Goal: Task Accomplishment & Management: Manage account settings

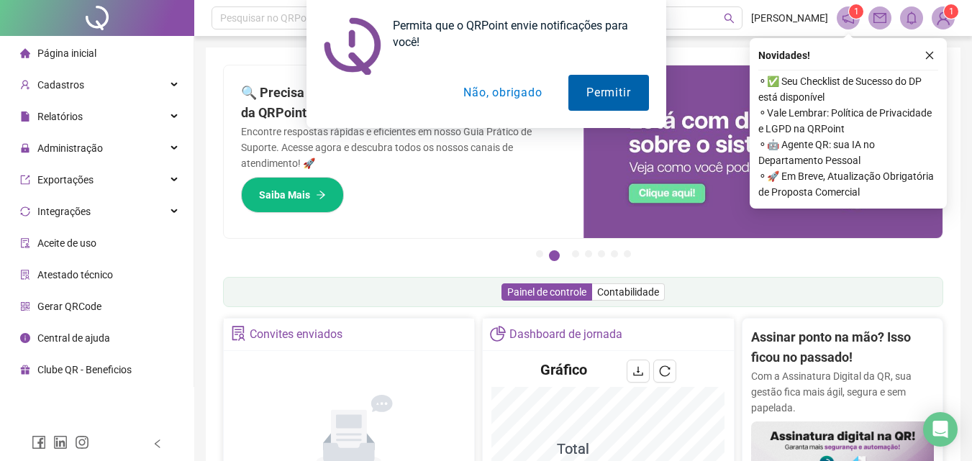
click at [615, 91] on button "Permitir" at bounding box center [608, 93] width 80 height 36
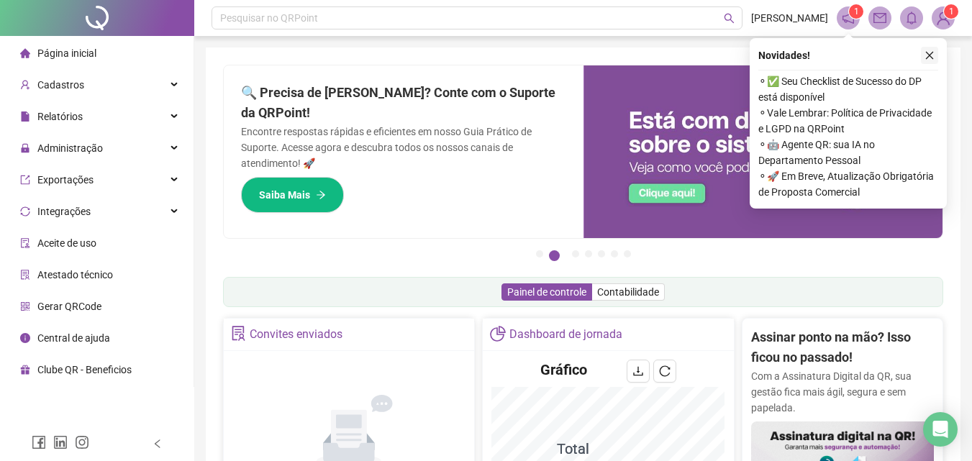
click at [933, 53] on icon "close" at bounding box center [929, 55] width 10 height 10
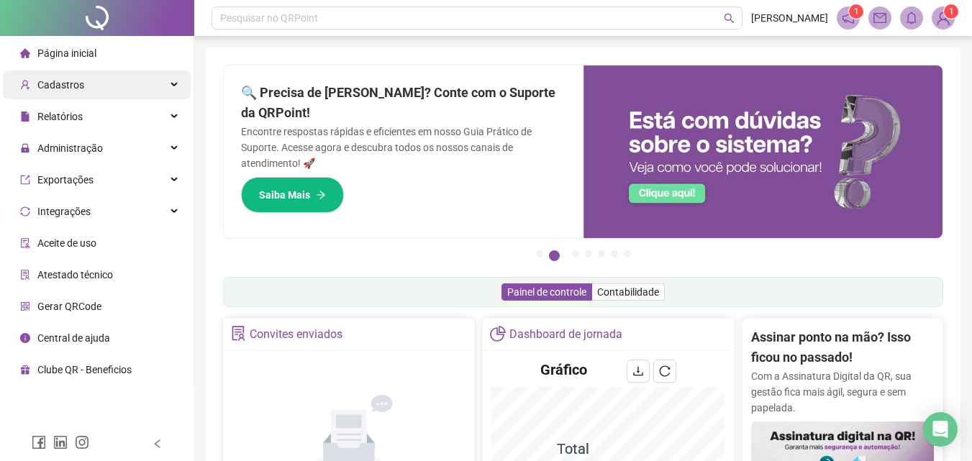
click at [87, 83] on div "Cadastros" at bounding box center [97, 84] width 188 height 29
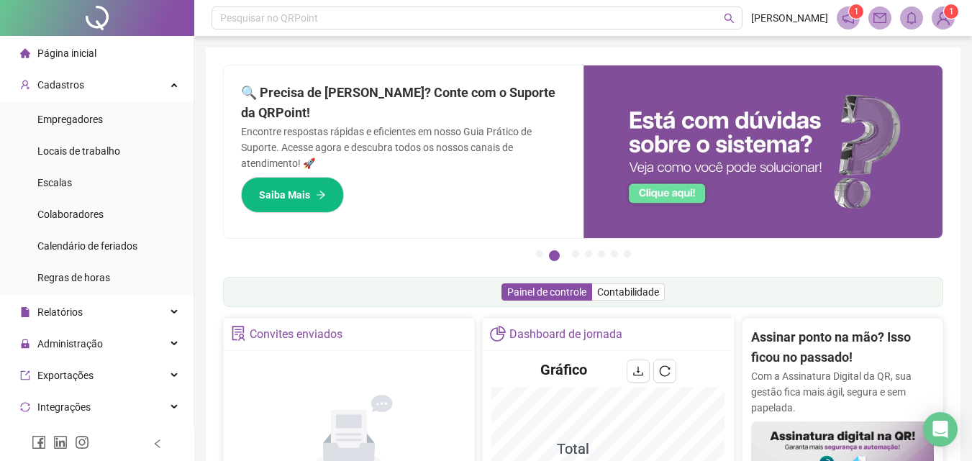
click at [91, 50] on span "Página inicial" at bounding box center [66, 53] width 59 height 12
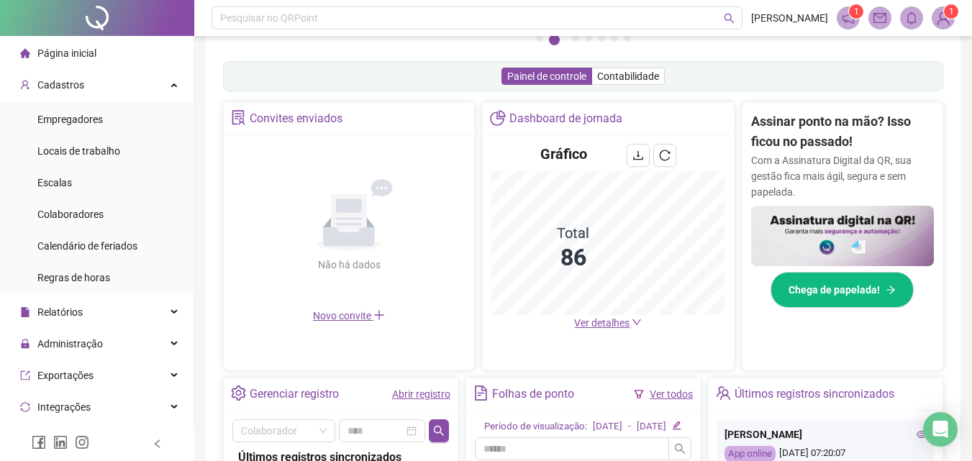
click at [419, 391] on link "Abrir registro" at bounding box center [421, 394] width 58 height 12
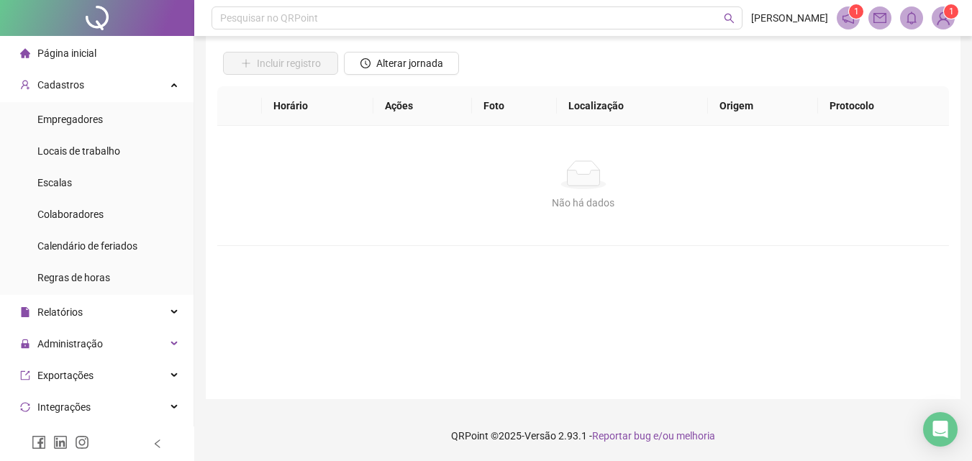
scroll to position [96, 0]
click at [411, 65] on span "Alterar jornada" at bounding box center [409, 63] width 67 height 16
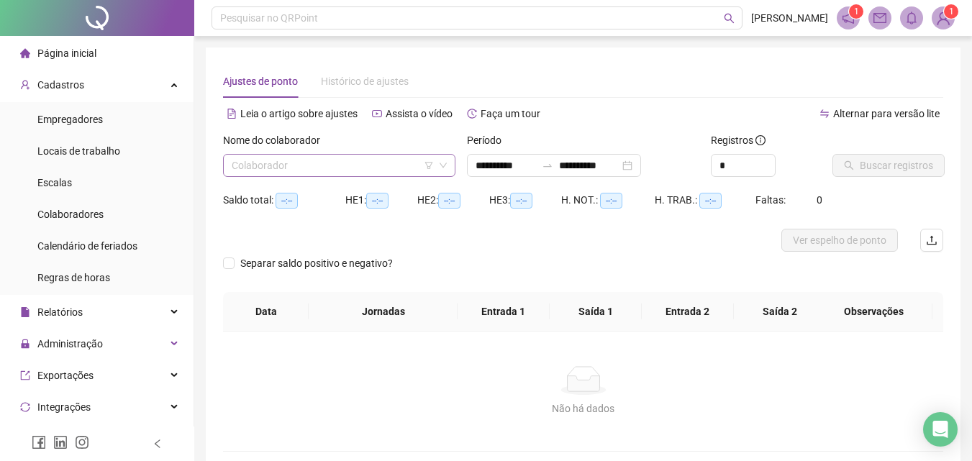
type input "**********"
click at [397, 164] on input "search" at bounding box center [333, 166] width 202 height 22
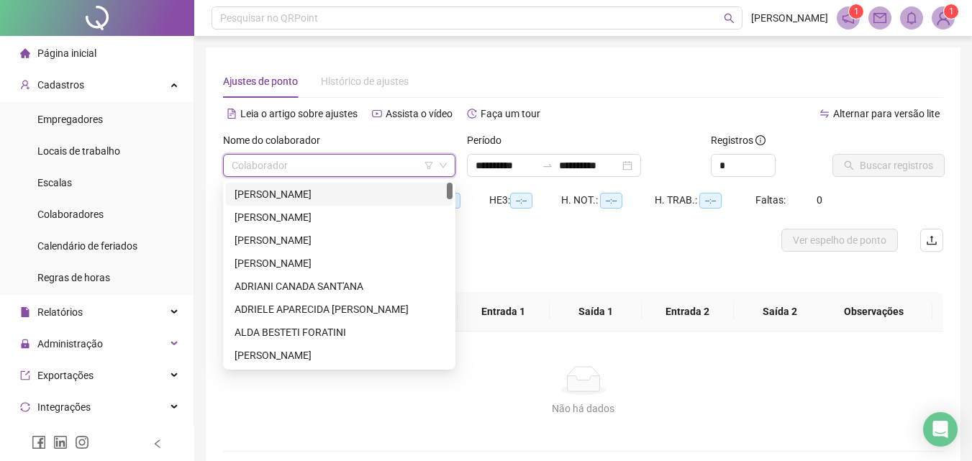
click at [329, 195] on div "[PERSON_NAME]" at bounding box center [339, 194] width 209 height 16
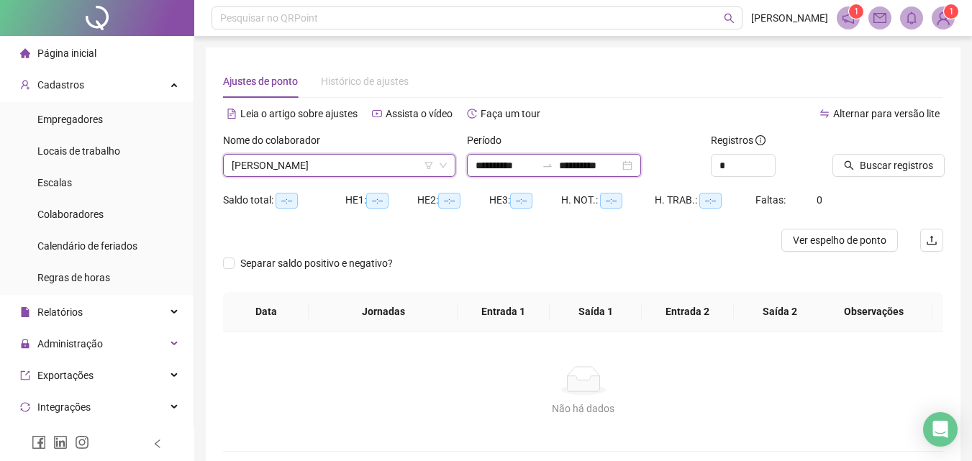
click at [488, 163] on input "**********" at bounding box center [505, 166] width 60 height 16
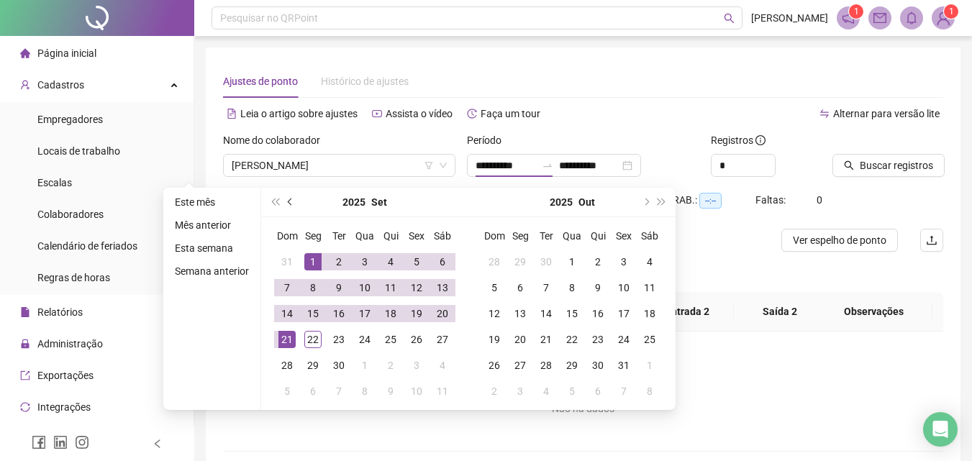
click at [293, 201] on button "prev-year" at bounding box center [291, 202] width 16 height 29
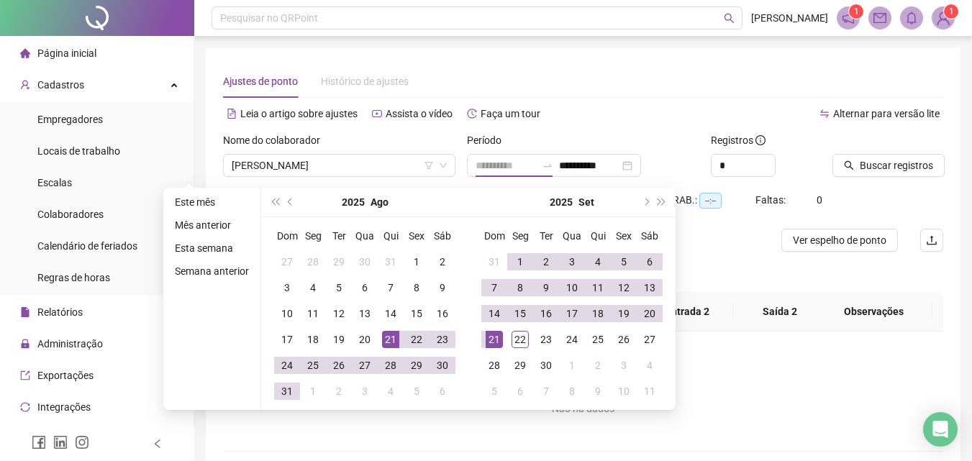
type input "**********"
click at [388, 342] on div "21" at bounding box center [390, 339] width 17 height 17
type input "**********"
click at [642, 306] on div "20" at bounding box center [649, 313] width 17 height 17
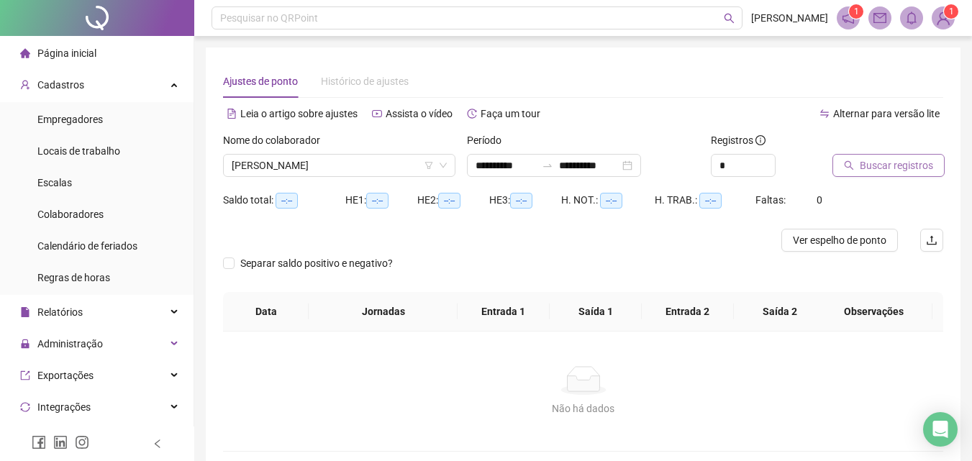
click at [873, 165] on span "Buscar registros" at bounding box center [896, 166] width 73 height 16
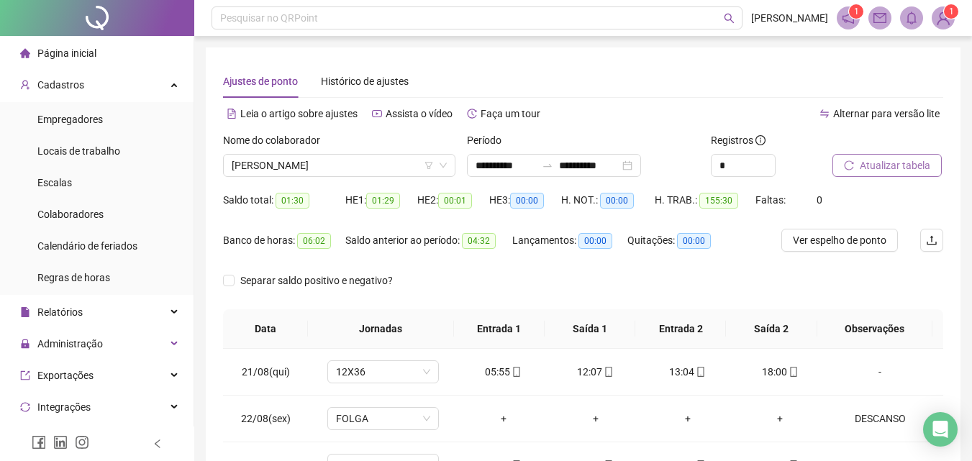
click at [878, 164] on span "Atualizar tabela" at bounding box center [895, 166] width 70 height 16
click at [319, 155] on span "[PERSON_NAME]" at bounding box center [339, 166] width 215 height 22
click at [353, 155] on span "[PERSON_NAME]" at bounding box center [339, 166] width 215 height 22
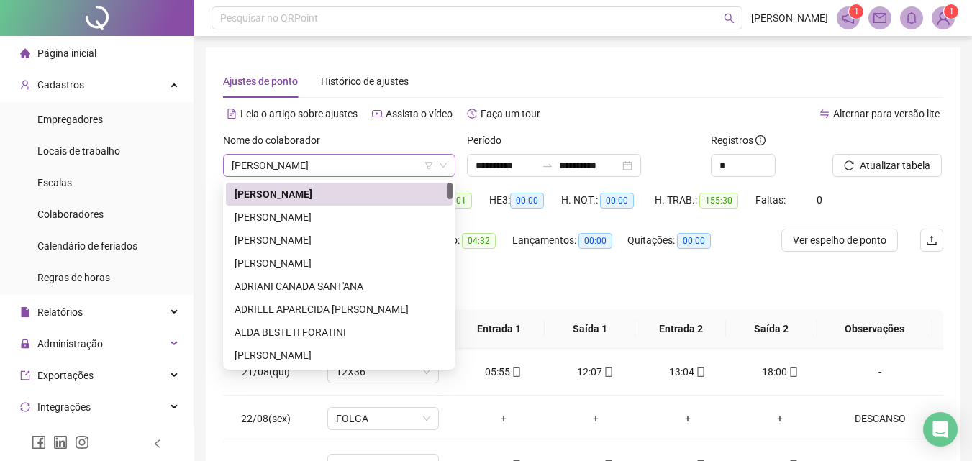
scroll to position [72, 0]
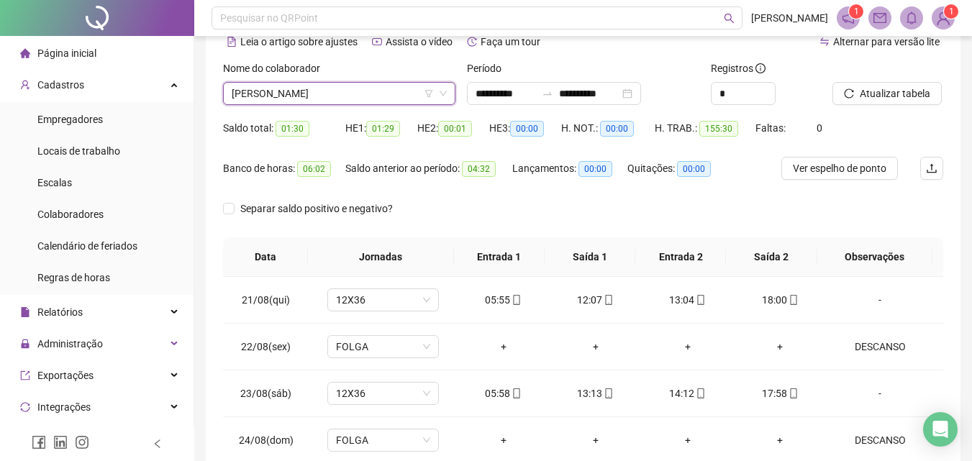
click at [371, 87] on span "[PERSON_NAME]" at bounding box center [339, 94] width 215 height 22
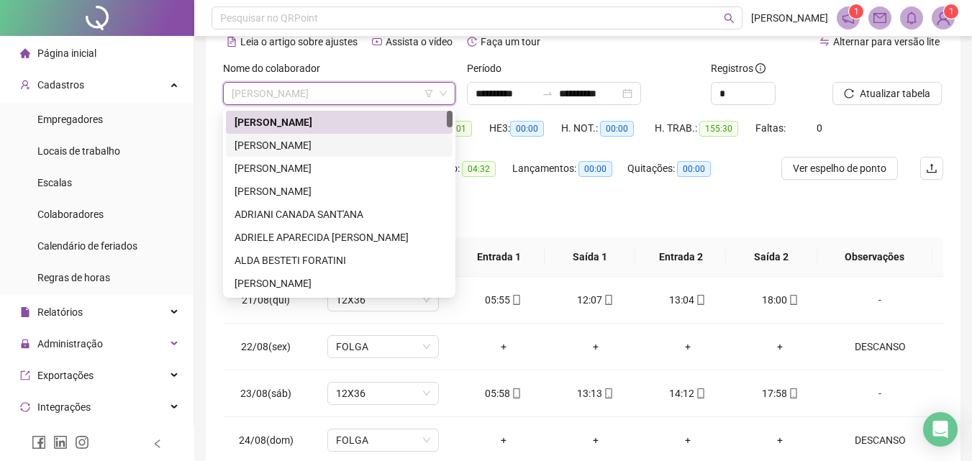
click at [292, 139] on div "[PERSON_NAME]" at bounding box center [339, 145] width 209 height 16
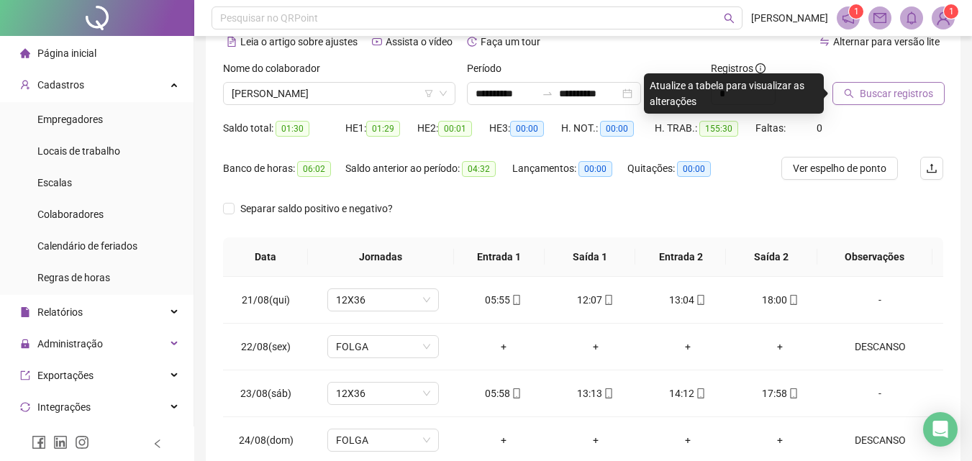
click at [845, 85] on button "Buscar registros" at bounding box center [888, 93] width 112 height 23
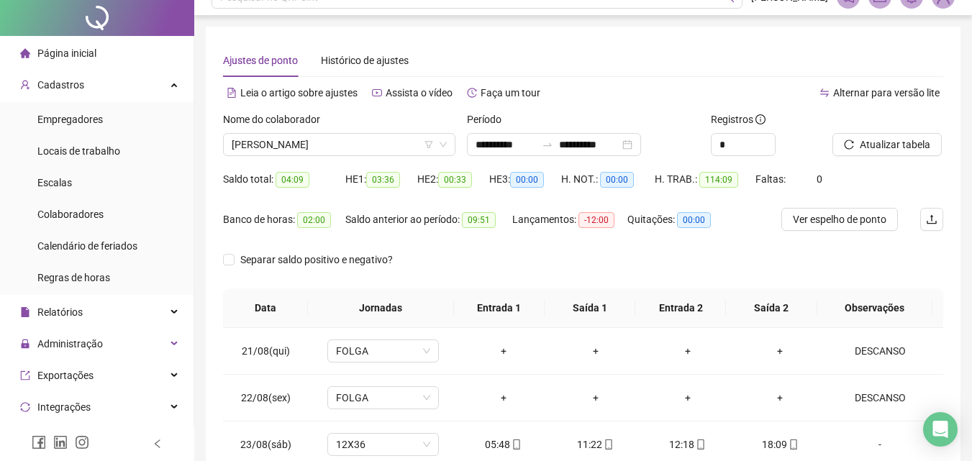
scroll to position [0, 0]
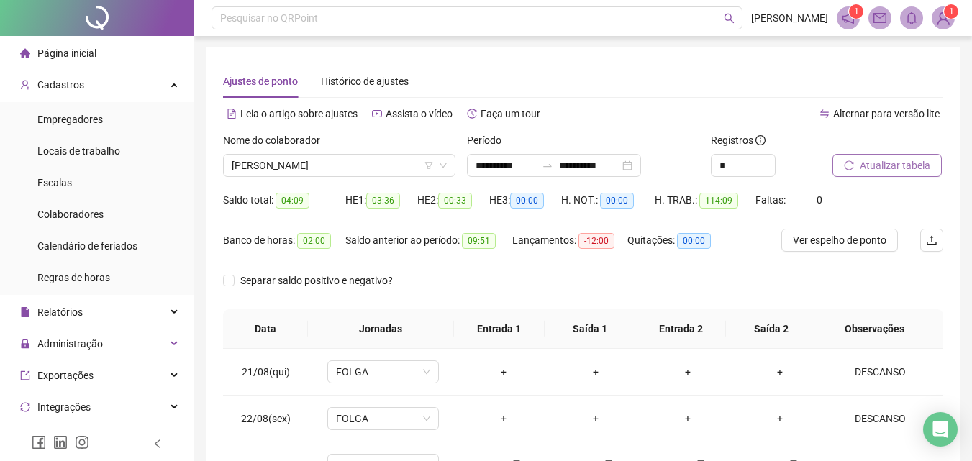
click at [884, 164] on span "Atualizar tabela" at bounding box center [895, 166] width 70 height 16
click at [355, 163] on span "[PERSON_NAME]" at bounding box center [339, 166] width 215 height 22
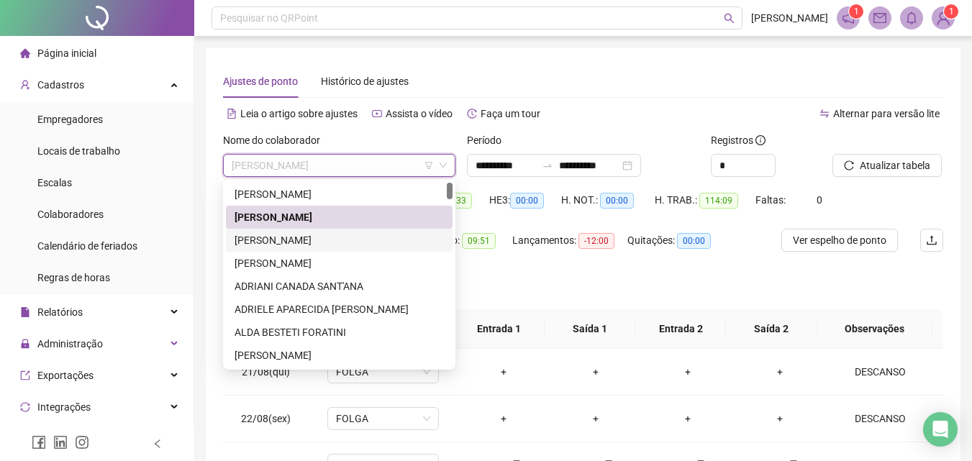
click at [387, 239] on div "[PERSON_NAME]" at bounding box center [339, 240] width 209 height 16
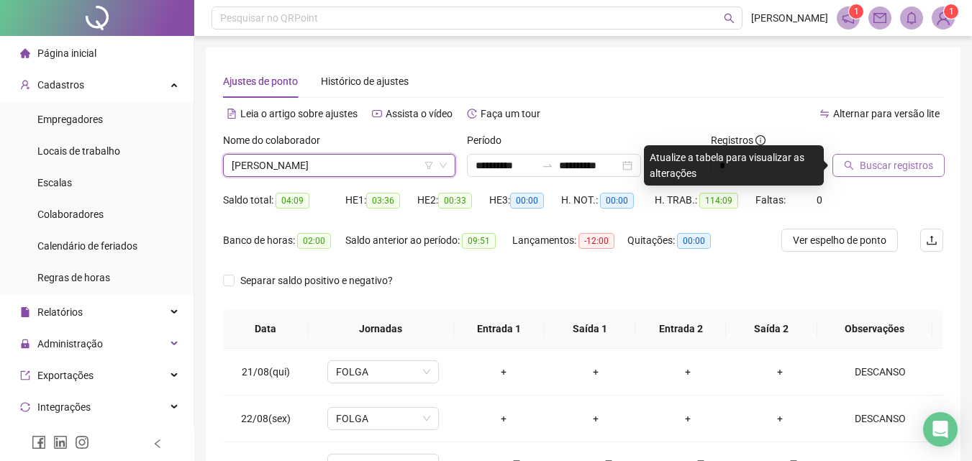
click at [865, 163] on span "Buscar registros" at bounding box center [896, 166] width 73 height 16
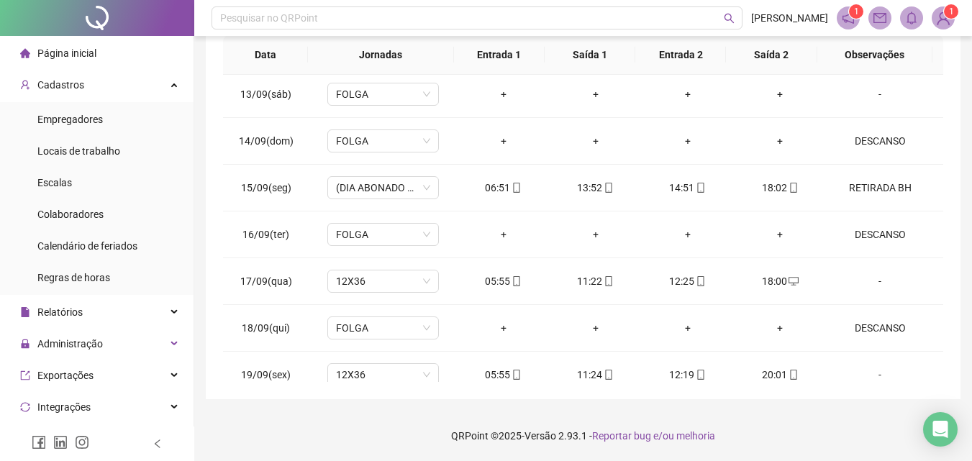
scroll to position [1142, 0]
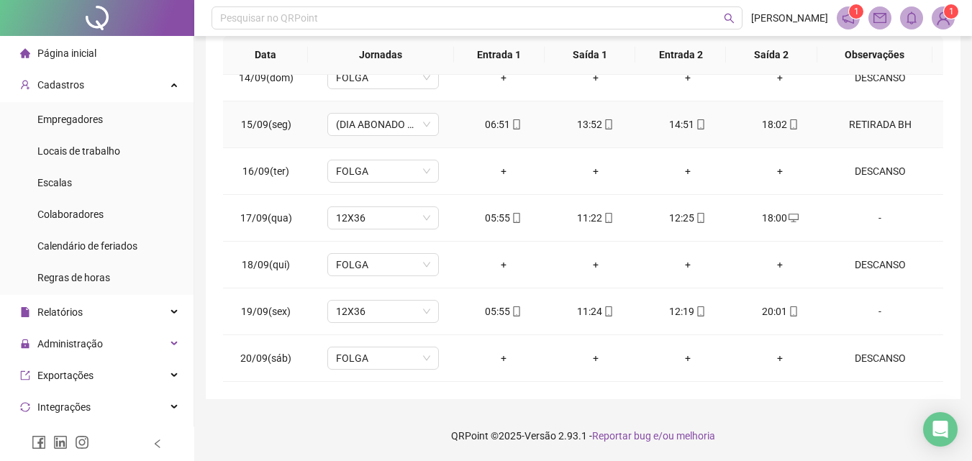
click at [858, 127] on div "RETIRADA BH" at bounding box center [879, 125] width 85 height 16
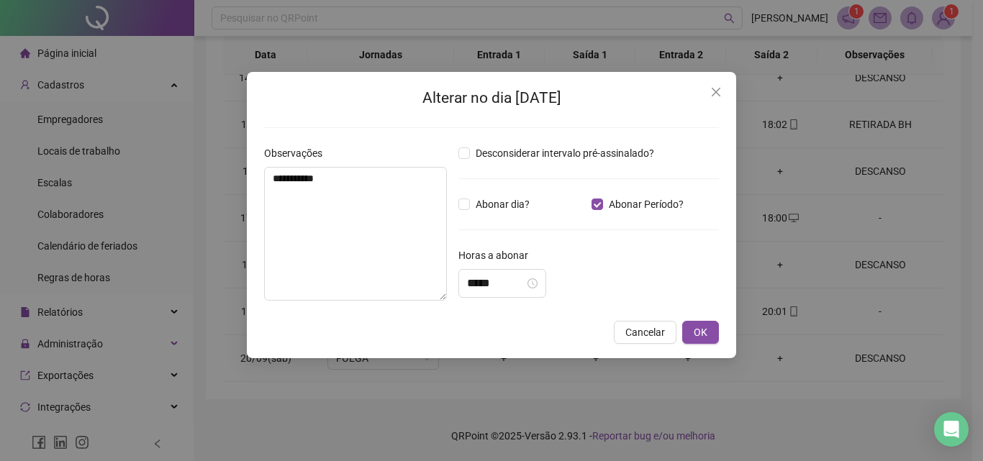
type textarea "**********"
type input "*****"
click at [634, 331] on span "Cancelar" at bounding box center [645, 332] width 40 height 16
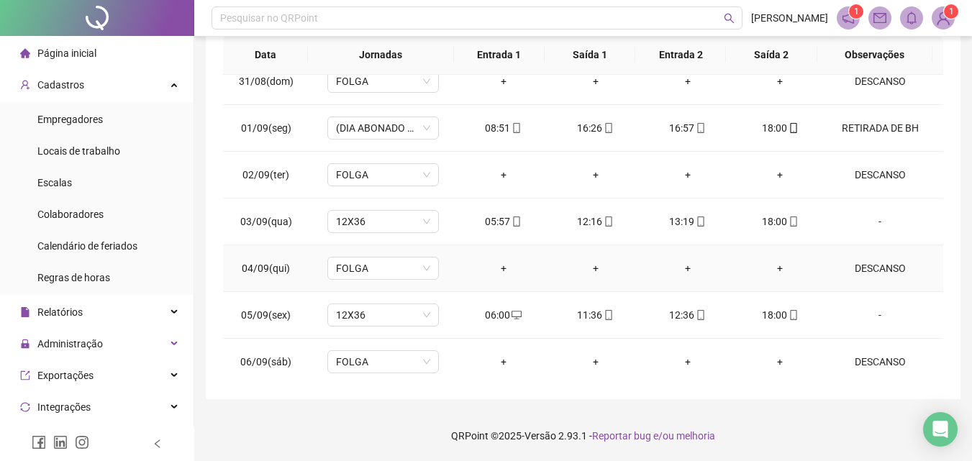
scroll to position [423, 0]
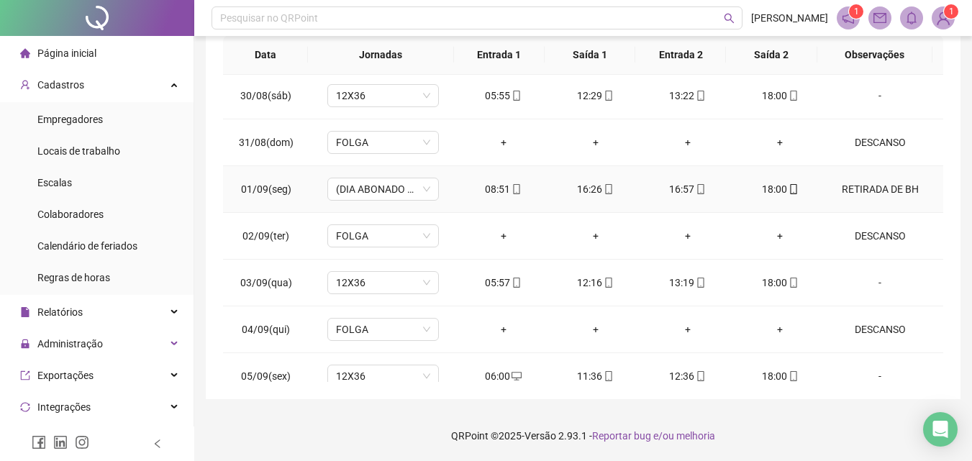
click at [838, 188] on div "RETIRADA DE BH" at bounding box center [879, 189] width 85 height 16
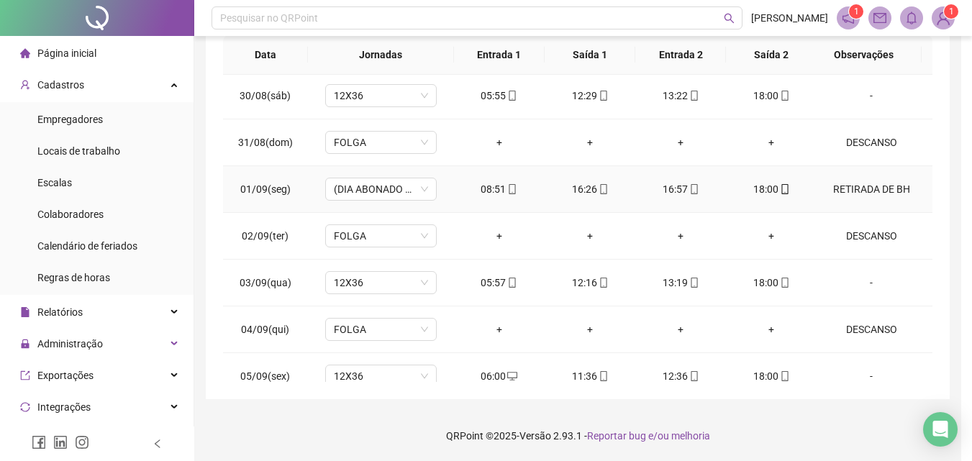
type input "*****"
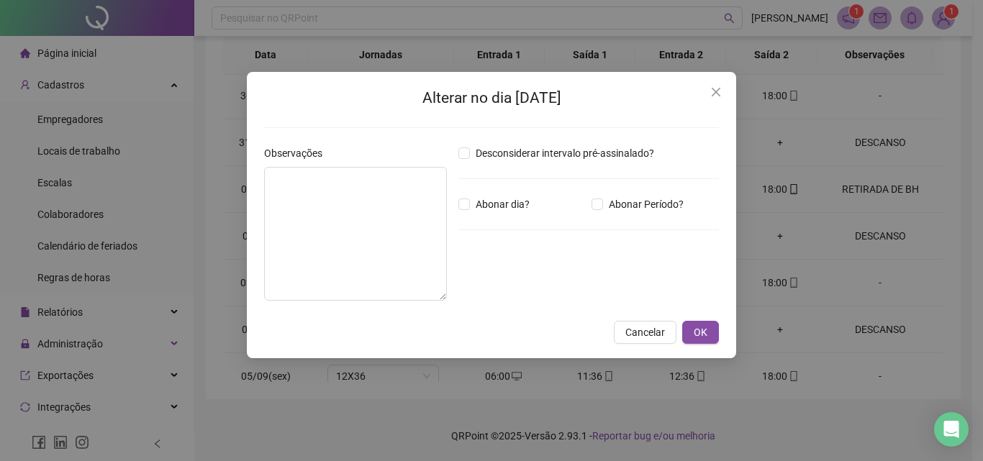
type textarea "**********"
type input "*****"
click at [629, 332] on span "Cancelar" at bounding box center [645, 332] width 40 height 16
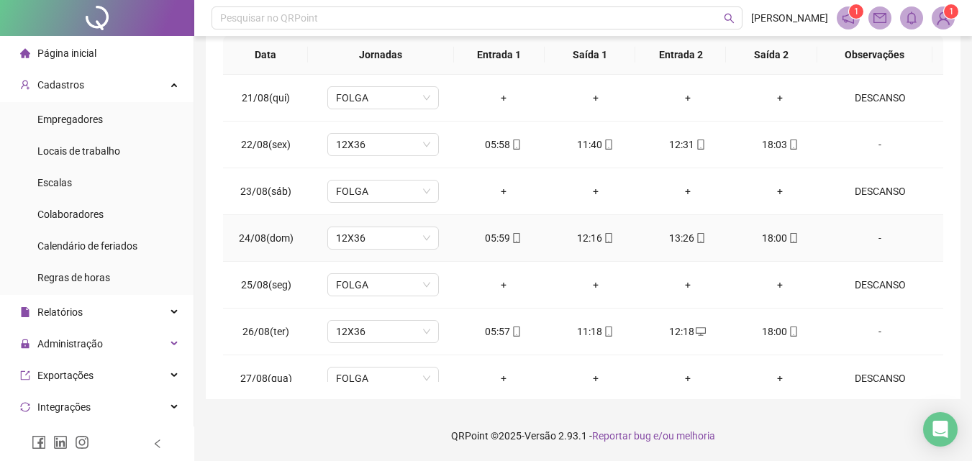
scroll to position [0, 0]
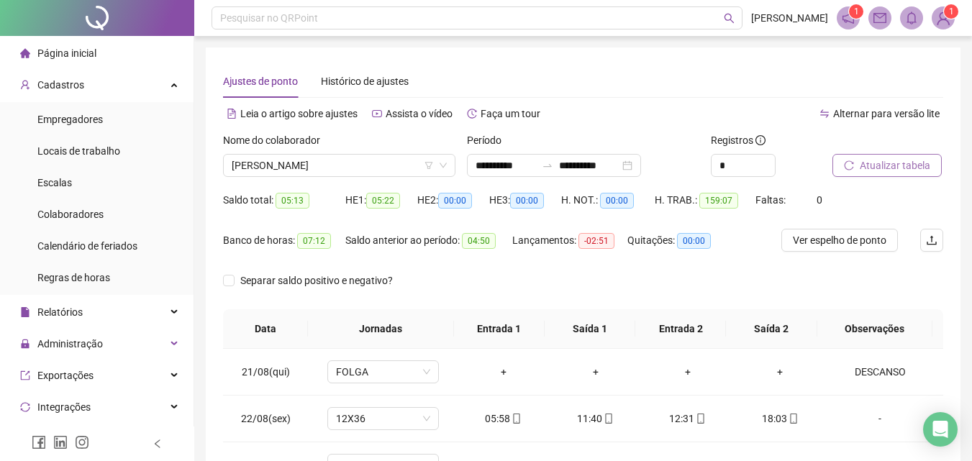
click at [905, 169] on span "Atualizar tabela" at bounding box center [895, 166] width 70 height 16
click at [902, 164] on span "Atualizar tabela" at bounding box center [895, 166] width 70 height 16
click at [306, 172] on span "[PERSON_NAME]" at bounding box center [339, 166] width 215 height 22
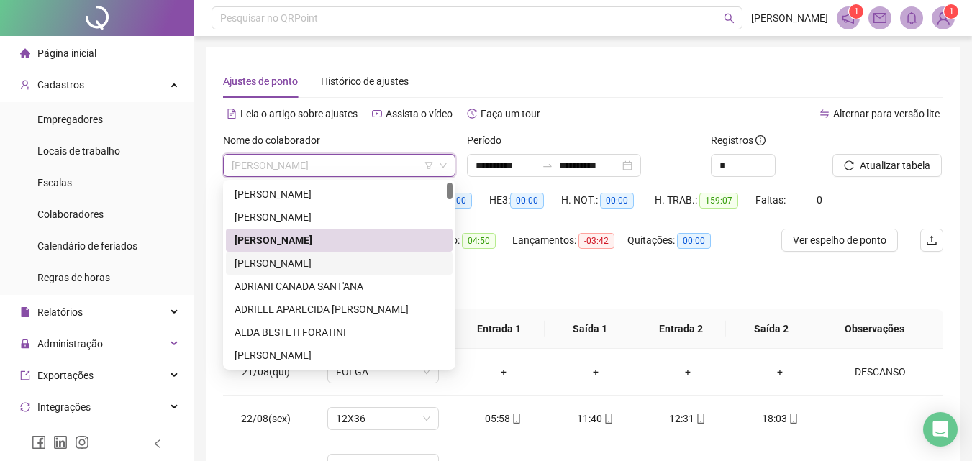
click at [276, 262] on div "[PERSON_NAME]" at bounding box center [339, 263] width 209 height 16
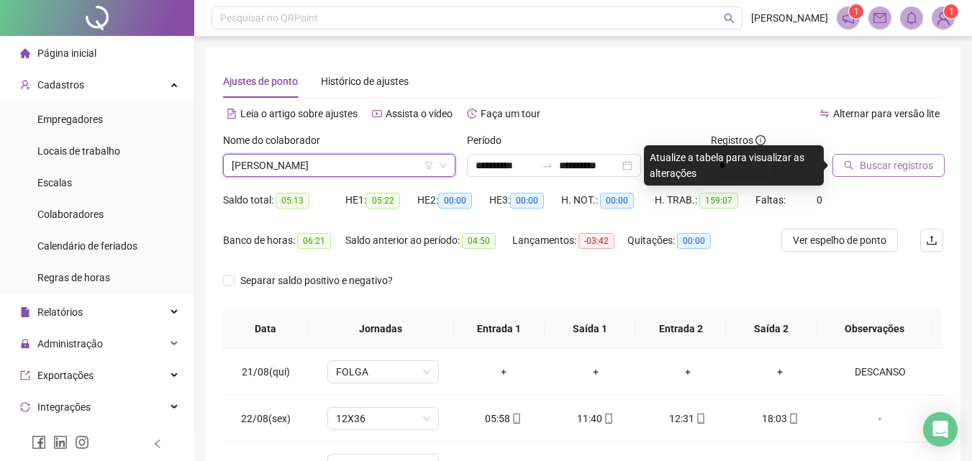
click at [868, 166] on span "Buscar registros" at bounding box center [896, 166] width 73 height 16
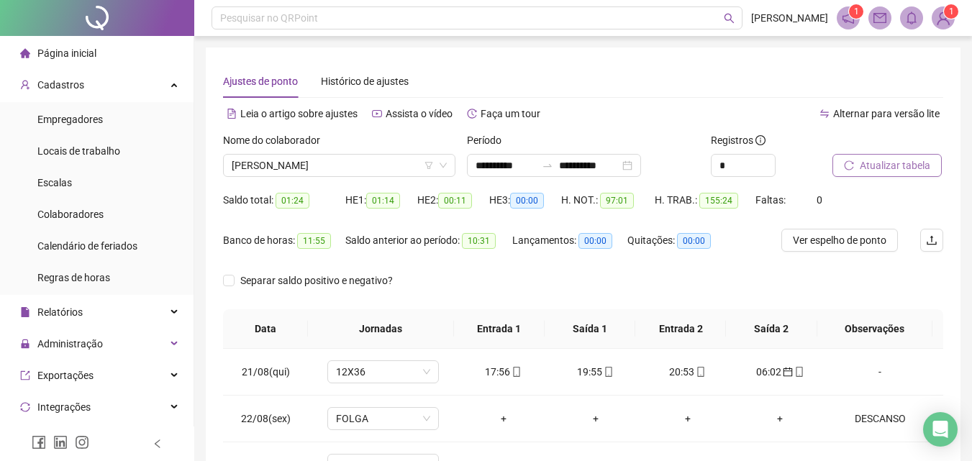
click at [883, 167] on span "Atualizar tabela" at bounding box center [895, 166] width 70 height 16
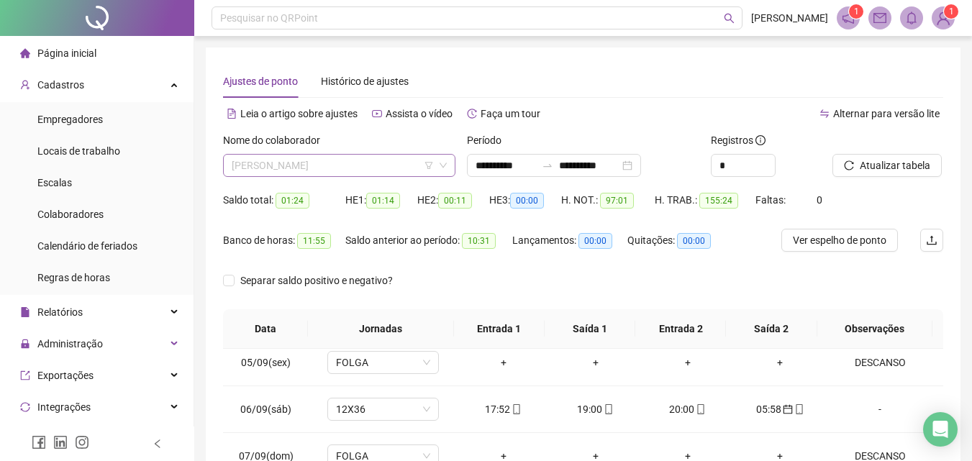
click at [406, 164] on span "[PERSON_NAME]" at bounding box center [339, 166] width 215 height 22
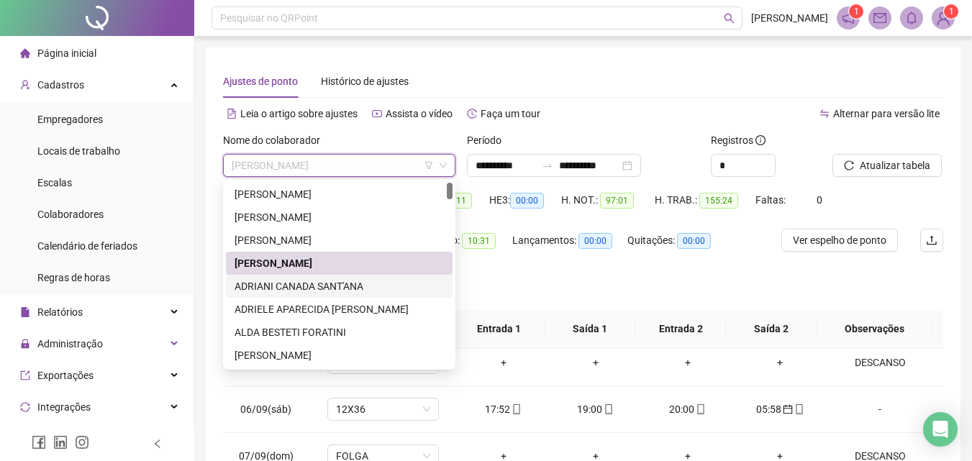
click at [273, 278] on div "ADRIANI CANADA SANT'ANA" at bounding box center [339, 286] width 227 height 23
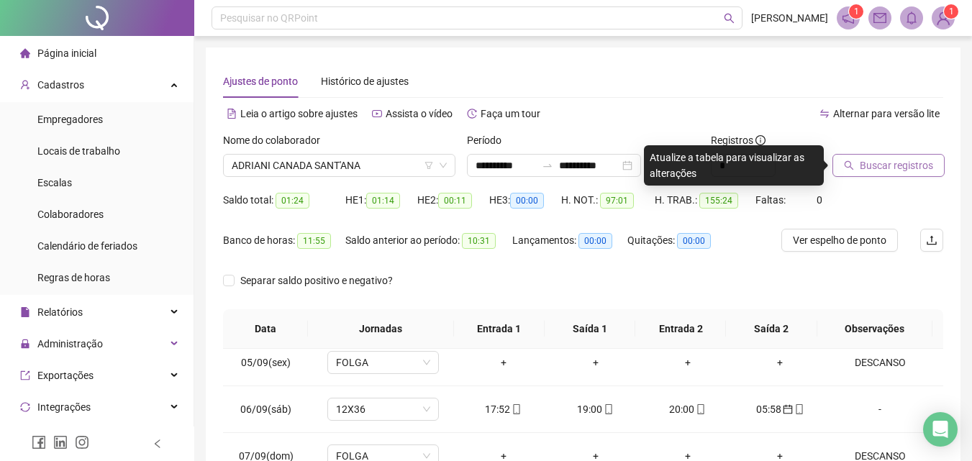
click at [908, 169] on span "Buscar registros" at bounding box center [896, 166] width 73 height 16
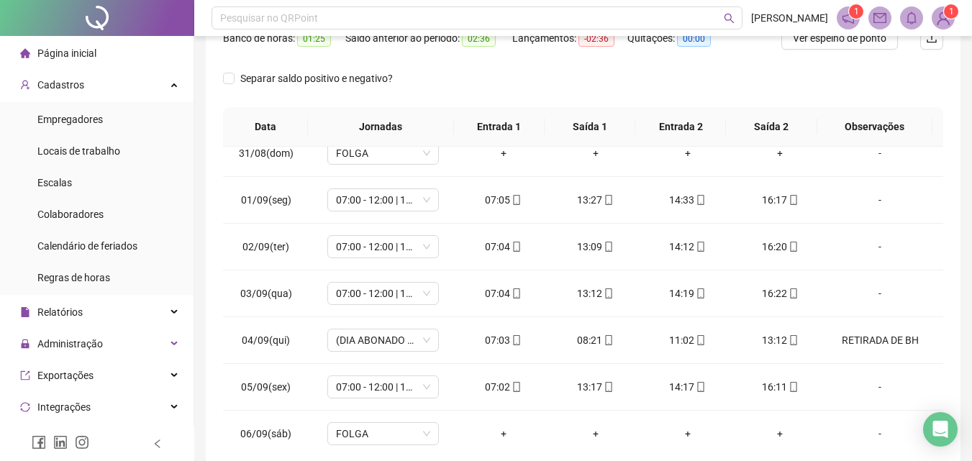
scroll to position [504, 0]
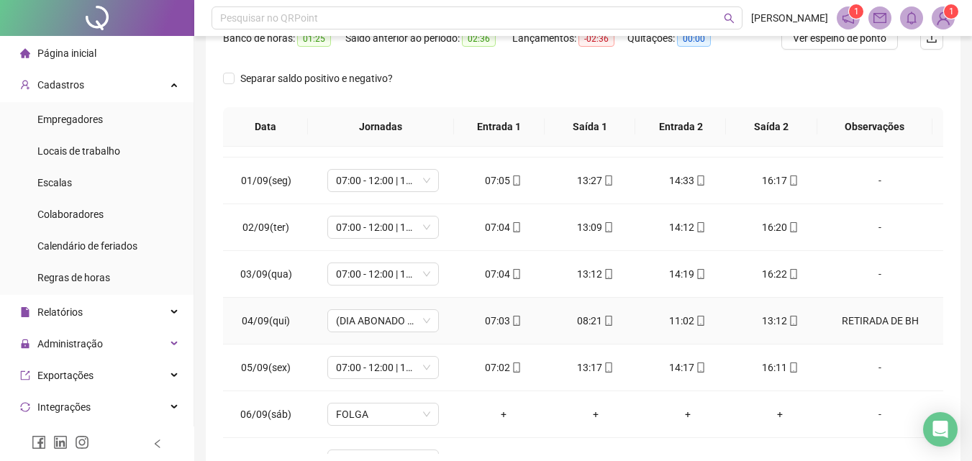
click at [860, 320] on div "RETIRADA DE BH" at bounding box center [879, 321] width 85 height 16
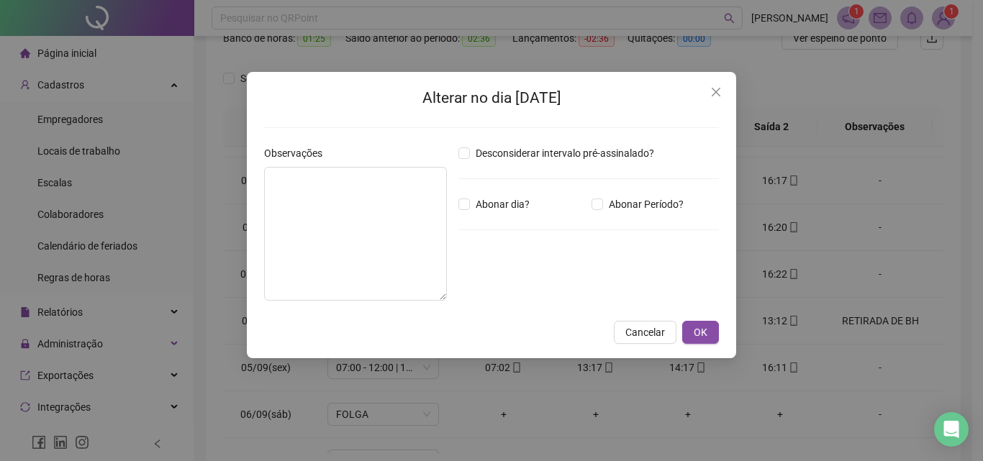
type textarea "**********"
type input "*****"
click at [658, 322] on button "Cancelar" at bounding box center [645, 332] width 63 height 23
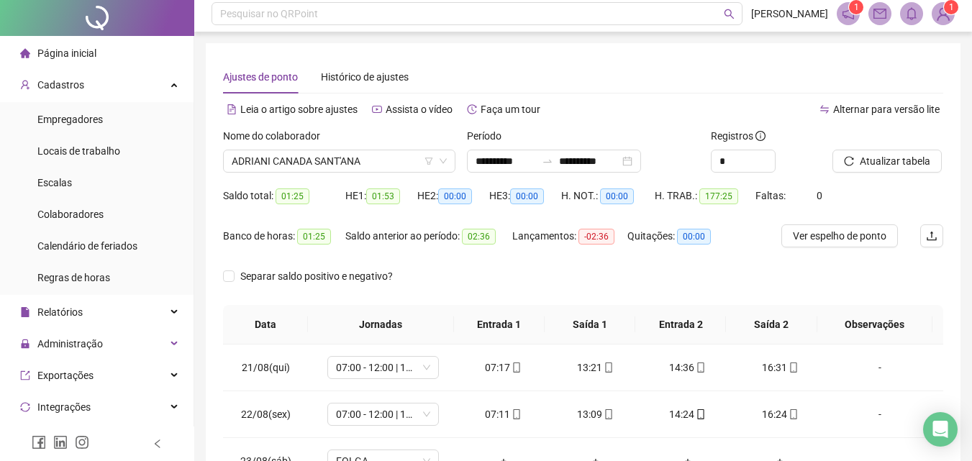
scroll to position [0, 0]
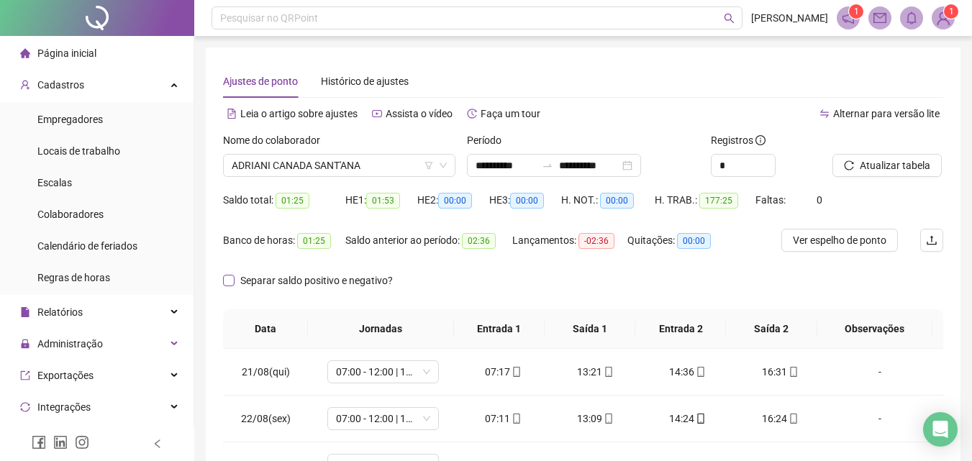
click at [240, 281] on span "Separar saldo positivo e negativo?" at bounding box center [317, 281] width 164 height 16
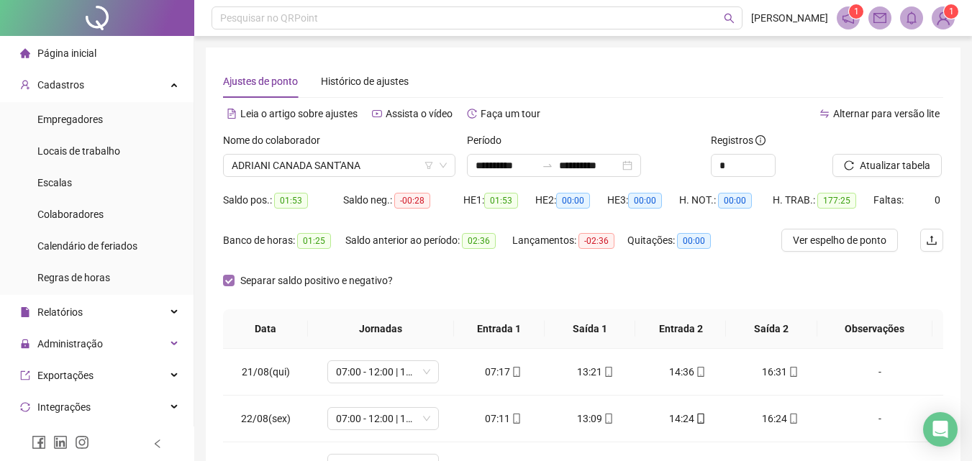
click at [240, 281] on span "Separar saldo positivo e negativo?" at bounding box center [317, 281] width 164 height 16
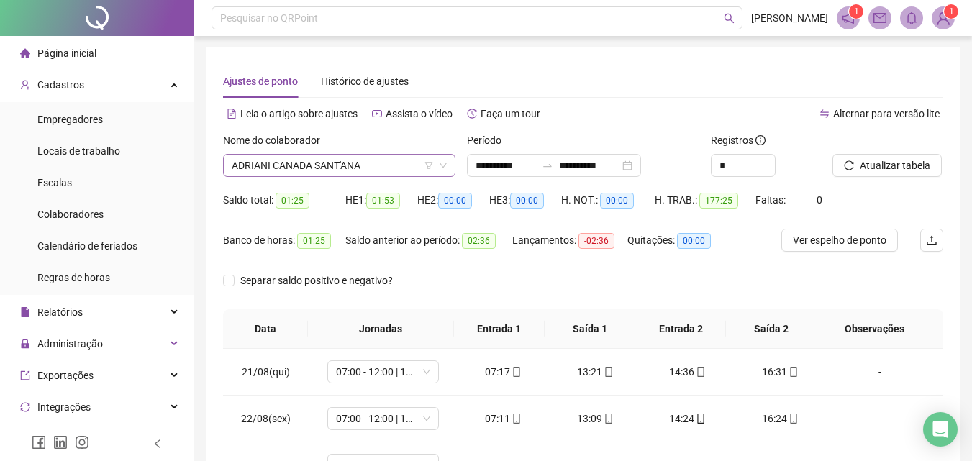
click at [373, 165] on span "ADRIANI CANADA SANT'ANA" at bounding box center [339, 166] width 215 height 22
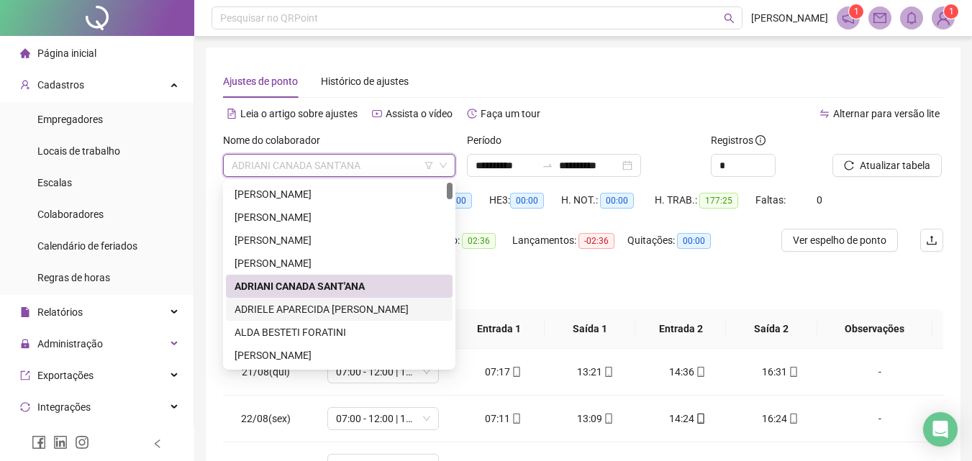
click at [265, 304] on div "ADRIELE APARECIDA [PERSON_NAME]" at bounding box center [339, 309] width 209 height 16
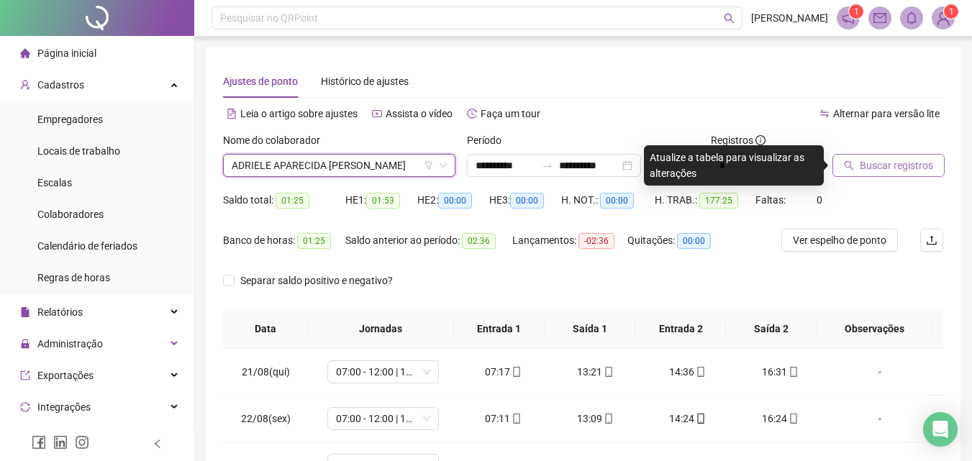
click at [880, 160] on span "Buscar registros" at bounding box center [896, 166] width 73 height 16
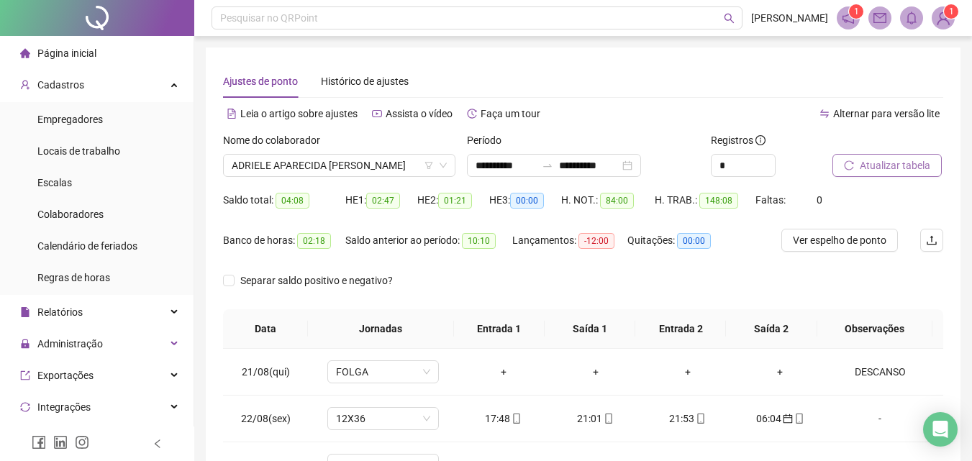
click at [860, 170] on span "Atualizar tabela" at bounding box center [895, 166] width 70 height 16
click at [363, 176] on span "ADRIELE APARECIDA [PERSON_NAME]" at bounding box center [339, 166] width 215 height 22
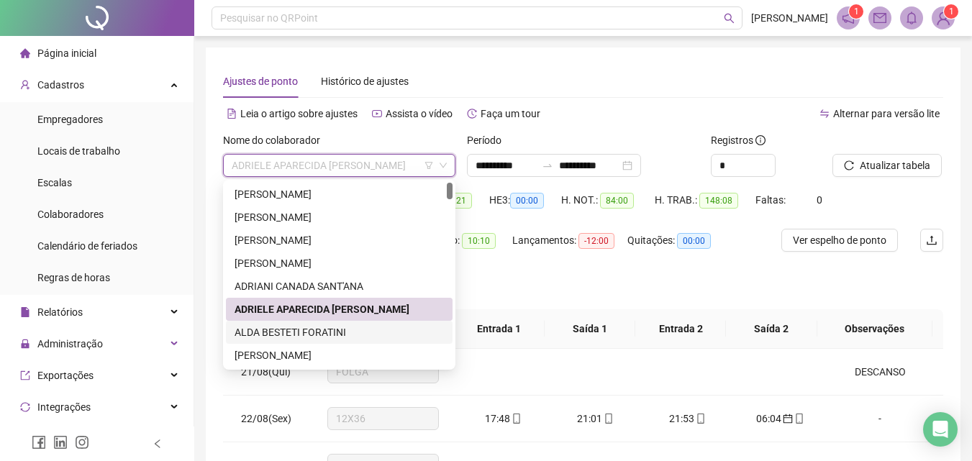
click at [268, 328] on div "ALDA BESTETI FORATINI" at bounding box center [339, 332] width 209 height 16
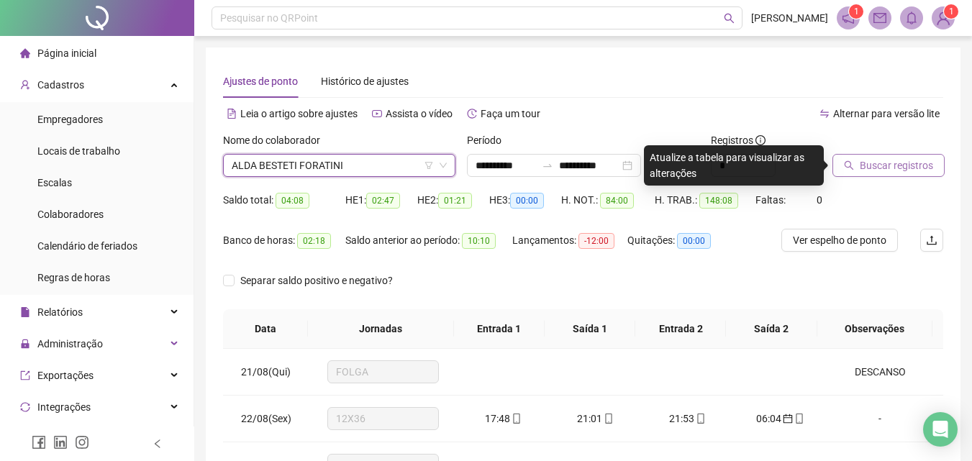
click at [908, 166] on span "Buscar registros" at bounding box center [896, 166] width 73 height 16
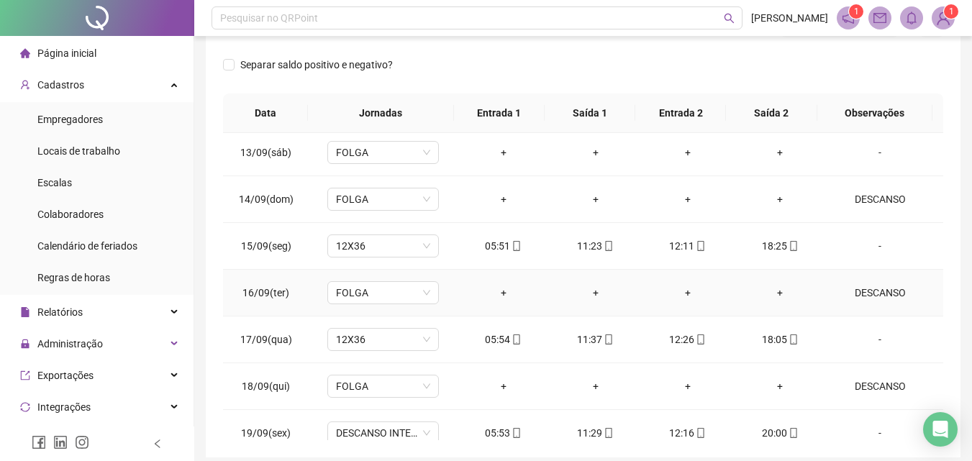
scroll to position [1142, 0]
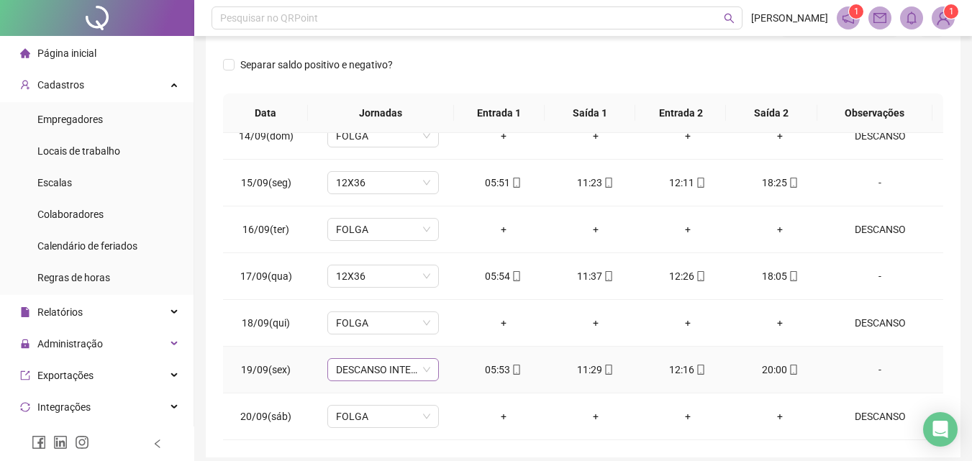
click at [376, 365] on span "DESCANSO INTER-JORNADA" at bounding box center [383, 370] width 94 height 22
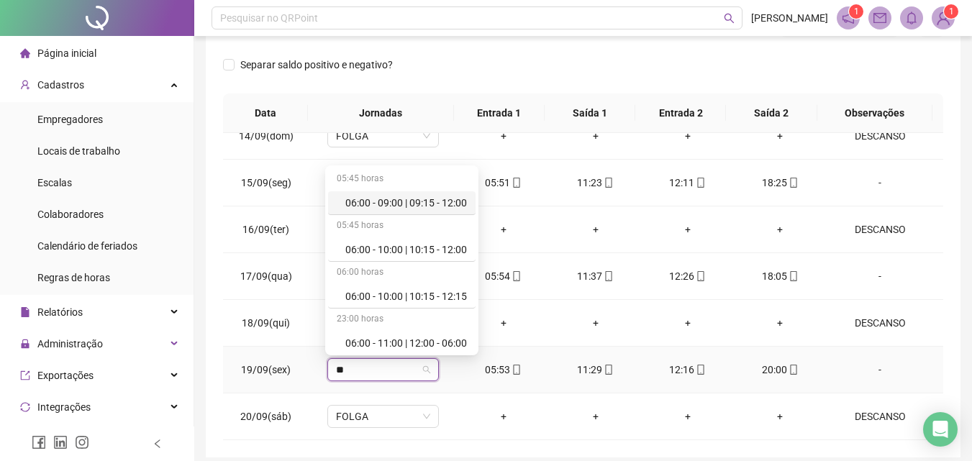
type input "***"
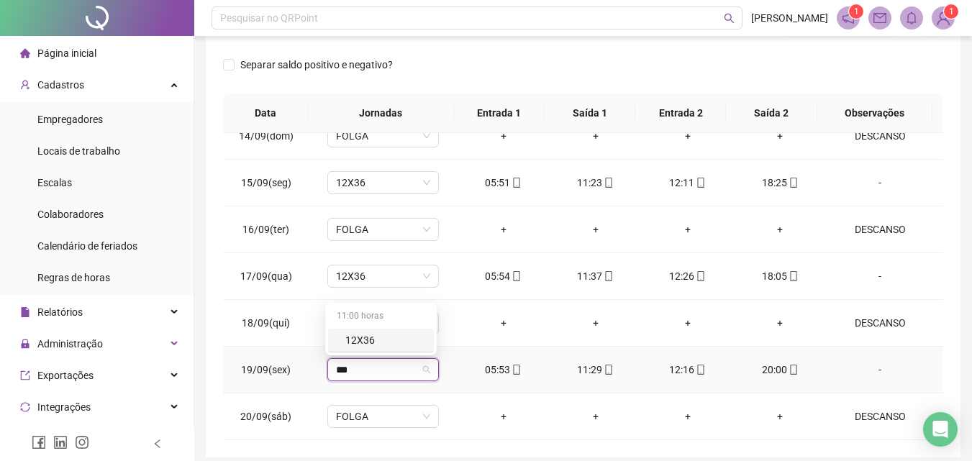
click at [363, 344] on div "12X36" at bounding box center [385, 340] width 80 height 16
click at [450, 333] on span "Sim" at bounding box center [448, 332] width 17 height 16
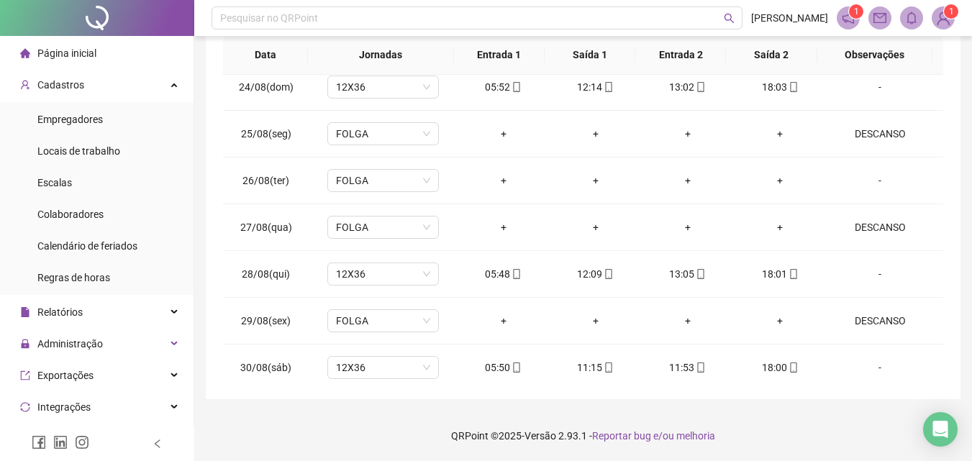
scroll to position [0, 0]
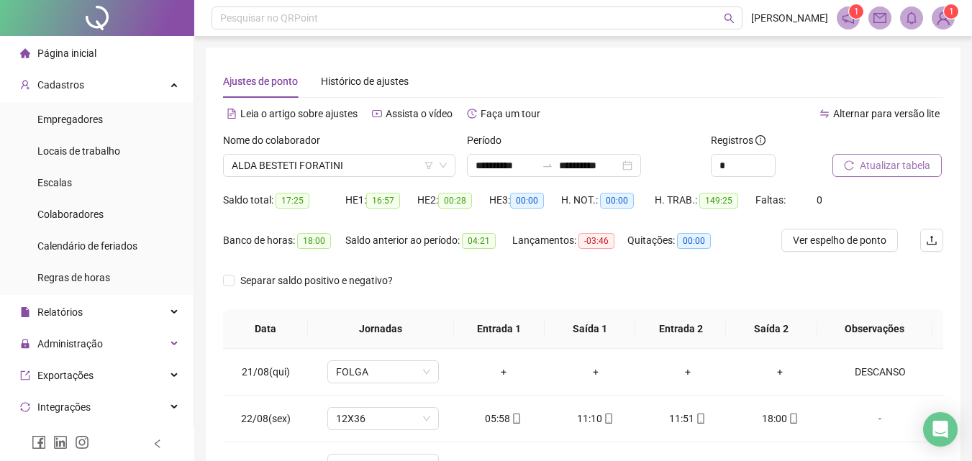
click at [906, 158] on span "Atualizar tabela" at bounding box center [895, 166] width 70 height 16
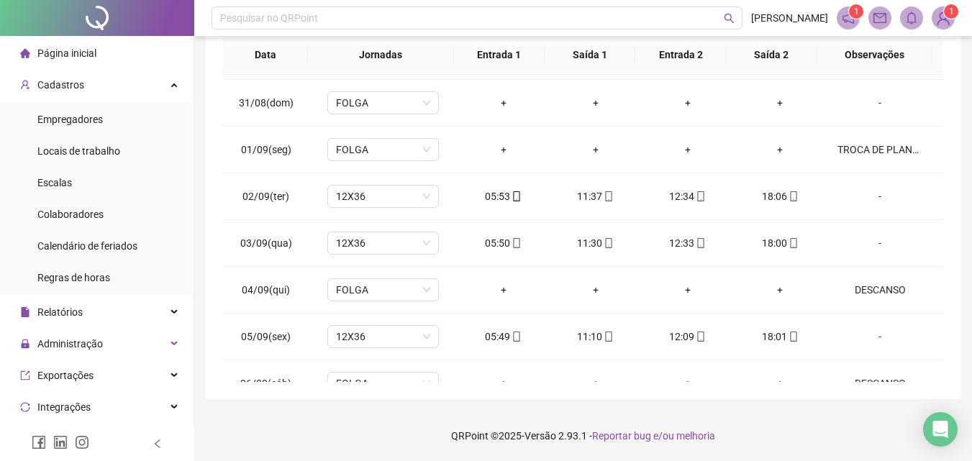
scroll to position [504, 0]
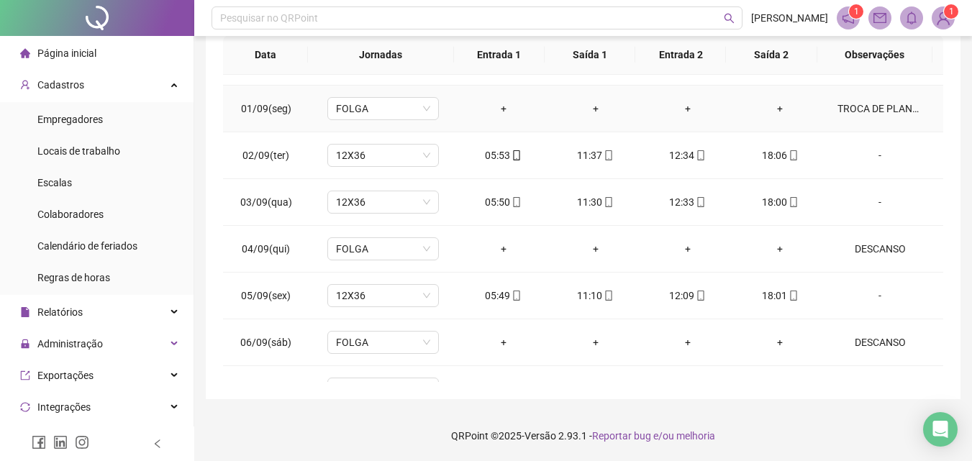
click at [875, 114] on div "TROCA DE PLANTÃO" at bounding box center [879, 109] width 85 height 16
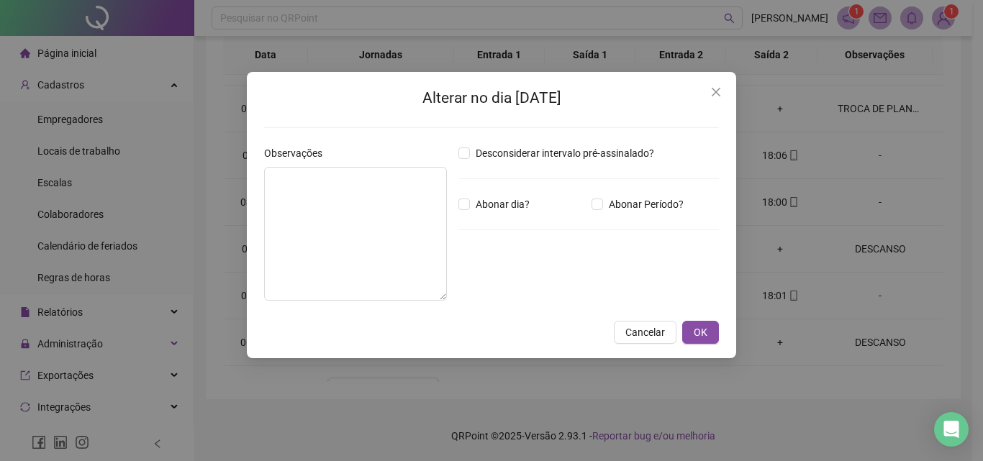
type textarea "**********"
click at [634, 331] on span "Cancelar" at bounding box center [645, 332] width 40 height 16
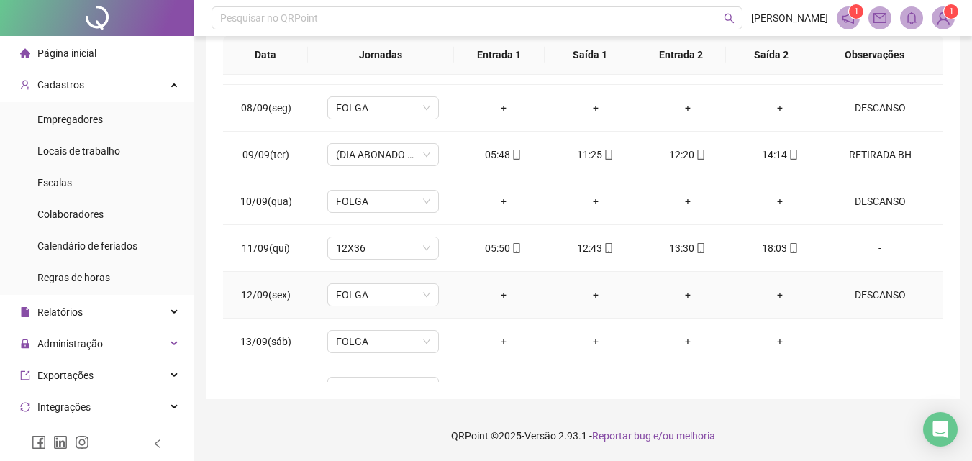
scroll to position [791, 0]
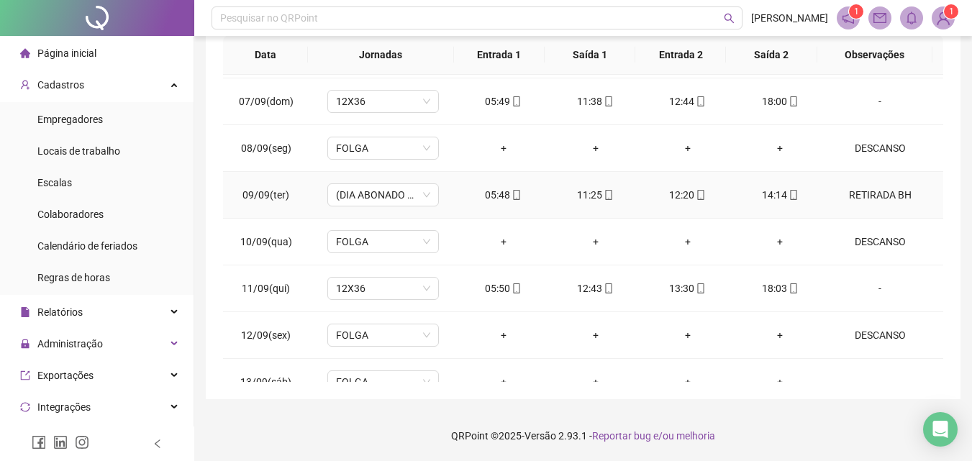
click at [894, 194] on div "RETIRADA BH" at bounding box center [879, 195] width 85 height 16
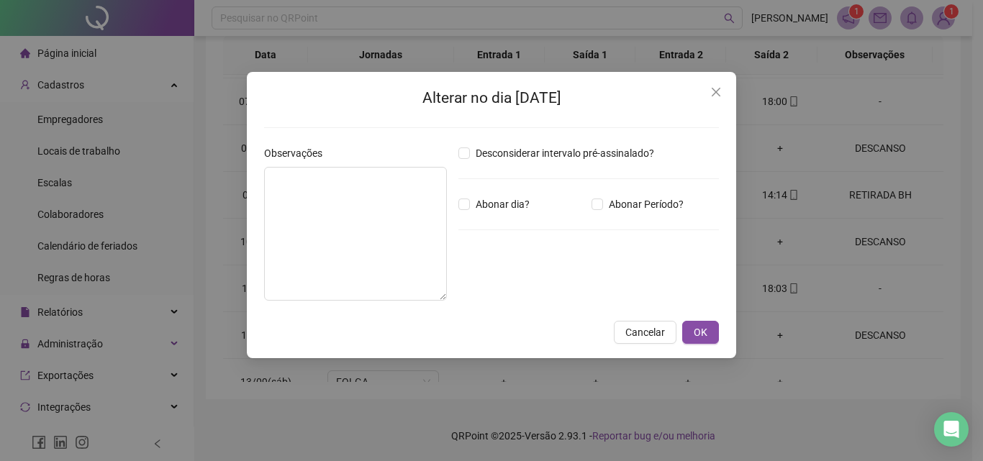
type textarea "**********"
type input "*****"
click at [630, 324] on button "Cancelar" at bounding box center [645, 332] width 63 height 23
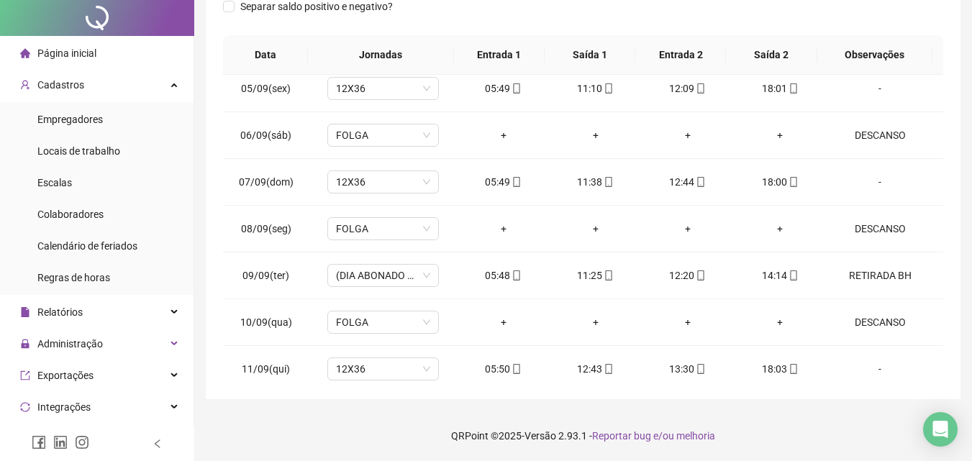
scroll to position [0, 0]
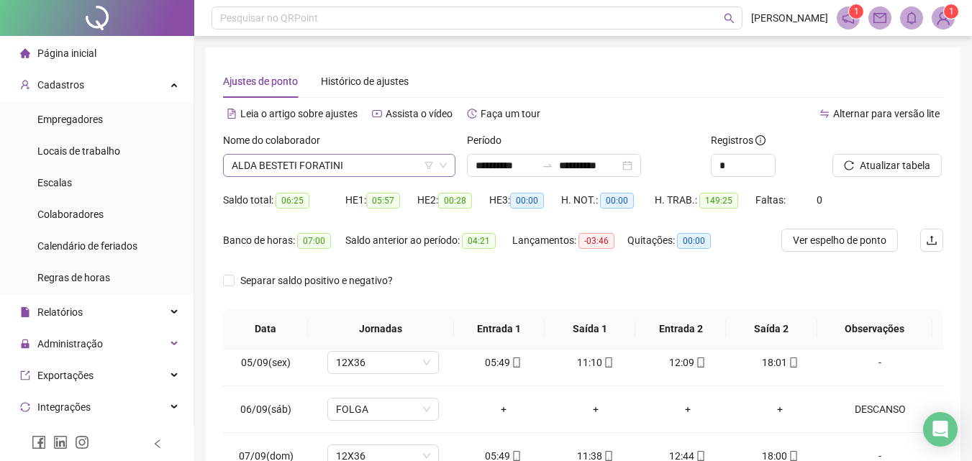
click at [375, 163] on span "ALDA BESTETI FORATINI" at bounding box center [339, 166] width 215 height 22
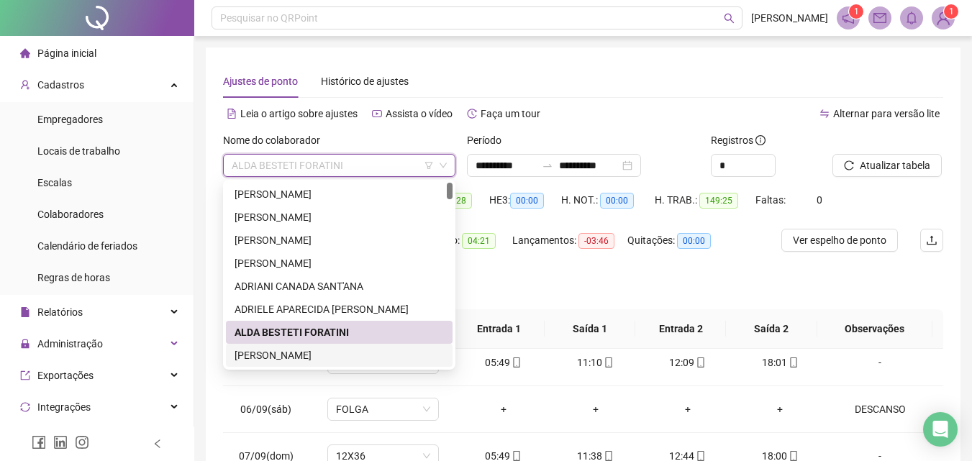
click at [268, 361] on div "[PERSON_NAME]" at bounding box center [339, 355] width 209 height 16
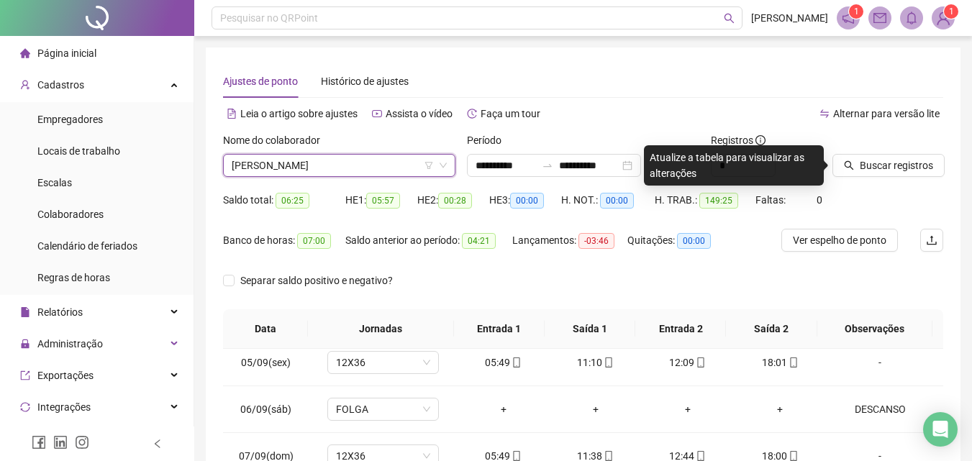
click at [871, 186] on div "Buscar registros" at bounding box center [888, 160] width 122 height 56
click at [881, 158] on span "Buscar registros" at bounding box center [896, 166] width 73 height 16
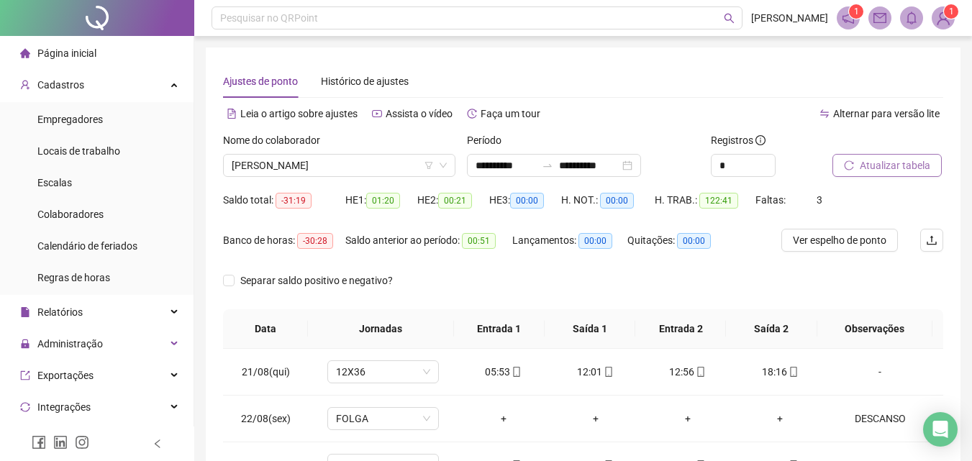
click at [888, 173] on button "Atualizar tabela" at bounding box center [886, 165] width 109 height 23
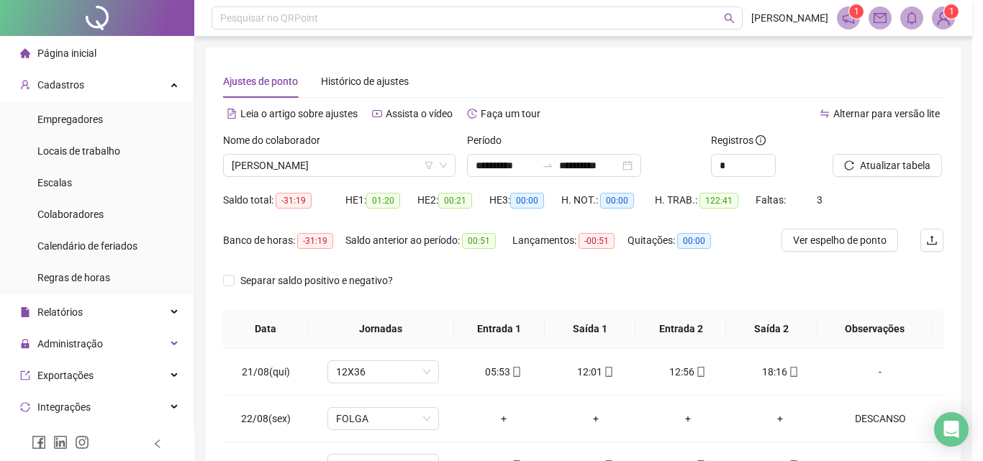
click at [889, 168] on div "Atualizando tabela Atualizando e reorganizando os registros... OK" at bounding box center [491, 230] width 983 height 461
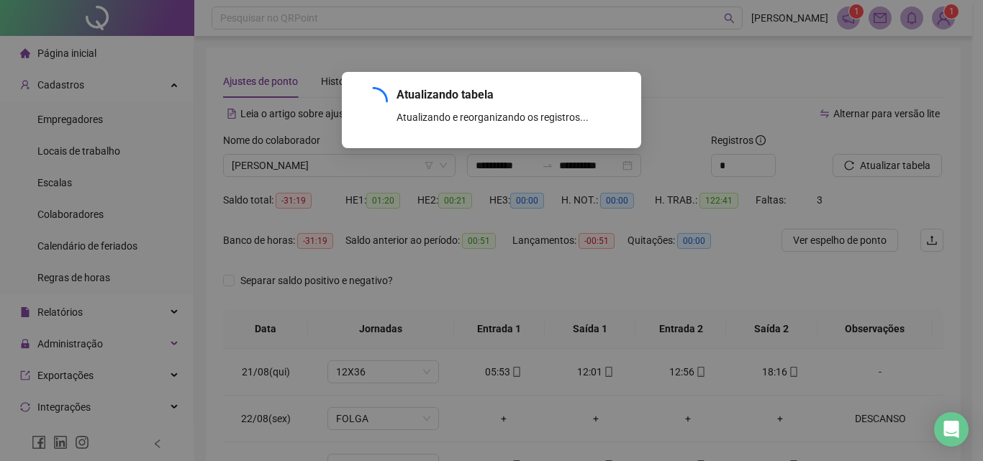
click at [889, 168] on div "Atualizando tabela Atualizando e reorganizando os registros... OK" at bounding box center [491, 230] width 983 height 461
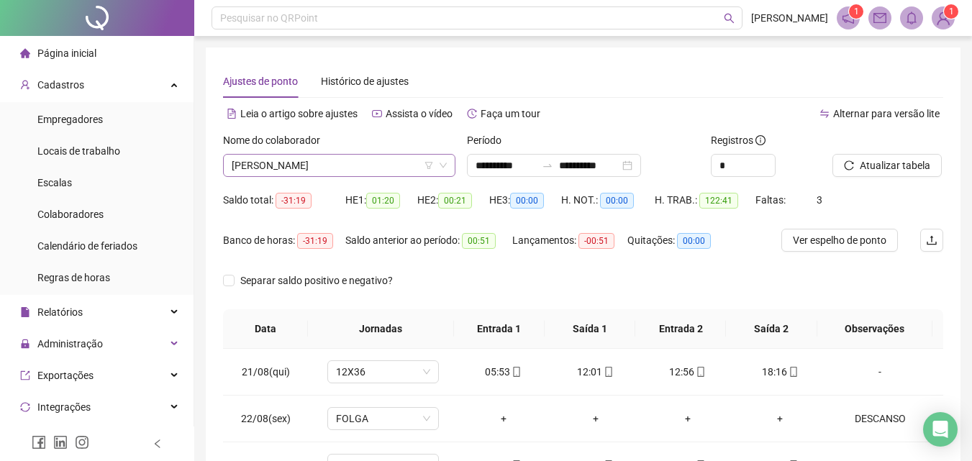
click at [393, 169] on span "[PERSON_NAME]" at bounding box center [339, 166] width 215 height 22
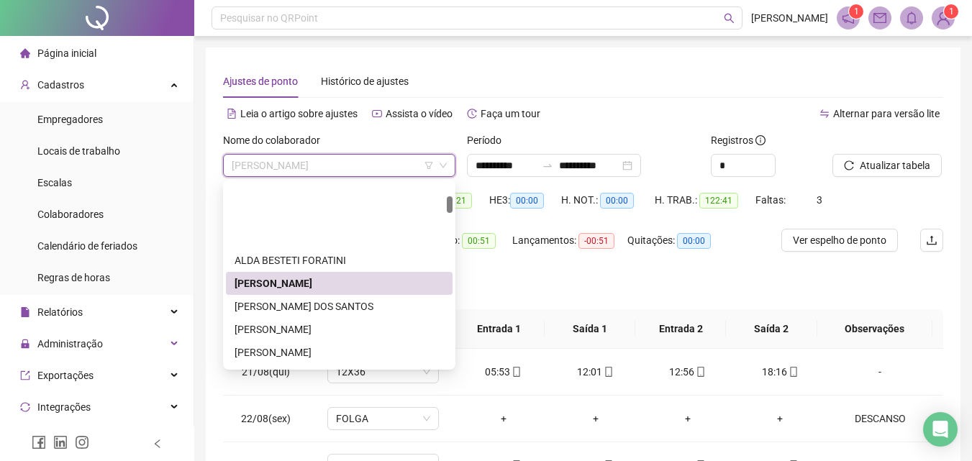
scroll to position [144, 0]
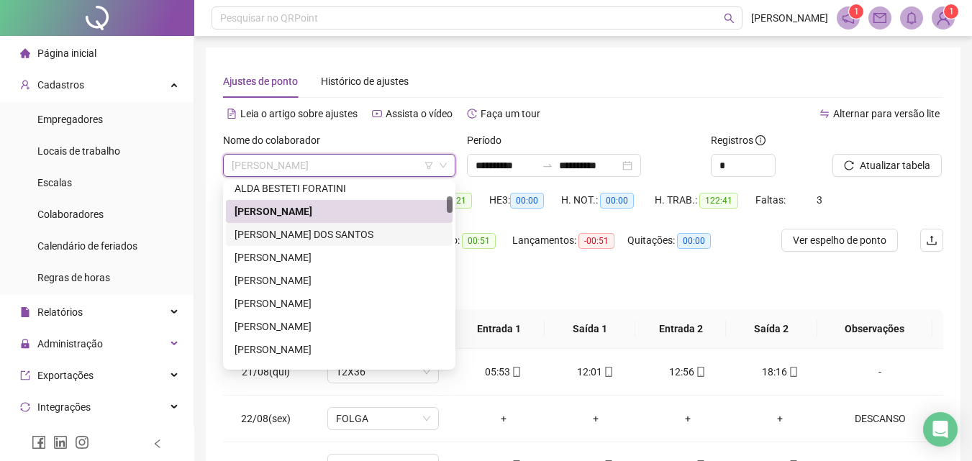
click at [299, 229] on div "[PERSON_NAME] DOS SANTOS" at bounding box center [339, 235] width 209 height 16
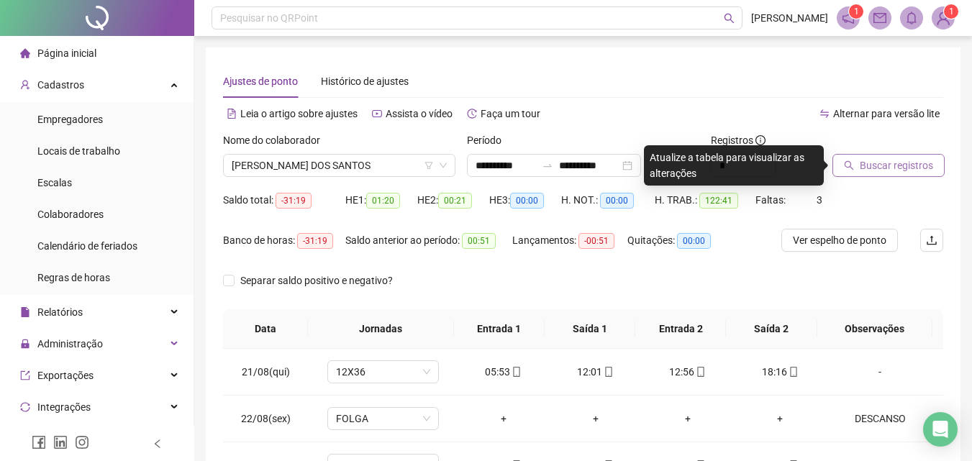
click at [888, 160] on span "Buscar registros" at bounding box center [896, 166] width 73 height 16
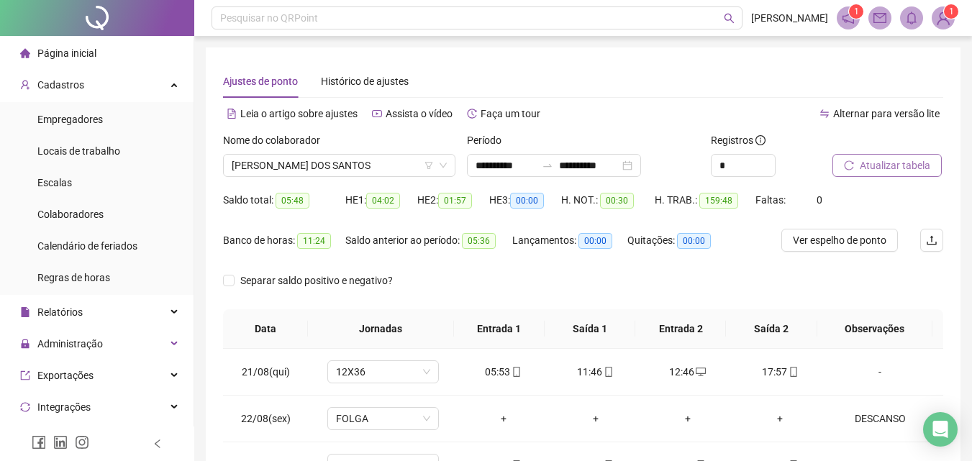
click at [898, 163] on span "Atualizar tabela" at bounding box center [895, 166] width 70 height 16
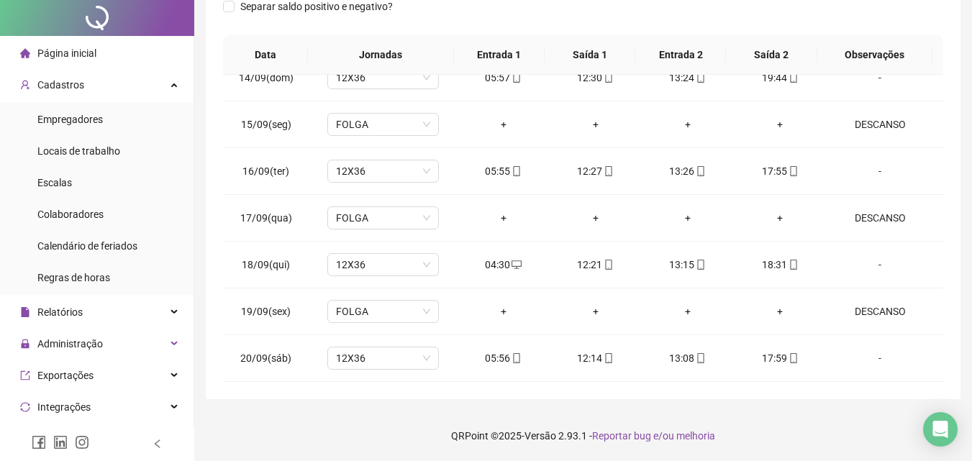
scroll to position [0, 0]
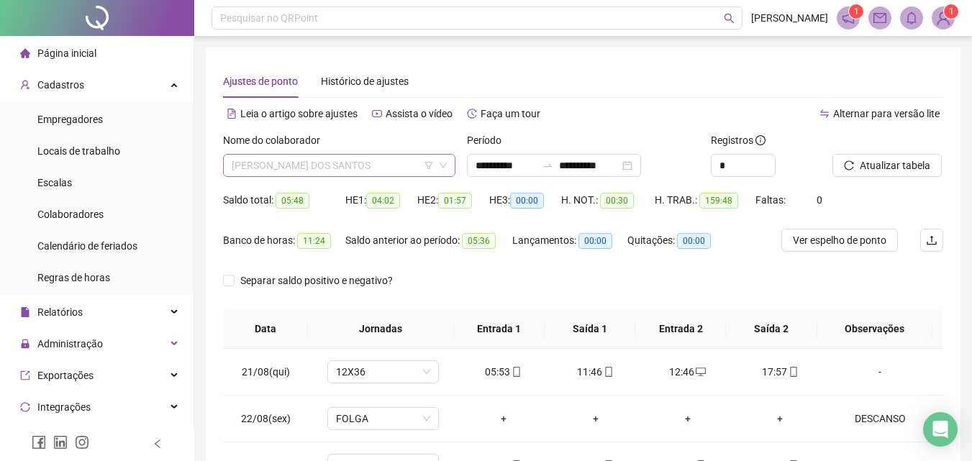
click at [328, 169] on span "[PERSON_NAME] DOS SANTOS" at bounding box center [339, 166] width 215 height 22
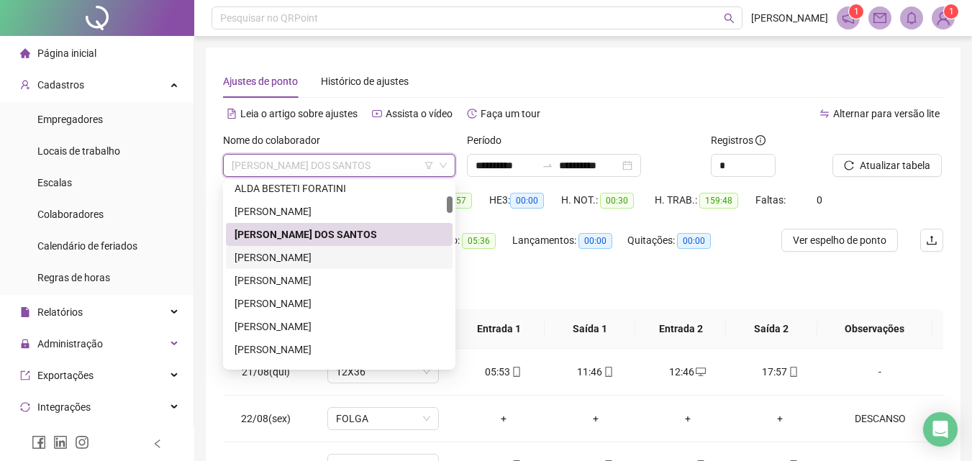
click at [308, 250] on div "[PERSON_NAME]" at bounding box center [339, 258] width 209 height 16
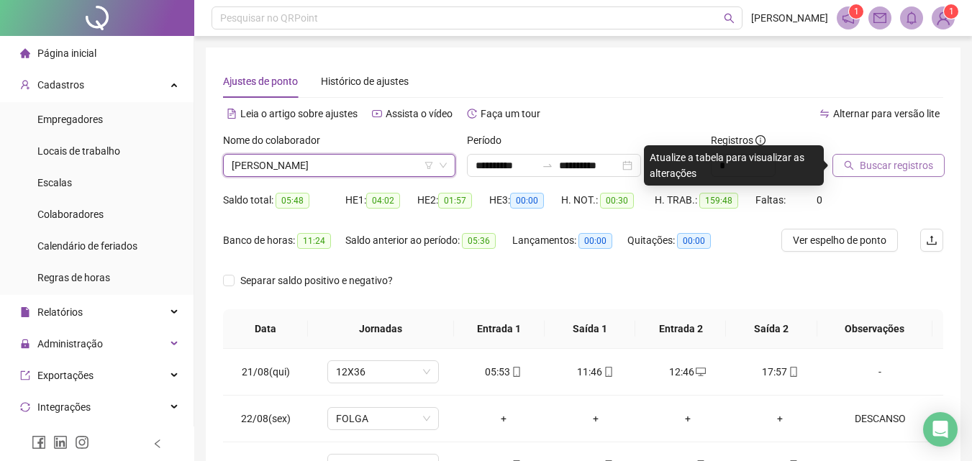
click at [878, 163] on span "Buscar registros" at bounding box center [896, 166] width 73 height 16
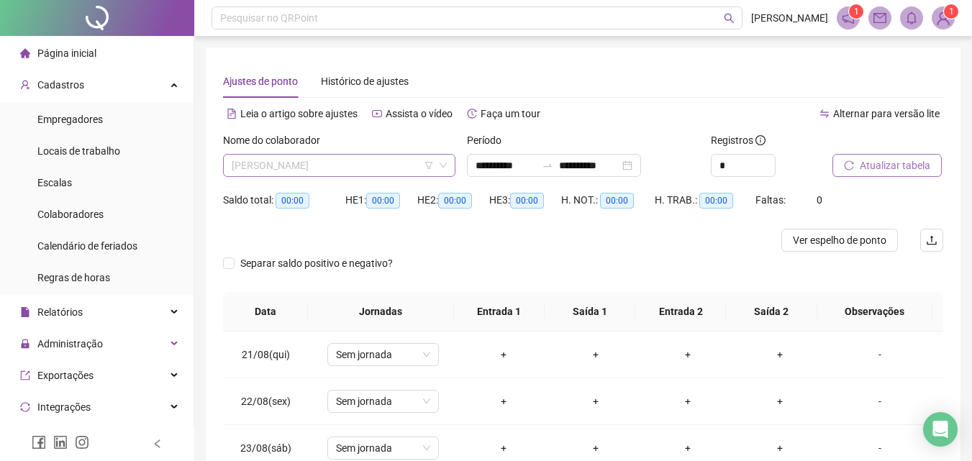
click at [405, 171] on span "[PERSON_NAME]" at bounding box center [339, 166] width 215 height 22
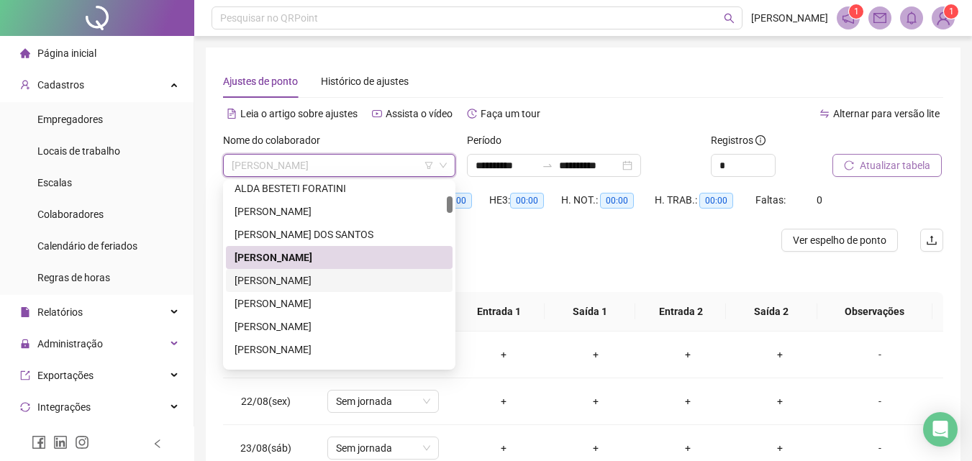
click at [342, 281] on div "[PERSON_NAME]" at bounding box center [339, 281] width 209 height 16
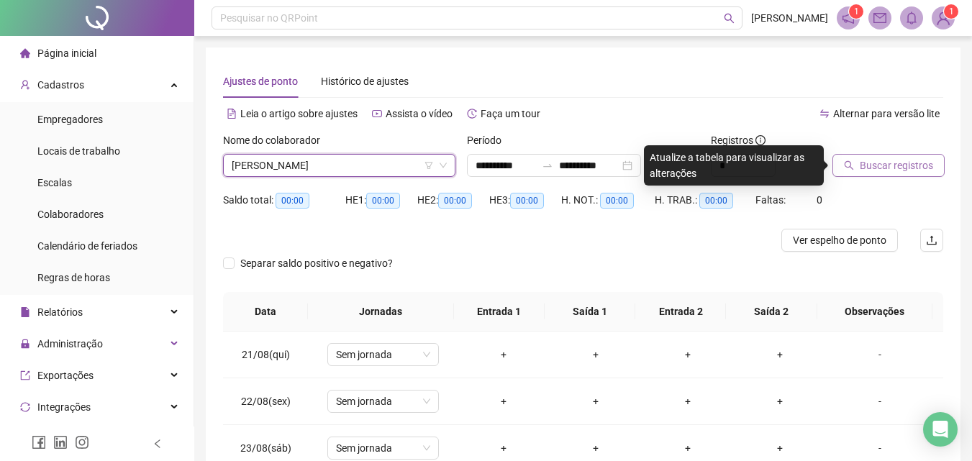
click at [923, 158] on span "Buscar registros" at bounding box center [896, 166] width 73 height 16
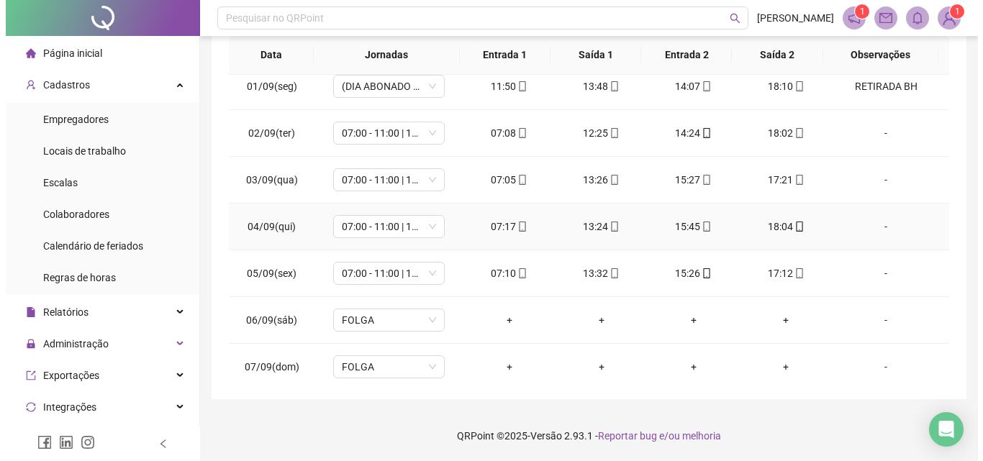
scroll to position [432, 0]
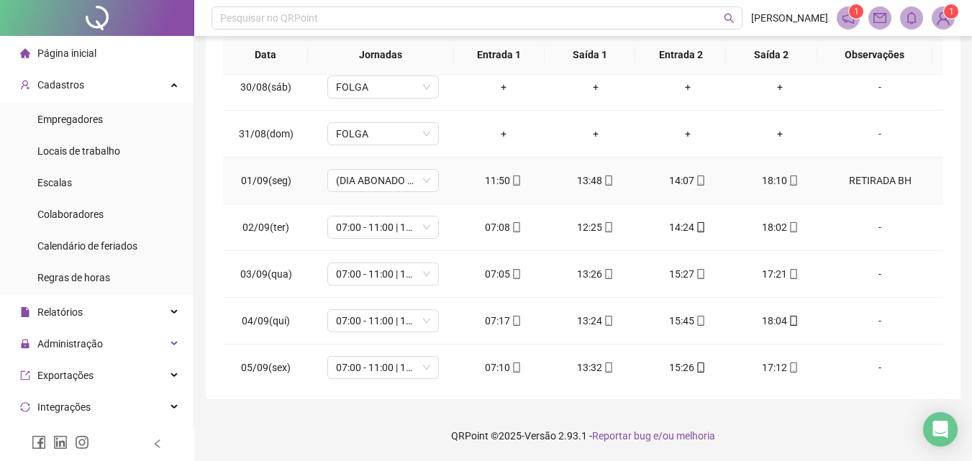
click at [850, 178] on div "RETIRADA BH" at bounding box center [879, 181] width 85 height 16
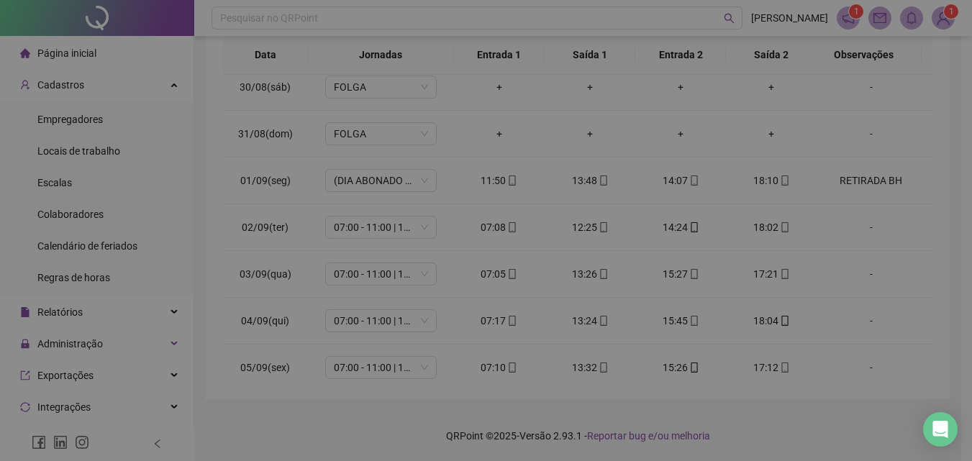
type input "*****"
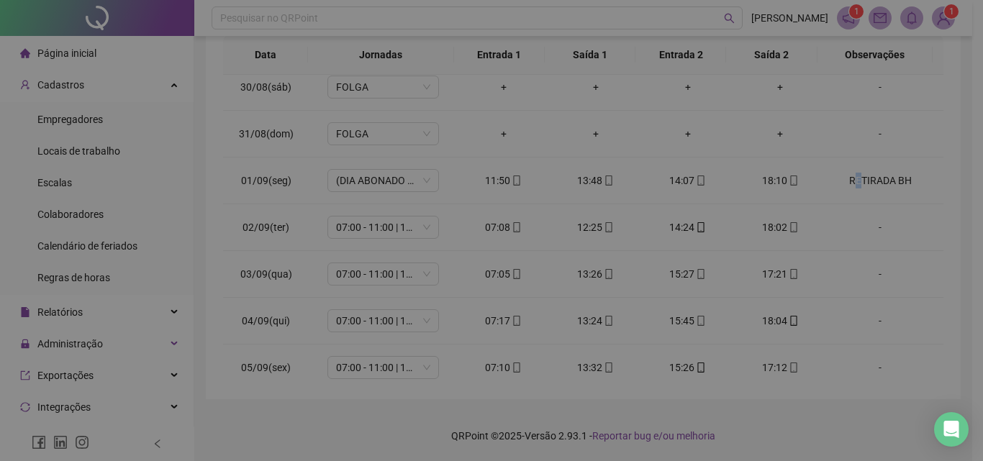
type textarea "**********"
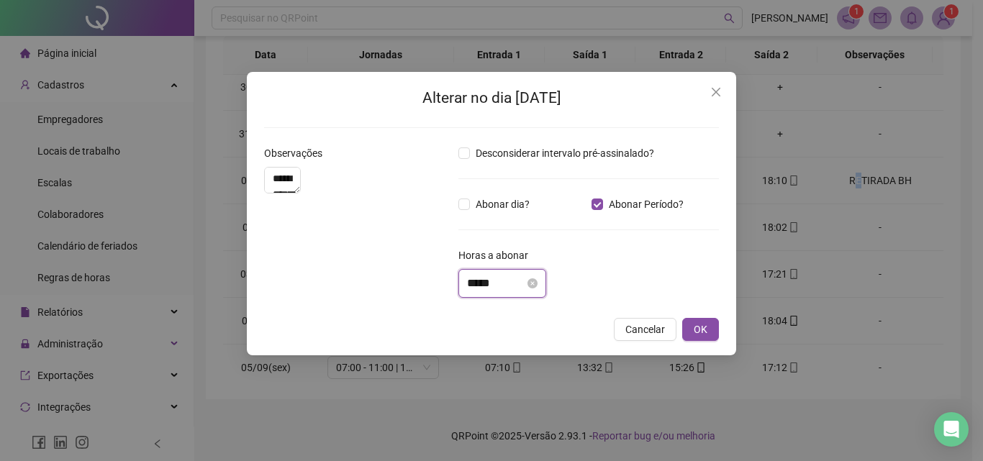
click at [506, 284] on input "*****" at bounding box center [496, 283] width 58 height 17
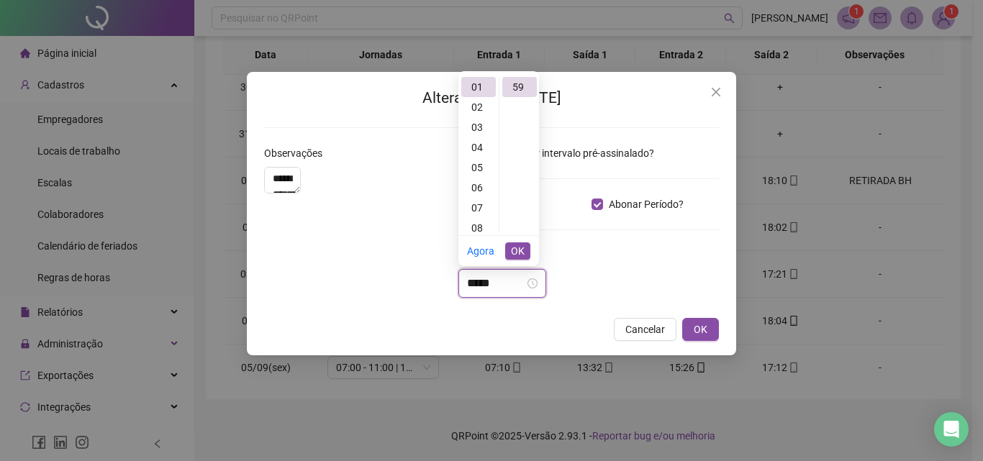
scroll to position [1188, 0]
type input "*"
click at [476, 127] on div "03" at bounding box center [478, 127] width 35 height 20
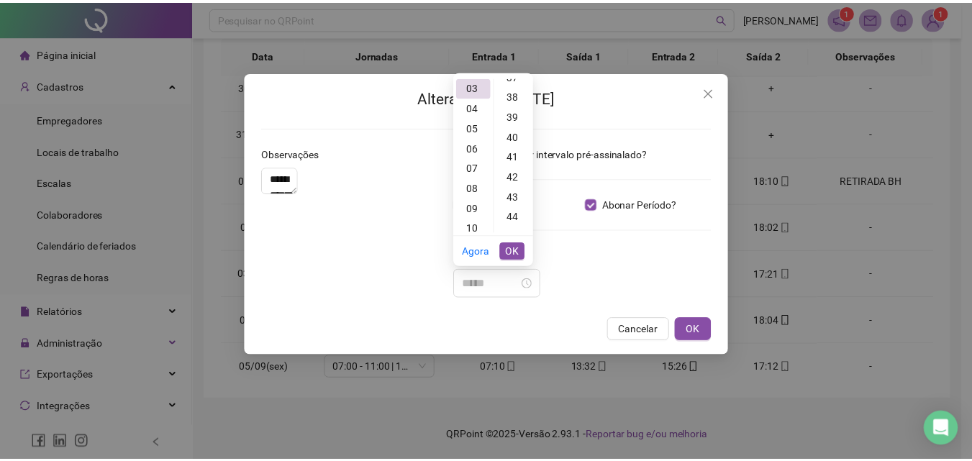
scroll to position [0, 0]
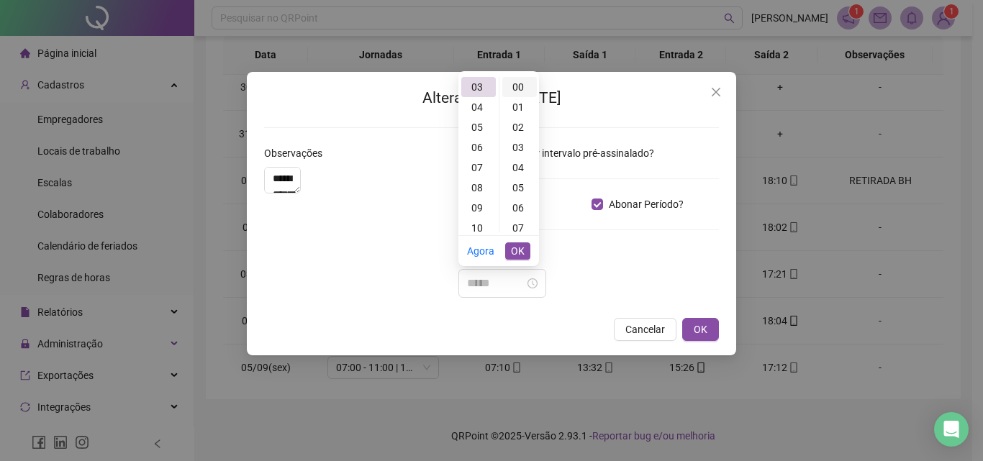
click at [522, 78] on div "00" at bounding box center [519, 87] width 35 height 20
type input "*****"
click at [510, 255] on button "OK" at bounding box center [517, 250] width 25 height 17
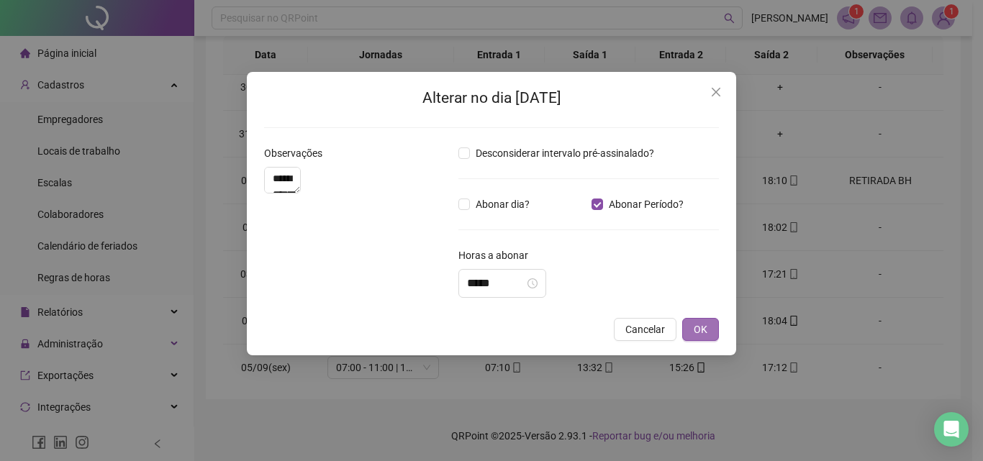
click at [702, 331] on span "OK" at bounding box center [700, 330] width 14 height 16
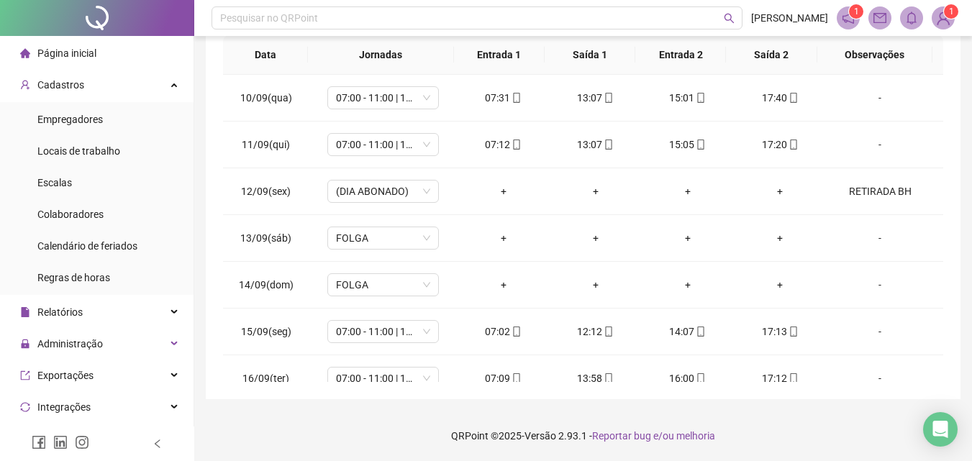
scroll to position [1142, 0]
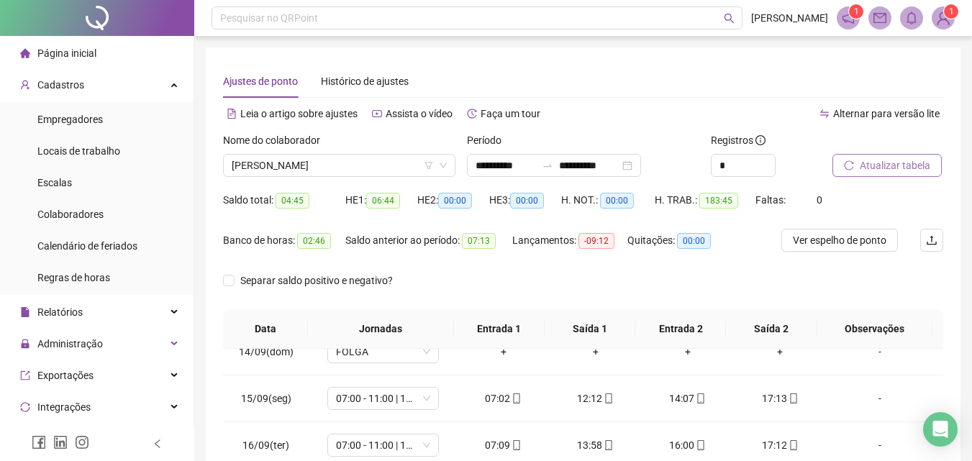
click at [881, 176] on button "Atualizar tabela" at bounding box center [886, 165] width 109 height 23
click at [895, 158] on span "Atualizar tabela" at bounding box center [895, 166] width 70 height 16
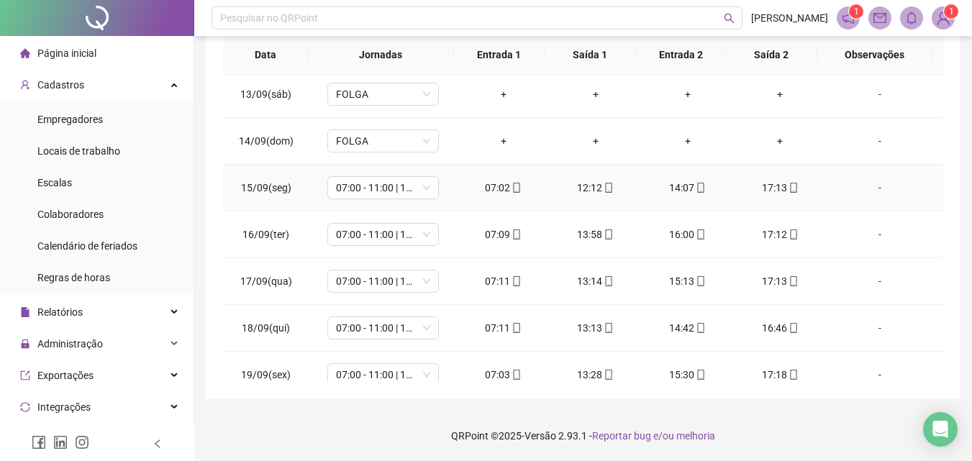
scroll to position [1142, 0]
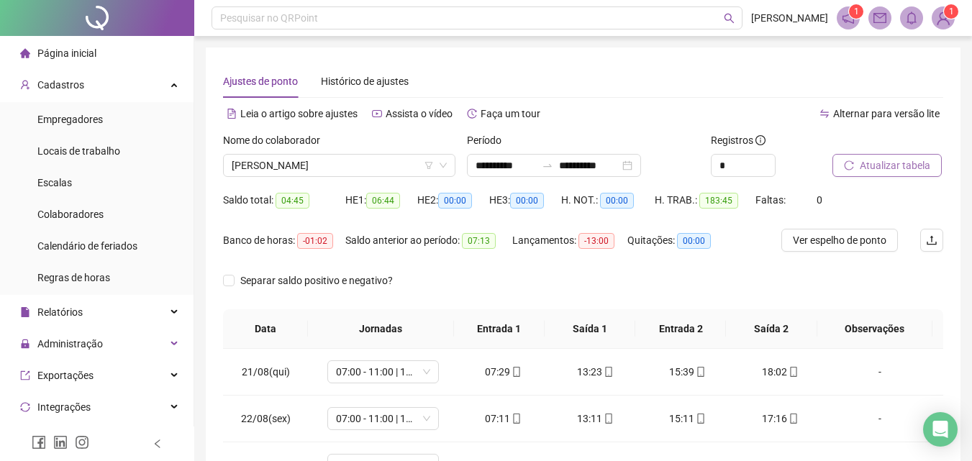
click at [875, 170] on body "**********" at bounding box center [486, 230] width 972 height 461
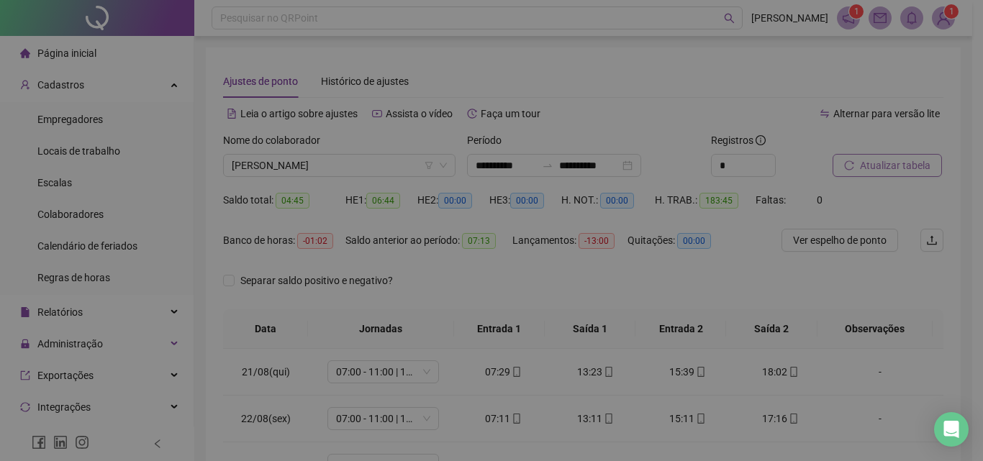
click at [875, 170] on div "Atualizando tabela Atualizando e reorganizando os registros... OK" at bounding box center [491, 230] width 983 height 461
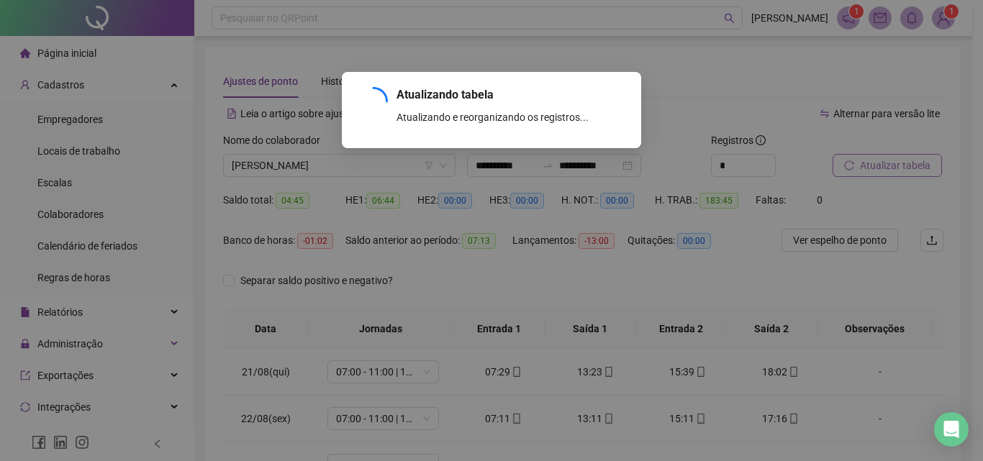
click at [875, 170] on div "Atualizando tabela Atualizando e reorganizando os registros... OK" at bounding box center [491, 230] width 983 height 461
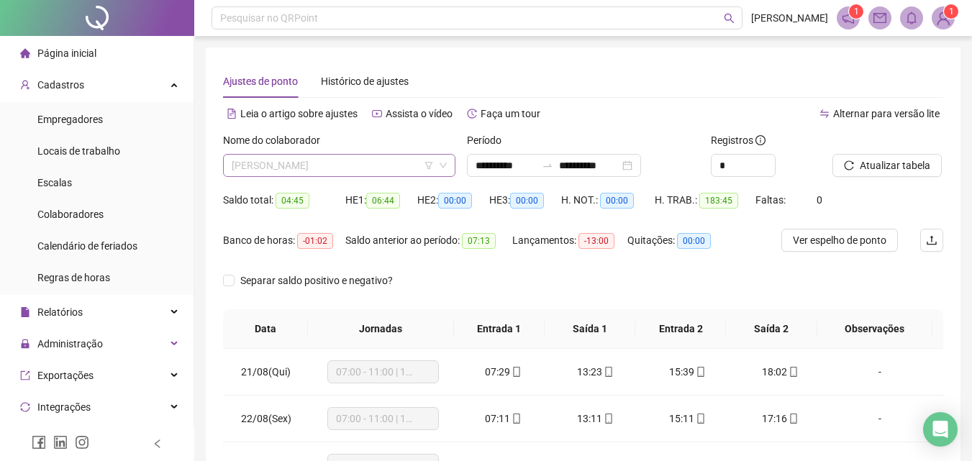
click at [370, 173] on span "[PERSON_NAME]" at bounding box center [339, 166] width 215 height 22
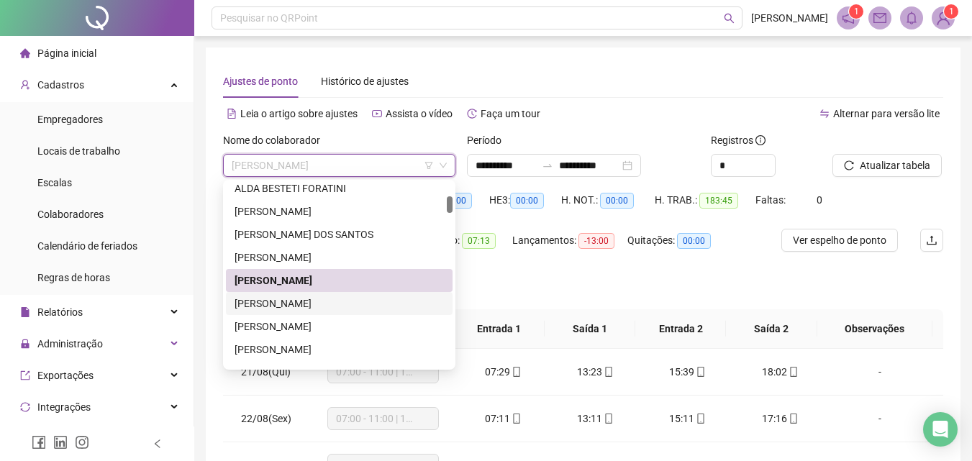
click at [337, 298] on div "[PERSON_NAME]" at bounding box center [339, 304] width 209 height 16
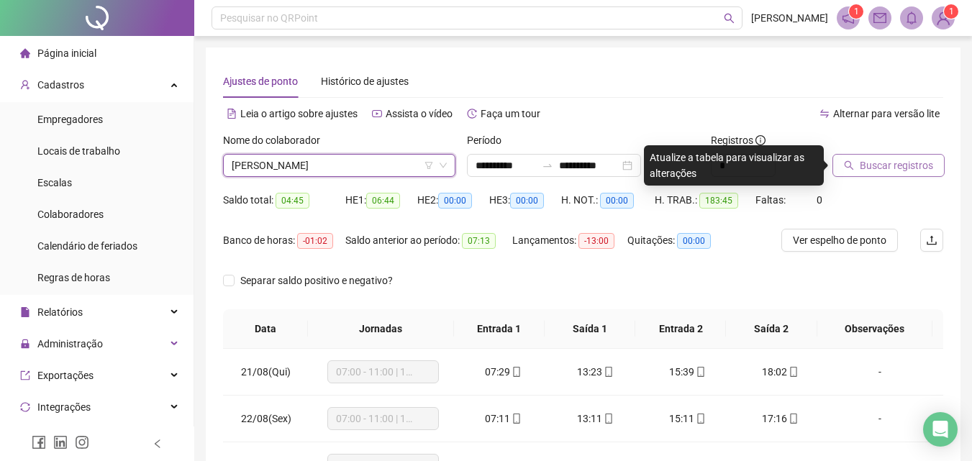
click at [897, 165] on span "Buscar registros" at bounding box center [896, 166] width 73 height 16
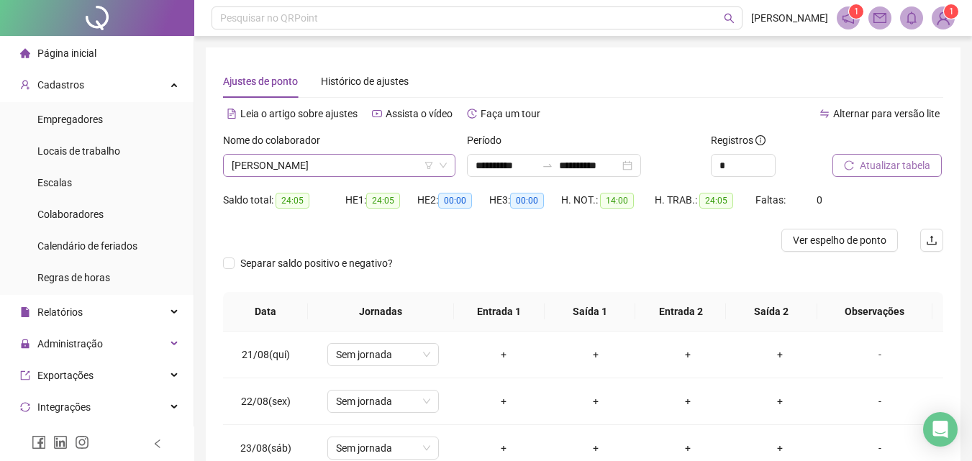
click at [364, 163] on span "[PERSON_NAME]" at bounding box center [339, 166] width 215 height 22
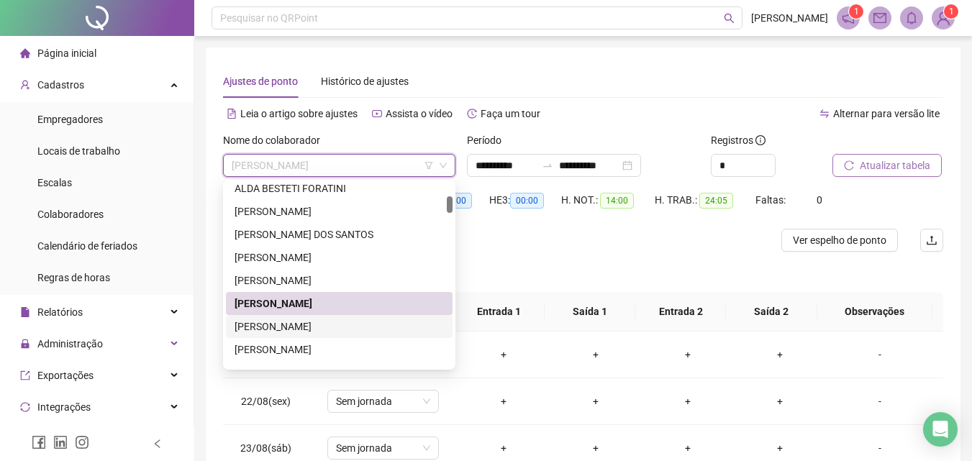
click at [314, 327] on div "[PERSON_NAME]" at bounding box center [339, 327] width 209 height 16
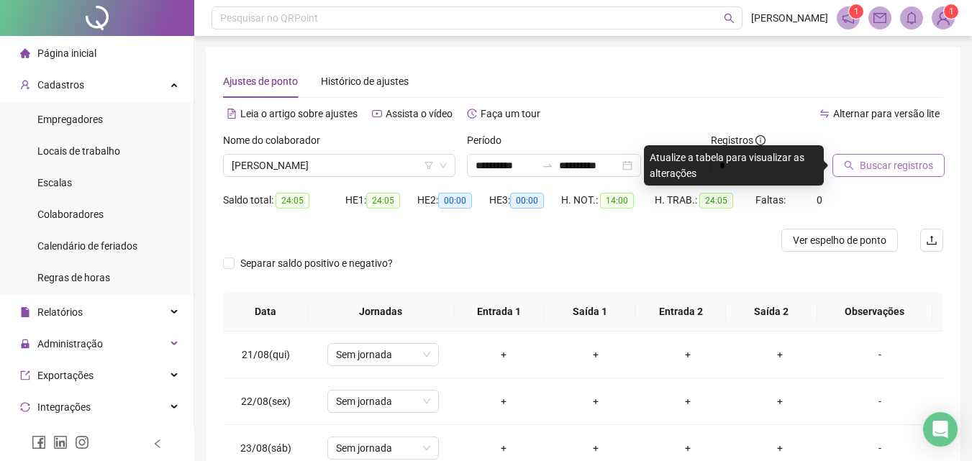
click at [896, 166] on span "Buscar registros" at bounding box center [896, 166] width 73 height 16
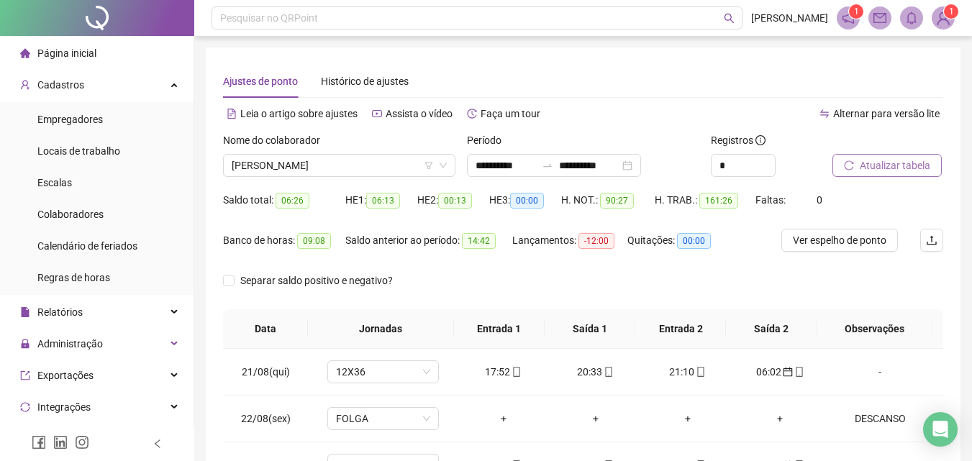
click at [835, 154] on button "Atualizar tabela" at bounding box center [886, 165] width 109 height 23
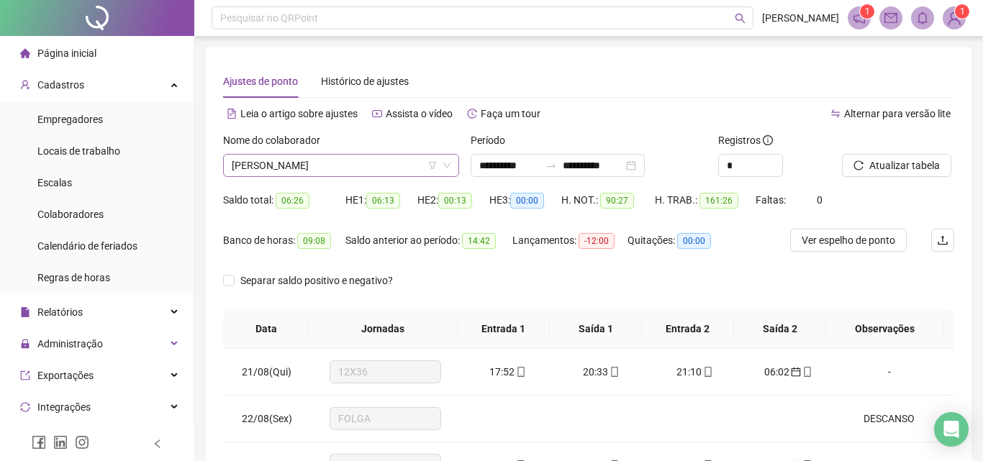
click at [350, 166] on span "[PERSON_NAME]" at bounding box center [341, 166] width 219 height 22
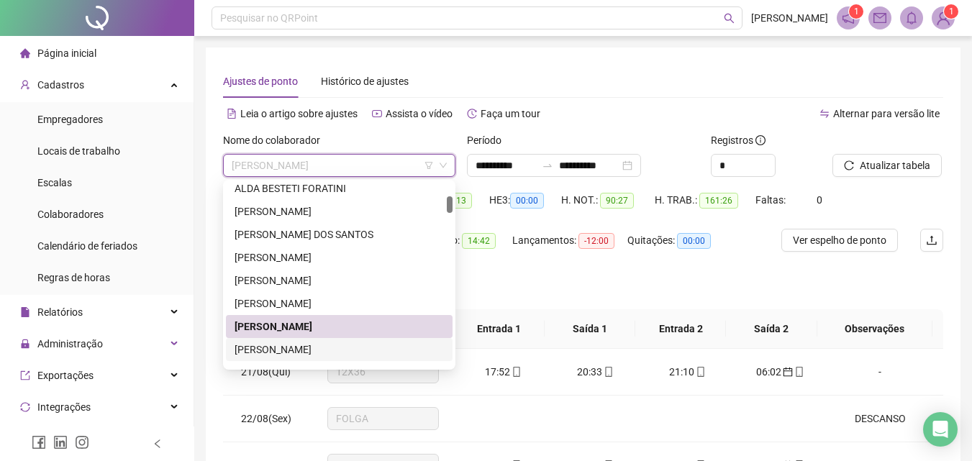
scroll to position [216, 0]
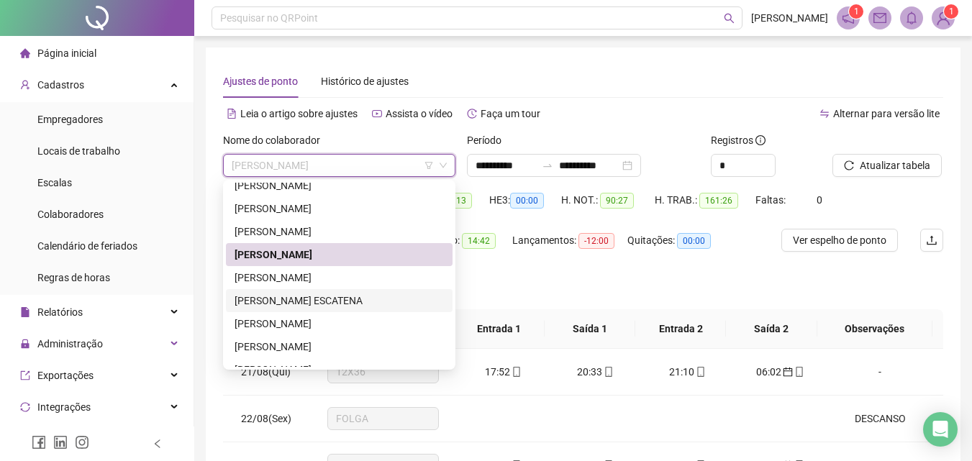
click at [287, 301] on div "[PERSON_NAME] ESCATENA" at bounding box center [339, 301] width 209 height 16
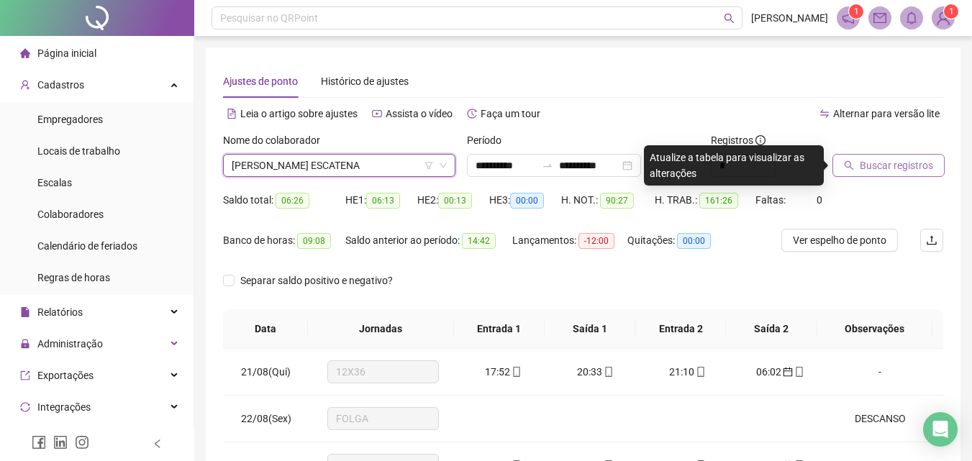
click at [860, 165] on span "Buscar registros" at bounding box center [896, 166] width 73 height 16
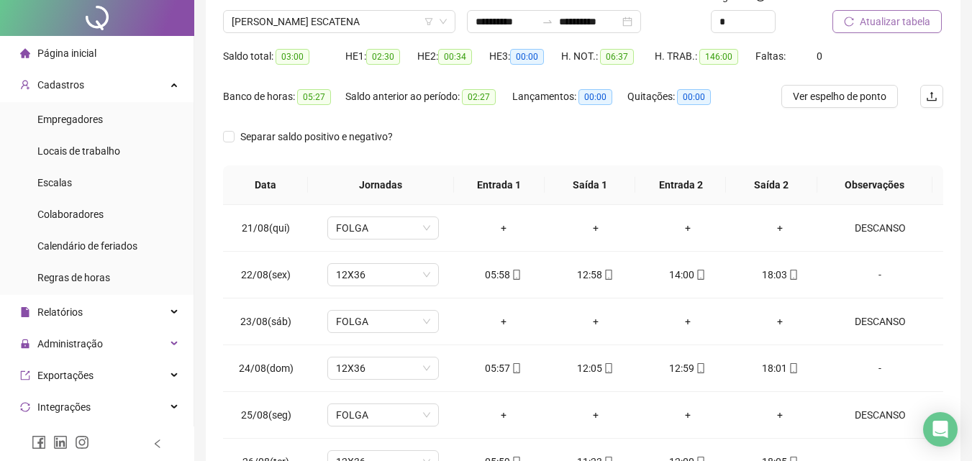
scroll to position [0, 0]
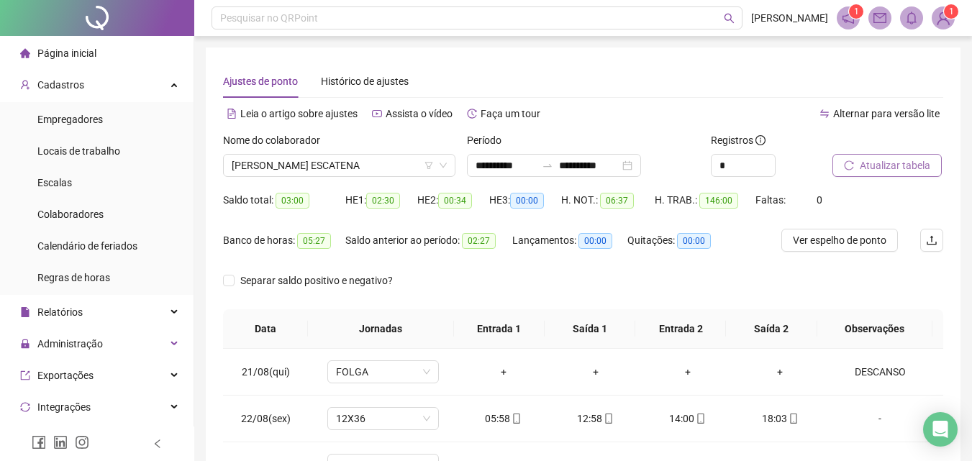
click at [881, 159] on span "Atualizar tabela" at bounding box center [895, 166] width 70 height 16
drag, startPoint x: 878, startPoint y: 143, endPoint x: 884, endPoint y: 163, distance: 20.3
click at [878, 144] on div at bounding box center [869, 143] width 75 height 22
click at [889, 164] on span "Atualizar tabela" at bounding box center [895, 166] width 70 height 16
click at [501, 173] on input "**********" at bounding box center [505, 166] width 60 height 16
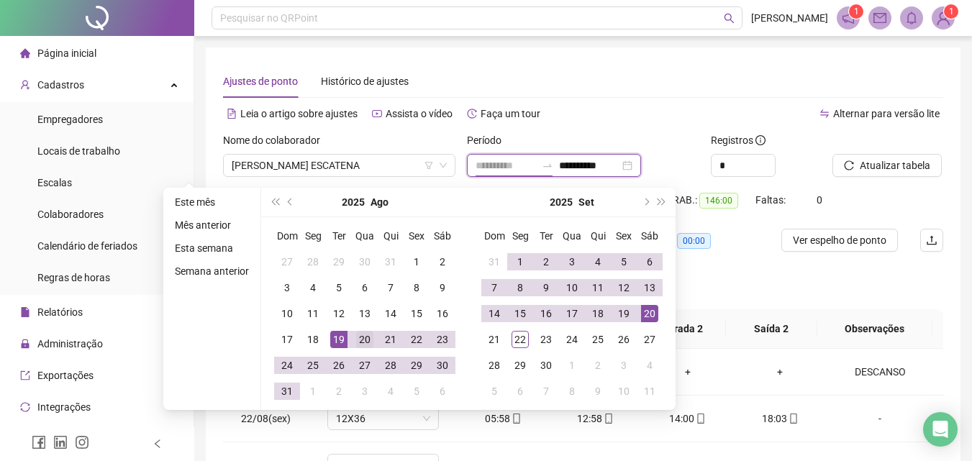
type input "**********"
click at [358, 338] on div "20" at bounding box center [364, 339] width 17 height 17
type input "**********"
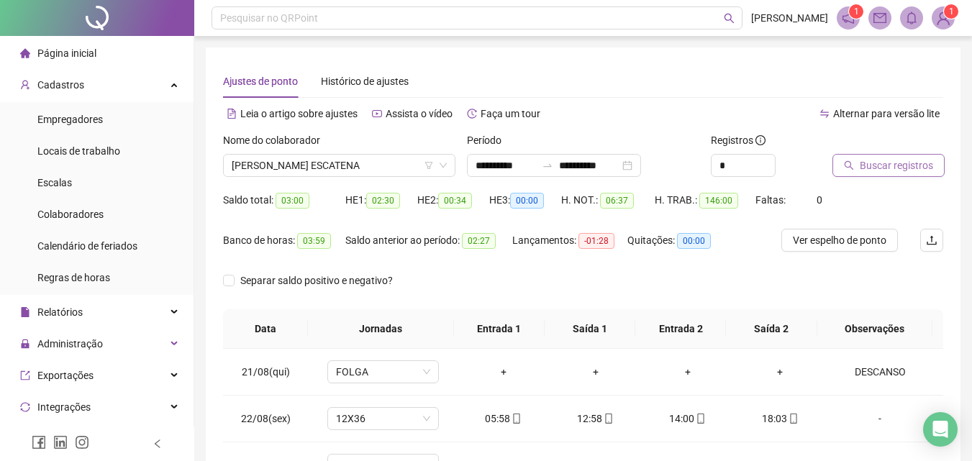
click at [854, 164] on icon "search" at bounding box center [849, 165] width 10 height 10
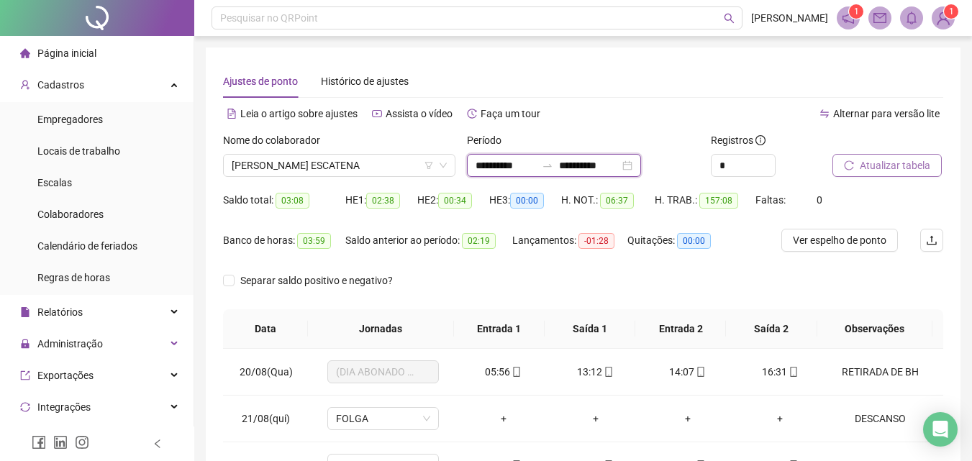
click at [493, 168] on input "**********" at bounding box center [505, 166] width 60 height 16
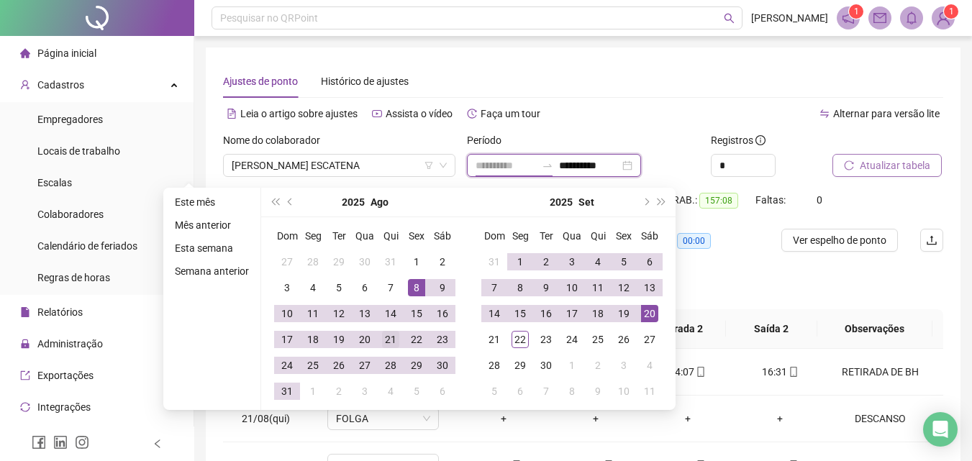
type input "**********"
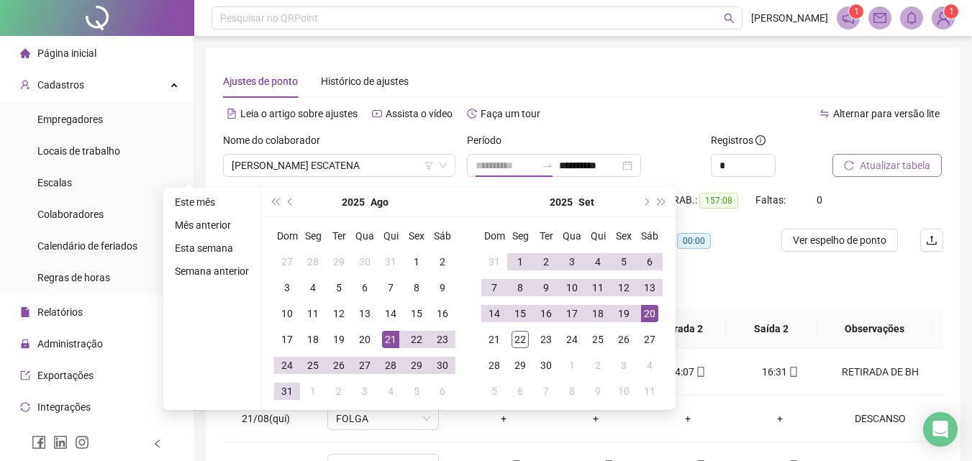
click at [388, 338] on div "21" at bounding box center [390, 339] width 17 height 17
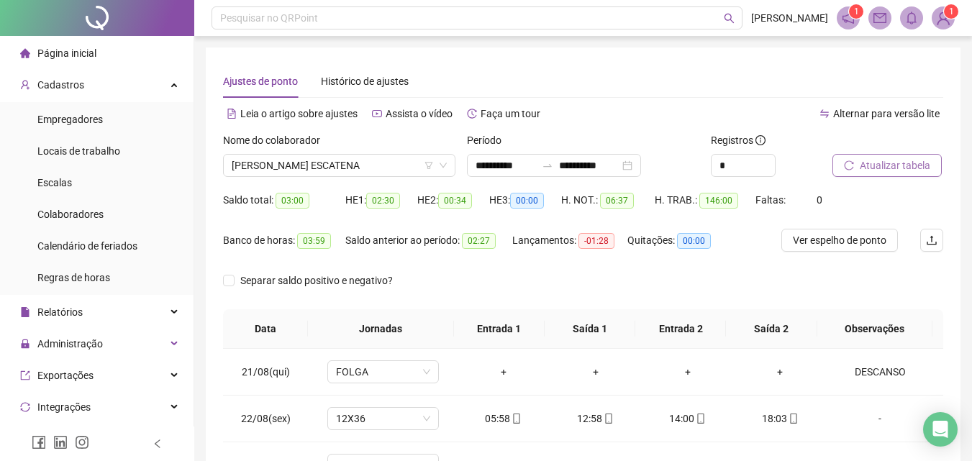
click at [864, 165] on span "Atualizar tabela" at bounding box center [895, 166] width 70 height 16
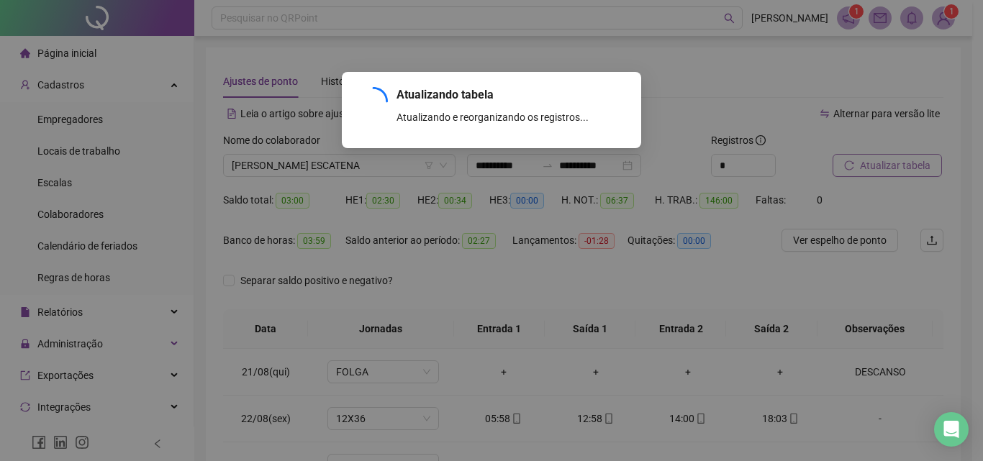
click at [863, 170] on div "Atualizando tabela Atualizando e reorganizando os registros... OK" at bounding box center [491, 230] width 983 height 461
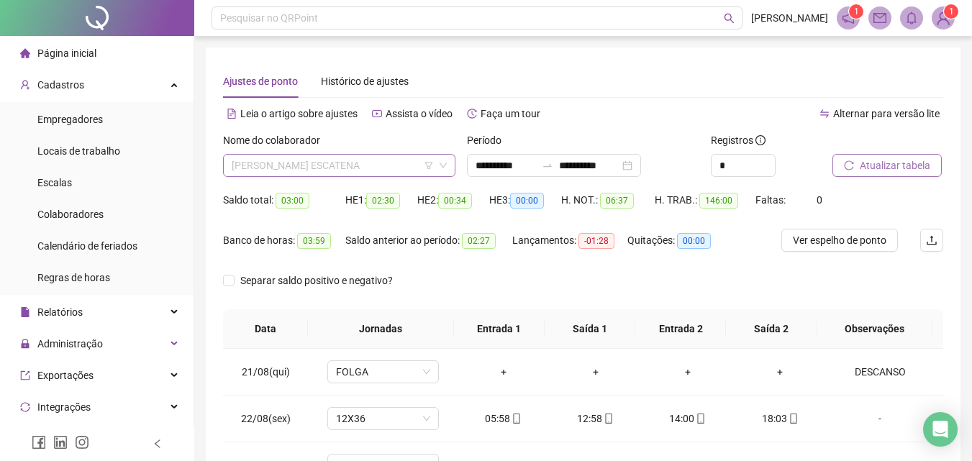
click at [355, 163] on span "[PERSON_NAME] ESCATENA" at bounding box center [339, 166] width 215 height 22
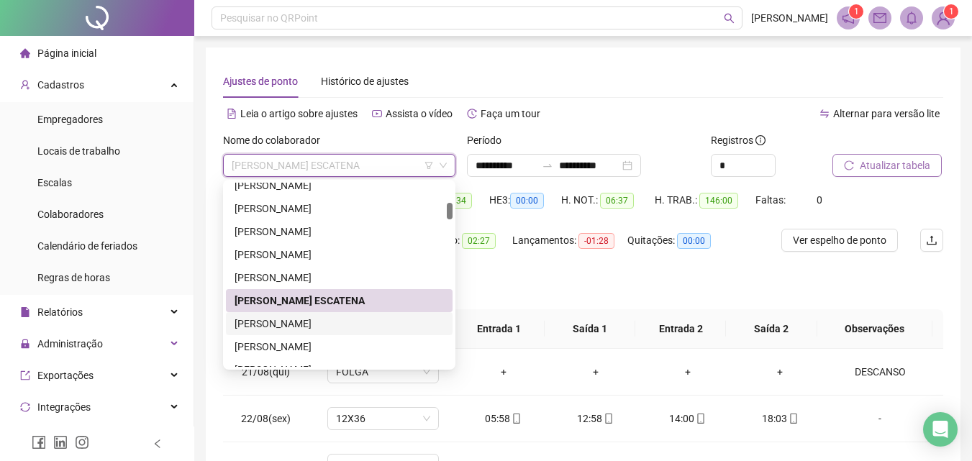
click at [291, 319] on div "[PERSON_NAME]" at bounding box center [339, 324] width 209 height 16
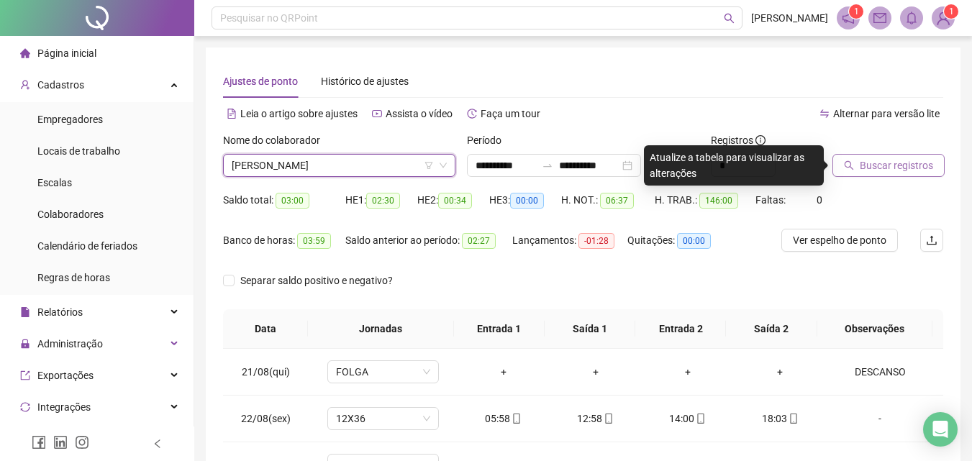
click at [874, 165] on span "Buscar registros" at bounding box center [896, 166] width 73 height 16
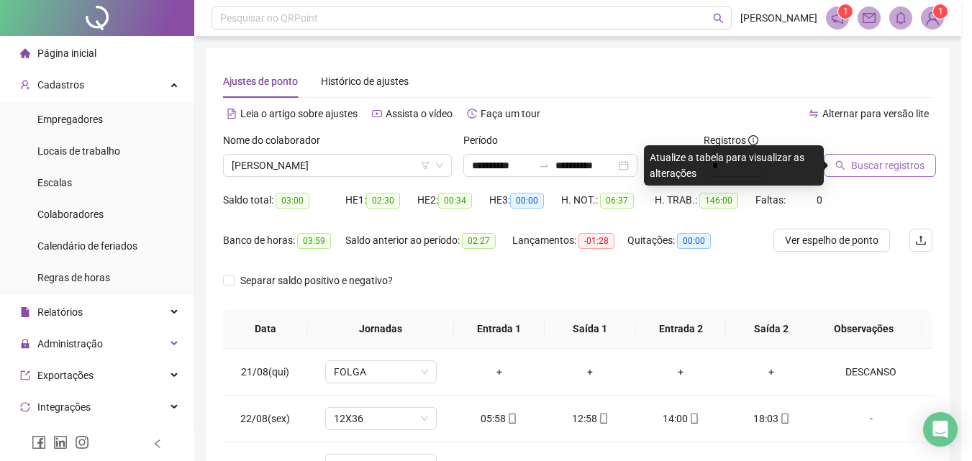
click at [874, 165] on div "Buscando registros Os registros de ponto estão sendo buscados... OK" at bounding box center [486, 230] width 972 height 461
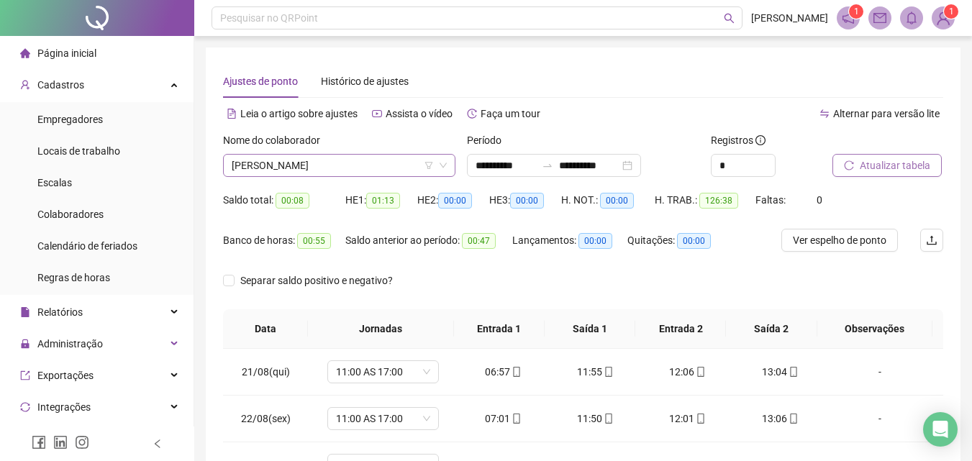
click at [359, 163] on span "[PERSON_NAME]" at bounding box center [339, 166] width 215 height 22
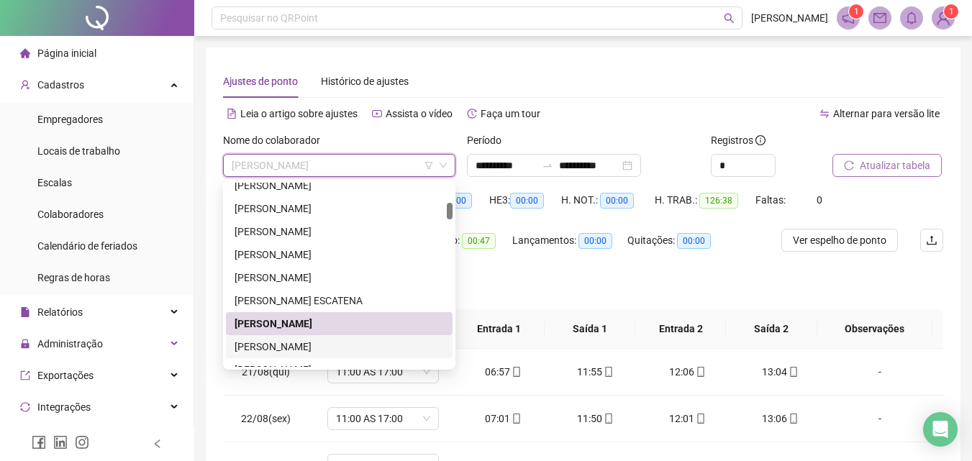
click at [278, 350] on div "[PERSON_NAME]" at bounding box center [339, 347] width 209 height 16
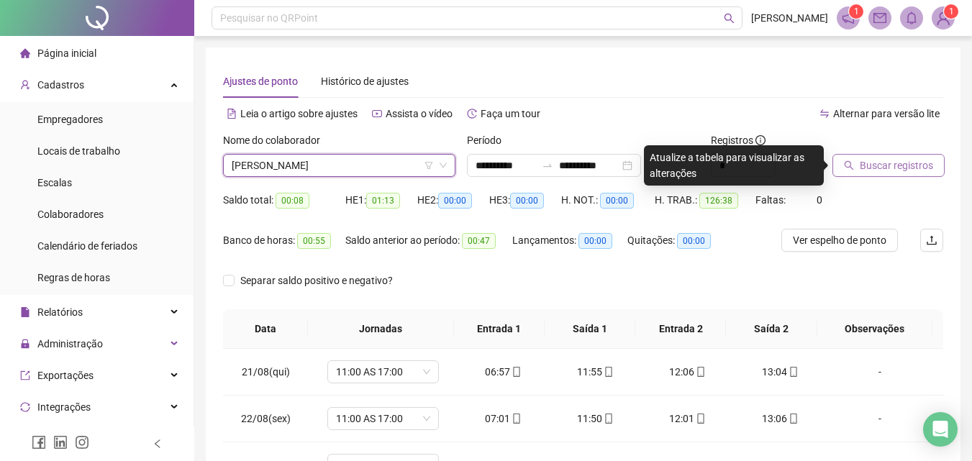
click at [905, 168] on span "Buscar registros" at bounding box center [896, 166] width 73 height 16
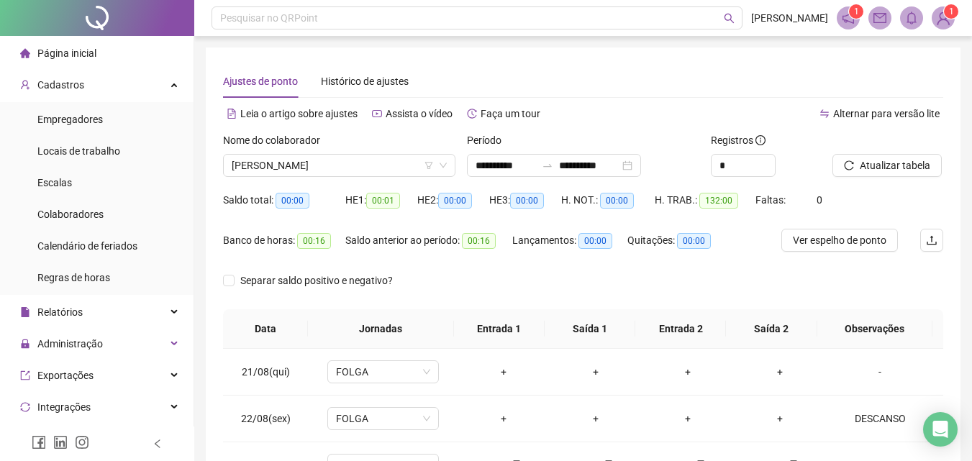
click at [850, 14] on sup "1" at bounding box center [856, 11] width 14 height 14
click at [873, 164] on span "Atualizar tabela" at bounding box center [895, 166] width 70 height 16
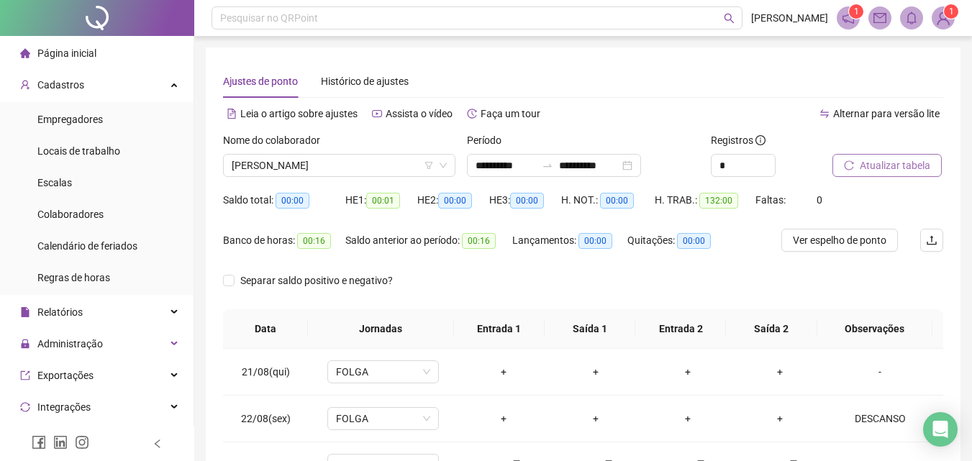
click at [873, 164] on span "Atualizar tabela" at bounding box center [895, 166] width 70 height 16
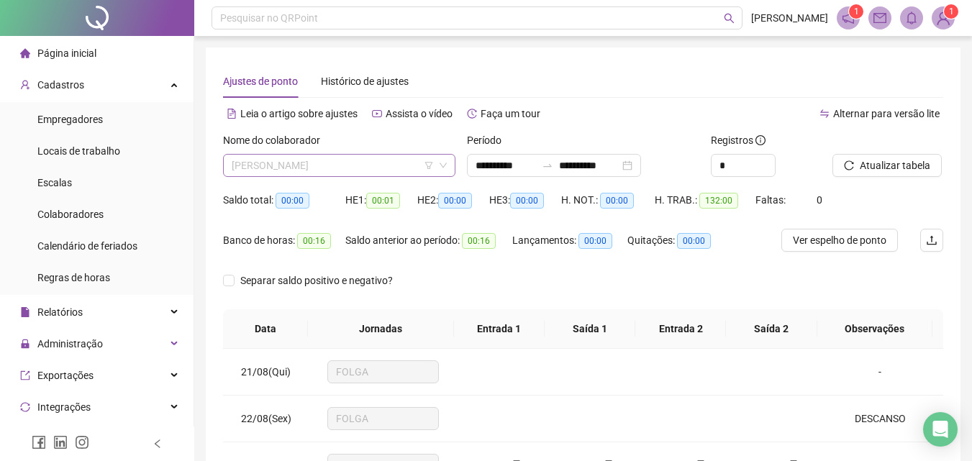
click at [335, 163] on span "[PERSON_NAME]" at bounding box center [339, 166] width 215 height 22
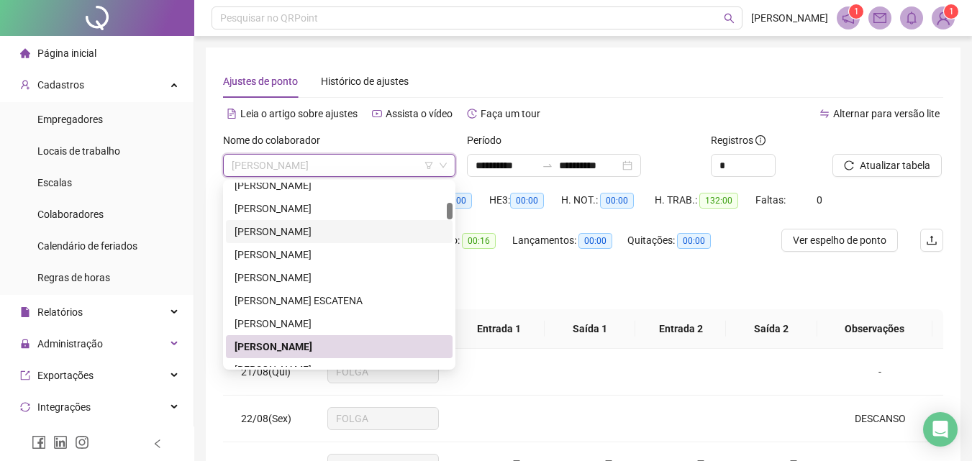
scroll to position [288, 0]
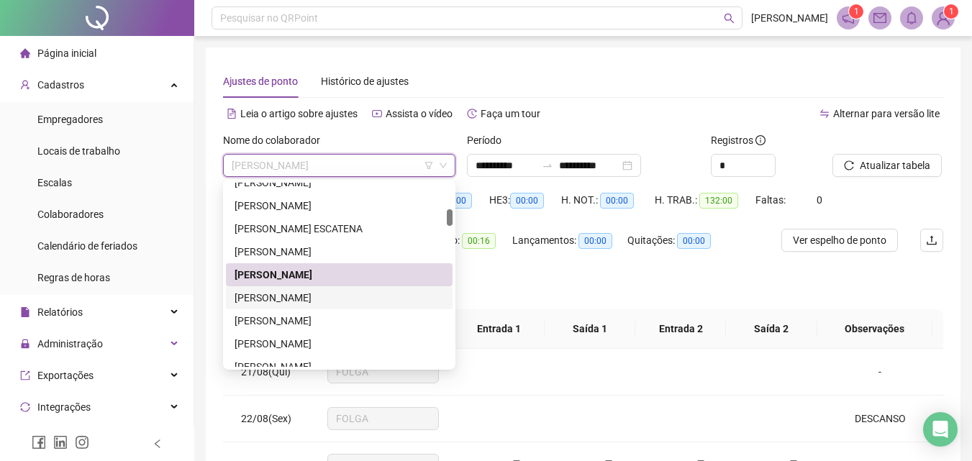
click at [279, 294] on div "[PERSON_NAME]" at bounding box center [339, 298] width 209 height 16
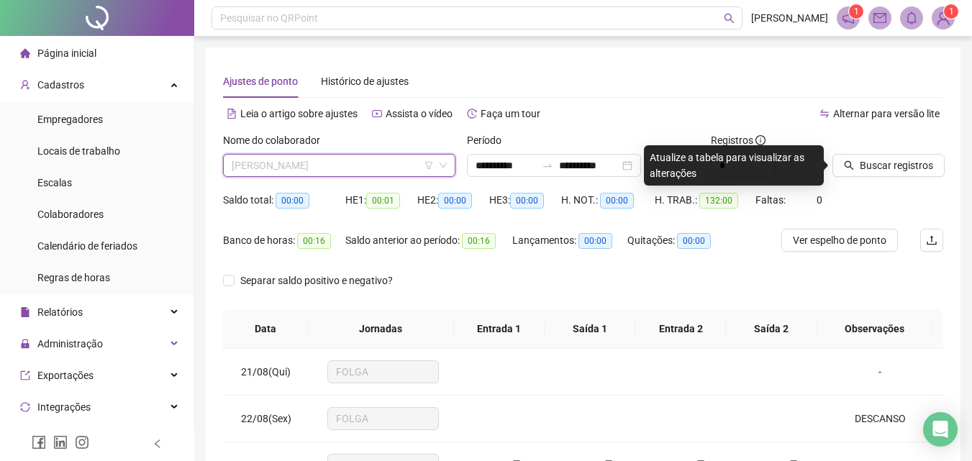
click at [283, 165] on span "[PERSON_NAME]" at bounding box center [339, 166] width 215 height 22
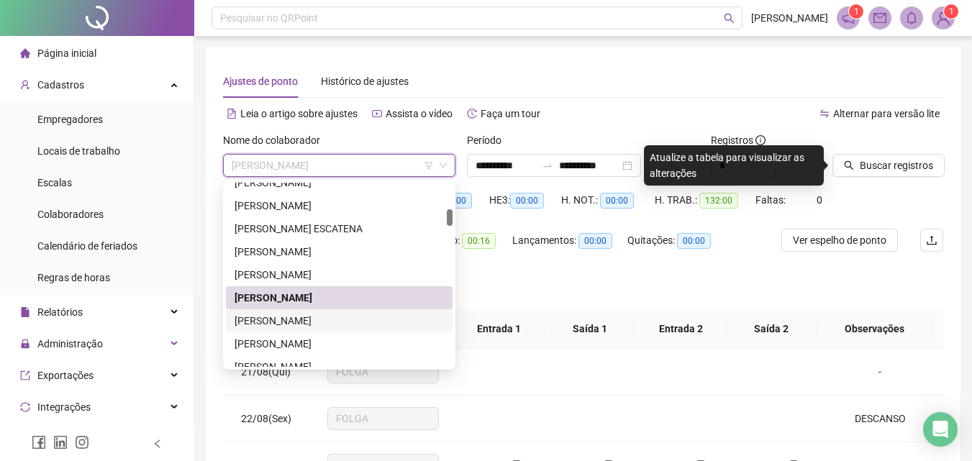
click at [280, 318] on div "[PERSON_NAME]" at bounding box center [339, 321] width 209 height 16
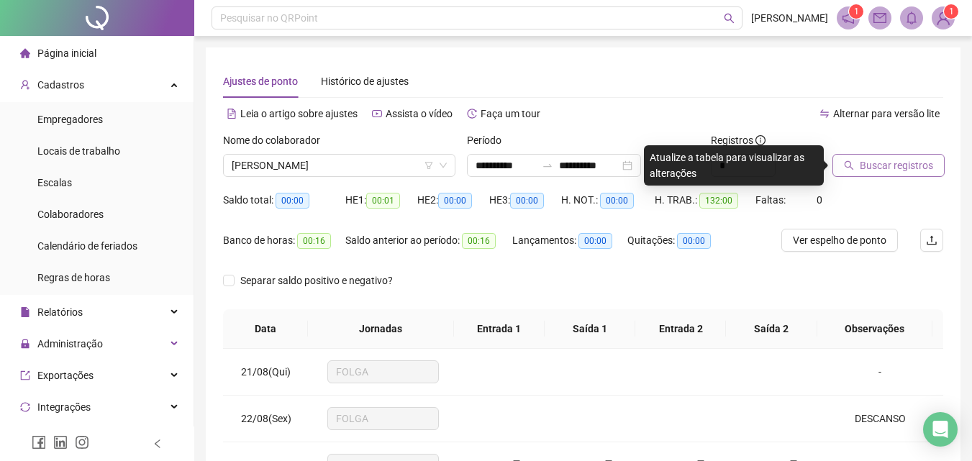
click at [868, 168] on span "Buscar registros" at bounding box center [896, 166] width 73 height 16
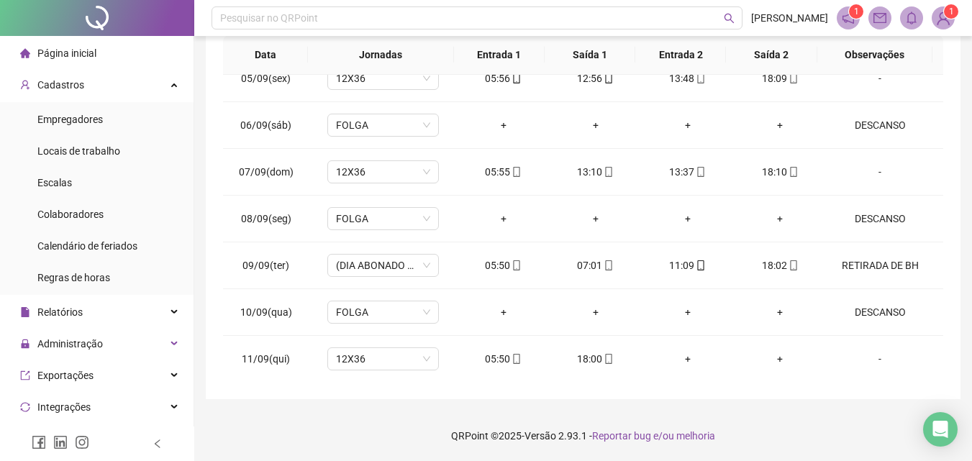
scroll to position [711, 0]
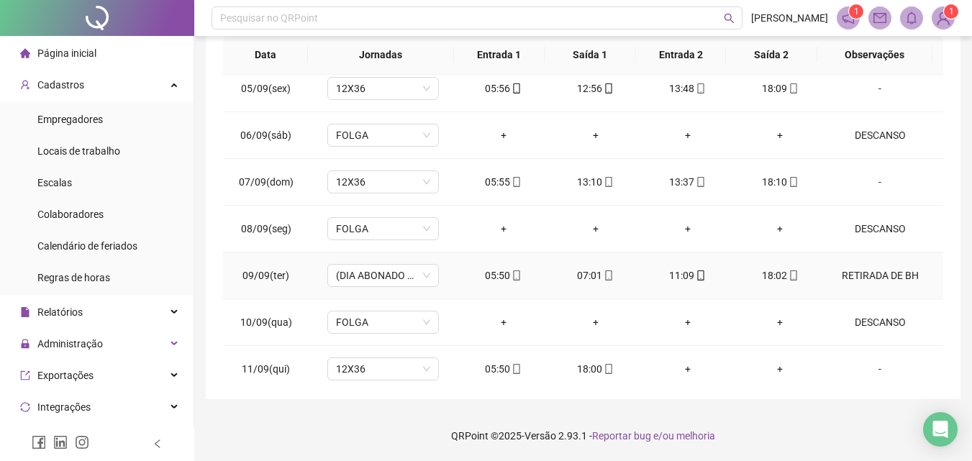
click at [882, 278] on div "RETIRADA DE BH" at bounding box center [879, 276] width 85 height 16
type input "*****"
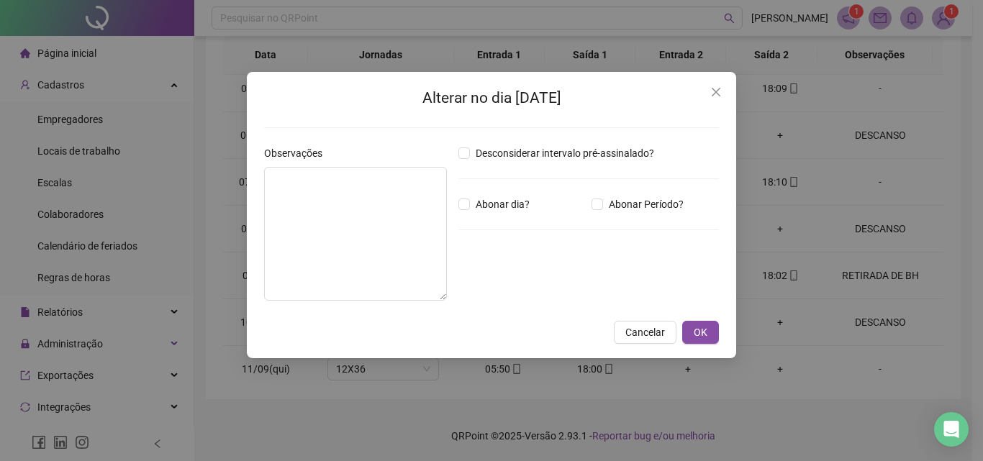
type textarea "**********"
type input "*****"
click at [652, 335] on span "Cancelar" at bounding box center [645, 332] width 40 height 16
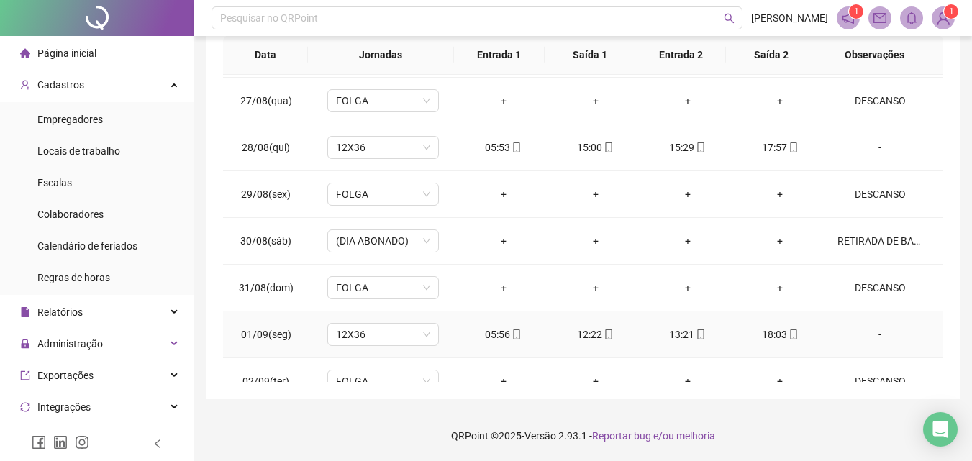
scroll to position [207, 0]
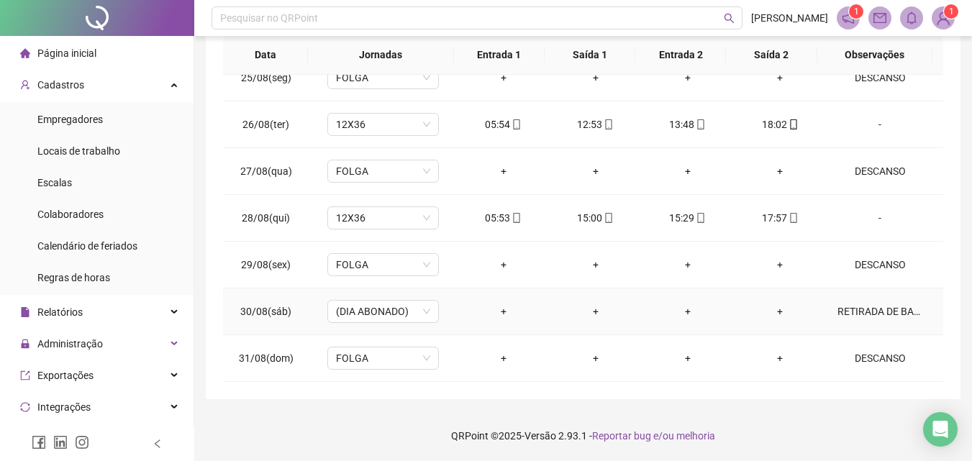
click at [854, 304] on td "RETIRADA DE BANCO DE HORAS" at bounding box center [884, 311] width 117 height 47
click at [843, 311] on div "RETIRADA DE BANCO DE HORAS" at bounding box center [879, 312] width 85 height 16
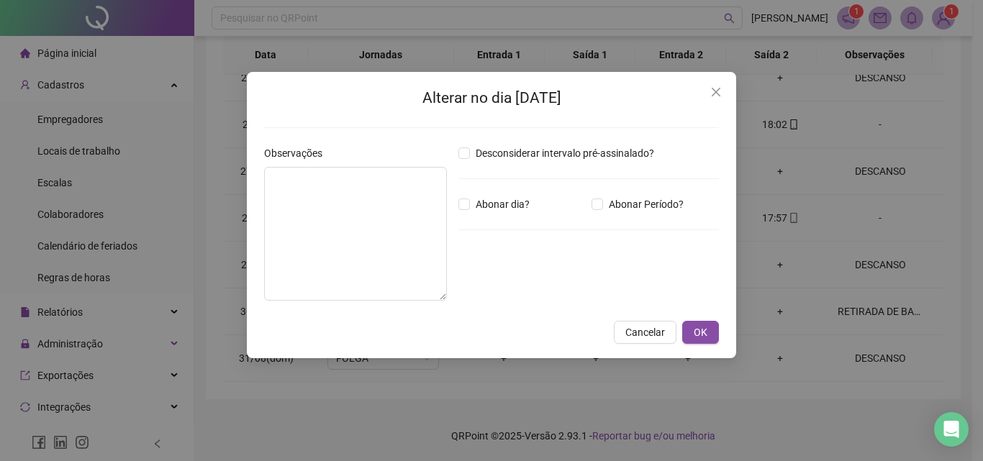
type textarea "**********"
click at [641, 340] on span "Cancelar" at bounding box center [645, 332] width 40 height 16
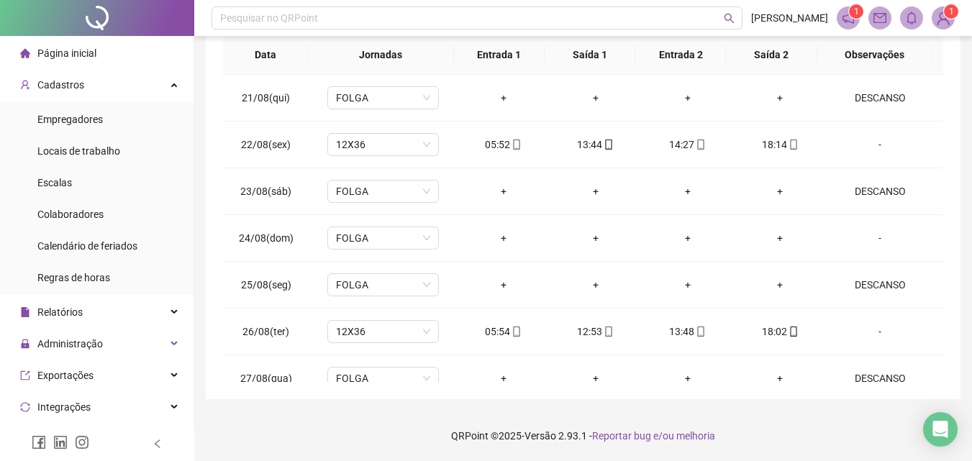
scroll to position [0, 0]
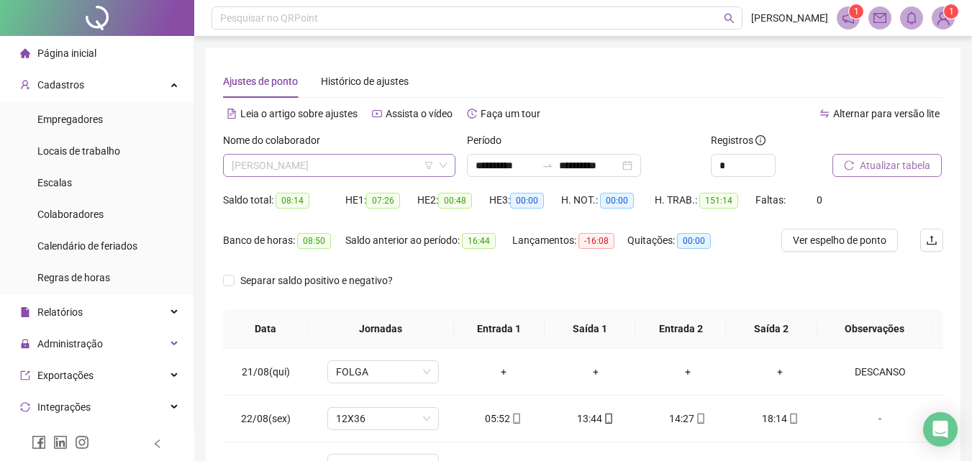
click at [384, 168] on span "[PERSON_NAME]" at bounding box center [339, 166] width 215 height 22
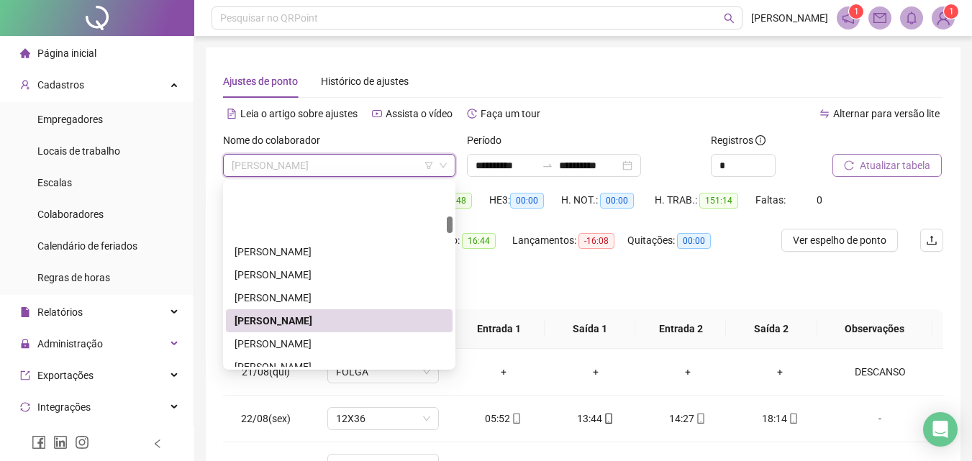
scroll to position [360, 0]
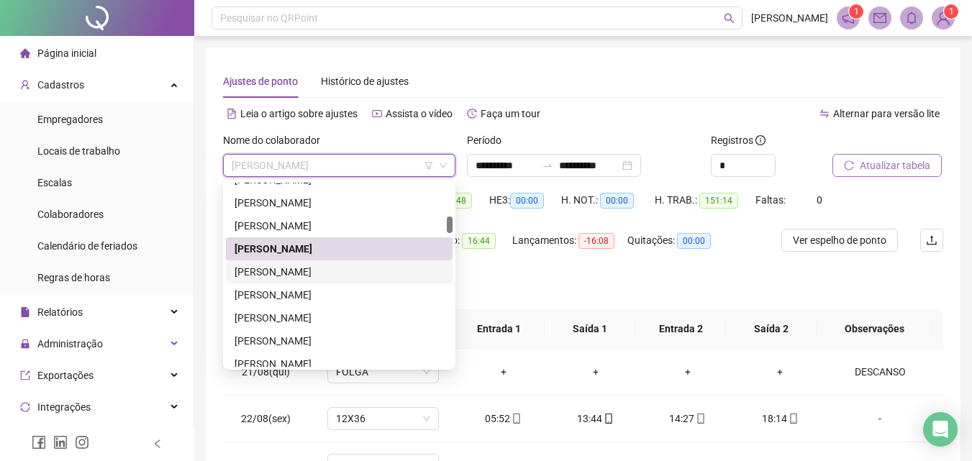
click at [270, 268] on div "[PERSON_NAME]" at bounding box center [339, 272] width 209 height 16
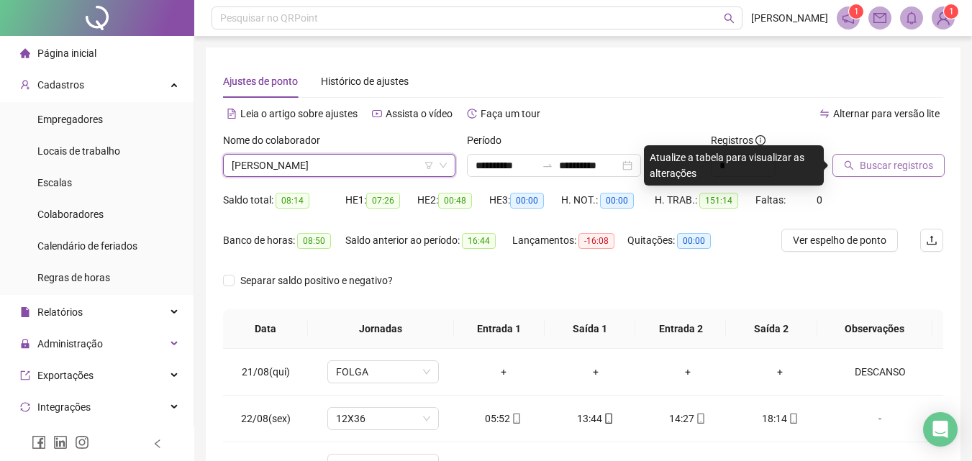
click at [904, 164] on div "Buscar registros" at bounding box center [887, 154] width 111 height 45
click at [902, 168] on span "Buscar registros" at bounding box center [896, 166] width 73 height 16
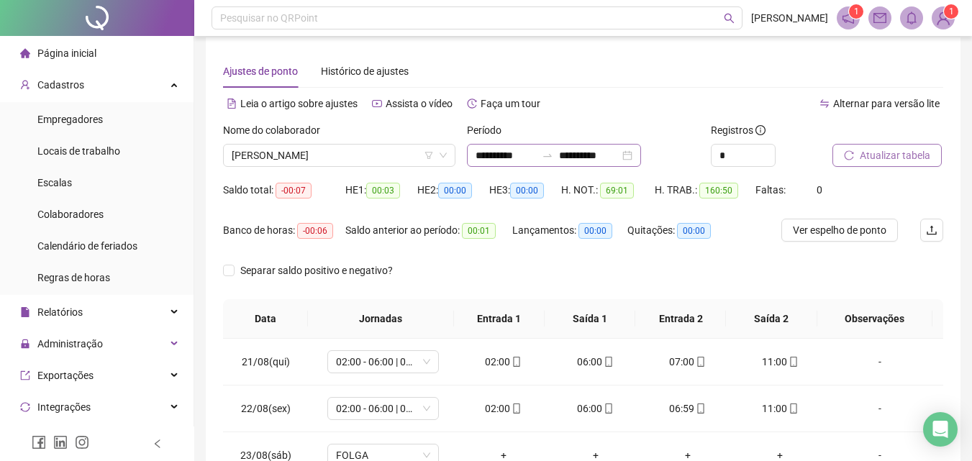
scroll to position [0, 0]
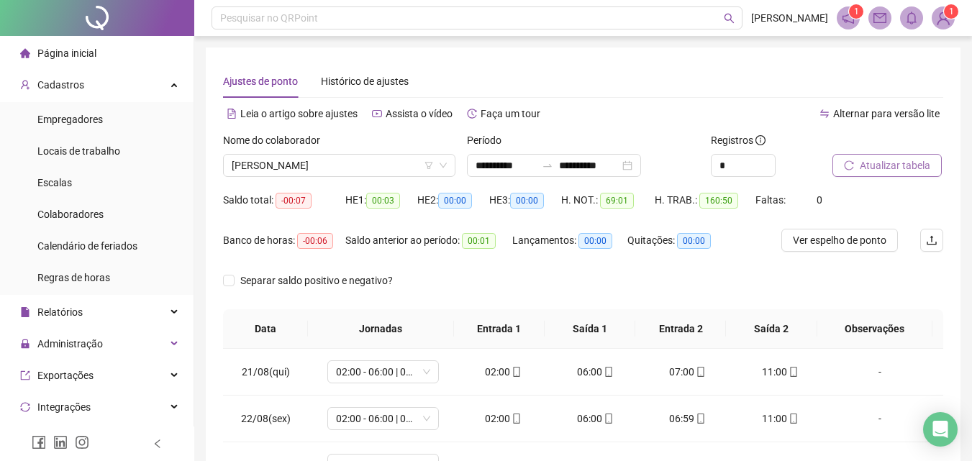
click at [860, 165] on span "Atualizar tabela" at bounding box center [895, 166] width 70 height 16
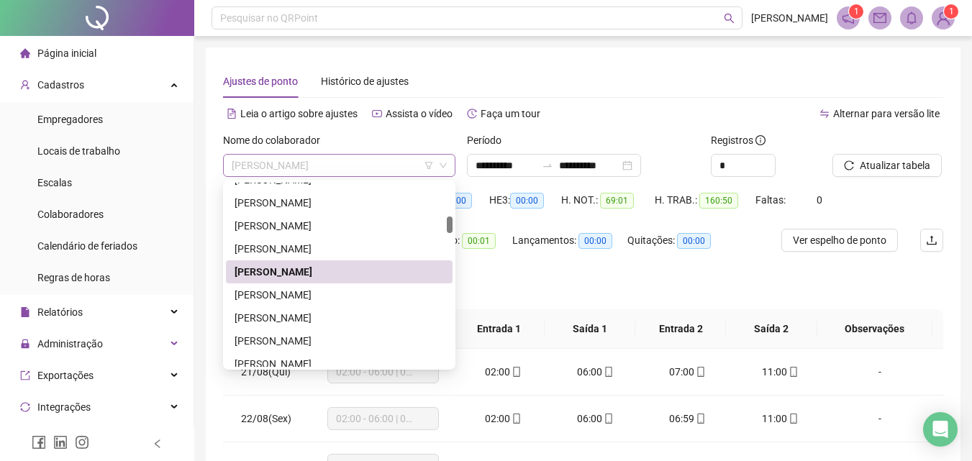
click at [306, 163] on span "[PERSON_NAME]" at bounding box center [339, 166] width 215 height 22
click at [280, 290] on div "[PERSON_NAME]" at bounding box center [339, 295] width 209 height 16
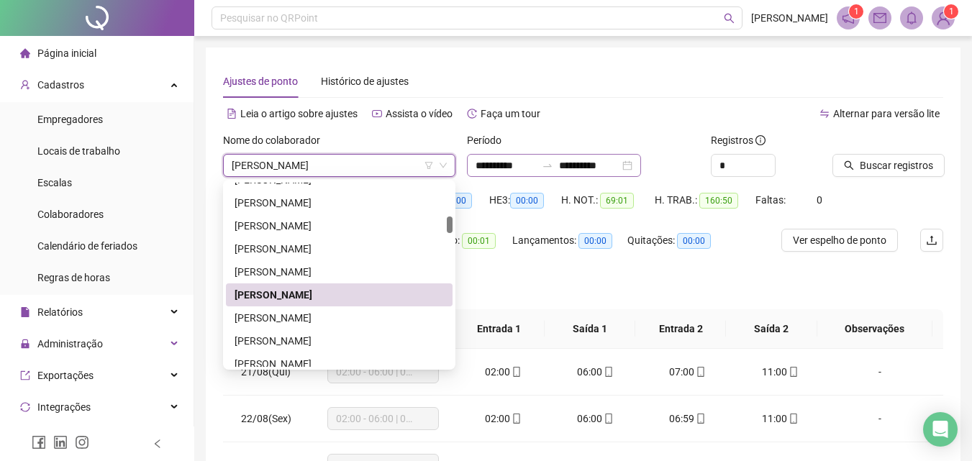
click at [881, 168] on span "Buscar registros" at bounding box center [896, 166] width 73 height 16
click at [401, 166] on span "[PERSON_NAME]" at bounding box center [339, 166] width 215 height 22
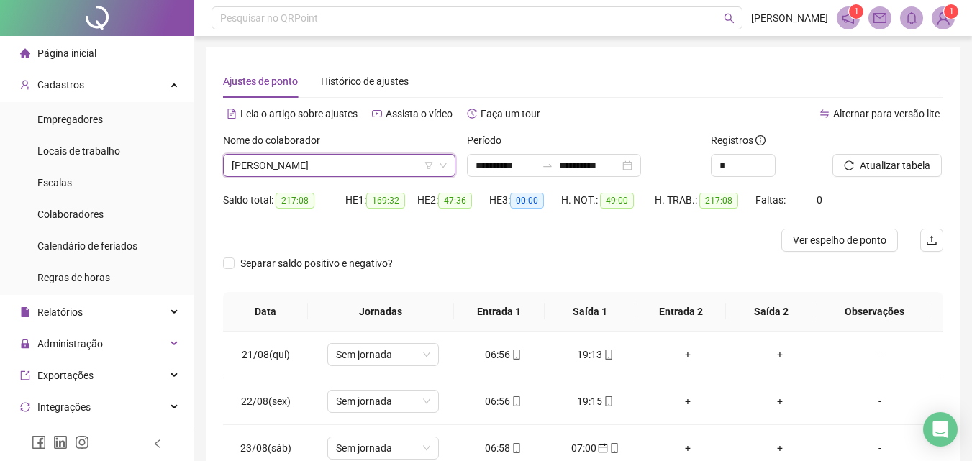
click at [318, 177] on div "Nome do colaborador CAROLINE VICENTIN CAROLINE VICENTIN" at bounding box center [339, 160] width 244 height 56
click at [323, 163] on span "[PERSON_NAME]" at bounding box center [339, 166] width 215 height 22
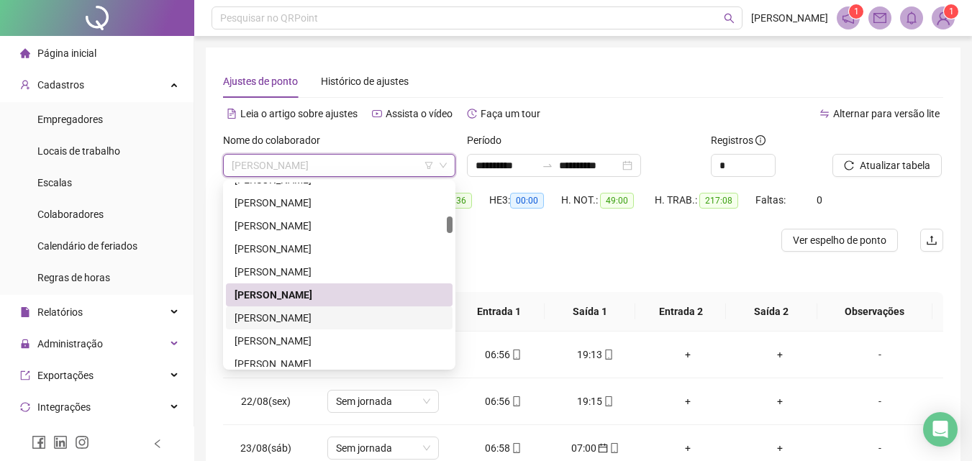
click at [262, 319] on div "[PERSON_NAME]" at bounding box center [339, 318] width 209 height 16
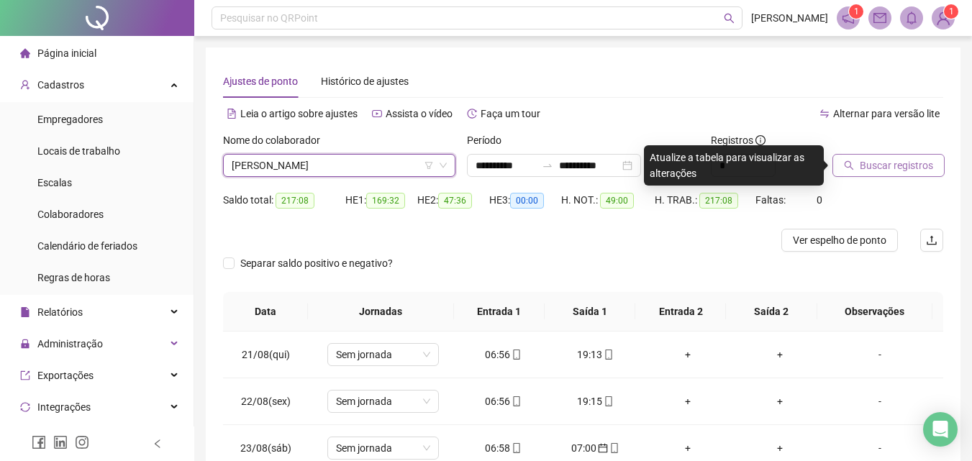
click at [875, 164] on span "Buscar registros" at bounding box center [896, 166] width 73 height 16
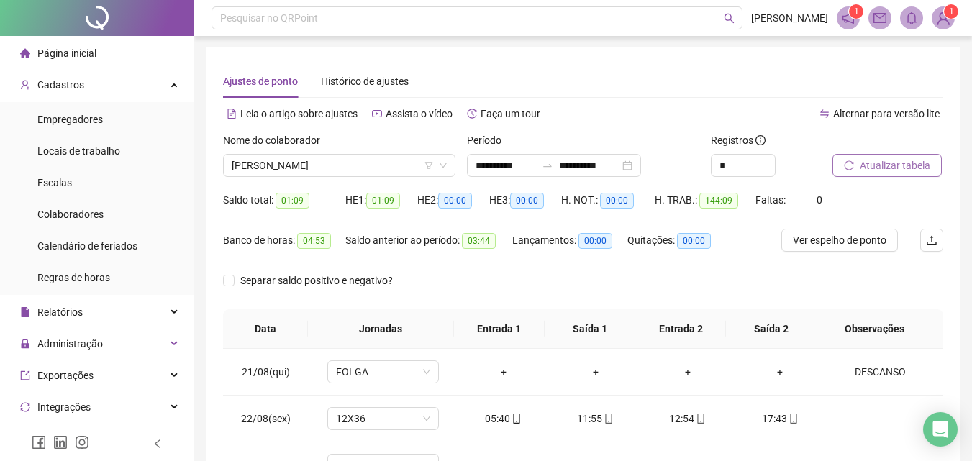
click at [879, 163] on span "Atualizar tabela" at bounding box center [895, 166] width 70 height 16
click at [912, 163] on span "Atualizar tabela" at bounding box center [895, 166] width 70 height 16
click at [855, 176] on button "Atualizar tabela" at bounding box center [886, 165] width 109 height 23
click at [878, 170] on span "Atualizar tabela" at bounding box center [895, 166] width 70 height 16
click at [883, 163] on body "**********" at bounding box center [486, 230] width 972 height 461
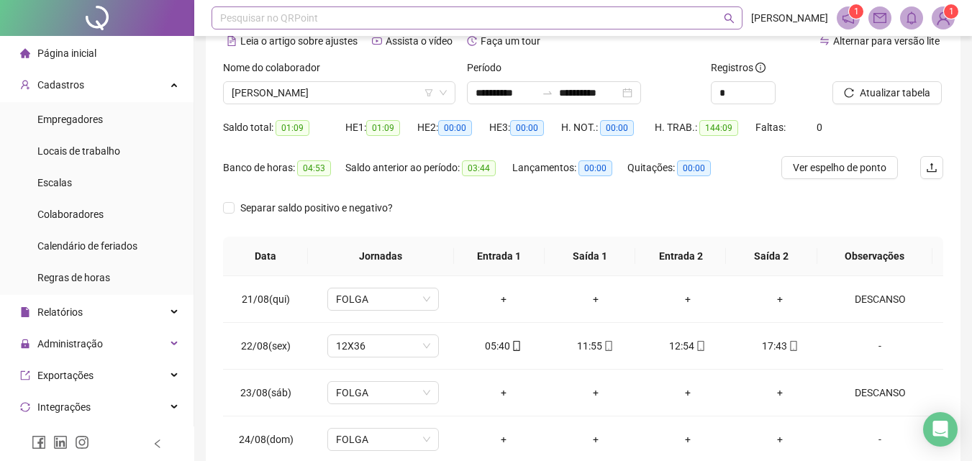
scroll to position [58, 0]
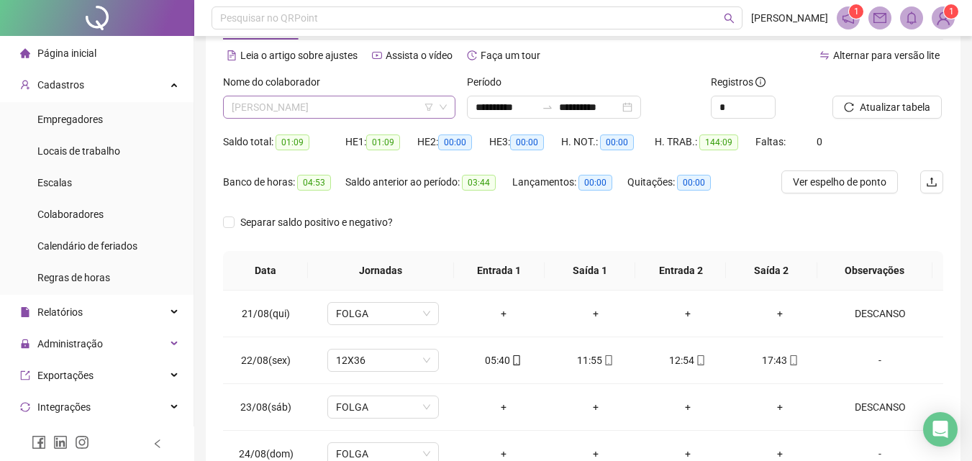
click at [341, 109] on span "[PERSON_NAME]" at bounding box center [339, 107] width 215 height 22
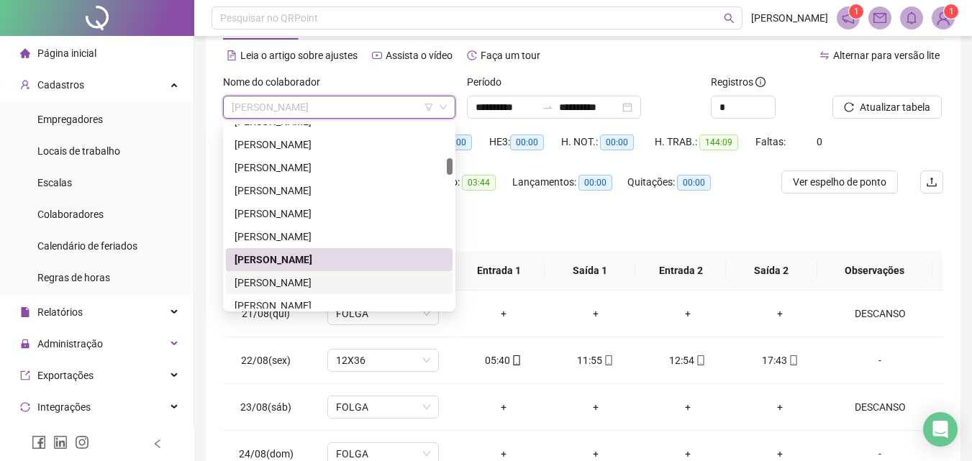
click at [301, 274] on div "[PERSON_NAME]" at bounding box center [339, 282] width 227 height 23
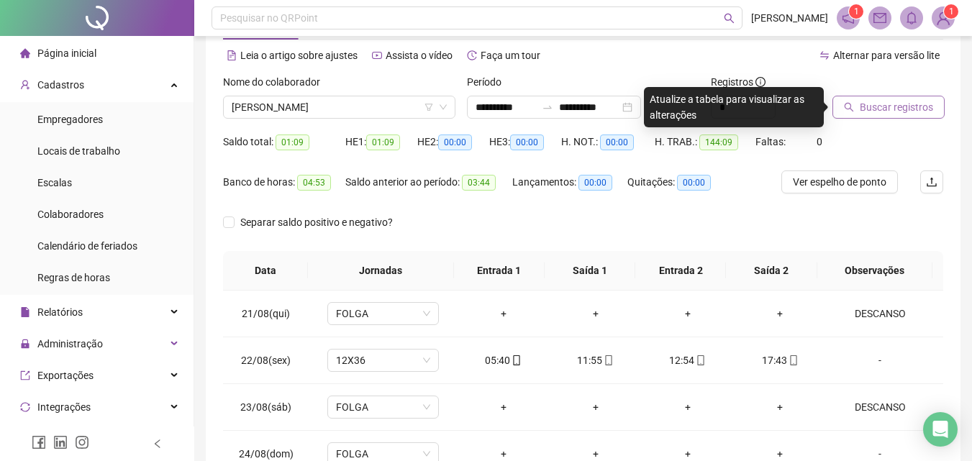
click at [908, 103] on span "Buscar registros" at bounding box center [896, 107] width 73 height 16
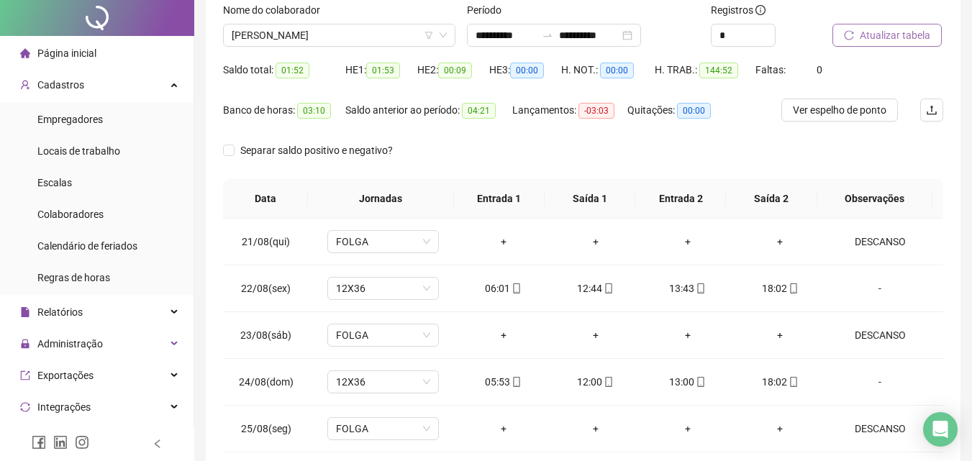
scroll to position [0, 0]
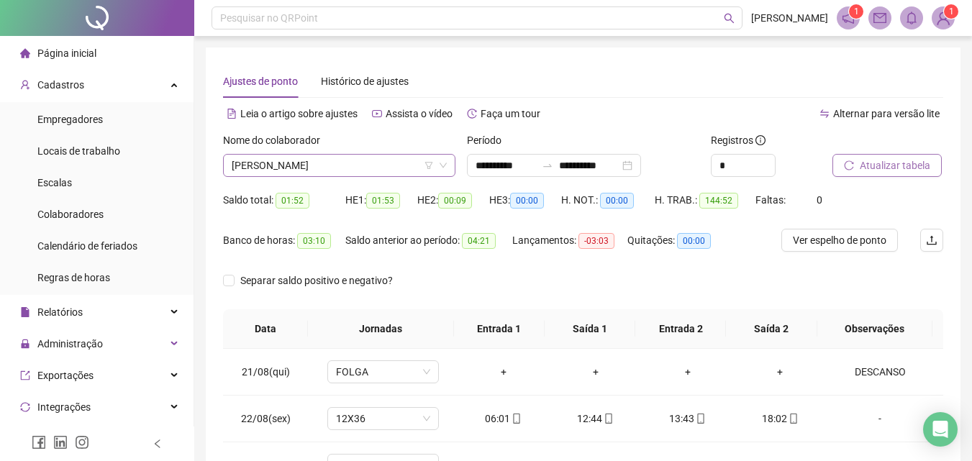
click at [371, 165] on span "[PERSON_NAME]" at bounding box center [339, 166] width 215 height 22
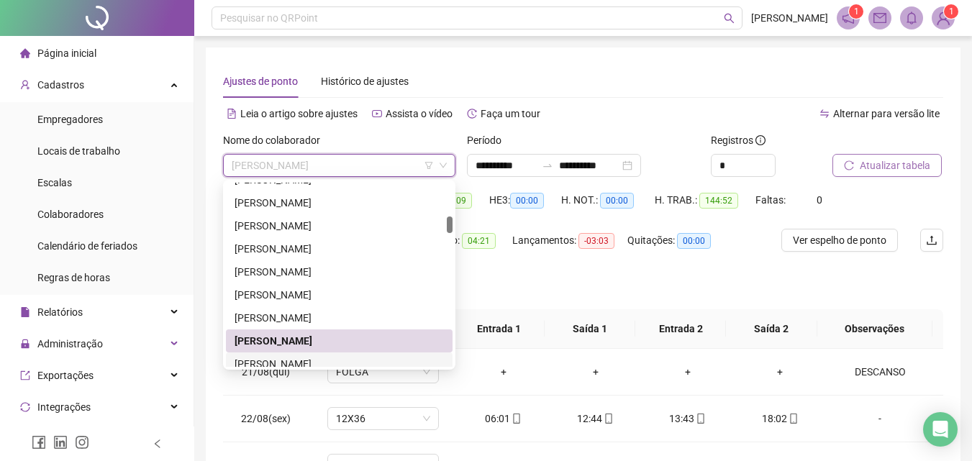
click at [273, 362] on div "[PERSON_NAME]" at bounding box center [339, 364] width 209 height 16
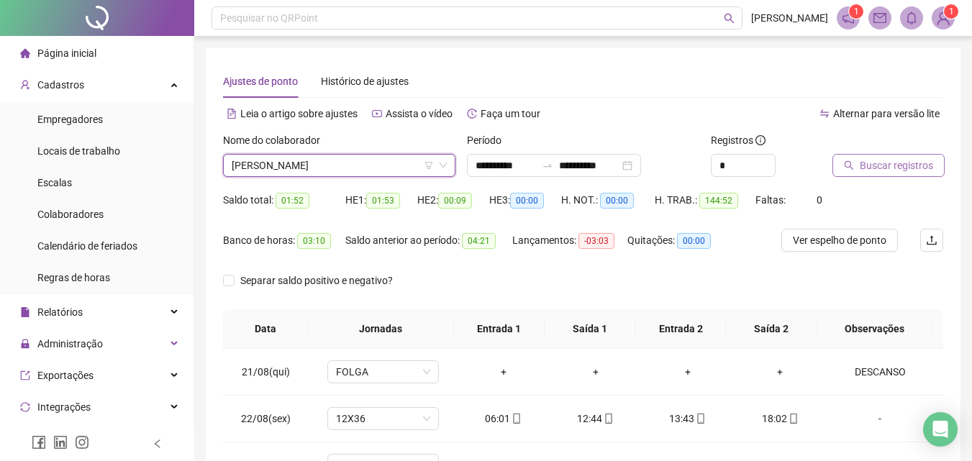
click at [870, 156] on button "Buscar registros" at bounding box center [888, 165] width 112 height 23
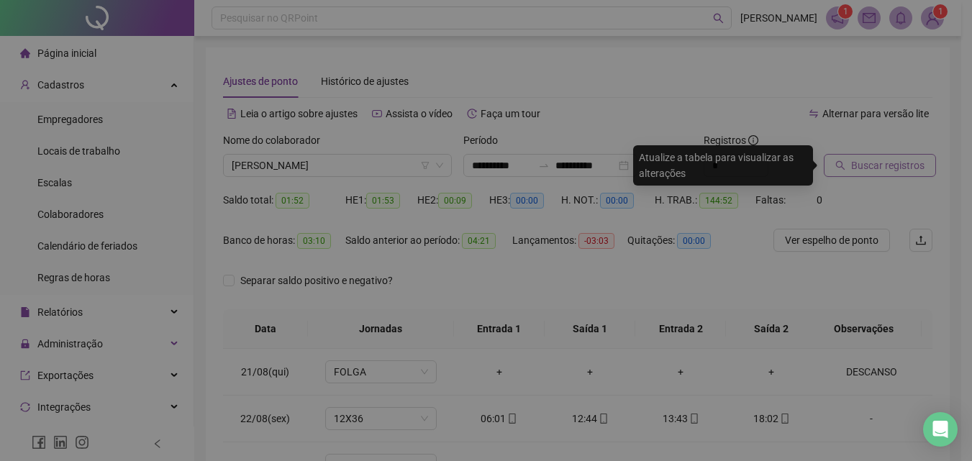
click at [882, 158] on div "Buscando registros Os registros de ponto estão sendo buscados... OK" at bounding box center [486, 230] width 972 height 461
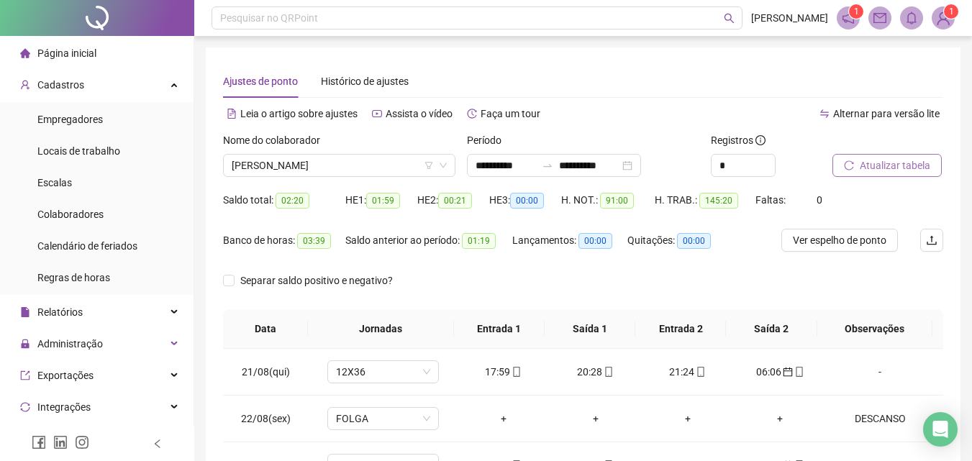
click at [874, 164] on span "Atualizar tabela" at bounding box center [895, 166] width 70 height 16
click at [342, 163] on span "[PERSON_NAME]" at bounding box center [339, 166] width 215 height 22
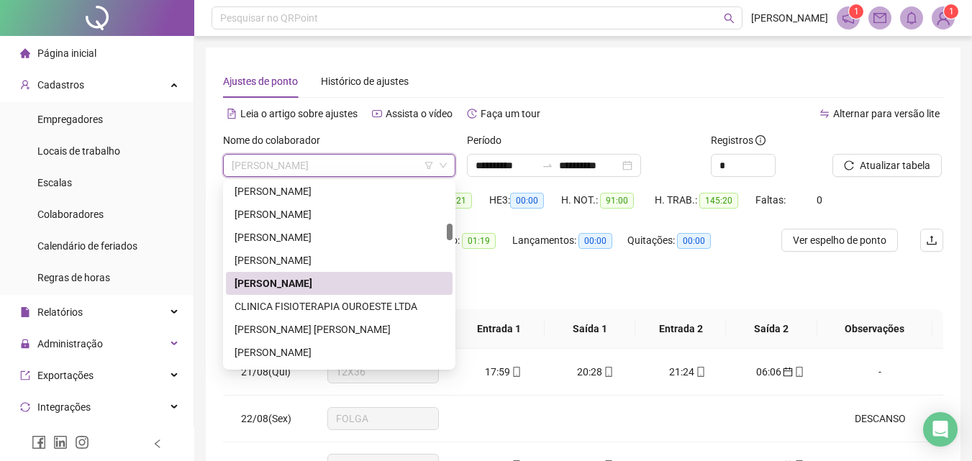
scroll to position [512, 0]
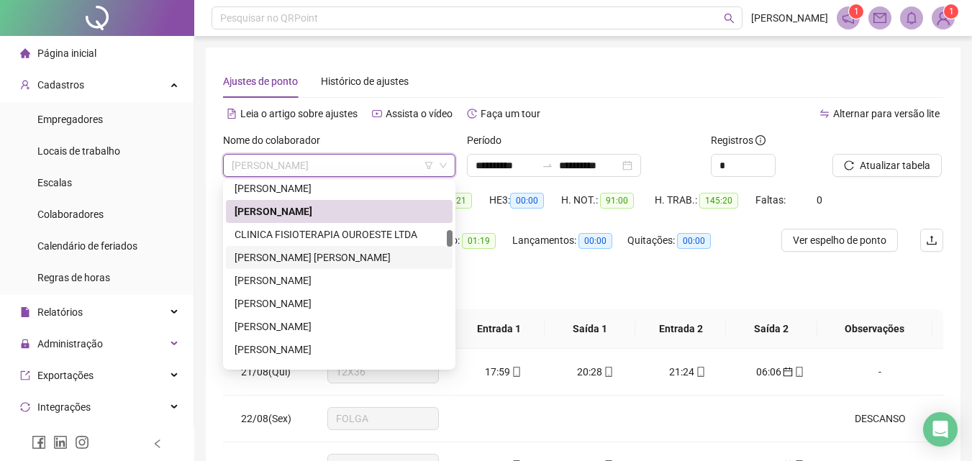
click at [292, 255] on div "[PERSON_NAME] [PERSON_NAME]" at bounding box center [339, 258] width 209 height 16
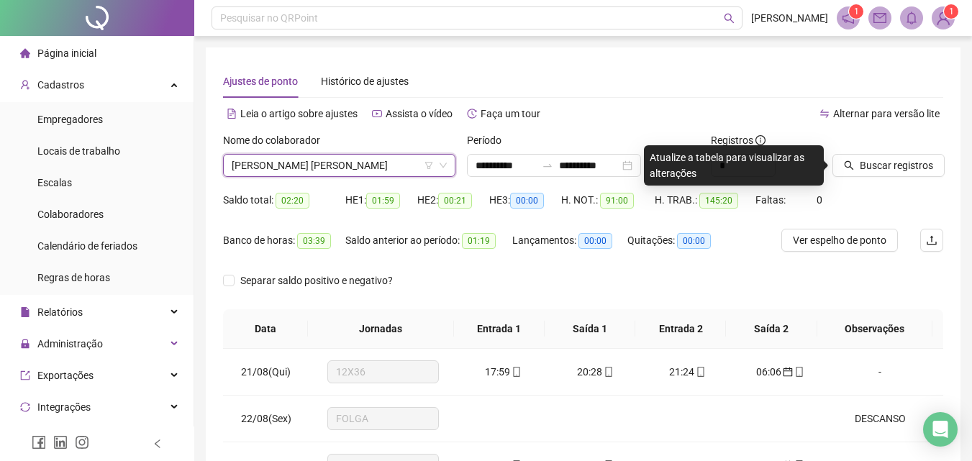
click at [848, 169] on icon "search" at bounding box center [849, 165] width 10 height 10
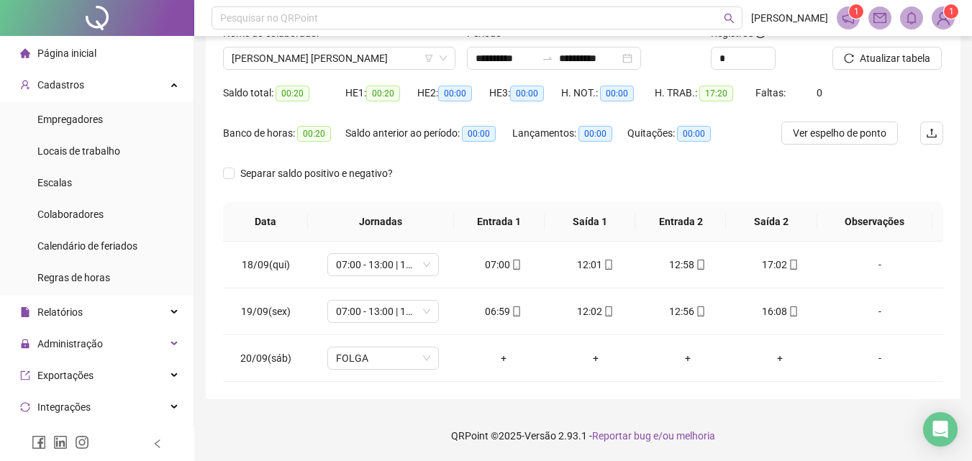
scroll to position [0, 0]
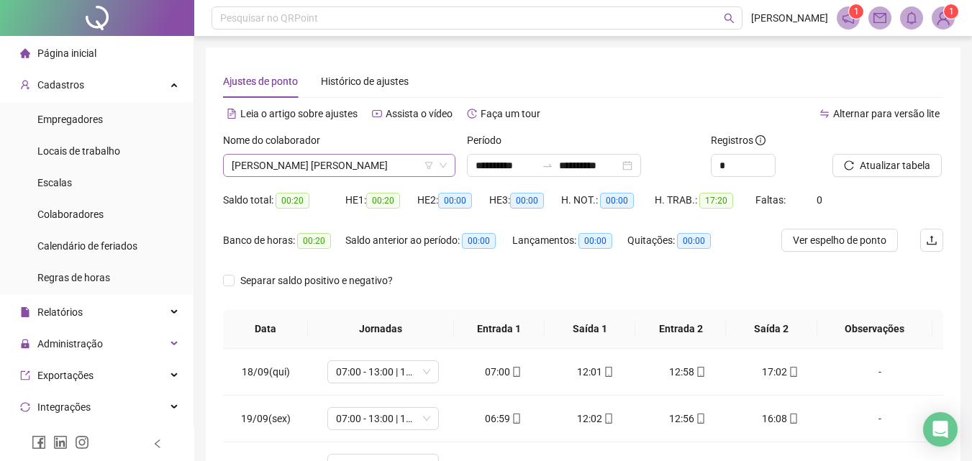
click at [296, 161] on span "[PERSON_NAME] [PERSON_NAME]" at bounding box center [339, 166] width 215 height 22
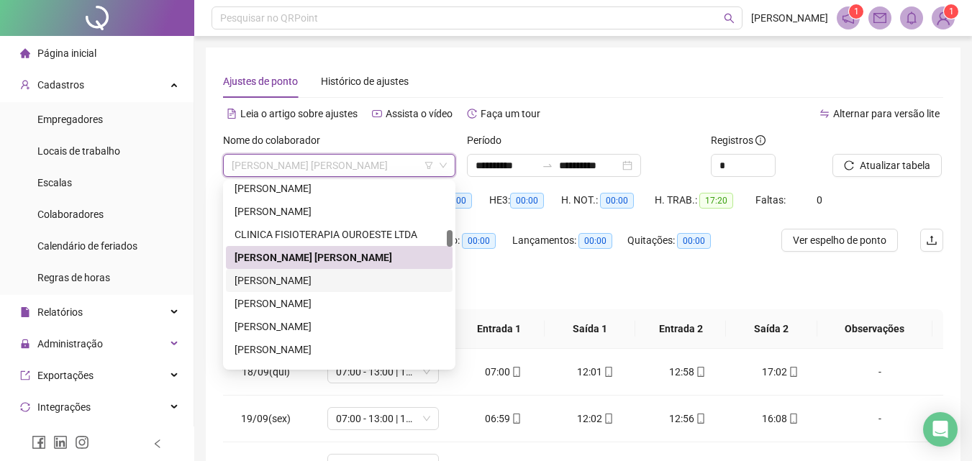
click at [324, 283] on div "[PERSON_NAME]" at bounding box center [339, 281] width 209 height 16
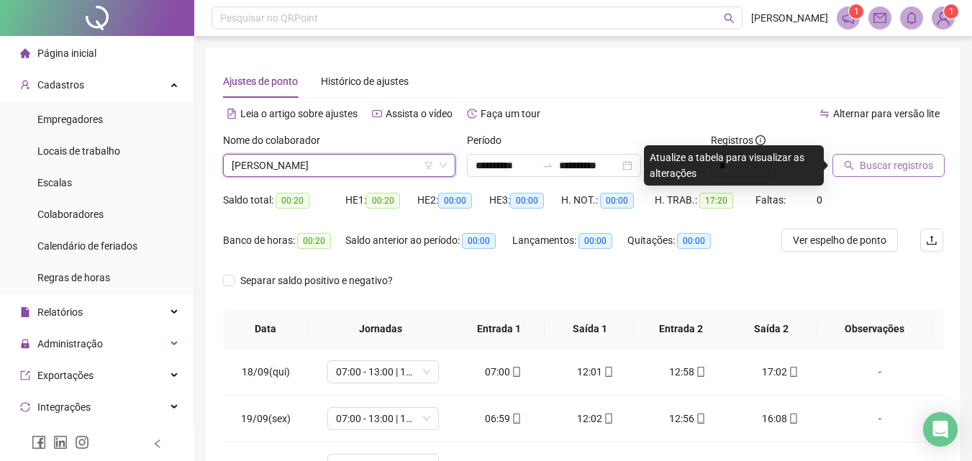
click at [934, 163] on button "Buscar registros" at bounding box center [888, 165] width 112 height 23
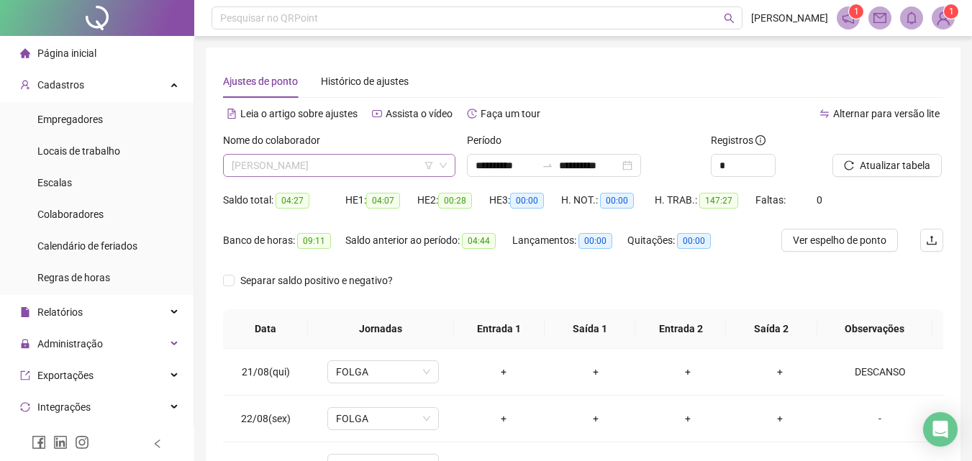
click at [325, 167] on span "[PERSON_NAME]" at bounding box center [339, 166] width 215 height 22
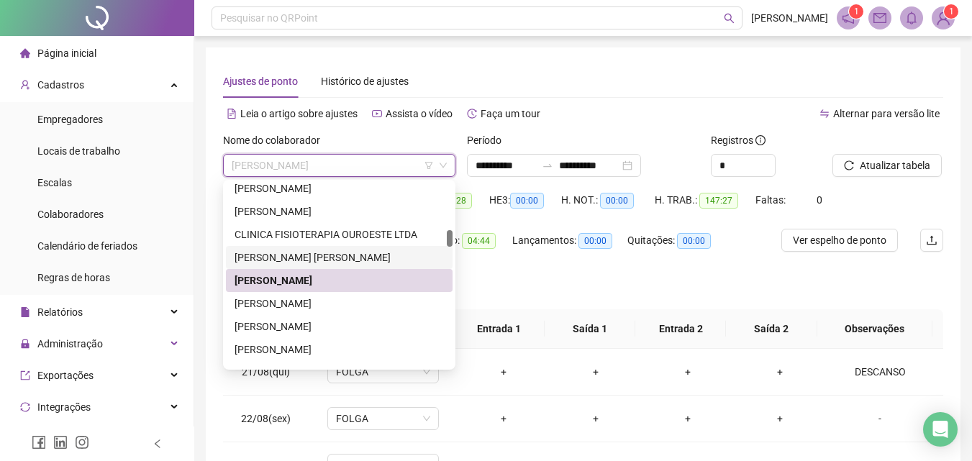
click at [296, 254] on div "[PERSON_NAME] [PERSON_NAME]" at bounding box center [339, 258] width 209 height 16
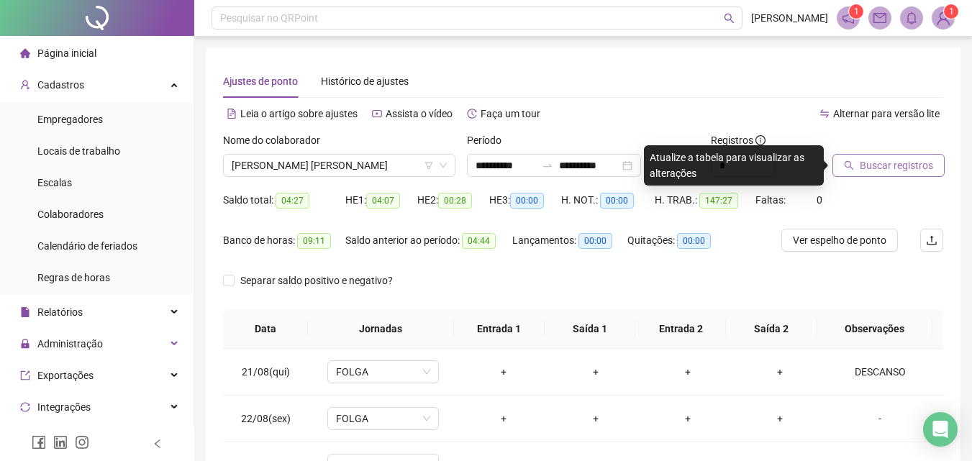
click at [934, 160] on button "Buscar registros" at bounding box center [888, 165] width 112 height 23
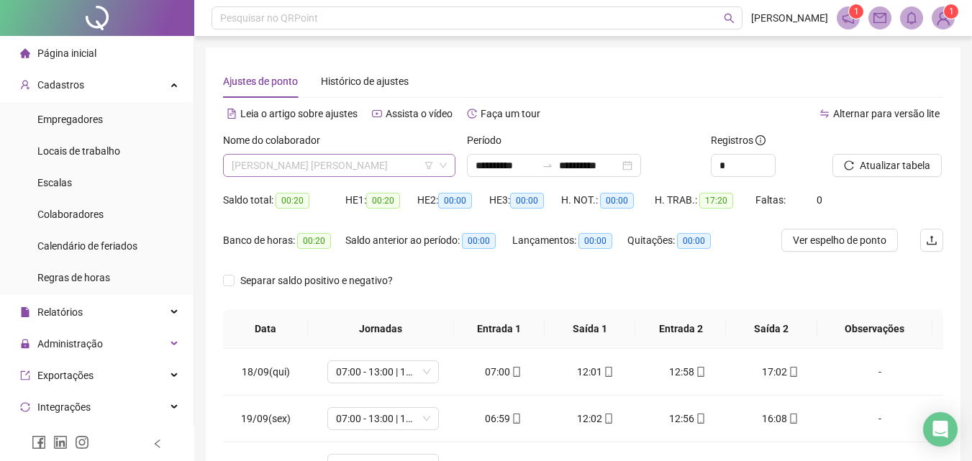
click at [377, 160] on span "[PERSON_NAME] [PERSON_NAME]" at bounding box center [339, 166] width 215 height 22
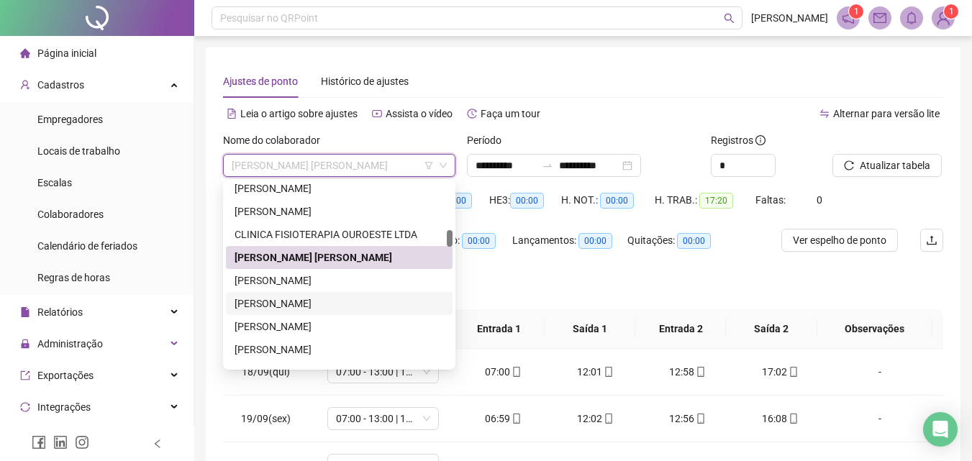
click at [294, 304] on div "[PERSON_NAME]" at bounding box center [339, 304] width 209 height 16
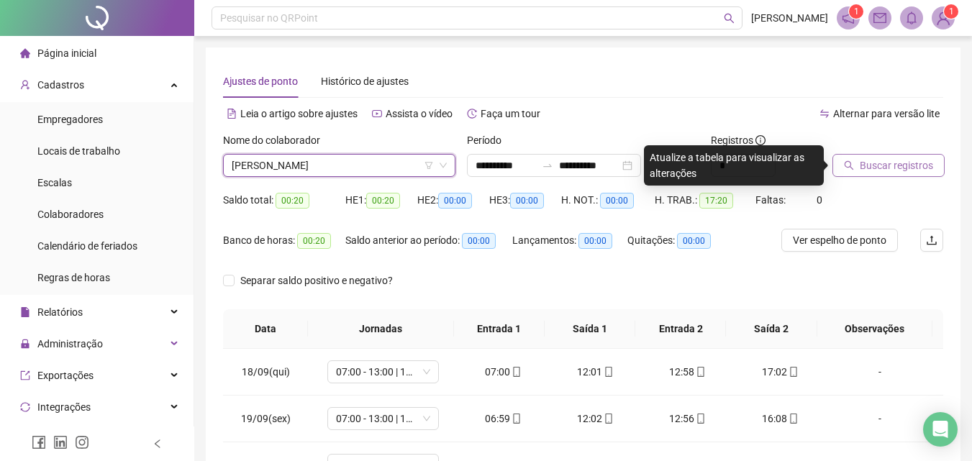
click at [885, 163] on span "Buscar registros" at bounding box center [896, 166] width 73 height 16
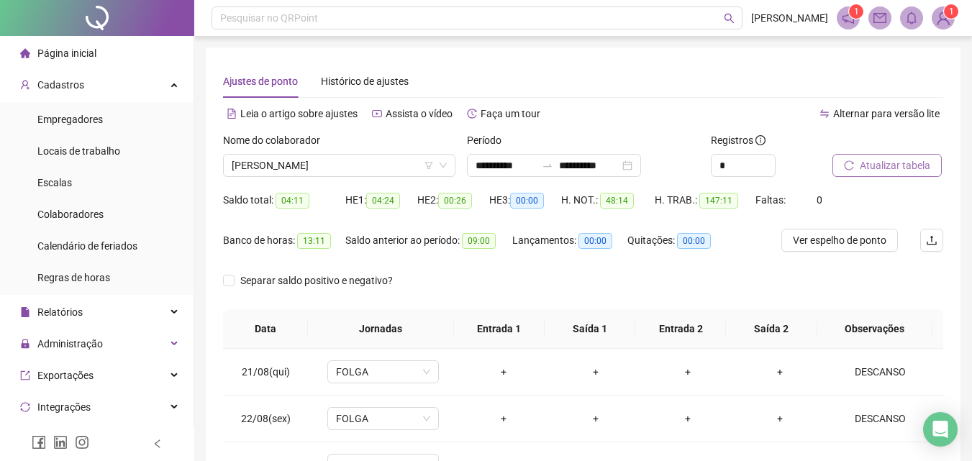
click at [904, 162] on span "Atualizar tabela" at bounding box center [895, 166] width 70 height 16
click at [343, 165] on span "[PERSON_NAME]" at bounding box center [339, 166] width 215 height 22
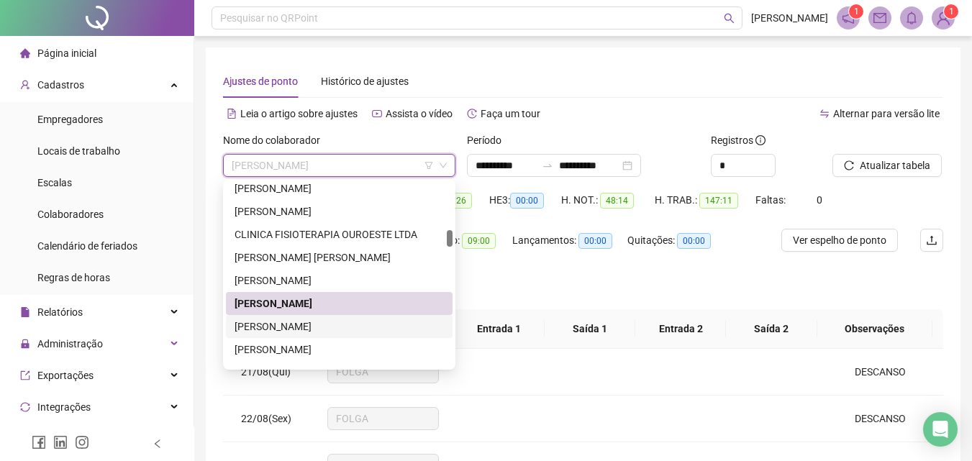
click at [258, 322] on div "[PERSON_NAME]" at bounding box center [339, 327] width 209 height 16
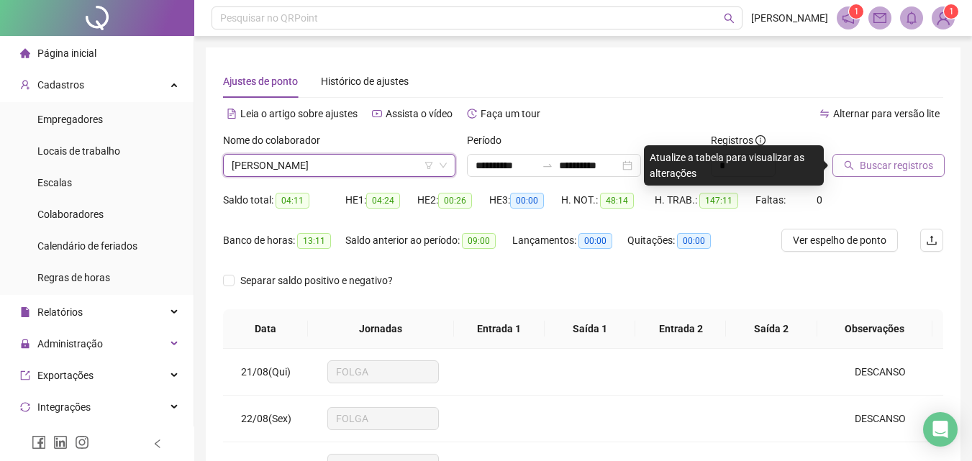
click at [886, 158] on span "Buscar registros" at bounding box center [896, 166] width 73 height 16
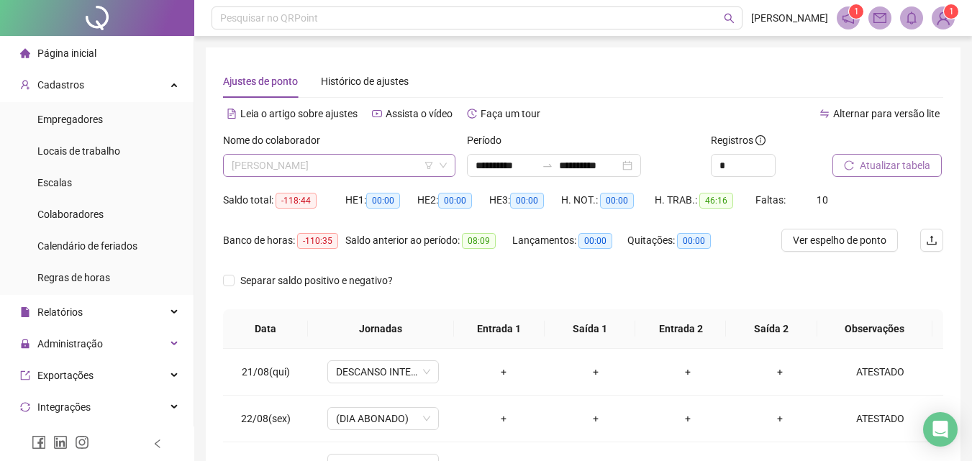
click at [329, 158] on span "[PERSON_NAME]" at bounding box center [339, 166] width 215 height 22
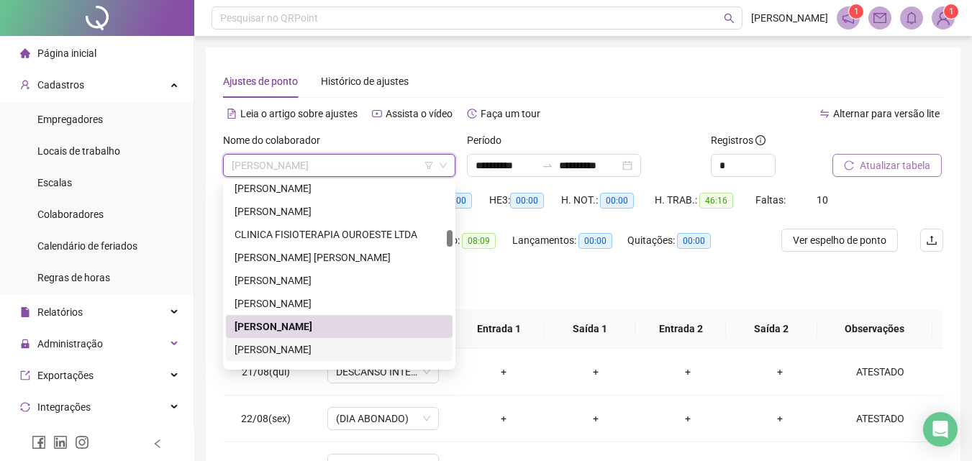
click at [317, 350] on div "[PERSON_NAME]" at bounding box center [339, 350] width 209 height 16
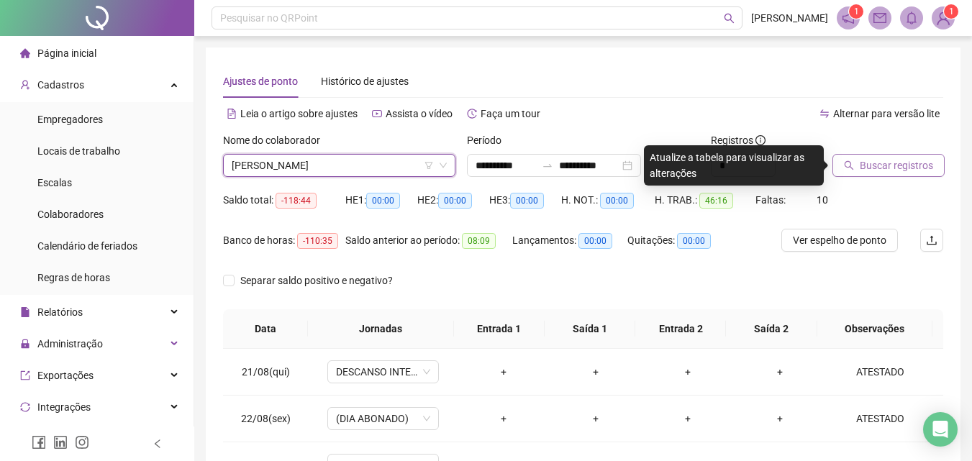
click at [886, 168] on span "Buscar registros" at bounding box center [896, 166] width 73 height 16
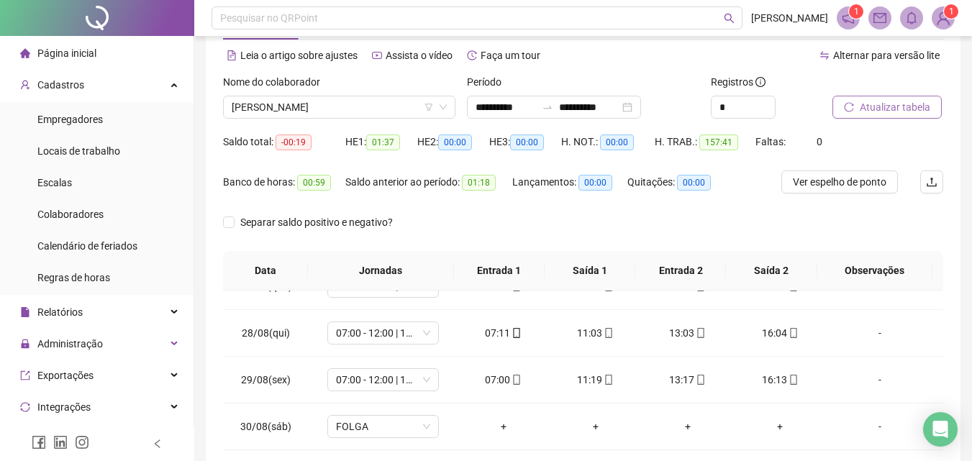
scroll to position [360, 0]
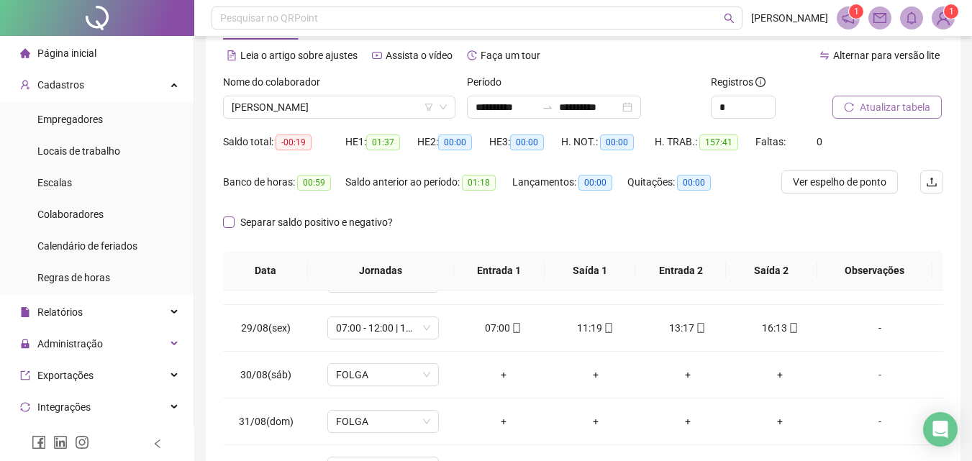
click at [235, 224] on span "Separar saldo positivo e negativo?" at bounding box center [317, 222] width 164 height 16
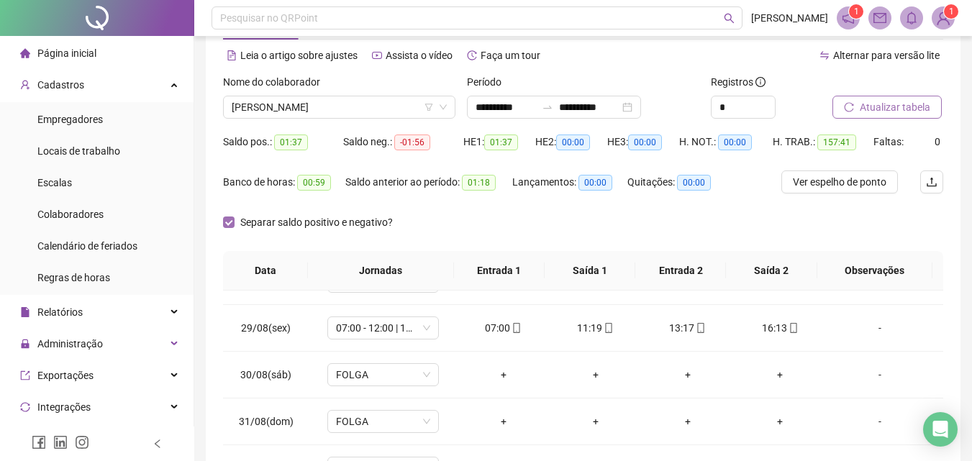
click at [235, 224] on span "Separar saldo positivo e negativo?" at bounding box center [317, 222] width 164 height 16
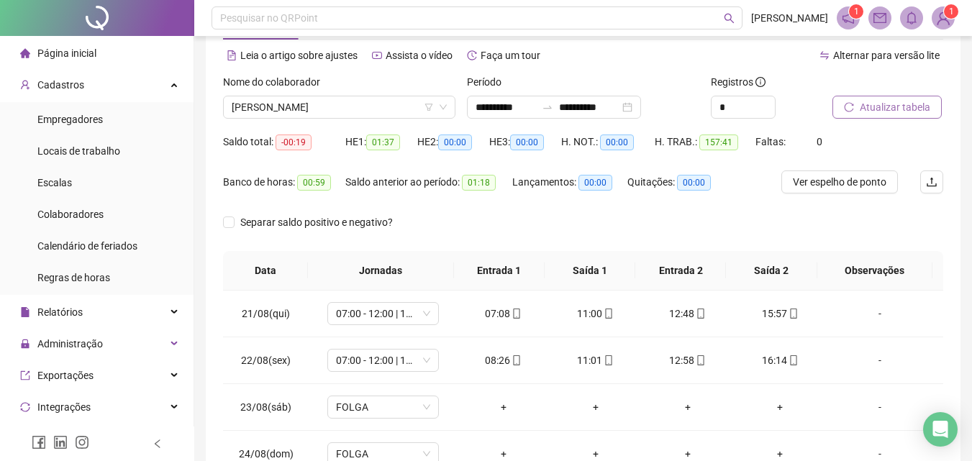
scroll to position [0, 0]
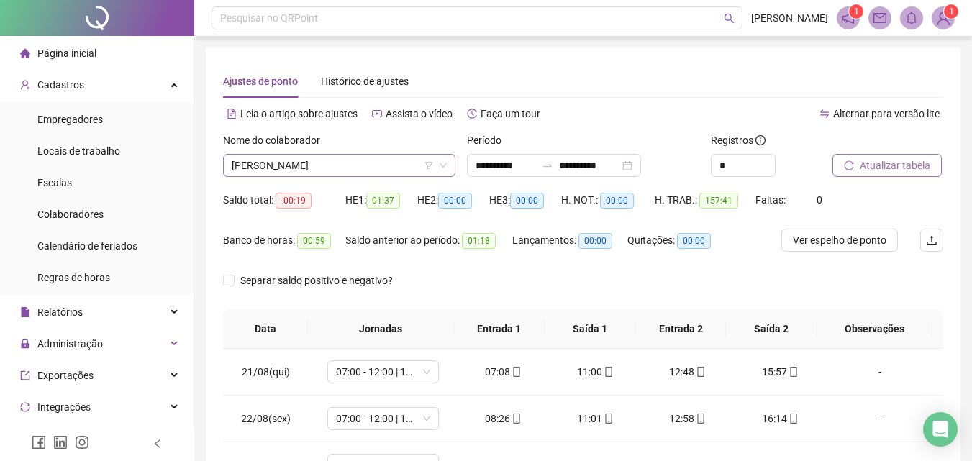
click at [386, 160] on span "[PERSON_NAME]" at bounding box center [339, 166] width 215 height 22
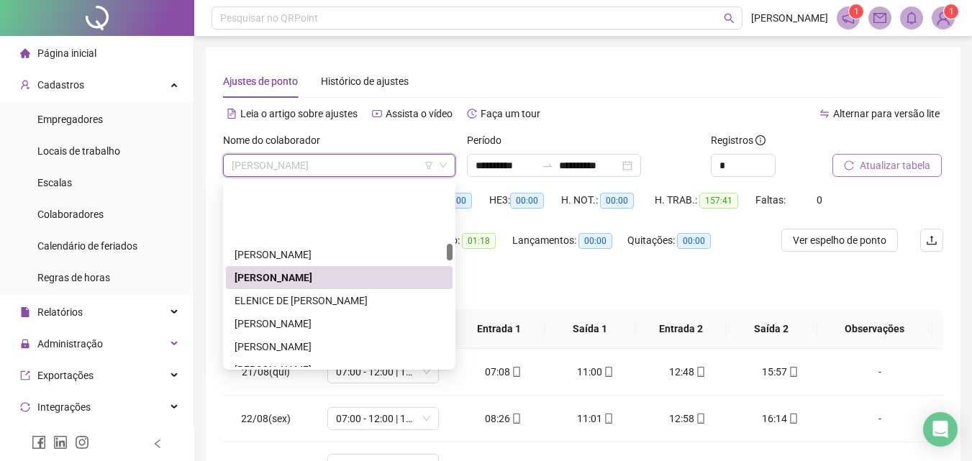
scroll to position [656, 0]
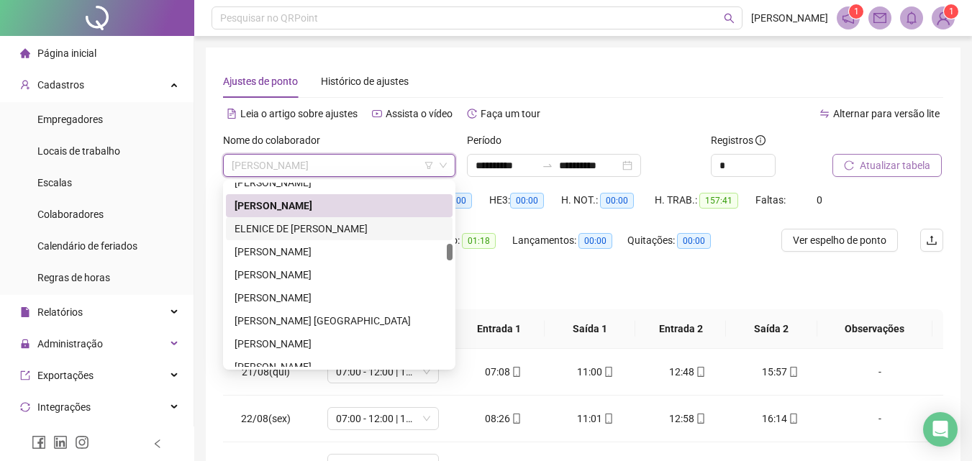
click at [260, 231] on div "ELENICE DE [PERSON_NAME]" at bounding box center [339, 229] width 209 height 16
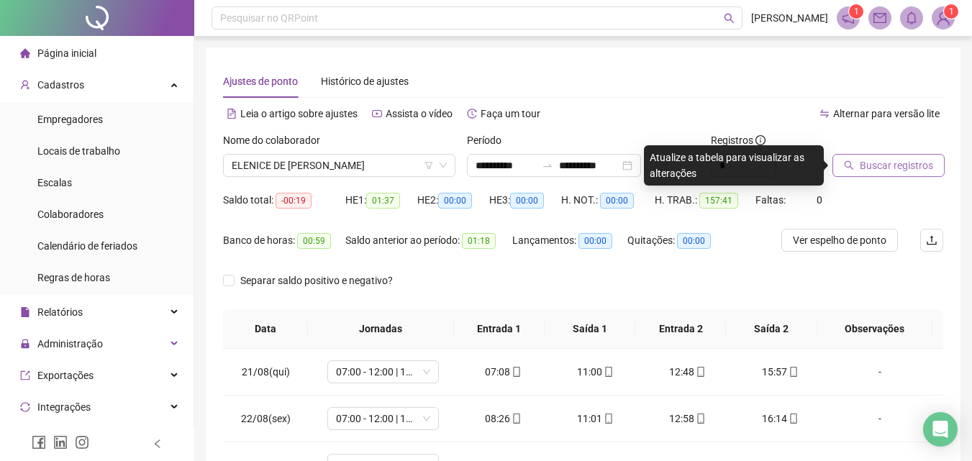
click at [893, 159] on span "Buscar registros" at bounding box center [896, 166] width 73 height 16
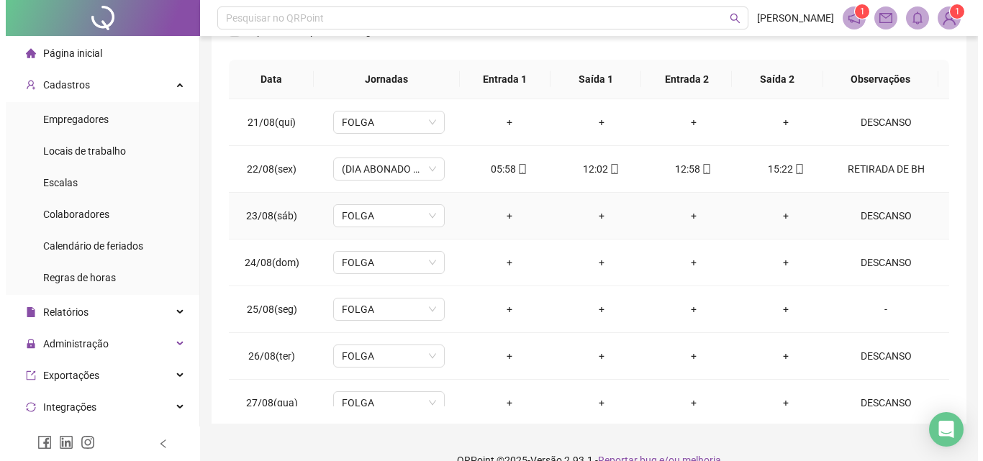
scroll to position [0, 0]
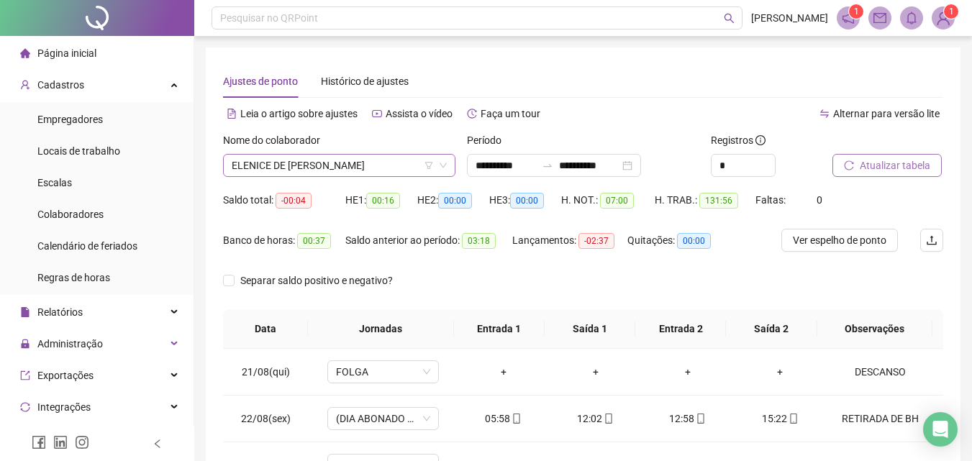
click at [292, 173] on span "ELENICE DE [PERSON_NAME]" at bounding box center [339, 166] width 215 height 22
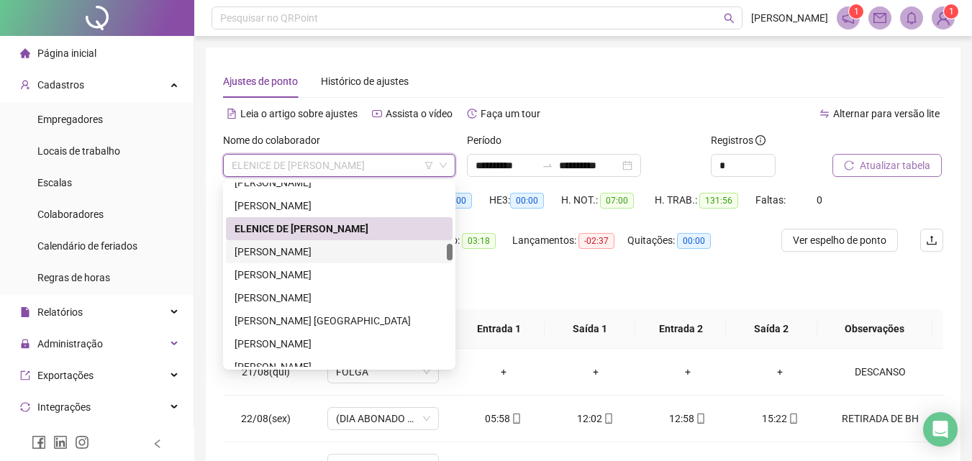
click at [269, 248] on div "[PERSON_NAME]" at bounding box center [339, 252] width 209 height 16
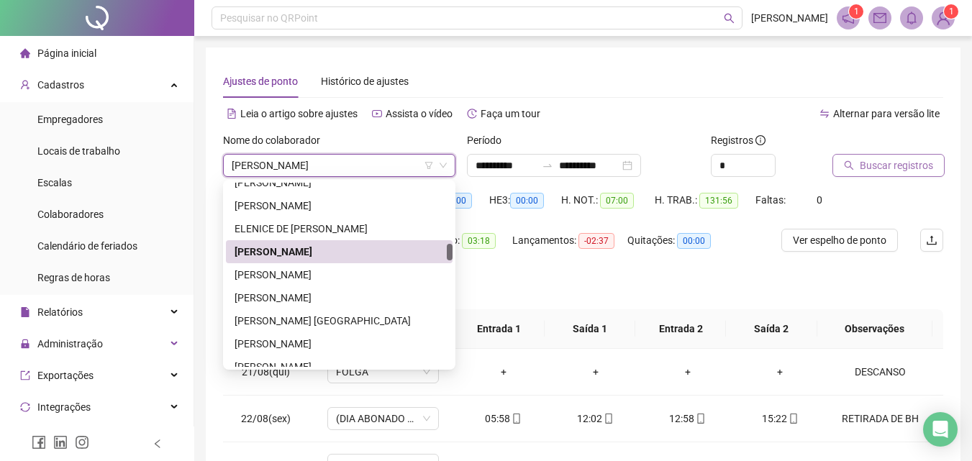
click at [852, 167] on icon "search" at bounding box center [849, 165] width 10 height 10
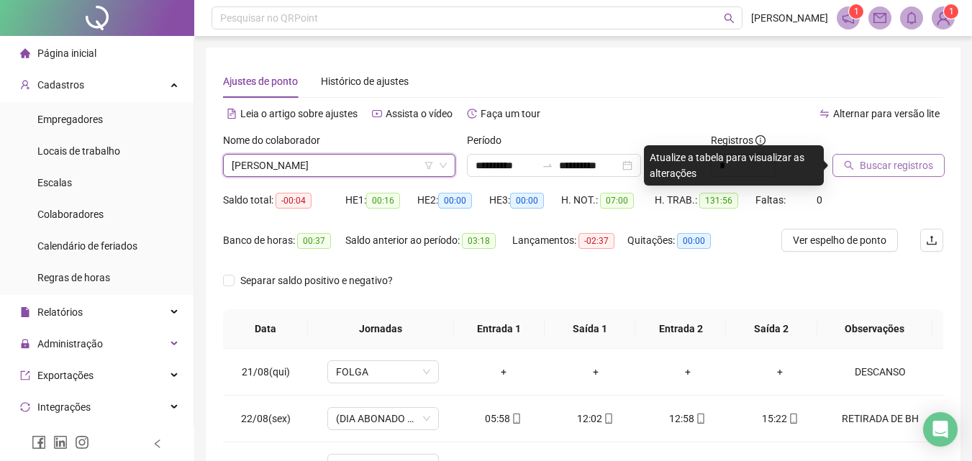
click at [852, 167] on icon "search" at bounding box center [849, 165] width 10 height 10
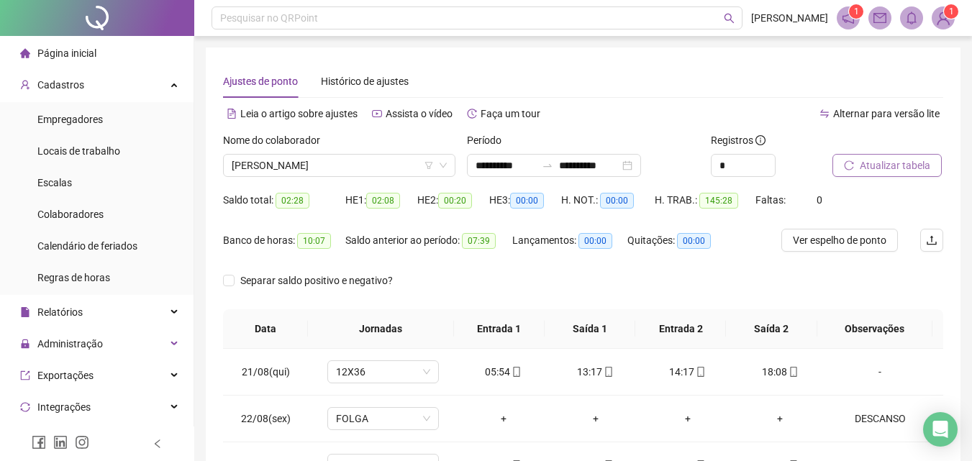
click at [852, 167] on icon "reload" at bounding box center [849, 165] width 10 height 10
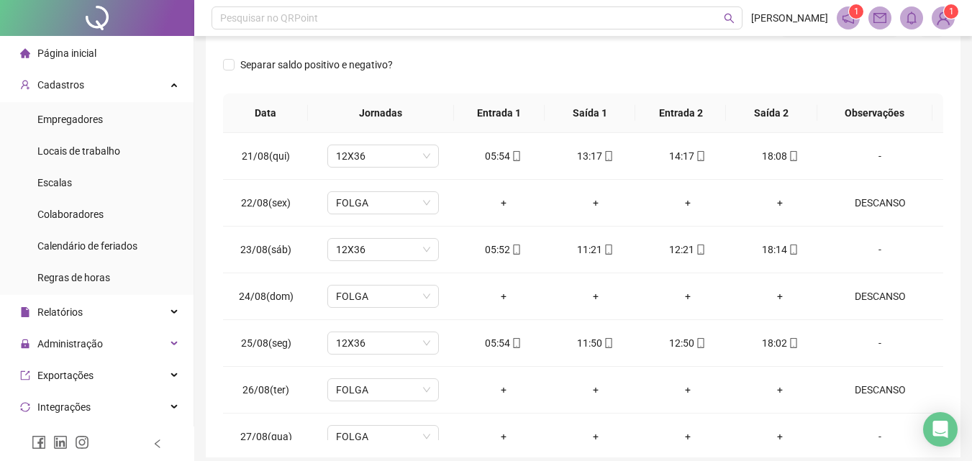
scroll to position [58, 0]
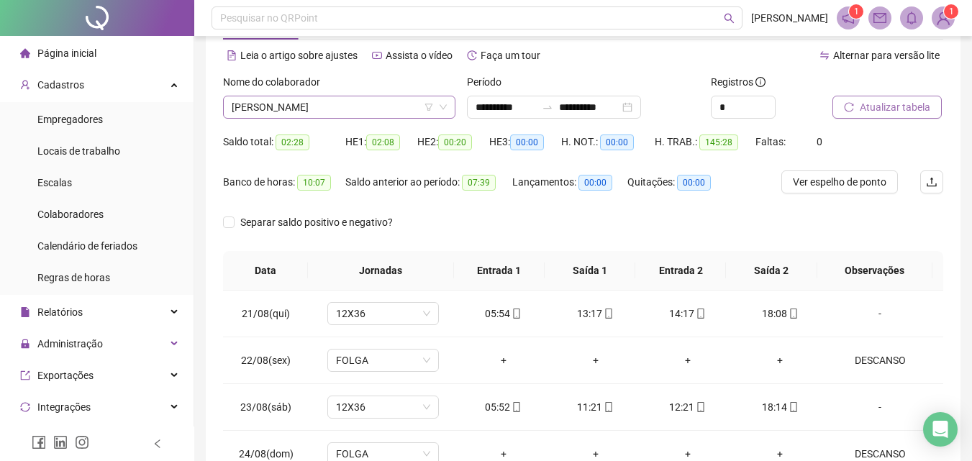
click at [335, 109] on span "[PERSON_NAME]" at bounding box center [339, 107] width 215 height 22
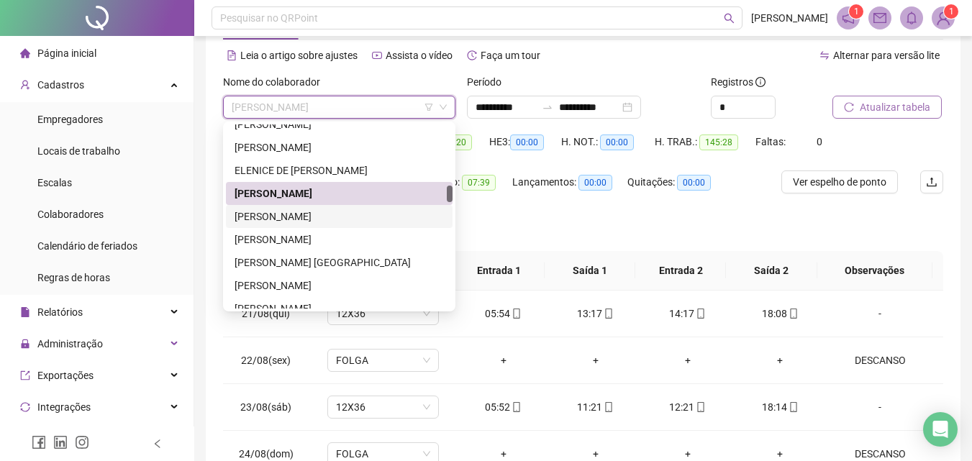
click at [311, 213] on div "[PERSON_NAME]" at bounding box center [339, 217] width 209 height 16
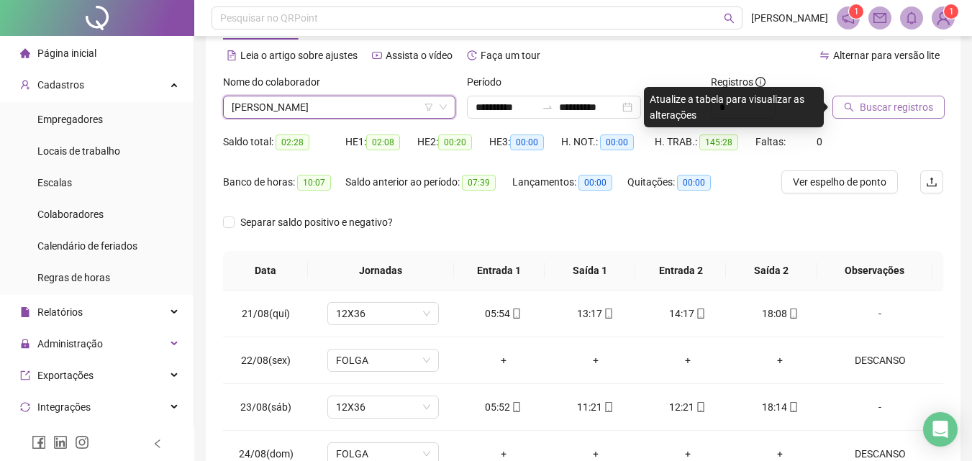
click at [883, 108] on span "Buscar registros" at bounding box center [896, 107] width 73 height 16
click at [883, 108] on body "**********" at bounding box center [486, 172] width 972 height 461
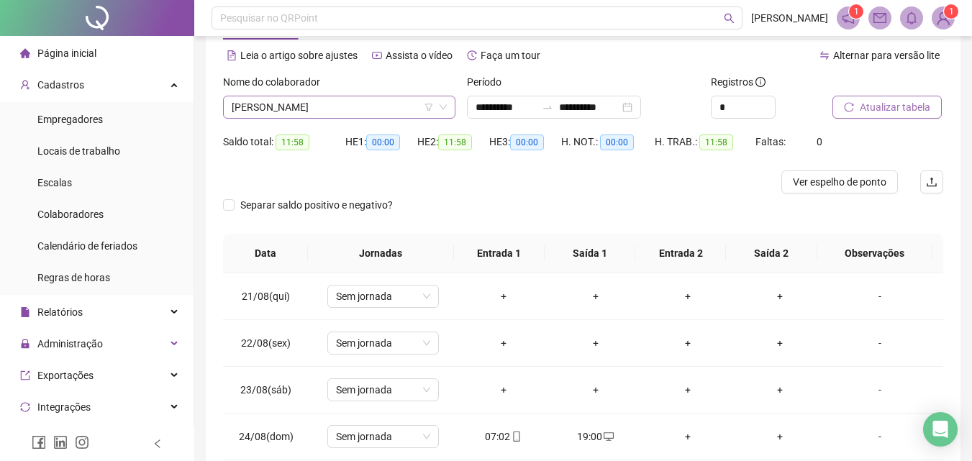
click at [278, 115] on span "[PERSON_NAME]" at bounding box center [339, 107] width 215 height 22
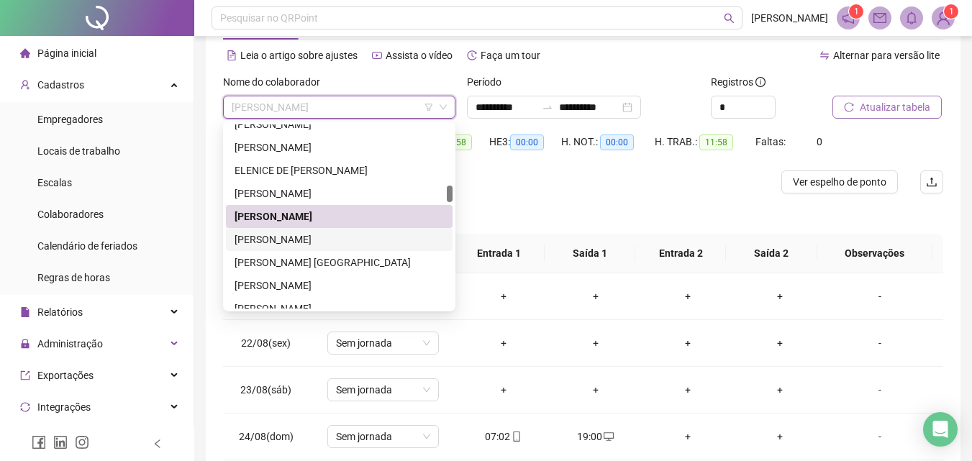
click at [265, 241] on div "[PERSON_NAME]" at bounding box center [339, 240] width 209 height 16
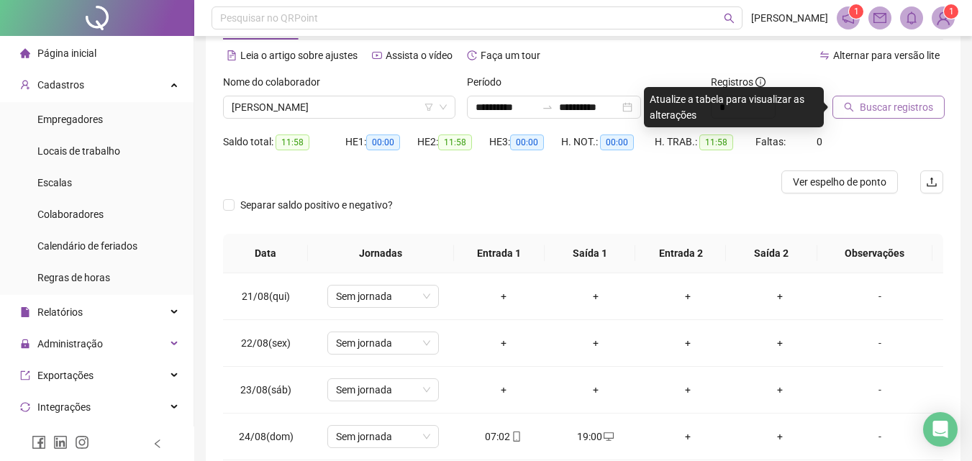
click at [911, 102] on span "Buscar registros" at bounding box center [896, 107] width 73 height 16
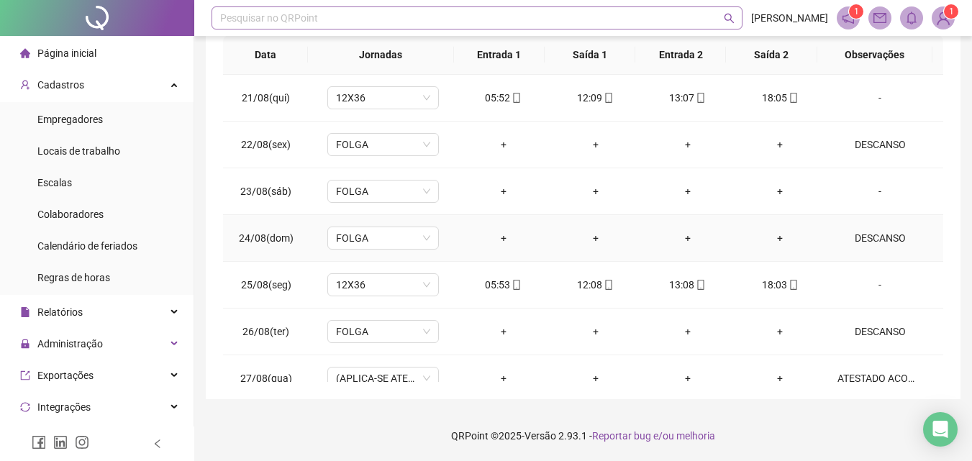
scroll to position [0, 0]
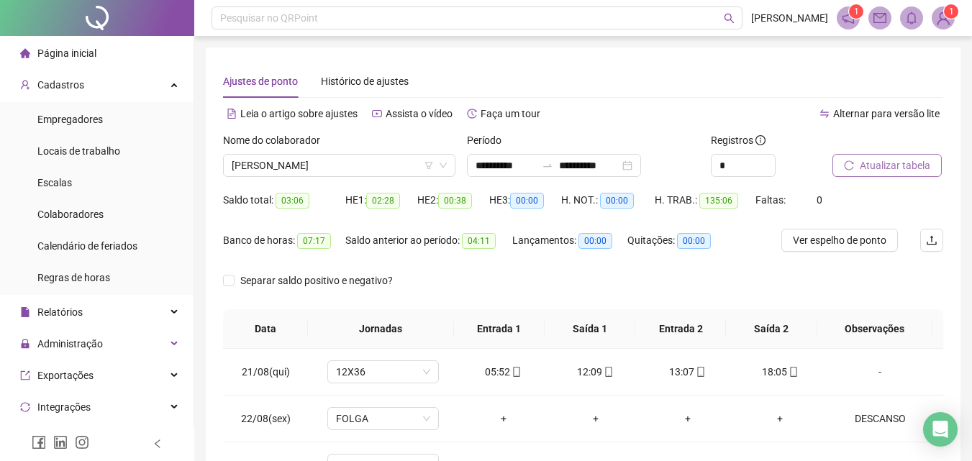
click at [865, 169] on span "Atualizar tabela" at bounding box center [895, 166] width 70 height 16
click at [904, 160] on span "Atualizar tabela" at bounding box center [895, 166] width 70 height 16
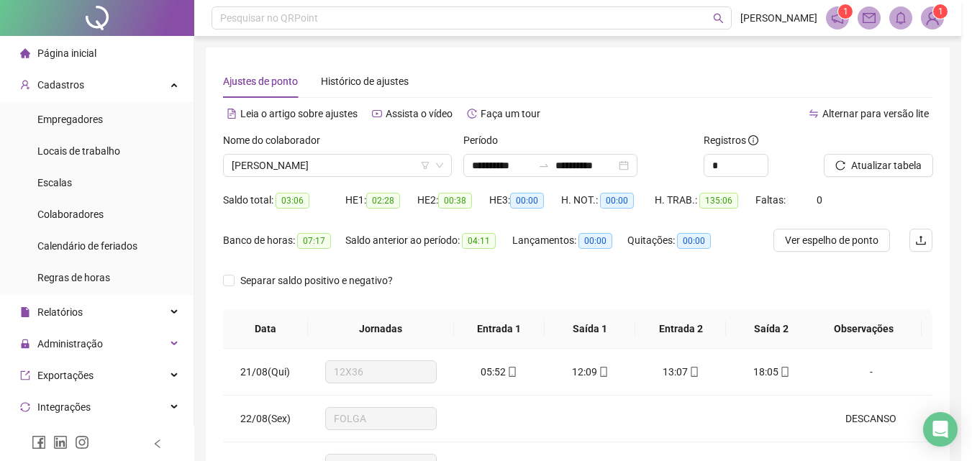
click at [886, 165] on div "Atualizando tabela Atualizando e reorganizando os registros... OK" at bounding box center [486, 230] width 972 height 461
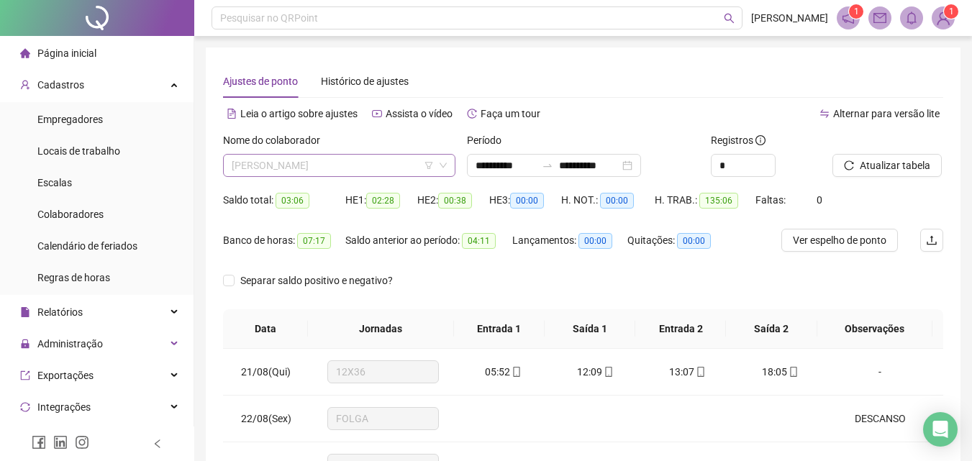
click at [392, 165] on span "[PERSON_NAME]" at bounding box center [339, 166] width 215 height 22
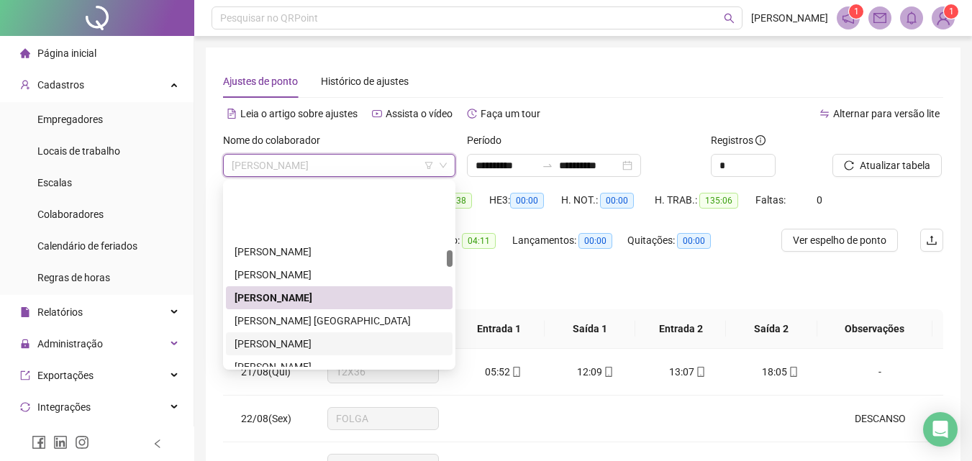
click at [269, 359] on div "[PERSON_NAME]" at bounding box center [339, 367] width 209 height 16
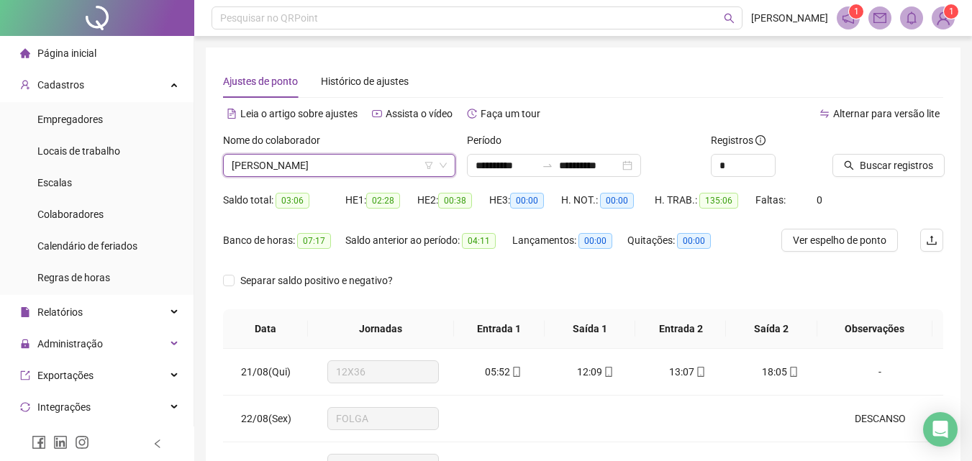
scroll to position [728, 0]
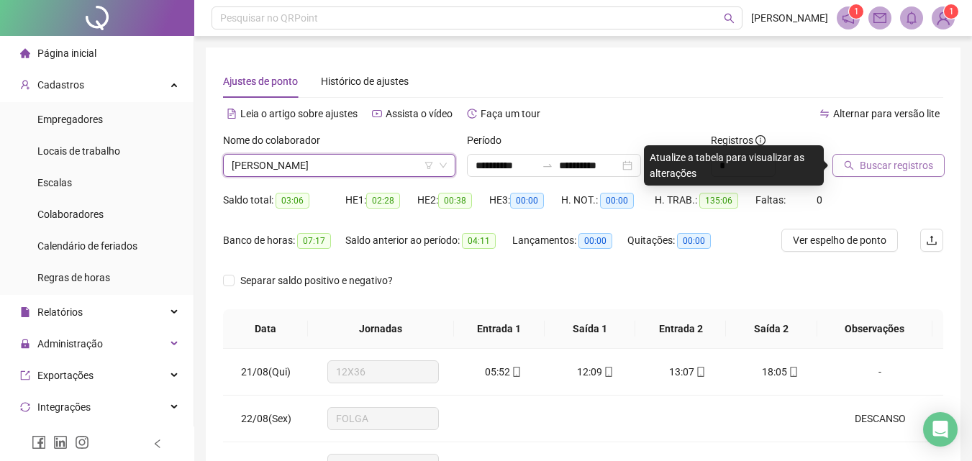
click at [914, 168] on span "Buscar registros" at bounding box center [896, 166] width 73 height 16
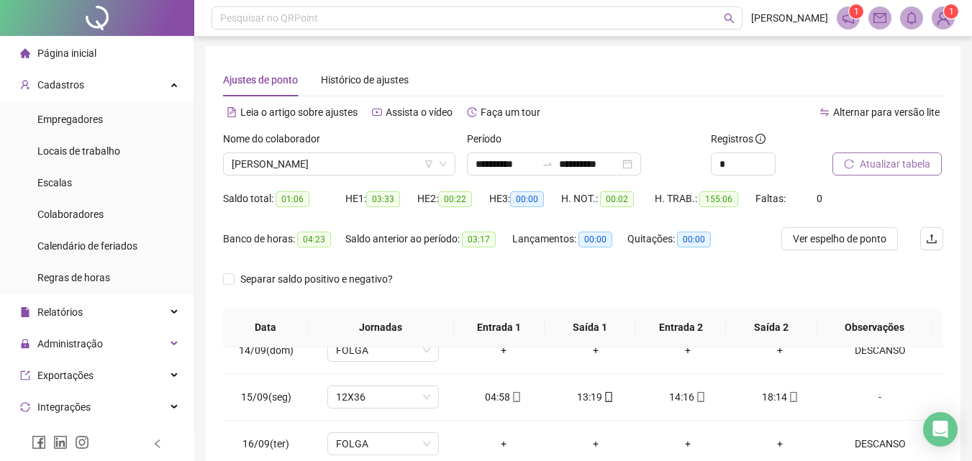
scroll to position [0, 0]
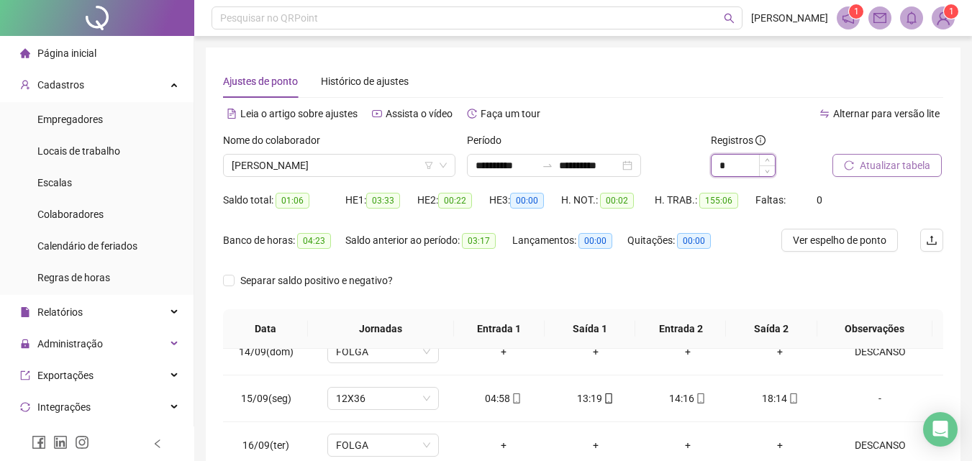
click at [753, 165] on input "*" at bounding box center [742, 166] width 63 height 22
type input "*"
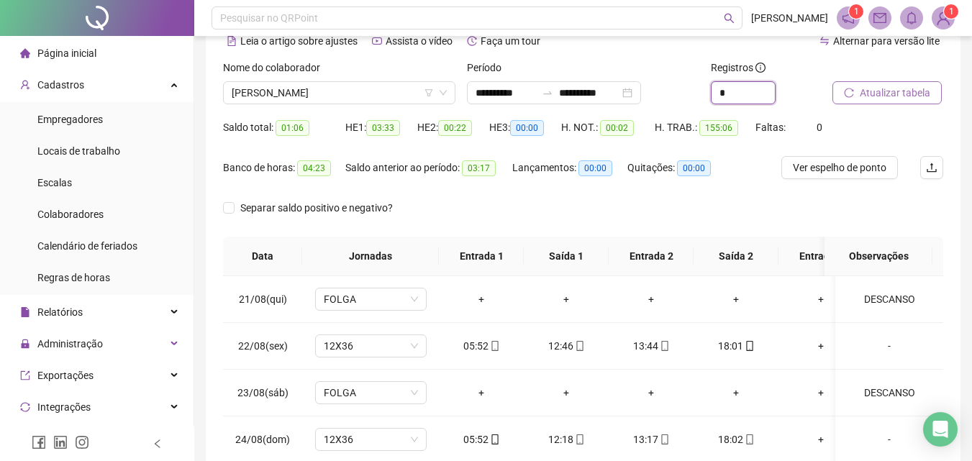
scroll to position [51, 0]
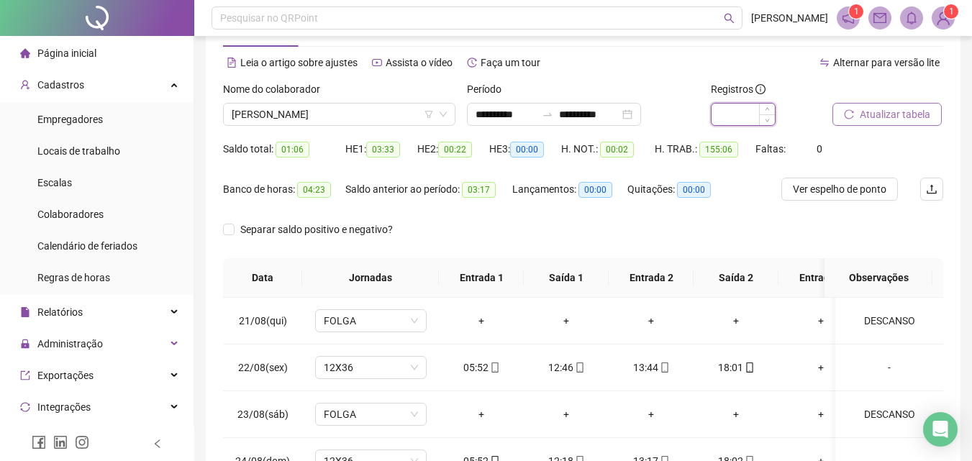
type input "*"
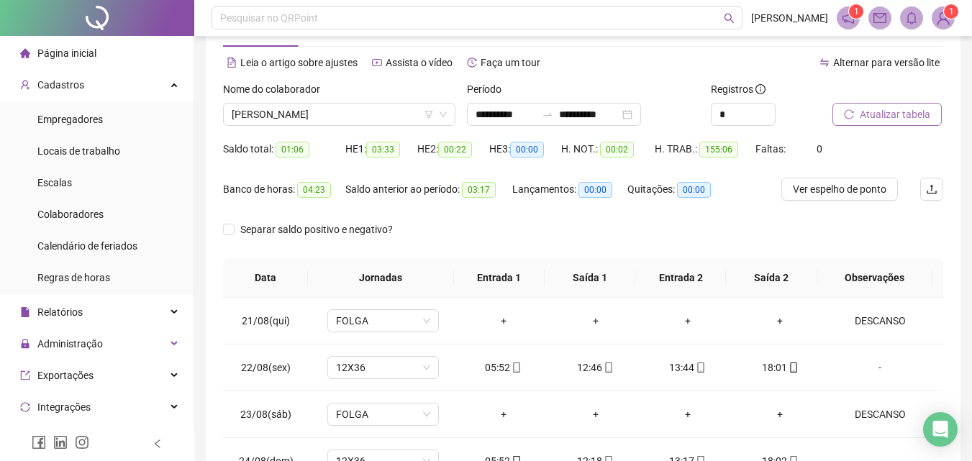
click at [872, 106] on button "Atualizar tabela" at bounding box center [886, 114] width 109 height 23
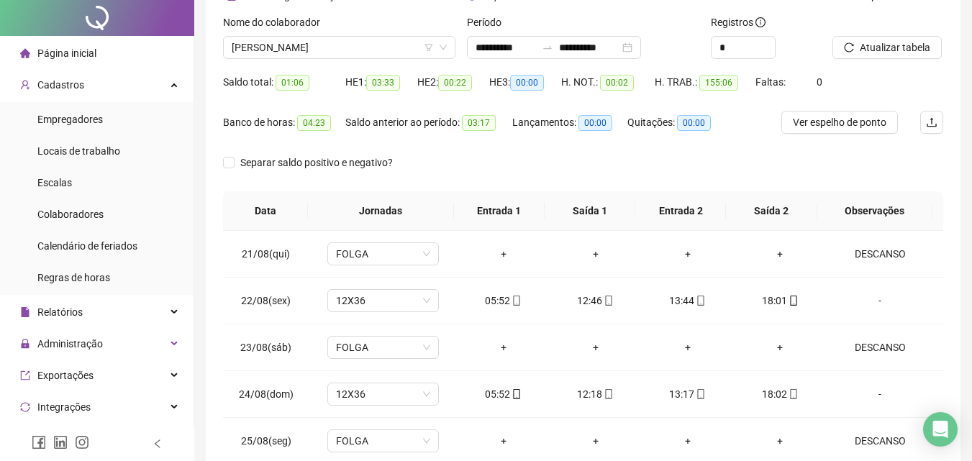
scroll to position [0, 0]
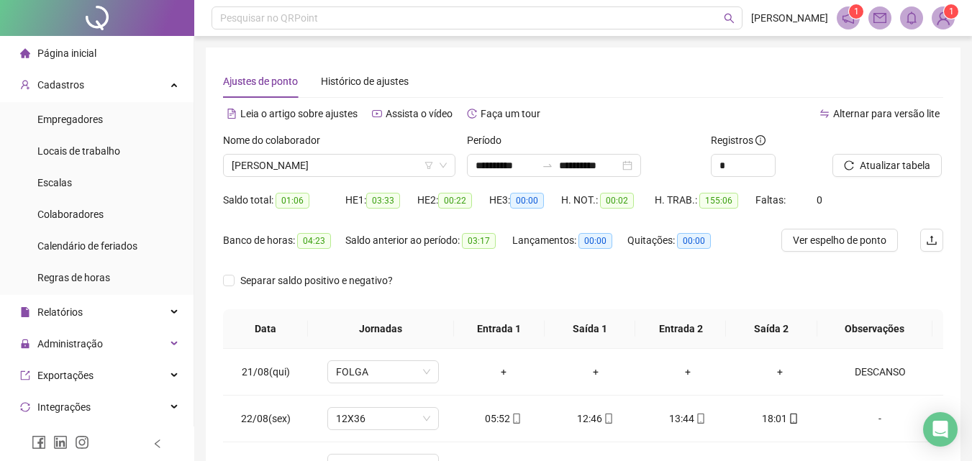
click at [356, 148] on div "Nome do colaborador" at bounding box center [339, 143] width 232 height 22
click at [355, 160] on span "[PERSON_NAME]" at bounding box center [339, 166] width 215 height 22
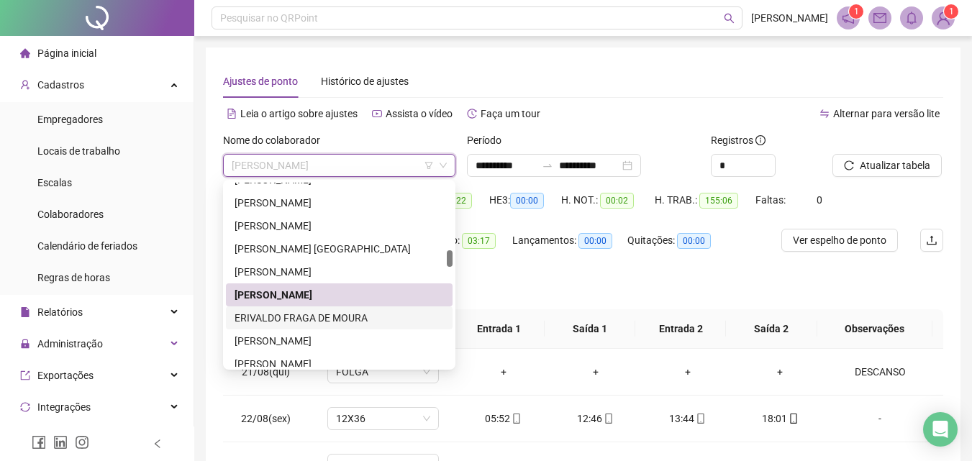
click at [273, 321] on div "ERIVALDO FRAGA DE MOURA" at bounding box center [339, 318] width 209 height 16
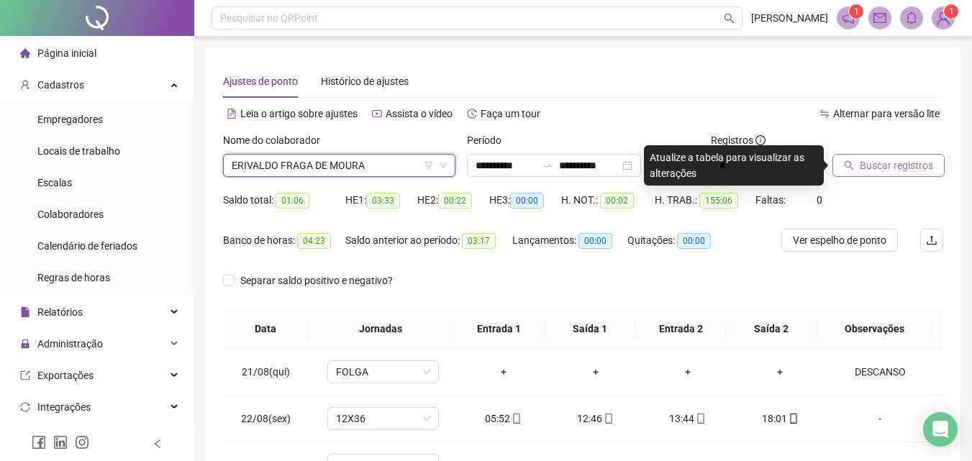
click at [865, 171] on span "Buscar registros" at bounding box center [896, 166] width 73 height 16
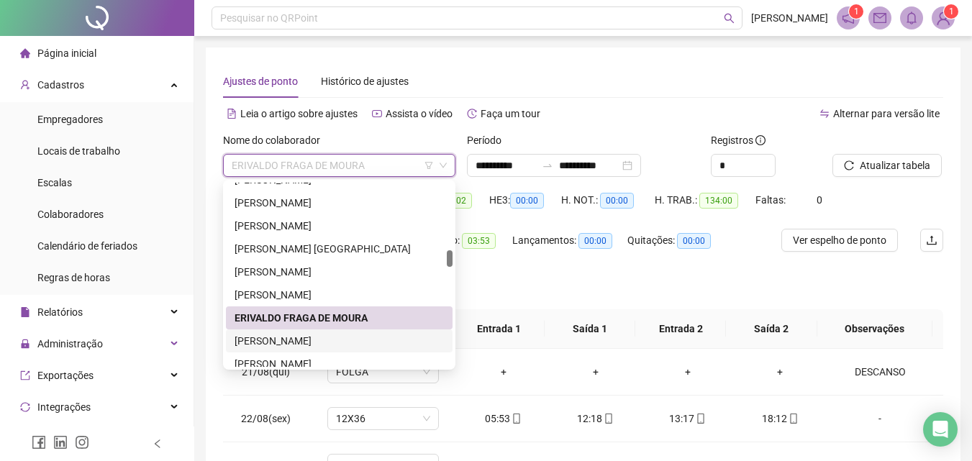
click at [252, 295] on div "[PERSON_NAME]" at bounding box center [339, 295] width 209 height 16
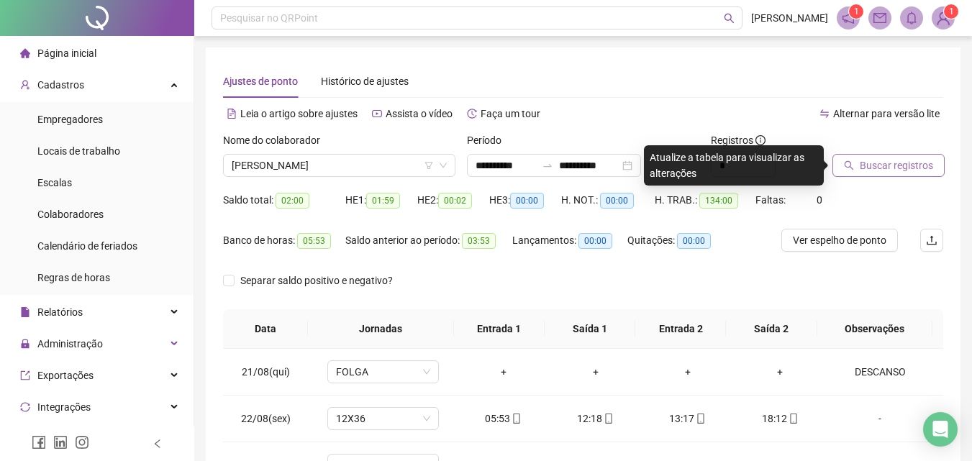
click at [870, 170] on span "Buscar registros" at bounding box center [896, 166] width 73 height 16
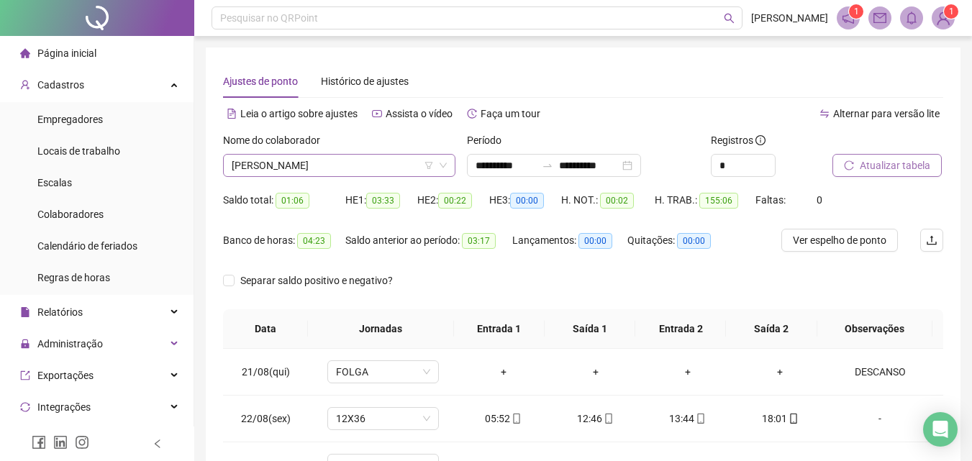
click at [376, 176] on span "[PERSON_NAME]" at bounding box center [339, 166] width 215 height 22
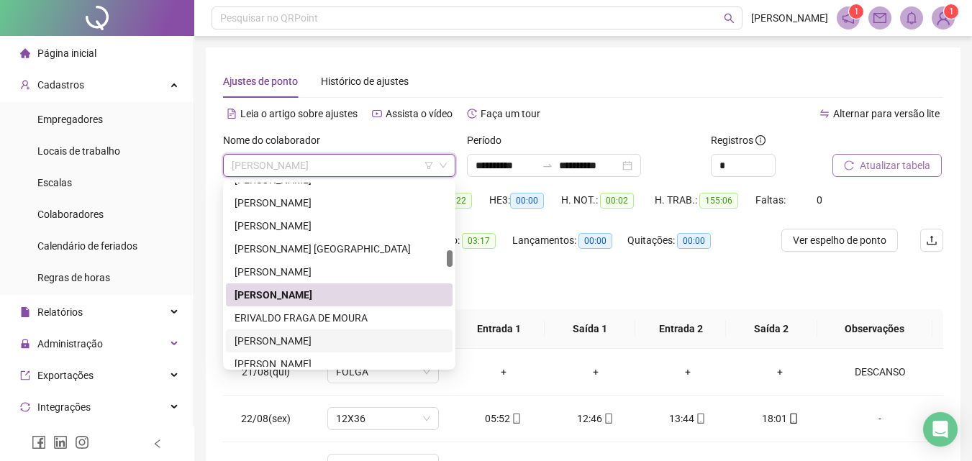
click at [292, 335] on div "[PERSON_NAME]" at bounding box center [339, 341] width 209 height 16
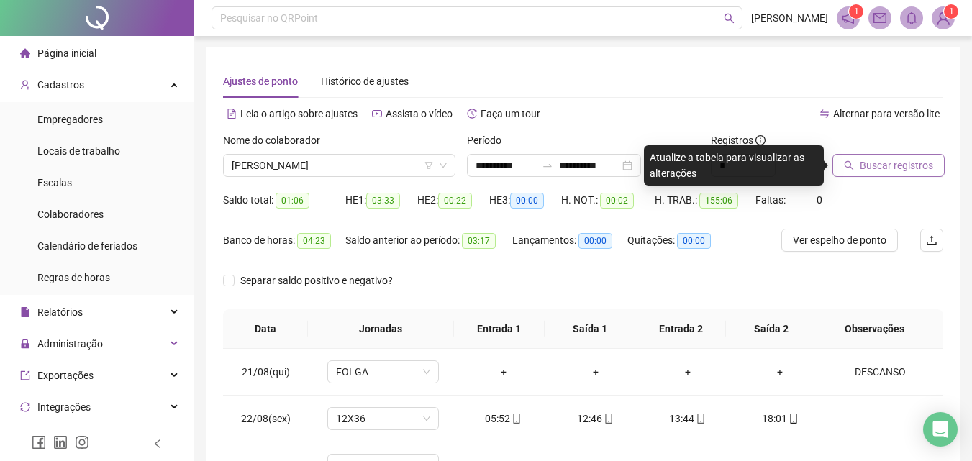
click at [883, 162] on span "Buscar registros" at bounding box center [896, 166] width 73 height 16
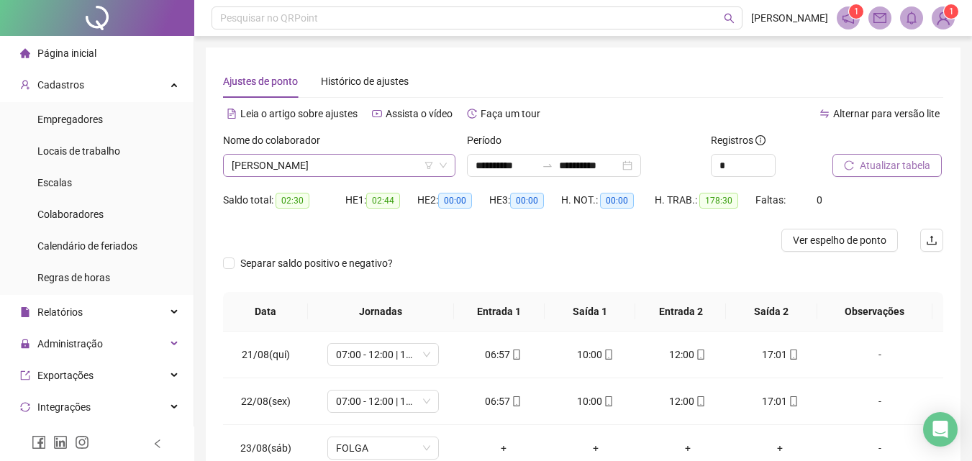
click at [344, 167] on span "[PERSON_NAME]" at bounding box center [339, 166] width 215 height 22
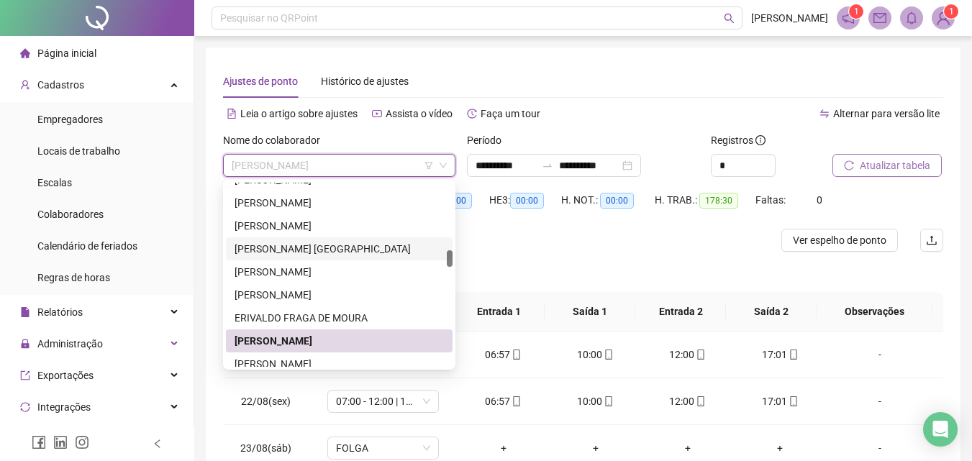
scroll to position [800, 0]
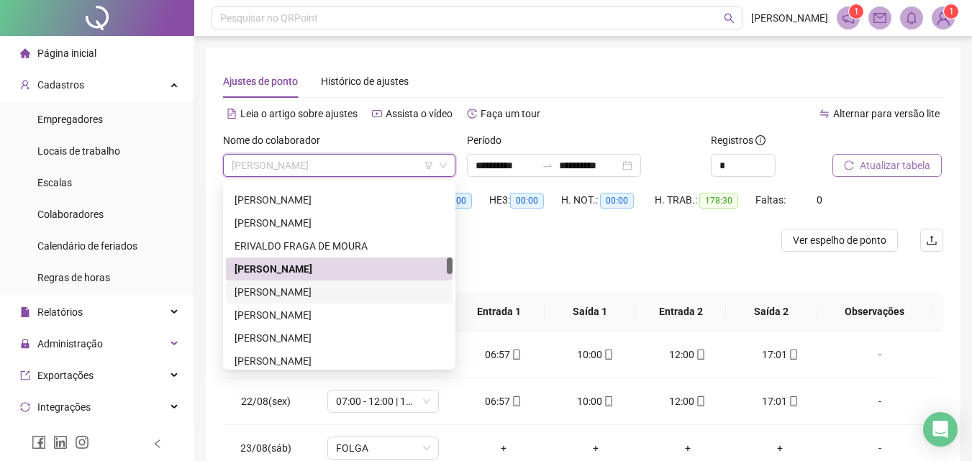
click at [286, 284] on div "[PERSON_NAME]" at bounding box center [339, 292] width 209 height 16
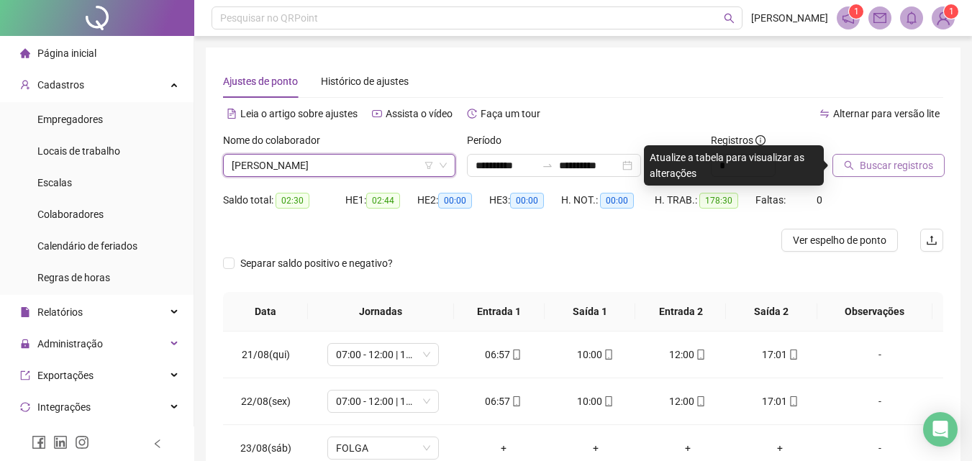
click at [887, 160] on span "Buscar registros" at bounding box center [896, 166] width 73 height 16
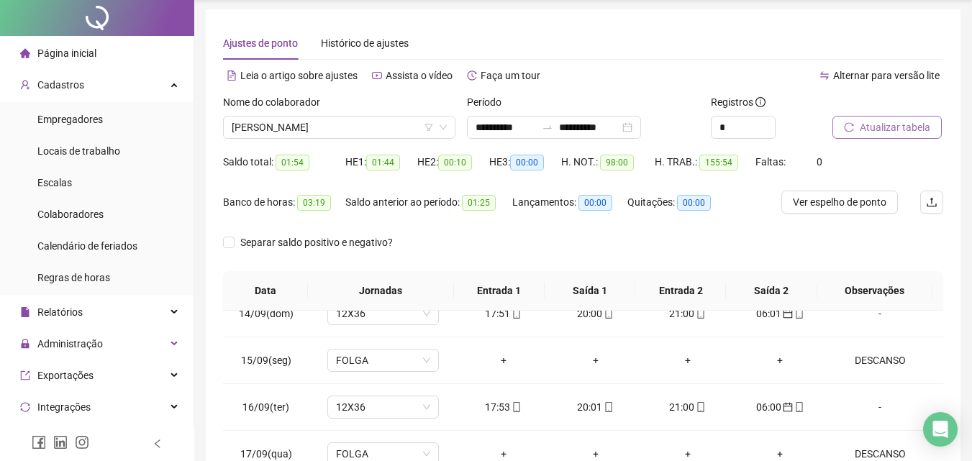
scroll to position [0, 0]
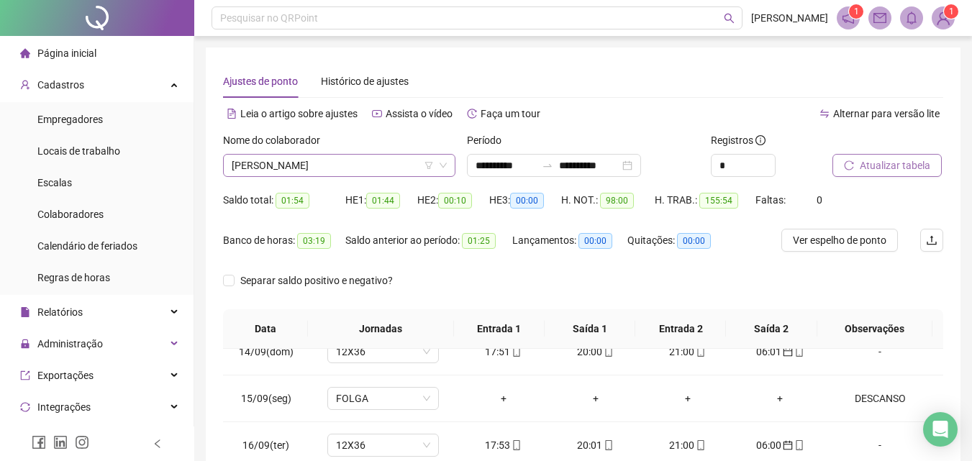
click at [378, 169] on span "[PERSON_NAME]" at bounding box center [339, 166] width 215 height 22
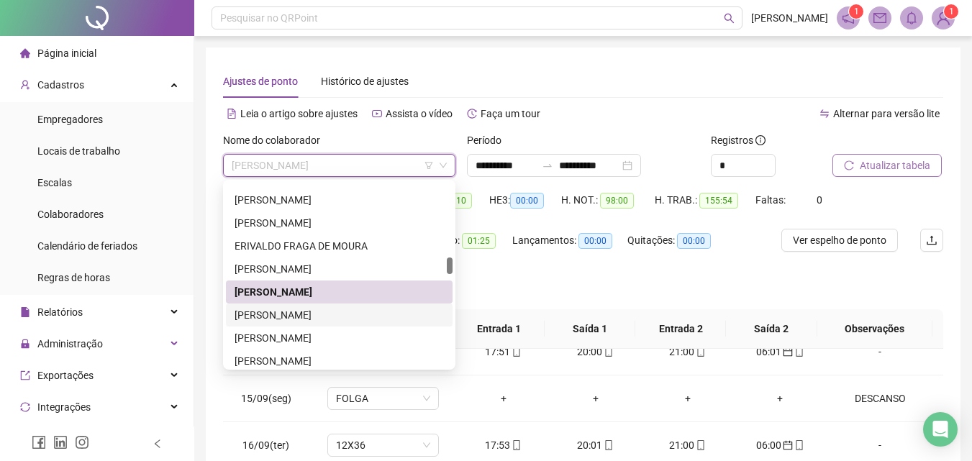
click at [304, 316] on div "[PERSON_NAME]" at bounding box center [339, 315] width 209 height 16
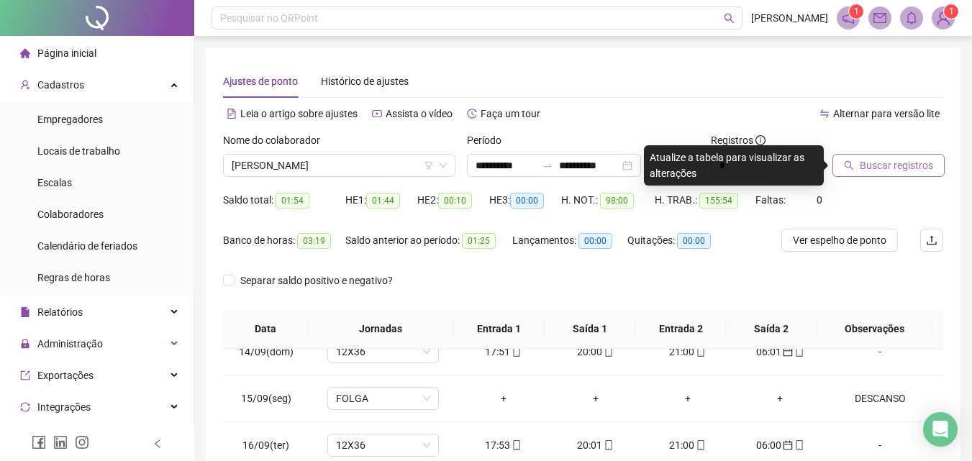
click at [898, 173] on span "Buscar registros" at bounding box center [896, 166] width 73 height 16
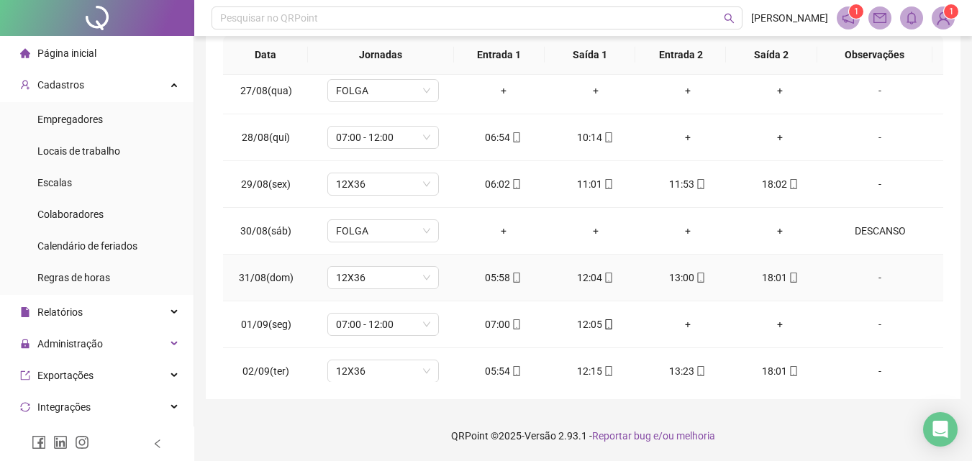
scroll to position [575, 0]
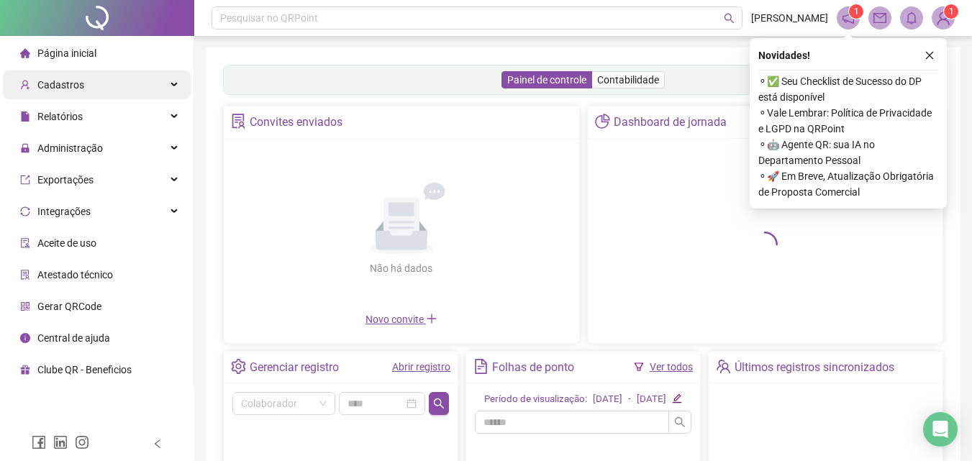
click at [77, 83] on span "Cadastros" at bounding box center [60, 85] width 47 height 12
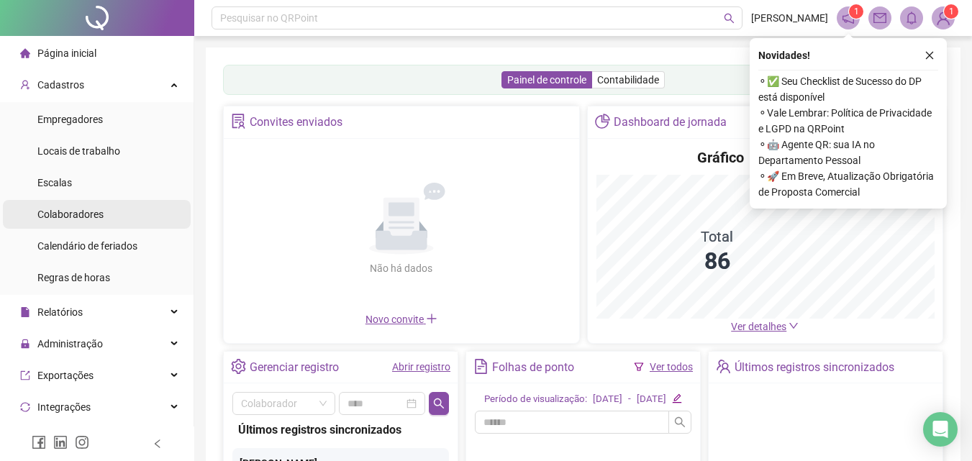
click at [91, 209] on span "Colaboradores" at bounding box center [70, 215] width 66 height 12
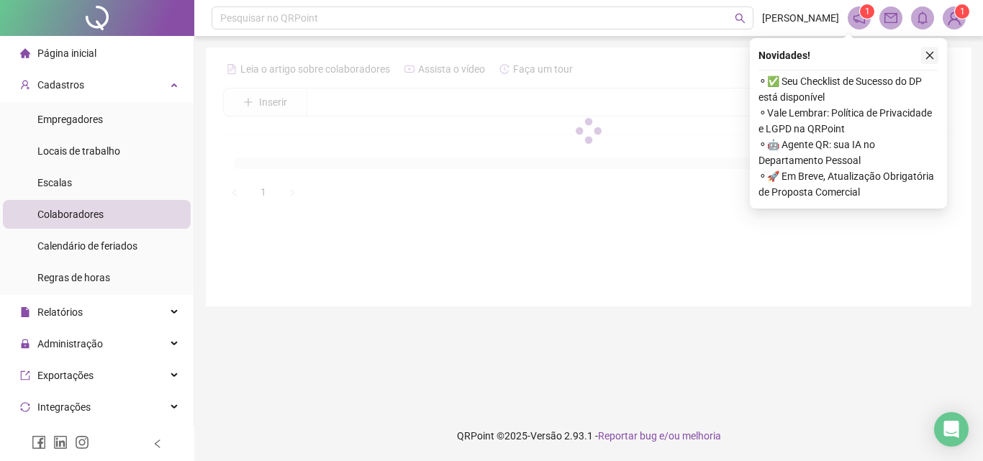
click at [929, 52] on icon "close" at bounding box center [929, 55] width 10 height 10
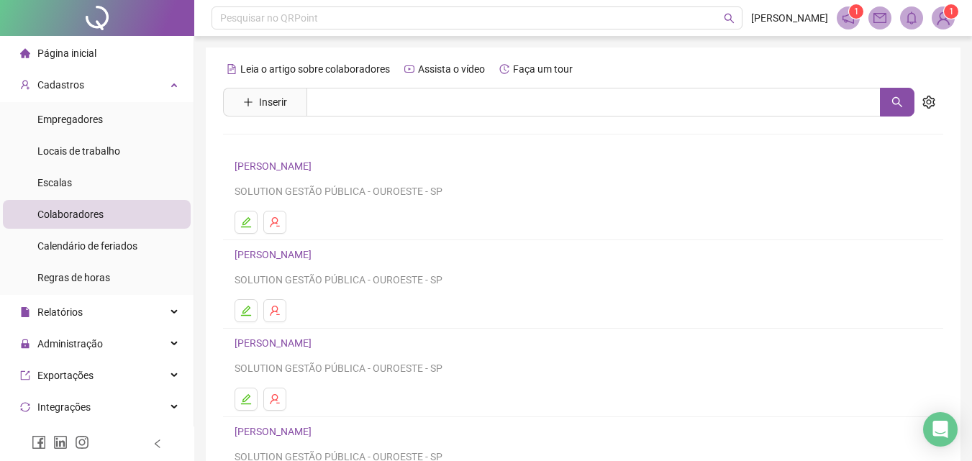
click at [316, 166] on link "[PERSON_NAME]" at bounding box center [275, 166] width 81 height 12
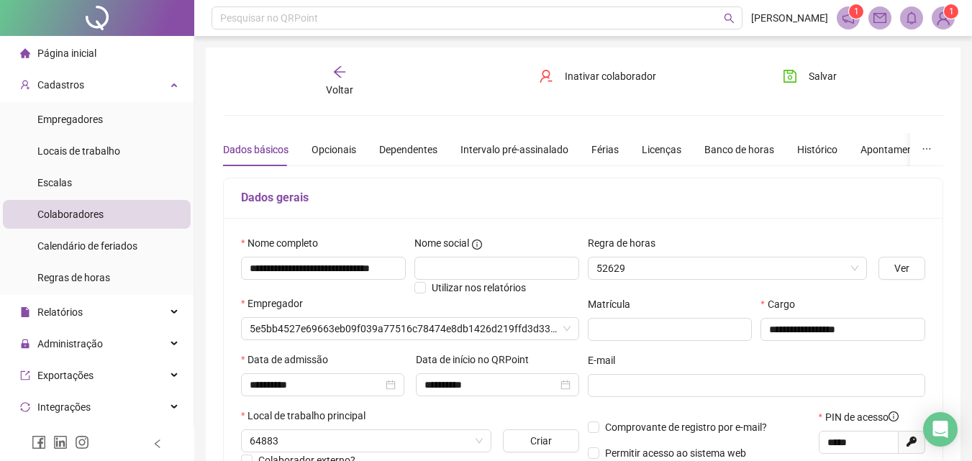
type input "*****"
click at [327, 72] on div "Voltar" at bounding box center [339, 81] width 111 height 33
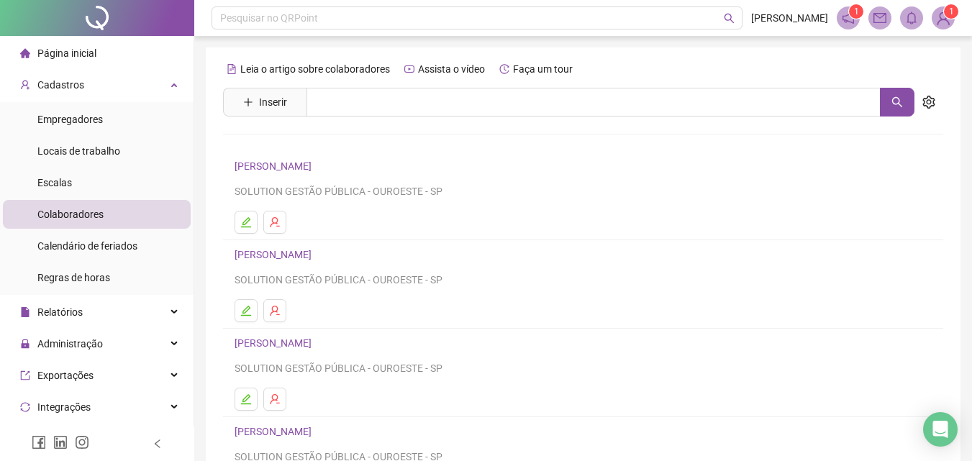
click at [258, 343] on link "[PERSON_NAME]" at bounding box center [275, 343] width 81 height 12
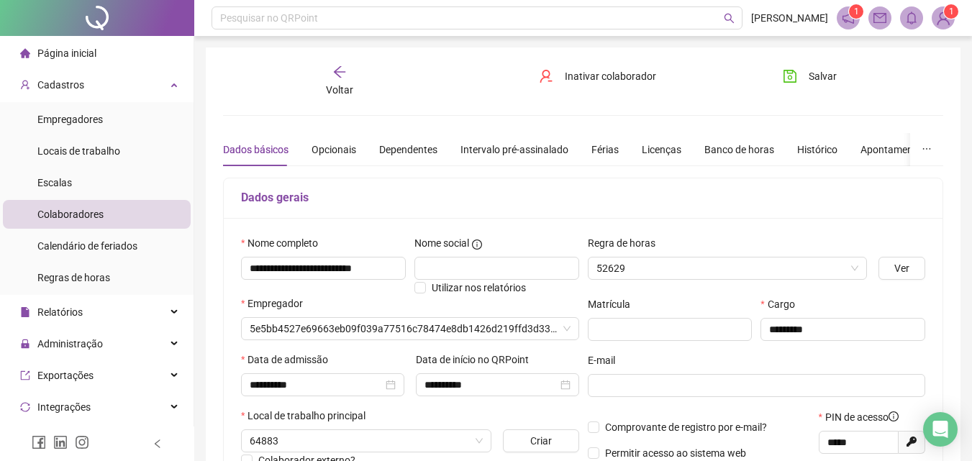
type input "*****"
click at [762, 147] on div "Banco de horas" at bounding box center [739, 150] width 70 height 16
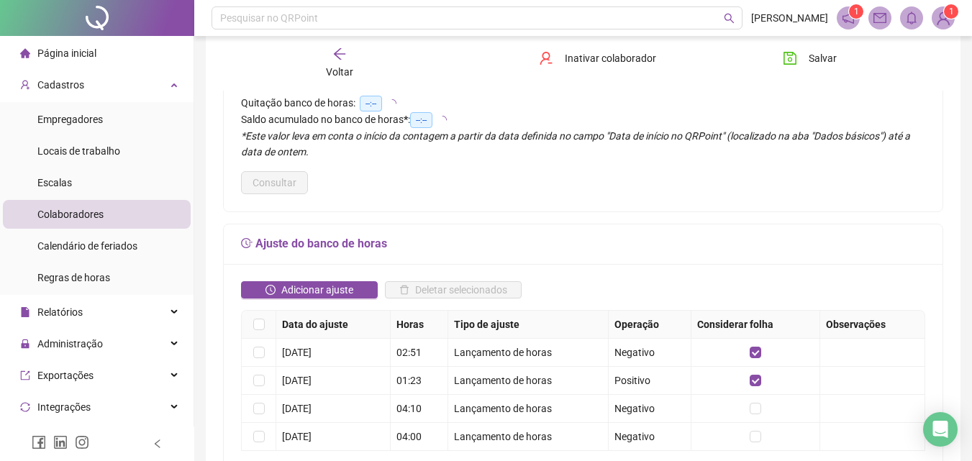
scroll to position [144, 0]
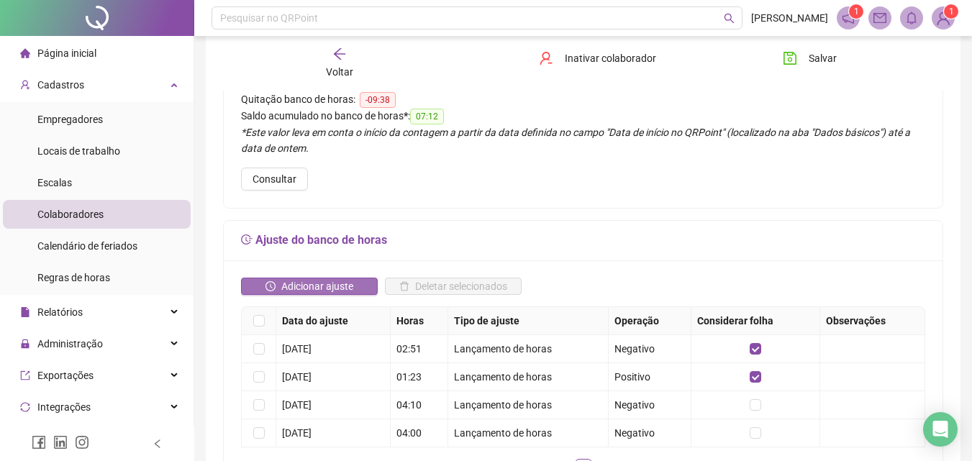
click at [314, 281] on span "Adicionar ajuste" at bounding box center [317, 286] width 72 height 16
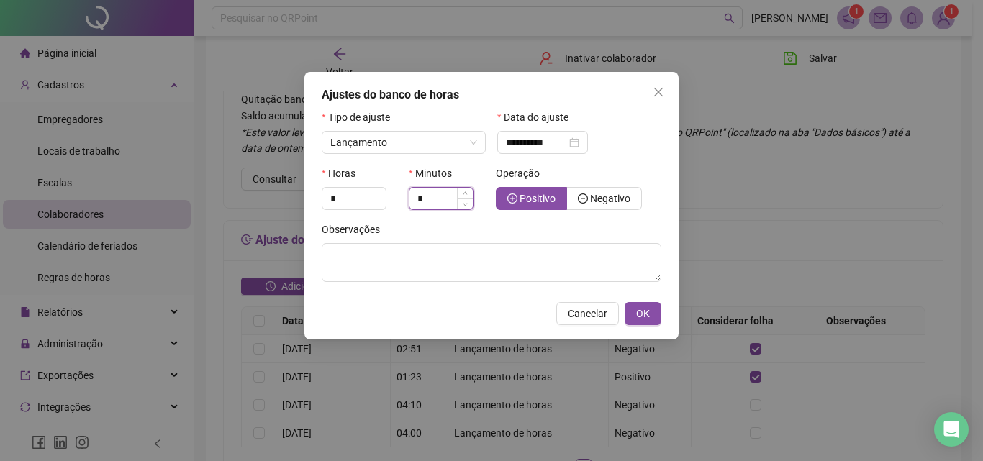
click at [444, 193] on input "*" at bounding box center [440, 199] width 63 height 22
type input "*"
type input "**"
click at [588, 196] on span "Negativo" at bounding box center [604, 199] width 53 height 12
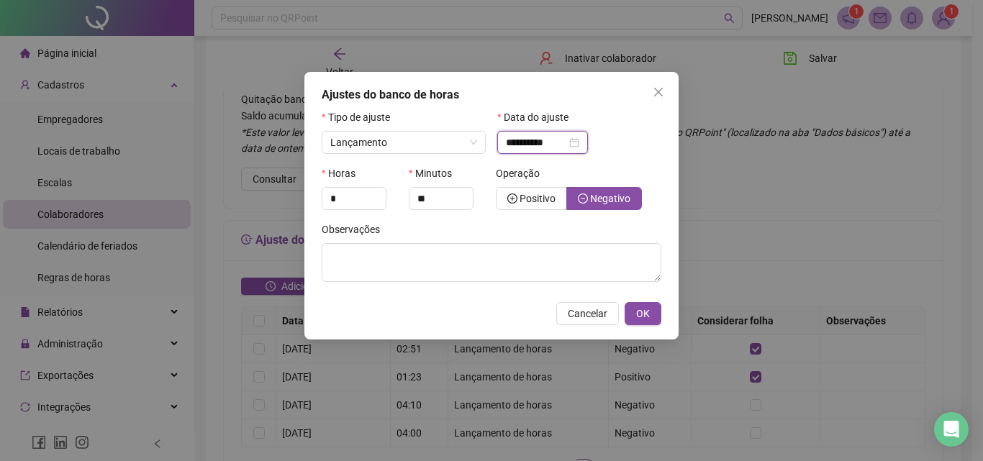
click at [536, 141] on input "**********" at bounding box center [536, 143] width 60 height 16
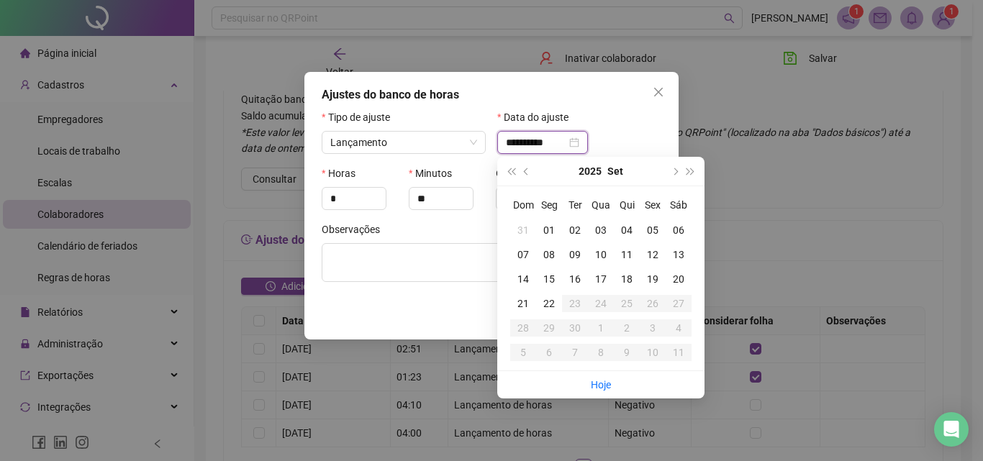
click at [536, 141] on input "**********" at bounding box center [536, 143] width 60 height 16
type input "**********"
click at [547, 227] on div "01" at bounding box center [549, 230] width 26 height 16
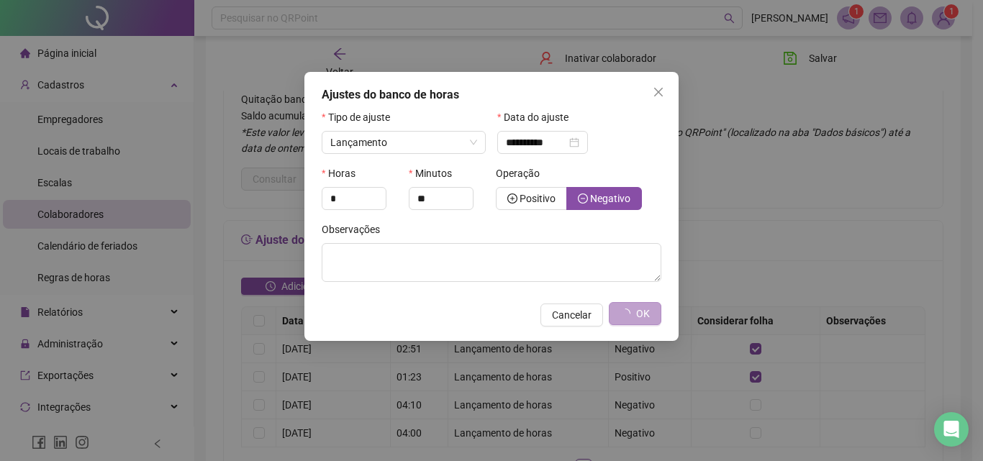
click at [637, 310] on span "OK" at bounding box center [643, 314] width 14 height 16
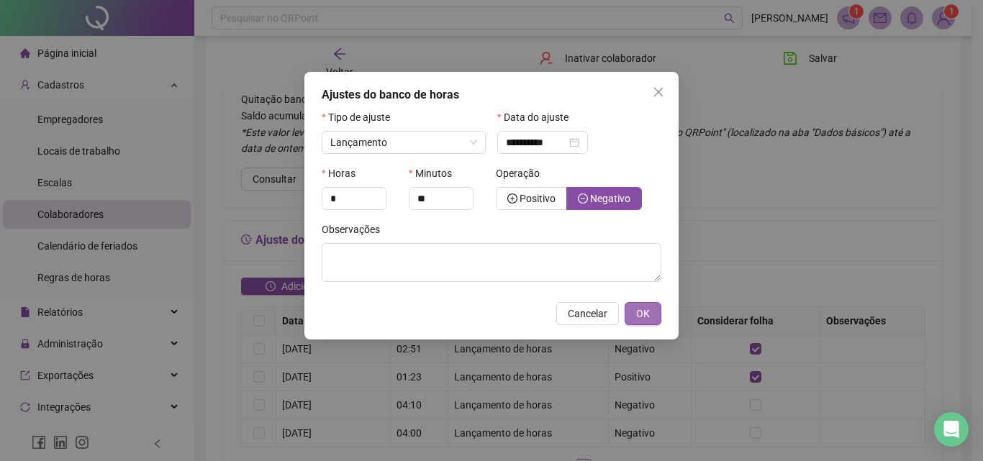
click at [643, 314] on span "OK" at bounding box center [643, 314] width 14 height 16
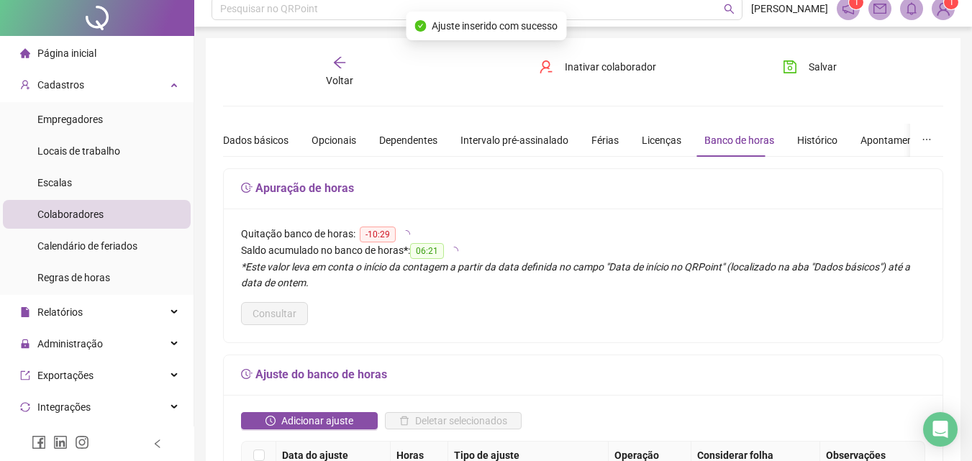
scroll to position [0, 0]
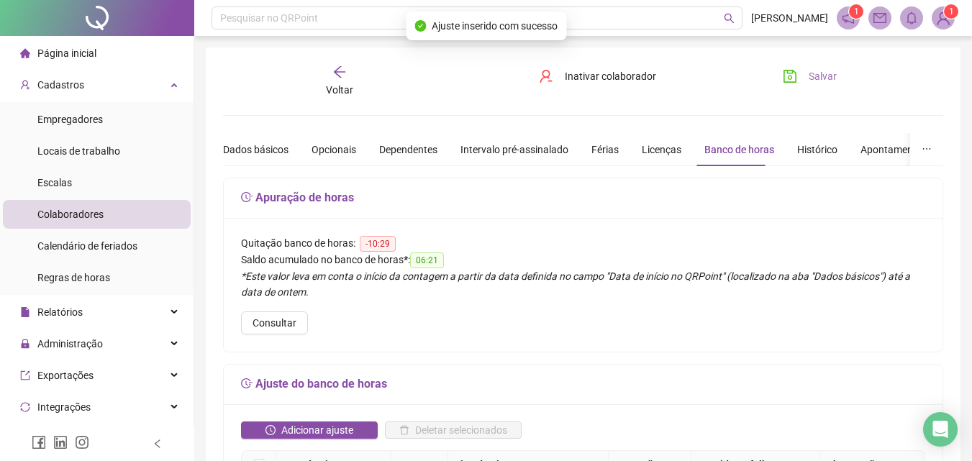
click at [816, 78] on span "Salvar" at bounding box center [823, 76] width 28 height 16
click at [332, 75] on icon "arrow-left" at bounding box center [339, 72] width 14 height 14
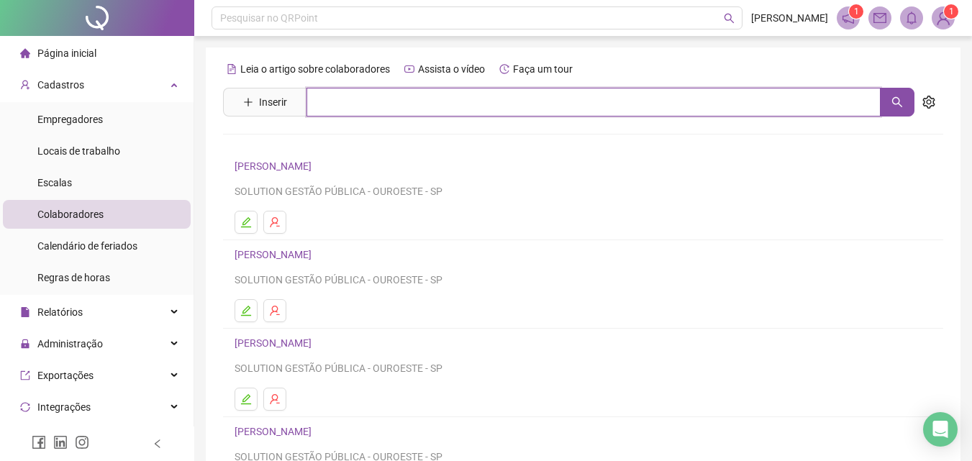
click at [331, 104] on input "text" at bounding box center [593, 102] width 574 height 29
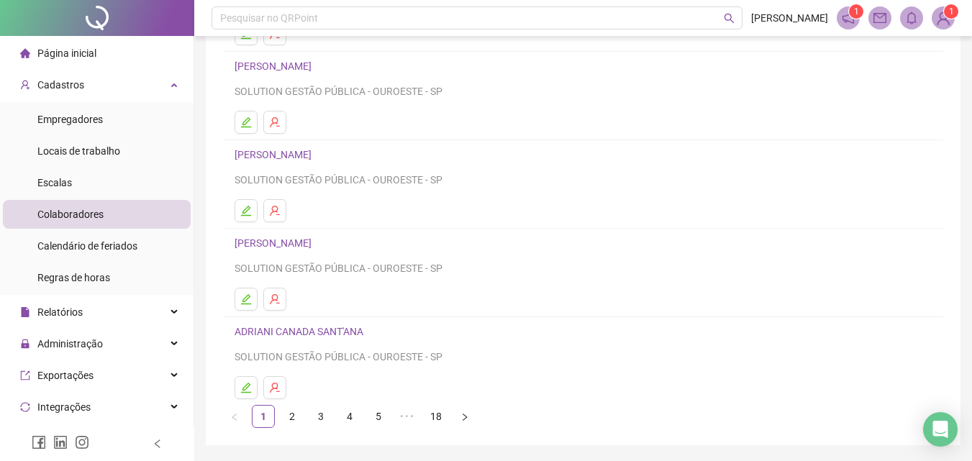
scroll to position [235, 0]
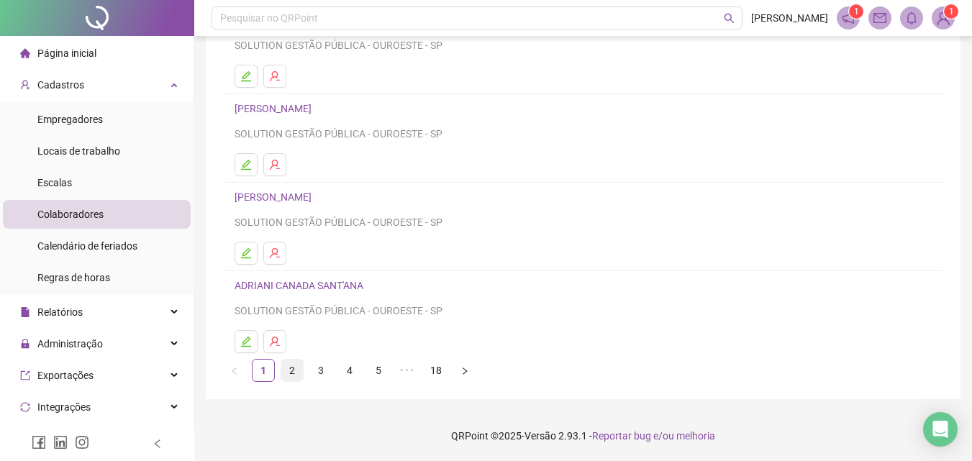
click at [291, 362] on link "2" at bounding box center [292, 371] width 22 height 22
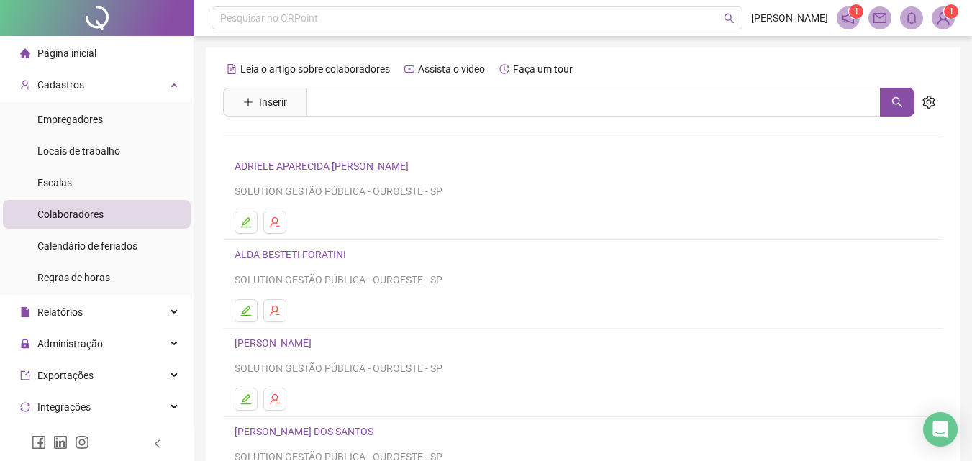
click at [306, 341] on link "[PERSON_NAME]" at bounding box center [275, 343] width 81 height 12
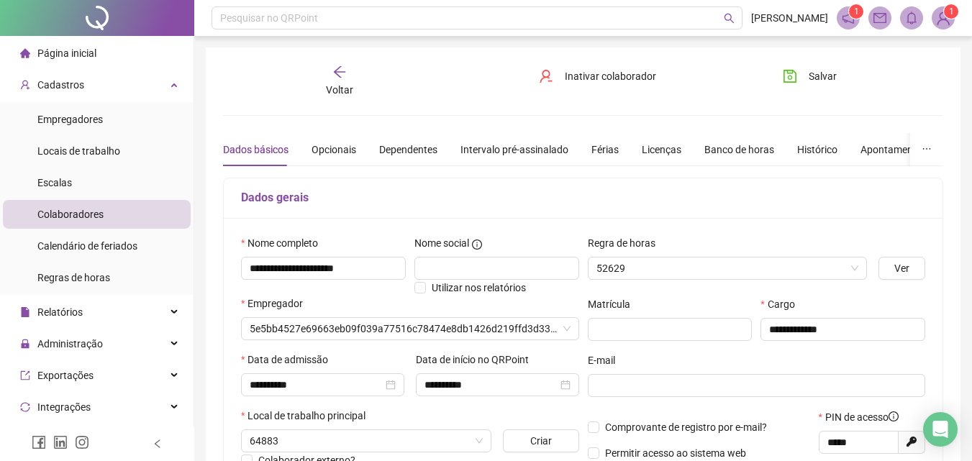
type input "*****"
click at [741, 150] on div "Banco de horas" at bounding box center [739, 150] width 70 height 16
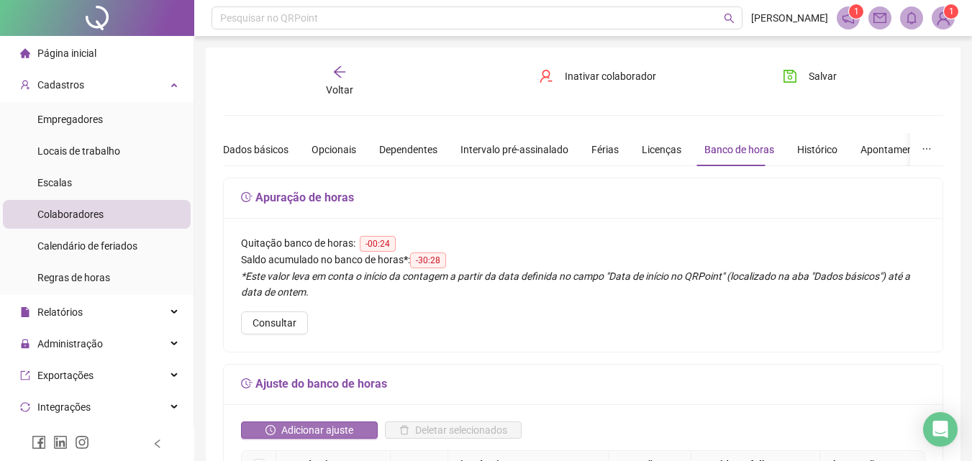
click at [306, 429] on span "Adicionar ajuste" at bounding box center [317, 430] width 72 height 16
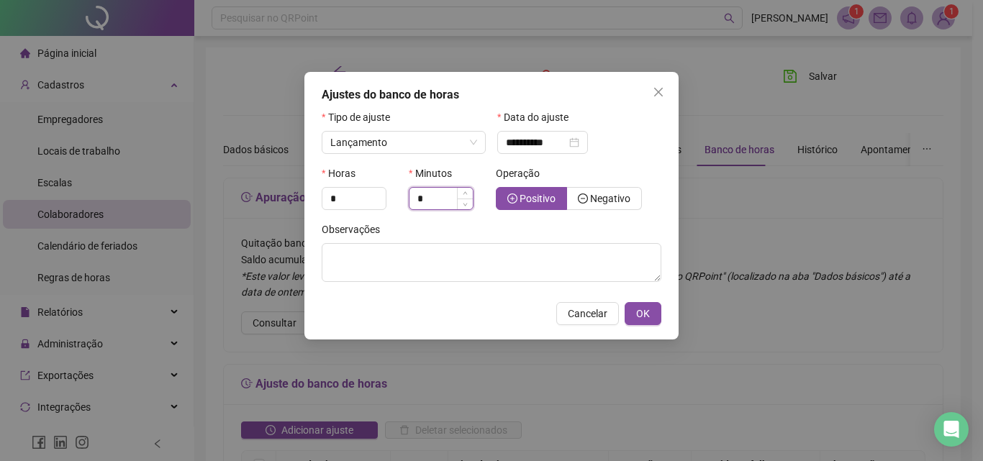
click at [436, 194] on input "*" at bounding box center [440, 199] width 63 height 22
type input "**"
click at [618, 203] on span "Negativo" at bounding box center [610, 199] width 40 height 12
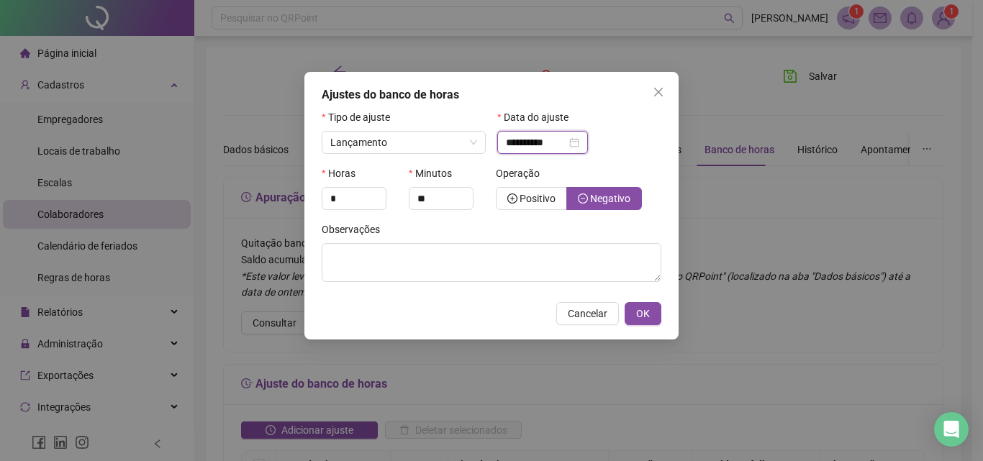
click at [537, 144] on input "**********" at bounding box center [536, 143] width 60 height 16
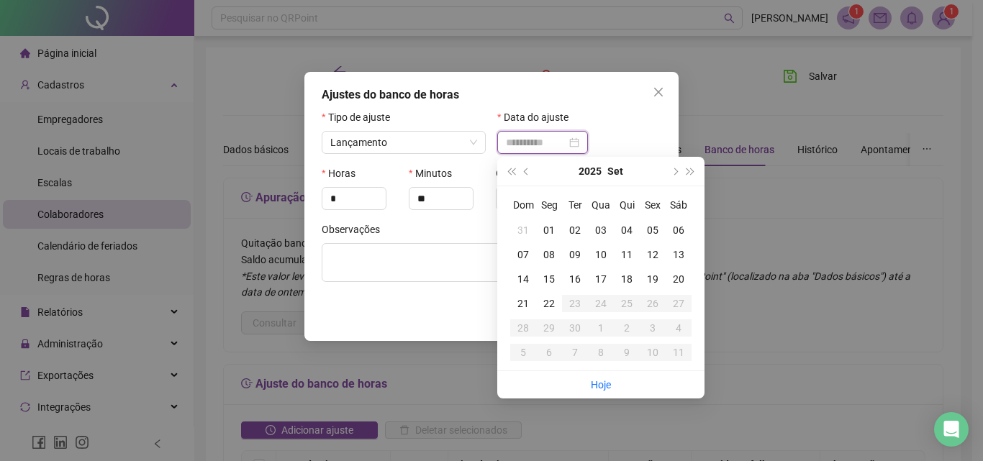
type input "**********"
click at [544, 228] on div "01" at bounding box center [549, 230] width 26 height 16
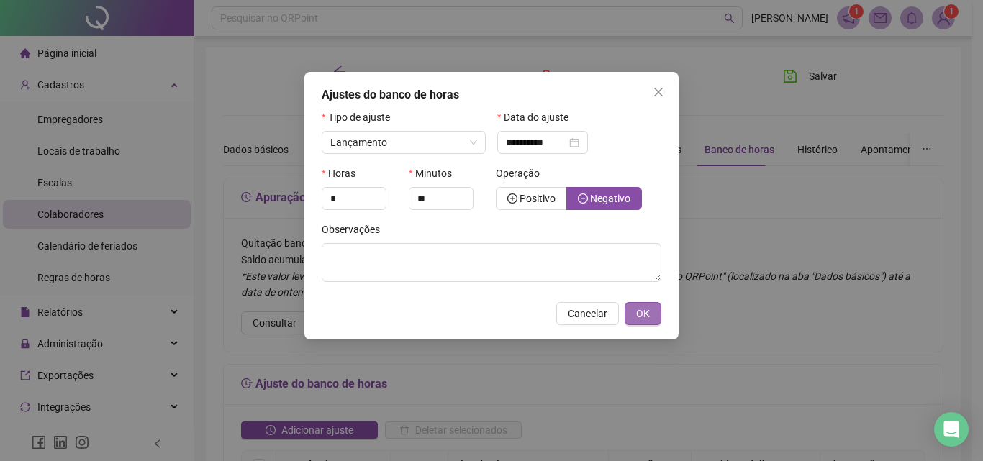
click at [642, 310] on span "OK" at bounding box center [643, 314] width 14 height 16
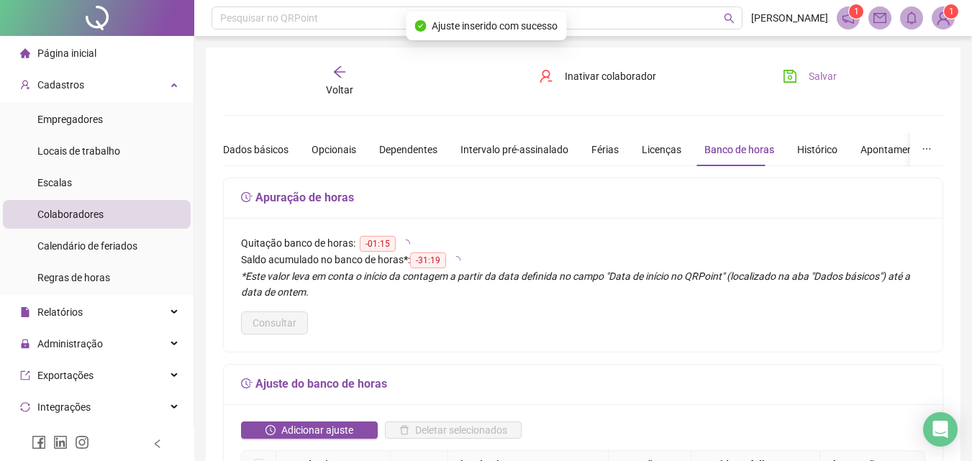
click at [809, 71] on span "Salvar" at bounding box center [823, 76] width 28 height 16
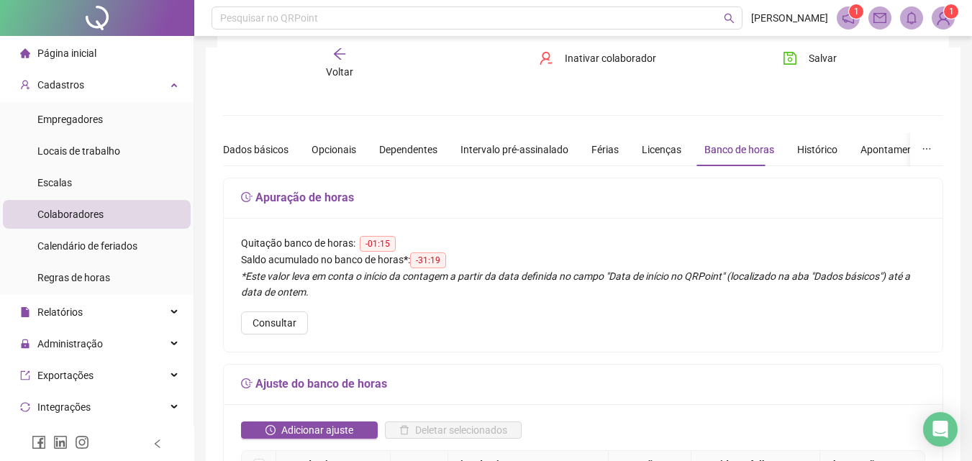
scroll to position [144, 0]
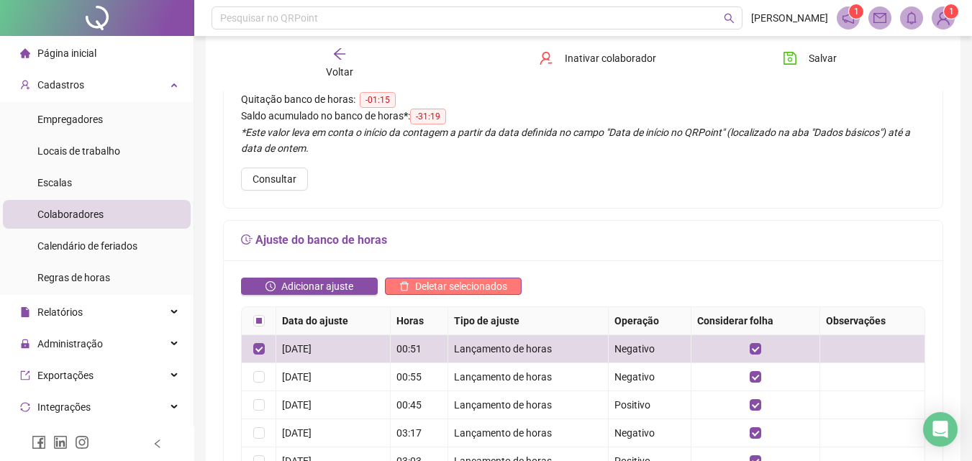
click at [413, 283] on button "Deletar selecionados" at bounding box center [453, 286] width 137 height 17
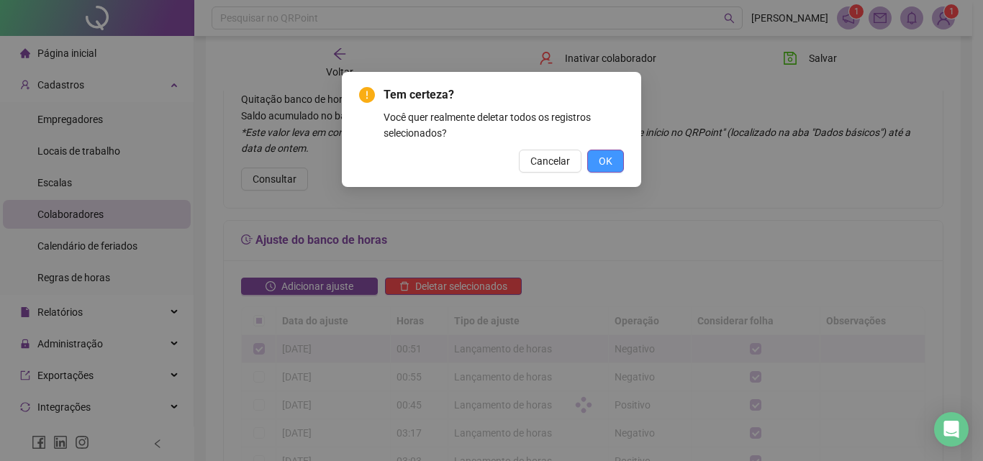
click at [618, 158] on button "OK" at bounding box center [605, 161] width 37 height 23
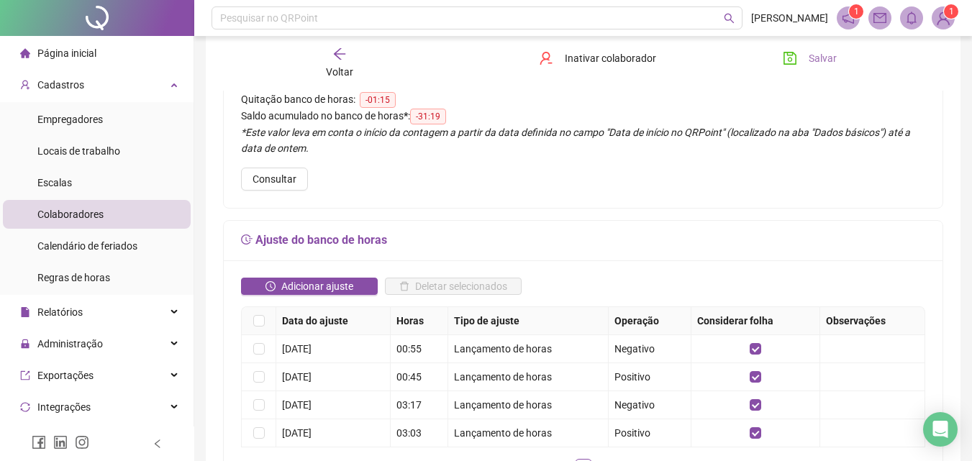
click at [819, 54] on span "Salvar" at bounding box center [823, 58] width 28 height 16
click at [801, 48] on div "Voltar Inativar colaborador Salvar" at bounding box center [583, 63] width 732 height 55
click at [801, 50] on button "Salvar" at bounding box center [810, 58] width 76 height 23
click at [796, 60] on icon "loading" at bounding box center [790, 58] width 19 height 19
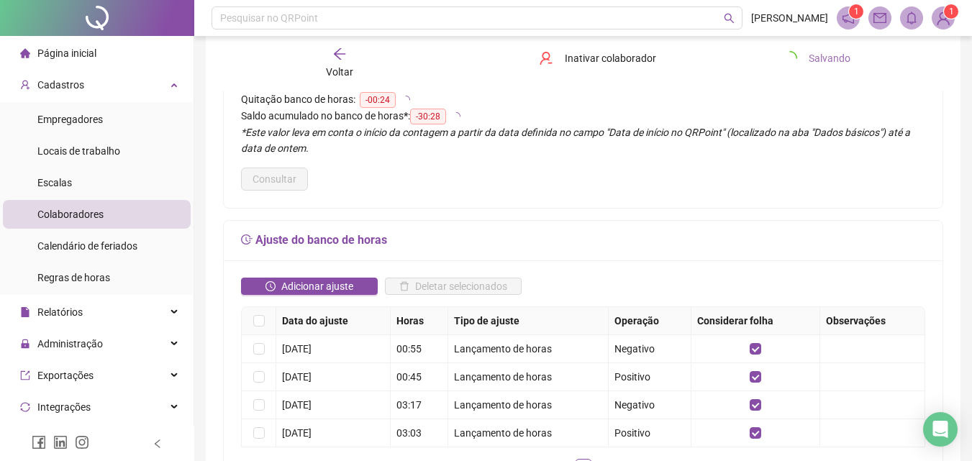
click at [796, 60] on icon "loading" at bounding box center [790, 58] width 19 height 19
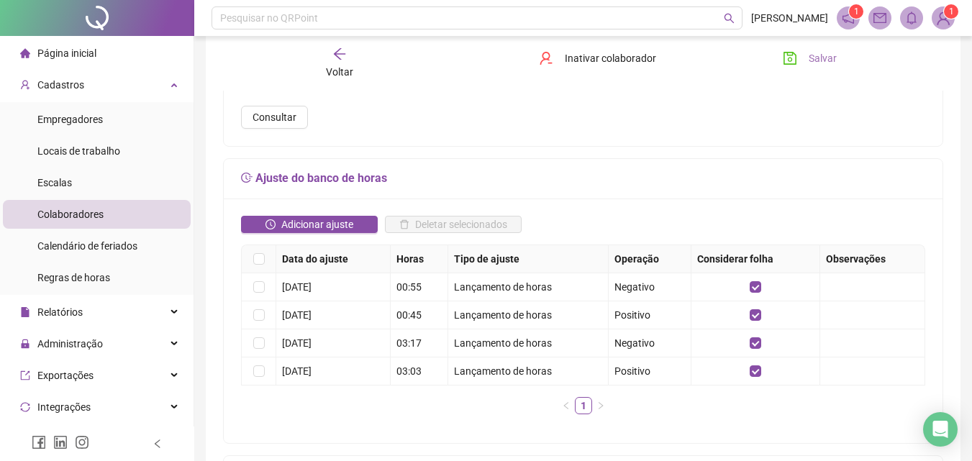
scroll to position [0, 0]
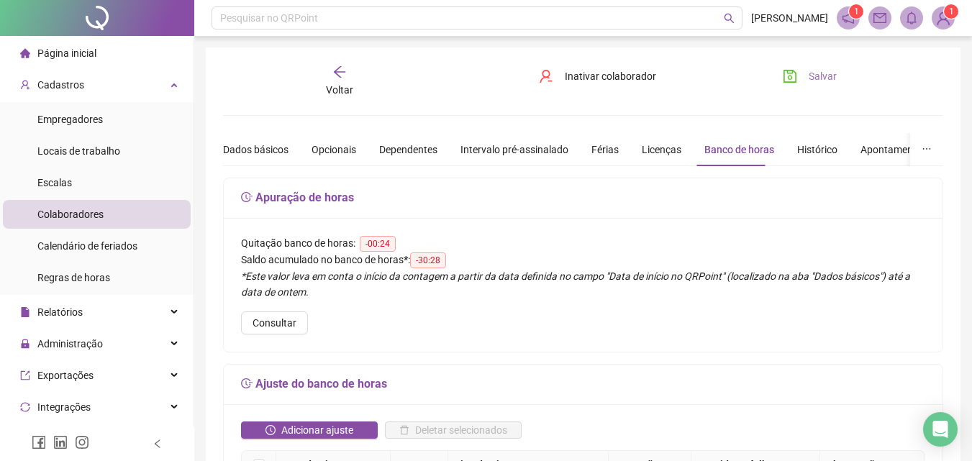
click at [339, 75] on icon "arrow-left" at bounding box center [339, 72] width 14 height 14
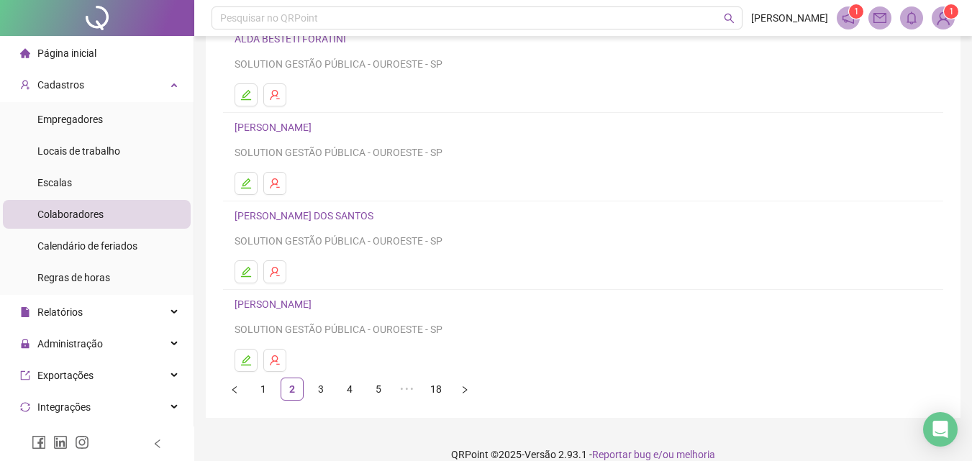
scroll to position [235, 0]
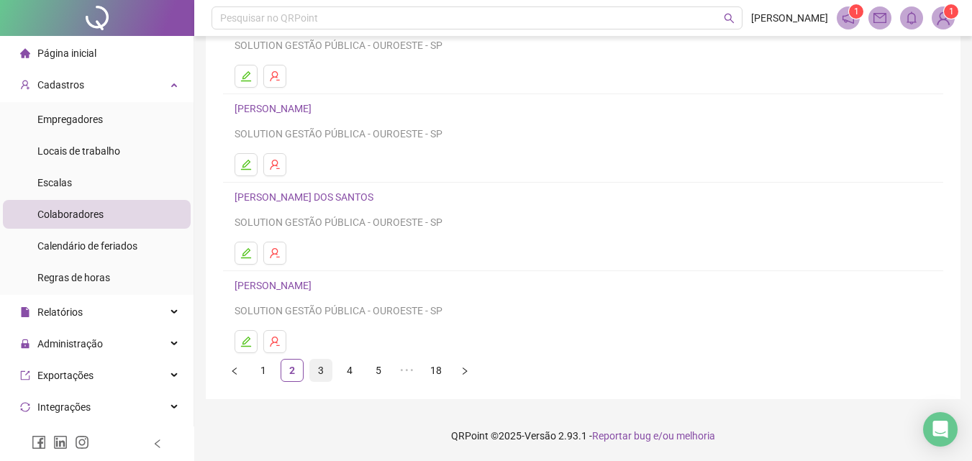
click at [319, 369] on link "3" at bounding box center [321, 371] width 22 height 22
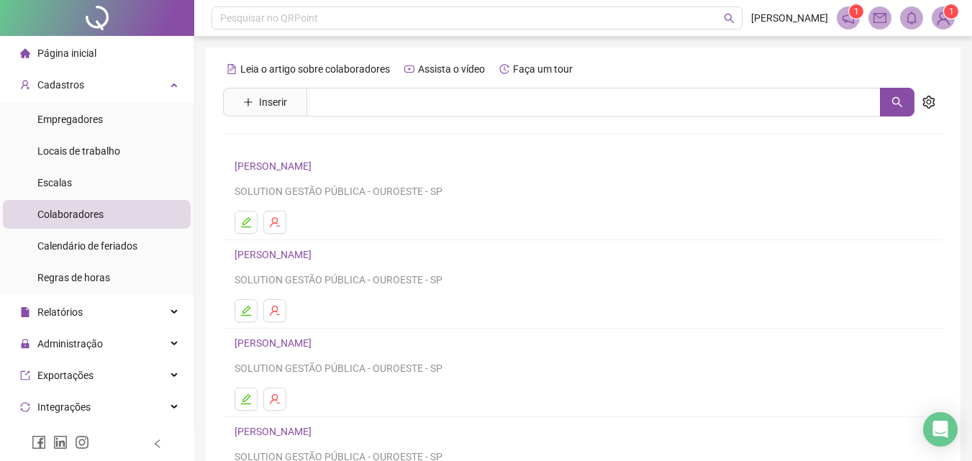
click at [316, 165] on link "[PERSON_NAME]" at bounding box center [275, 166] width 81 height 12
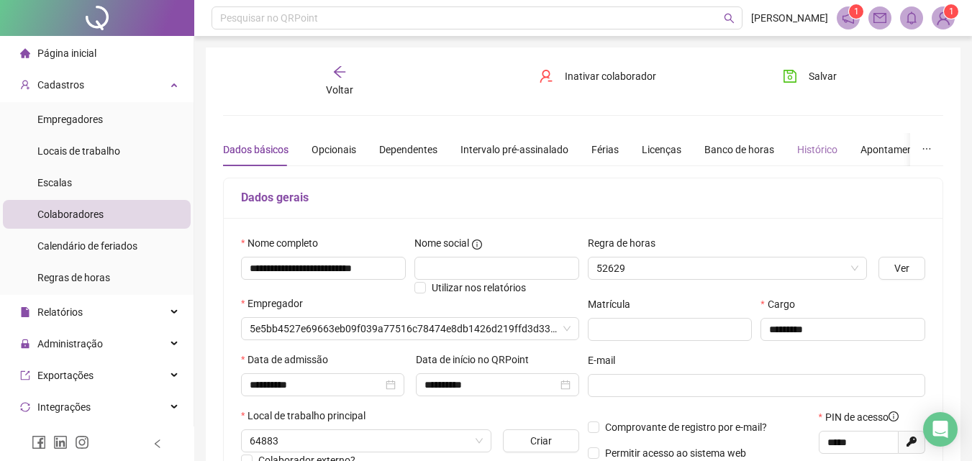
type input "**********"
click at [716, 150] on div "Banco de horas" at bounding box center [739, 150] width 70 height 16
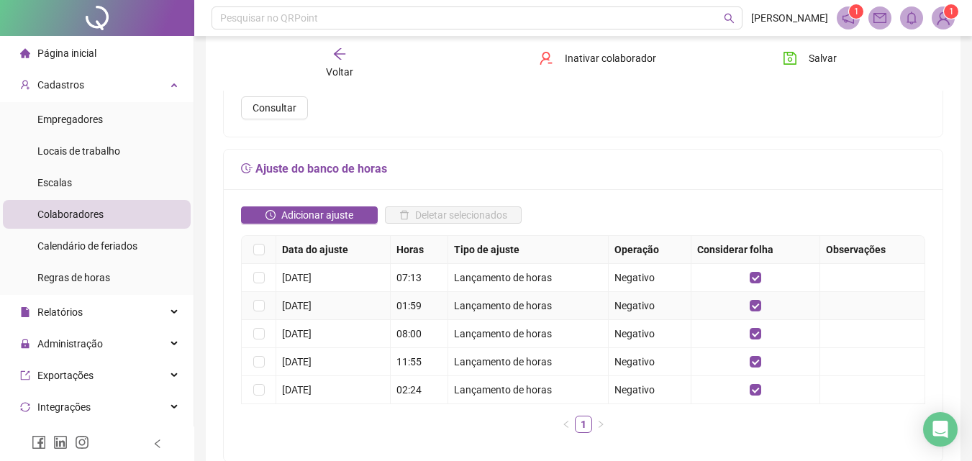
scroll to position [216, 0]
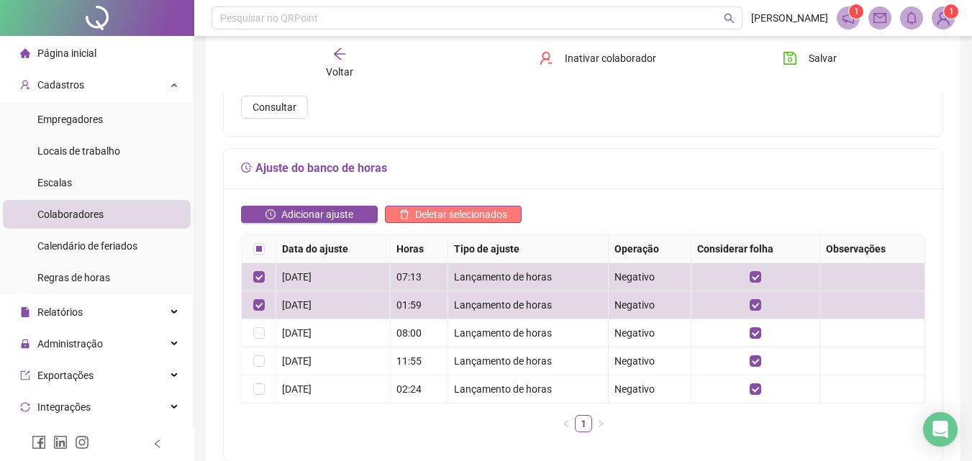
click at [449, 209] on span "Deletar selecionados" at bounding box center [461, 214] width 92 height 16
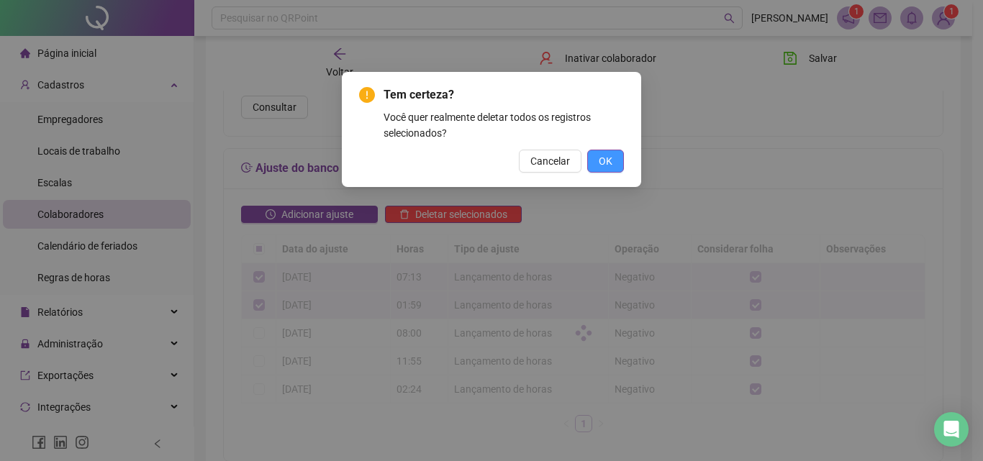
click at [608, 159] on span "OK" at bounding box center [606, 161] width 14 height 16
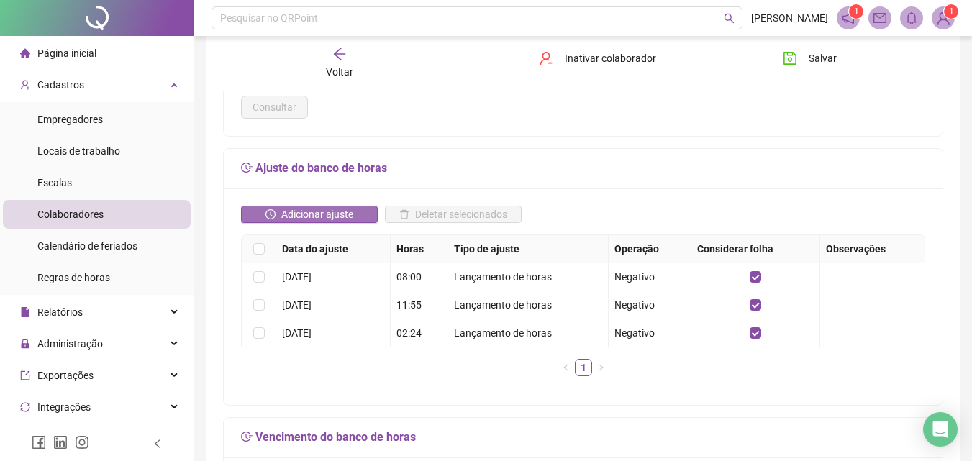
click at [317, 208] on span "Adicionar ajuste" at bounding box center [317, 214] width 72 height 16
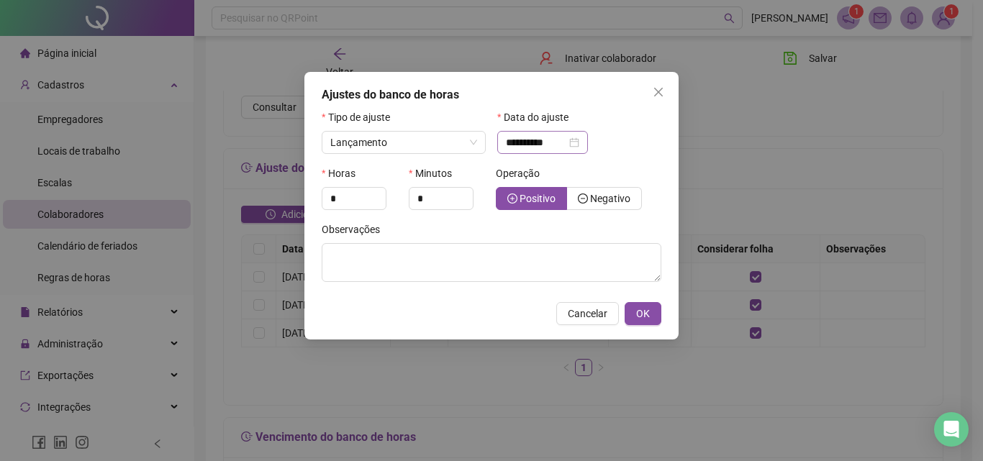
click at [579, 143] on div "**********" at bounding box center [542, 143] width 73 height 16
click at [579, 140] on div "**********" at bounding box center [542, 143] width 73 height 16
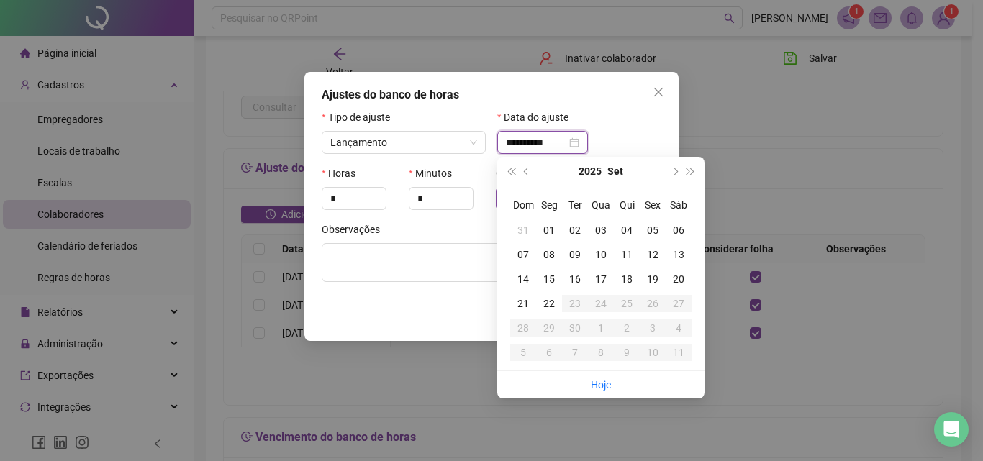
click at [542, 140] on input "**********" at bounding box center [536, 143] width 60 height 16
type input "**********"
click at [552, 224] on div "01" at bounding box center [549, 230] width 26 height 16
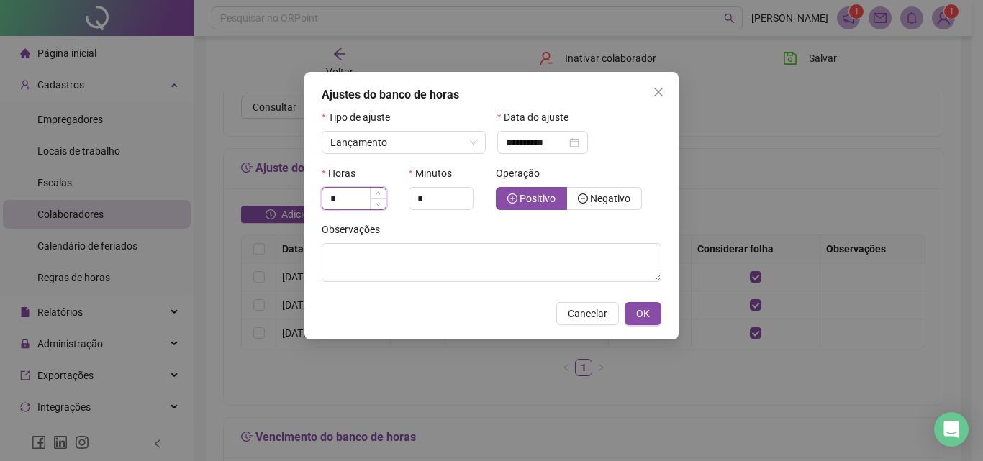
click at [342, 197] on input "*" at bounding box center [353, 199] width 63 height 22
type input "*"
type input "**"
click at [437, 195] on input "*" at bounding box center [440, 199] width 63 height 22
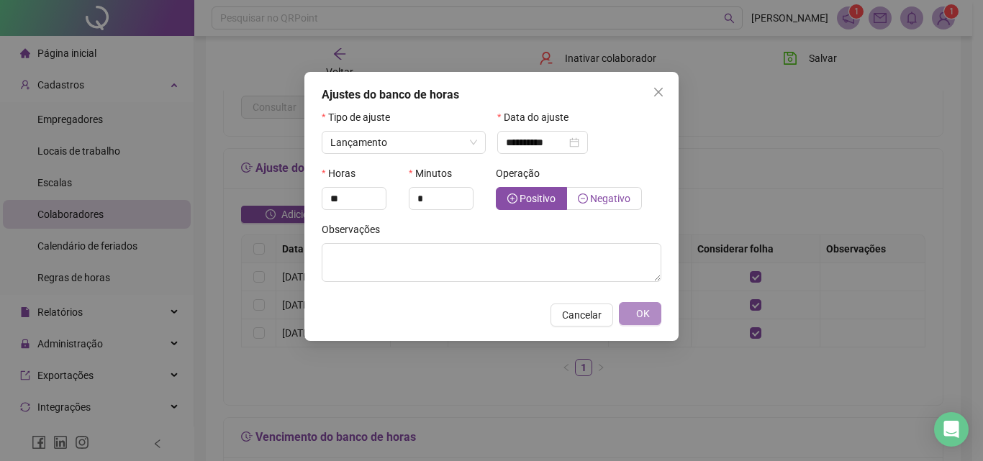
click at [606, 202] on span "Negativo" at bounding box center [610, 199] width 40 height 12
click at [640, 317] on span "OK" at bounding box center [643, 314] width 14 height 16
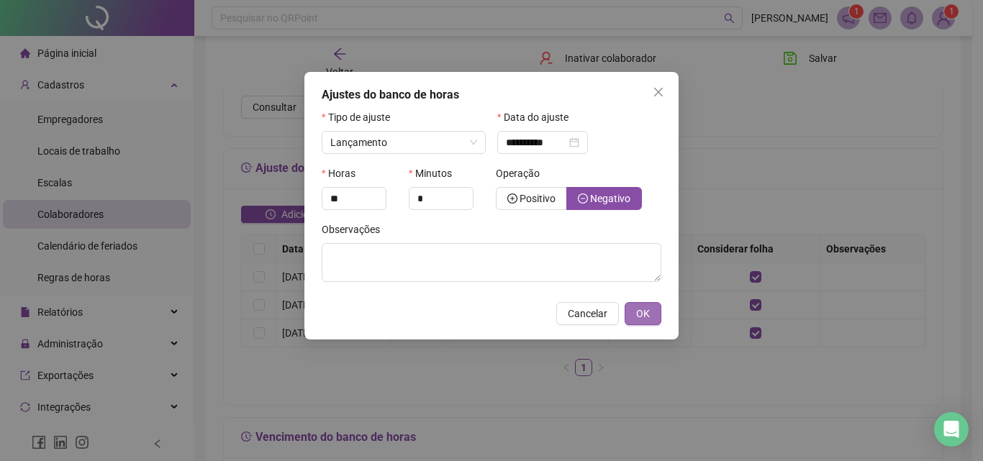
click at [645, 317] on span "OK" at bounding box center [643, 314] width 14 height 16
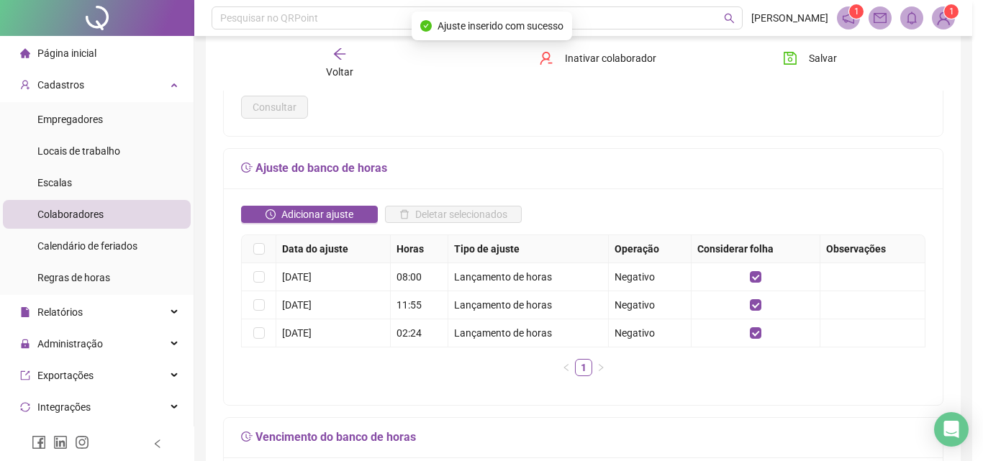
click at [649, 313] on div "**********" at bounding box center [491, 230] width 983 height 461
click at [804, 60] on div "**********" at bounding box center [491, 230] width 983 height 461
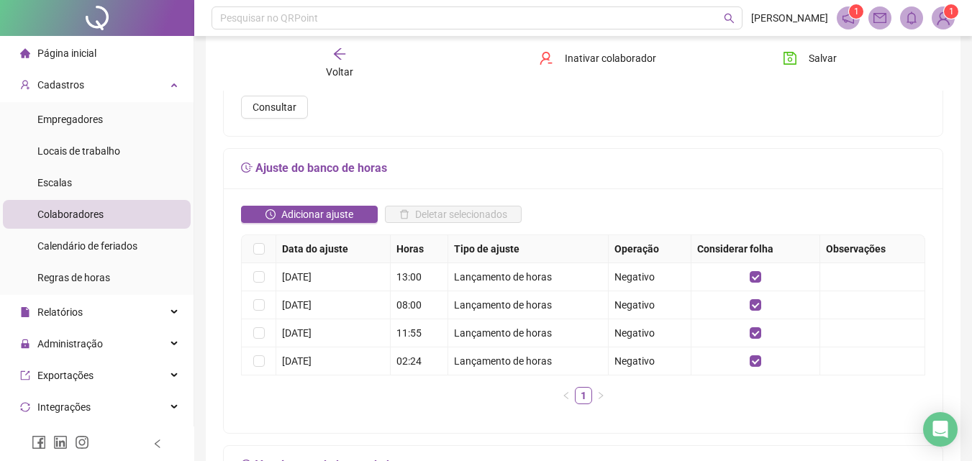
click at [340, 53] on icon "arrow-left" at bounding box center [339, 54] width 14 height 14
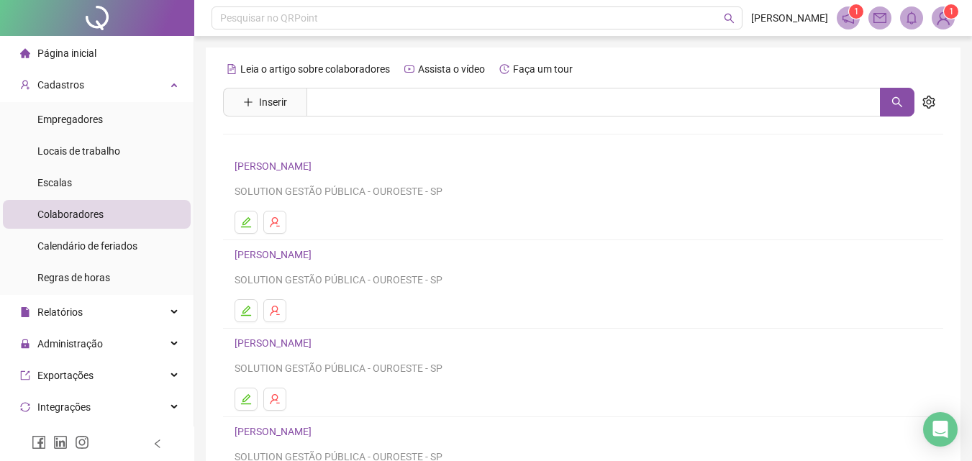
scroll to position [235, 0]
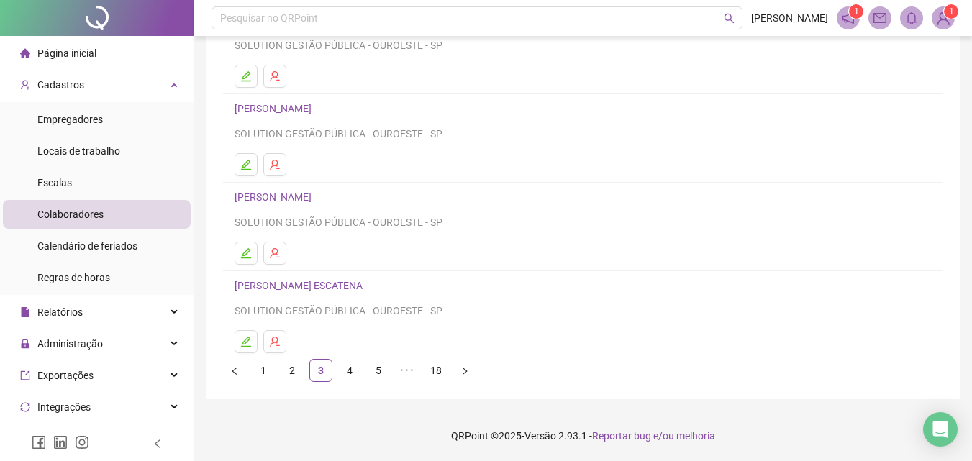
click at [333, 282] on link "ANTÔNIO CARLOS JESUS ESCATENA" at bounding box center [301, 286] width 132 height 12
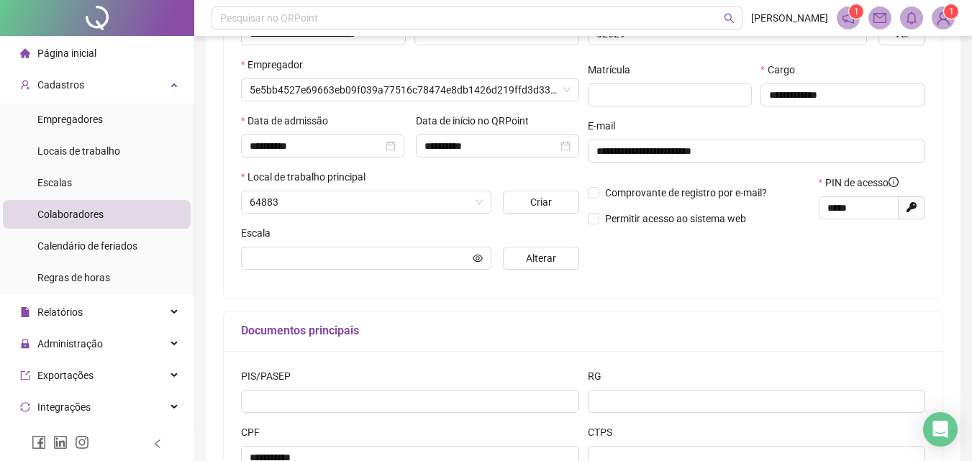
type input "**********"
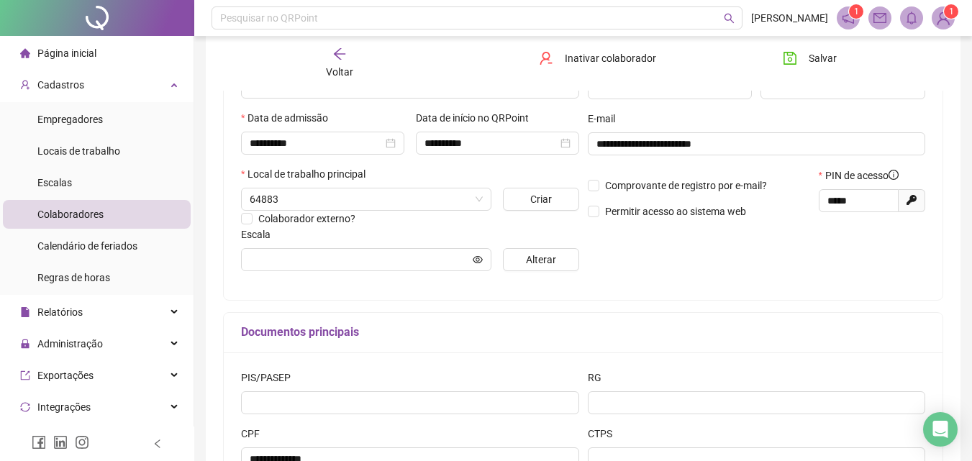
type input "**********"
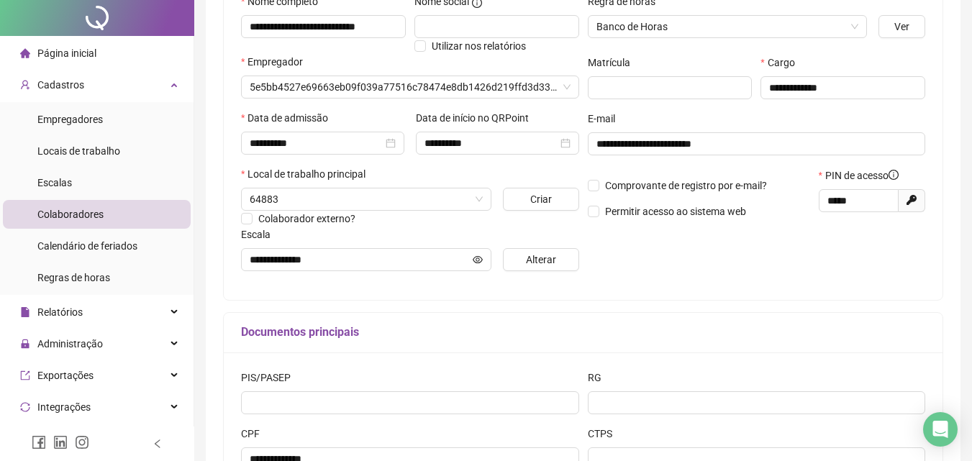
scroll to position [0, 0]
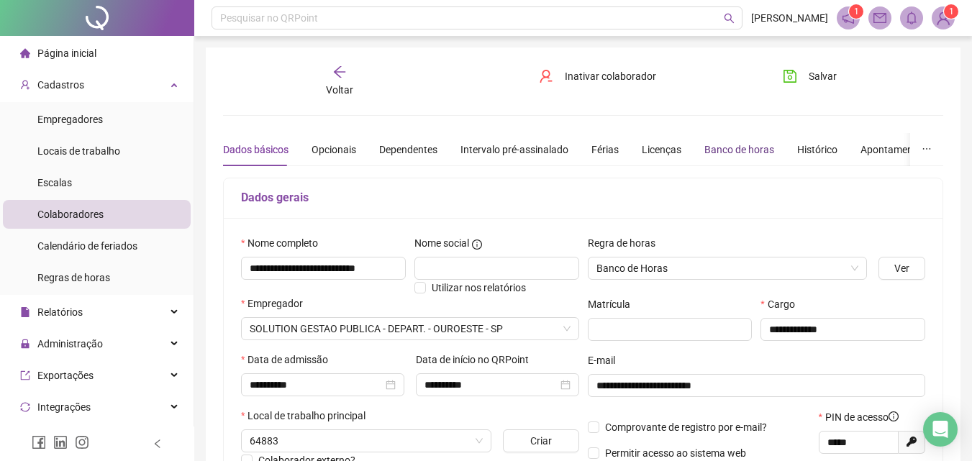
click at [715, 147] on div "Banco de horas" at bounding box center [739, 150] width 70 height 16
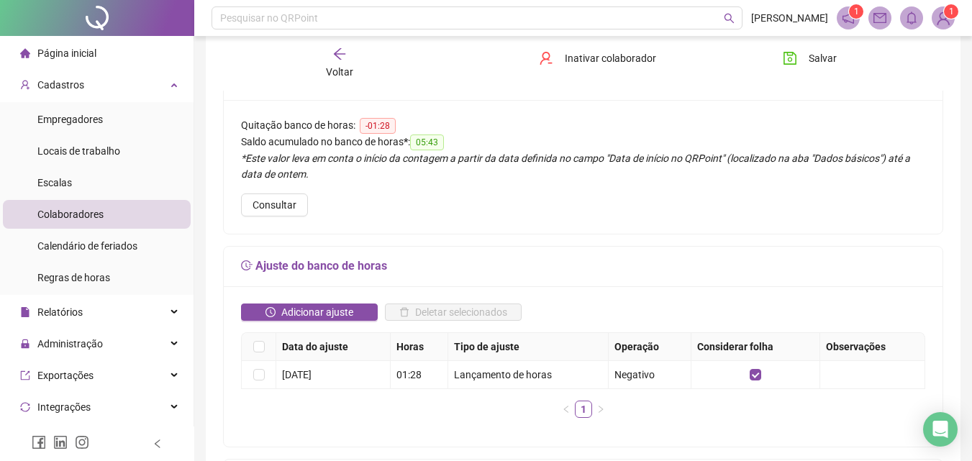
scroll to position [144, 0]
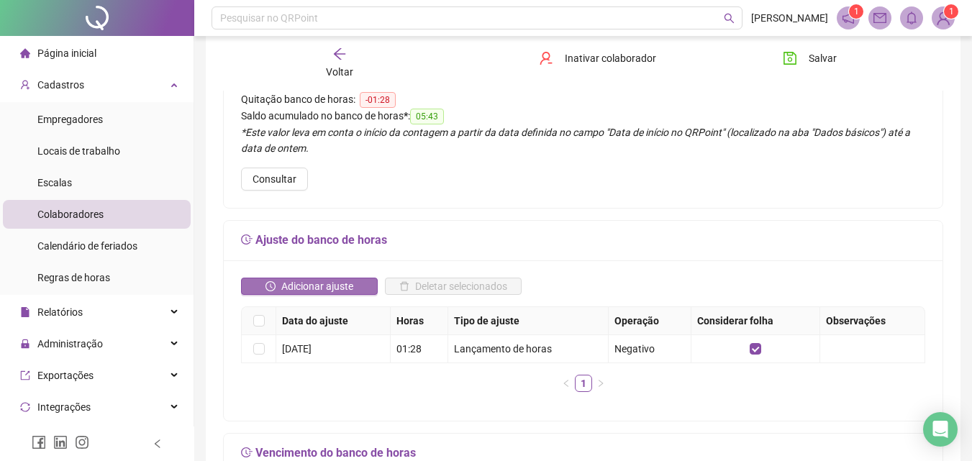
click at [362, 278] on button "Adicionar ajuste" at bounding box center [309, 286] width 137 height 17
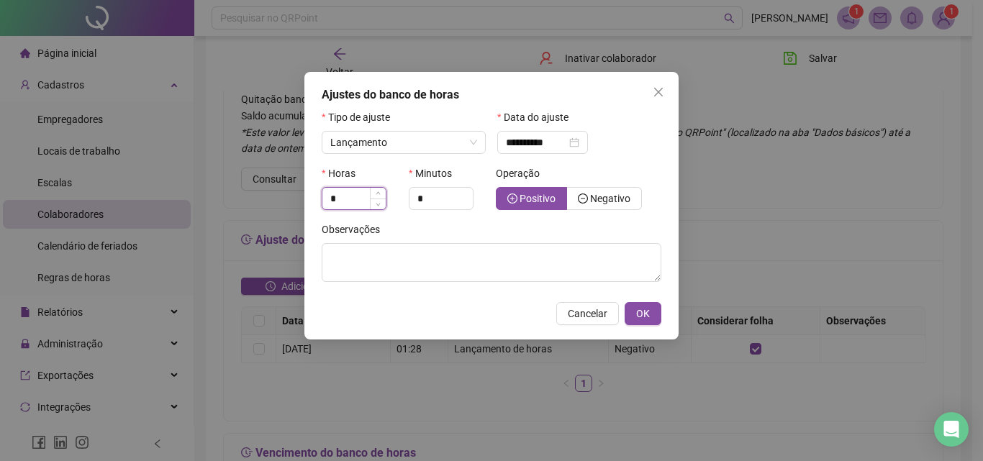
click at [346, 201] on input "*" at bounding box center [353, 199] width 63 height 22
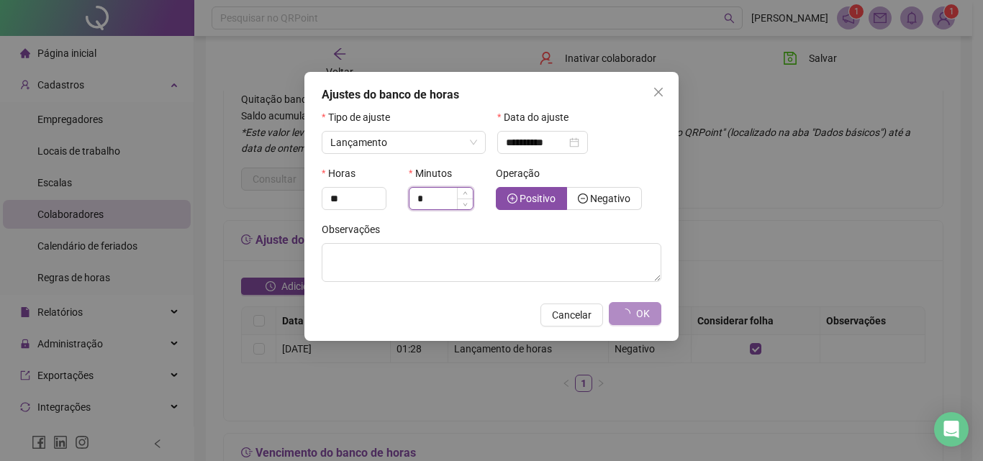
type input "*"
click at [446, 196] on input "*" at bounding box center [440, 199] width 63 height 22
type input "**"
click at [605, 196] on span "Negativo" at bounding box center [610, 199] width 40 height 12
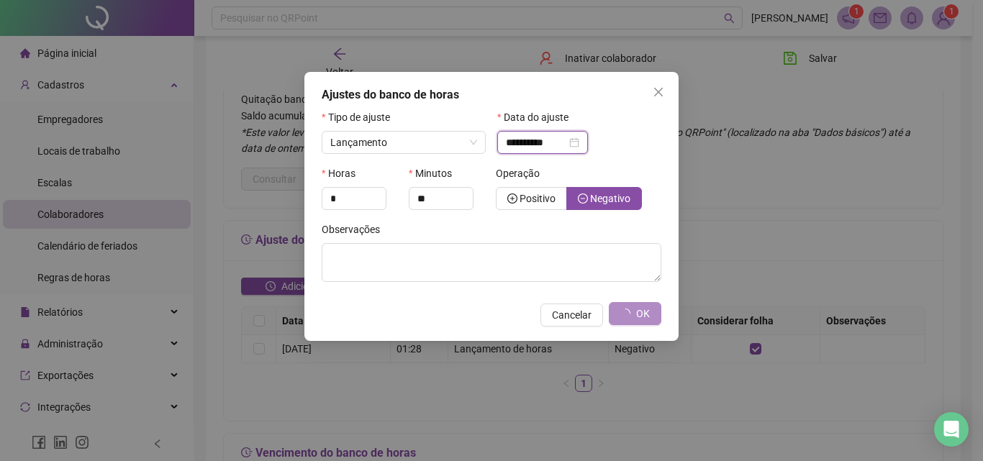
click at [534, 140] on input "**********" at bounding box center [536, 143] width 60 height 16
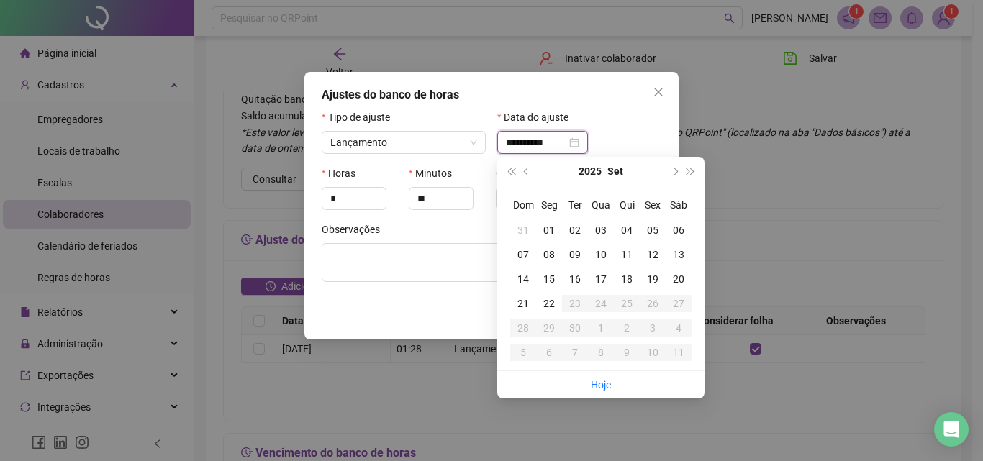
type input "**********"
click at [555, 227] on div "01" at bounding box center [549, 230] width 26 height 16
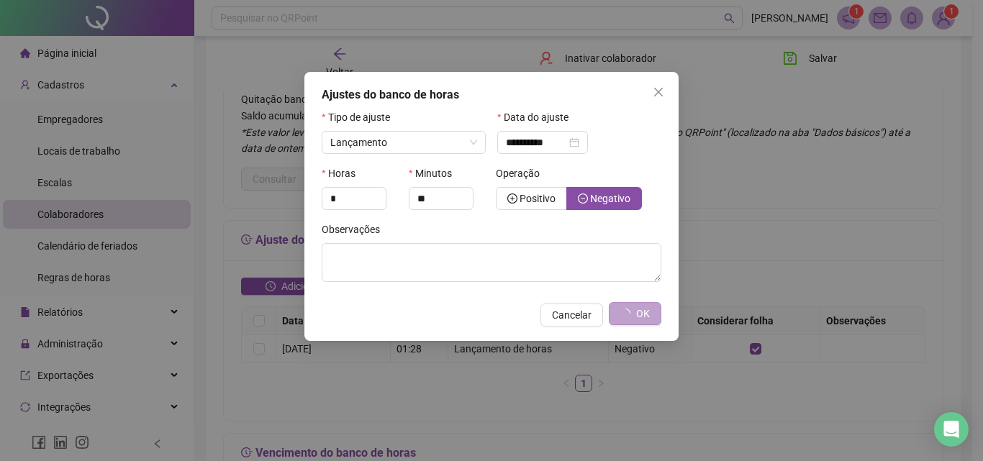
click at [645, 315] on span "OK" at bounding box center [643, 314] width 14 height 16
click at [642, 313] on span "OK" at bounding box center [643, 314] width 14 height 16
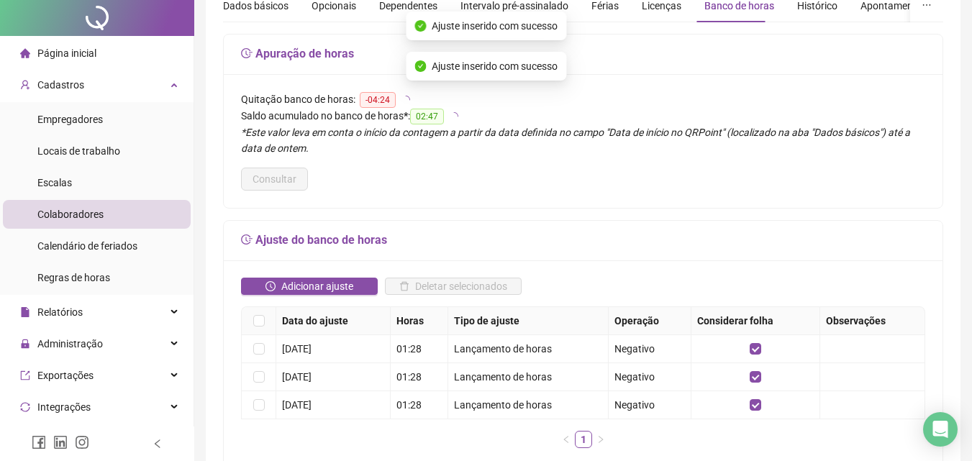
click at [819, 50] on div "**********" at bounding box center [583, 449] width 755 height 1090
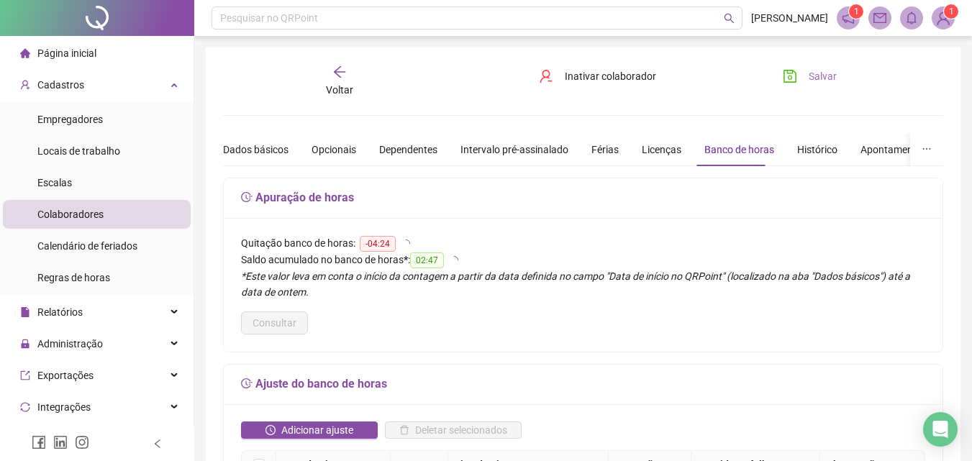
click at [822, 74] on span "Salvar" at bounding box center [823, 76] width 28 height 16
click at [822, 74] on span "Salvando" at bounding box center [830, 76] width 42 height 16
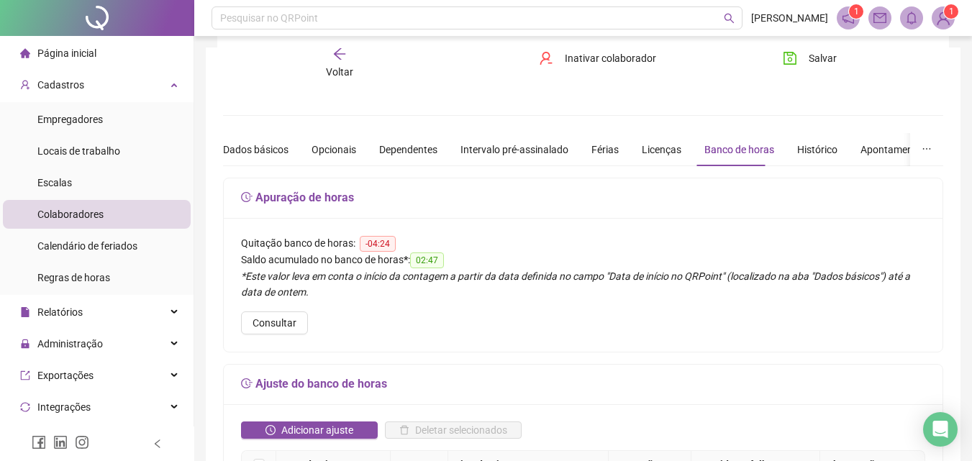
scroll to position [216, 0]
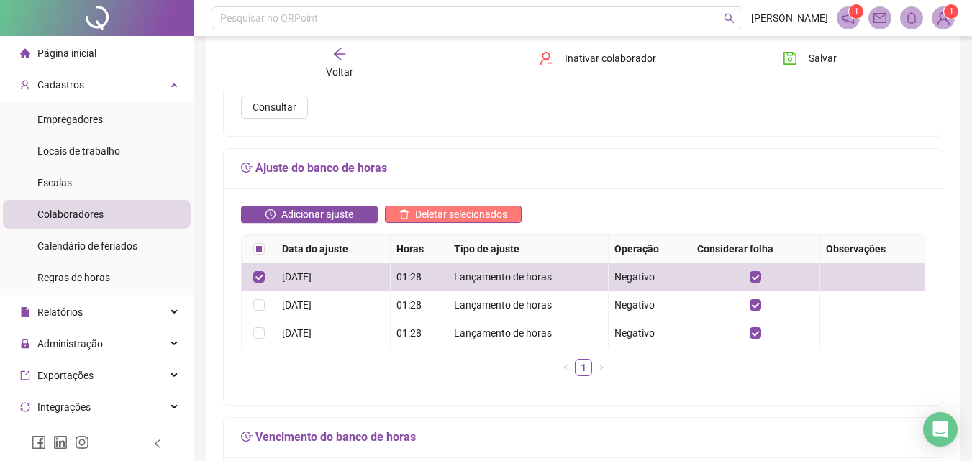
click at [425, 206] on span "Deletar selecionados" at bounding box center [461, 214] width 92 height 16
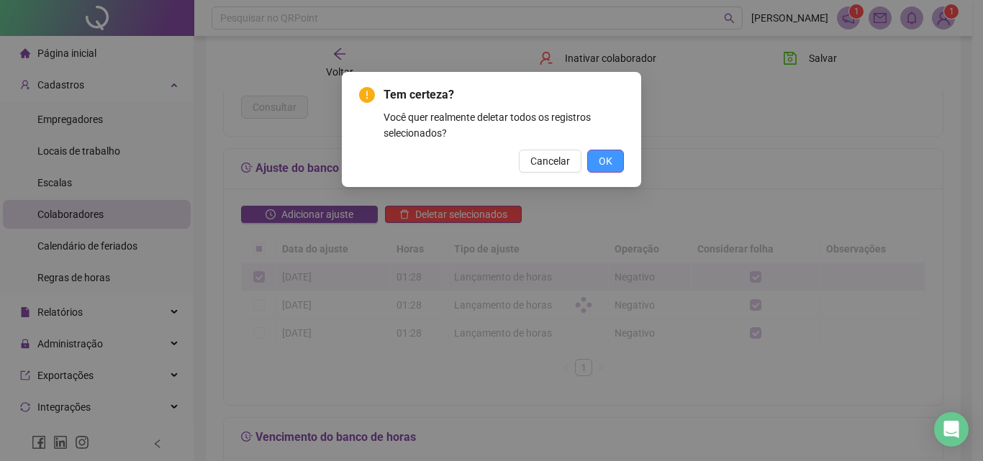
click at [604, 159] on span "OK" at bounding box center [606, 161] width 14 height 16
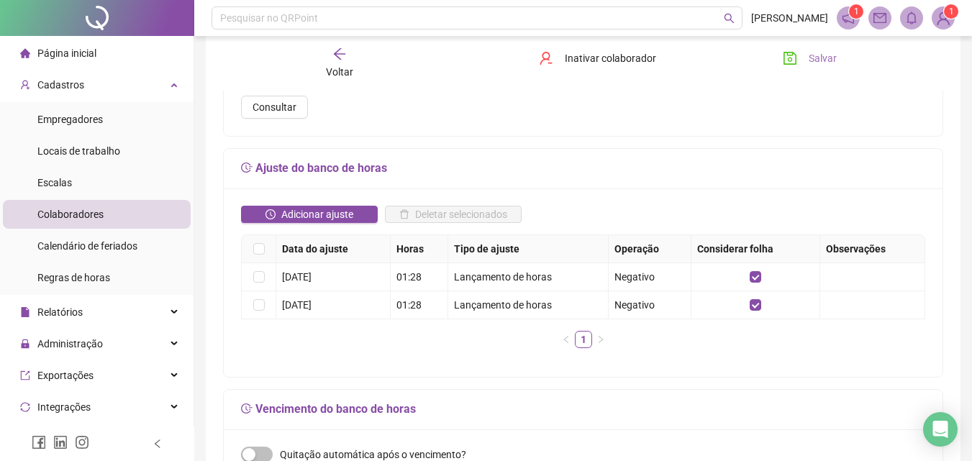
click at [832, 57] on span "Salvar" at bounding box center [823, 58] width 28 height 16
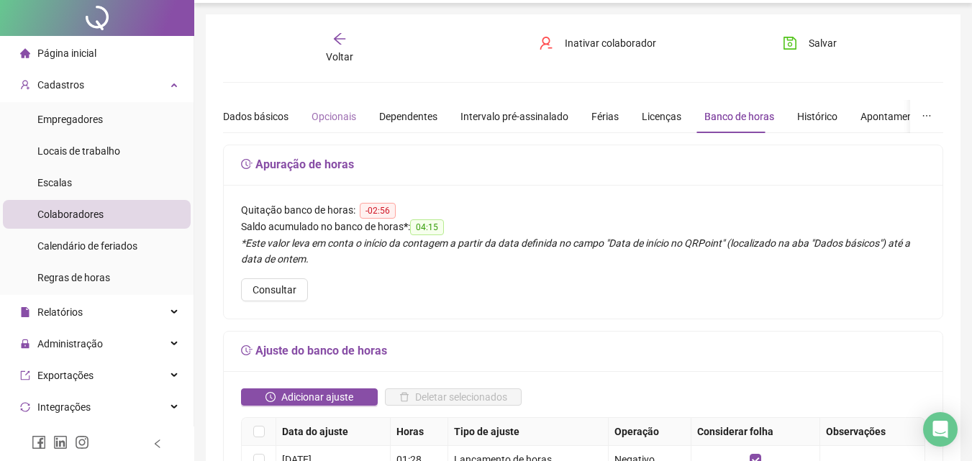
scroll to position [0, 0]
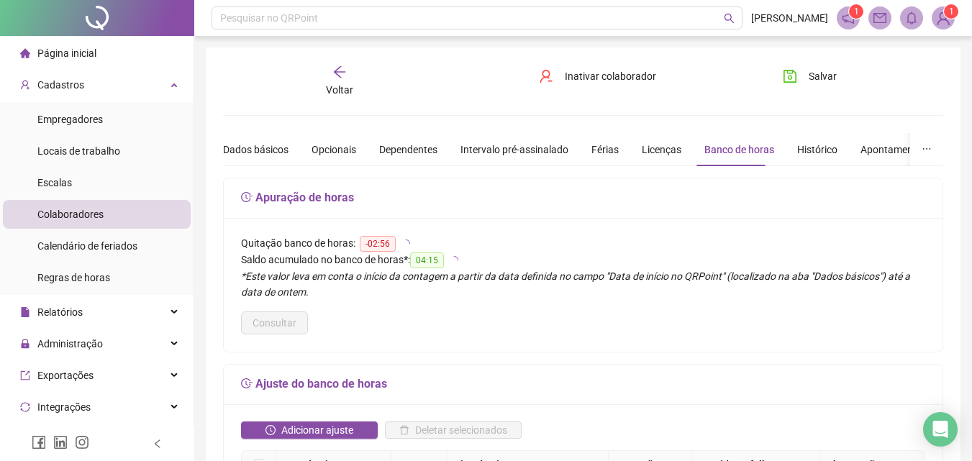
click at [336, 84] on span "Voltar" at bounding box center [339, 90] width 27 height 12
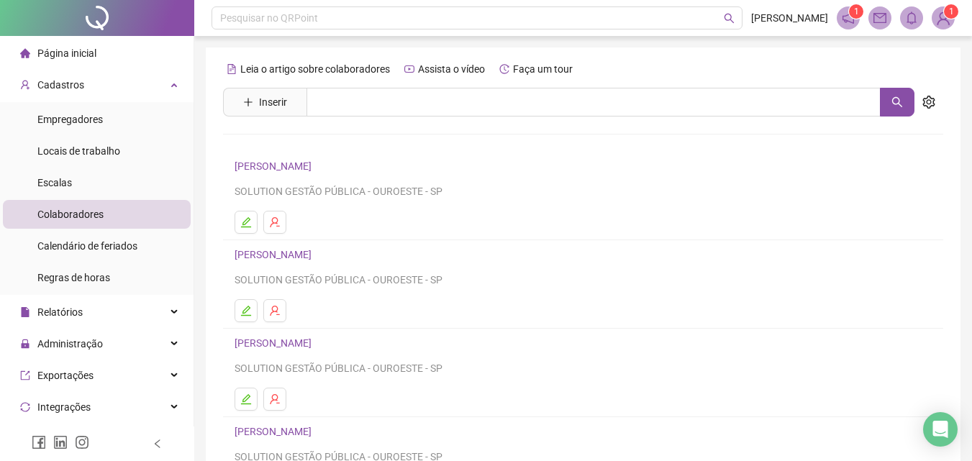
scroll to position [235, 0]
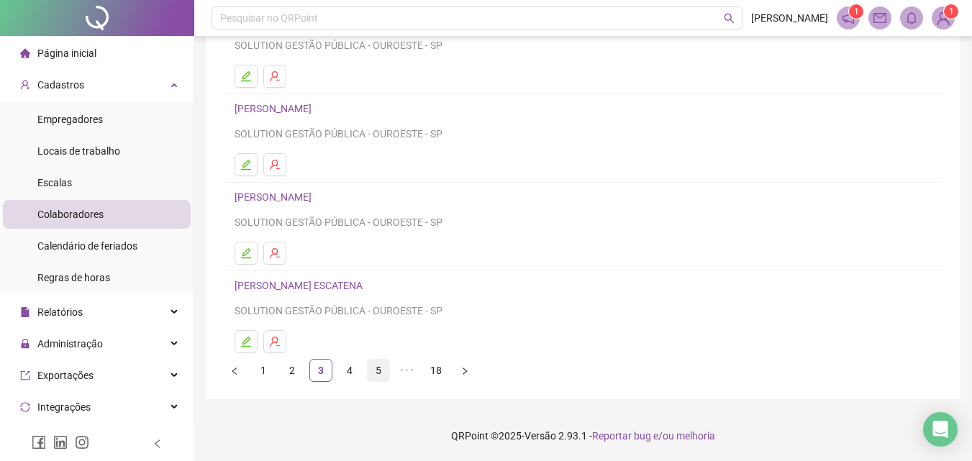
click at [375, 373] on link "5" at bounding box center [379, 371] width 22 height 22
click at [405, 365] on link "6" at bounding box center [407, 371] width 22 height 22
click at [401, 370] on link "7" at bounding box center [407, 371] width 22 height 22
click at [409, 378] on link "8" at bounding box center [407, 371] width 22 height 22
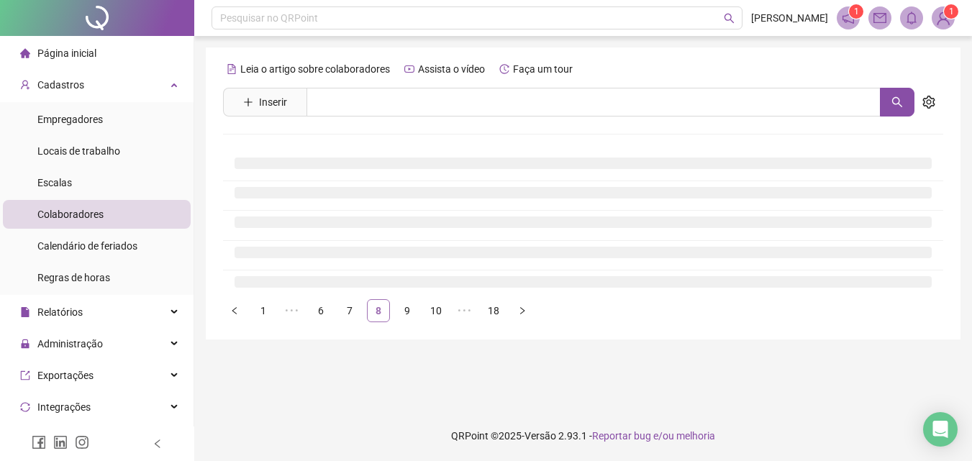
scroll to position [0, 0]
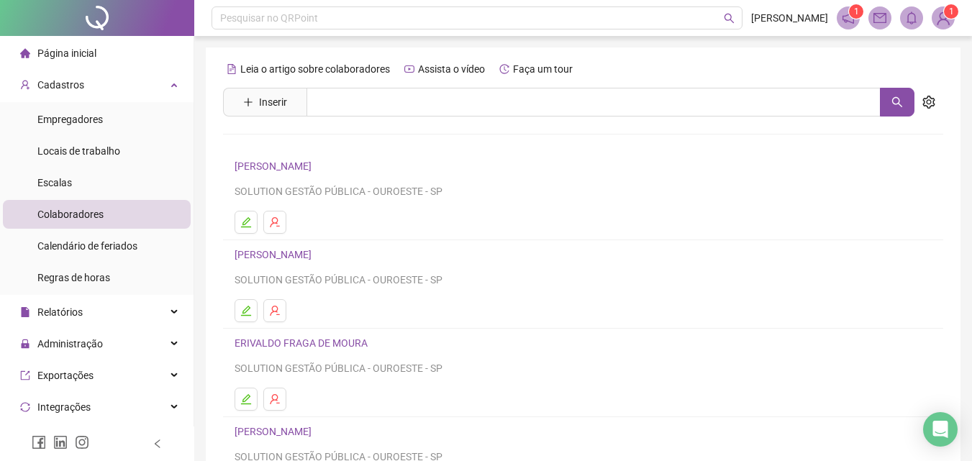
click at [278, 253] on link "ERICA NATALIA MEDEIROS RAMOS" at bounding box center [275, 255] width 81 height 12
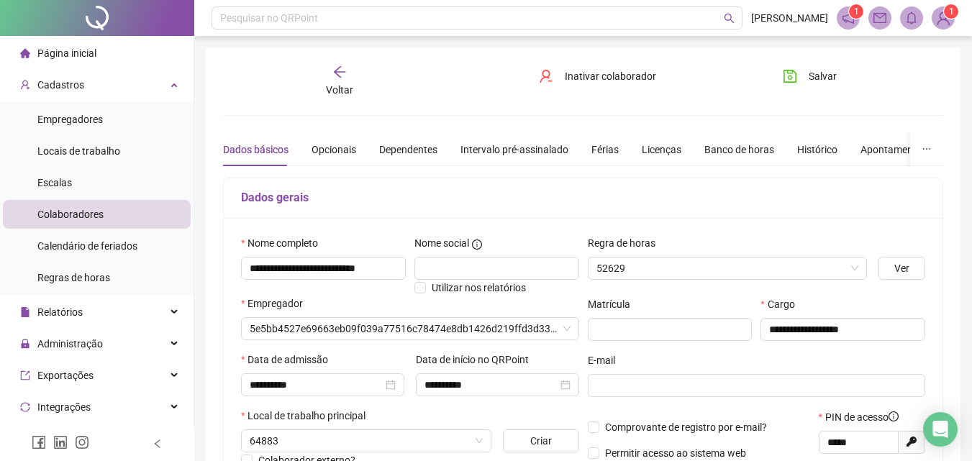
type input "*****"
click at [729, 142] on div "Banco de horas" at bounding box center [739, 150] width 70 height 16
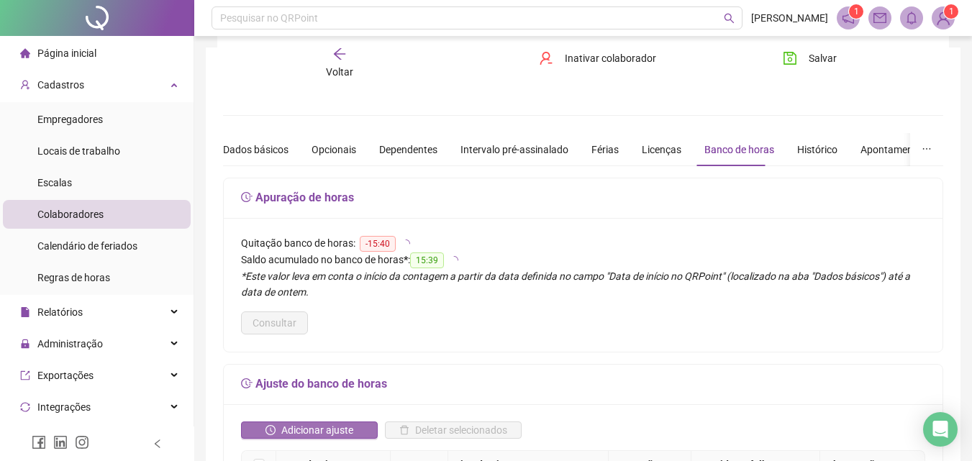
scroll to position [144, 0]
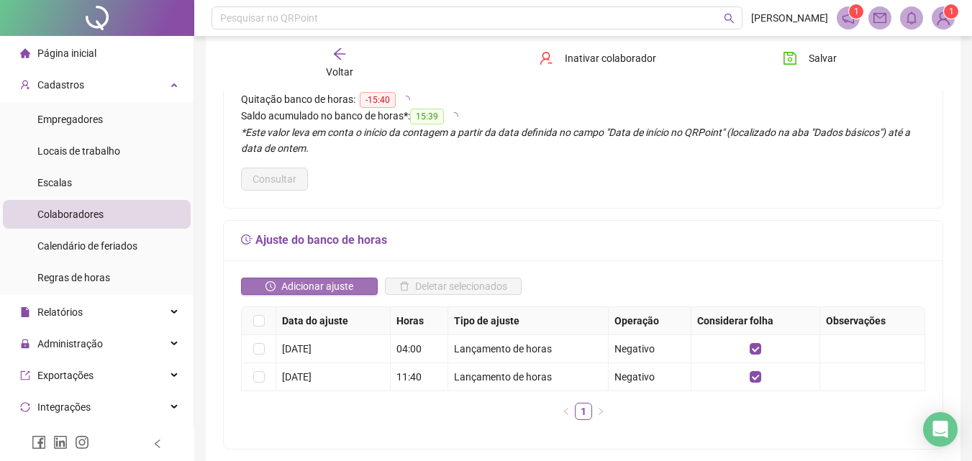
click at [322, 281] on span "Adicionar ajuste" at bounding box center [317, 286] width 72 height 16
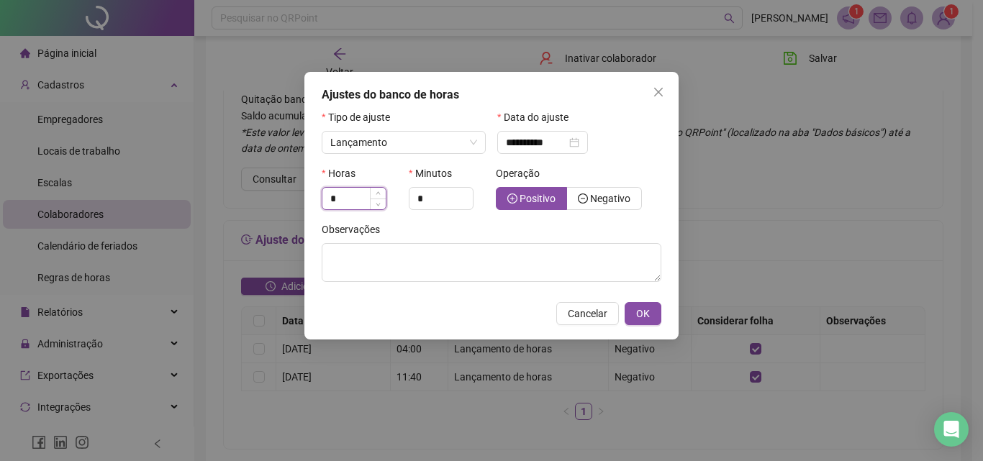
click at [360, 204] on input "*" at bounding box center [353, 199] width 63 height 22
type input "*"
click at [614, 196] on span "Negativo" at bounding box center [610, 199] width 40 height 12
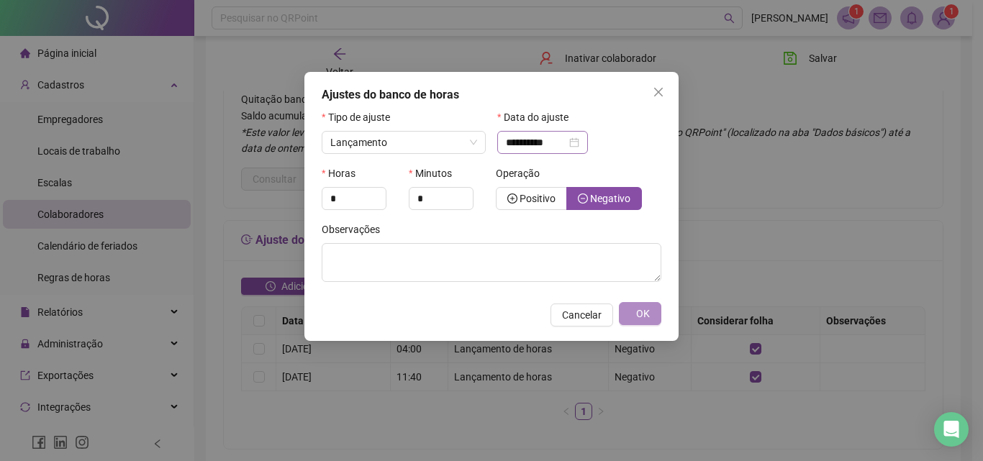
click at [579, 140] on div "**********" at bounding box center [542, 143] width 73 height 16
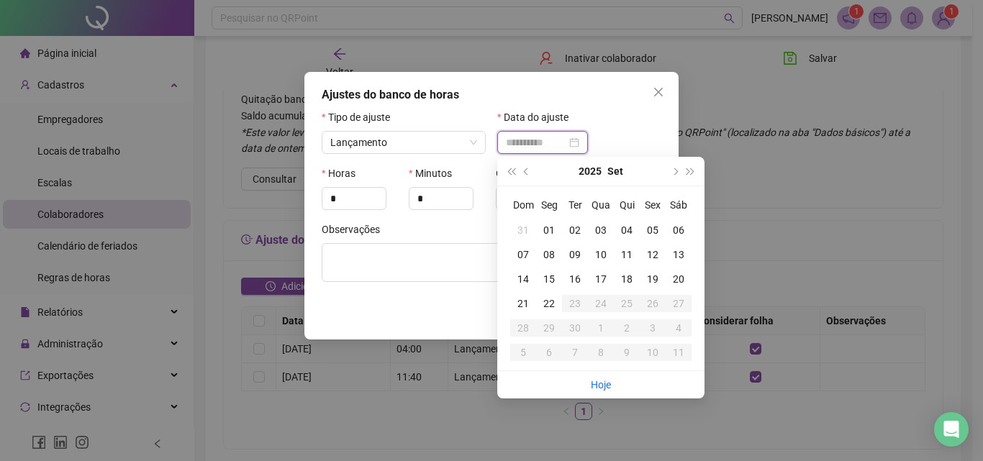
type input "**********"
click at [548, 225] on div "01" at bounding box center [549, 230] width 26 height 16
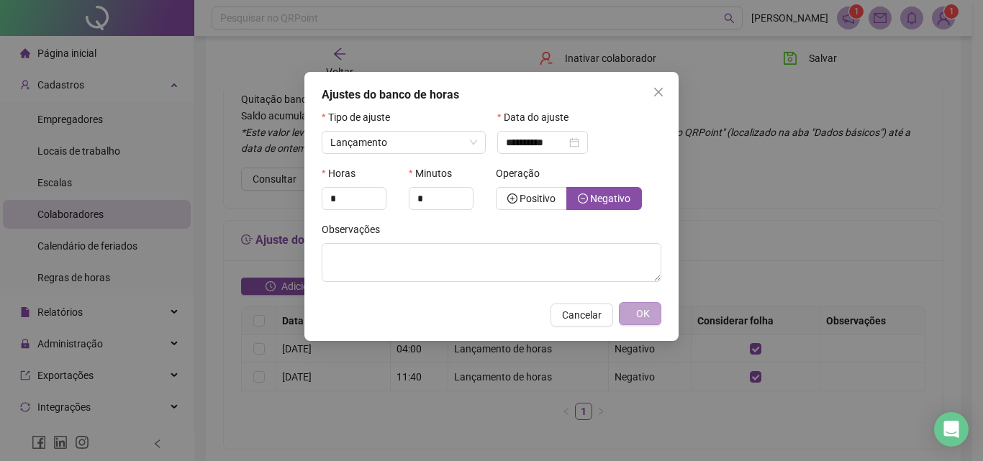
click at [647, 311] on span "OK" at bounding box center [643, 314] width 14 height 16
click at [629, 308] on button "OK" at bounding box center [642, 313] width 37 height 23
click at [657, 314] on button "OK" at bounding box center [642, 313] width 37 height 23
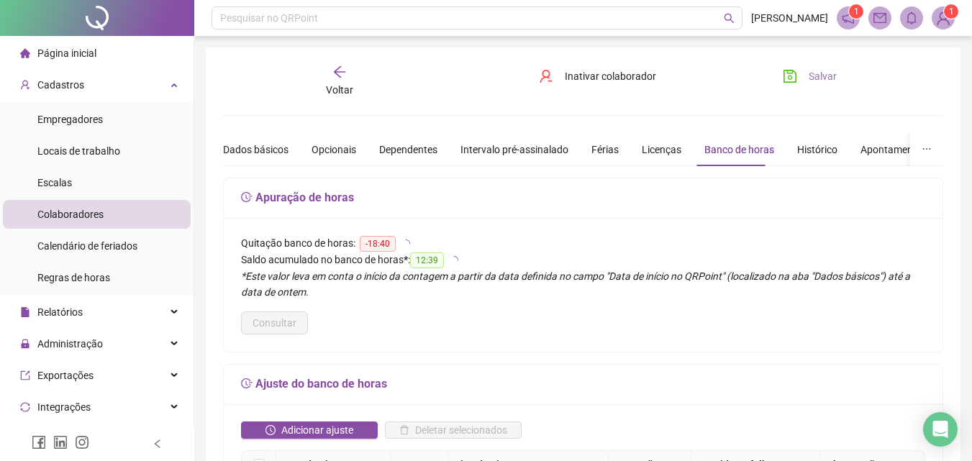
click at [804, 65] on button "Salvar" at bounding box center [810, 76] width 76 height 23
click at [347, 75] on div "Voltar" at bounding box center [339, 81] width 111 height 33
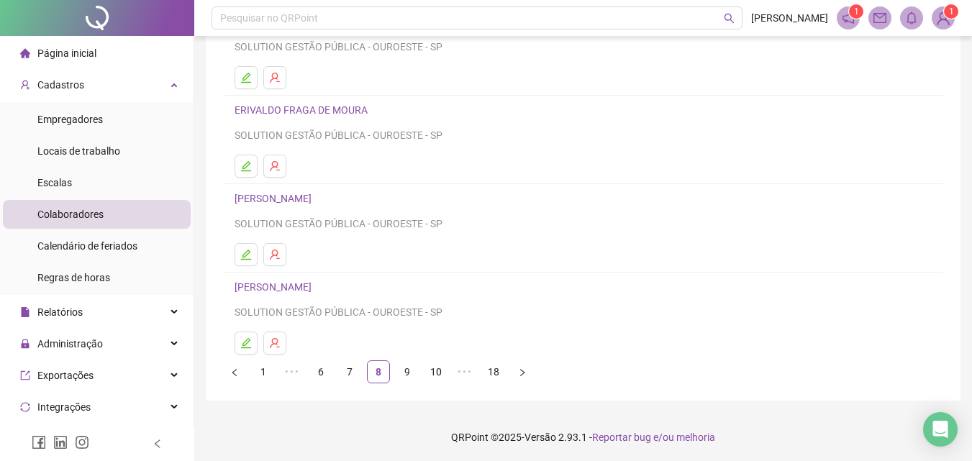
scroll to position [235, 0]
click at [403, 366] on link "9" at bounding box center [407, 371] width 22 height 22
click at [398, 371] on link "10" at bounding box center [407, 371] width 22 height 22
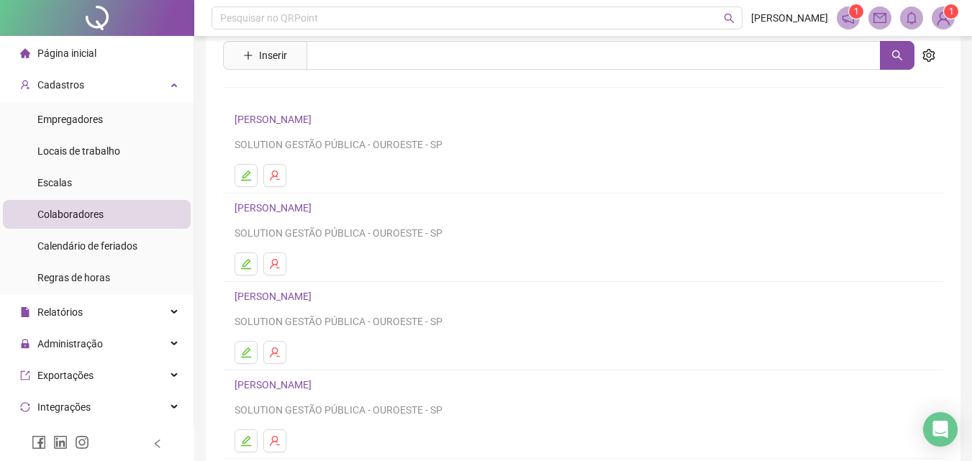
scroll to position [72, 0]
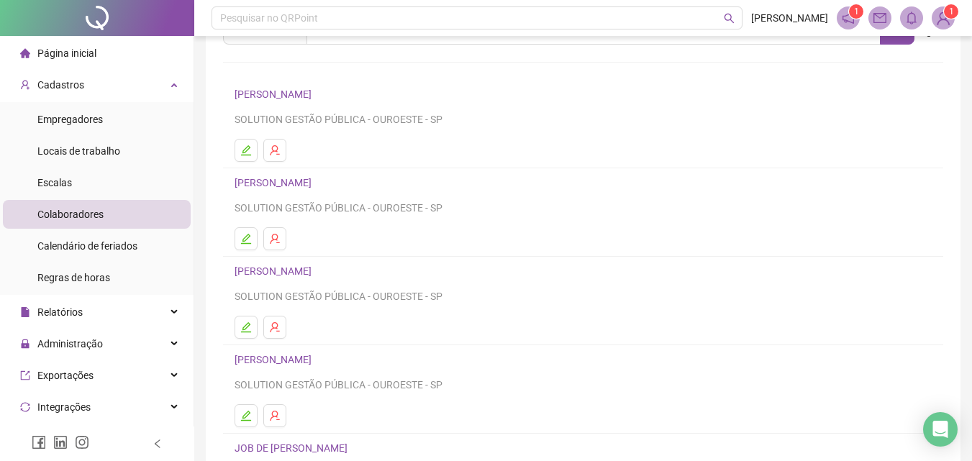
click at [316, 271] on link "JESSICA APARECIDA DA COSTA SILVA FERREIRA" at bounding box center [275, 271] width 81 height 12
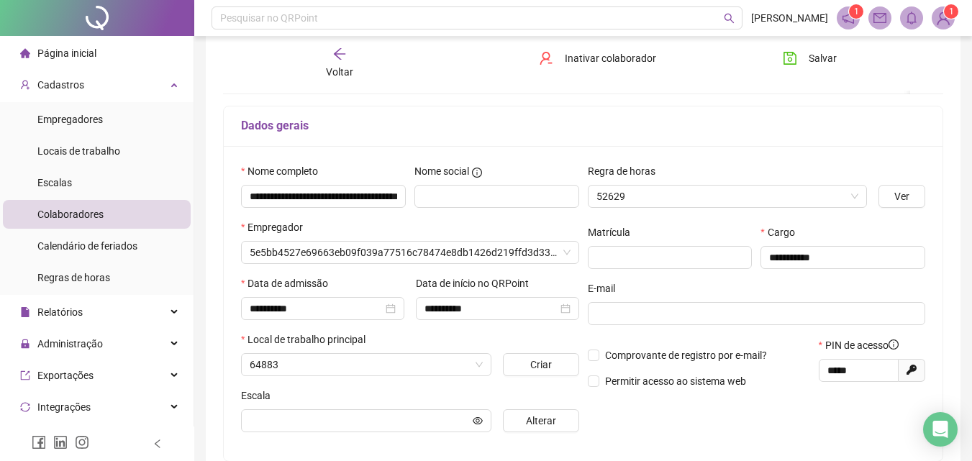
scroll to position [79, 0]
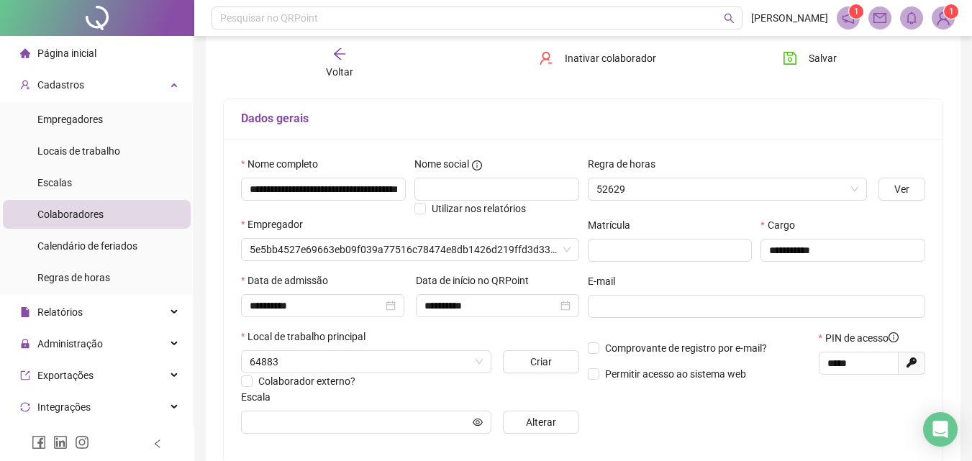
type input "*****"
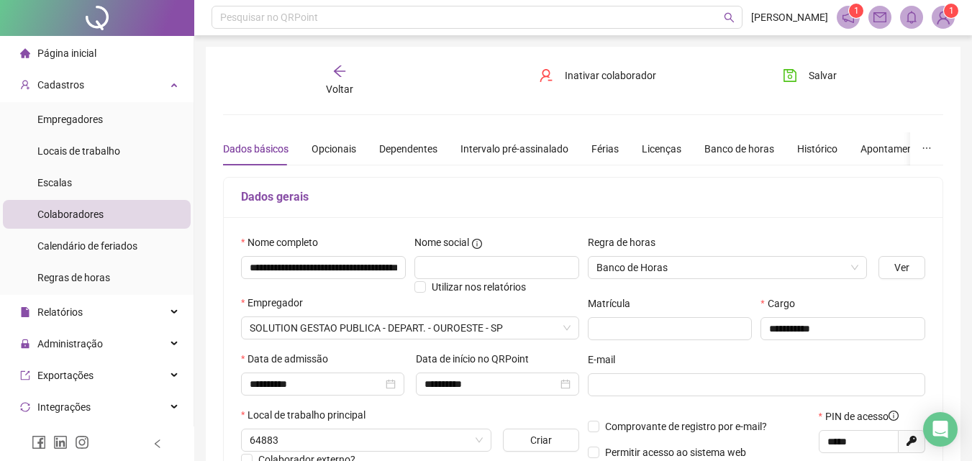
scroll to position [0, 0]
click at [729, 148] on div "Banco de horas" at bounding box center [739, 150] width 70 height 16
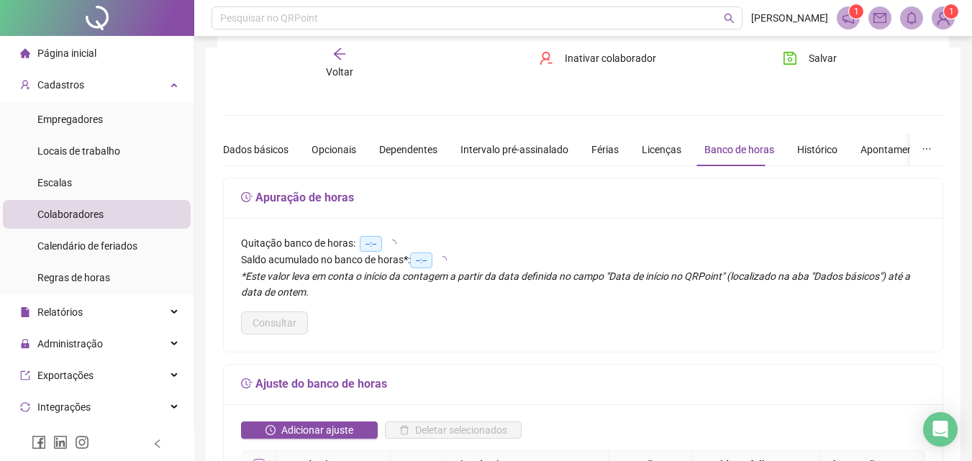
scroll to position [216, 0]
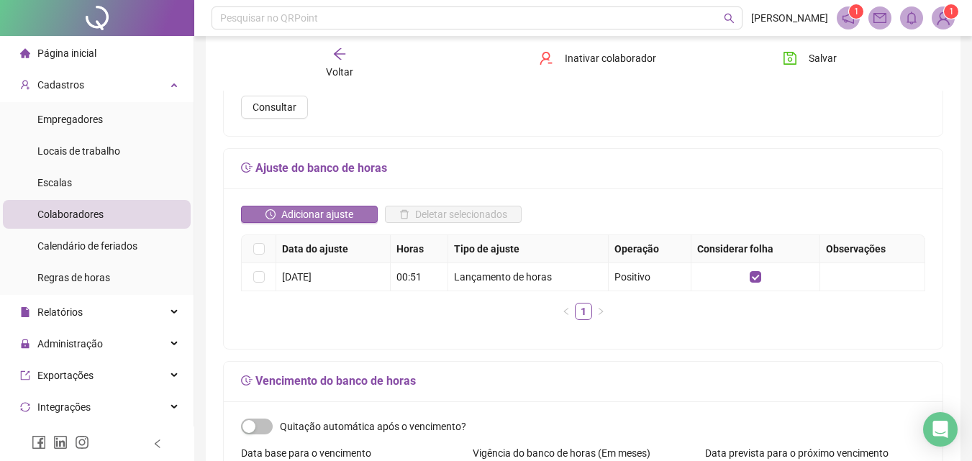
click at [271, 209] on icon "clock-circle" at bounding box center [270, 214] width 10 height 10
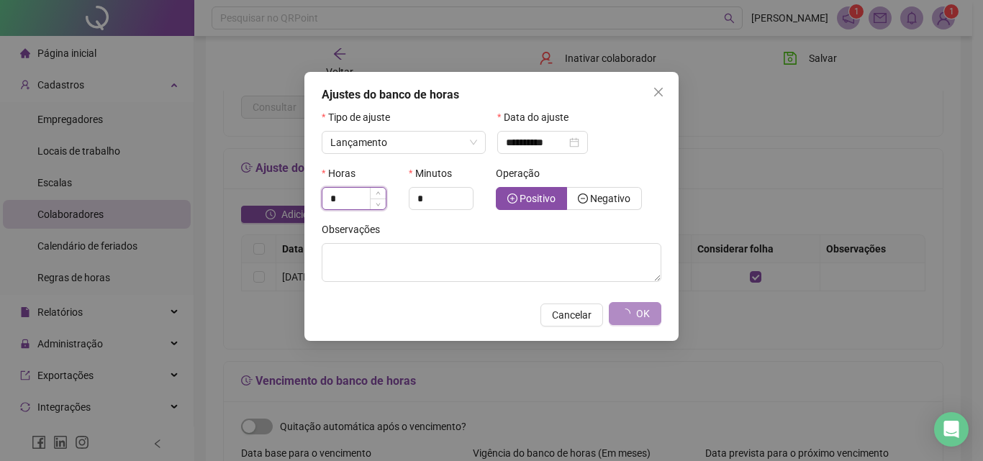
click at [351, 198] on input "*" at bounding box center [353, 199] width 63 height 22
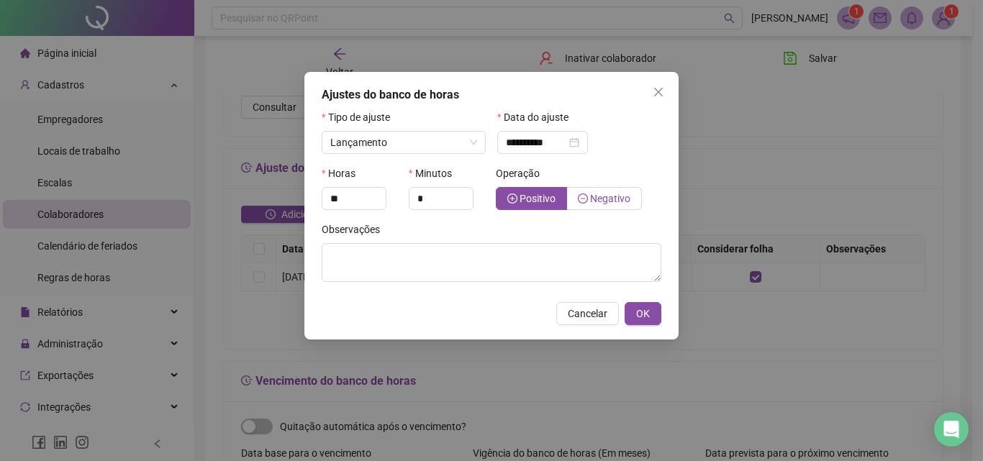
type input "*"
click at [607, 191] on label "Negativo" at bounding box center [604, 198] width 75 height 23
click at [579, 142] on div "**********" at bounding box center [542, 143] width 73 height 16
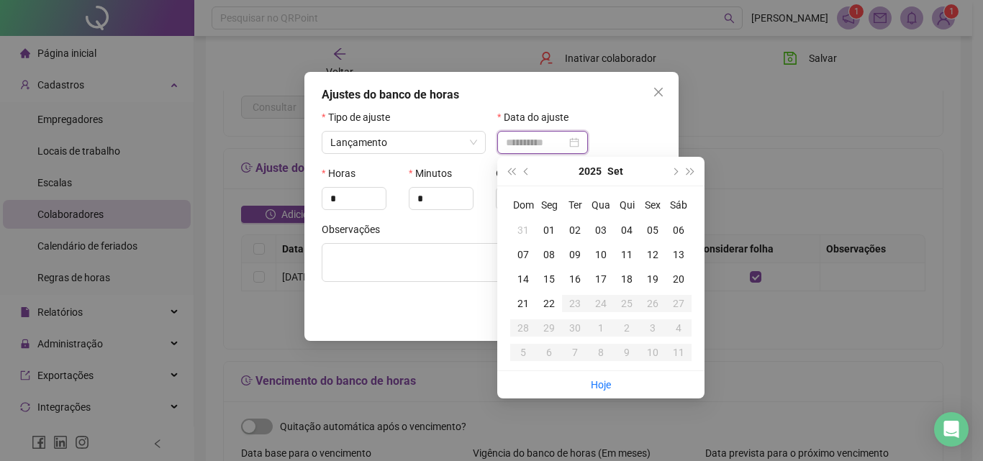
type input "**********"
click at [547, 233] on div "01" at bounding box center [549, 230] width 26 height 16
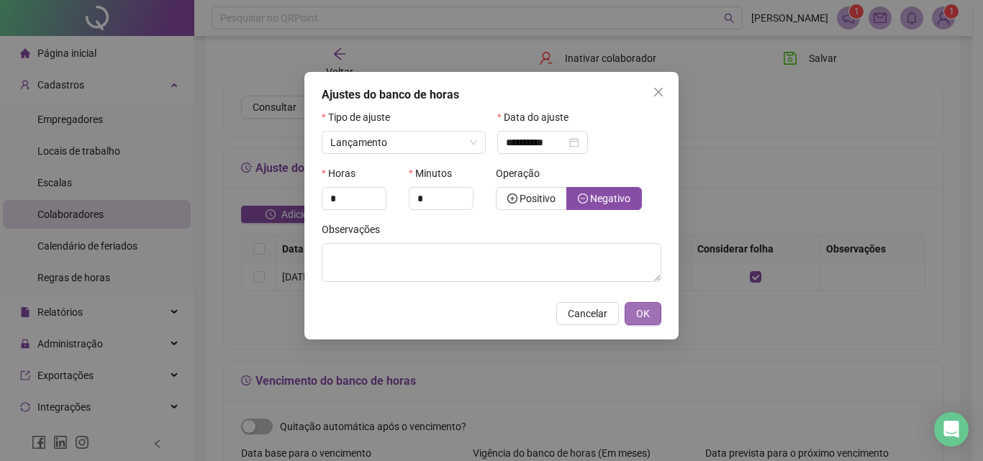
click at [651, 303] on button "OK" at bounding box center [642, 313] width 37 height 23
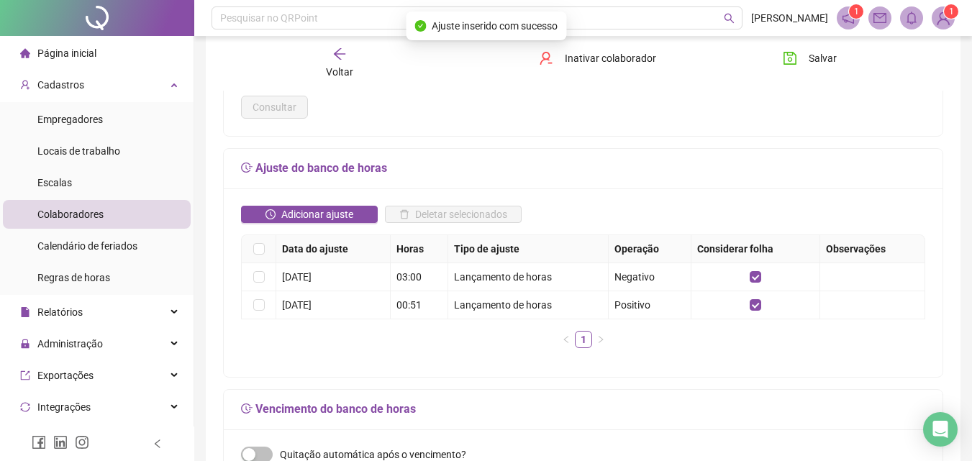
scroll to position [0, 0]
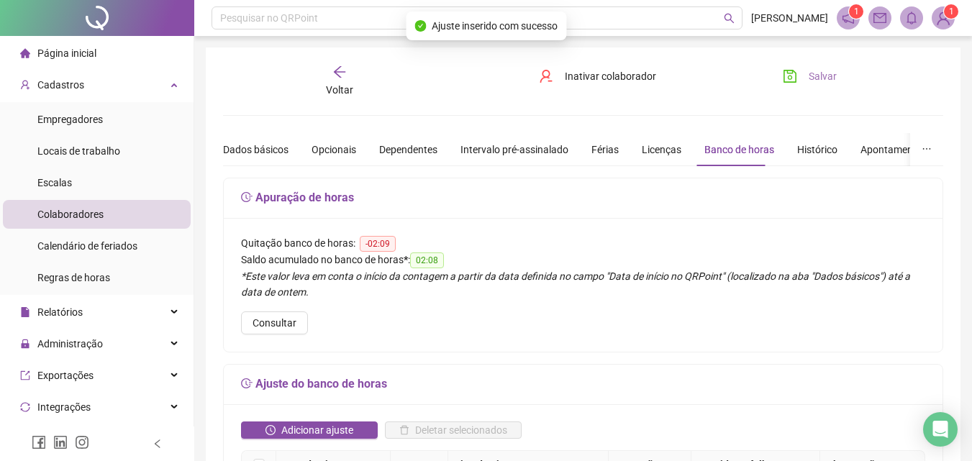
click at [813, 77] on span "Salvar" at bounding box center [823, 76] width 28 height 16
click at [337, 71] on icon "arrow-left" at bounding box center [339, 72] width 14 height 14
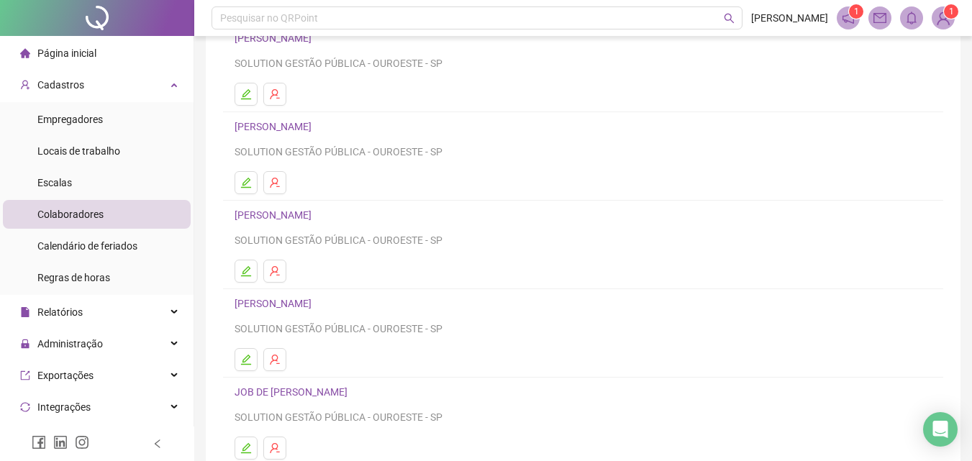
scroll to position [235, 0]
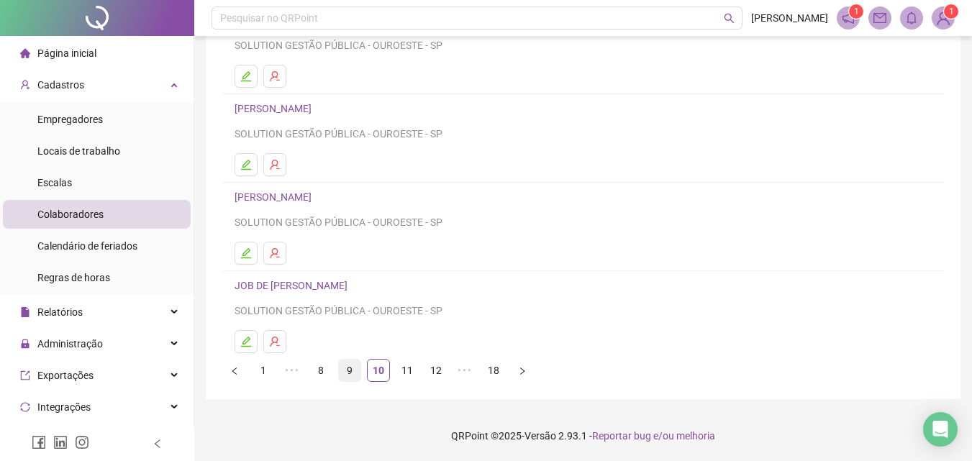
click at [344, 366] on link "9" at bounding box center [350, 371] width 22 height 22
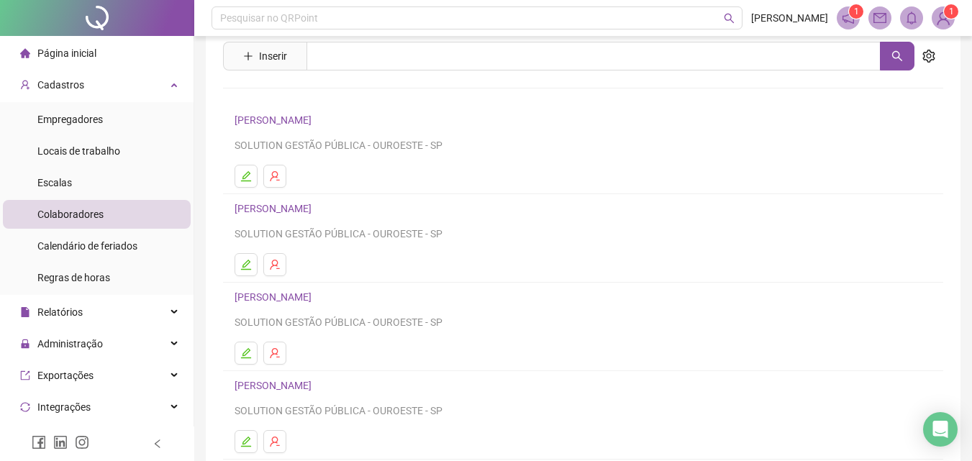
scroll to position [72, 0]
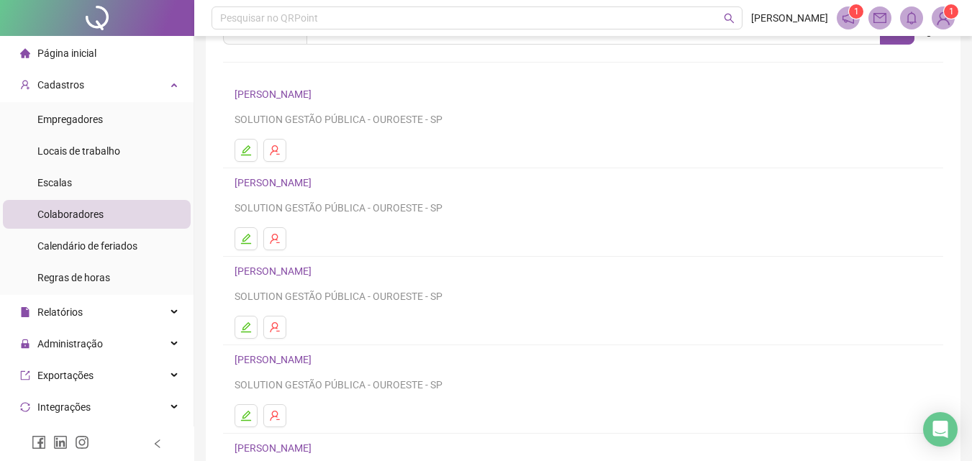
click at [310, 271] on link "GIOVANA MARETI LOPES" at bounding box center [275, 271] width 81 height 12
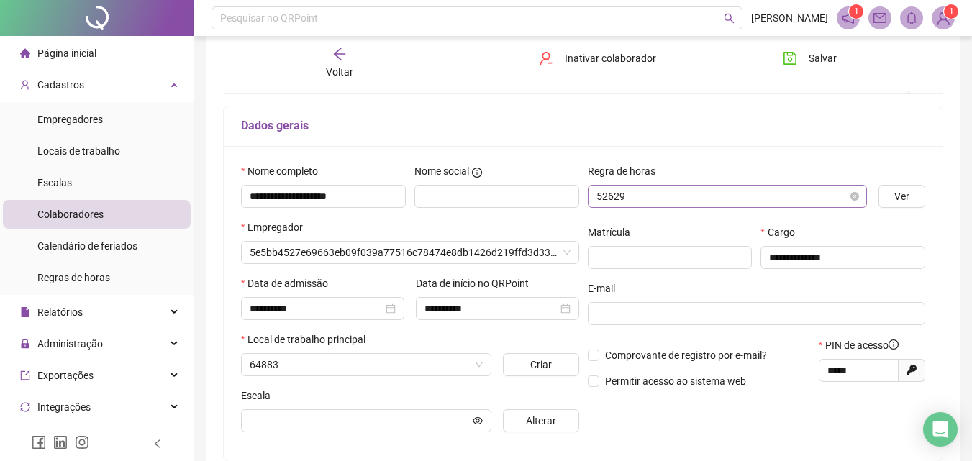
scroll to position [79, 0]
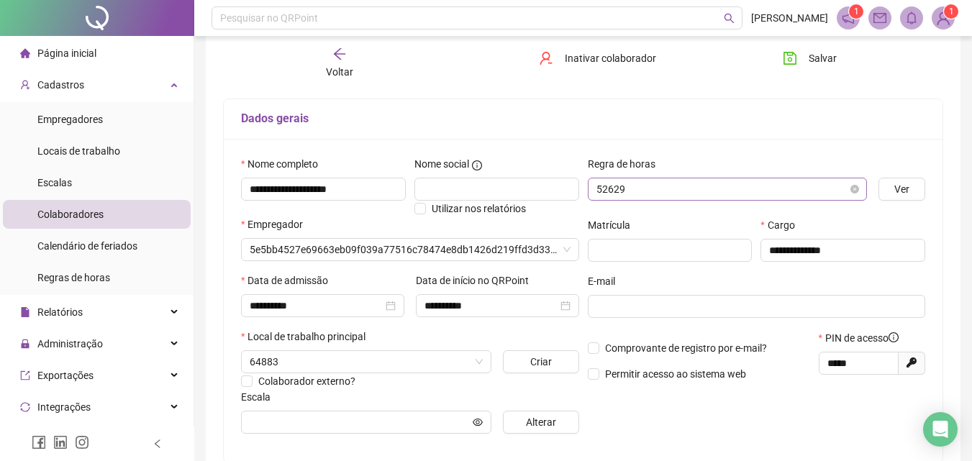
type input "**********"
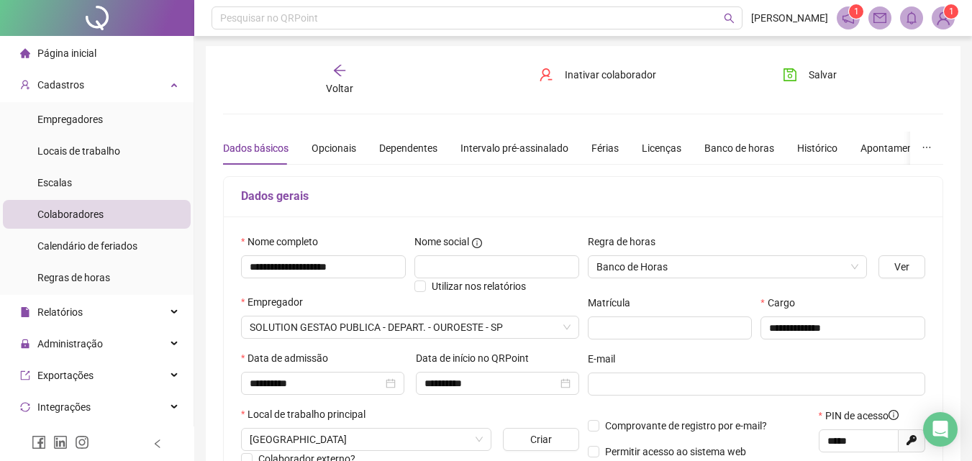
scroll to position [0, 0]
click at [716, 145] on div "Banco de horas" at bounding box center [739, 150] width 70 height 16
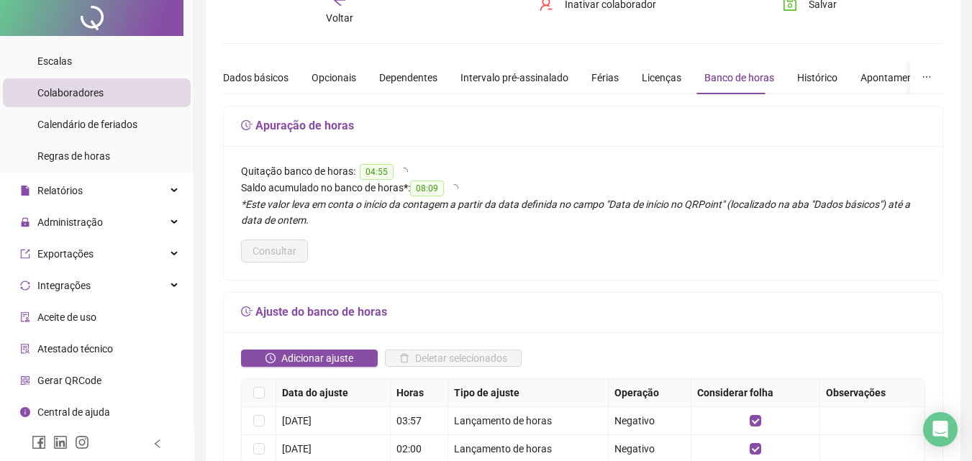
scroll to position [144, 0]
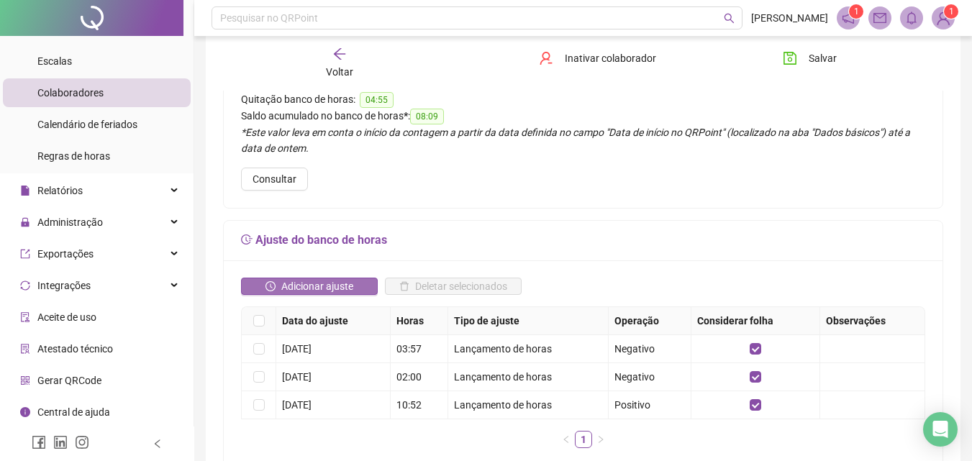
click at [354, 278] on button "Adicionar ajuste" at bounding box center [309, 286] width 137 height 17
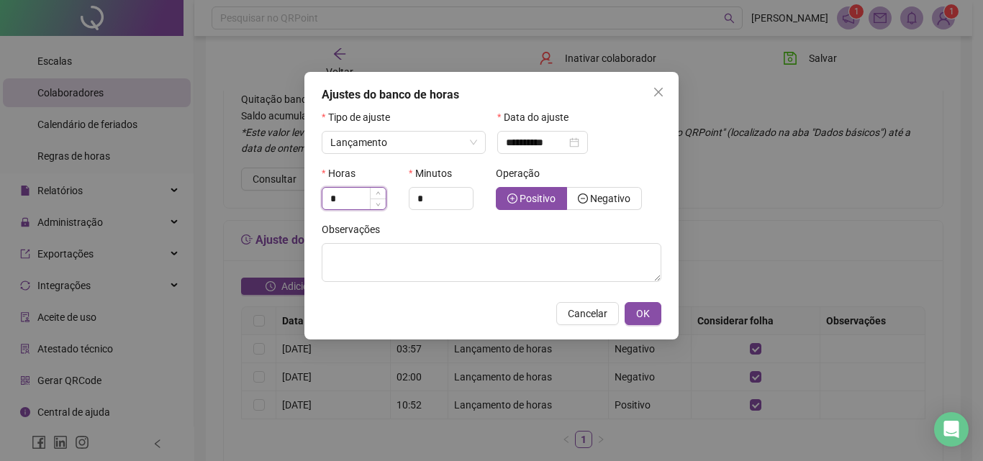
click at [349, 196] on input "*" at bounding box center [353, 199] width 63 height 22
click at [333, 197] on input "**" at bounding box center [353, 199] width 63 height 22
type input "*"
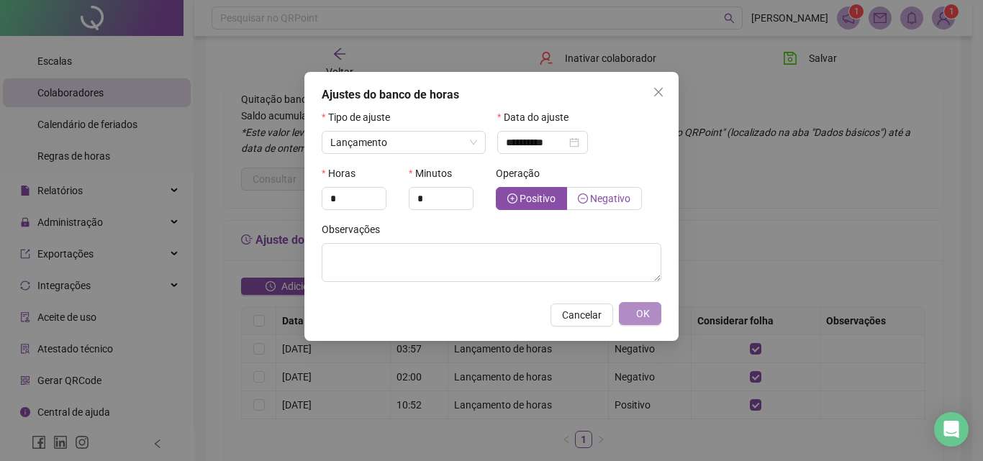
click at [592, 198] on span "Negativo" at bounding box center [610, 199] width 40 height 12
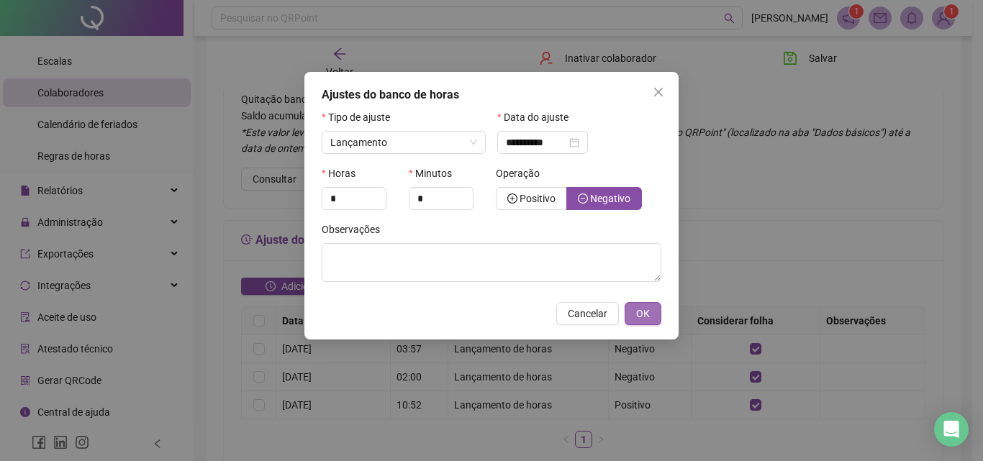
click at [646, 319] on span "OK" at bounding box center [643, 314] width 14 height 16
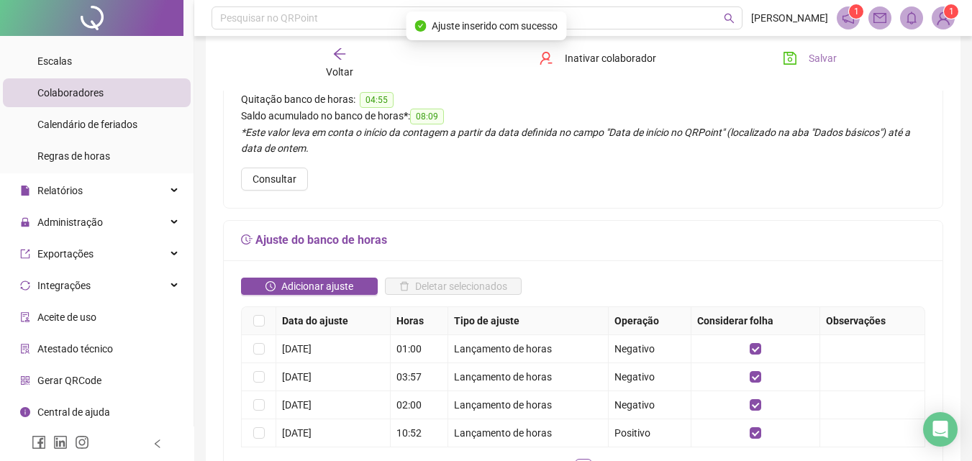
click at [824, 63] on span "Salvar" at bounding box center [823, 58] width 28 height 16
click at [807, 50] on button "Salvar" at bounding box center [810, 58] width 76 height 23
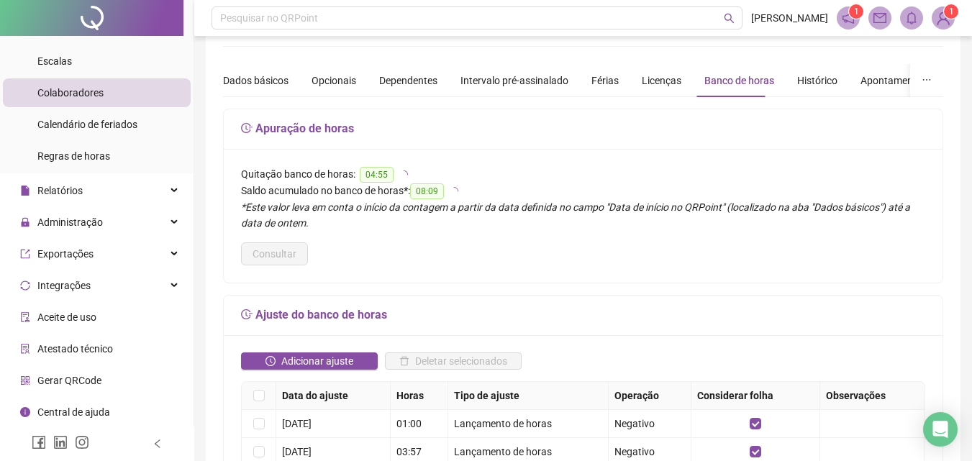
scroll to position [0, 0]
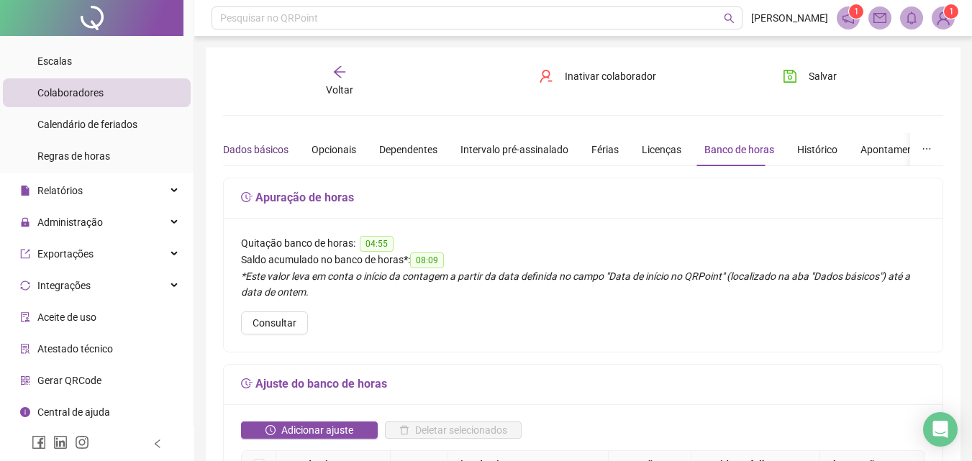
click at [260, 148] on div "Dados básicos" at bounding box center [255, 150] width 65 height 16
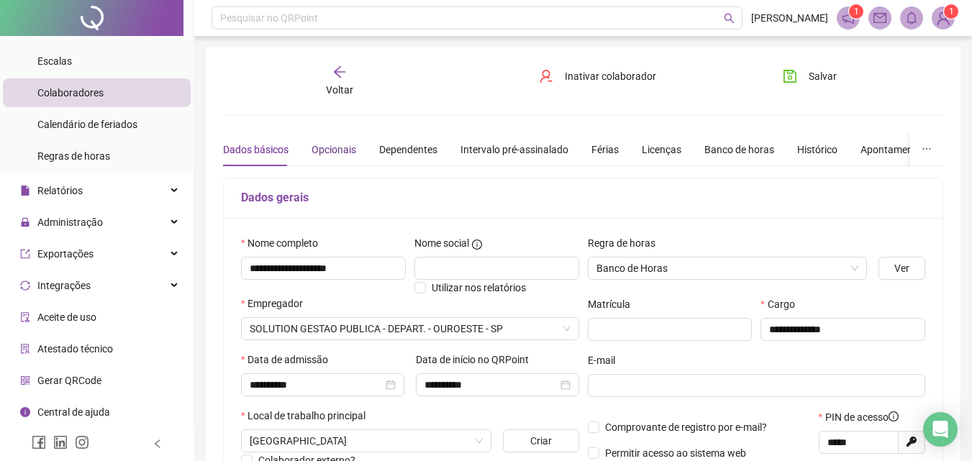
click at [329, 145] on div "Opcionais" at bounding box center [333, 150] width 45 height 16
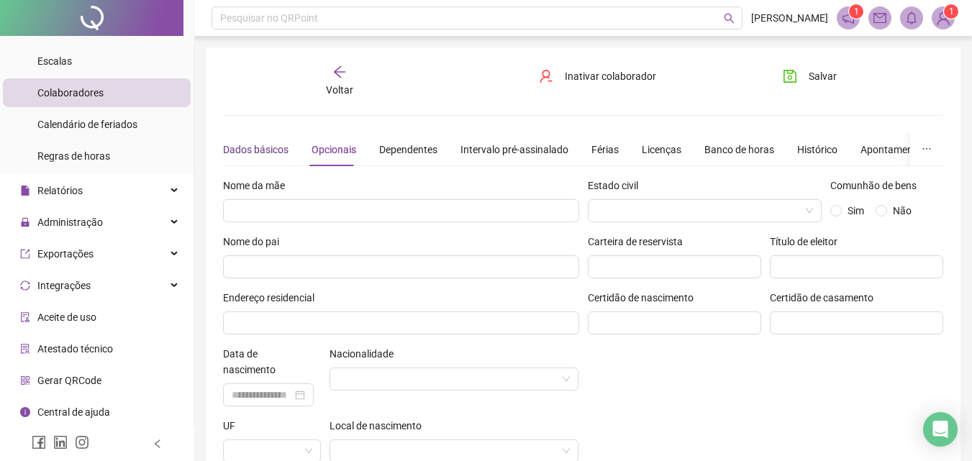
click at [259, 148] on div "Dados básicos" at bounding box center [255, 150] width 65 height 16
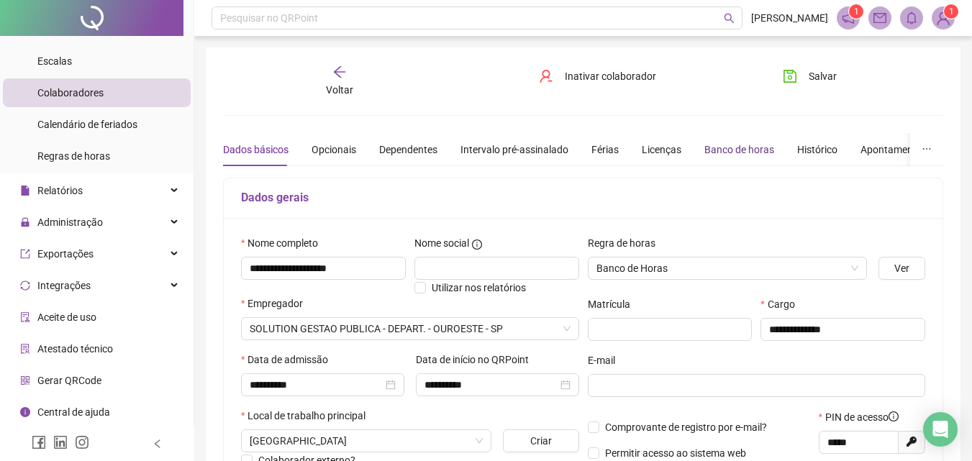
click at [763, 152] on div "Banco de horas" at bounding box center [739, 150] width 70 height 16
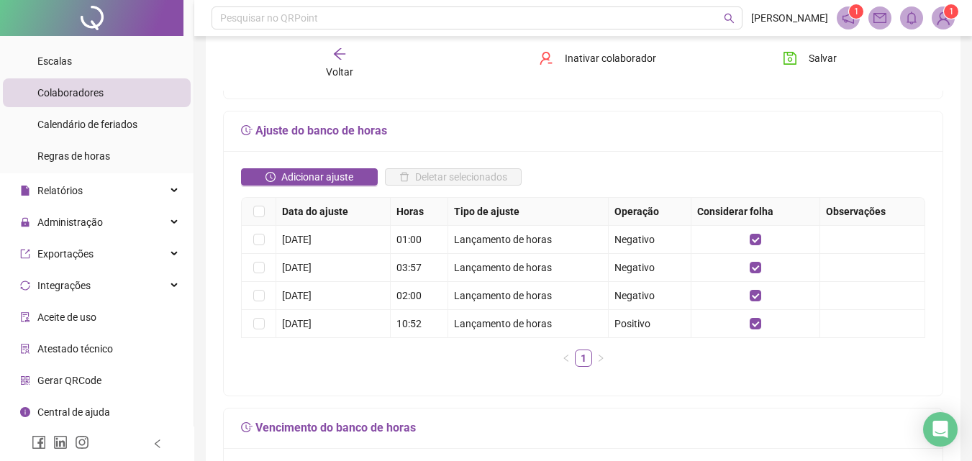
scroll to position [288, 0]
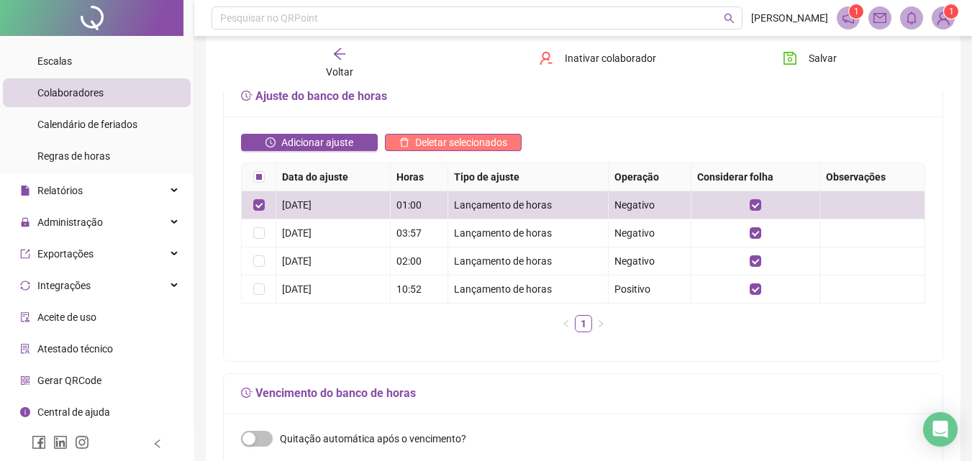
click at [504, 141] on span "Deletar selecionados" at bounding box center [461, 143] width 92 height 16
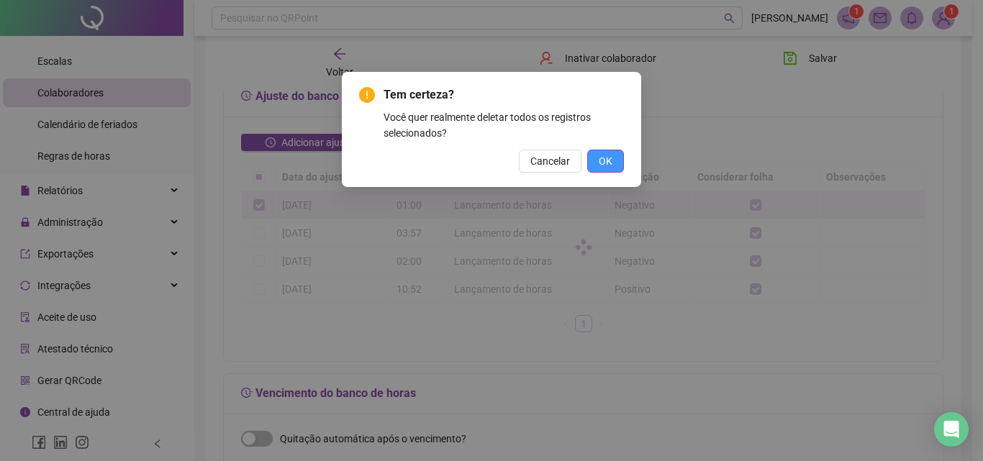
click at [607, 162] on span "OK" at bounding box center [606, 161] width 14 height 16
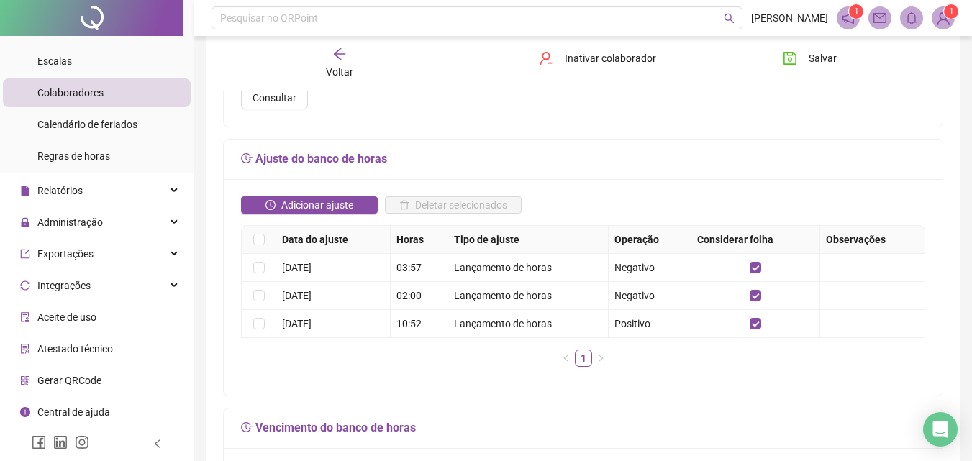
scroll to position [216, 0]
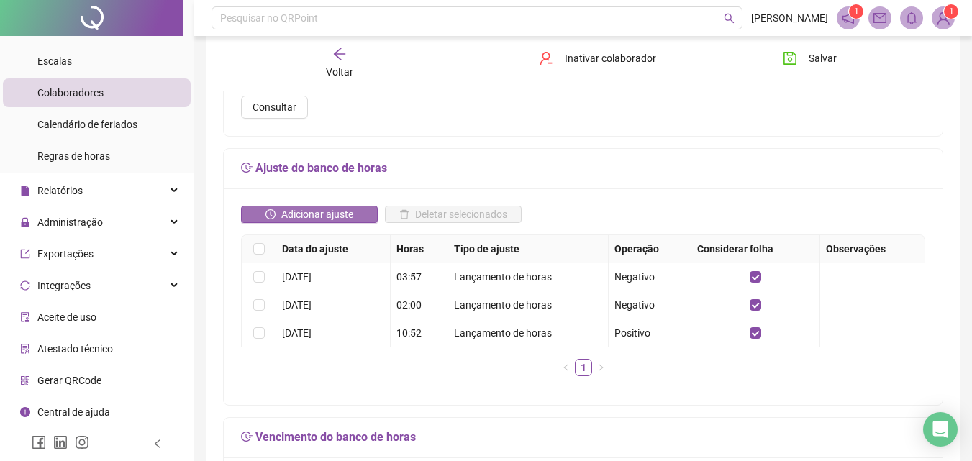
click at [342, 211] on span "Adicionar ajuste" at bounding box center [317, 214] width 72 height 16
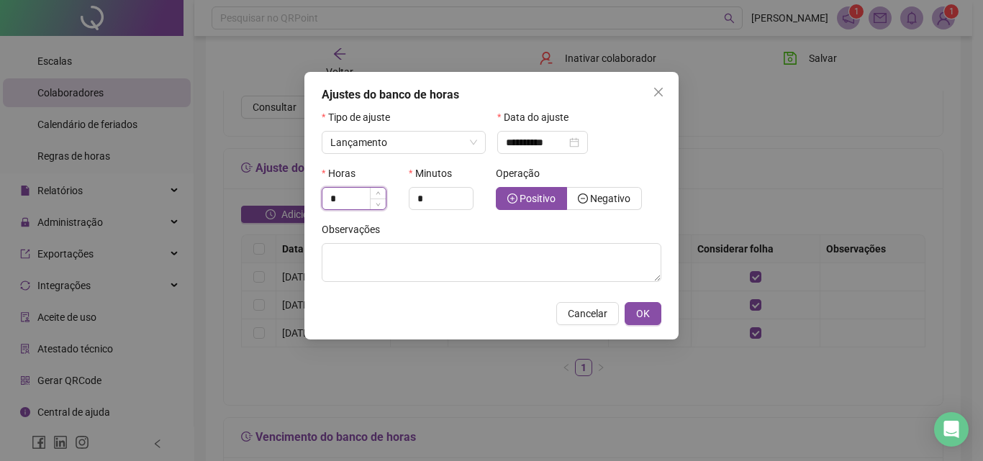
click at [357, 201] on input "*" at bounding box center [353, 199] width 63 height 22
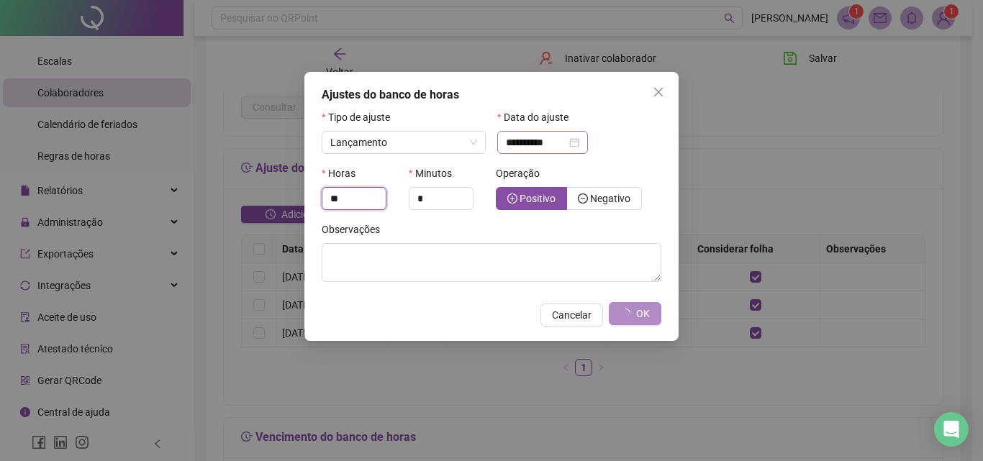
click at [588, 143] on div "**********" at bounding box center [542, 142] width 91 height 23
type input "*"
click at [579, 144] on div "**********" at bounding box center [542, 143] width 73 height 16
click at [533, 140] on input "**********" at bounding box center [536, 143] width 60 height 16
click at [542, 141] on input "**********" at bounding box center [536, 143] width 60 height 16
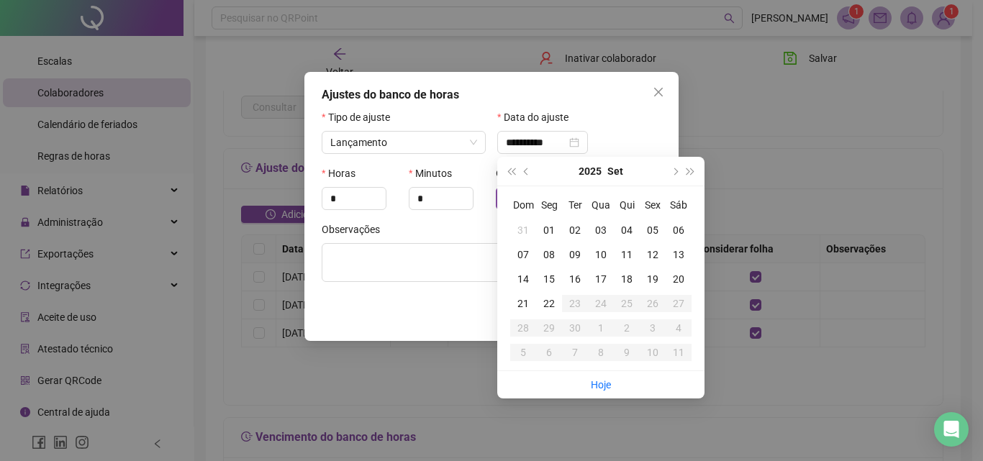
click at [550, 229] on div "01" at bounding box center [549, 230] width 26 height 16
type input "**********"
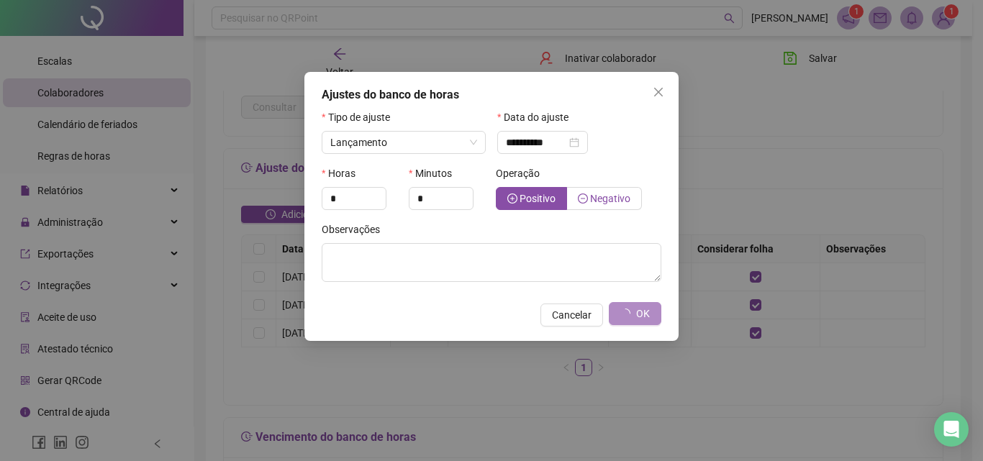
click at [593, 199] on span "Negativo" at bounding box center [610, 199] width 40 height 12
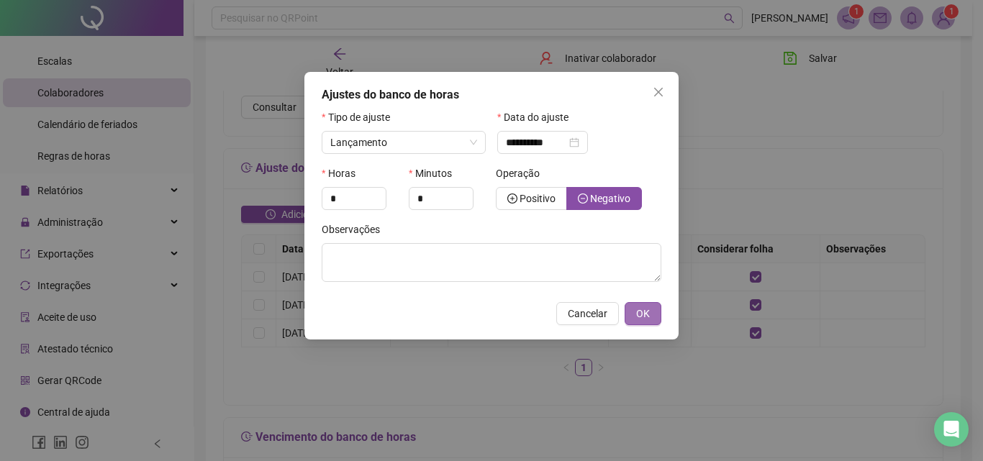
click at [655, 322] on button "OK" at bounding box center [642, 313] width 37 height 23
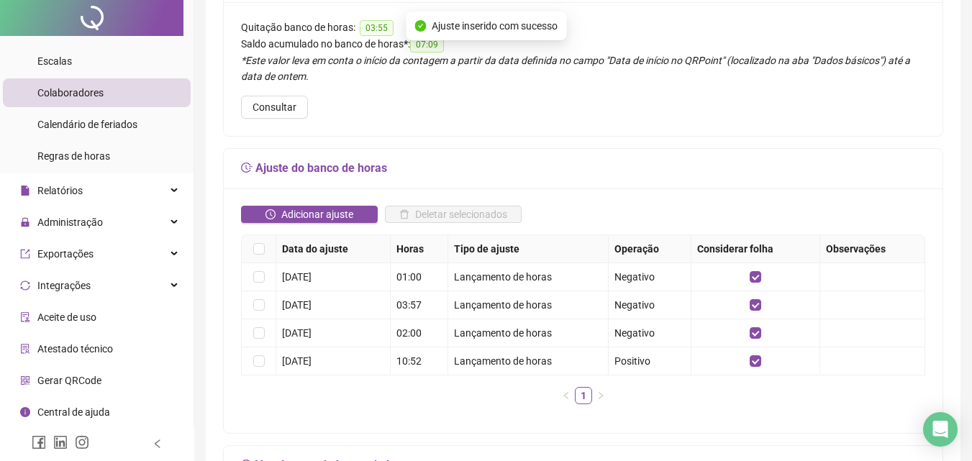
scroll to position [0, 0]
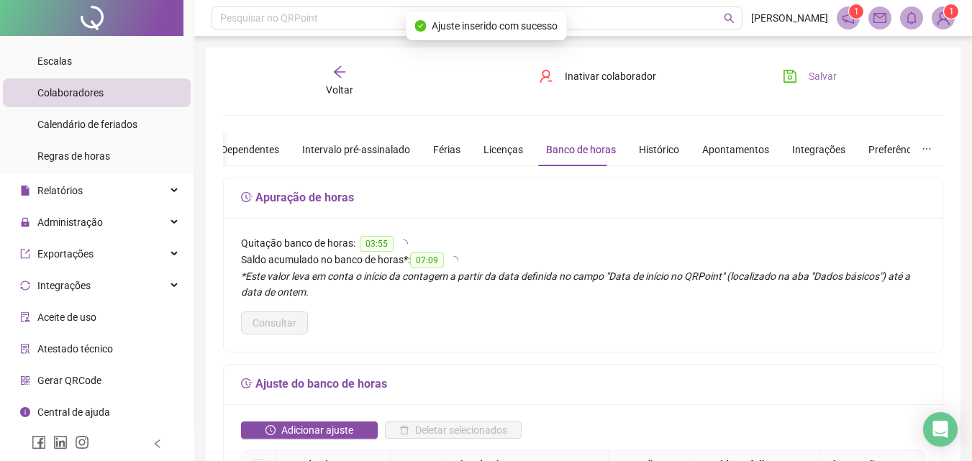
click at [816, 65] on button "Salvar" at bounding box center [810, 76] width 76 height 23
click at [333, 91] on span "Voltar" at bounding box center [339, 90] width 27 height 12
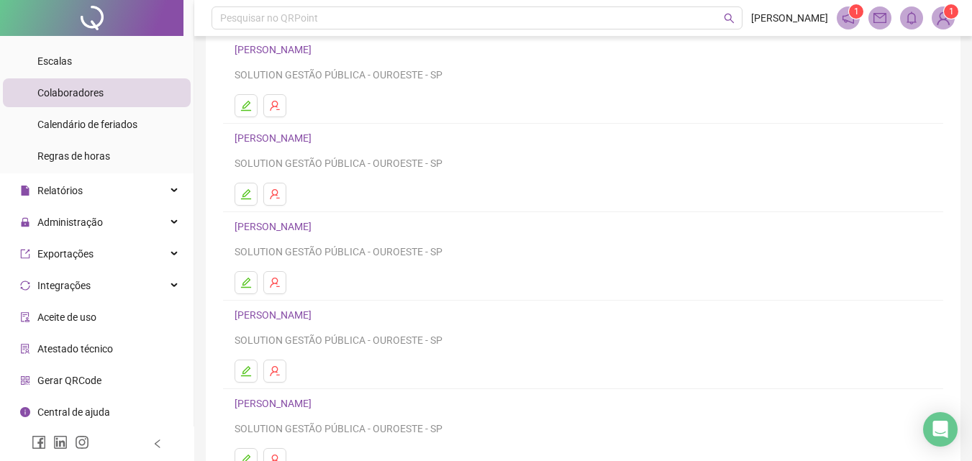
scroll to position [235, 0]
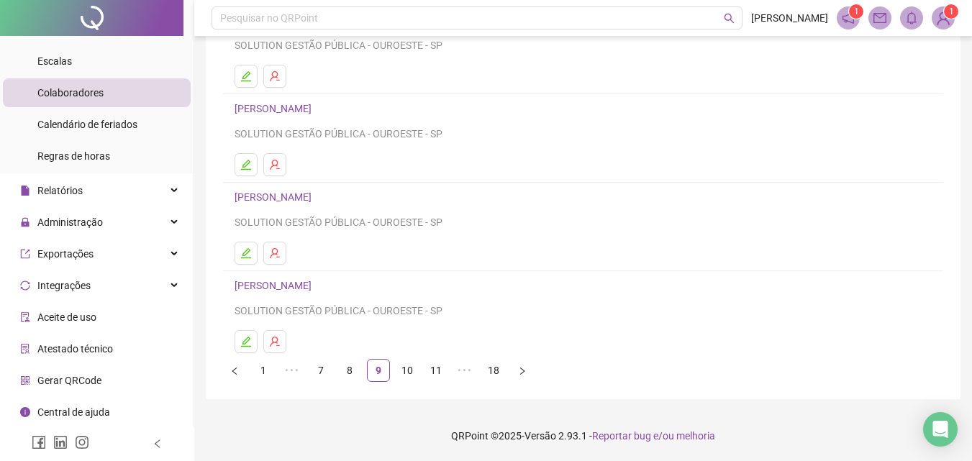
click at [409, 363] on link "10" at bounding box center [407, 371] width 22 height 22
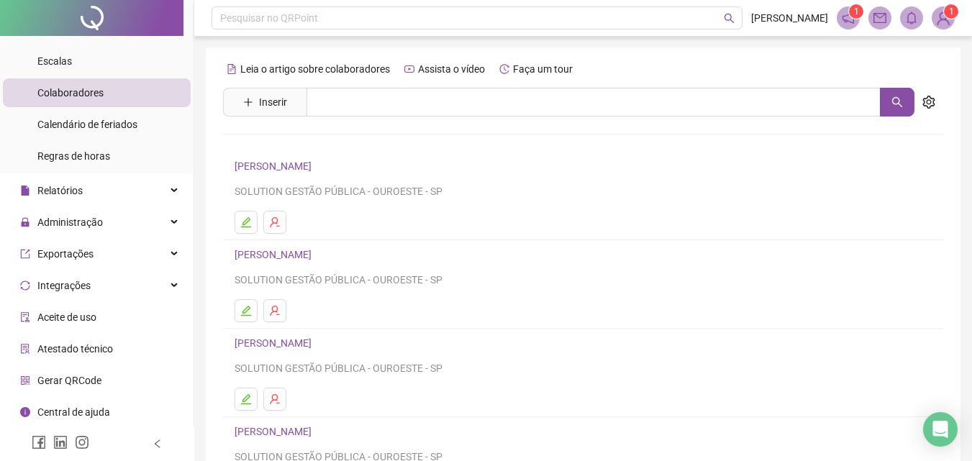
scroll to position [216, 0]
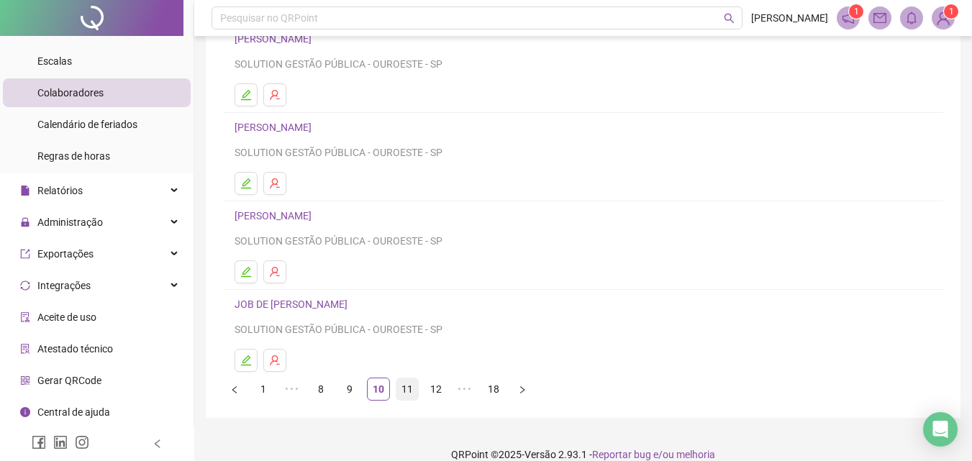
click at [396, 388] on ul "1 ••• 8 9 10 11 12 ••• 18" at bounding box center [583, 389] width 720 height 23
click at [404, 386] on link "11" at bounding box center [407, 389] width 22 height 22
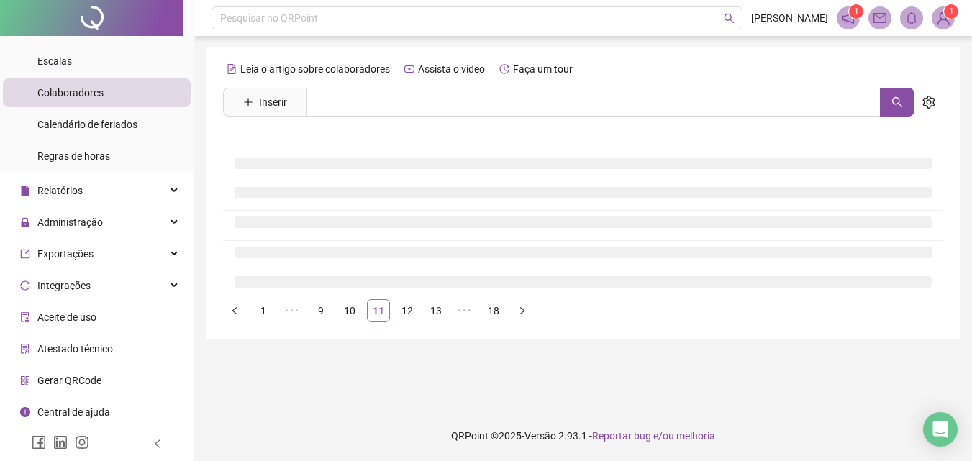
scroll to position [0, 0]
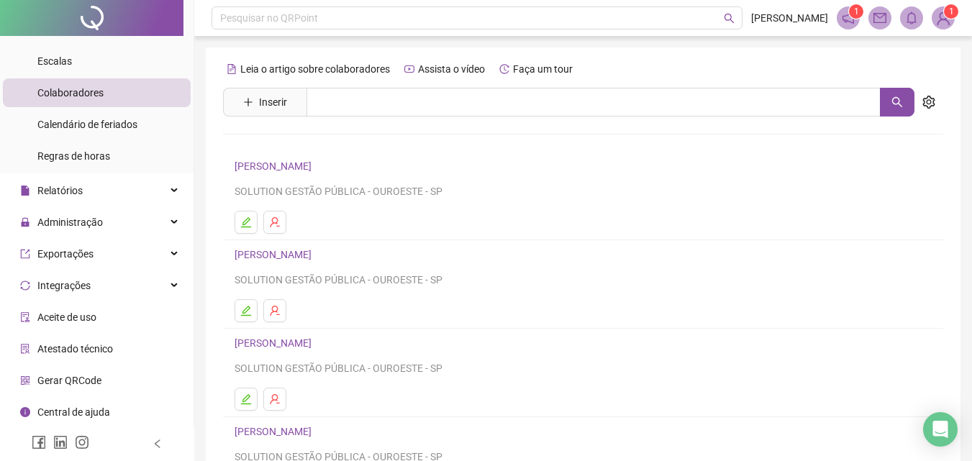
click at [268, 252] on link "JULIANA SILVA XIMENES" at bounding box center [275, 255] width 81 height 12
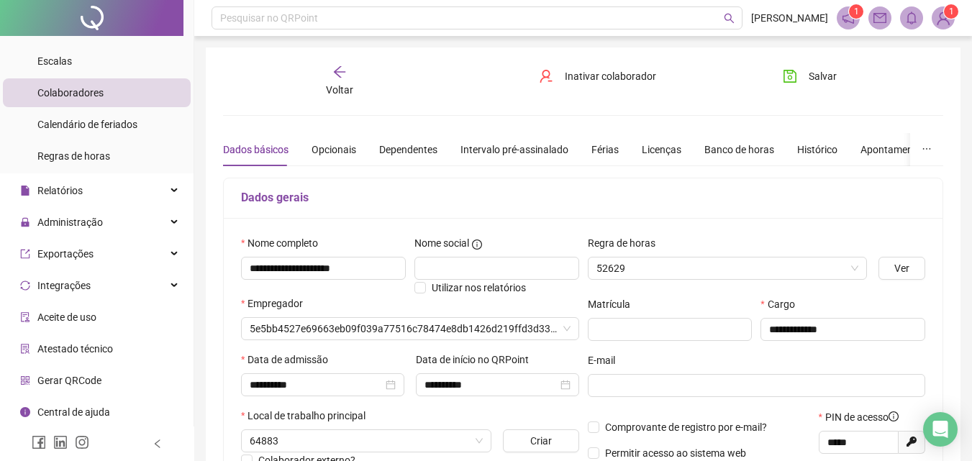
type input "*****"
click at [744, 150] on div "Banco de horas" at bounding box center [739, 150] width 70 height 16
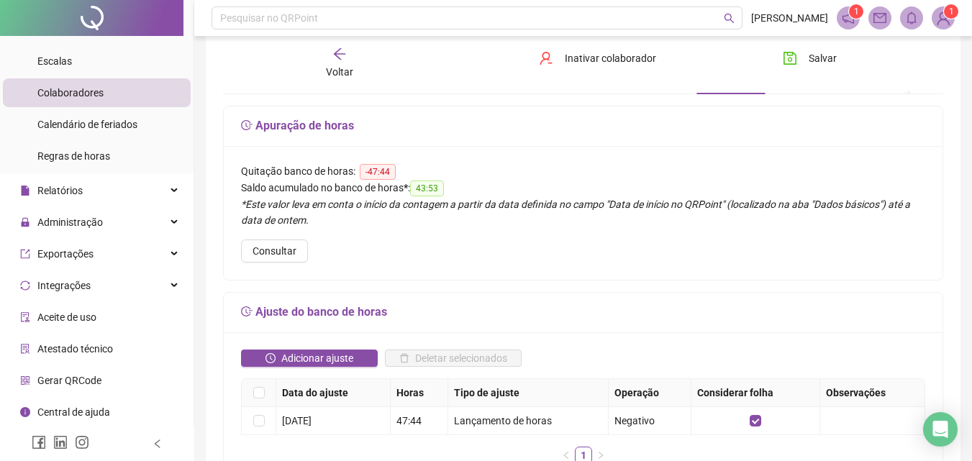
scroll to position [144, 0]
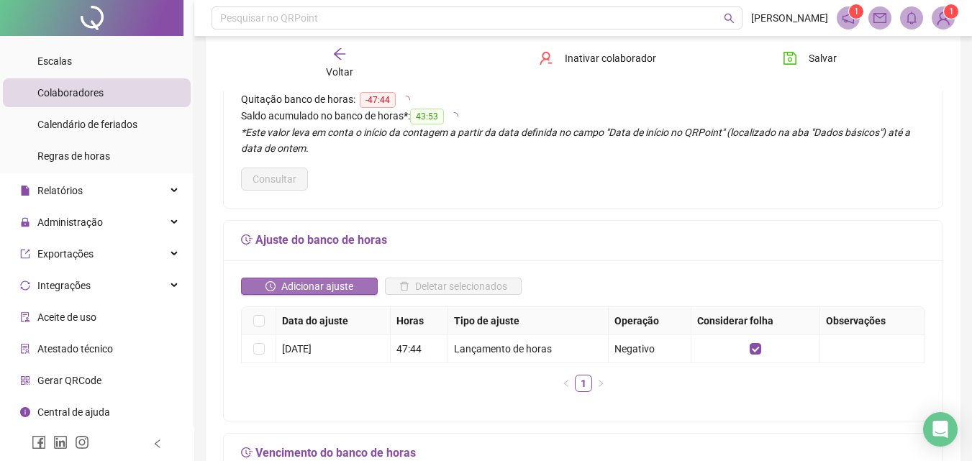
click at [335, 288] on span "Adicionar ajuste" at bounding box center [317, 286] width 72 height 16
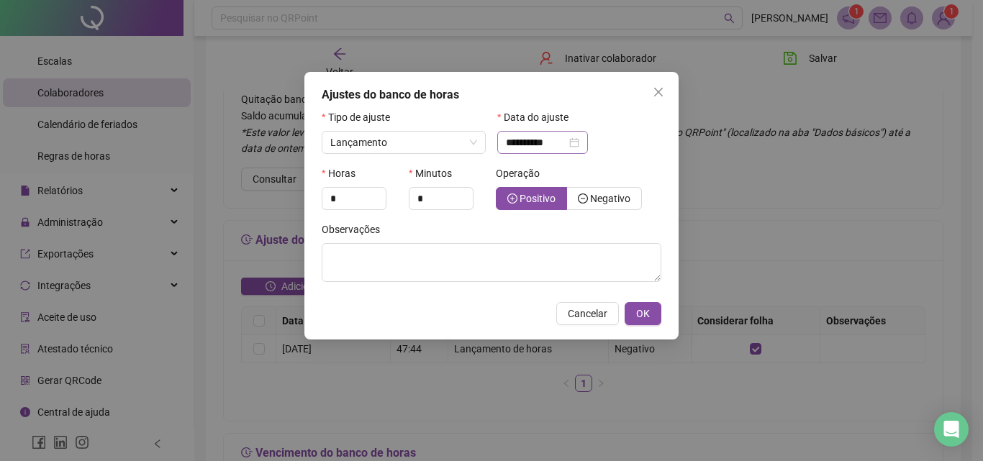
click at [579, 136] on div "**********" at bounding box center [542, 143] width 73 height 16
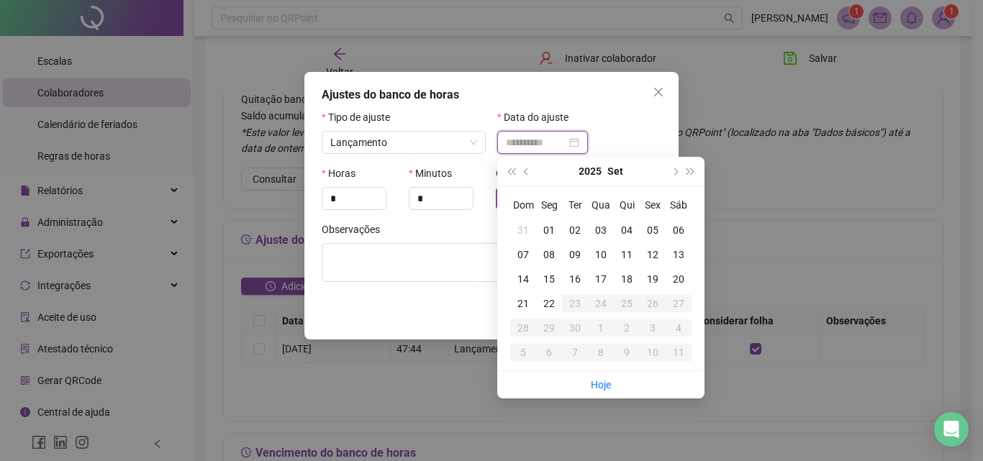
type input "**********"
click at [545, 227] on div "01" at bounding box center [549, 230] width 26 height 16
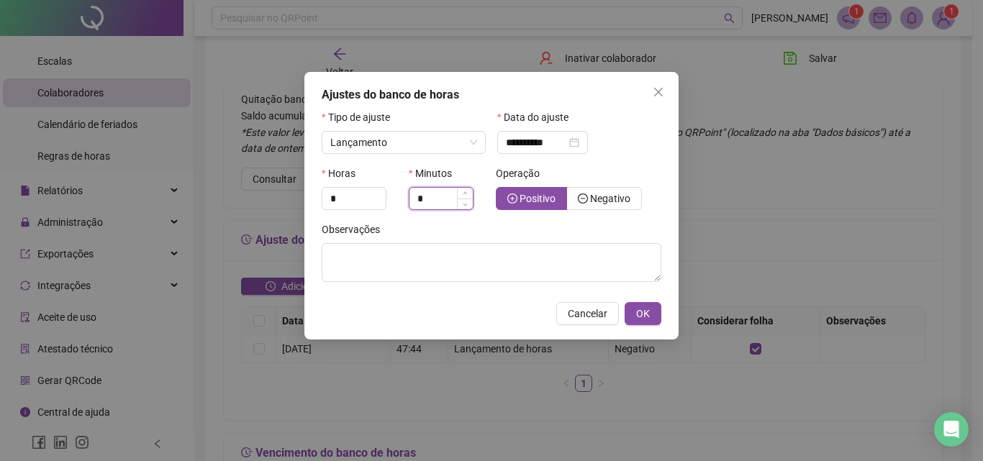
click at [428, 195] on input "*" at bounding box center [440, 199] width 63 height 22
type input "*"
click at [642, 314] on span "OK" at bounding box center [643, 314] width 14 height 16
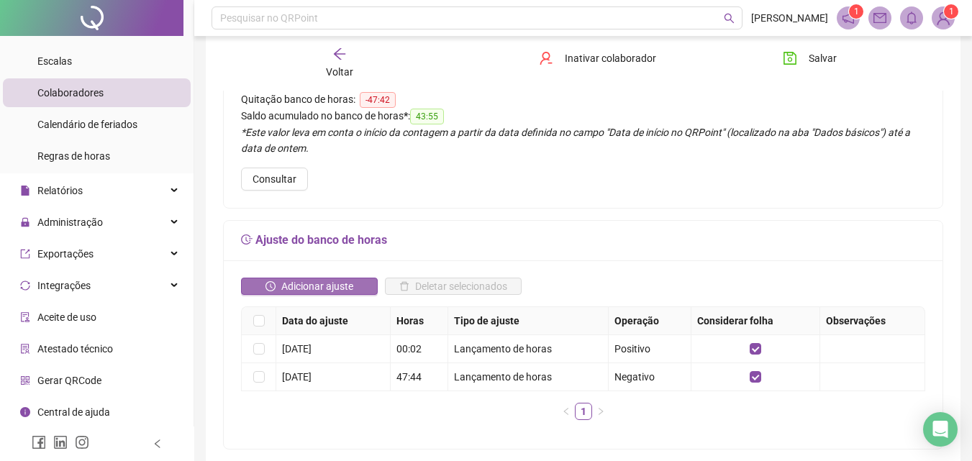
click at [338, 287] on span "Adicionar ajuste" at bounding box center [317, 286] width 72 height 16
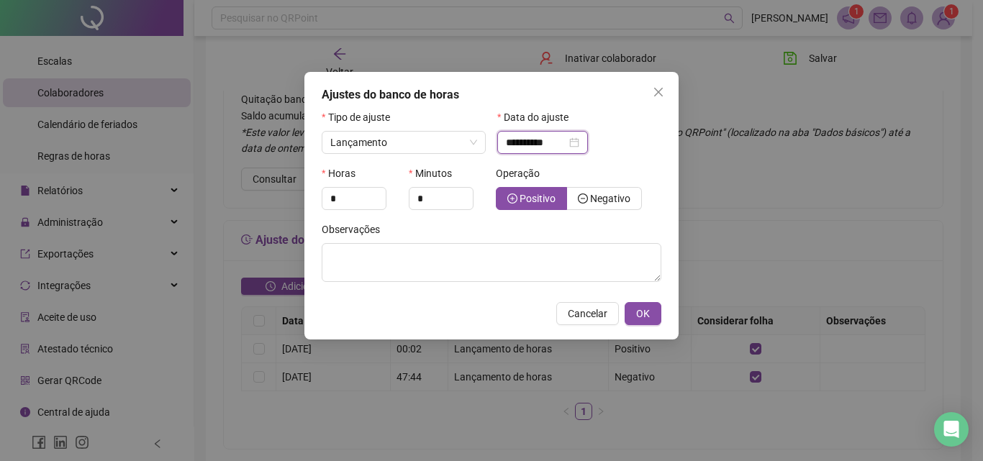
click at [509, 140] on input "**********" at bounding box center [536, 143] width 60 height 16
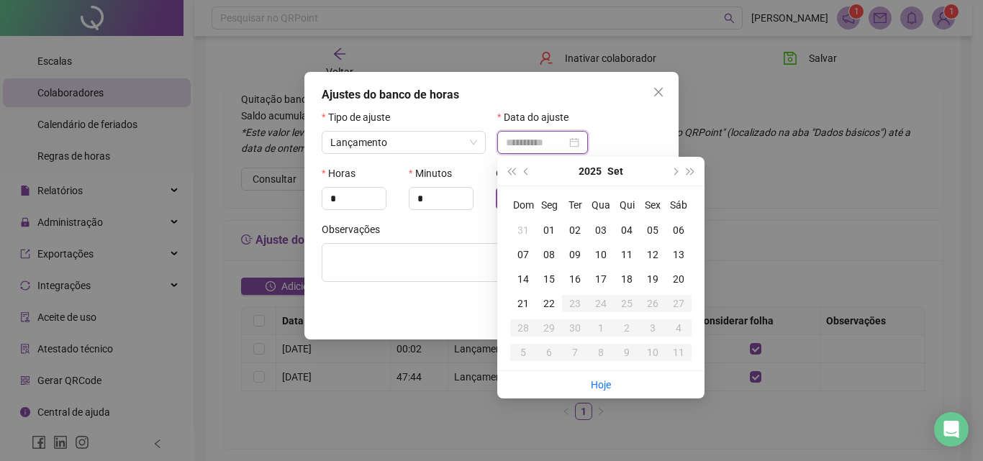
type input "**********"
click at [550, 226] on div "01" at bounding box center [549, 230] width 26 height 16
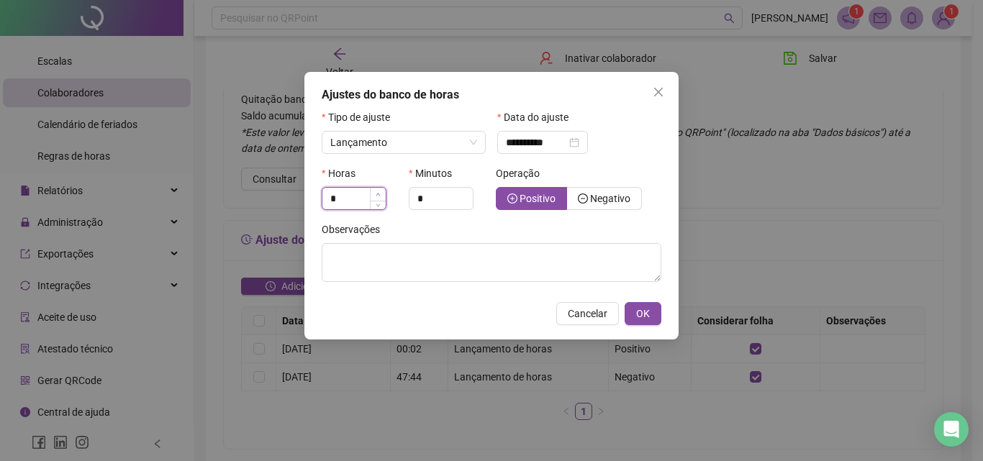
type input "*"
click at [385, 189] on span "Increase Value" at bounding box center [378, 194] width 16 height 13
click at [341, 196] on input "*" at bounding box center [353, 199] width 63 height 22
type input "**"
click at [434, 202] on input "*" at bounding box center [440, 199] width 63 height 22
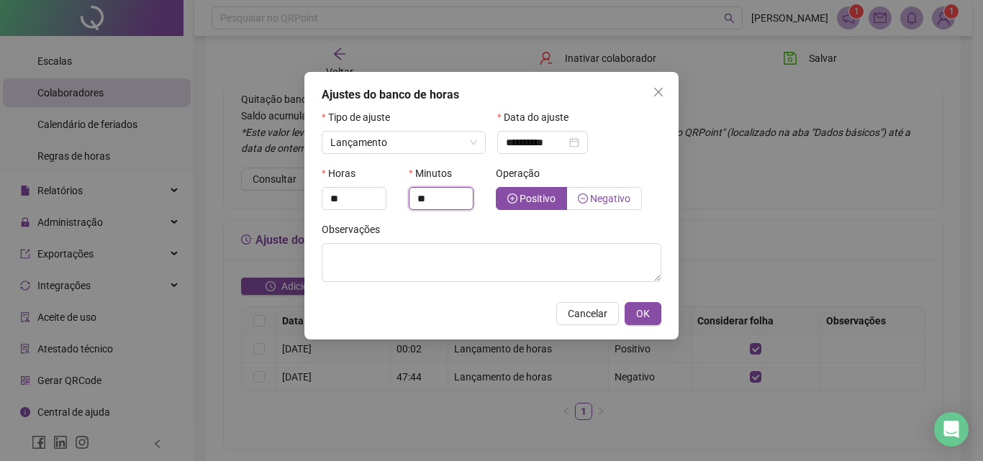
type input "**"
click at [599, 194] on span "Negativo" at bounding box center [610, 199] width 40 height 12
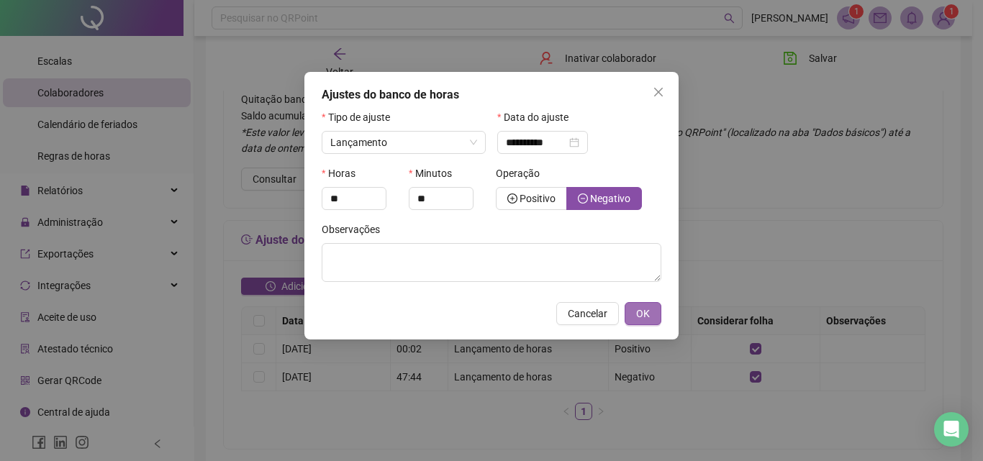
click at [644, 316] on span "OK" at bounding box center [643, 314] width 14 height 16
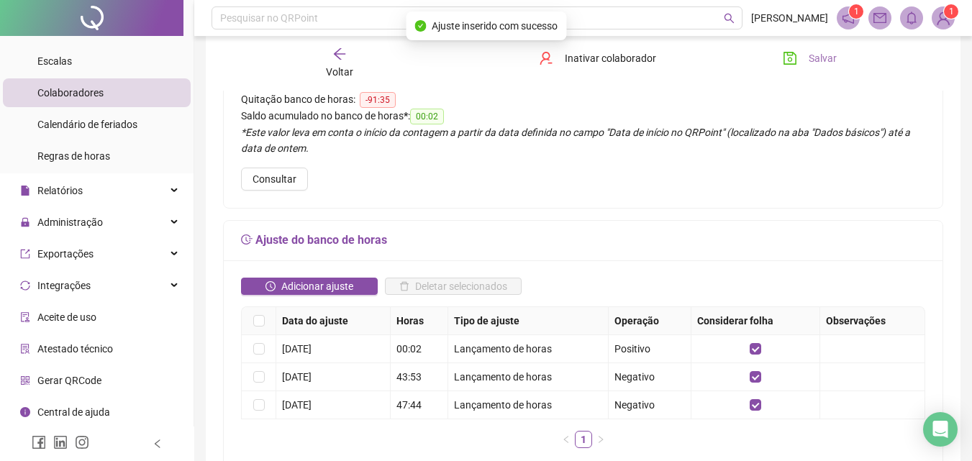
click at [811, 65] on span "Salvar" at bounding box center [823, 58] width 28 height 16
click at [335, 55] on icon "arrow-left" at bounding box center [339, 54] width 12 height 12
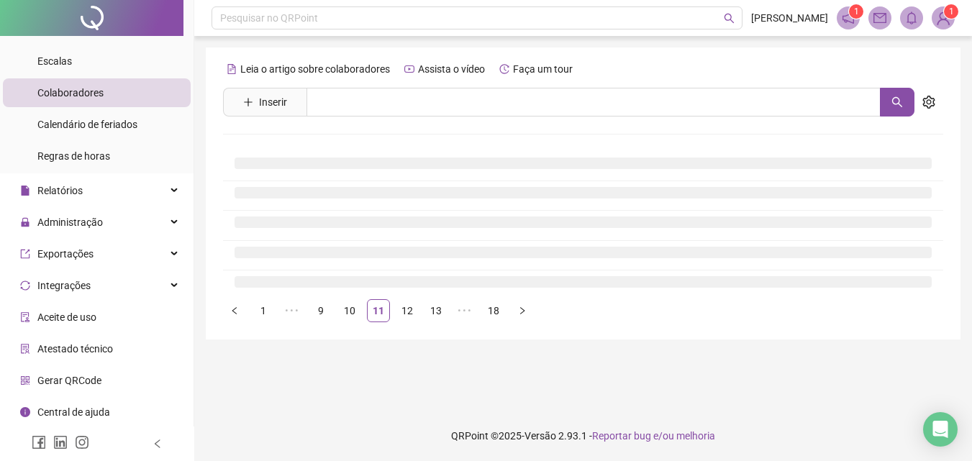
scroll to position [0, 0]
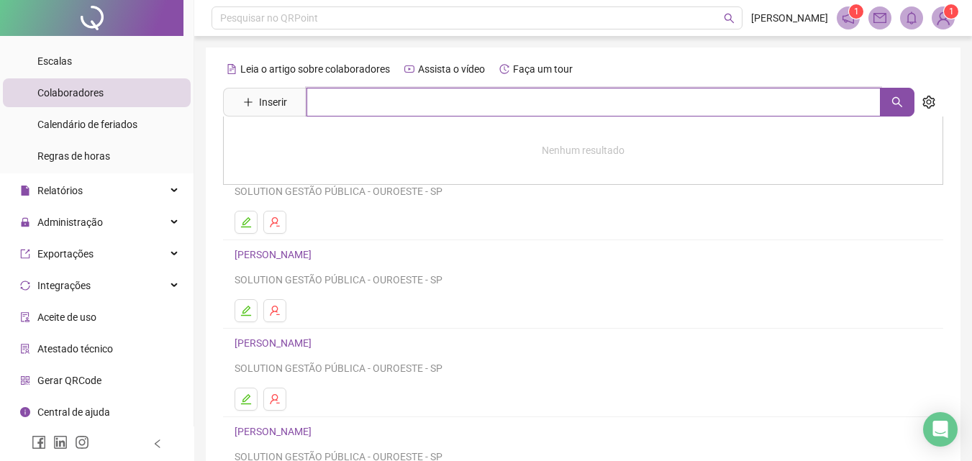
click at [342, 99] on input "text" at bounding box center [593, 102] width 574 height 29
type input "*****"
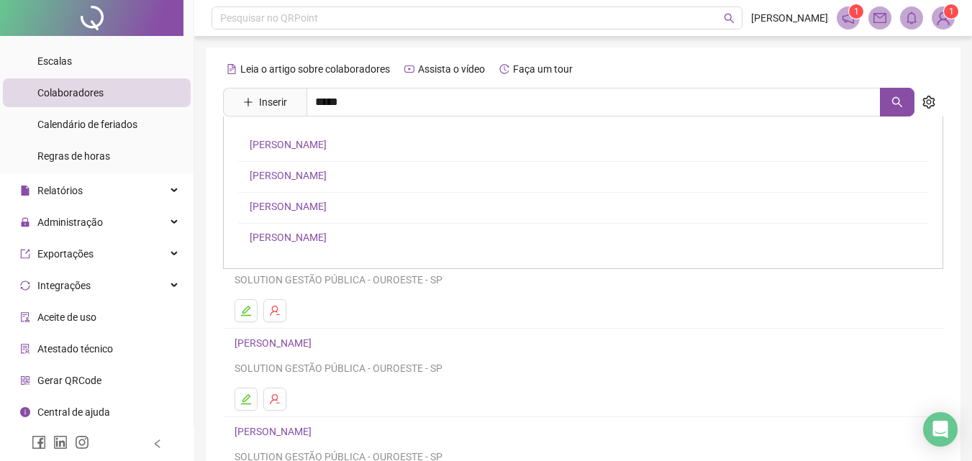
click at [327, 174] on link "[PERSON_NAME]" at bounding box center [288, 176] width 77 height 12
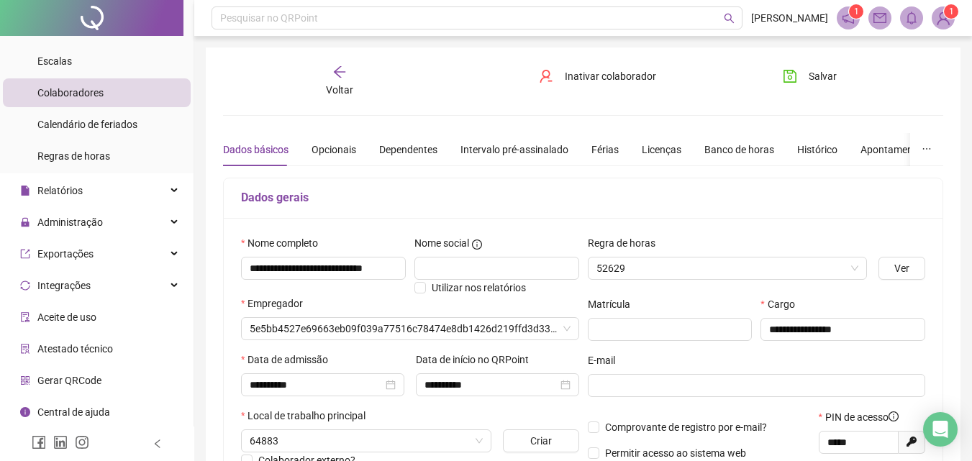
type input "********"
click at [739, 143] on div "Banco de horas" at bounding box center [739, 150] width 70 height 16
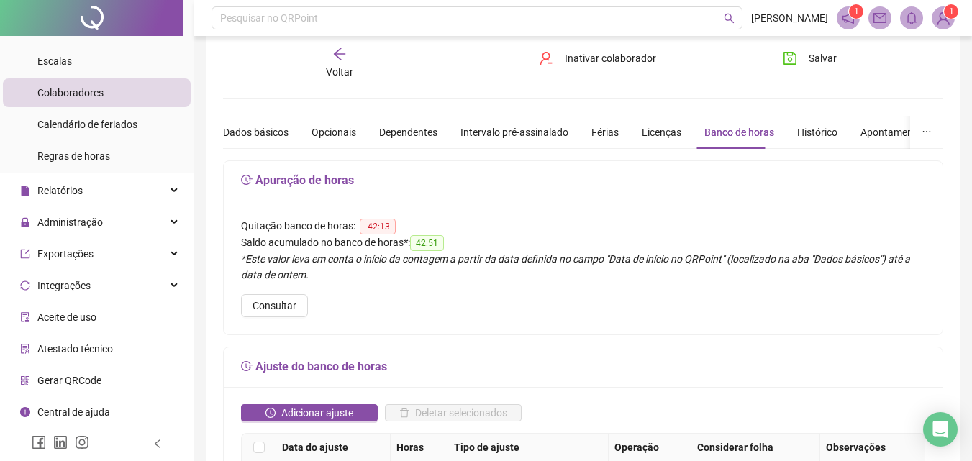
scroll to position [144, 0]
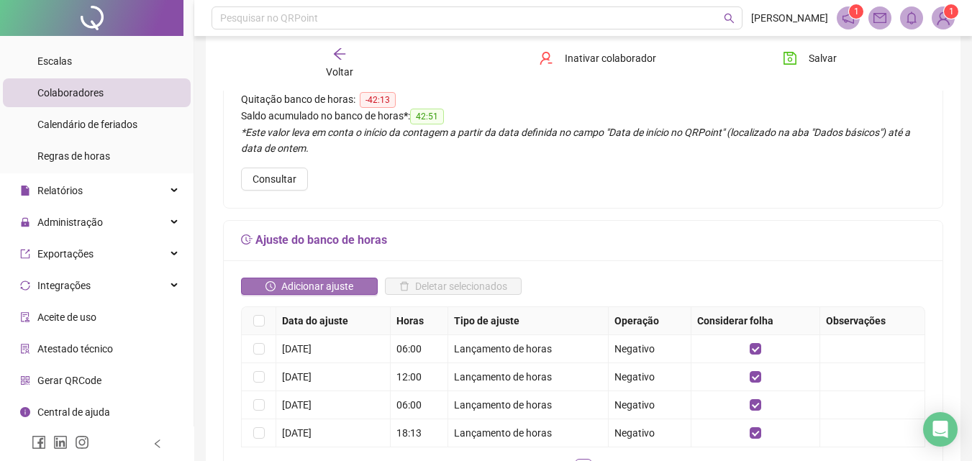
click at [306, 284] on span "Adicionar ajuste" at bounding box center [317, 286] width 72 height 16
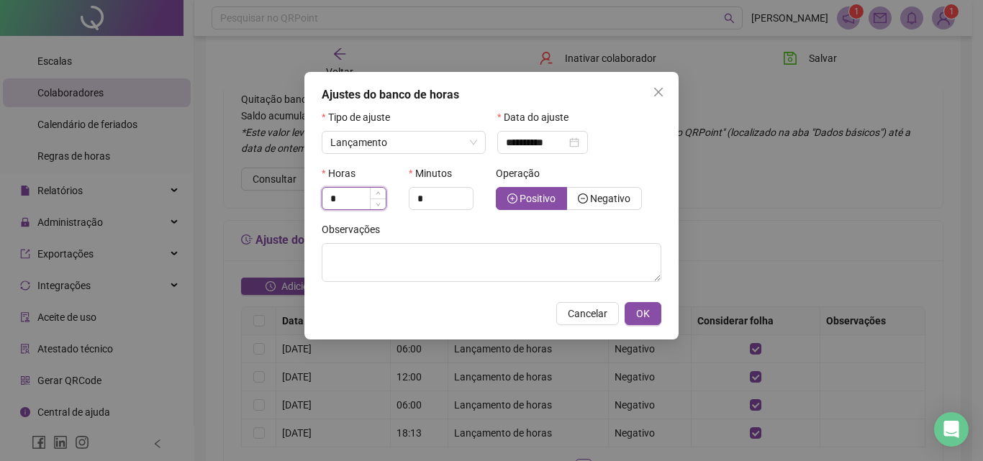
click at [358, 203] on input "*" at bounding box center [353, 199] width 63 height 22
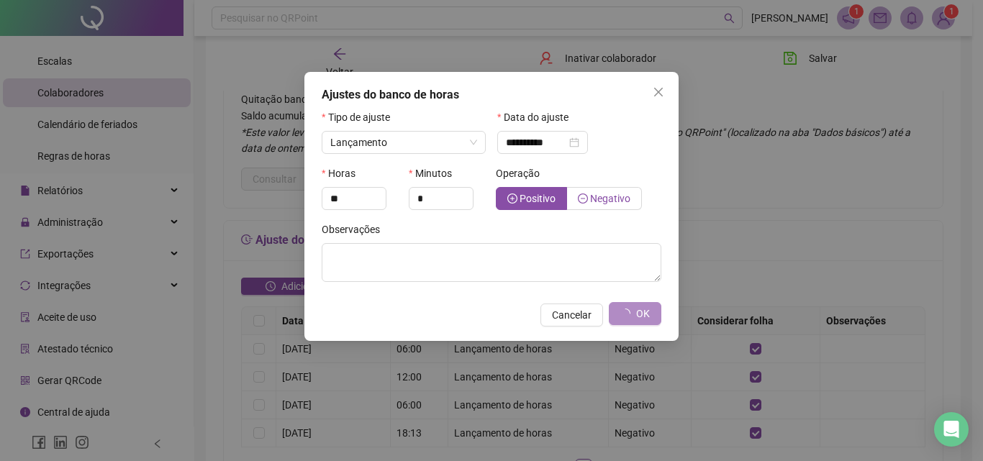
type input "*"
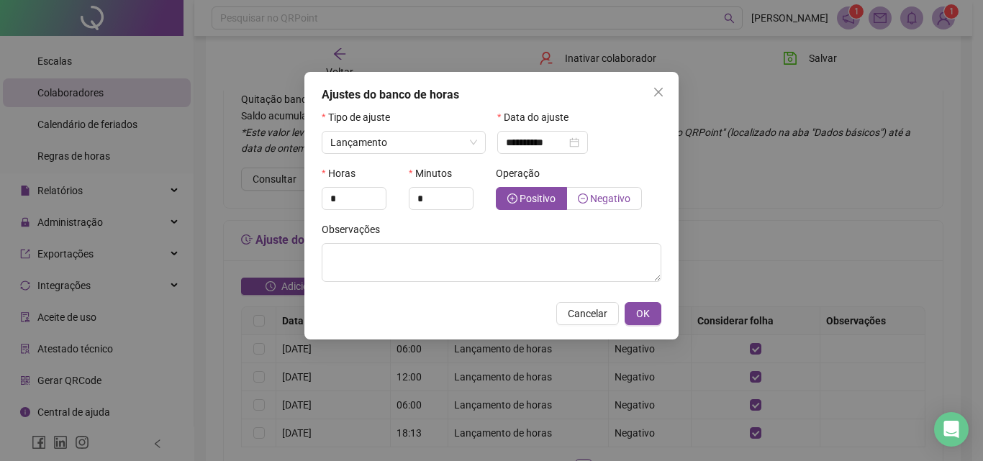
click at [614, 201] on span "Negativo" at bounding box center [610, 199] width 40 height 12
click at [600, 195] on span "Negativo" at bounding box center [610, 199] width 40 height 12
click at [527, 148] on input "**********" at bounding box center [536, 143] width 60 height 16
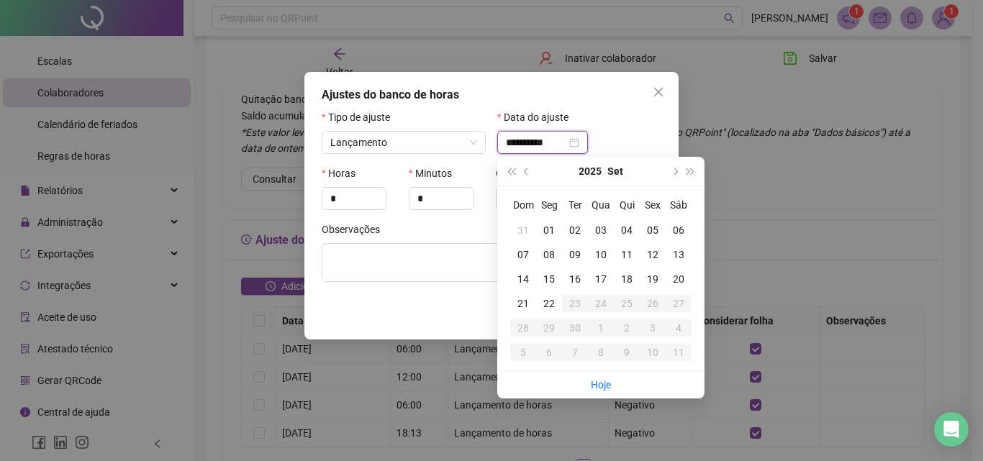
type input "**********"
click at [546, 227] on div "01" at bounding box center [549, 230] width 26 height 16
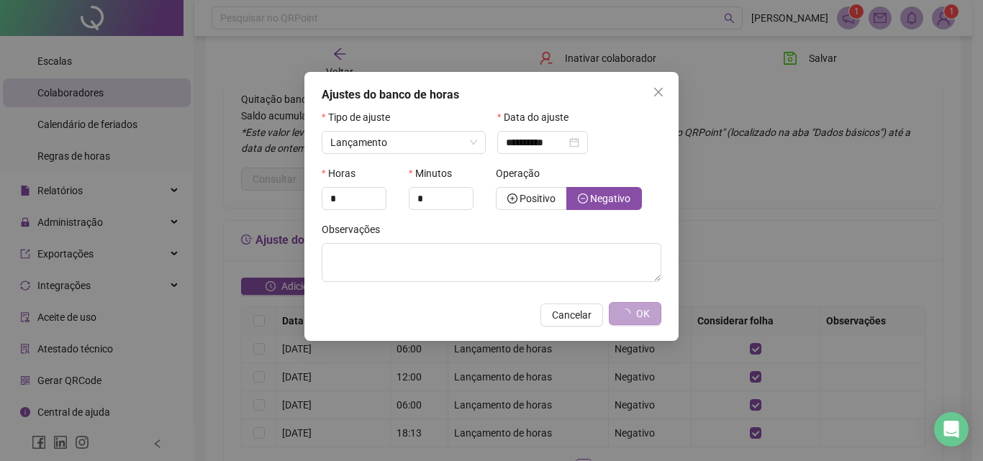
click at [654, 307] on button "OK" at bounding box center [635, 313] width 53 height 23
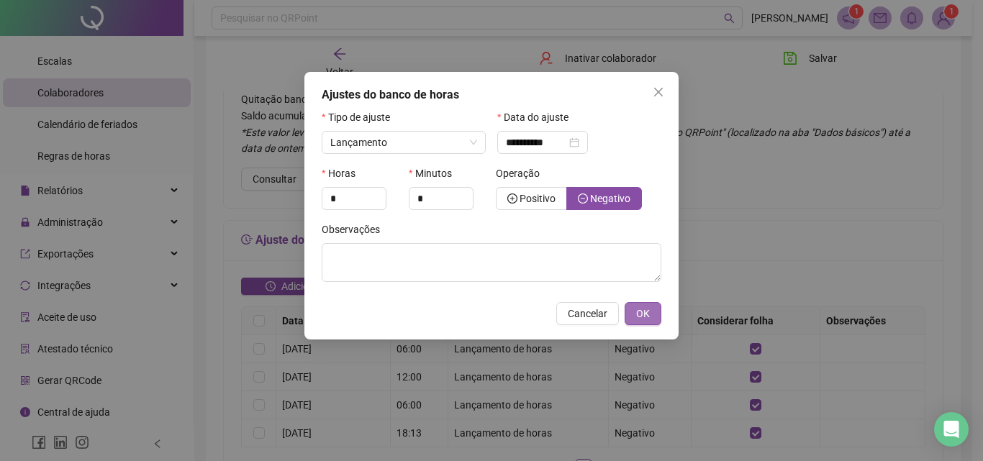
click at [648, 312] on span "OK" at bounding box center [643, 314] width 14 height 16
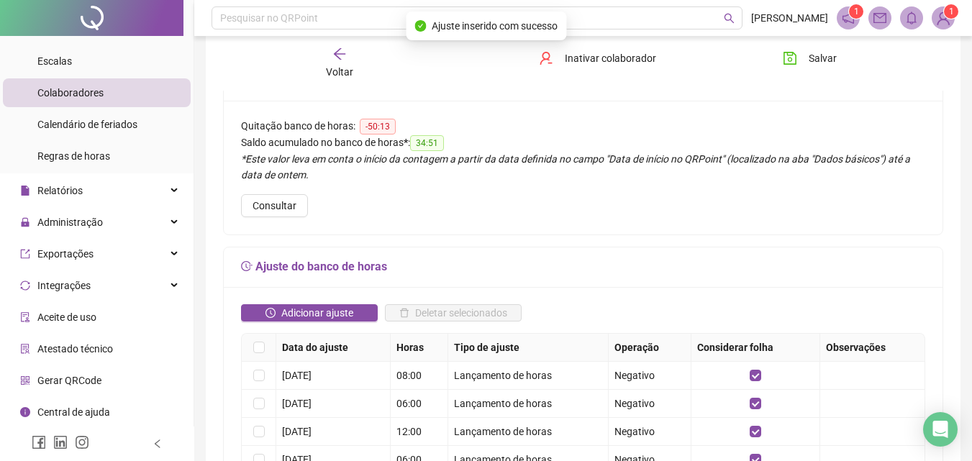
scroll to position [0, 0]
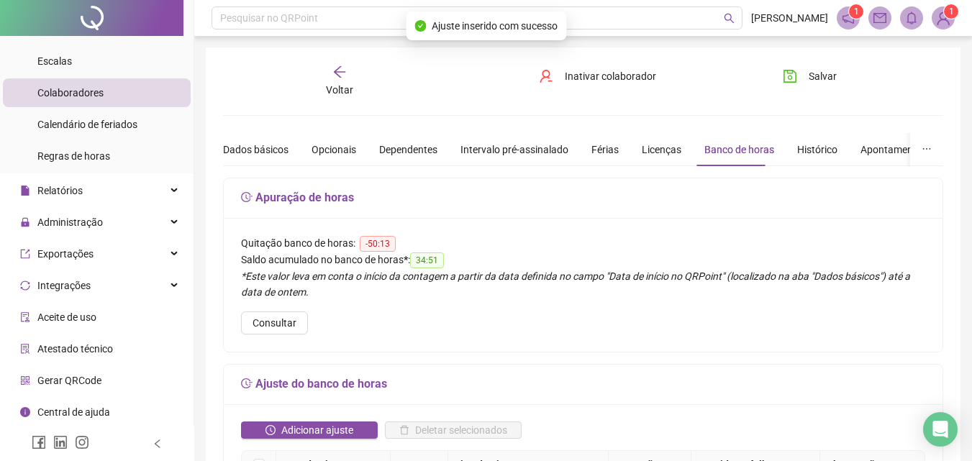
click at [834, 76] on span "Salvar" at bounding box center [823, 76] width 28 height 16
click at [334, 75] on icon "arrow-left" at bounding box center [339, 72] width 14 height 14
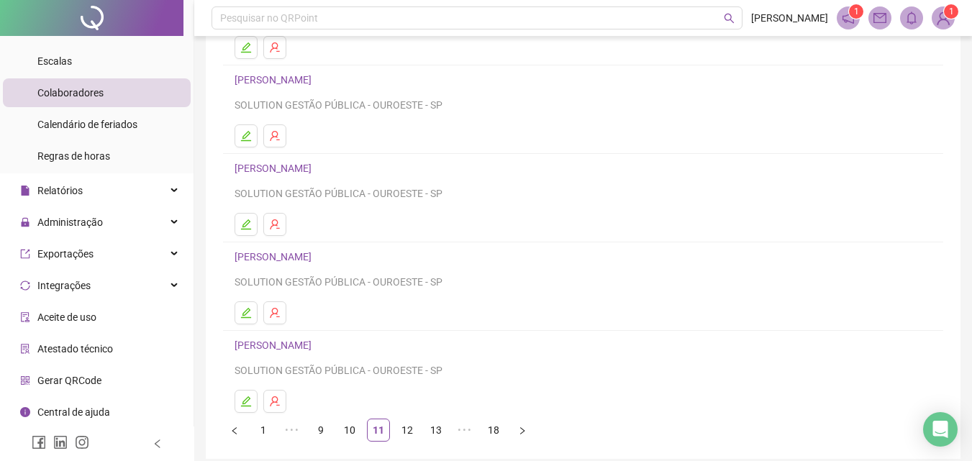
scroll to position [235, 0]
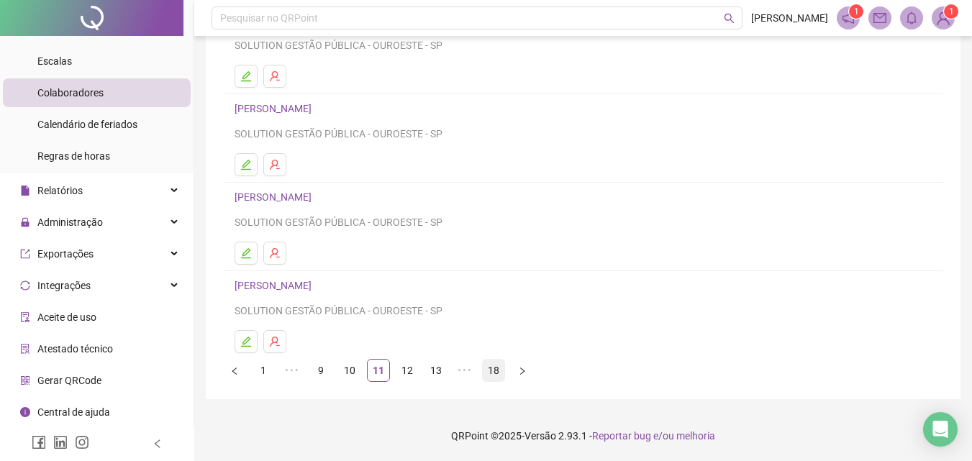
click at [486, 367] on link "18" at bounding box center [494, 371] width 22 height 22
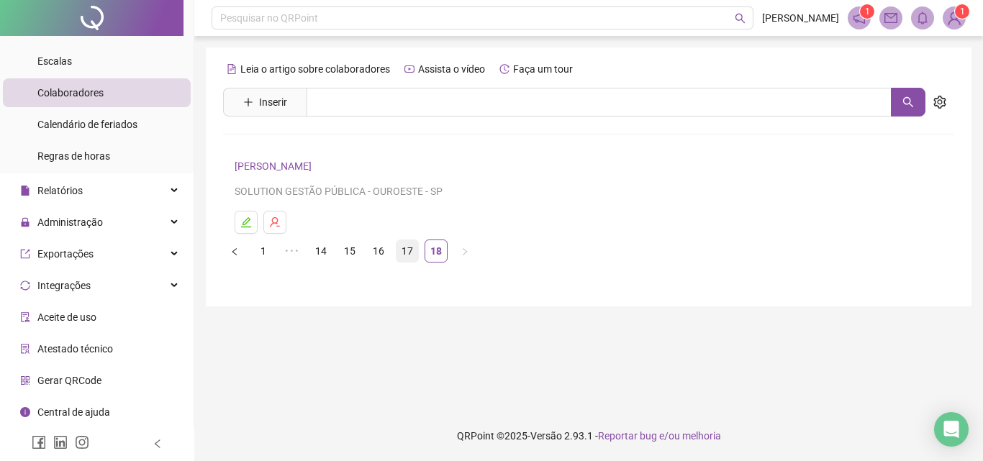
click at [405, 248] on link "17" at bounding box center [407, 251] width 22 height 22
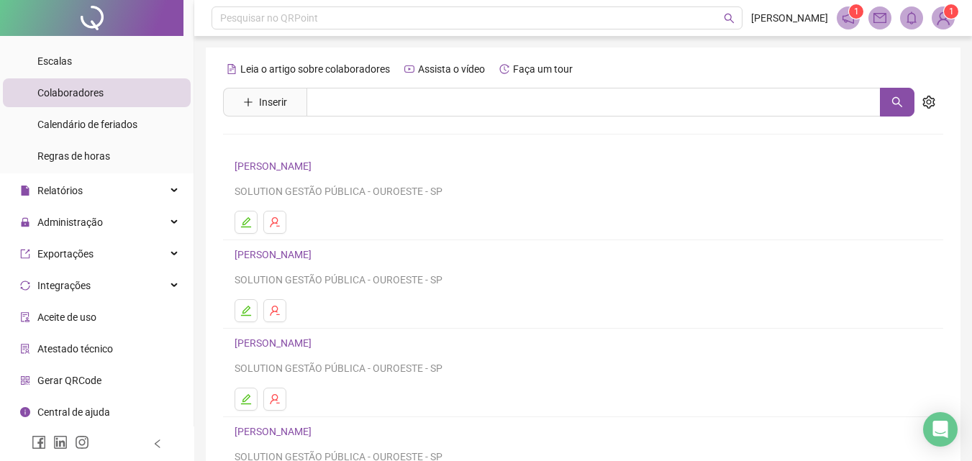
scroll to position [235, 0]
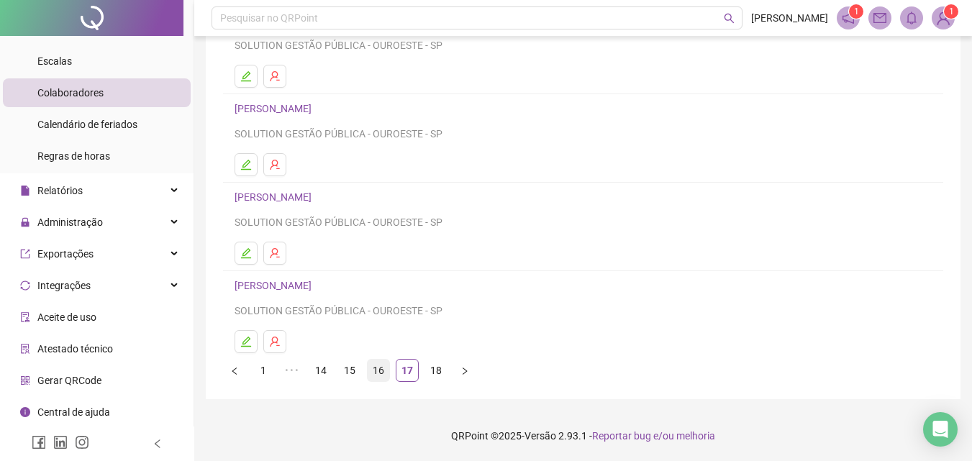
click at [372, 371] on link "16" at bounding box center [379, 371] width 22 height 22
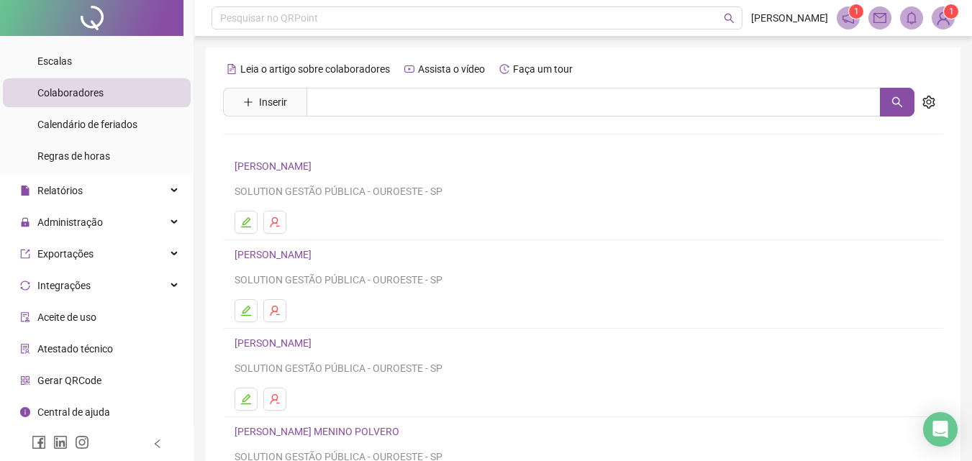
click at [316, 255] on link "STANIA LOPES VIEIRA" at bounding box center [275, 255] width 81 height 12
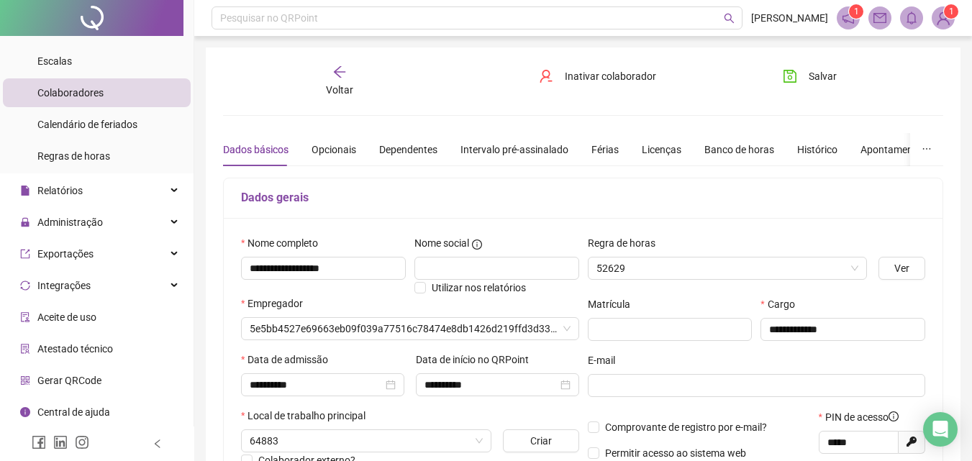
type input "**********"
click at [739, 159] on div "Banco de horas" at bounding box center [739, 149] width 70 height 33
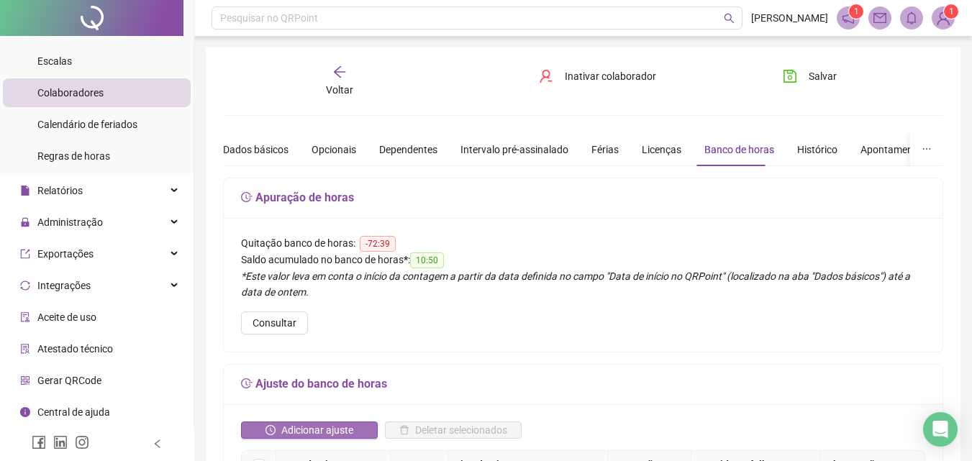
click at [345, 427] on span "Adicionar ajuste" at bounding box center [317, 430] width 72 height 16
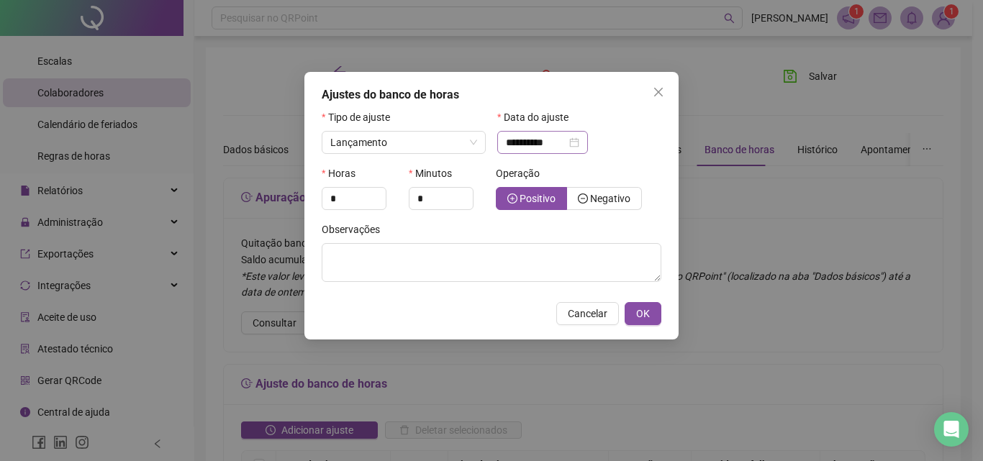
click at [579, 146] on div "**********" at bounding box center [542, 143] width 73 height 16
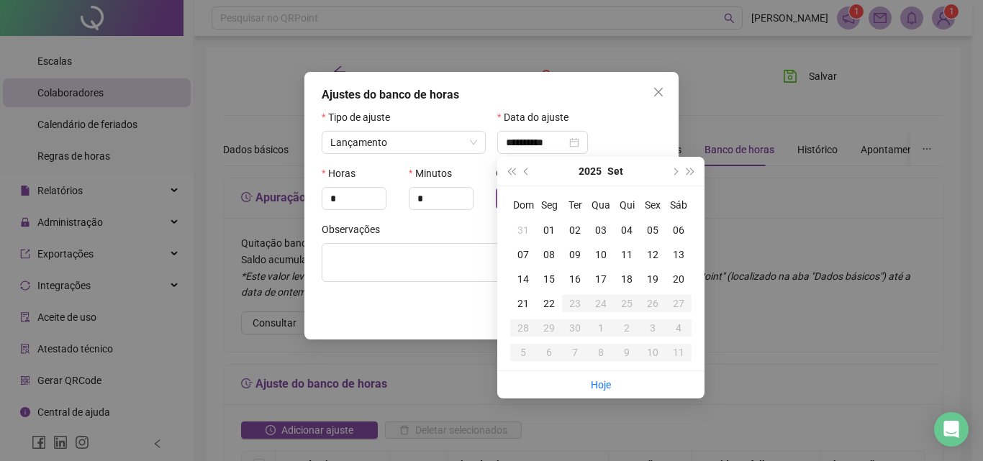
click at [550, 219] on td "01" at bounding box center [549, 230] width 26 height 24
type input "**********"
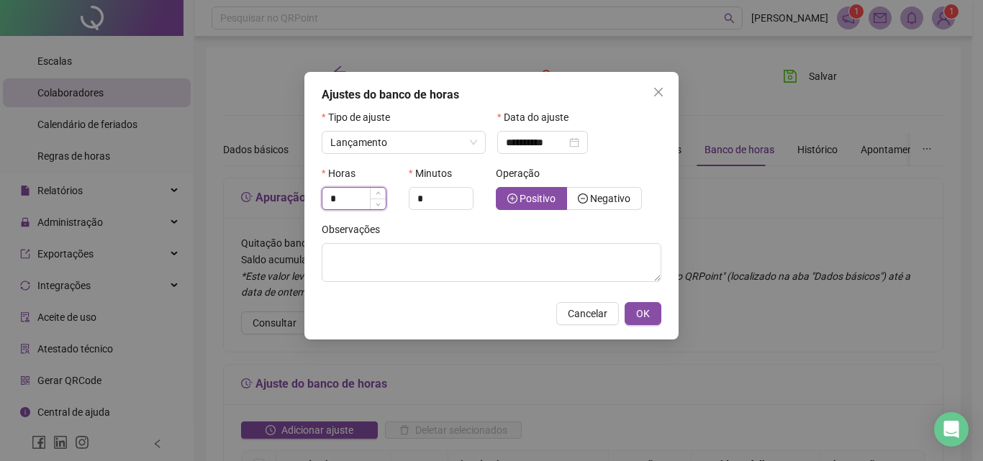
click at [344, 199] on input "*" at bounding box center [353, 199] width 63 height 22
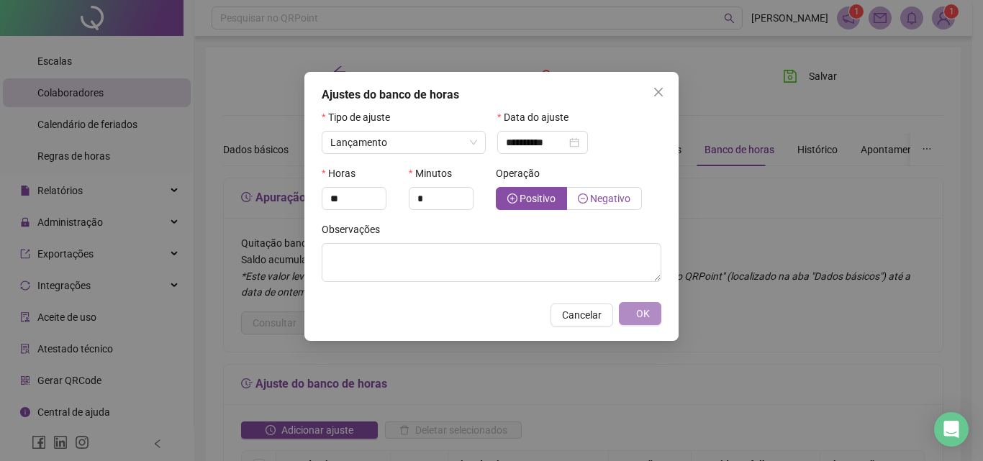
click at [611, 194] on span "Negativo" at bounding box center [610, 199] width 40 height 12
type input "*"
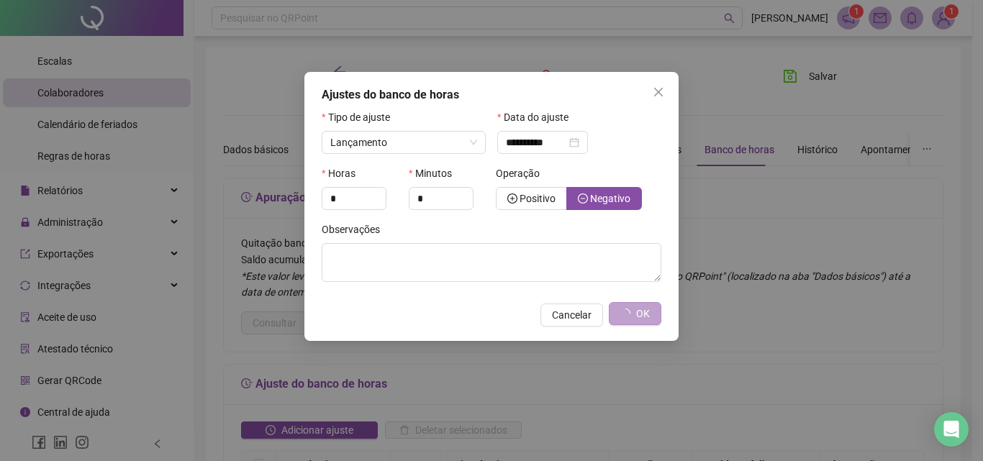
click at [642, 313] on span "OK" at bounding box center [643, 314] width 14 height 16
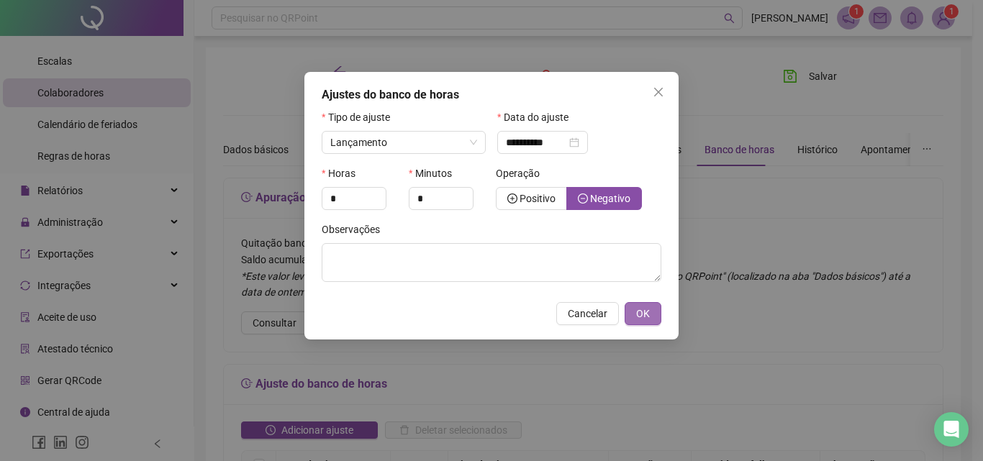
click at [639, 318] on span "OK" at bounding box center [643, 314] width 14 height 16
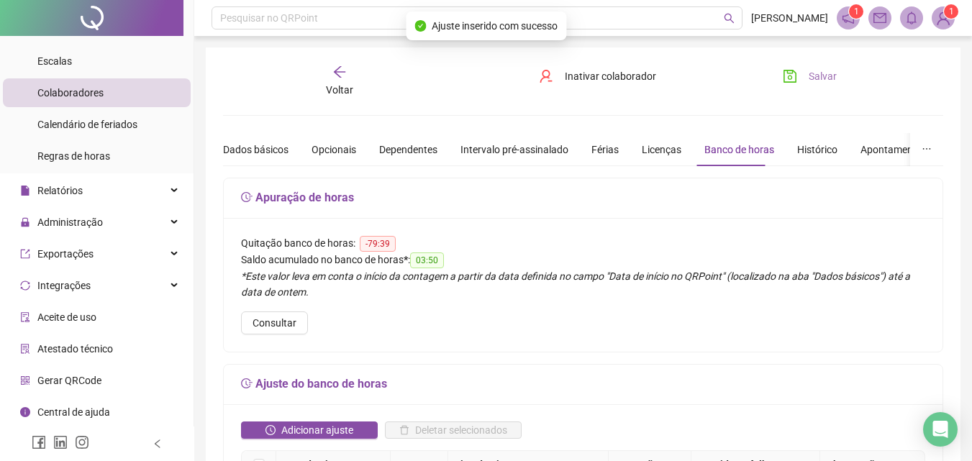
click at [810, 78] on span "Salvar" at bounding box center [823, 76] width 28 height 16
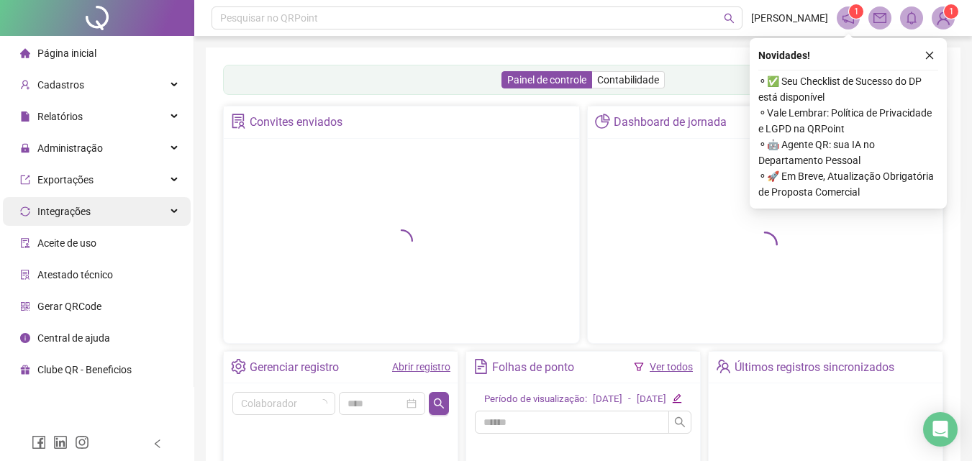
scroll to position [72, 0]
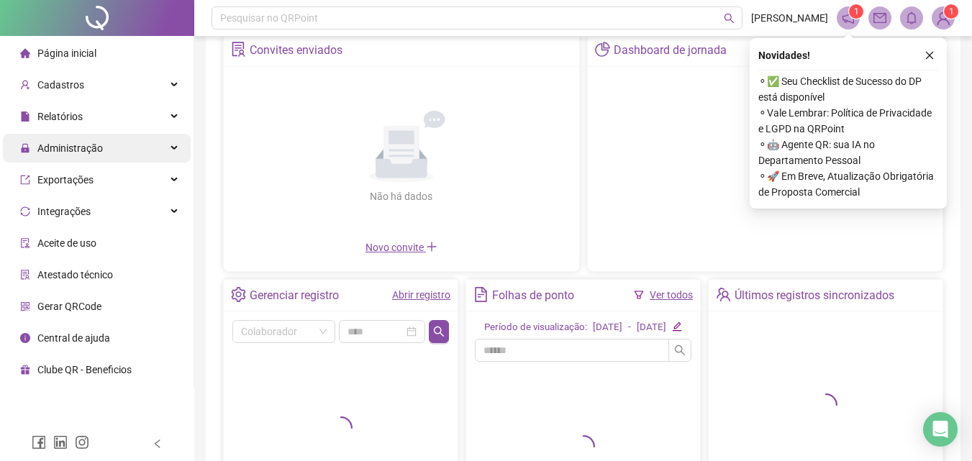
click at [85, 155] on span "Administração" at bounding box center [61, 148] width 83 height 29
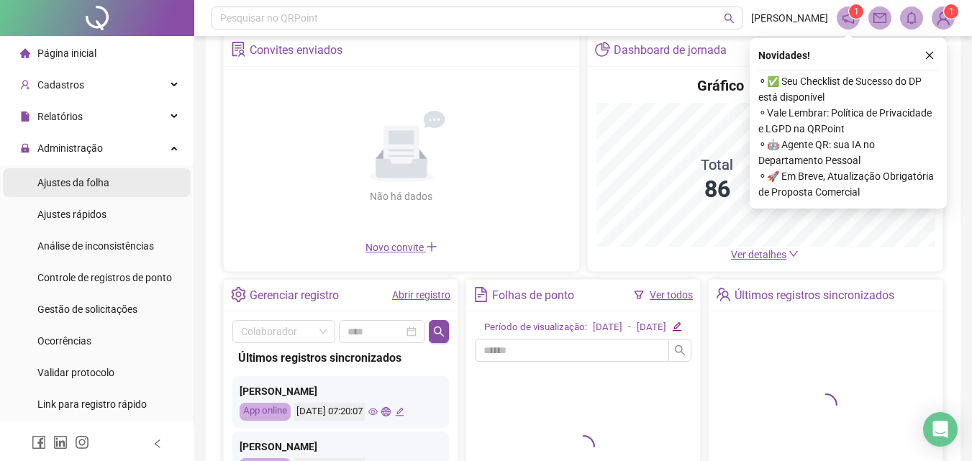
click at [71, 185] on span "Ajustes da folha" at bounding box center [73, 183] width 72 height 12
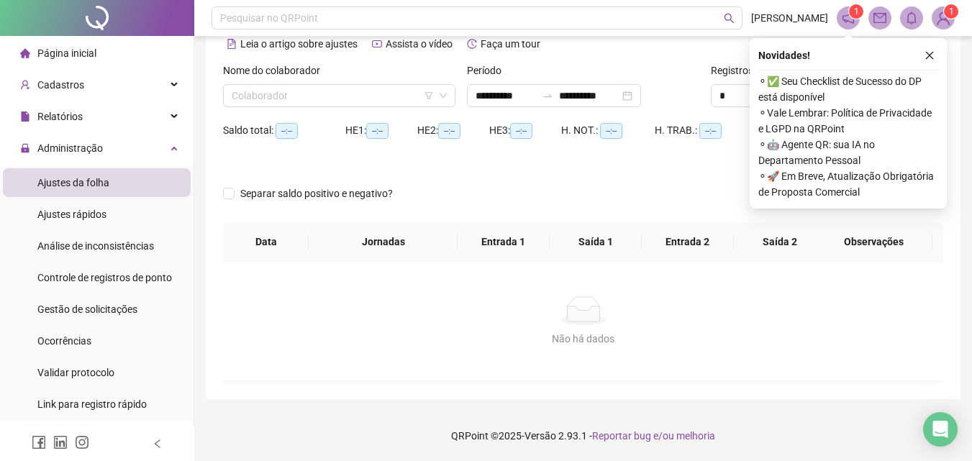
type input "**********"
click at [933, 57] on icon "close" at bounding box center [929, 55] width 10 height 10
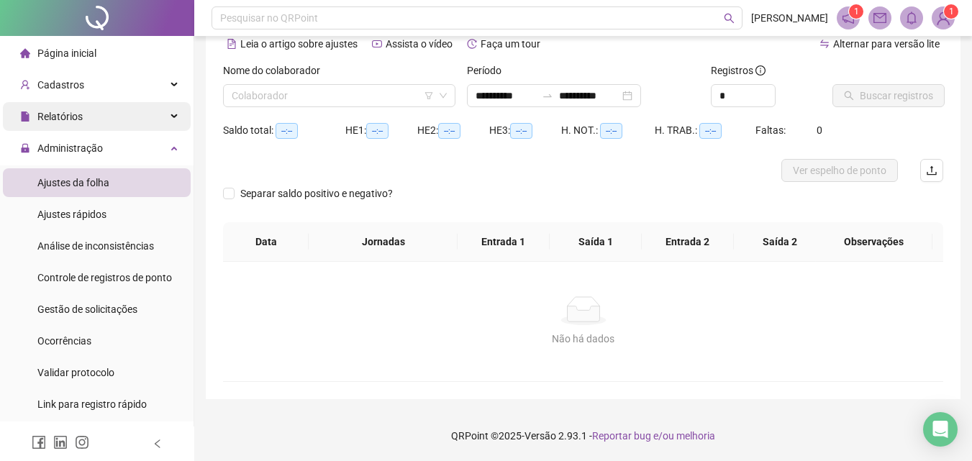
click at [124, 117] on div "Relatórios" at bounding box center [97, 116] width 188 height 29
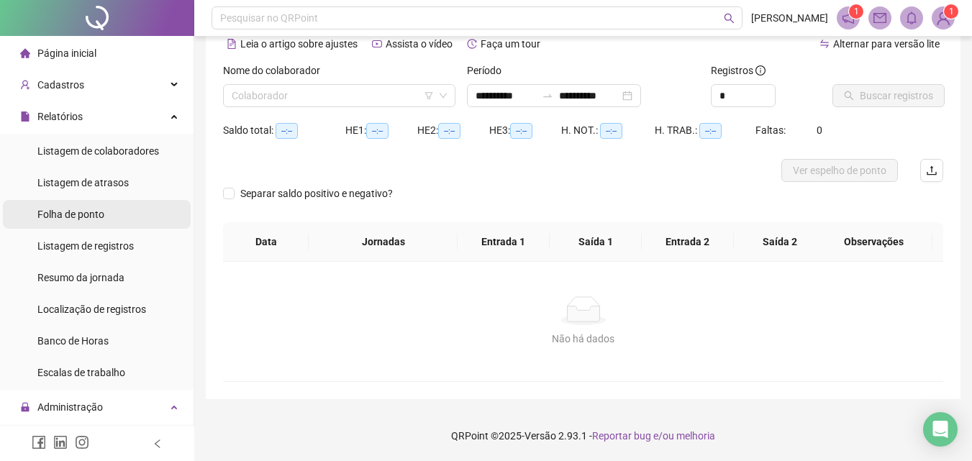
click at [94, 202] on div "Folha de ponto" at bounding box center [70, 214] width 67 height 29
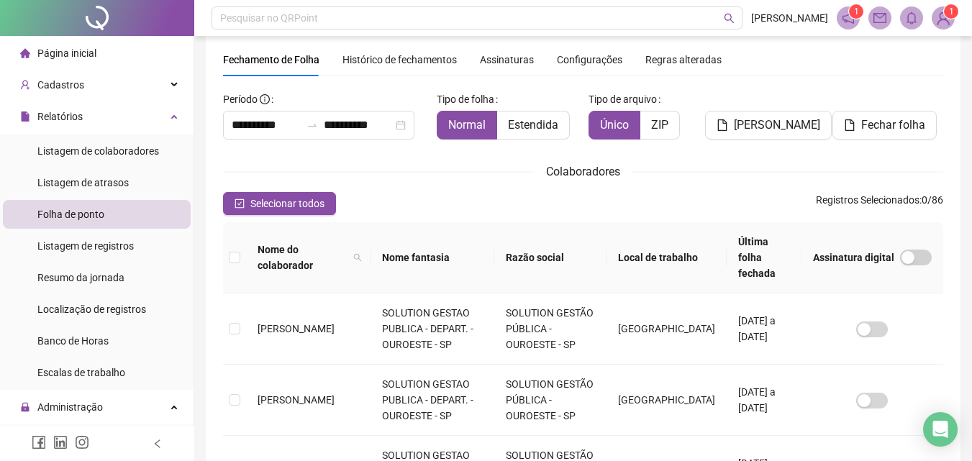
scroll to position [64, 0]
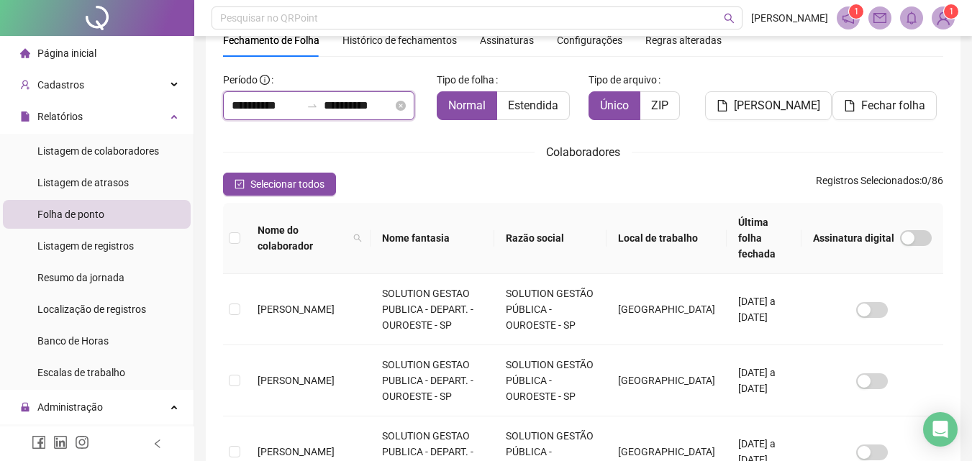
click at [257, 108] on input "**********" at bounding box center [266, 105] width 69 height 17
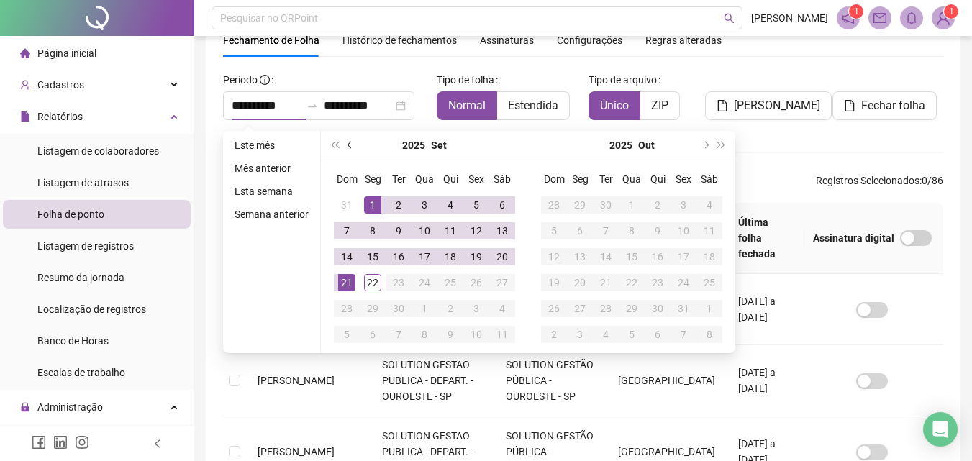
click at [353, 144] on button "prev-year" at bounding box center [350, 145] width 16 height 29
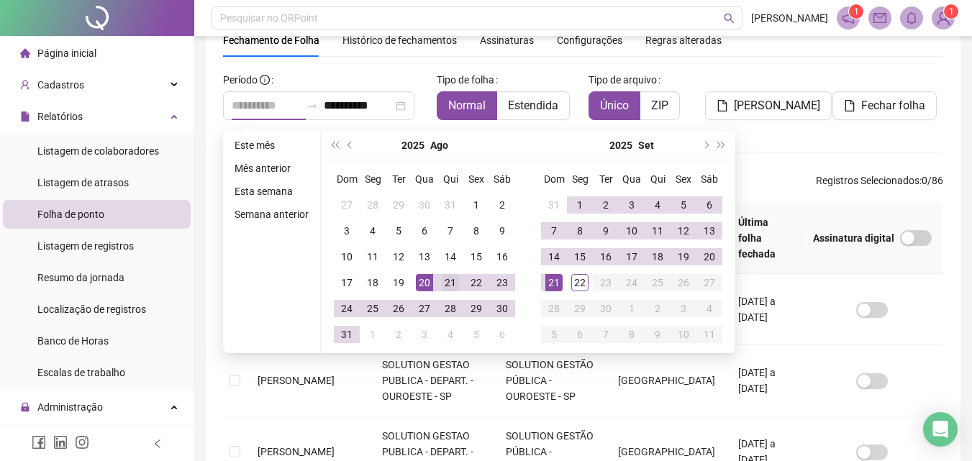
type input "**********"
click at [453, 276] on div "21" at bounding box center [450, 282] width 17 height 17
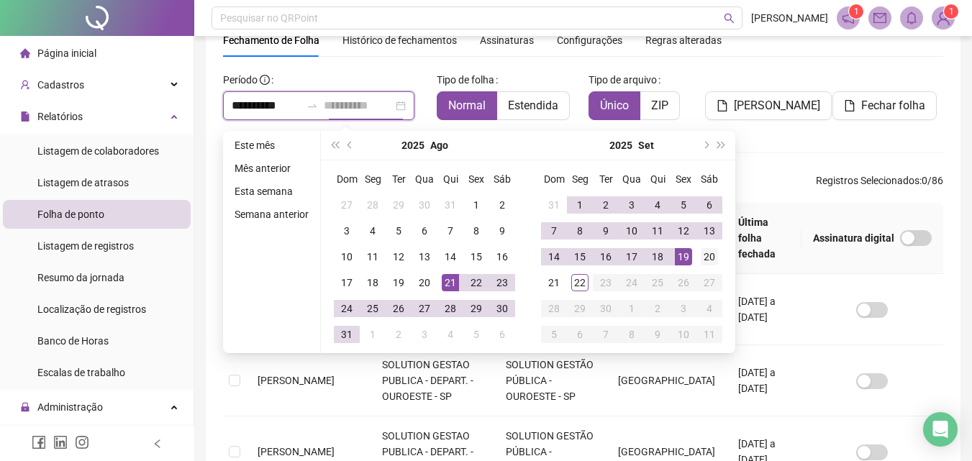
type input "**********"
click at [704, 250] on div "20" at bounding box center [709, 256] width 17 height 17
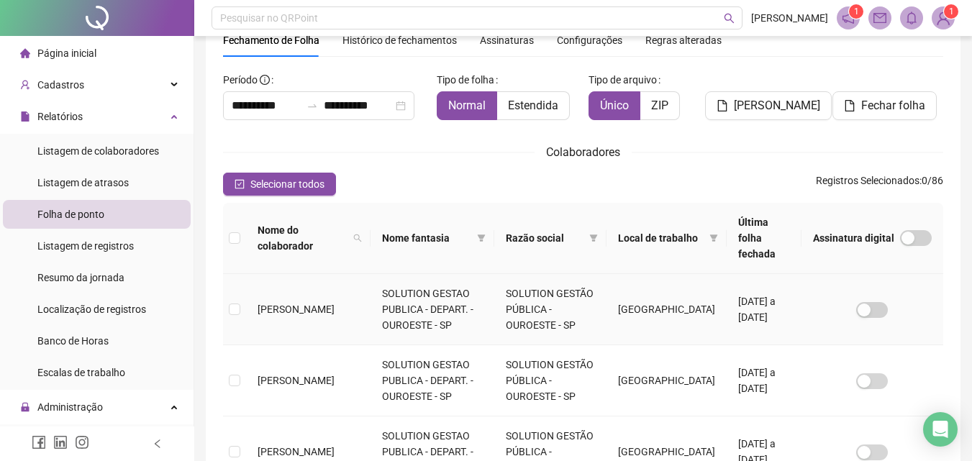
click at [286, 304] on span "[PERSON_NAME]" at bounding box center [296, 310] width 77 height 12
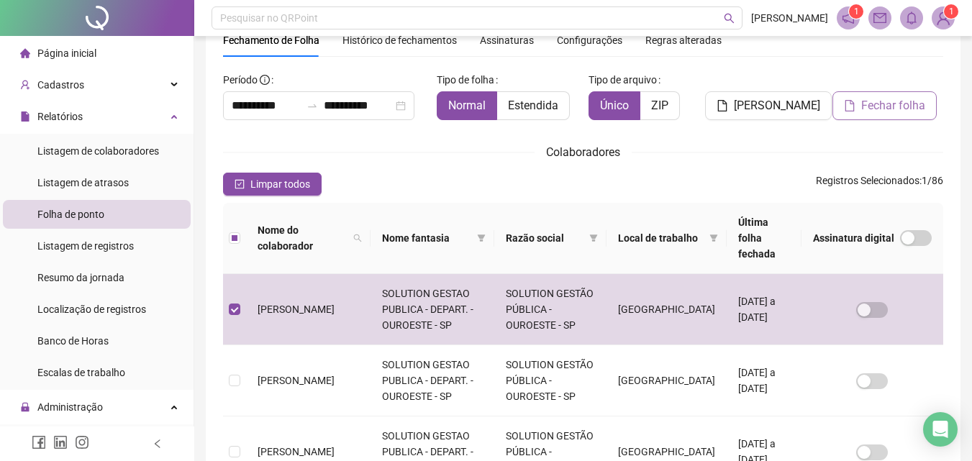
click at [902, 109] on span "Fechar folha" at bounding box center [893, 105] width 64 height 17
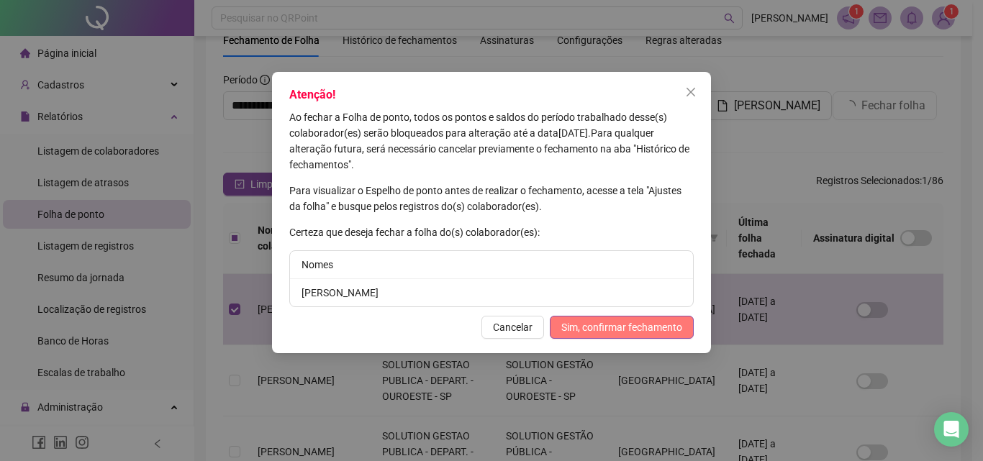
click at [595, 319] on button "Sim, confirmar fechamento" at bounding box center [622, 327] width 144 height 23
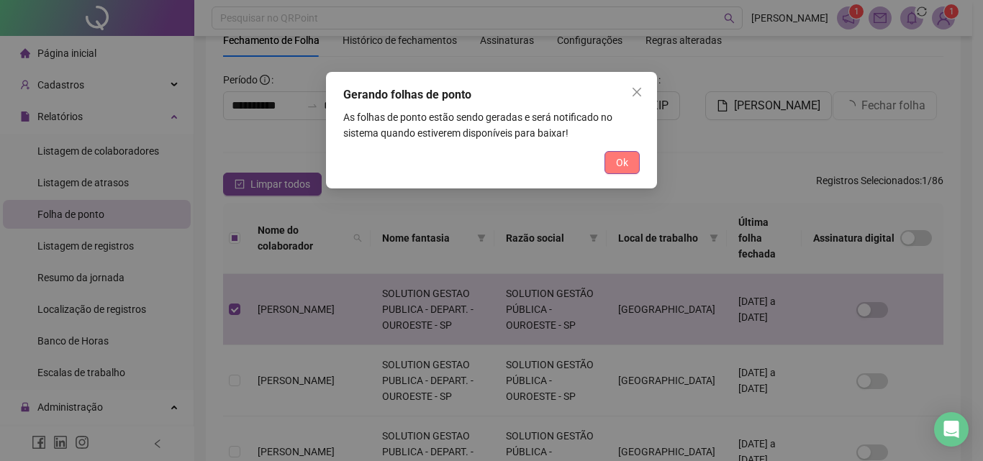
click at [618, 168] on span "Ok" at bounding box center [622, 163] width 12 height 16
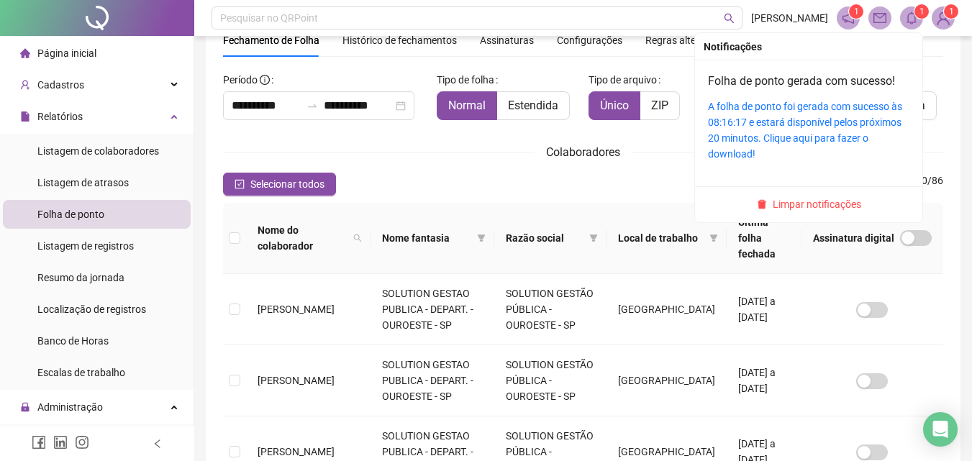
click at [912, 22] on icon "bell" at bounding box center [911, 18] width 10 height 13
click at [839, 106] on link "A folha de ponto foi gerada com sucesso às 08:16:17 e estará disponível pelos p…" at bounding box center [805, 130] width 194 height 59
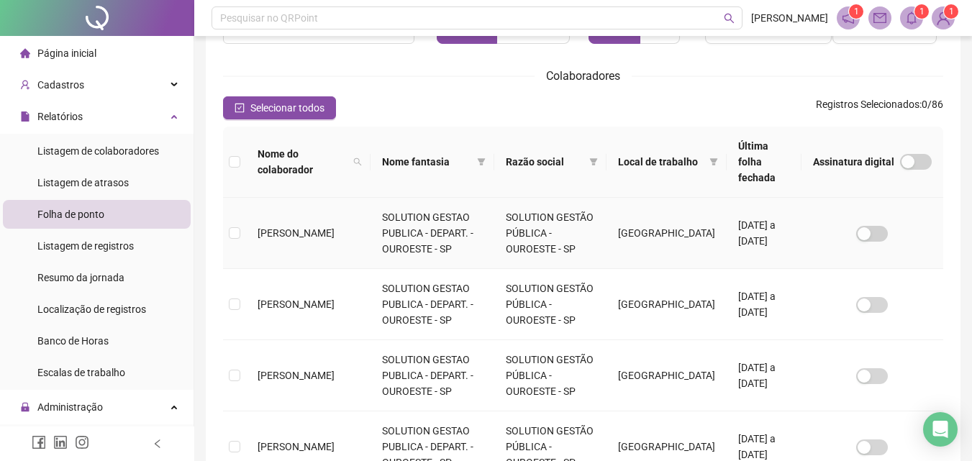
scroll to position [144, 0]
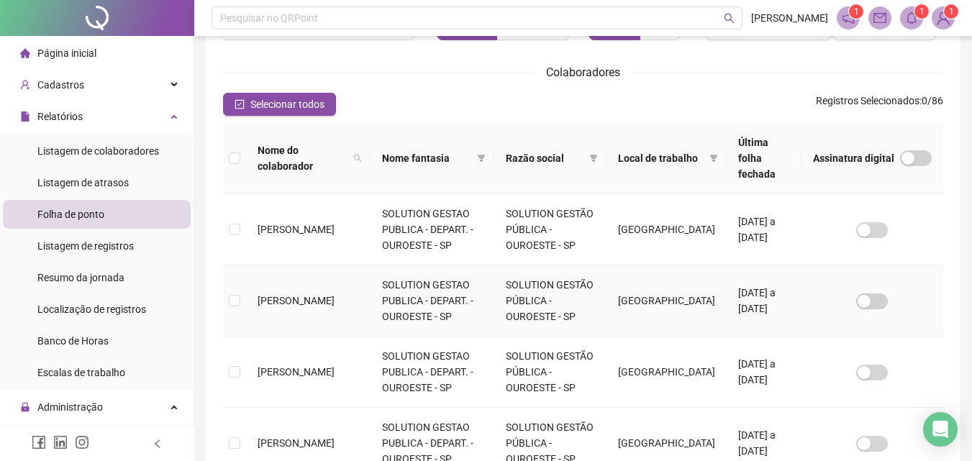
click at [301, 295] on span "[PERSON_NAME]" at bounding box center [296, 301] width 77 height 12
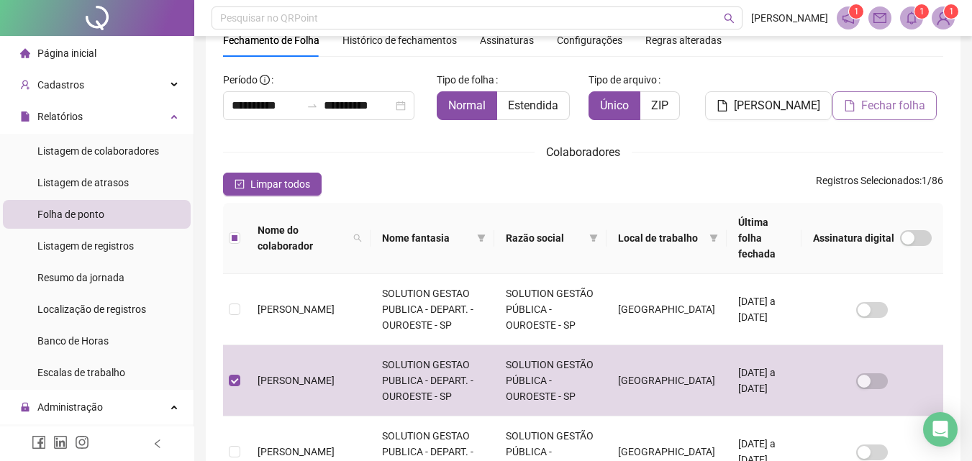
click at [898, 99] on span "Fechar folha" at bounding box center [893, 105] width 64 height 17
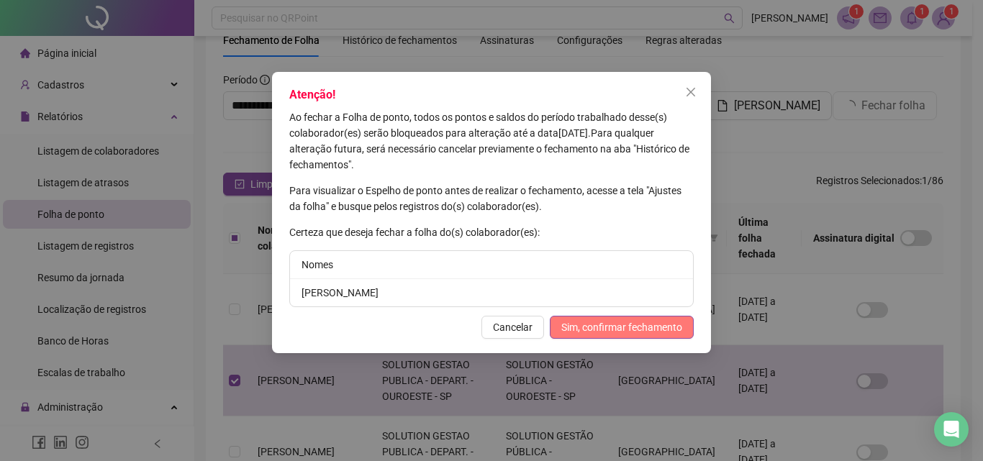
click at [671, 322] on span "Sim, confirmar fechamento" at bounding box center [621, 327] width 121 height 16
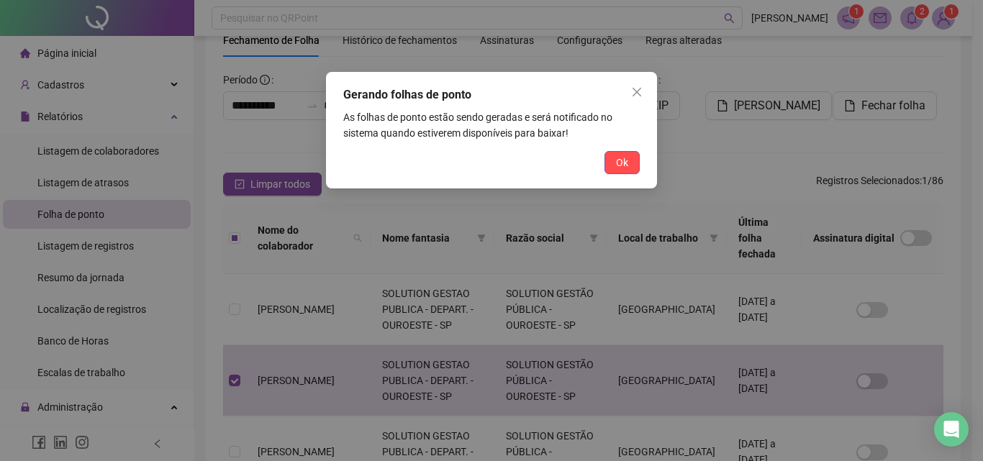
click at [626, 152] on div "Gerando folhas de ponto As folhas de ponto estão sendo geradas e será notificad…" at bounding box center [491, 130] width 331 height 117
click at [627, 155] on span "Ok" at bounding box center [622, 163] width 12 height 16
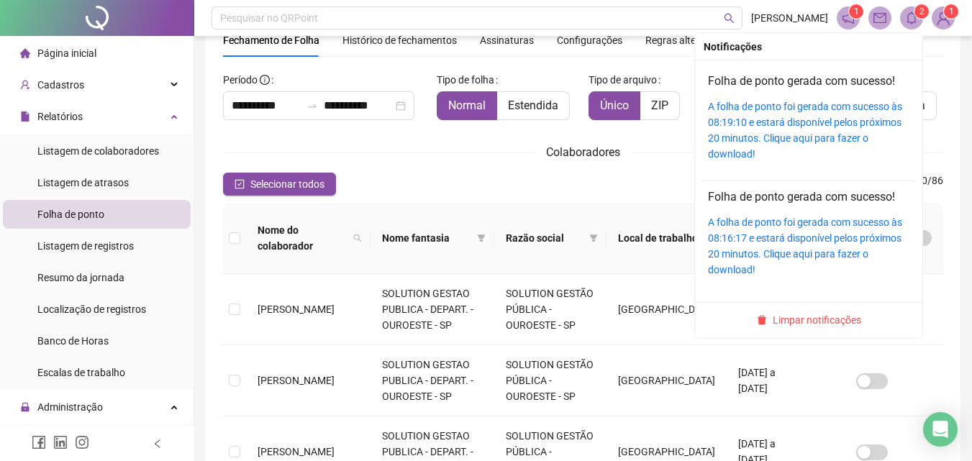
click at [918, 16] on sup "2" at bounding box center [921, 11] width 14 height 14
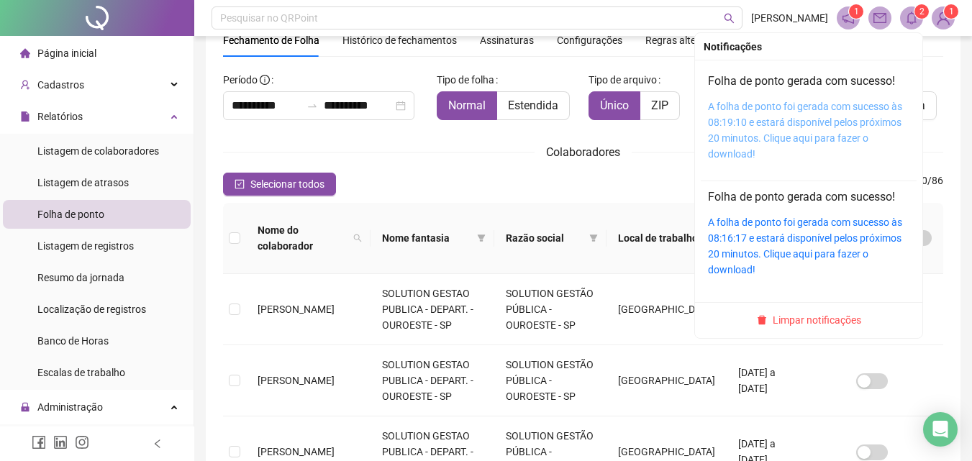
click at [829, 109] on link "A folha de ponto foi gerada com sucesso às 08:19:10 e estará disponível pelos p…" at bounding box center [805, 130] width 194 height 59
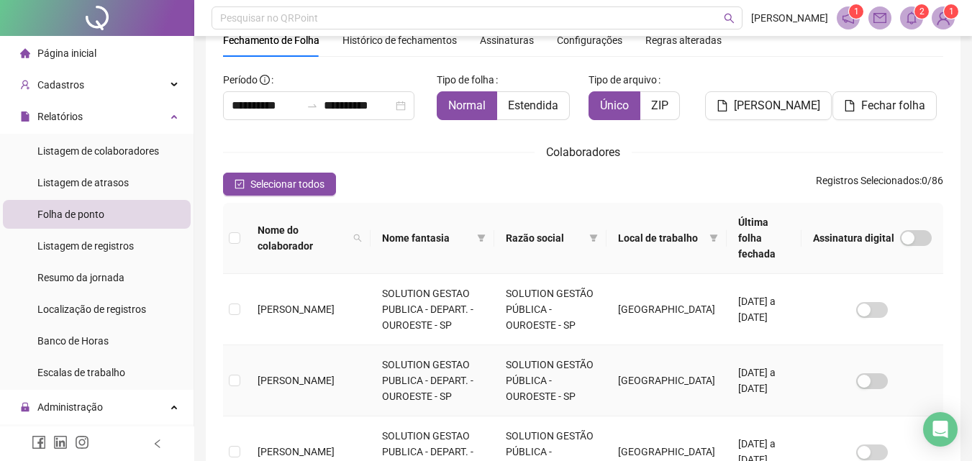
scroll to position [136, 0]
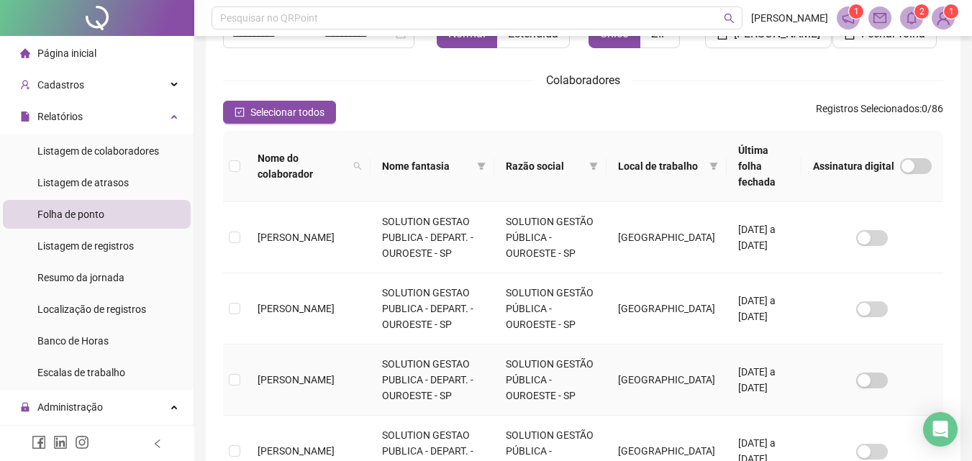
click at [294, 374] on span "[PERSON_NAME]" at bounding box center [296, 380] width 77 height 12
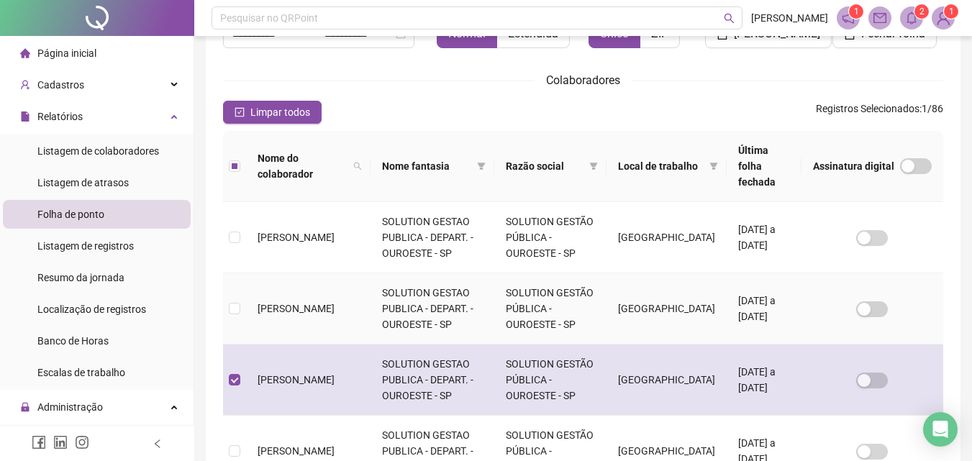
scroll to position [64, 0]
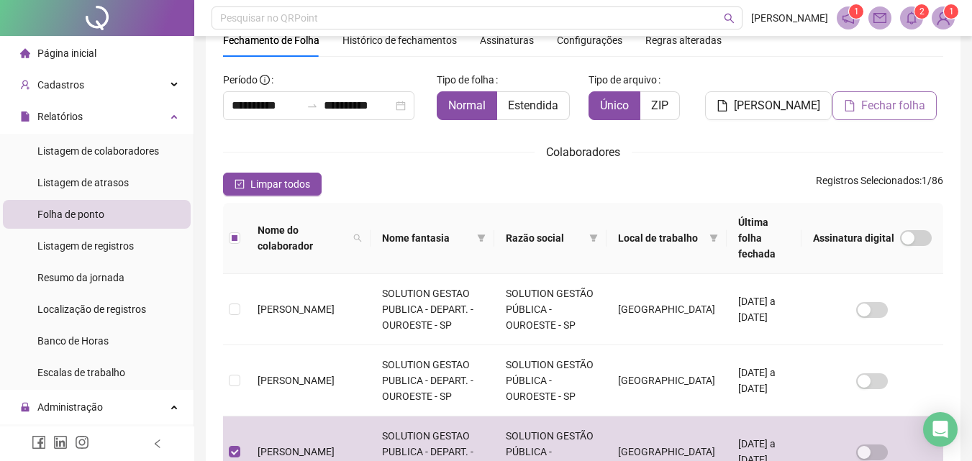
click at [891, 102] on span "Fechar folha" at bounding box center [893, 105] width 64 height 17
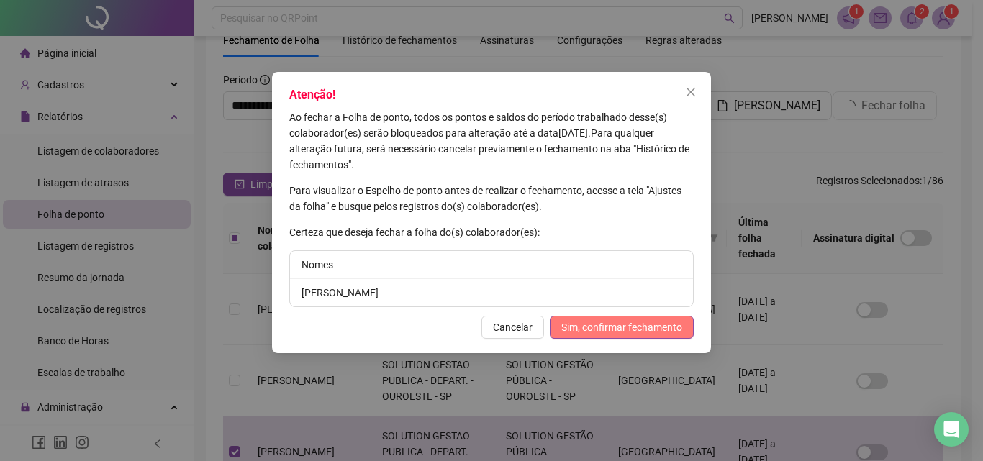
click at [628, 337] on button "Sim, confirmar fechamento" at bounding box center [622, 327] width 144 height 23
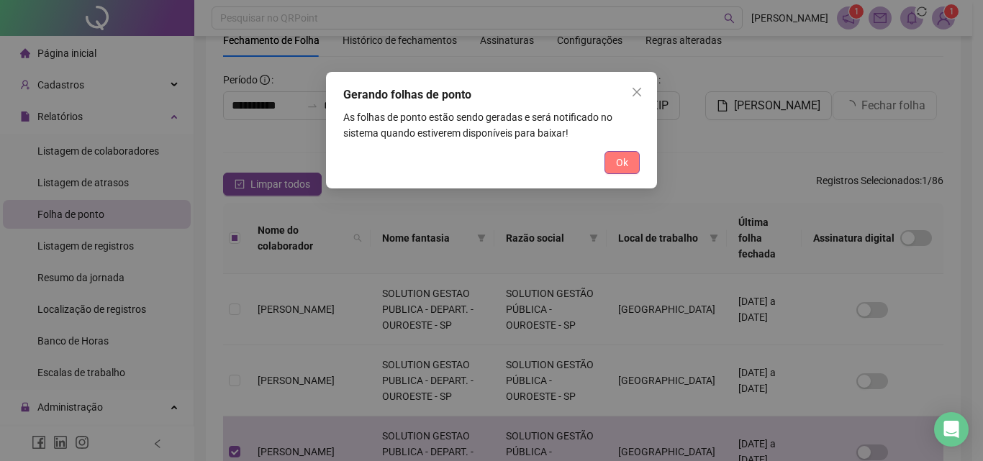
click at [619, 163] on span "Ok" at bounding box center [622, 163] width 12 height 16
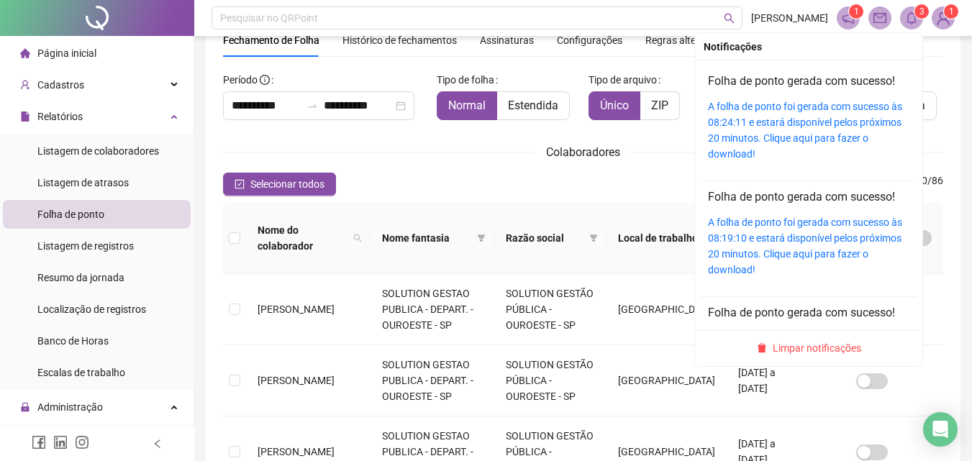
click at [910, 14] on icon "bell" at bounding box center [911, 18] width 10 height 13
click at [794, 110] on link "A folha de ponto foi gerada com sucesso às 08:24:11 e estará disponível pelos p…" at bounding box center [805, 130] width 194 height 59
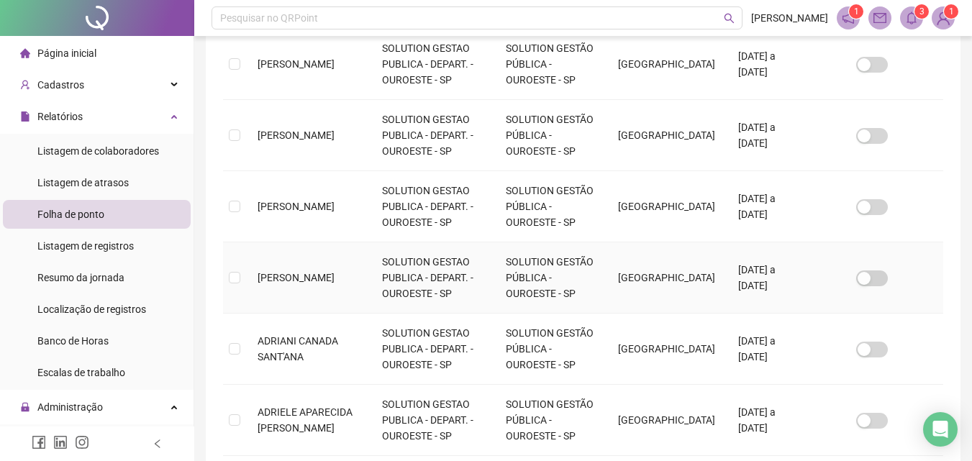
scroll to position [352, 0]
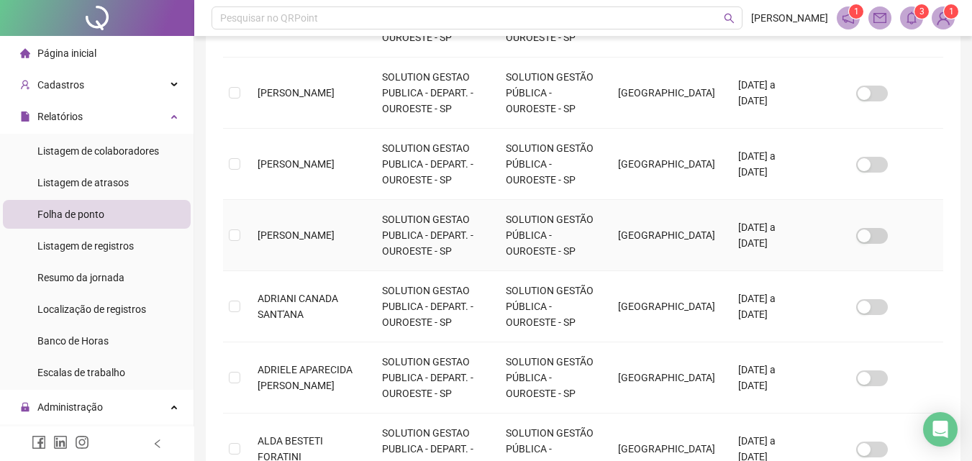
click at [294, 229] on span "[PERSON_NAME]" at bounding box center [296, 235] width 77 height 12
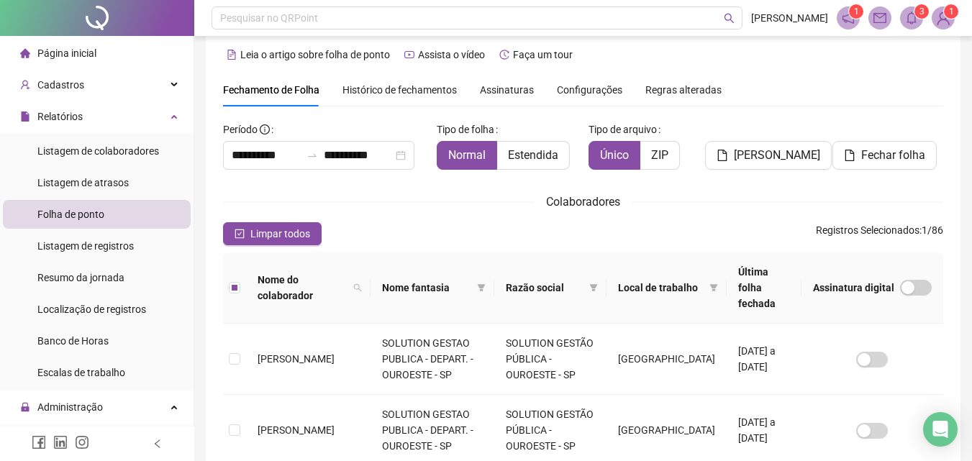
scroll to position [0, 0]
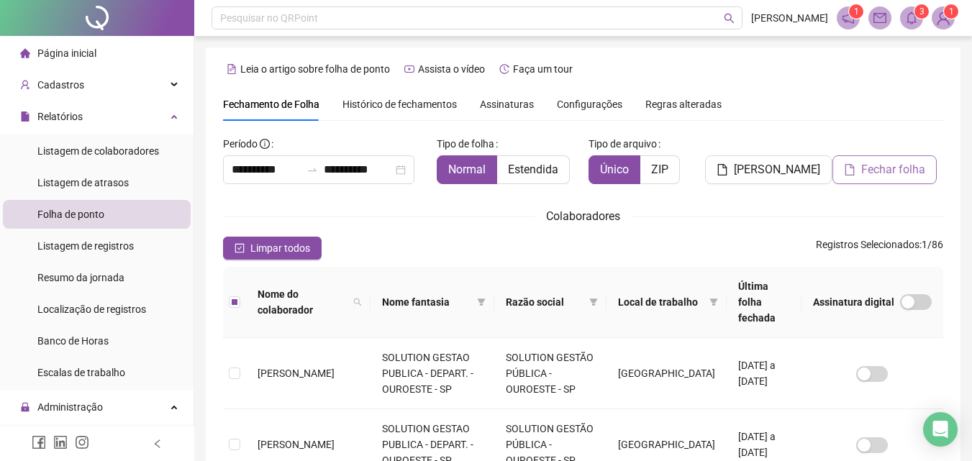
click at [884, 172] on span "Fechar folha" at bounding box center [893, 169] width 64 height 17
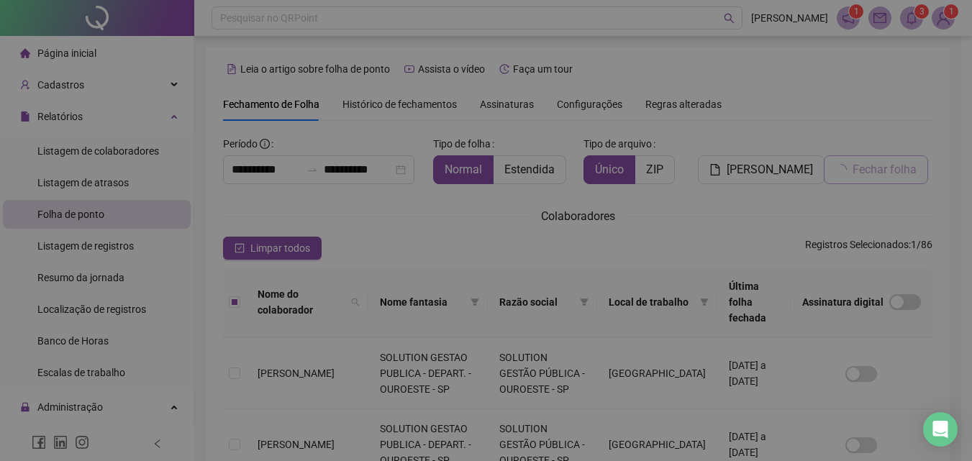
scroll to position [64, 0]
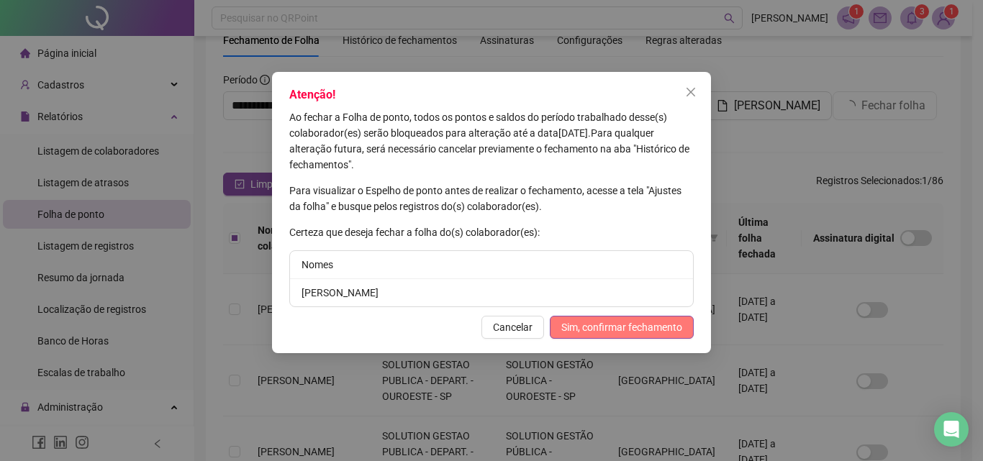
click at [649, 323] on span "Sim, confirmar fechamento" at bounding box center [621, 327] width 121 height 16
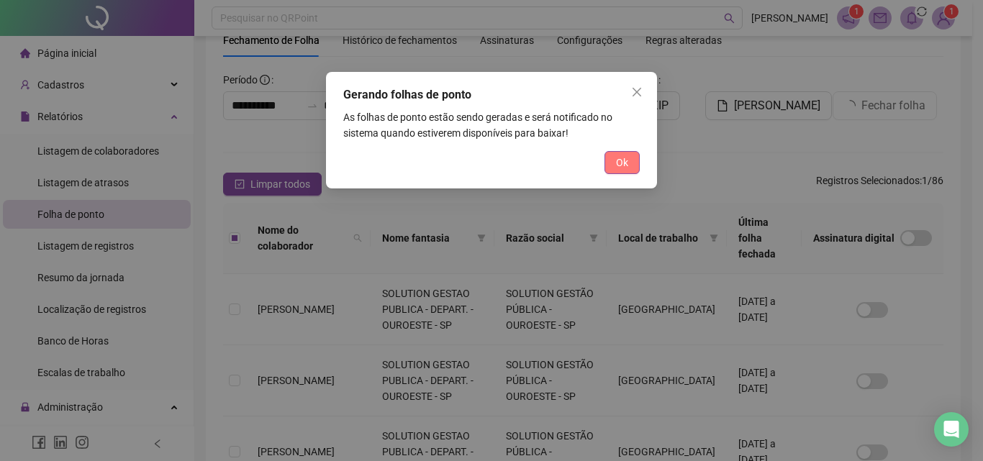
click at [624, 160] on span "Ok" at bounding box center [622, 163] width 12 height 16
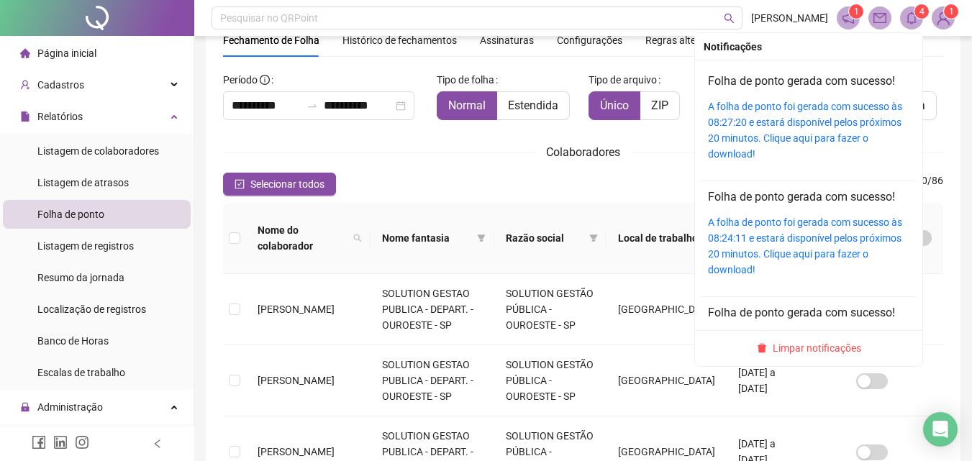
click at [909, 14] on icon "bell" at bounding box center [911, 18] width 10 height 13
click at [788, 109] on link "A folha de ponto foi gerada com sucesso às 08:27:20 e estará disponível pelos p…" at bounding box center [805, 130] width 194 height 59
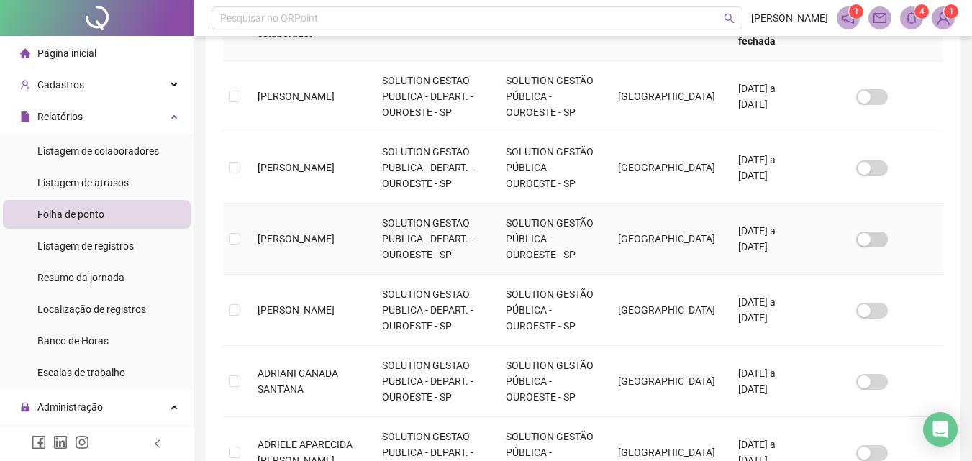
scroll to position [352, 0]
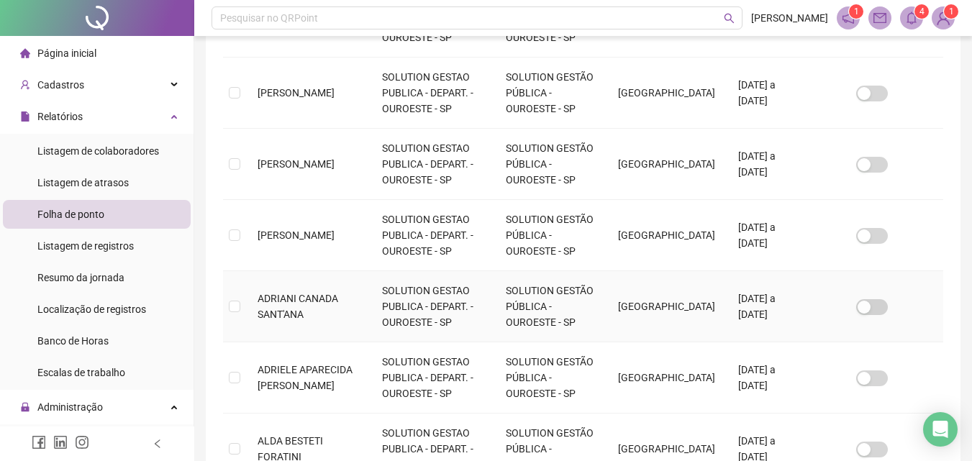
click at [243, 299] on td at bounding box center [234, 306] width 23 height 71
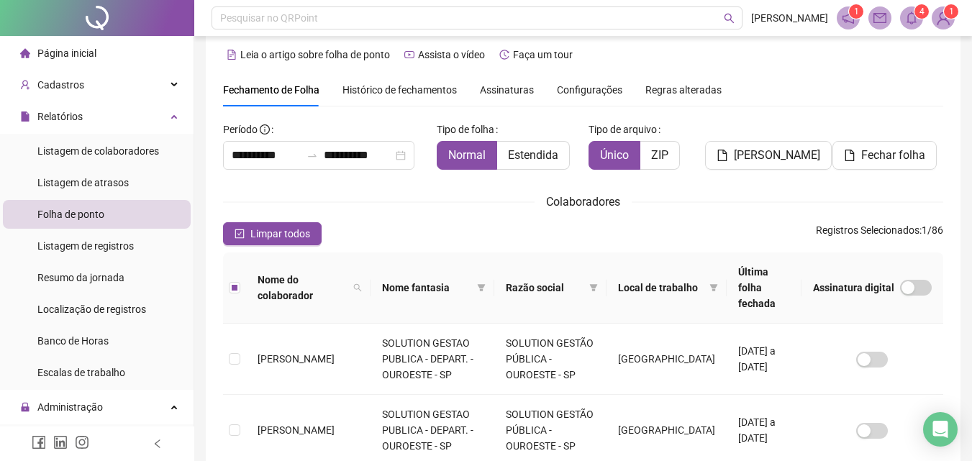
scroll to position [0, 0]
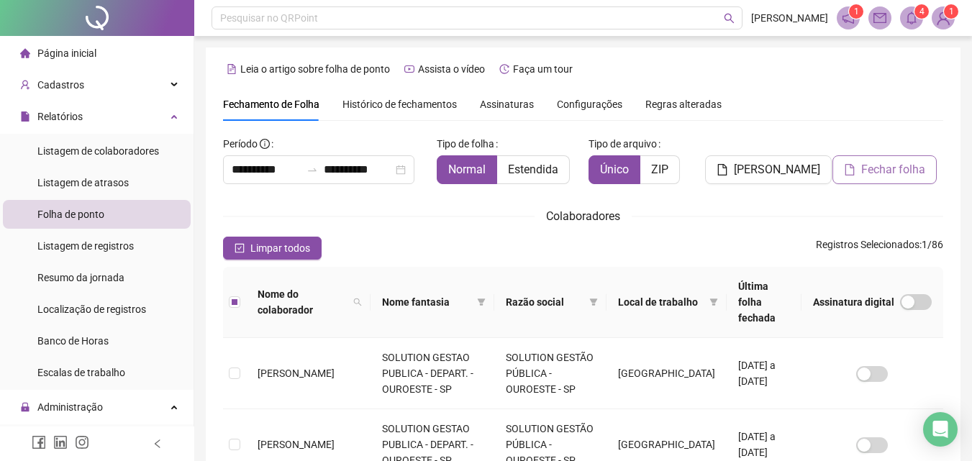
click at [867, 167] on span "Fechar folha" at bounding box center [893, 169] width 64 height 17
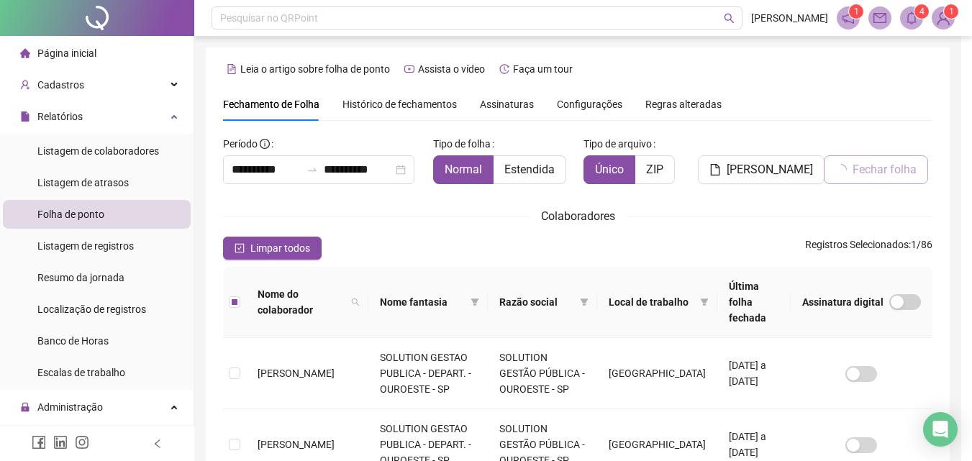
scroll to position [64, 0]
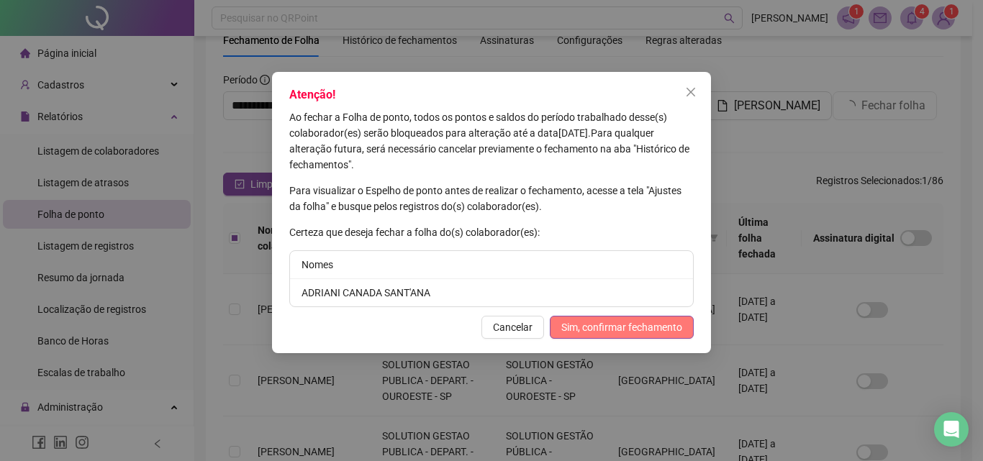
click at [667, 321] on span "Sim, confirmar fechamento" at bounding box center [621, 327] width 121 height 16
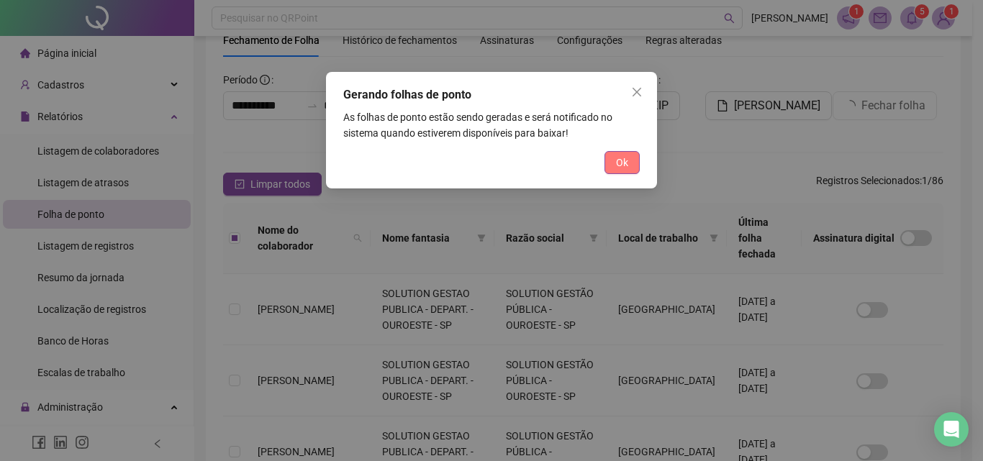
click at [627, 165] on span "Ok" at bounding box center [622, 163] width 12 height 16
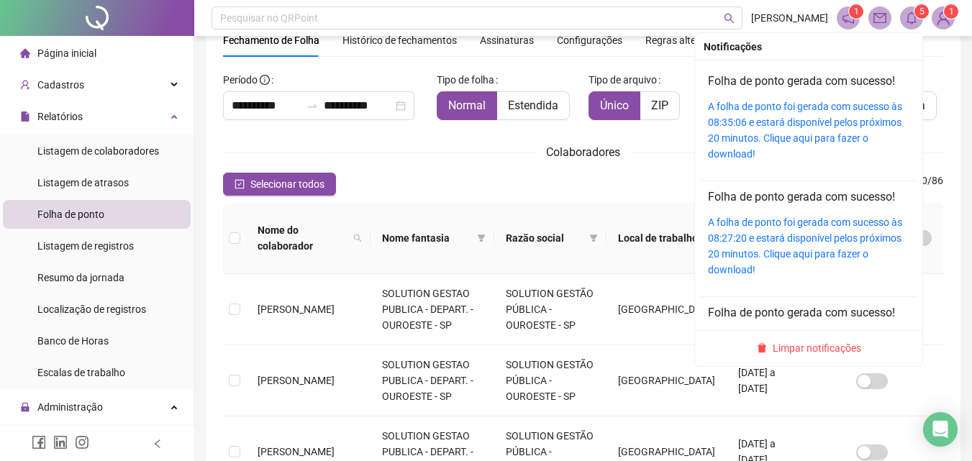
click at [908, 17] on icon "bell" at bounding box center [911, 18] width 10 height 13
click at [775, 106] on link "A folha de ponto foi gerada com sucesso às 08:35:06 e estará disponível pelos p…" at bounding box center [805, 130] width 194 height 59
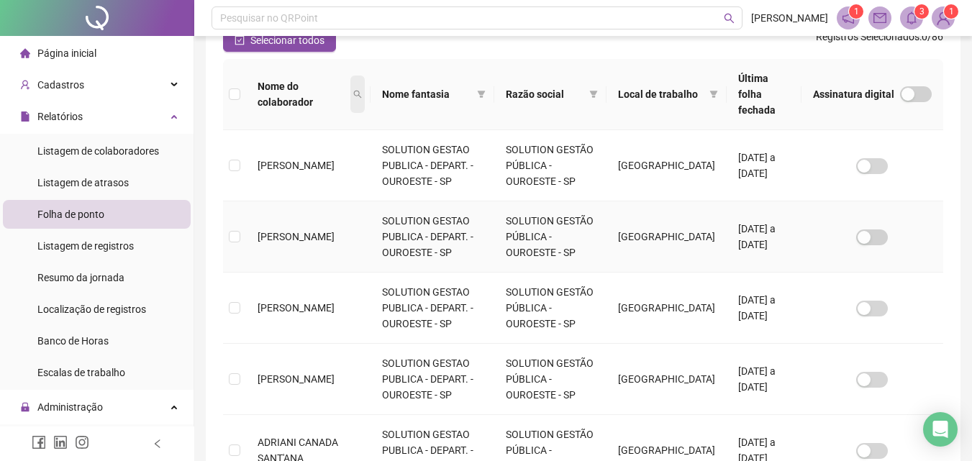
scroll to position [352, 0]
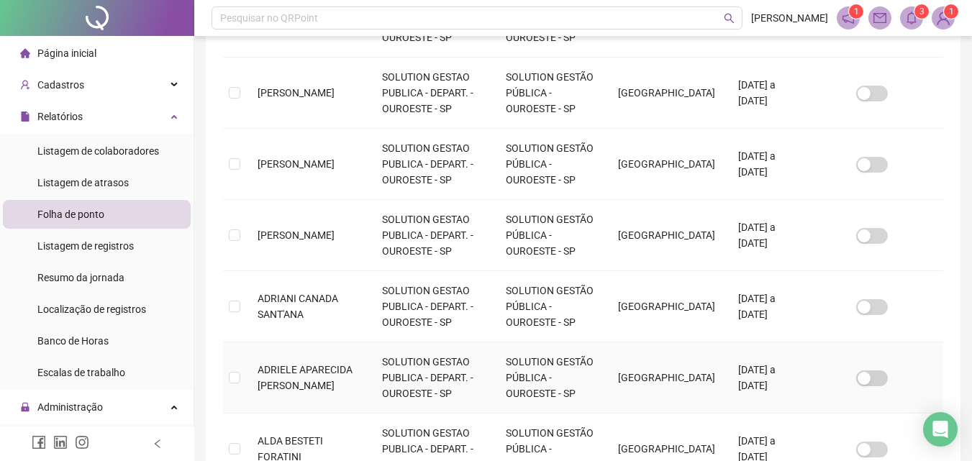
click at [308, 367] on span "ADRIELE APARECIDA [PERSON_NAME]" at bounding box center [305, 377] width 95 height 27
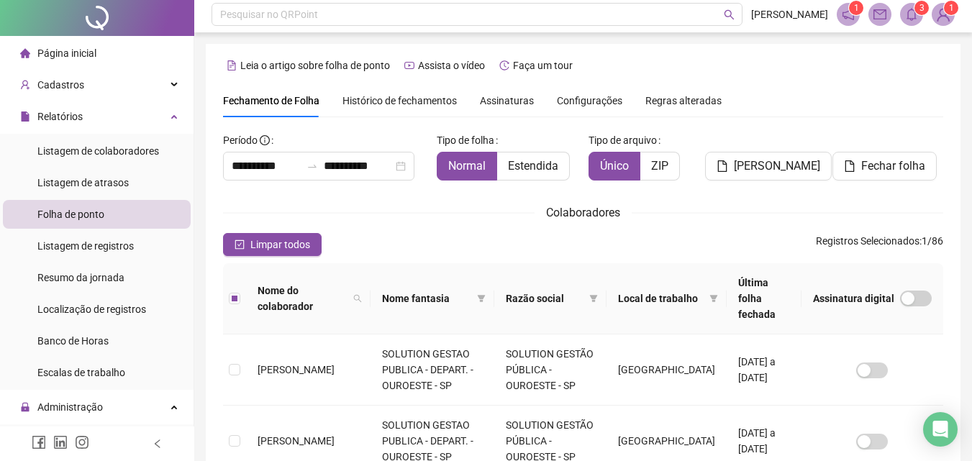
scroll to position [0, 0]
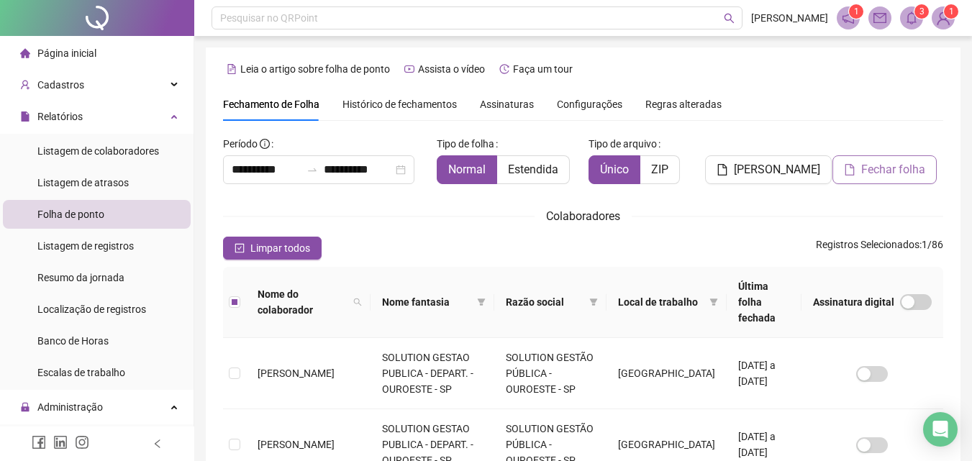
click at [905, 166] on span "Fechar folha" at bounding box center [893, 169] width 64 height 17
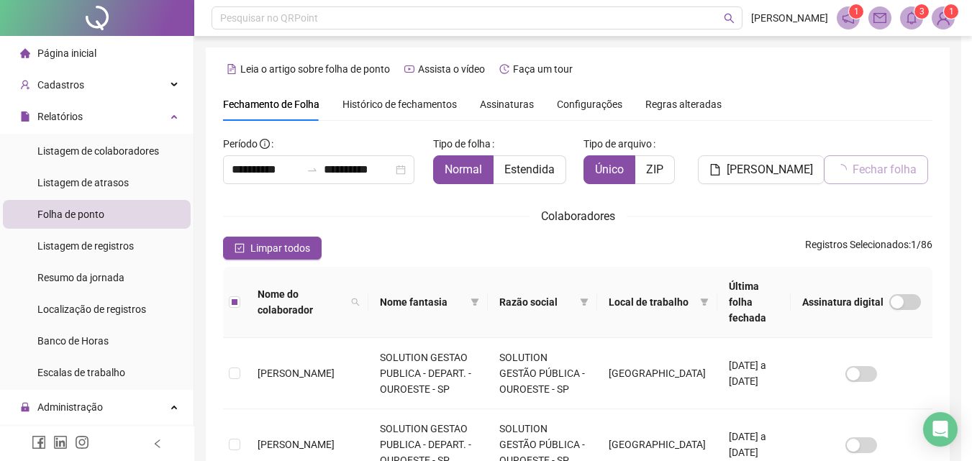
scroll to position [64, 0]
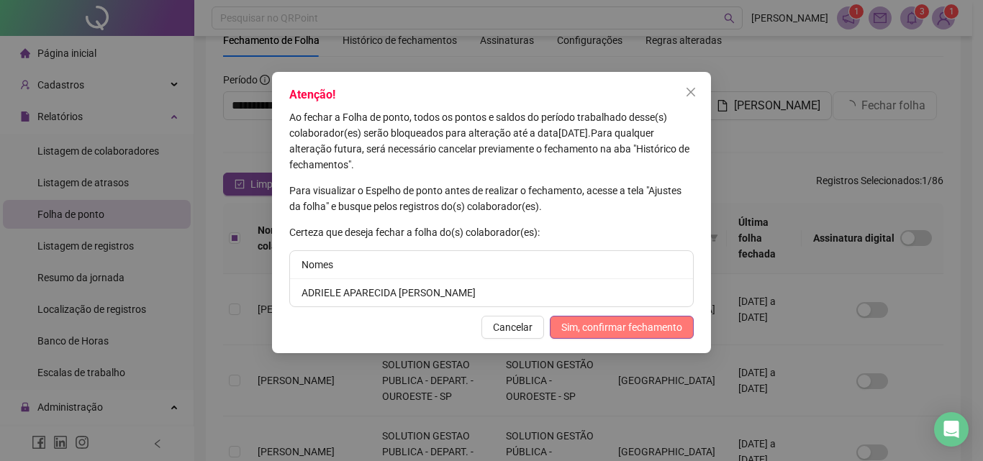
click at [607, 329] on span "Sim, confirmar fechamento" at bounding box center [621, 327] width 121 height 16
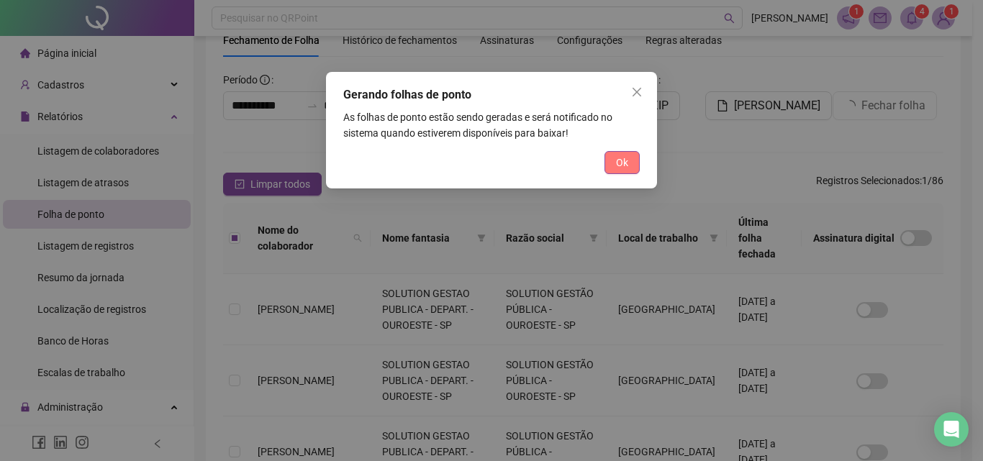
click at [634, 158] on button "Ok" at bounding box center [621, 162] width 35 height 23
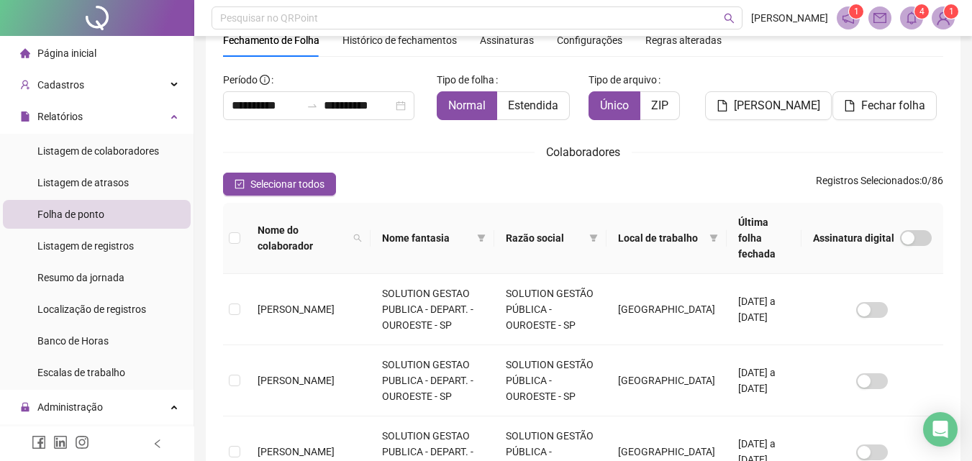
click at [921, 18] on span "4" at bounding box center [921, 11] width 5 height 14
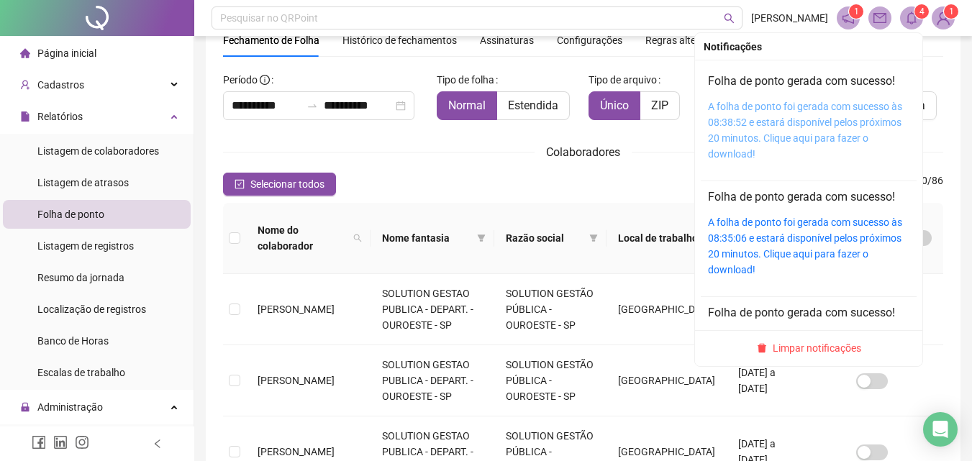
click at [714, 107] on link "A folha de ponto foi gerada com sucesso às 08:38:52 e estará disponível pelos p…" at bounding box center [805, 130] width 194 height 59
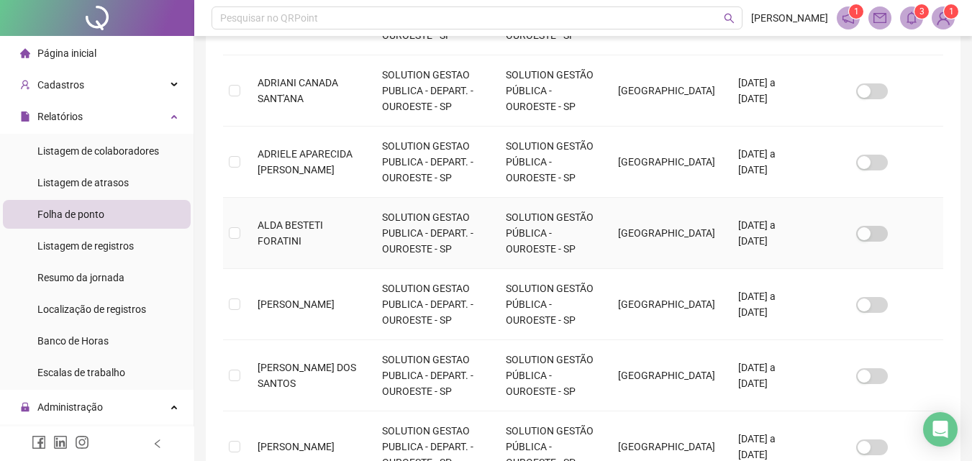
click at [286, 219] on span "ALDA BESTETI FORATINI" at bounding box center [290, 232] width 65 height 27
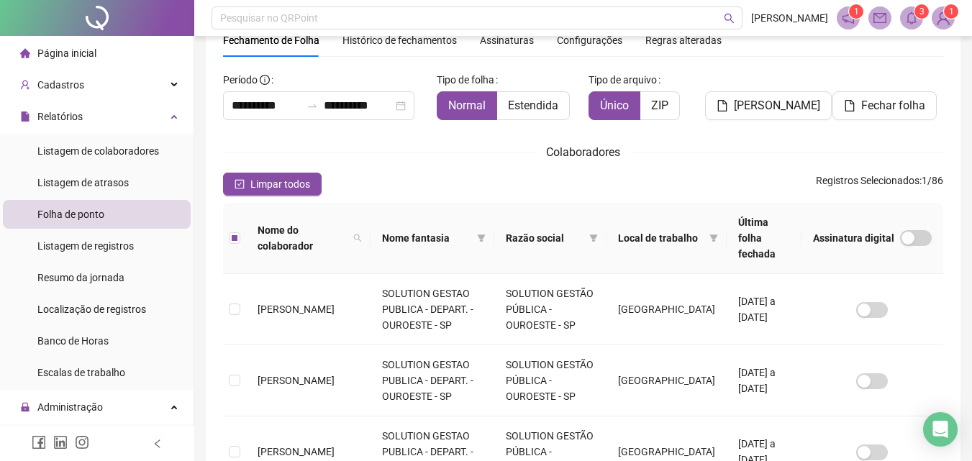
scroll to position [0, 0]
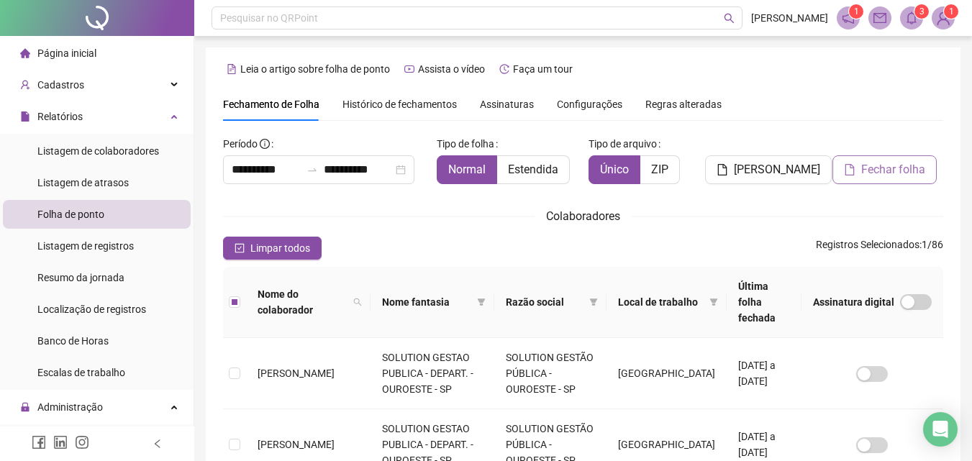
click at [894, 163] on span "Fechar folha" at bounding box center [893, 169] width 64 height 17
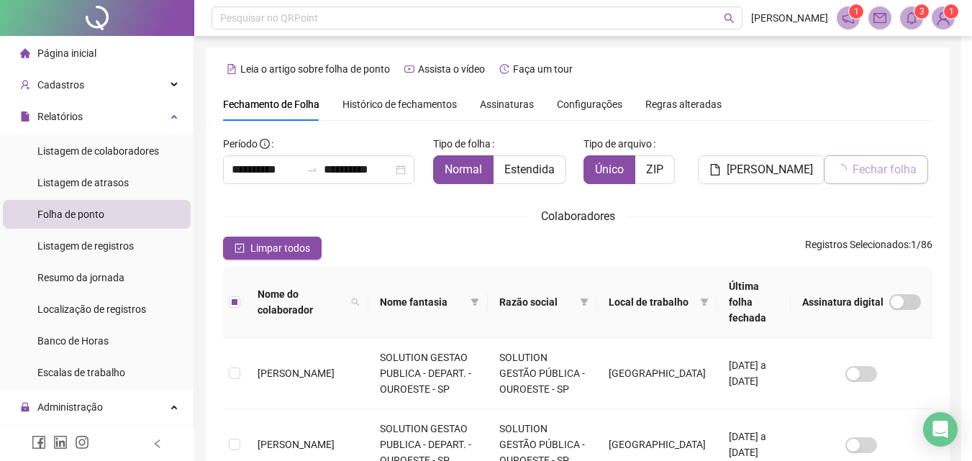
scroll to position [64, 0]
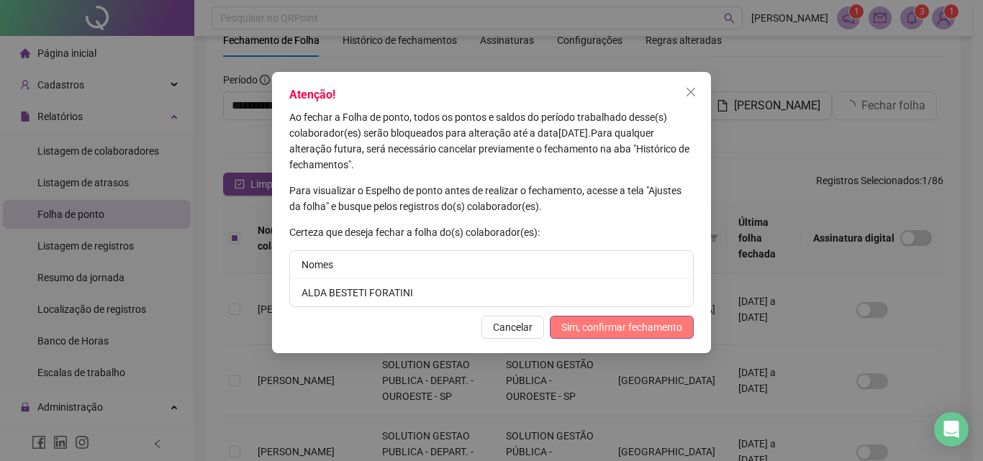
click at [640, 329] on span "Sim, confirmar fechamento" at bounding box center [621, 327] width 121 height 16
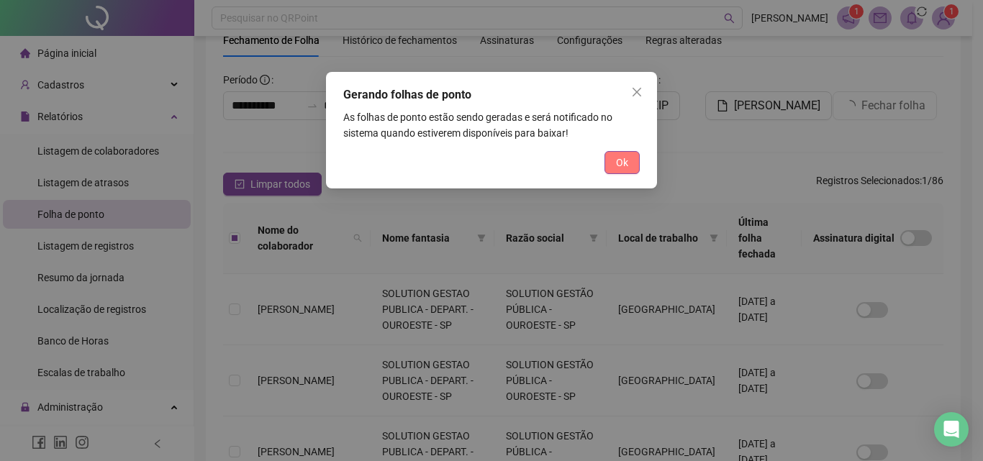
click at [632, 165] on button "Ok" at bounding box center [621, 162] width 35 height 23
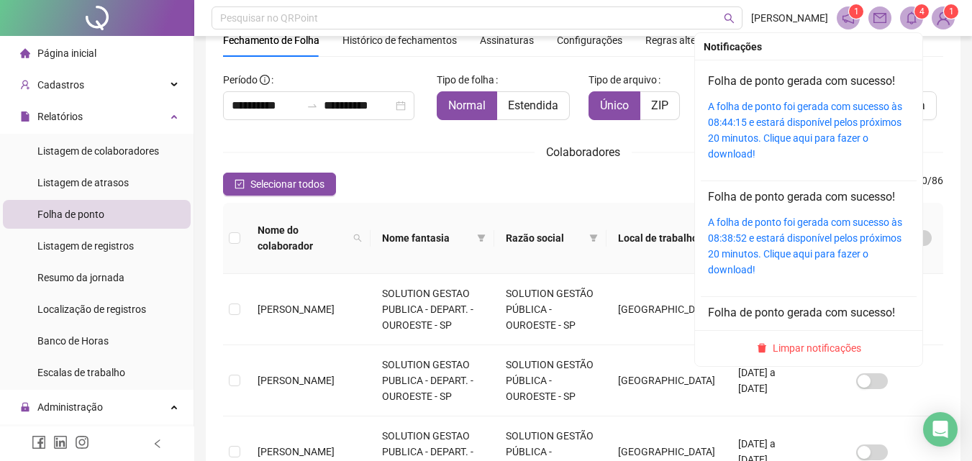
click at [912, 20] on icon "bell" at bounding box center [911, 18] width 13 height 13
click at [835, 122] on link "A folha de ponto foi gerada com sucesso às 08:44:15 e estará disponível pelos p…" at bounding box center [805, 130] width 194 height 59
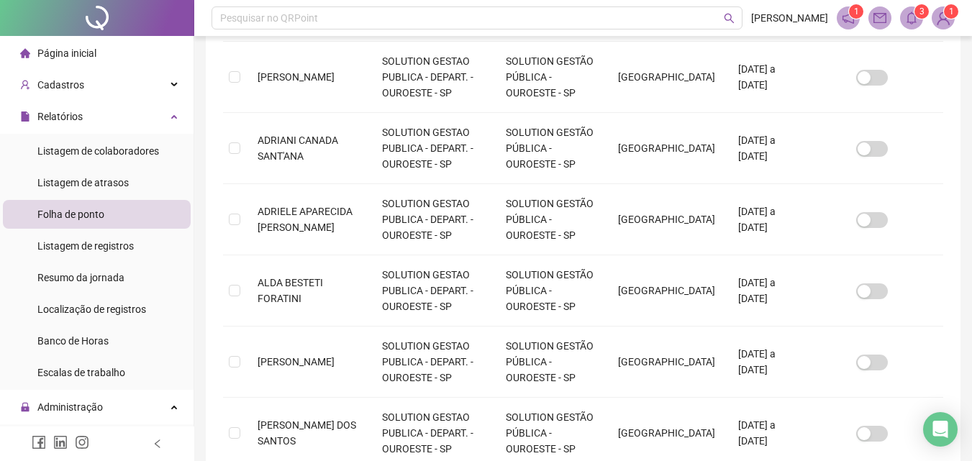
scroll to position [698, 0]
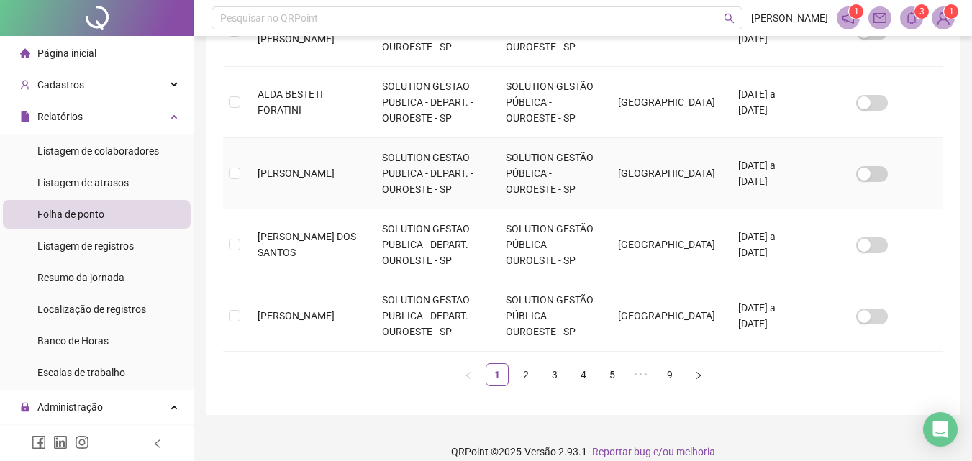
click at [247, 155] on td "[PERSON_NAME]" at bounding box center [308, 173] width 124 height 71
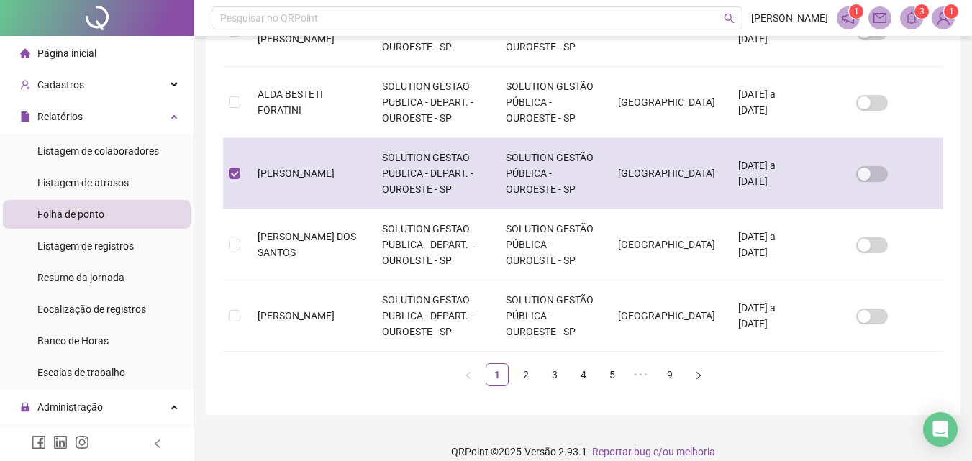
scroll to position [64, 0]
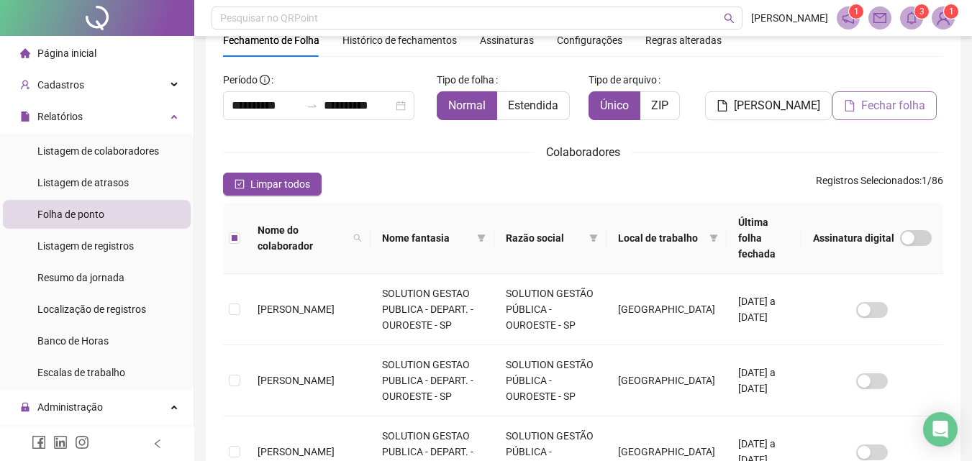
click at [911, 101] on span "Fechar folha" at bounding box center [893, 105] width 64 height 17
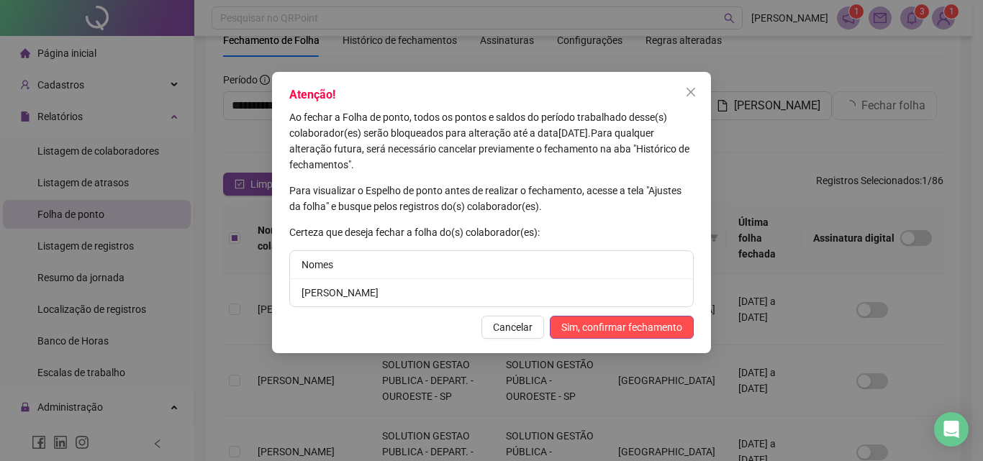
click at [632, 314] on div "Atenção! Ao fechar a Folha de ponto, todos os pontos e saldos do período trabal…" at bounding box center [491, 212] width 439 height 281
click at [636, 329] on span "Sim, confirmar fechamento" at bounding box center [621, 327] width 121 height 16
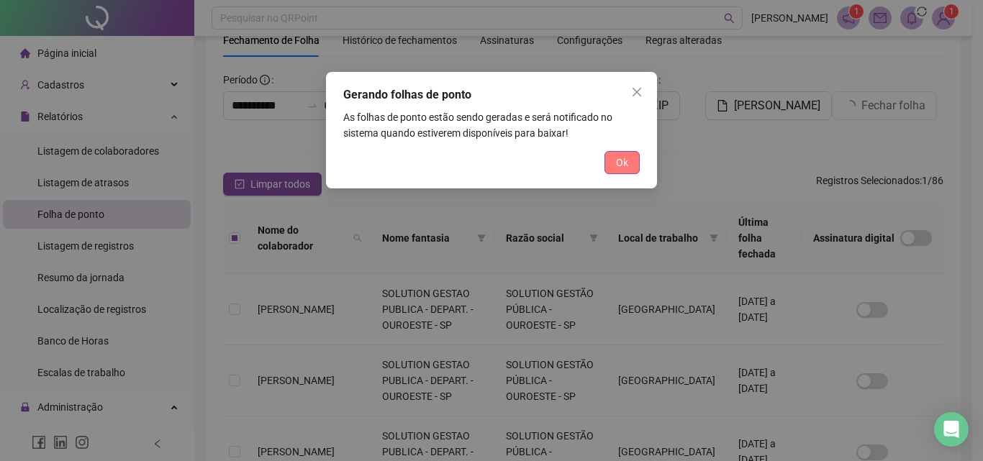
click at [630, 170] on button "Ok" at bounding box center [621, 162] width 35 height 23
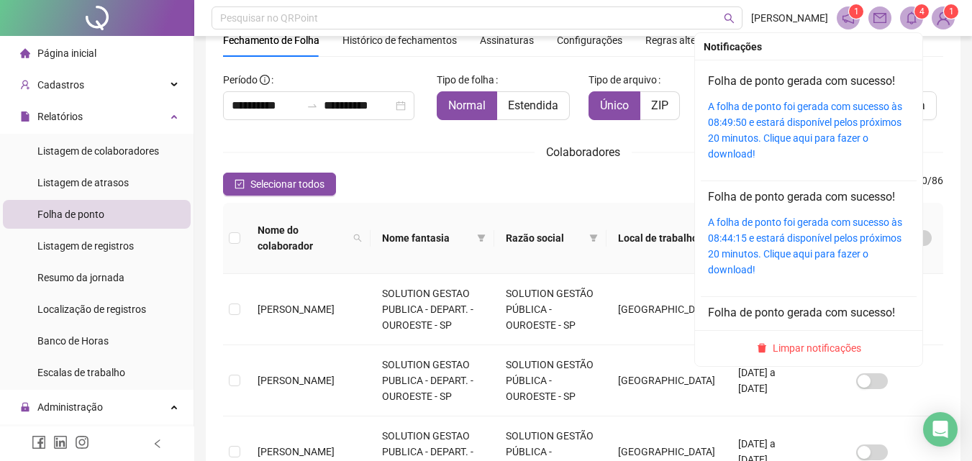
click at [914, 21] on icon "bell" at bounding box center [911, 18] width 13 height 13
click at [734, 130] on div "A folha de ponto foi gerada com sucesso às 08:49:50 e estará disponível pelos p…" at bounding box center [808, 130] width 201 height 63
click at [909, 22] on icon "bell" at bounding box center [911, 18] width 13 height 13
click at [804, 129] on div "A folha de ponto foi gerada com sucesso às 08:49:50 e estará disponível pelos p…" at bounding box center [808, 130] width 201 height 63
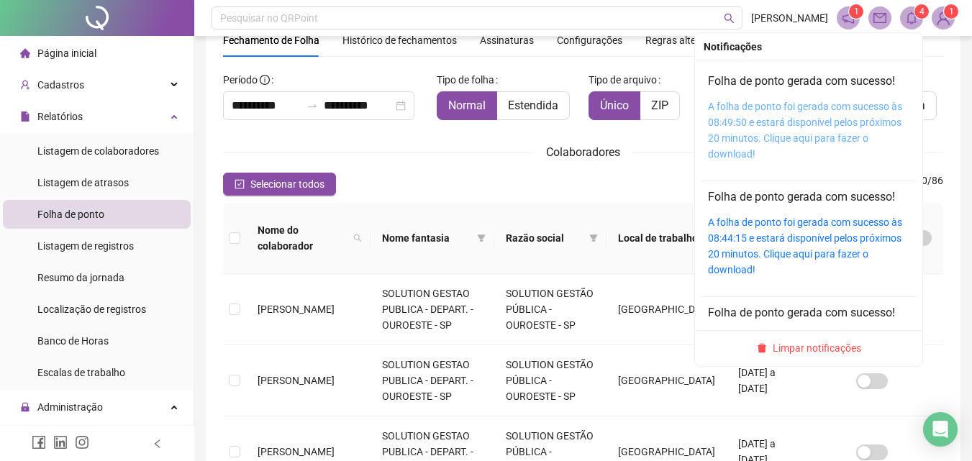
click at [794, 133] on link "A folha de ponto foi gerada com sucesso às 08:49:50 e estará disponível pelos p…" at bounding box center [805, 130] width 194 height 59
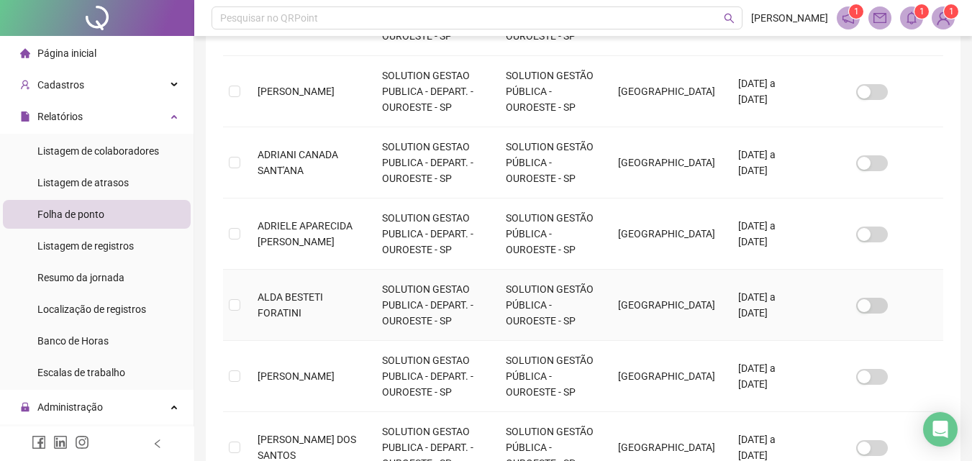
scroll to position [640, 0]
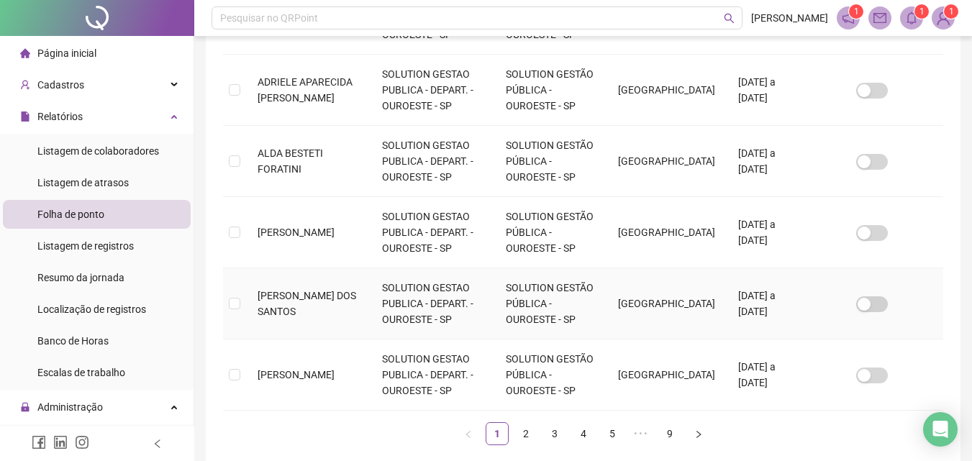
click at [252, 286] on td "[PERSON_NAME] DOS SANTOS" at bounding box center [308, 303] width 124 height 71
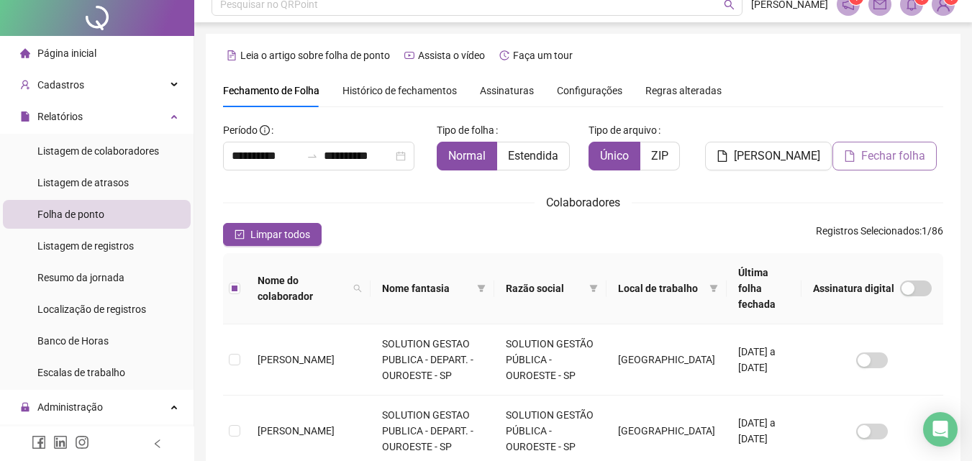
scroll to position [0, 0]
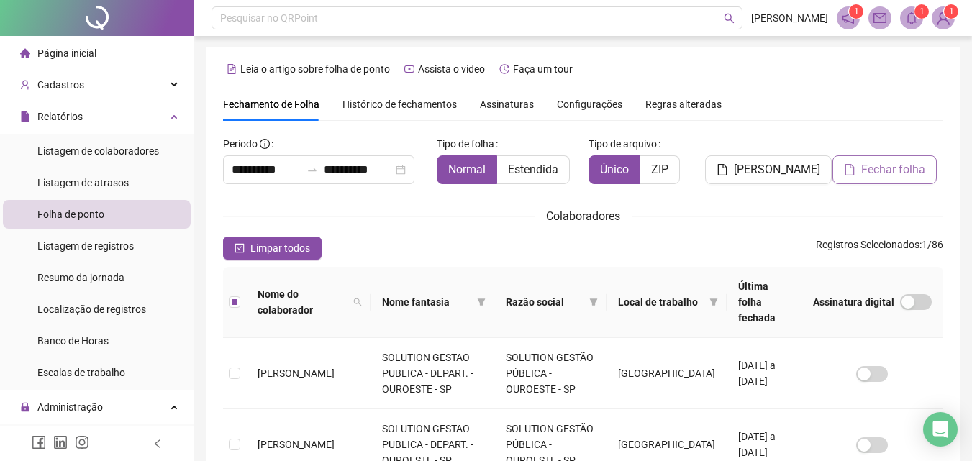
click at [916, 167] on span "Fechar folha" at bounding box center [893, 169] width 64 height 17
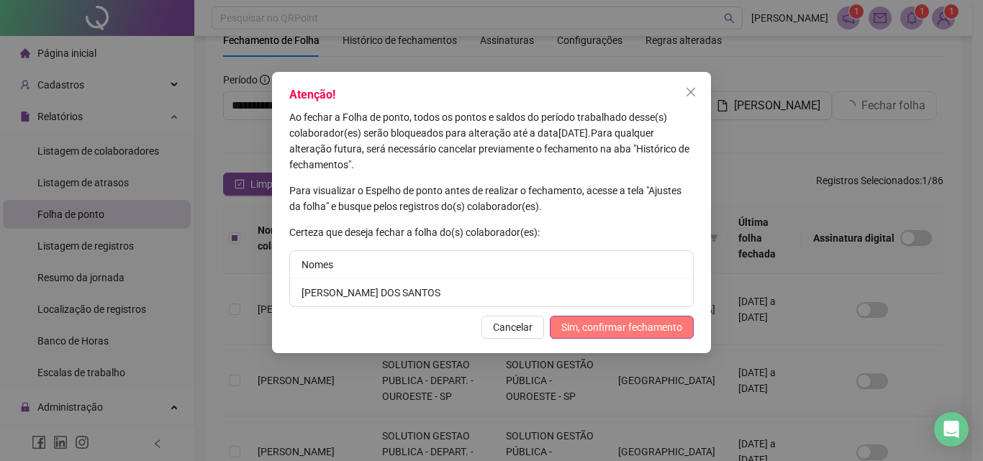
click at [640, 328] on span "Sim, confirmar fechamento" at bounding box center [621, 327] width 121 height 16
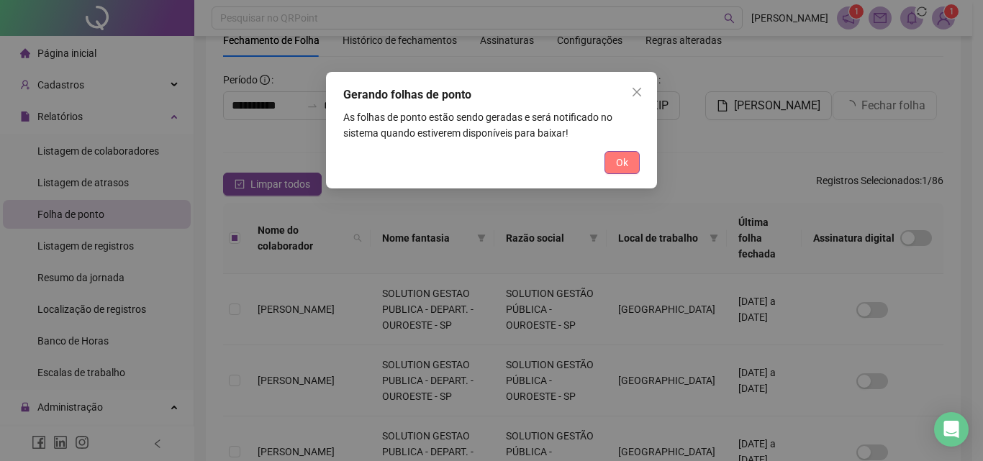
click at [625, 169] on span "Ok" at bounding box center [622, 163] width 12 height 16
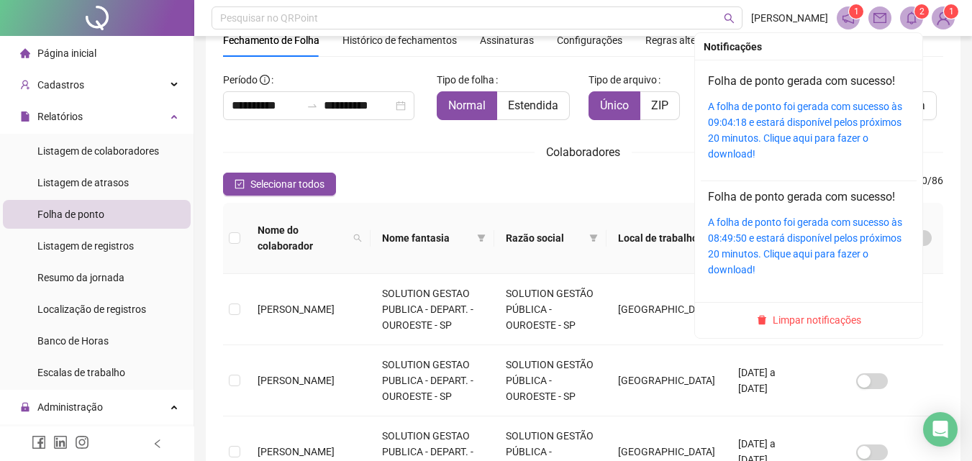
click at [920, 14] on span "2" at bounding box center [921, 11] width 5 height 10
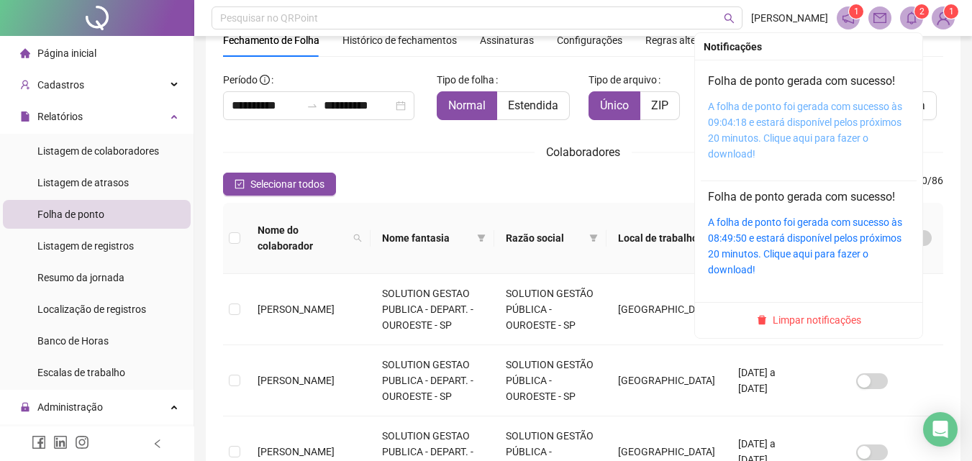
click at [780, 119] on link "A folha de ponto foi gerada com sucesso às 09:04:18 e estará disponível pelos p…" at bounding box center [805, 130] width 194 height 59
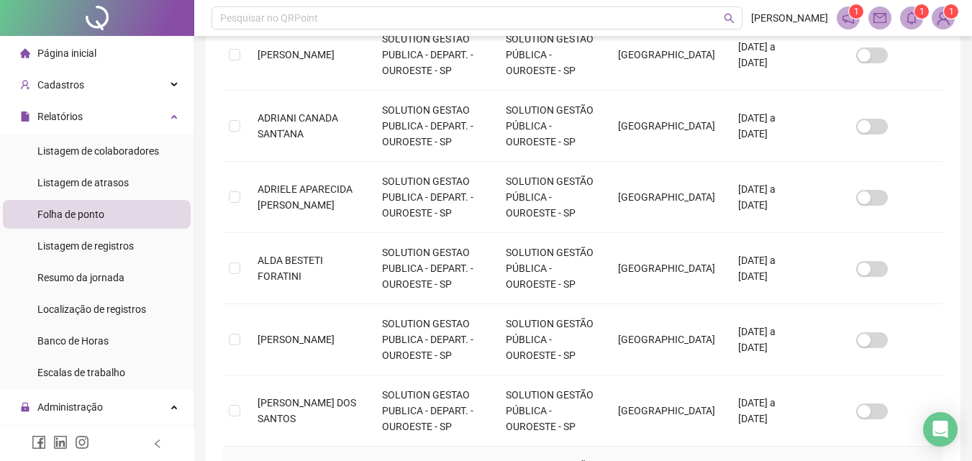
scroll to position [698, 0]
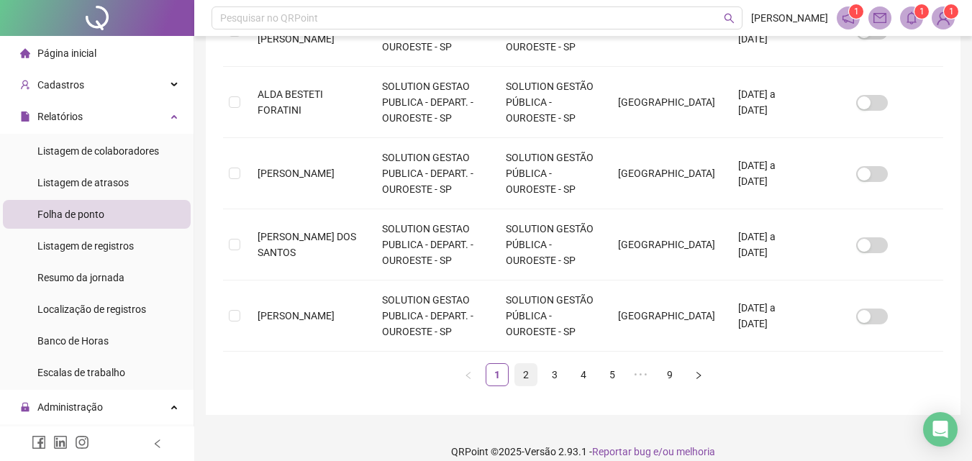
click at [524, 364] on link "2" at bounding box center [526, 375] width 22 height 22
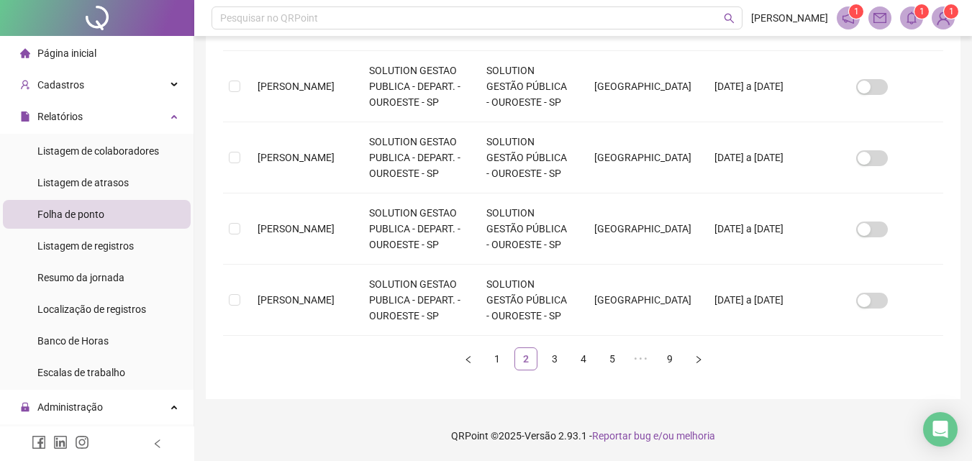
scroll to position [64, 0]
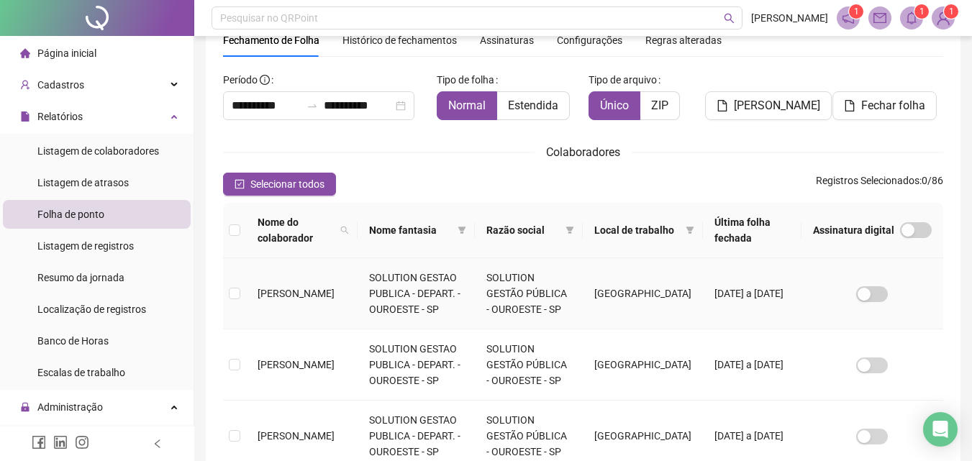
click at [290, 291] on span "[PERSON_NAME]" at bounding box center [296, 294] width 77 height 12
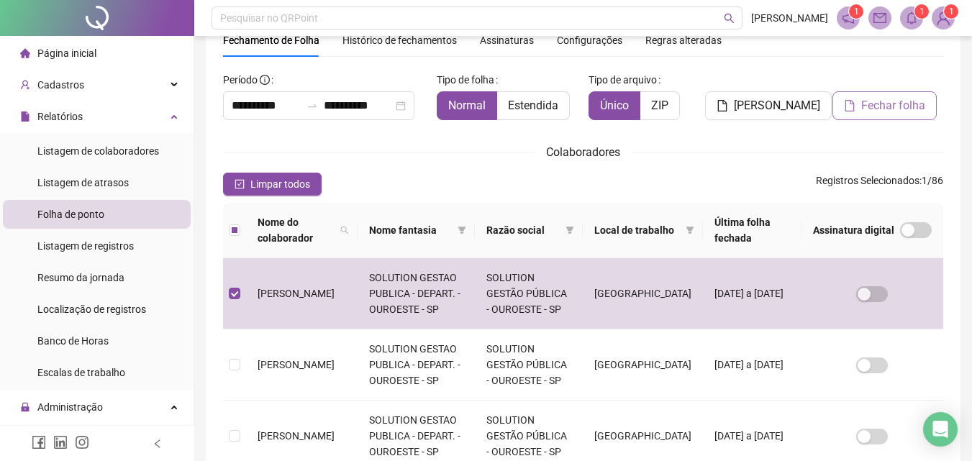
click at [909, 106] on span "Fechar folha" at bounding box center [893, 105] width 64 height 17
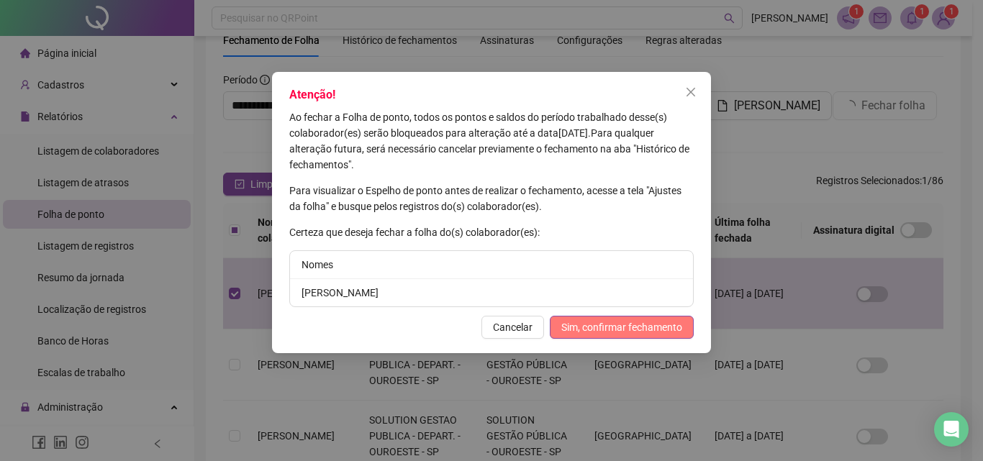
click at [667, 329] on span "Sim, confirmar fechamento" at bounding box center [621, 327] width 121 height 16
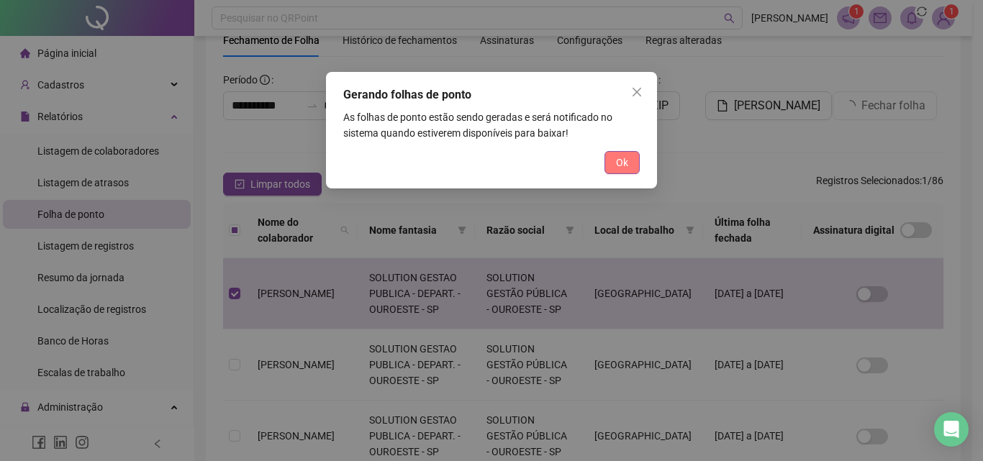
click at [625, 159] on span "Ok" at bounding box center [622, 163] width 12 height 16
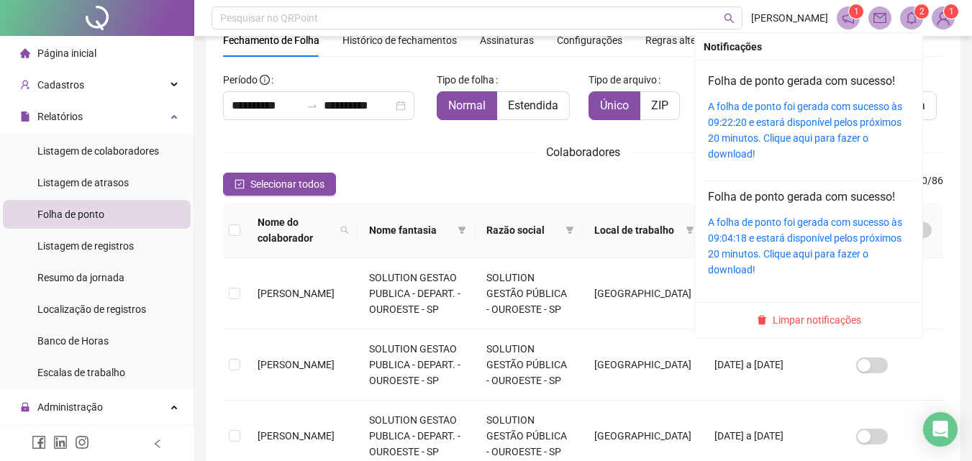
click at [914, 14] on sup "2" at bounding box center [921, 11] width 14 height 14
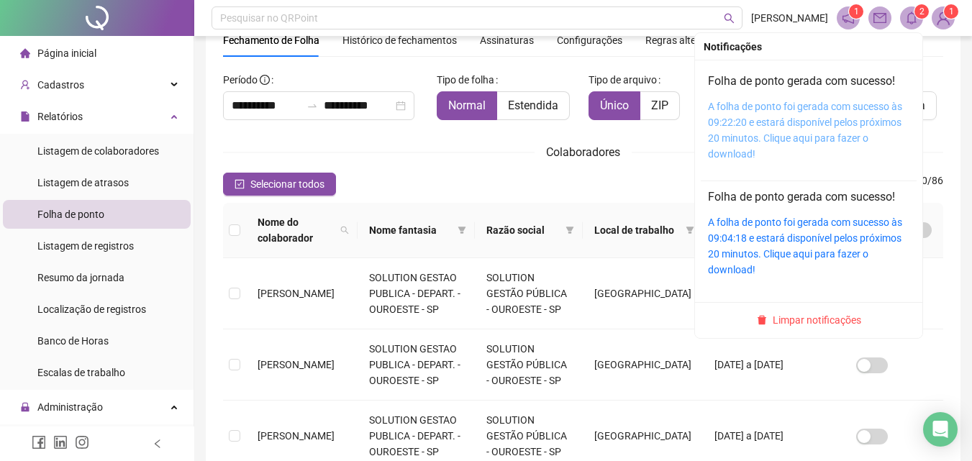
click at [795, 120] on link "A folha de ponto foi gerada com sucesso às 09:22:20 e estará disponível pelos p…" at bounding box center [805, 130] width 194 height 59
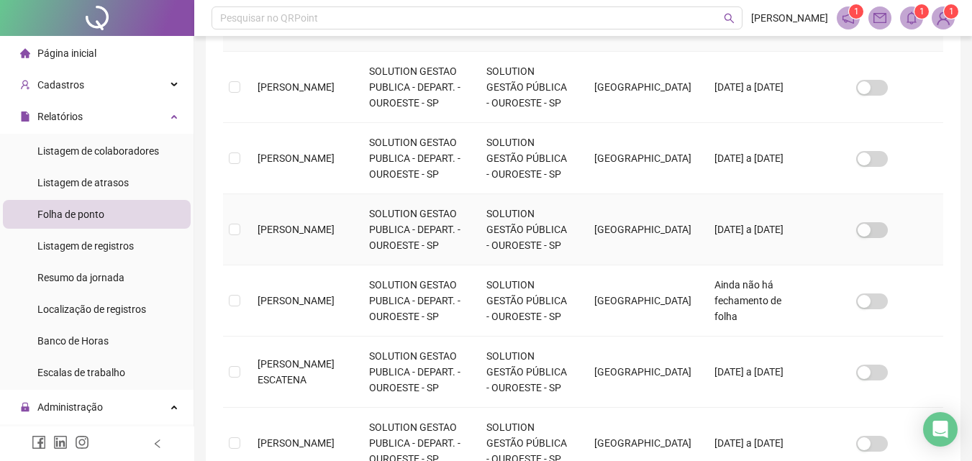
scroll to position [280, 0]
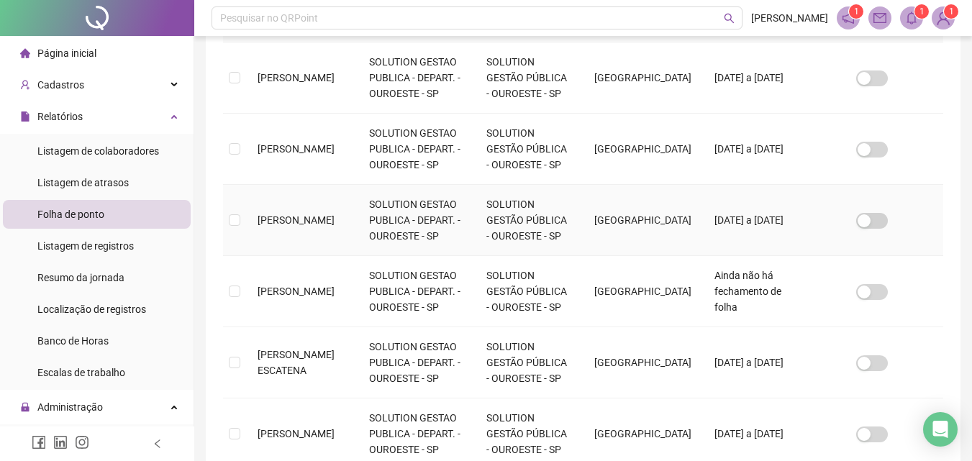
click at [283, 226] on span "[PERSON_NAME]" at bounding box center [296, 220] width 77 height 12
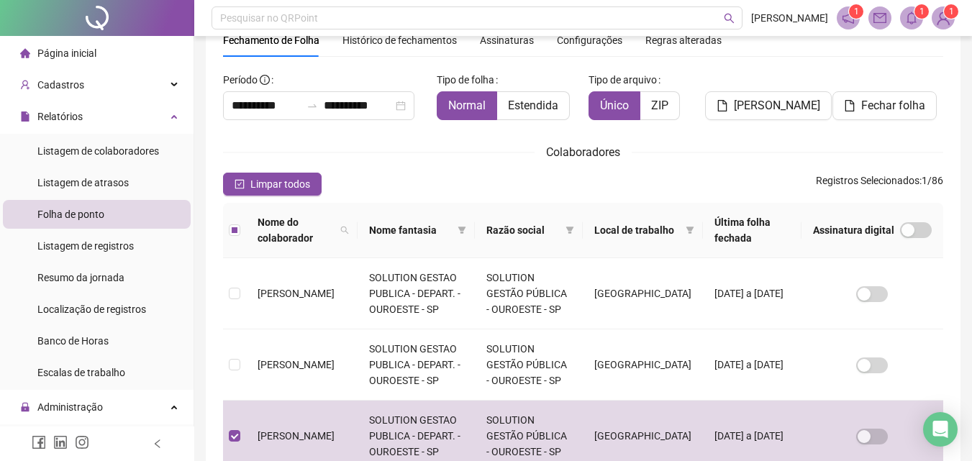
scroll to position [0, 0]
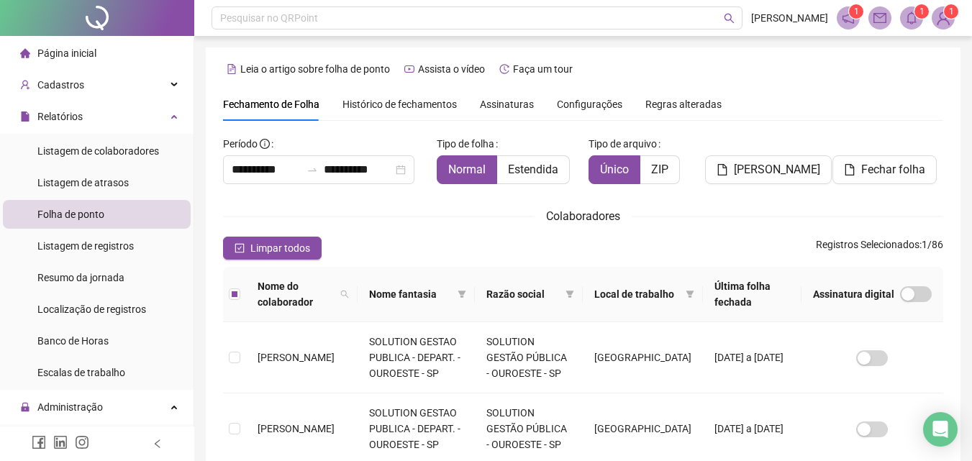
click at [895, 170] on span "Fechar folha" at bounding box center [893, 169] width 64 height 17
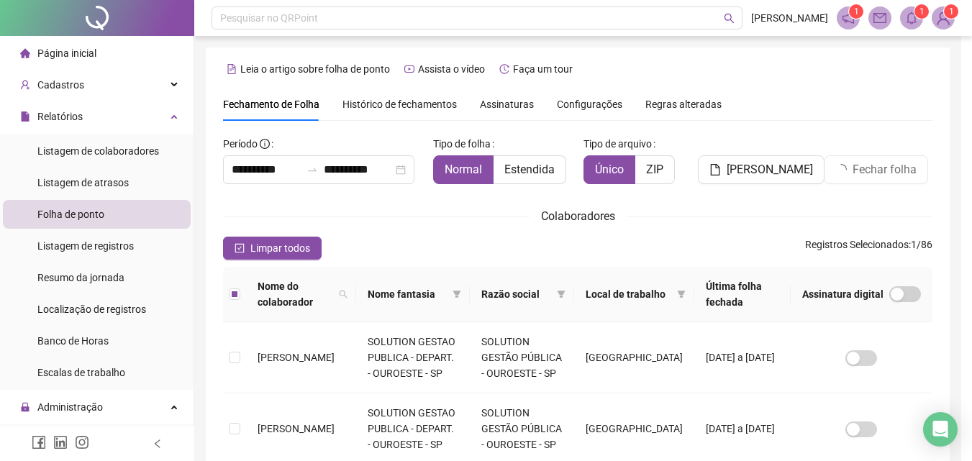
scroll to position [64, 0]
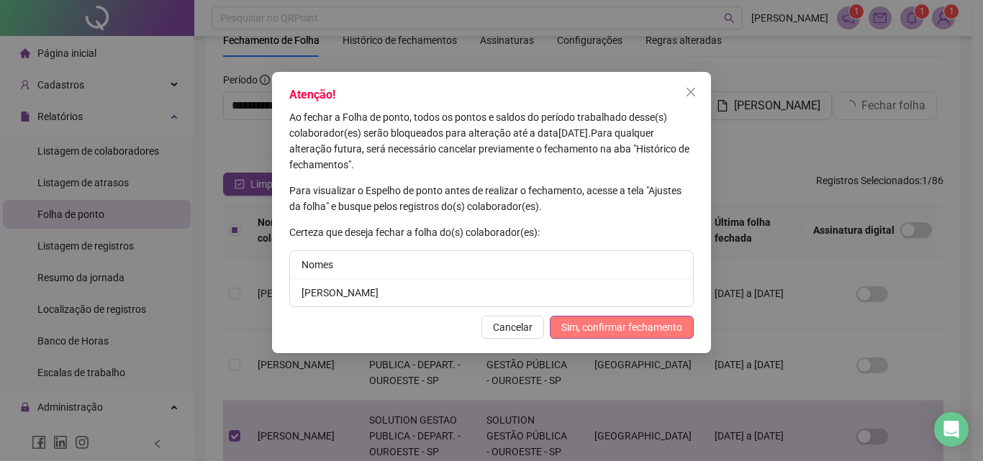
click at [642, 322] on span "Sim, confirmar fechamento" at bounding box center [621, 327] width 121 height 16
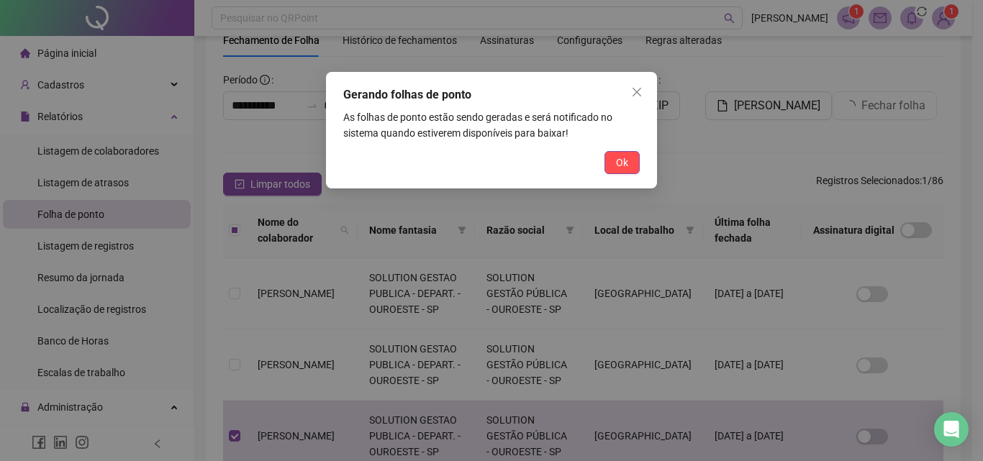
click at [628, 160] on button "Ok" at bounding box center [621, 162] width 35 height 23
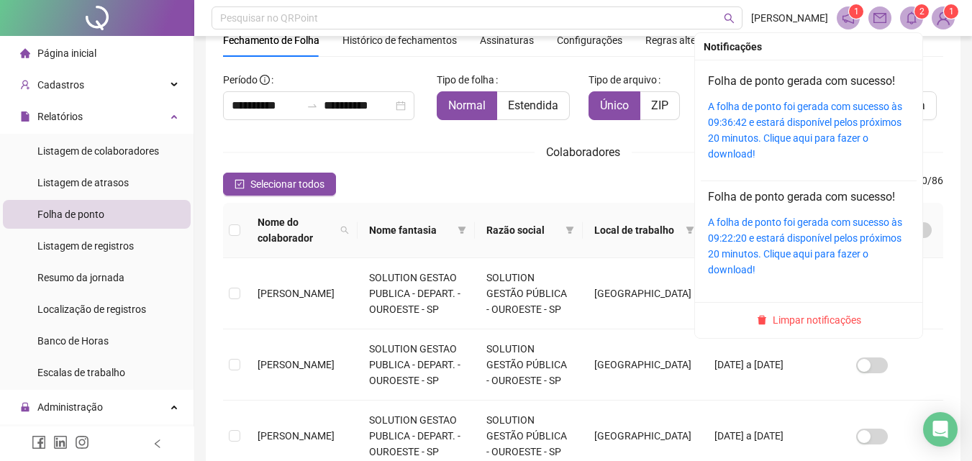
click at [914, 19] on icon "bell" at bounding box center [911, 18] width 13 height 13
click at [770, 111] on link "A folha de ponto foi gerada com sucesso às 09:36:42 e estará disponível pelos p…" at bounding box center [805, 130] width 194 height 59
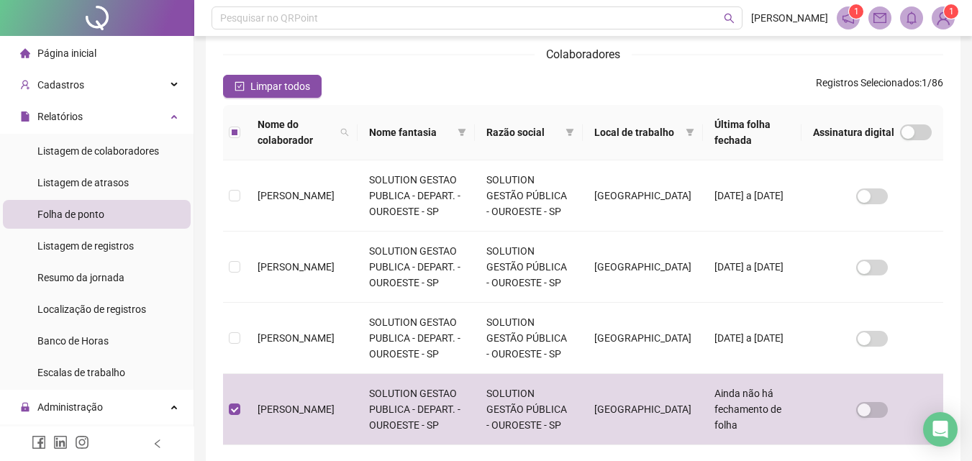
scroll to position [0, 0]
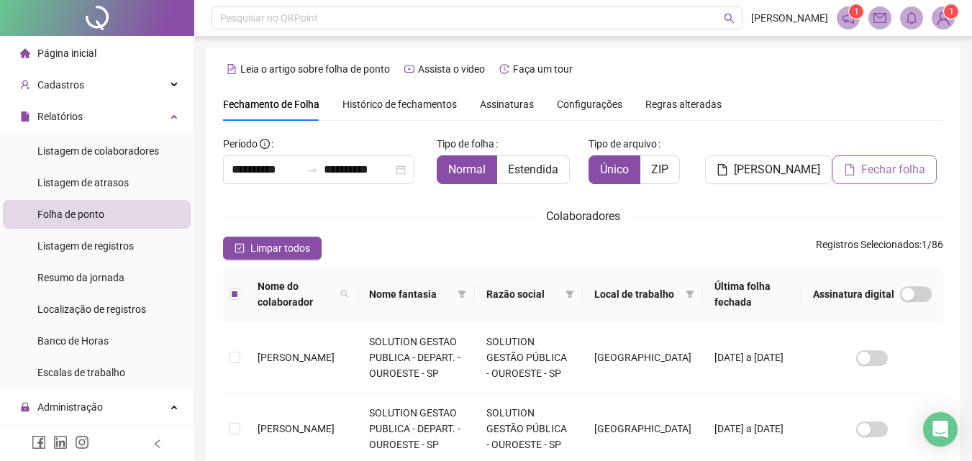
click at [883, 168] on span "Fechar folha" at bounding box center [893, 169] width 64 height 17
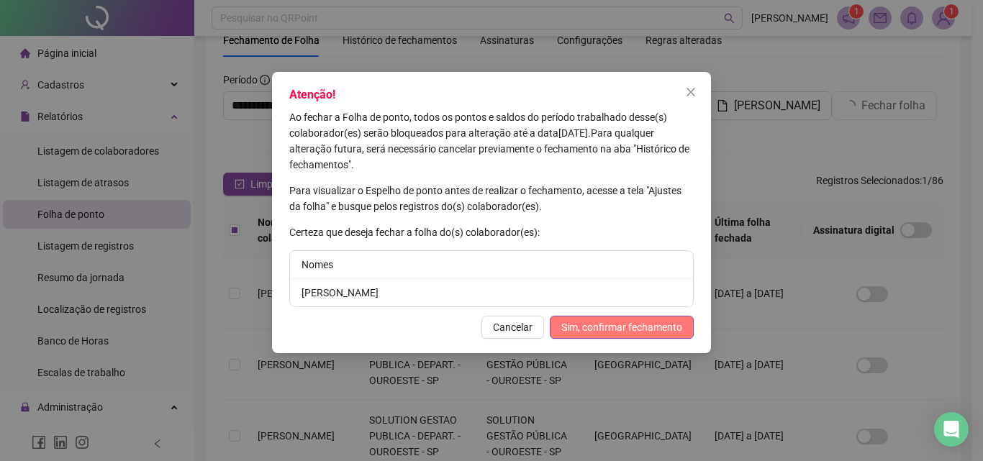
click at [602, 326] on span "Sim, confirmar fechamento" at bounding box center [621, 327] width 121 height 16
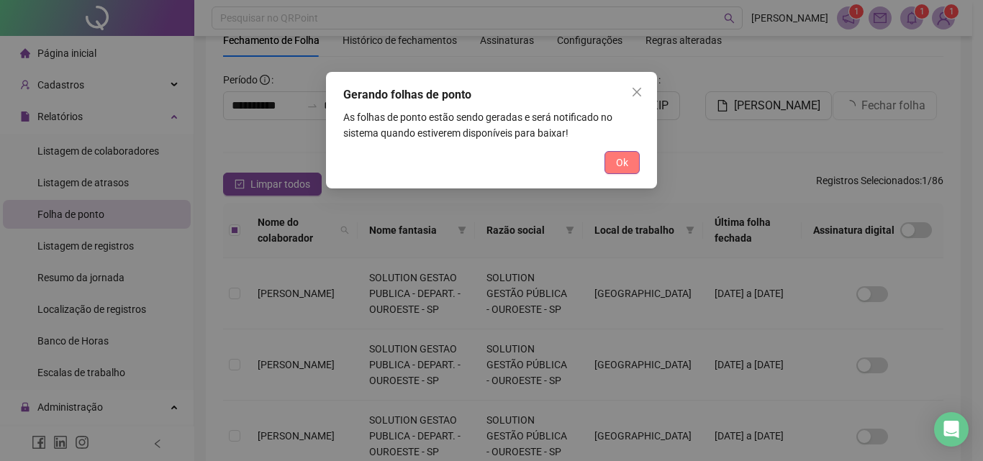
click at [627, 159] on span "Ok" at bounding box center [622, 163] width 12 height 16
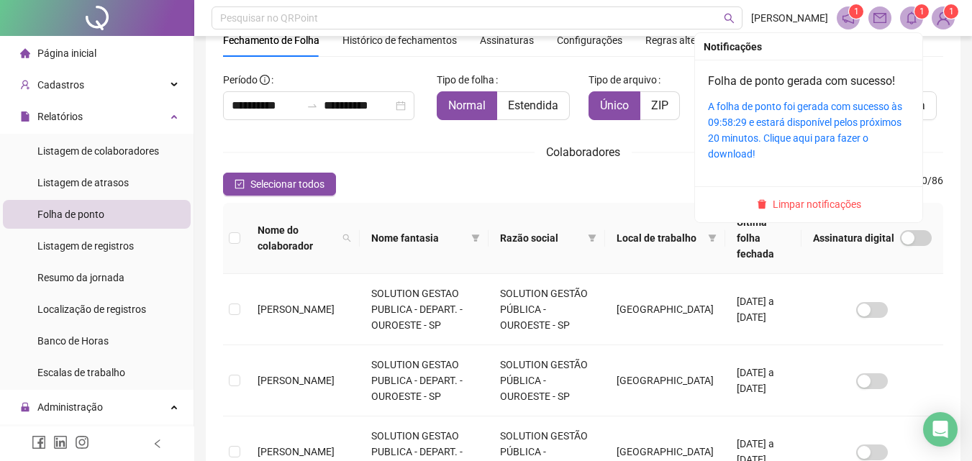
click at [914, 15] on icon "bell" at bounding box center [911, 18] width 10 height 13
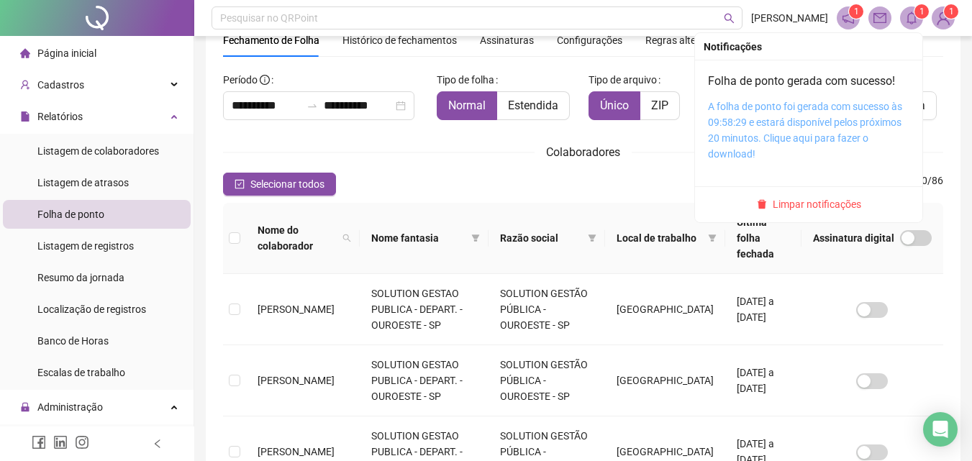
click at [804, 123] on link "A folha de ponto foi gerada com sucesso às 09:58:29 e estará disponível pelos p…" at bounding box center [805, 130] width 194 height 59
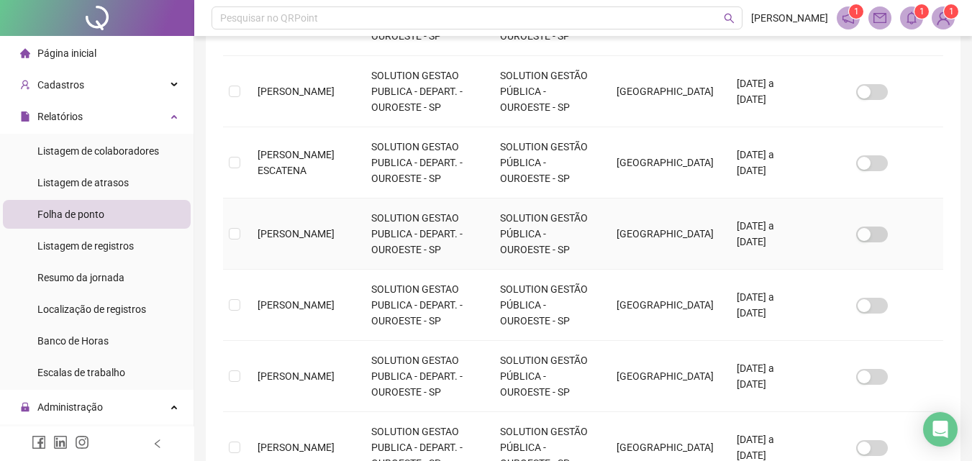
click at [250, 222] on td "[PERSON_NAME]" at bounding box center [303, 234] width 114 height 71
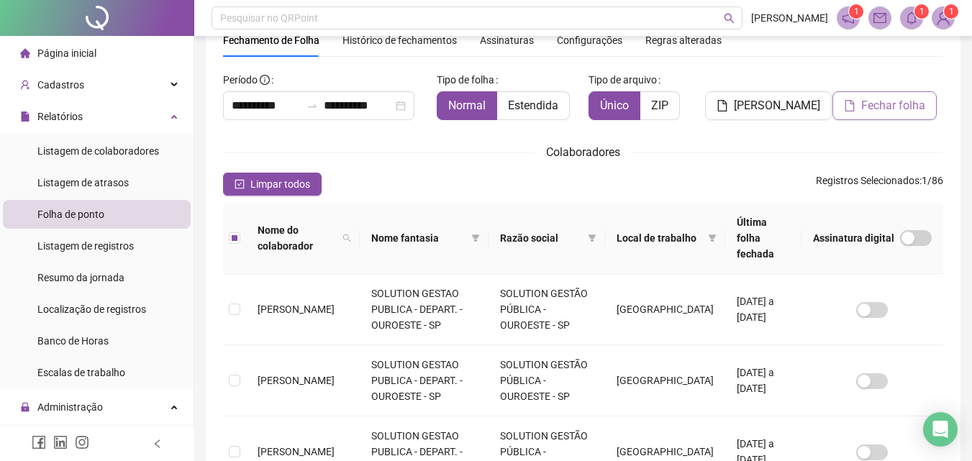
click at [927, 109] on button "Fechar folha" at bounding box center [884, 105] width 104 height 29
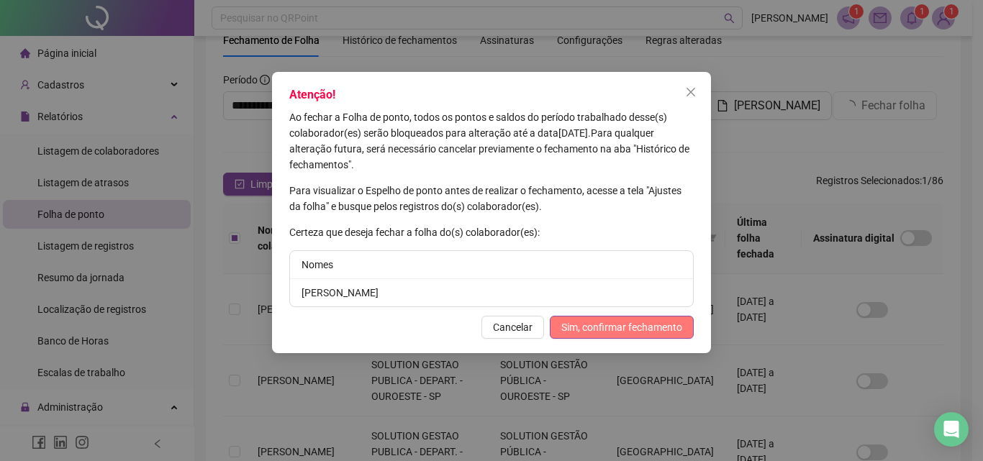
click at [614, 317] on button "Sim, confirmar fechamento" at bounding box center [622, 327] width 144 height 23
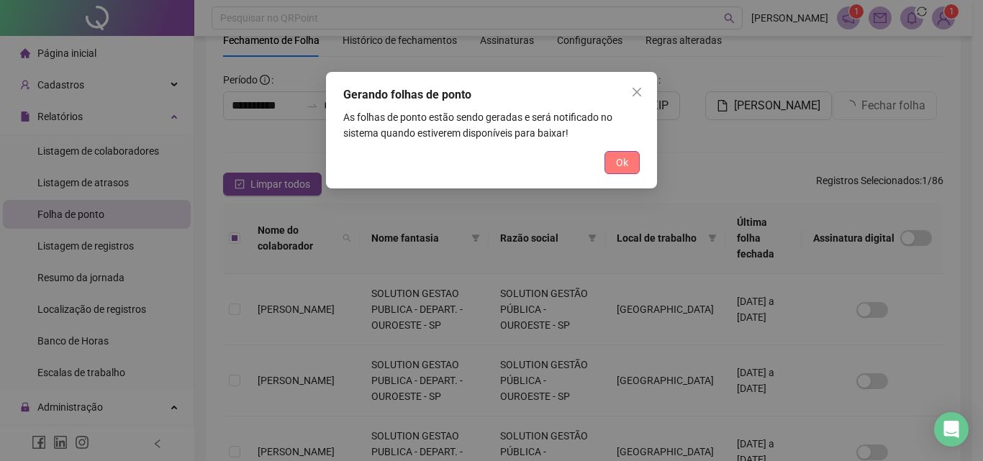
click at [619, 170] on button "Ok" at bounding box center [621, 162] width 35 height 23
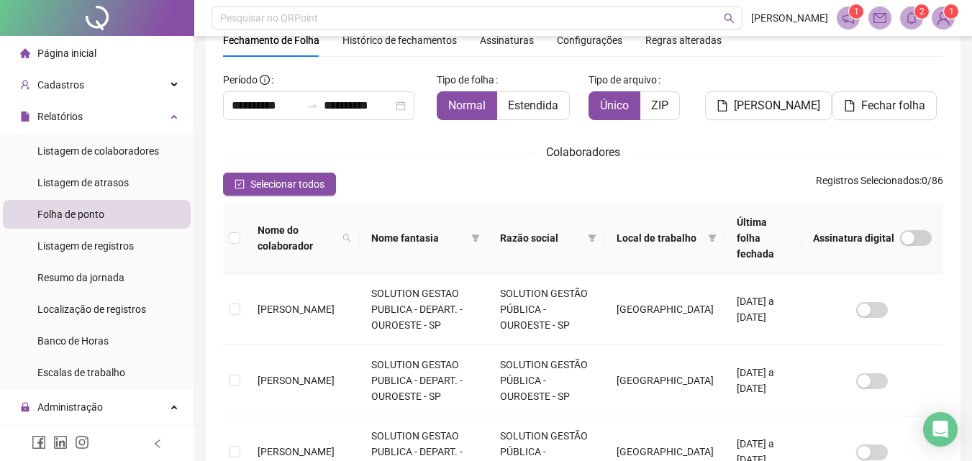
click at [913, 9] on span at bounding box center [911, 17] width 23 height 23
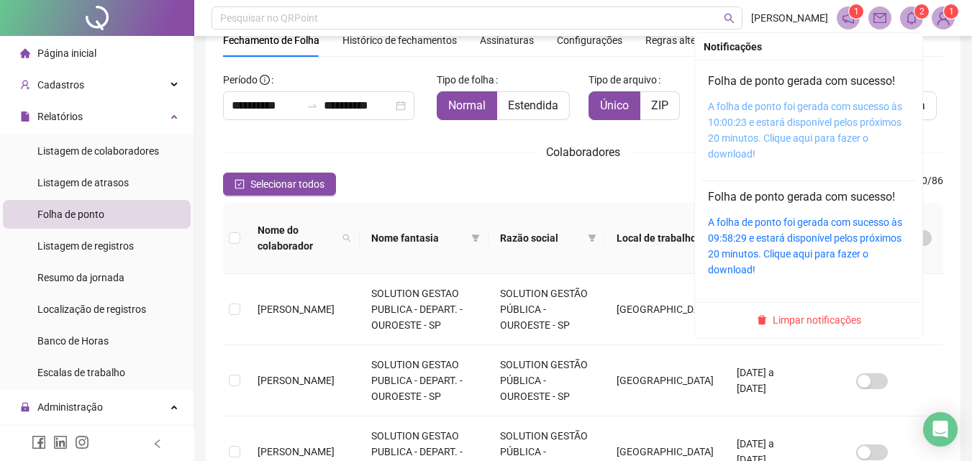
click at [814, 117] on link "A folha de ponto foi gerada com sucesso às 10:00:23 e estará disponível pelos p…" at bounding box center [805, 130] width 194 height 59
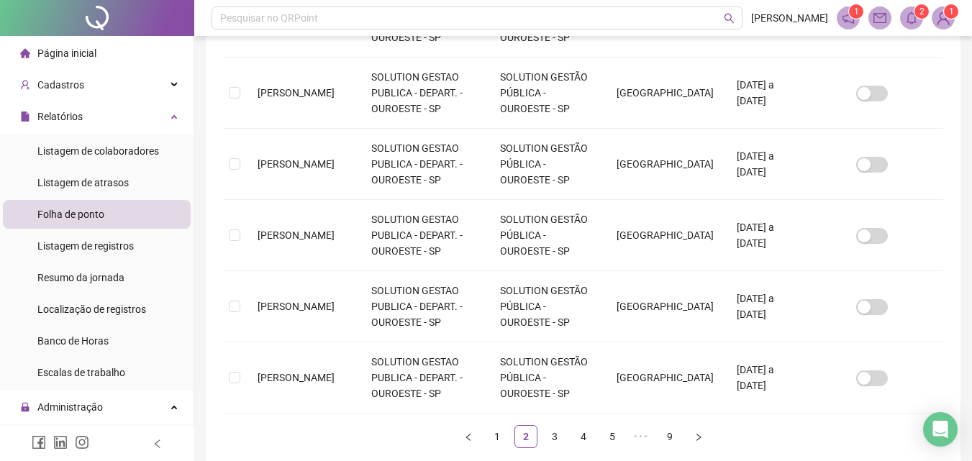
scroll to position [640, 0]
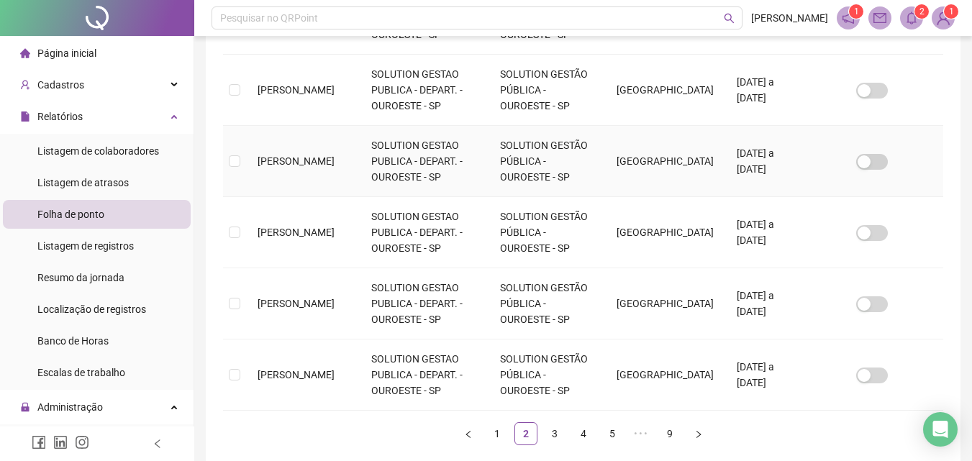
click at [281, 155] on span "[PERSON_NAME]" at bounding box center [296, 161] width 77 height 12
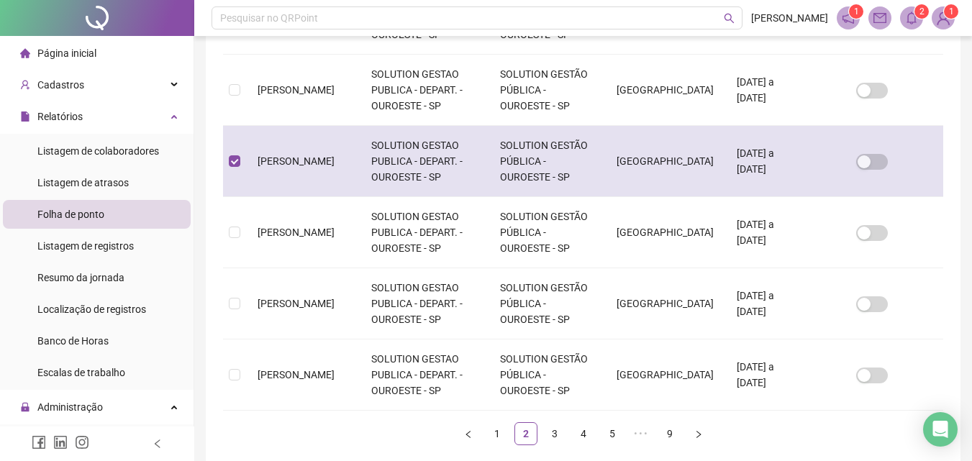
scroll to position [64, 0]
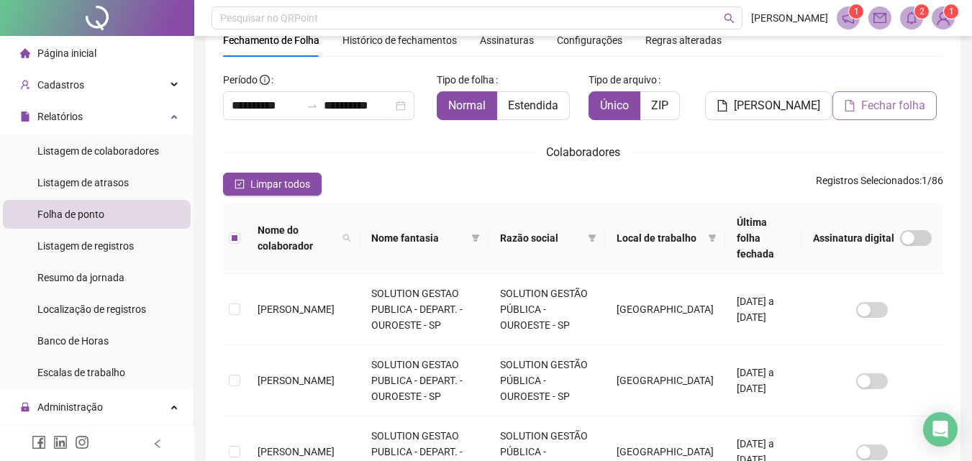
click at [907, 101] on span "Fechar folha" at bounding box center [893, 105] width 64 height 17
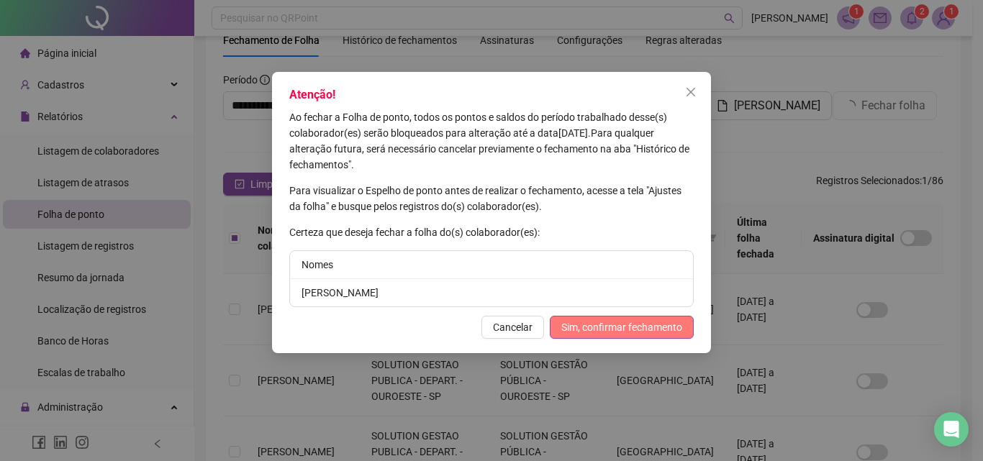
click at [632, 327] on span "Sim, confirmar fechamento" at bounding box center [621, 327] width 121 height 16
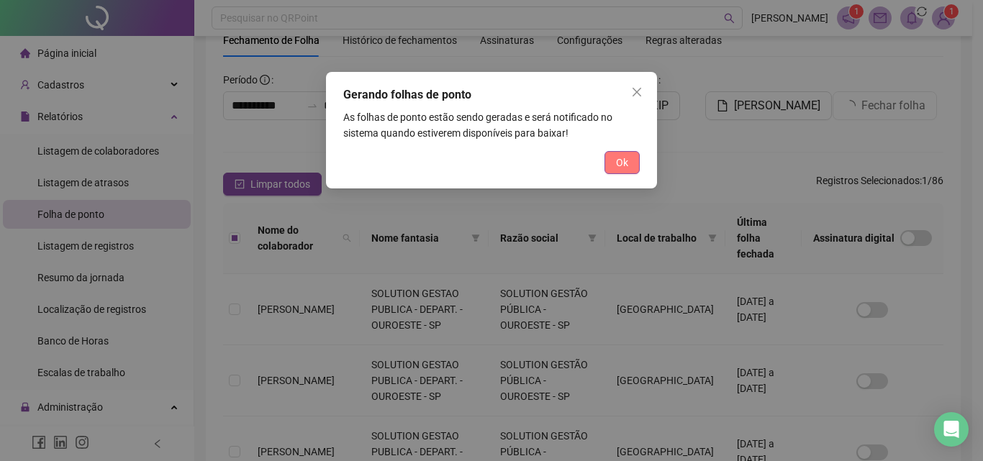
click at [622, 162] on span "Ok" at bounding box center [622, 163] width 12 height 16
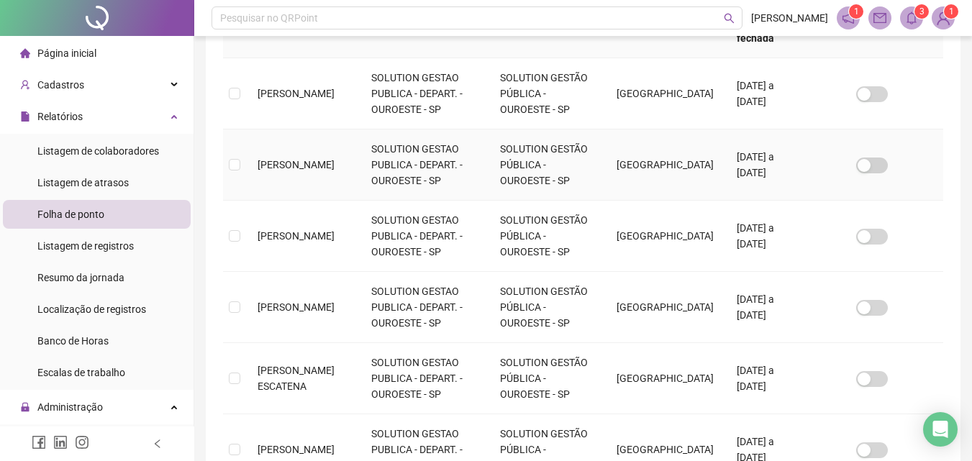
scroll to position [136, 0]
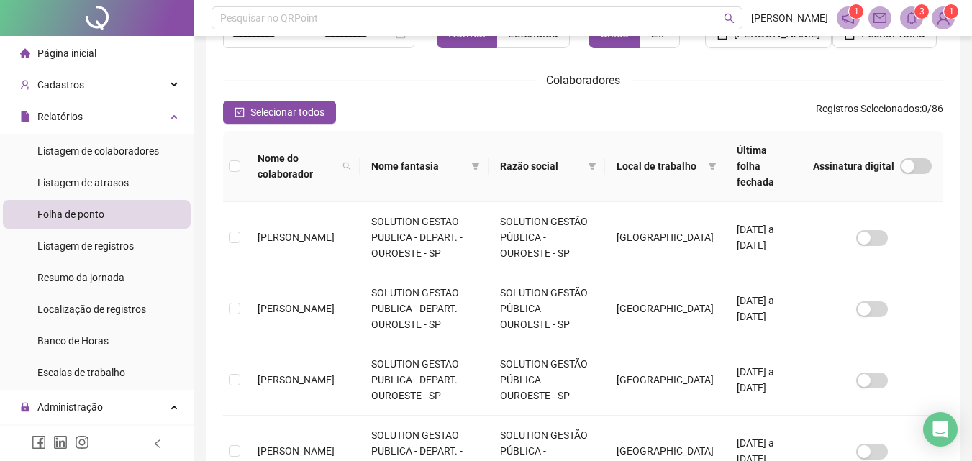
click at [848, 14] on icon "notification" at bounding box center [848, 18] width 13 height 13
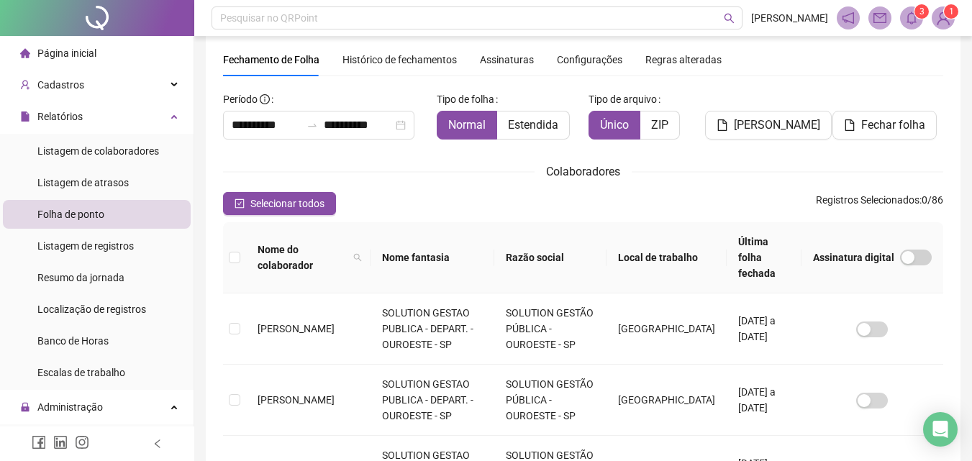
scroll to position [64, 0]
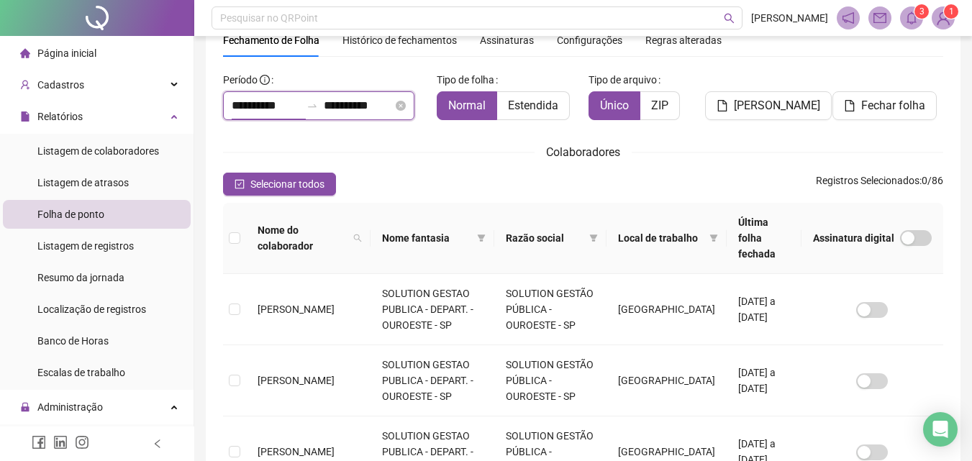
click at [260, 109] on input "**********" at bounding box center [266, 105] width 69 height 17
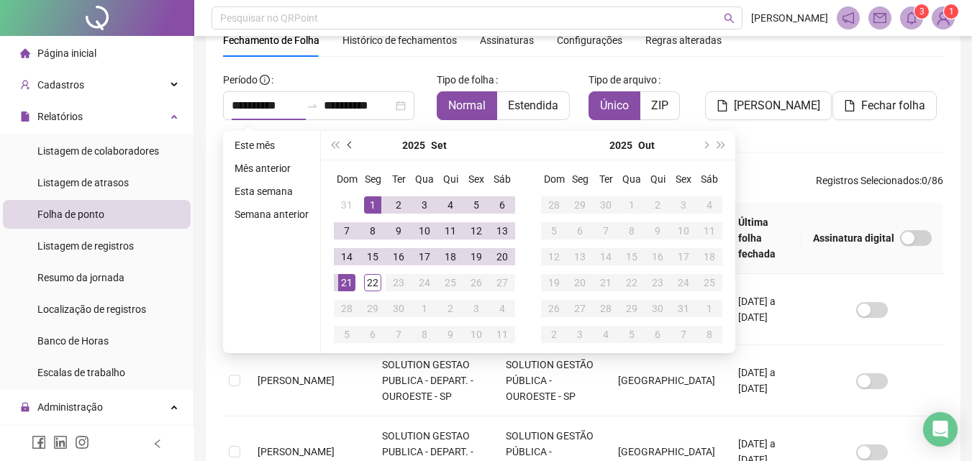
click at [350, 142] on span "prev-year" at bounding box center [350, 145] width 7 height 7
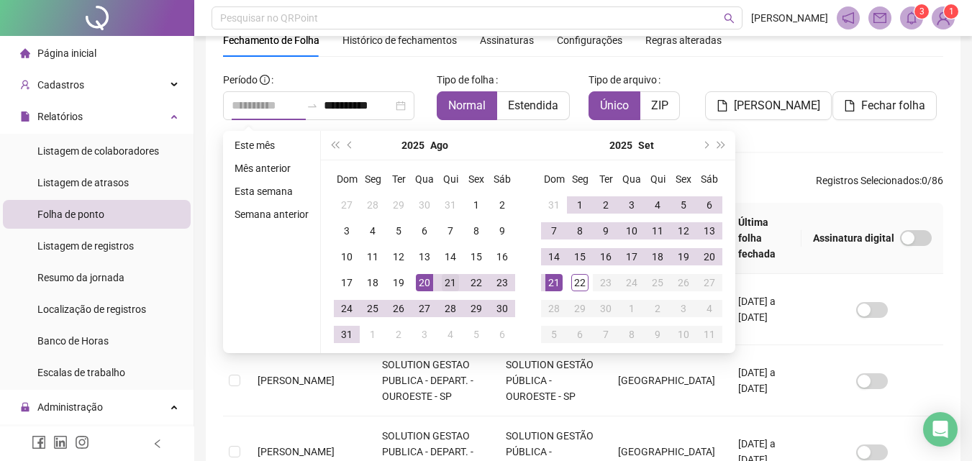
type input "**********"
click at [444, 279] on div "21" at bounding box center [450, 282] width 17 height 17
type input "**********"
click at [711, 255] on div "20" at bounding box center [709, 256] width 17 height 17
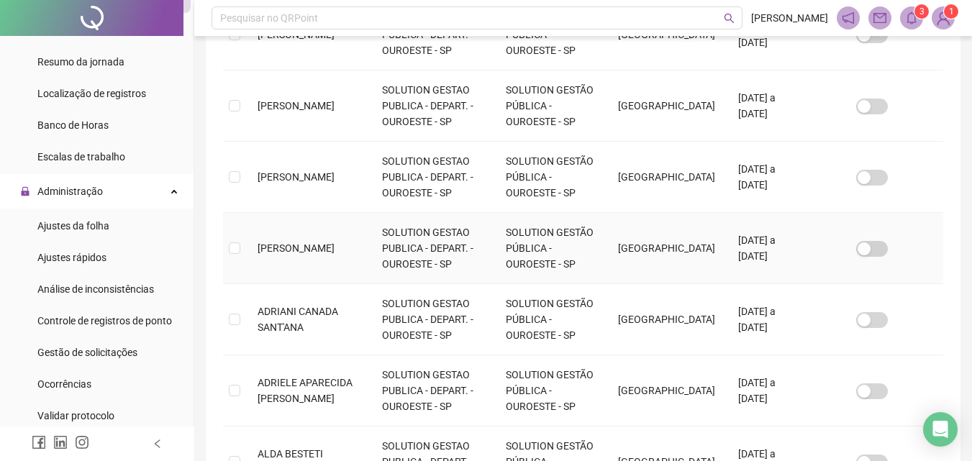
scroll to position [698, 0]
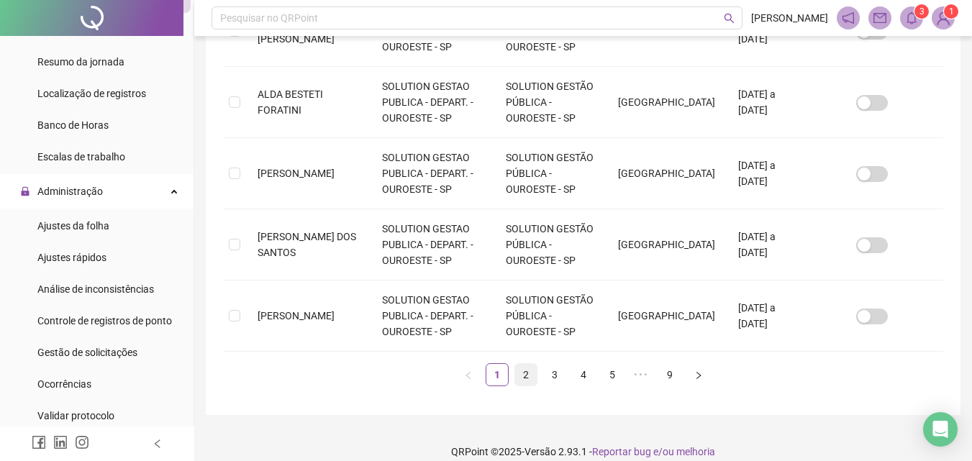
click at [521, 364] on link "2" at bounding box center [526, 375] width 22 height 22
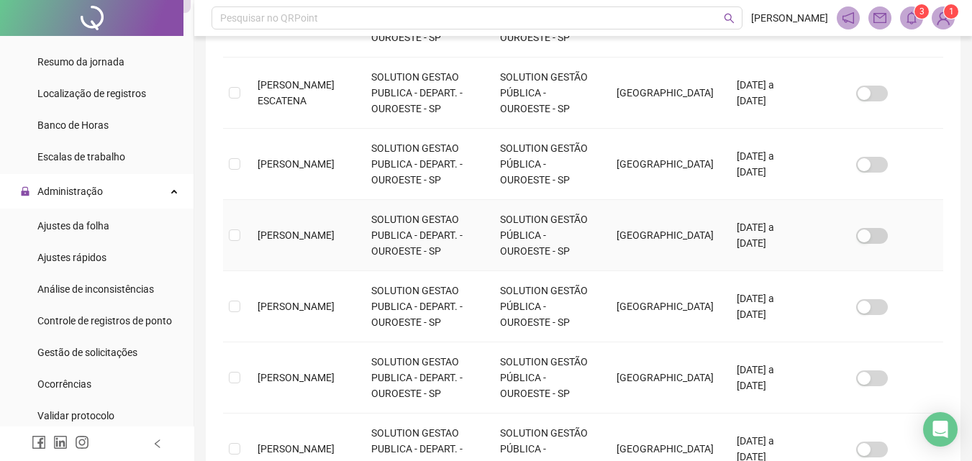
scroll to position [483, 0]
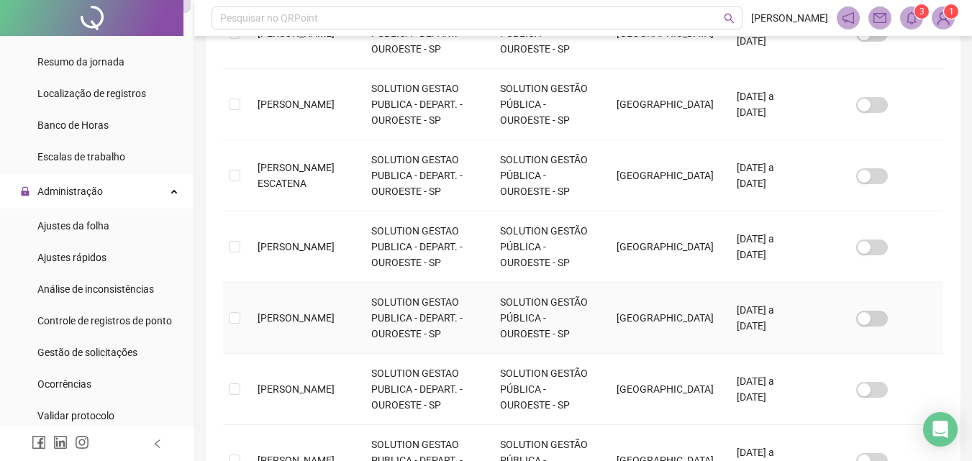
click at [320, 312] on span "[PERSON_NAME]" at bounding box center [296, 318] width 77 height 12
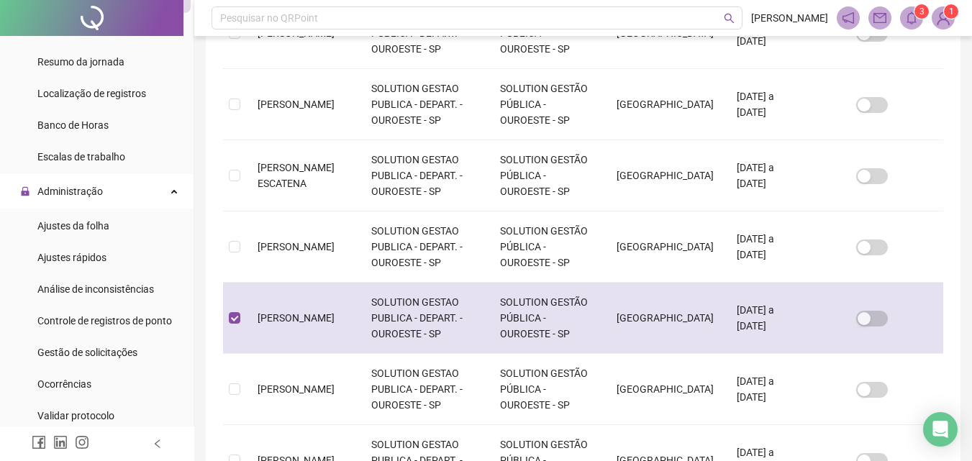
scroll to position [64, 0]
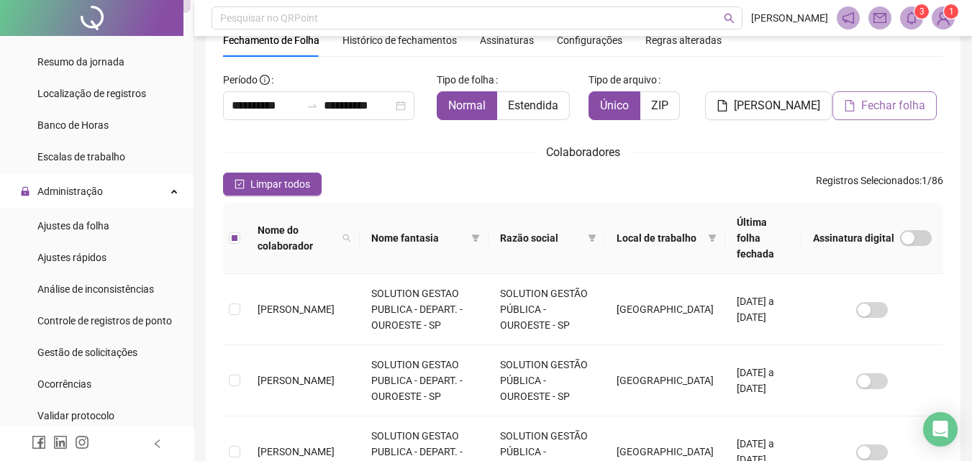
click at [861, 101] on span "Fechar folha" at bounding box center [893, 105] width 64 height 17
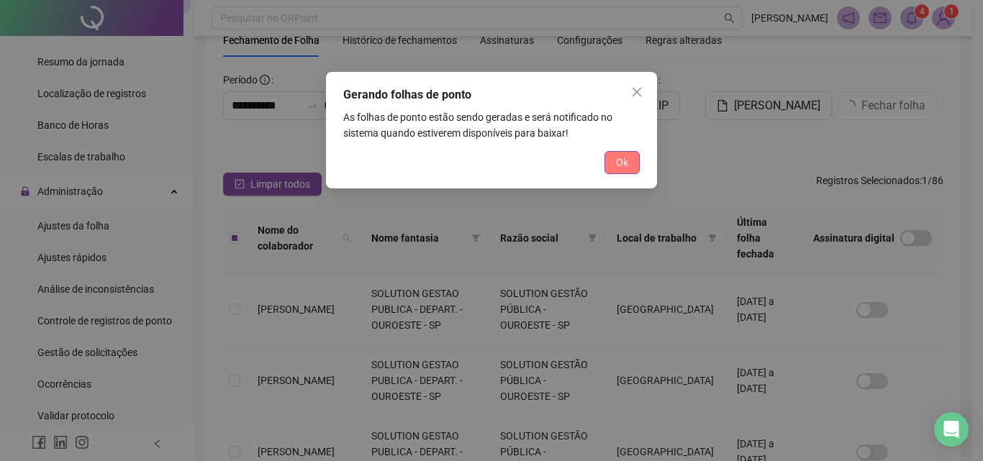
click at [616, 164] on span "Ok" at bounding box center [622, 163] width 12 height 16
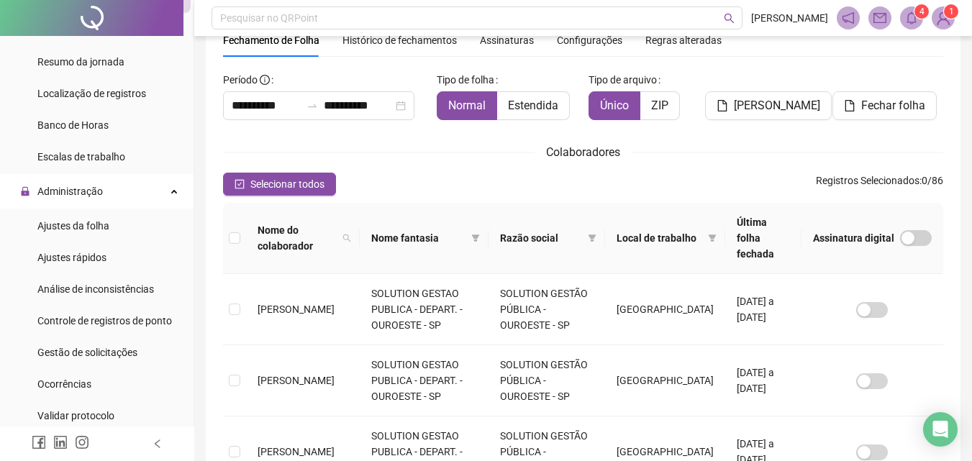
click at [909, 14] on icon "bell" at bounding box center [911, 18] width 10 height 13
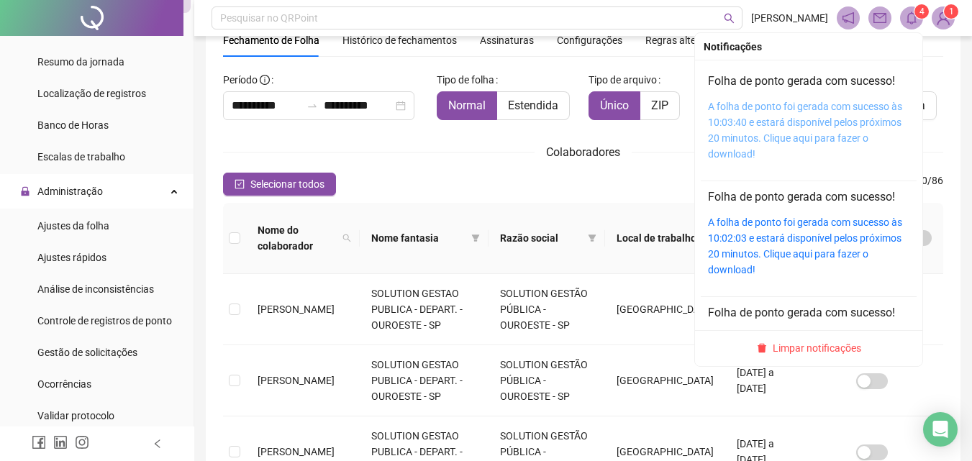
click at [780, 122] on link "A folha de ponto foi gerada com sucesso às 10:03:40 e estará disponível pelos p…" at bounding box center [805, 130] width 194 height 59
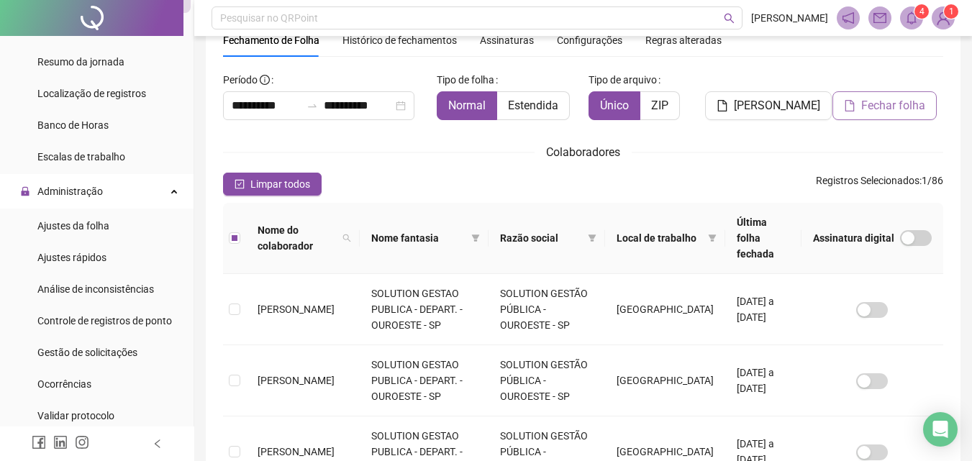
click at [866, 114] on button "Fechar folha" at bounding box center [884, 105] width 104 height 29
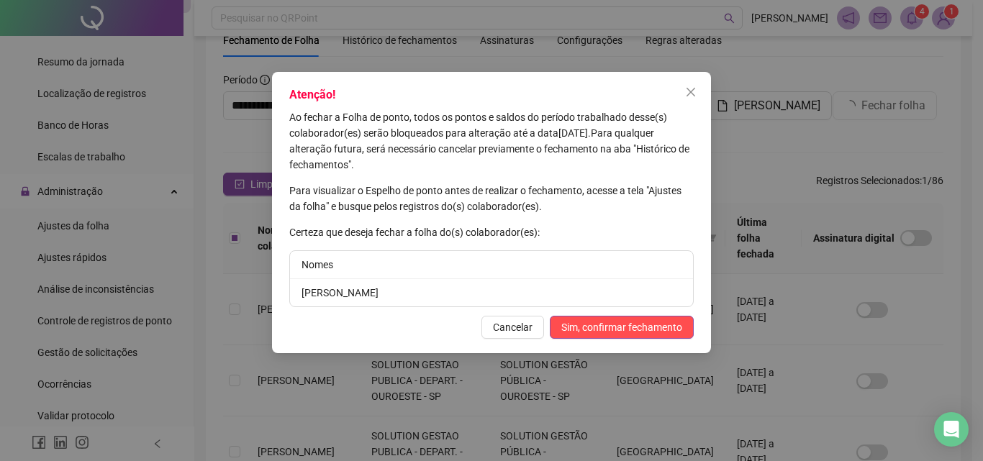
click at [637, 317] on button "Sim, confirmar fechamento" at bounding box center [622, 327] width 144 height 23
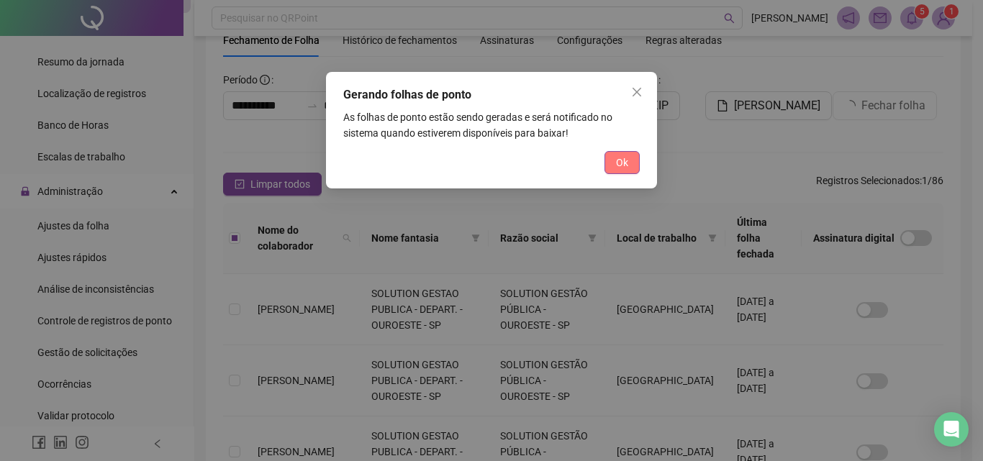
click at [624, 160] on span "Ok" at bounding box center [622, 163] width 12 height 16
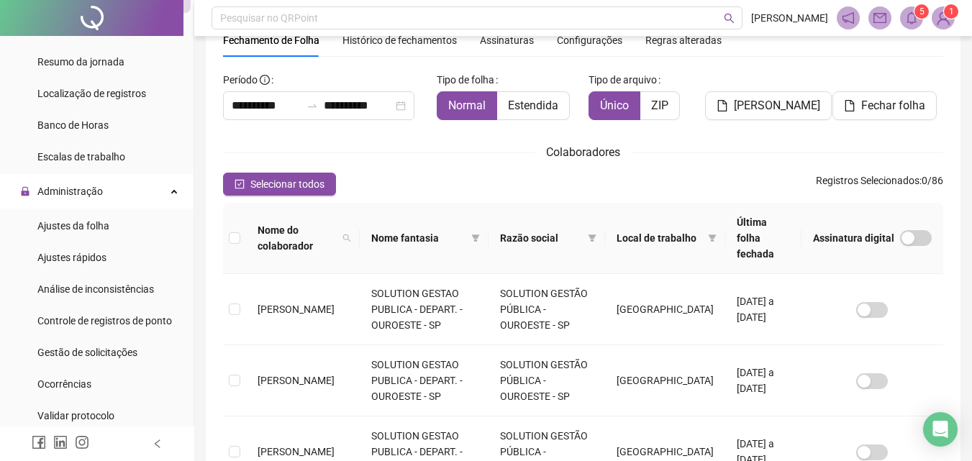
click at [910, 16] on icon "bell" at bounding box center [911, 18] width 13 height 13
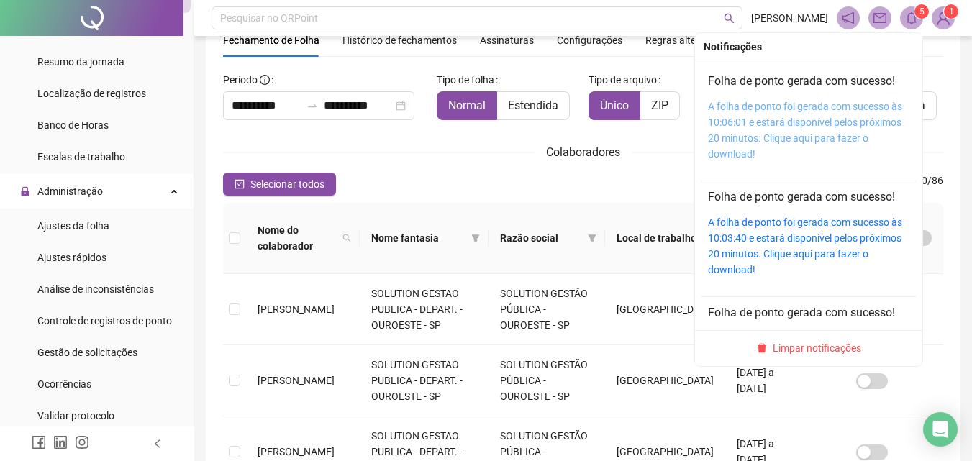
click at [775, 101] on link "A folha de ponto foi gerada com sucesso às 10:06:01 e estará disponível pelos p…" at bounding box center [805, 130] width 194 height 59
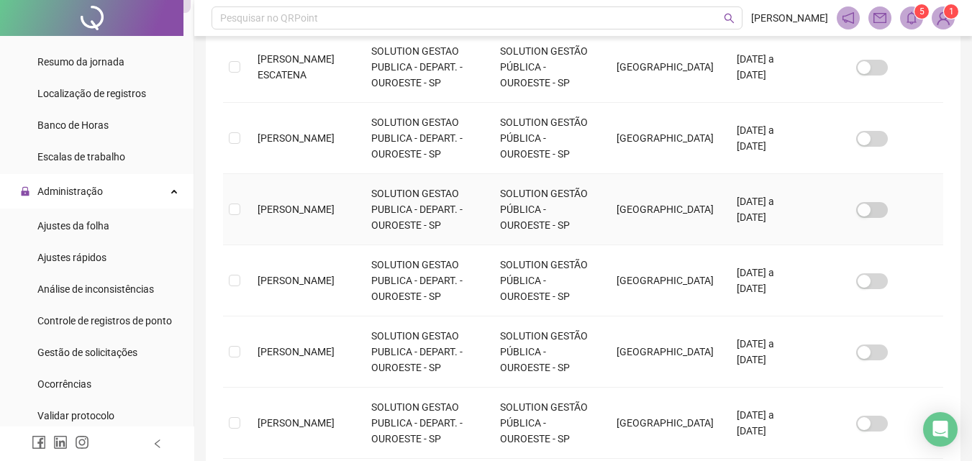
scroll to position [640, 0]
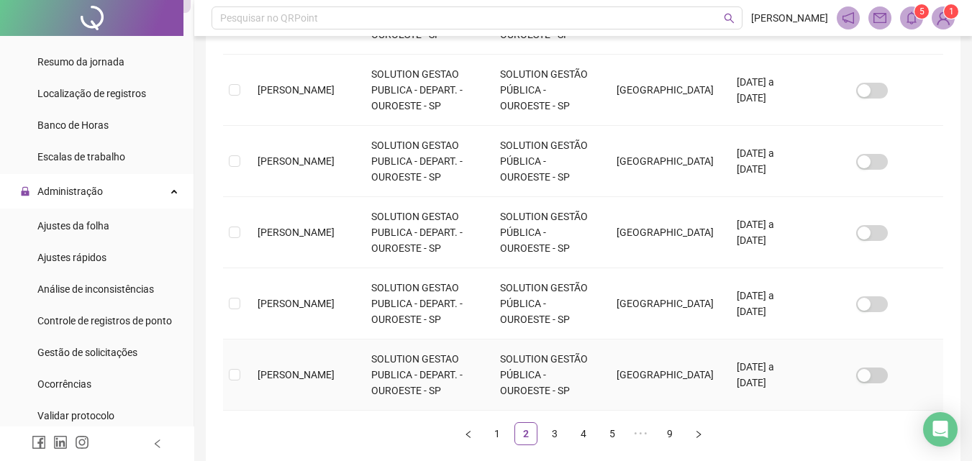
click at [247, 368] on td "[PERSON_NAME]" at bounding box center [303, 375] width 114 height 71
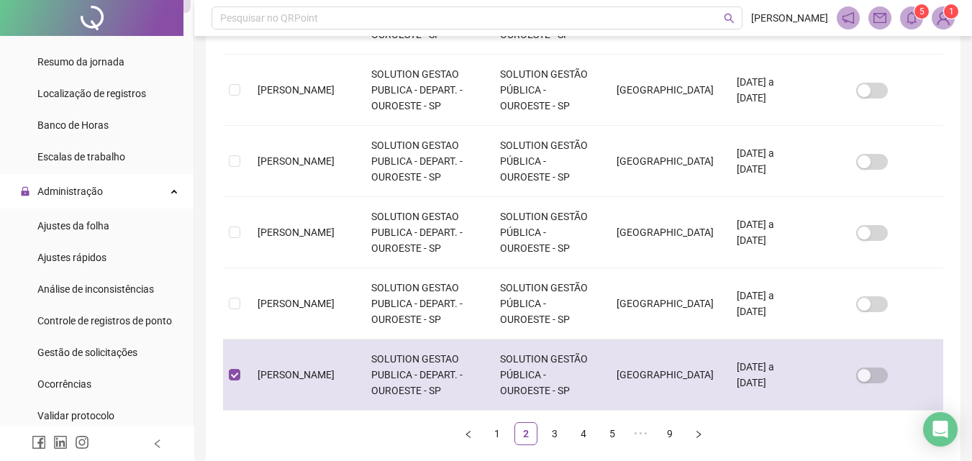
scroll to position [64, 0]
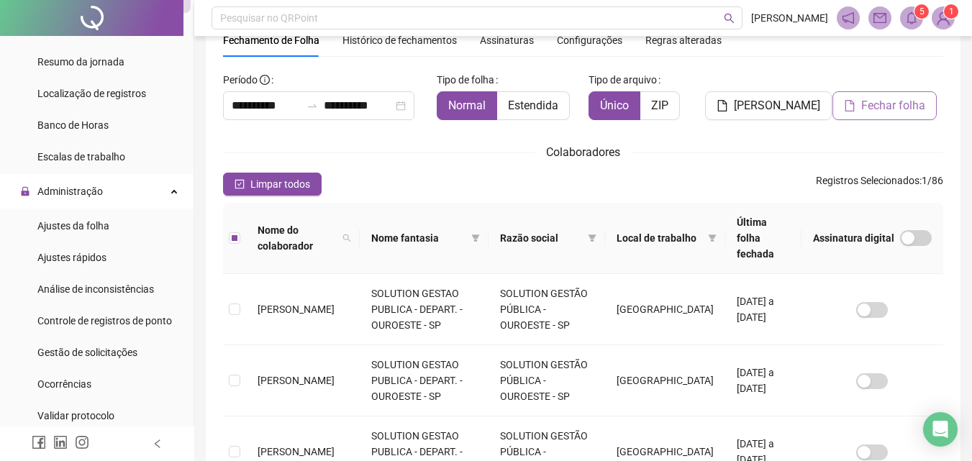
click at [873, 103] on span "Fechar folha" at bounding box center [893, 105] width 64 height 17
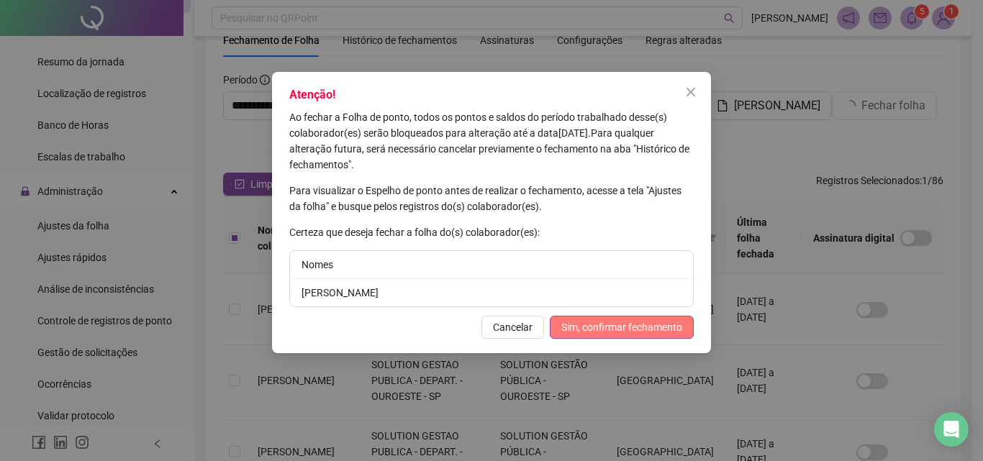
click at [622, 325] on span "Sim, confirmar fechamento" at bounding box center [621, 327] width 121 height 16
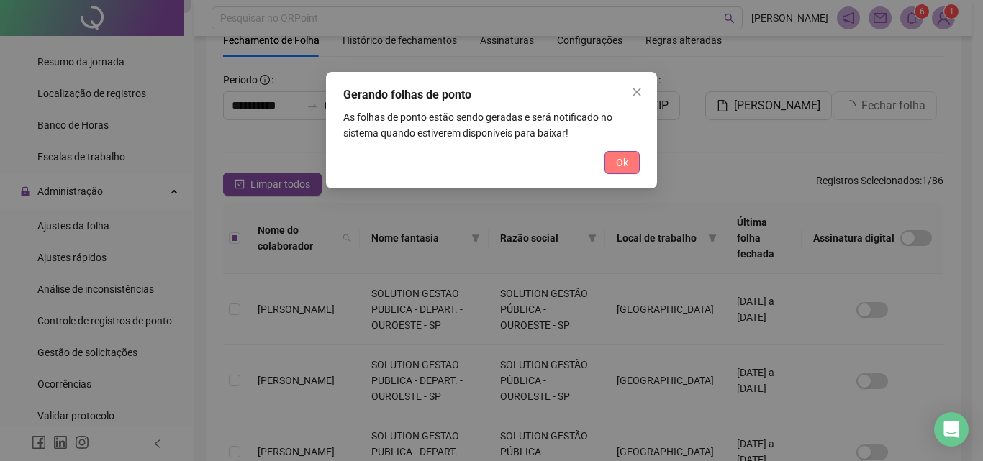
click at [617, 165] on span "Ok" at bounding box center [622, 163] width 12 height 16
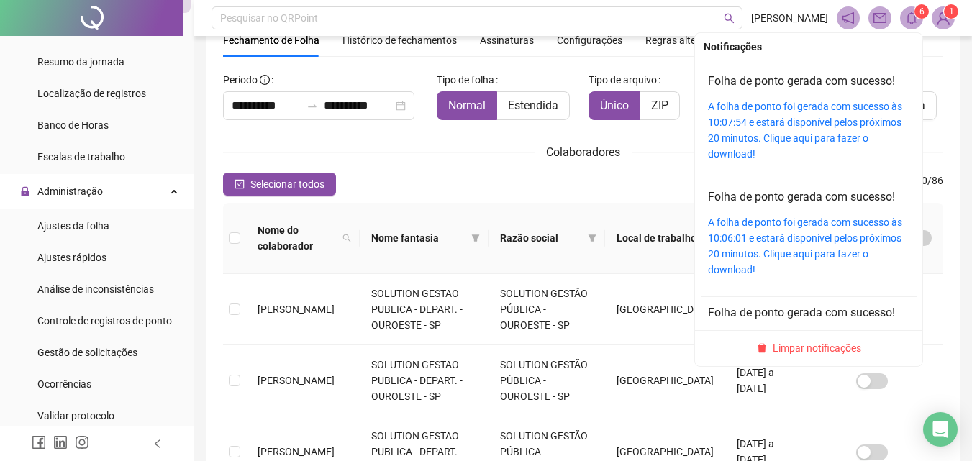
click at [914, 22] on icon "bell" at bounding box center [911, 18] width 13 height 13
click at [815, 127] on link "A folha de ponto foi gerada com sucesso às 10:07:54 e estará disponível pelos p…" at bounding box center [805, 130] width 194 height 59
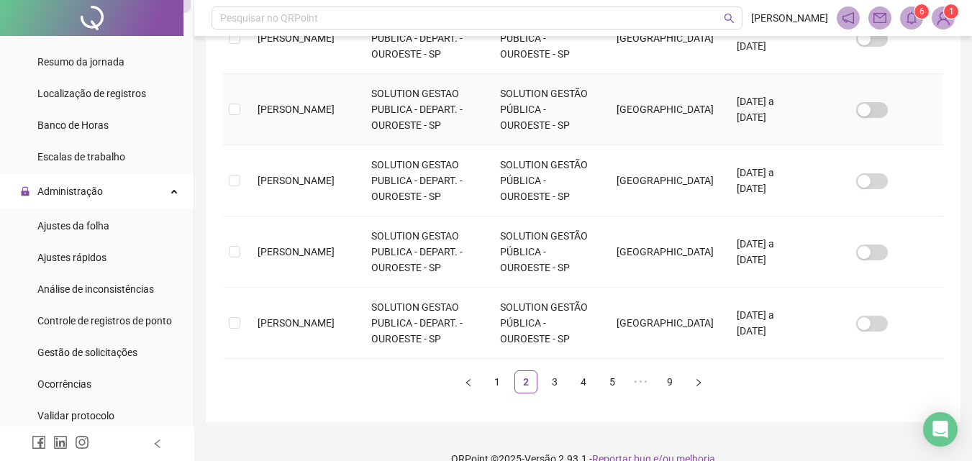
scroll to position [698, 0]
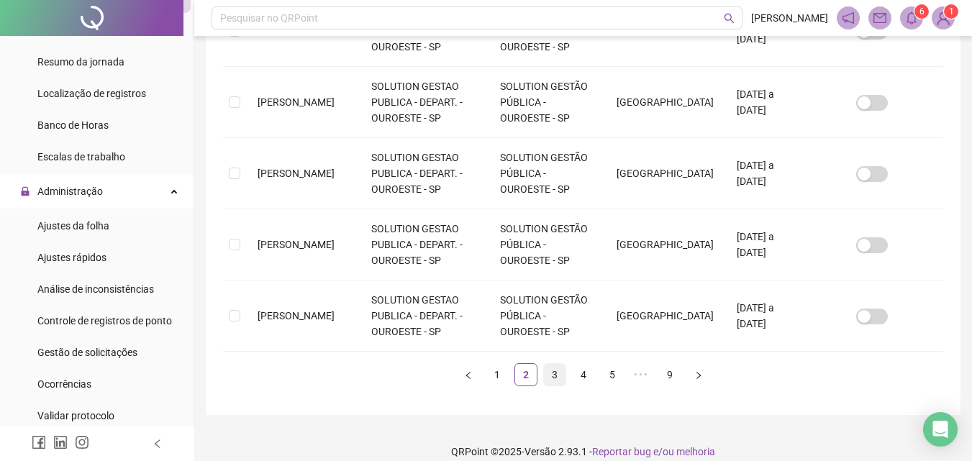
click at [550, 364] on link "3" at bounding box center [555, 375] width 22 height 22
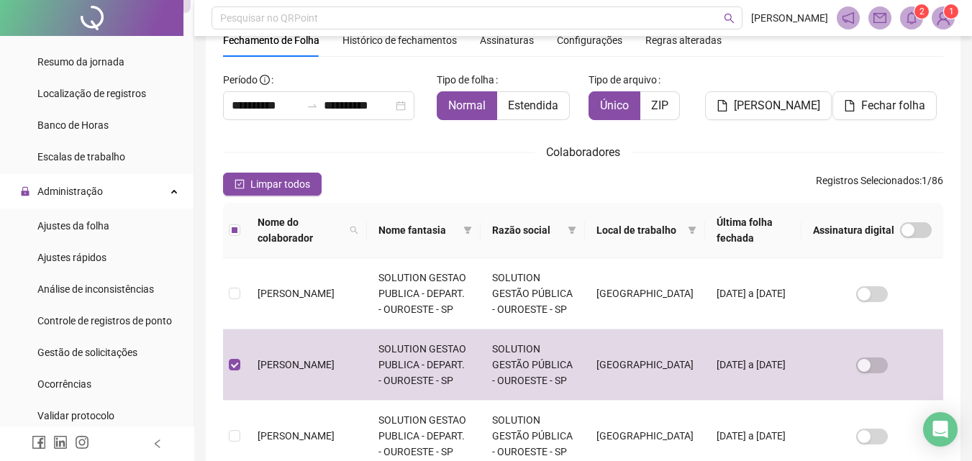
scroll to position [288, 0]
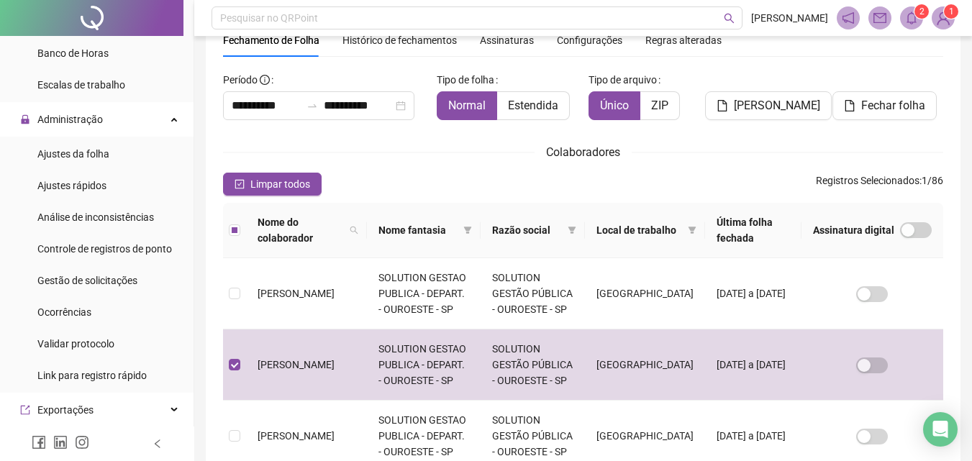
click at [917, 24] on span at bounding box center [911, 17] width 23 height 23
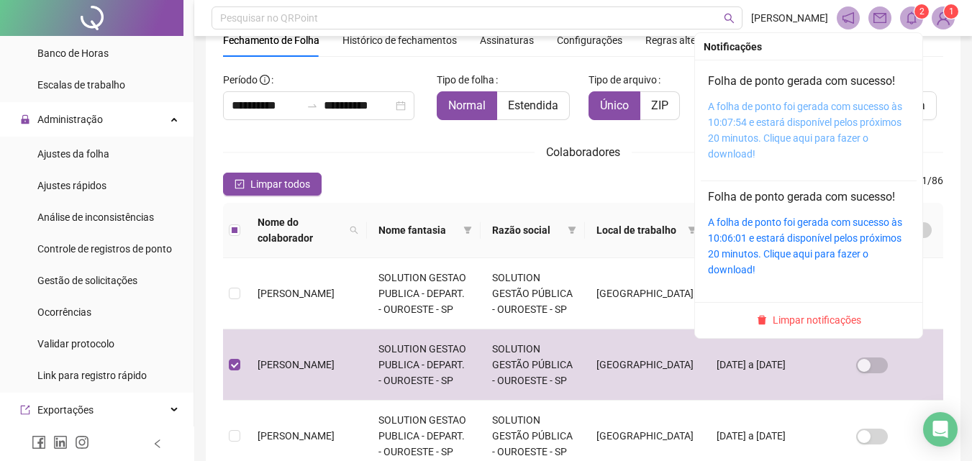
click at [835, 124] on link "A folha de ponto foi gerada com sucesso às 10:07:54 e estará disponível pelos p…" at bounding box center [805, 130] width 194 height 59
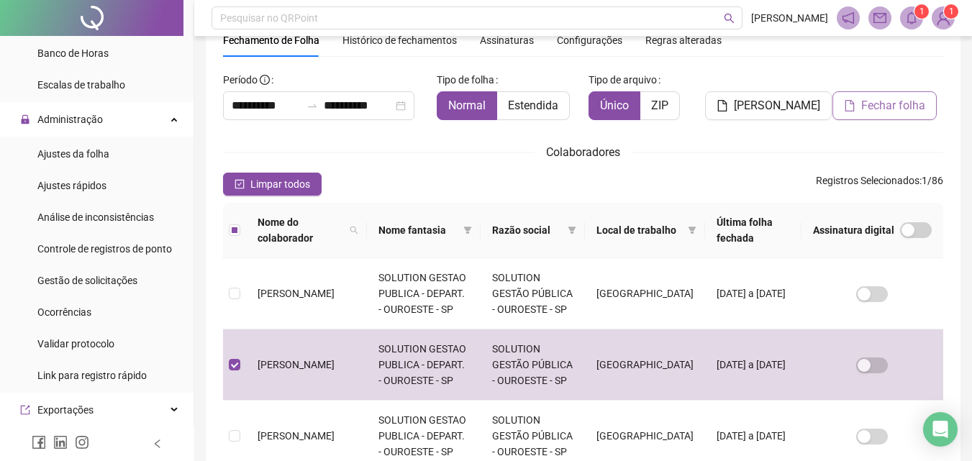
click at [889, 100] on span "Fechar folha" at bounding box center [893, 105] width 64 height 17
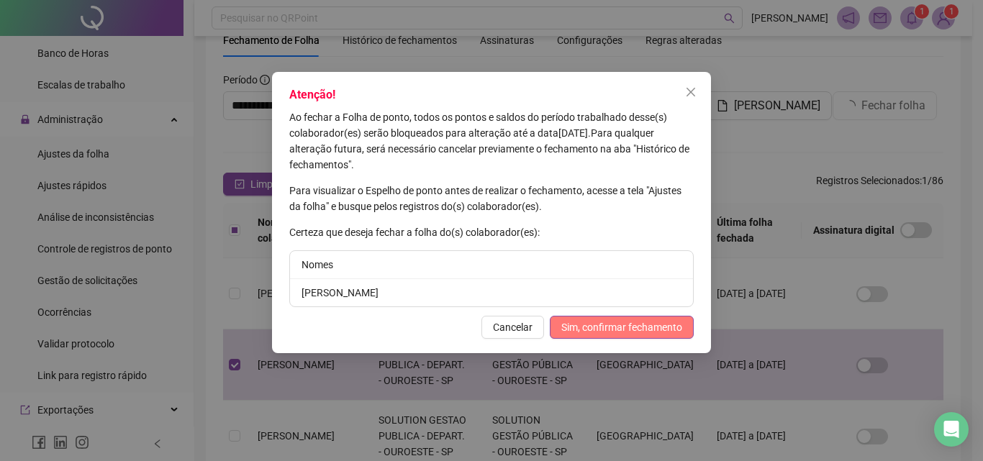
click at [636, 325] on span "Sim, confirmar fechamento" at bounding box center [621, 327] width 121 height 16
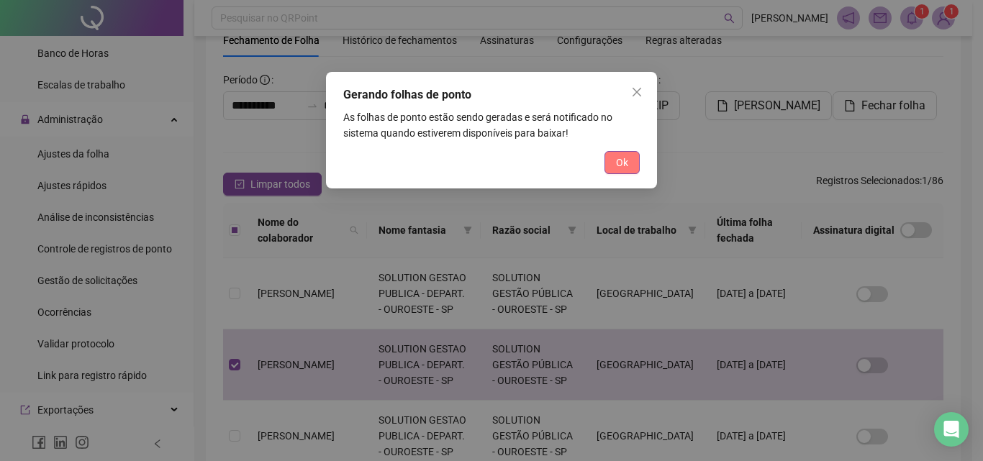
click at [631, 163] on button "Ok" at bounding box center [621, 162] width 35 height 23
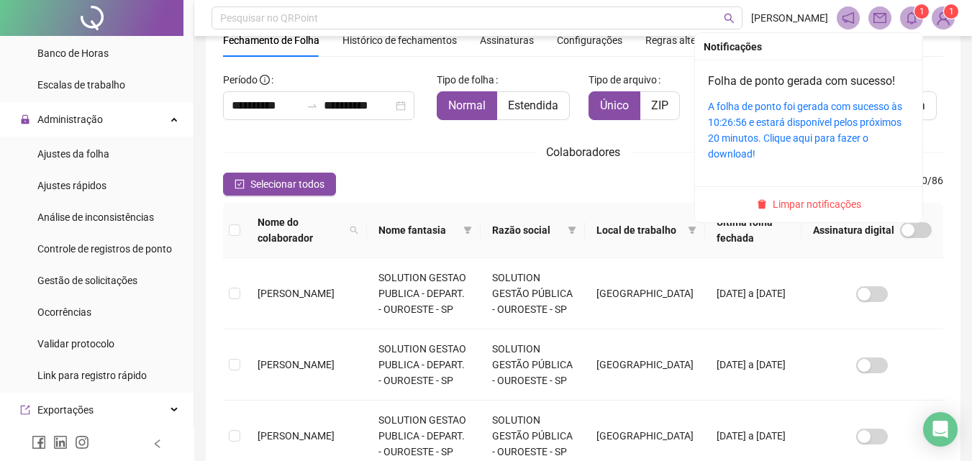
click at [906, 14] on icon "bell" at bounding box center [911, 18] width 13 height 13
click at [789, 150] on div "A folha de ponto foi gerada com sucesso às 10:26:56 e estará disponível pelos p…" at bounding box center [808, 130] width 201 height 63
click at [788, 135] on link "A folha de ponto foi gerada com sucesso às 10:26:56 e estará disponível pelos p…" at bounding box center [805, 130] width 194 height 59
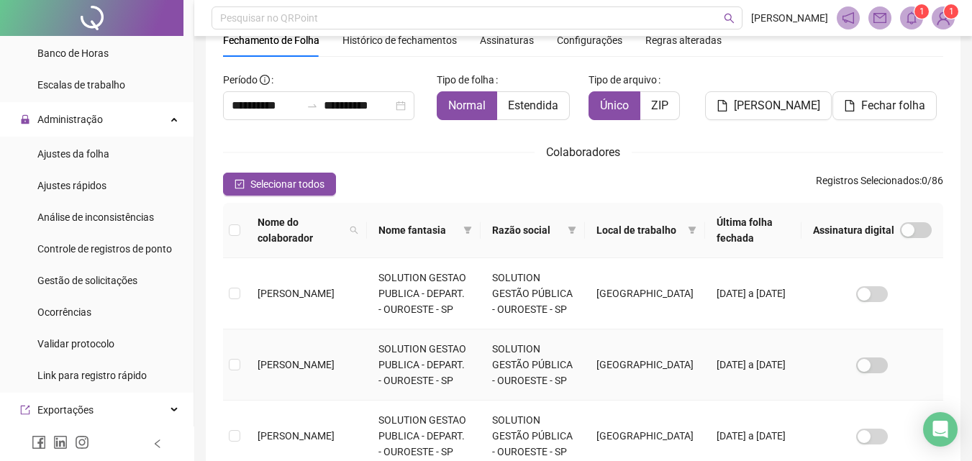
scroll to position [280, 0]
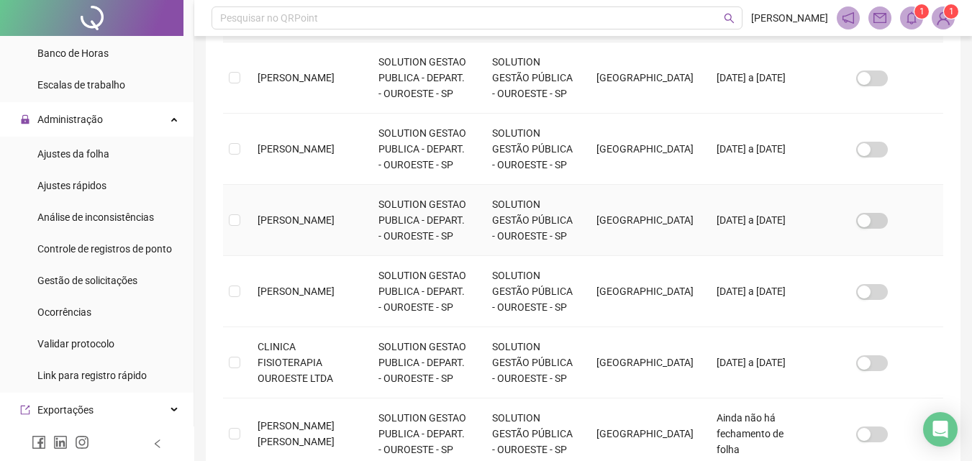
click at [227, 228] on td at bounding box center [234, 220] width 23 height 71
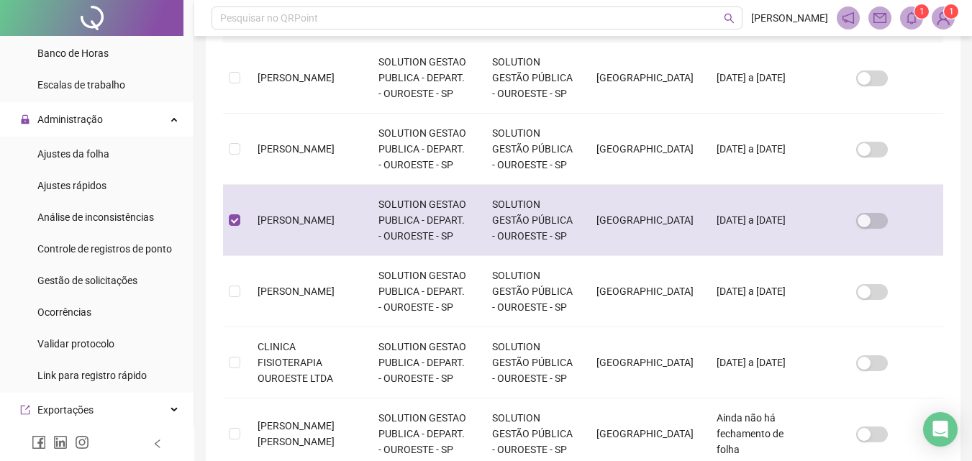
scroll to position [64, 0]
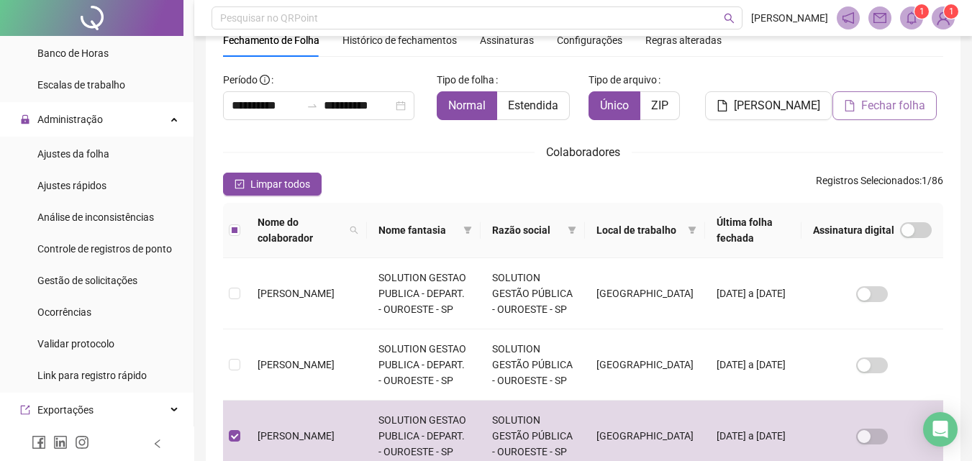
click at [865, 101] on span "Fechar folha" at bounding box center [893, 105] width 64 height 17
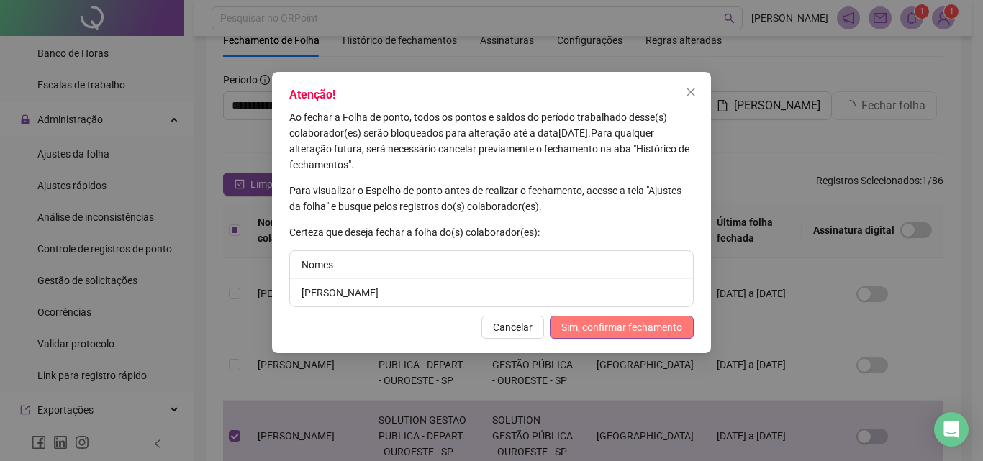
click at [613, 338] on button "Sim, confirmar fechamento" at bounding box center [622, 327] width 144 height 23
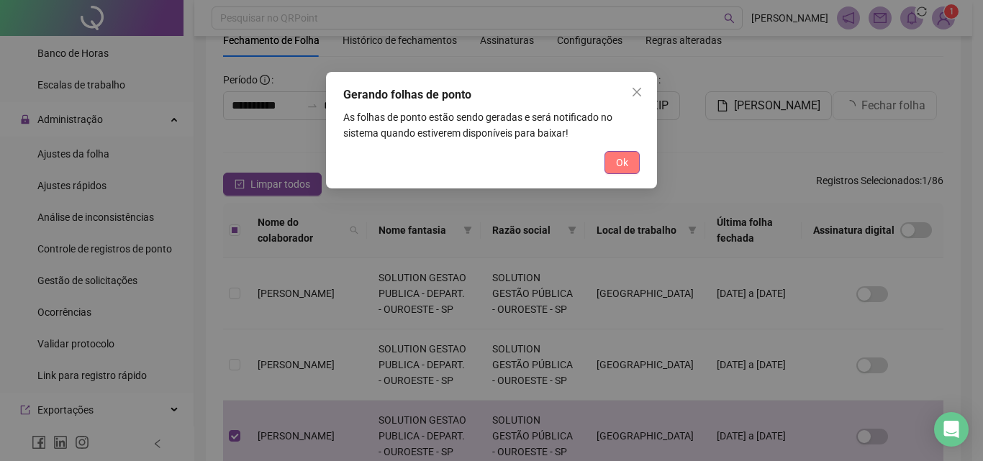
click at [624, 165] on span "Ok" at bounding box center [622, 163] width 12 height 16
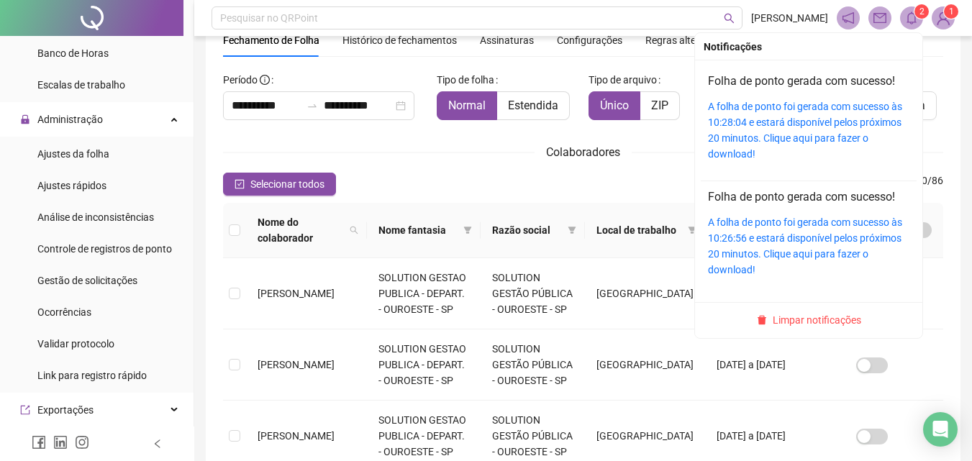
click at [912, 21] on icon "bell" at bounding box center [911, 18] width 13 height 13
click at [819, 116] on link "A folha de ponto foi gerada com sucesso às 10:28:04 e estará disponível pelos p…" at bounding box center [805, 130] width 194 height 59
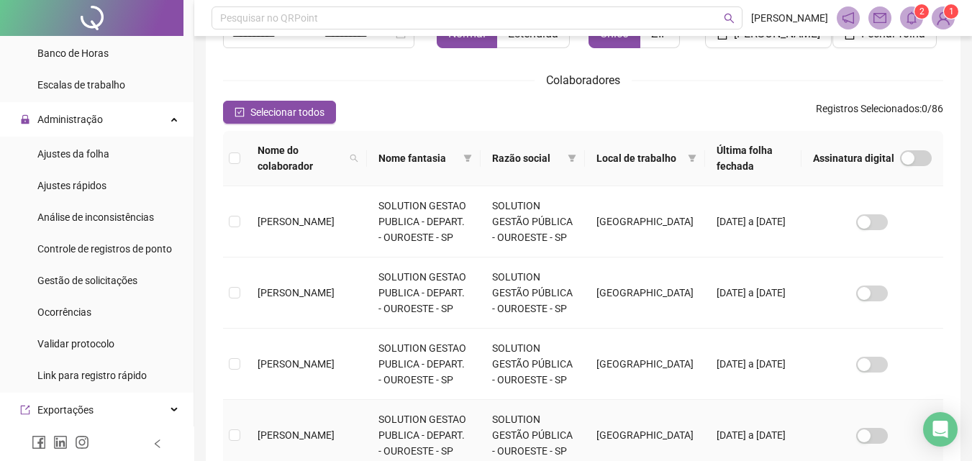
scroll to position [208, 0]
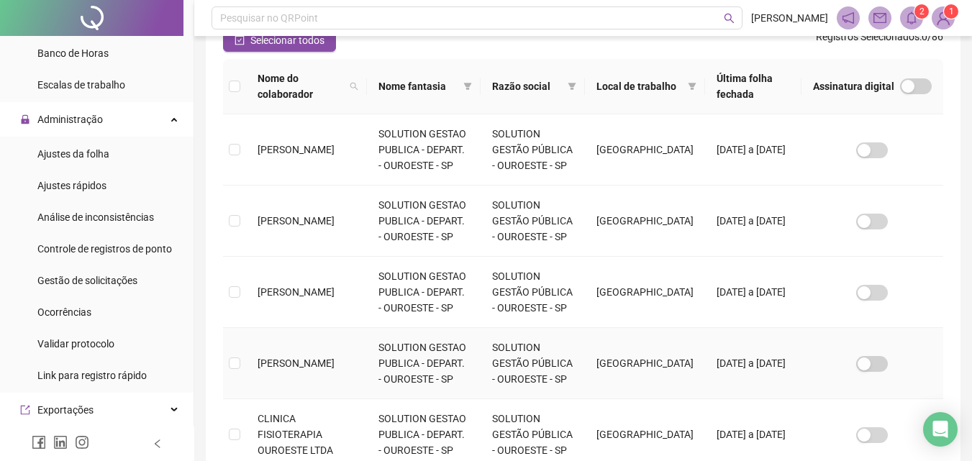
click at [296, 358] on span "[PERSON_NAME]" at bounding box center [296, 364] width 77 height 12
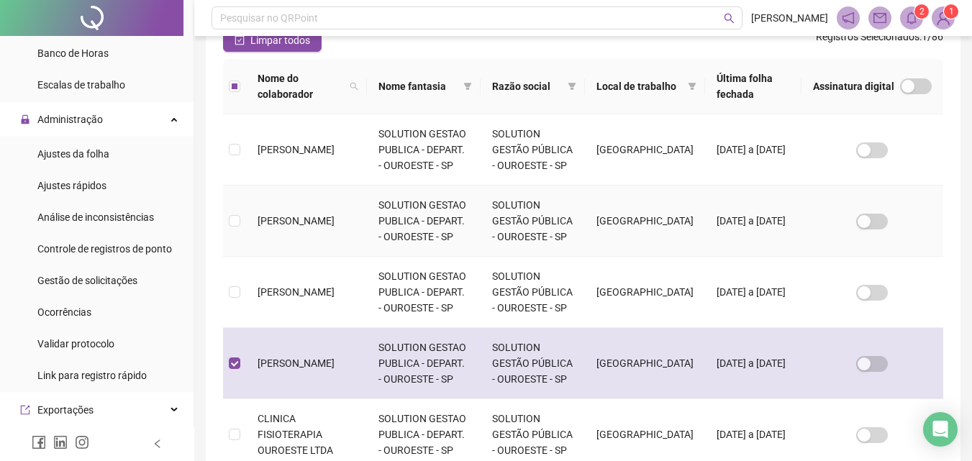
scroll to position [64, 0]
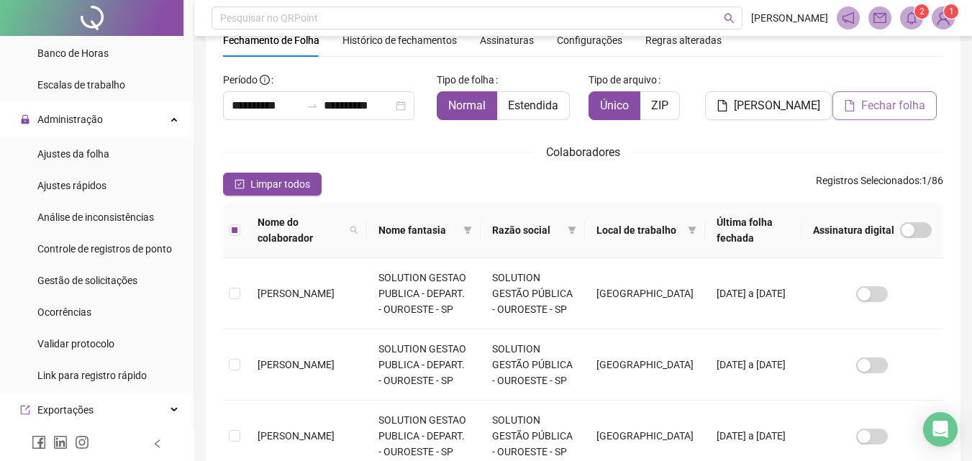
click at [869, 109] on span "Fechar folha" at bounding box center [893, 105] width 64 height 17
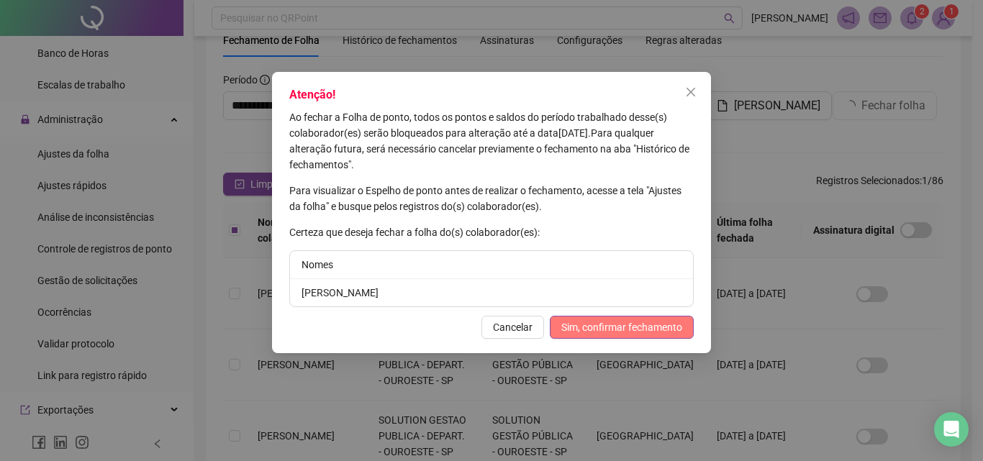
click at [644, 324] on span "Sim, confirmar fechamento" at bounding box center [621, 327] width 121 height 16
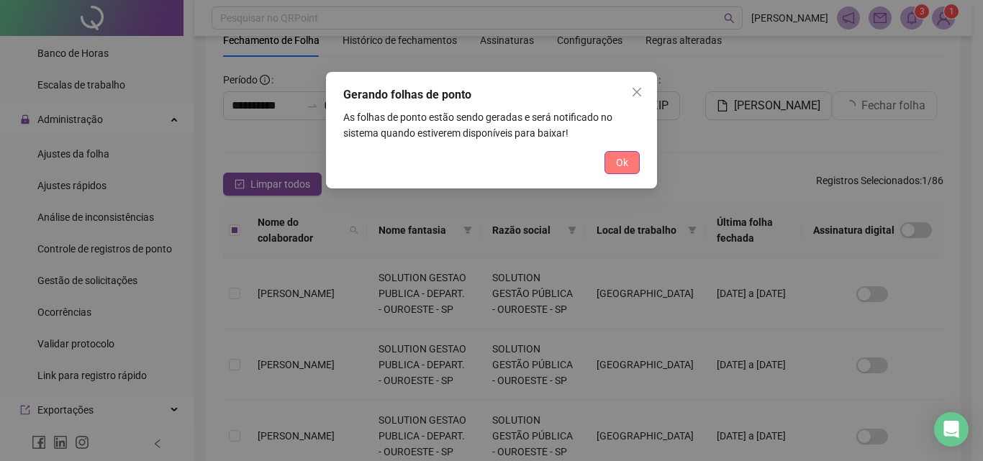
click at [624, 163] on span "Ok" at bounding box center [622, 163] width 12 height 16
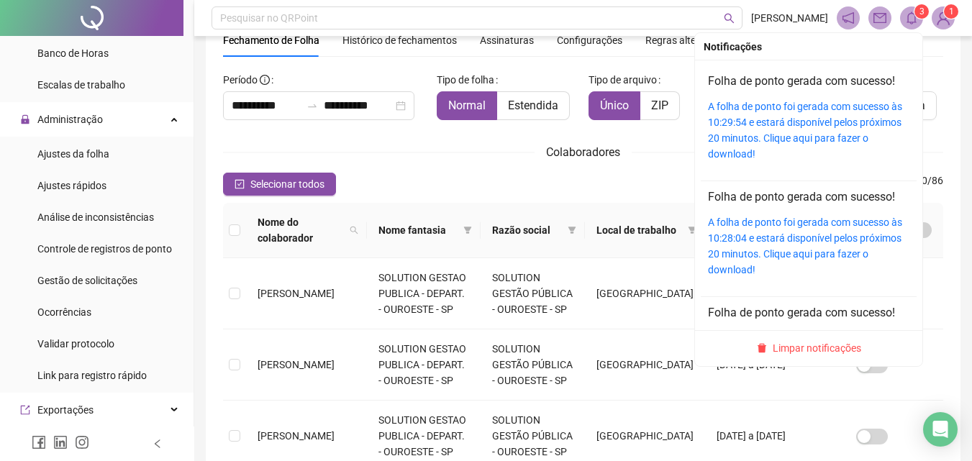
click at [915, 17] on icon "bell" at bounding box center [911, 18] width 10 height 13
click at [788, 109] on link "A folha de ponto foi gerada com sucesso às 10:29:54 e estará disponível pelos p…" at bounding box center [805, 130] width 194 height 59
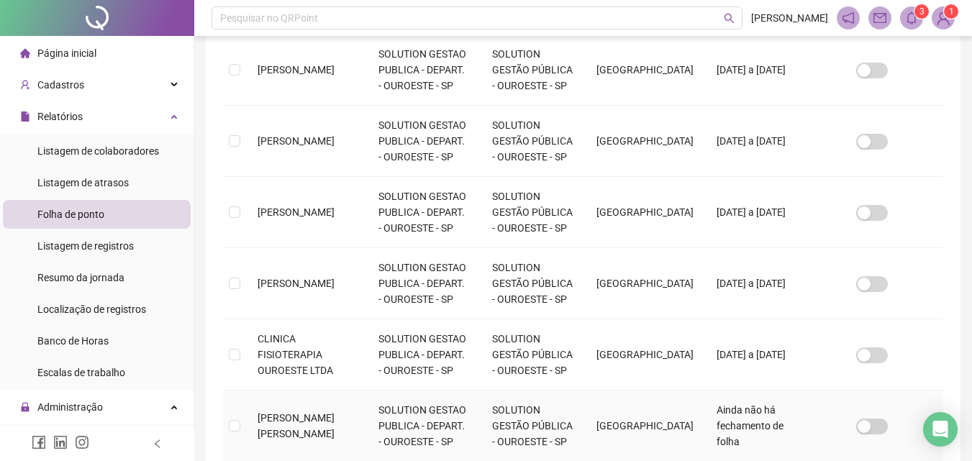
scroll to position [432, 0]
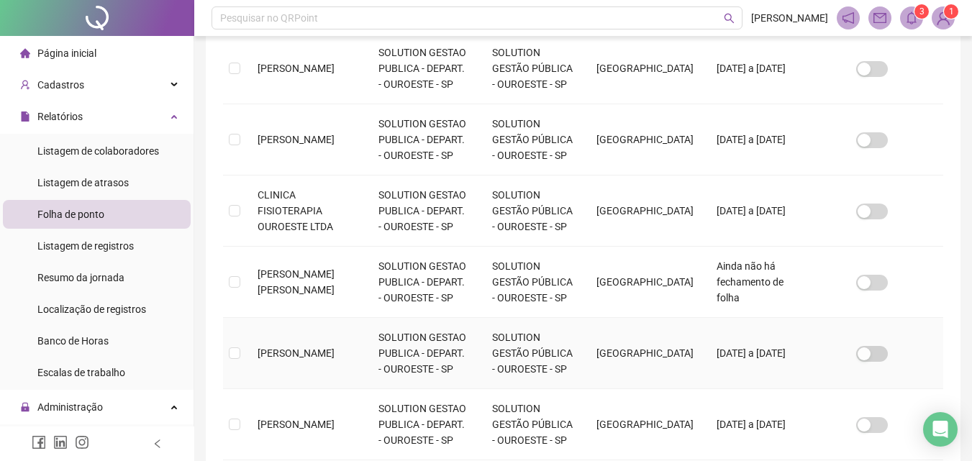
click at [278, 347] on span "[PERSON_NAME]" at bounding box center [296, 353] width 77 height 12
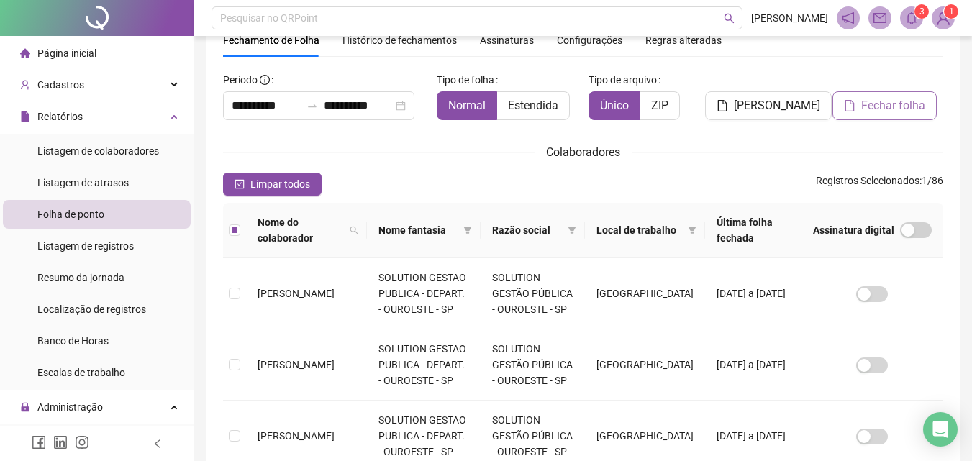
click at [903, 101] on span "Fechar folha" at bounding box center [893, 105] width 64 height 17
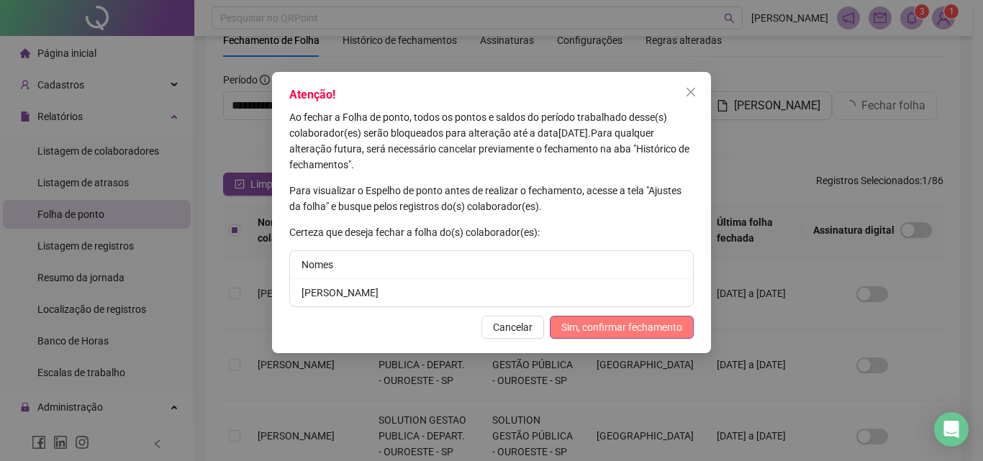
click at [566, 328] on span "Sim, confirmar fechamento" at bounding box center [621, 327] width 121 height 16
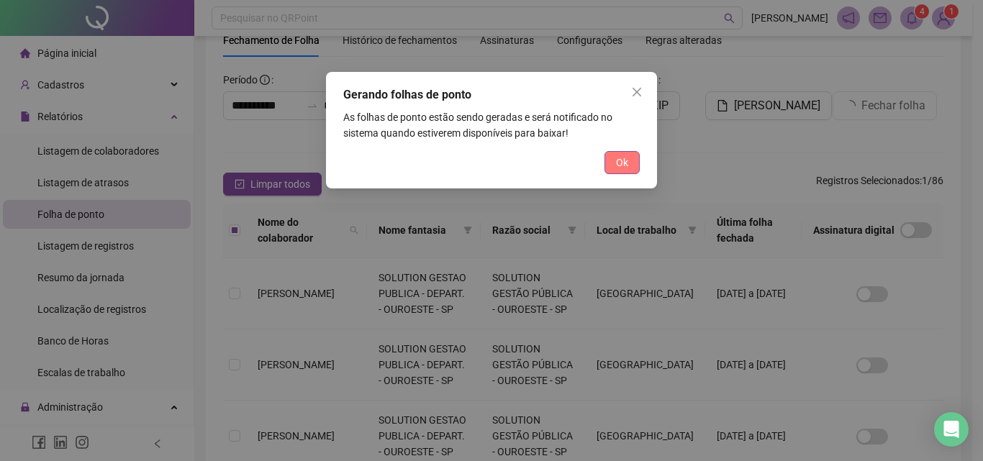
click at [606, 164] on button "Ok" at bounding box center [621, 162] width 35 height 23
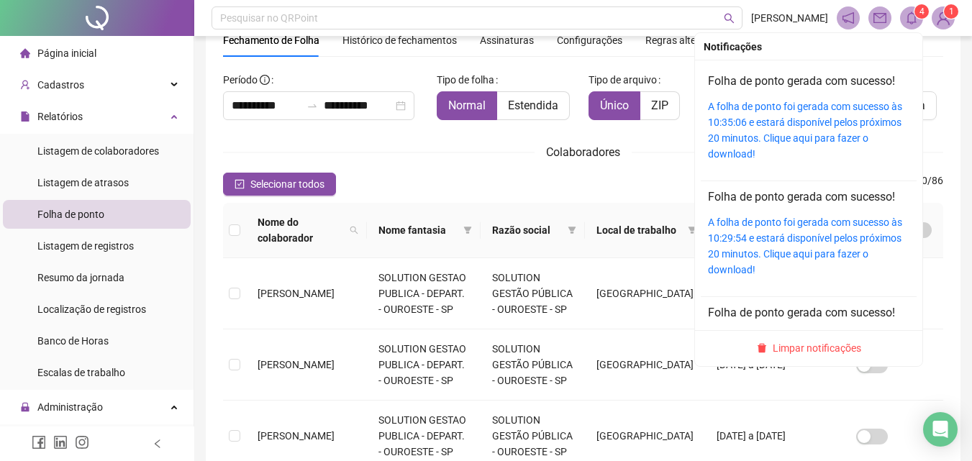
click at [922, 15] on span "4" at bounding box center [921, 11] width 5 height 10
click at [806, 112] on link "A folha de ponto foi gerada com sucesso às 10:35:06 e estará disponível pelos p…" at bounding box center [805, 130] width 194 height 59
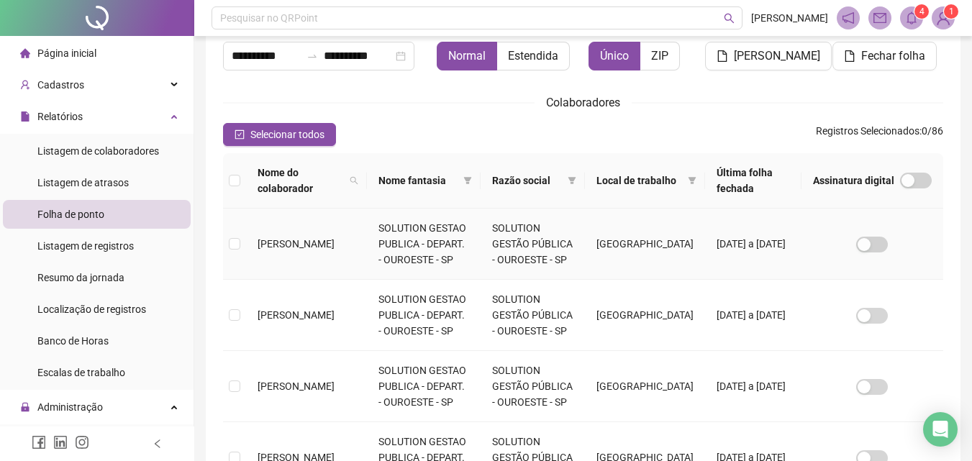
scroll to position [352, 0]
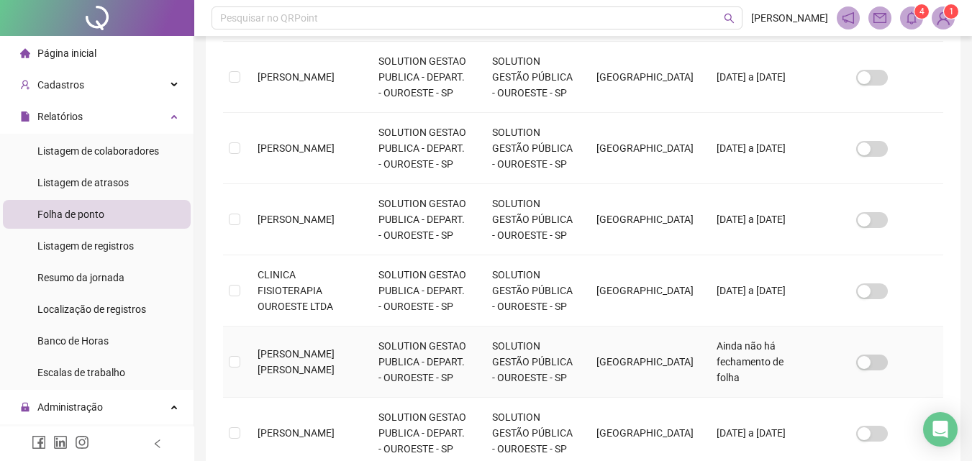
click at [257, 356] on td "[PERSON_NAME] [PERSON_NAME]" at bounding box center [306, 362] width 121 height 71
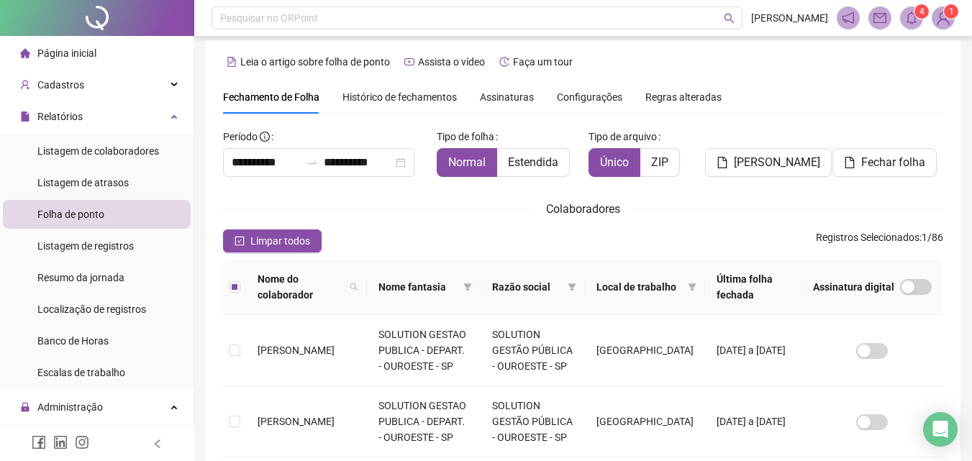
scroll to position [0, 0]
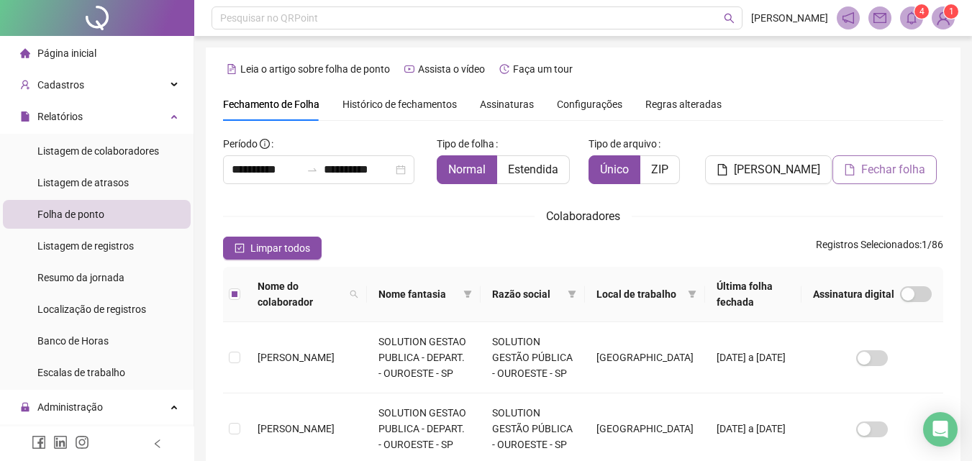
click at [902, 170] on span "Fechar folha" at bounding box center [893, 169] width 64 height 17
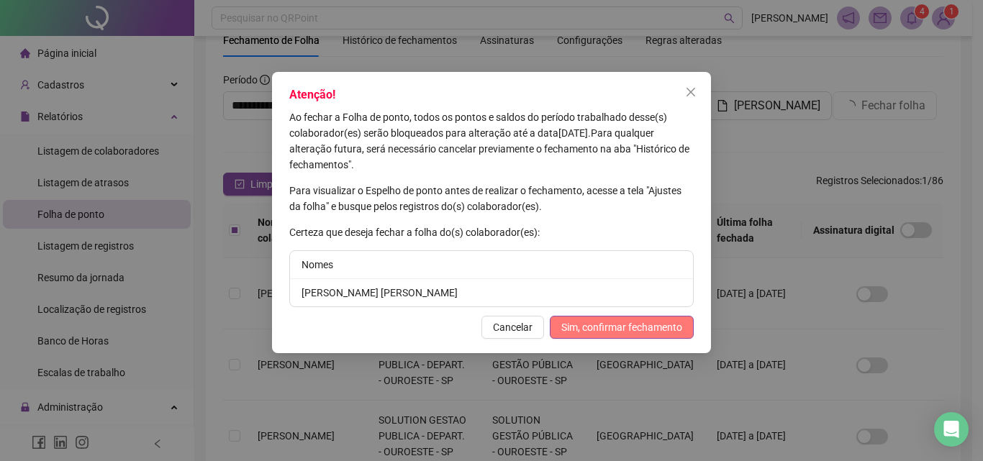
click at [568, 322] on span "Sim, confirmar fechamento" at bounding box center [621, 327] width 121 height 16
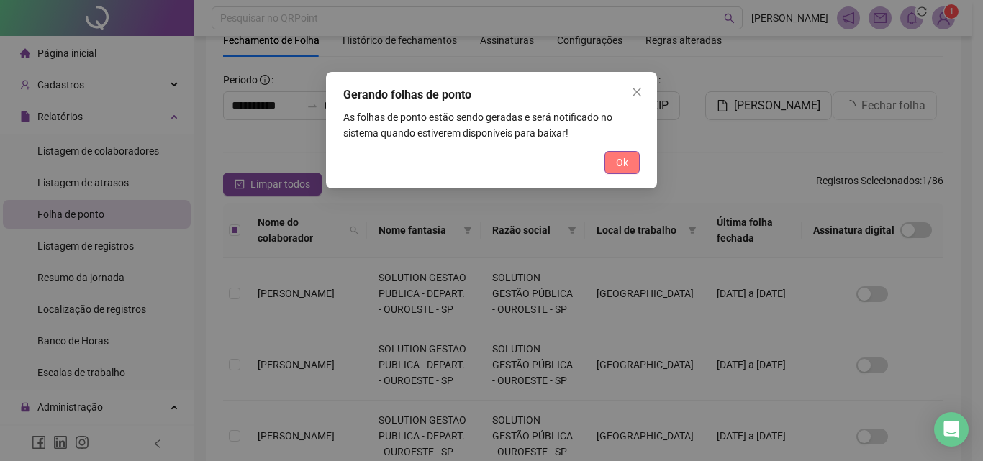
click at [629, 165] on button "Ok" at bounding box center [621, 162] width 35 height 23
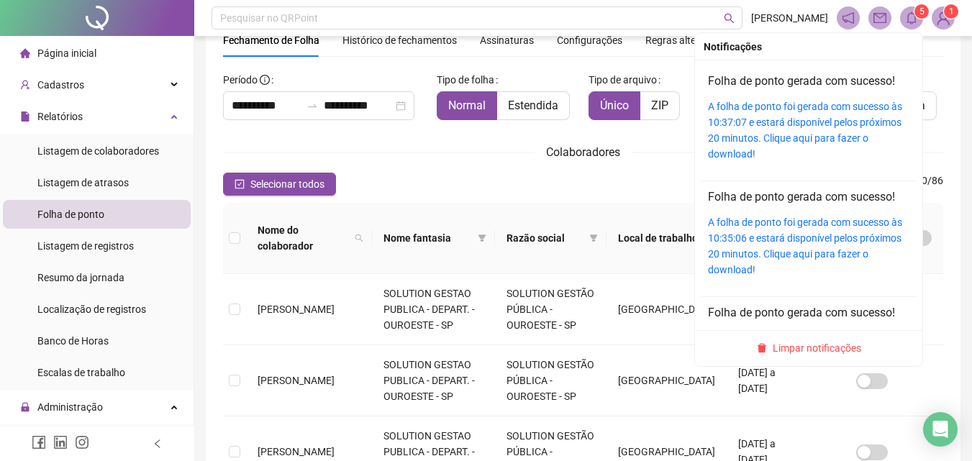
click at [909, 18] on icon "bell" at bounding box center [911, 18] width 13 height 13
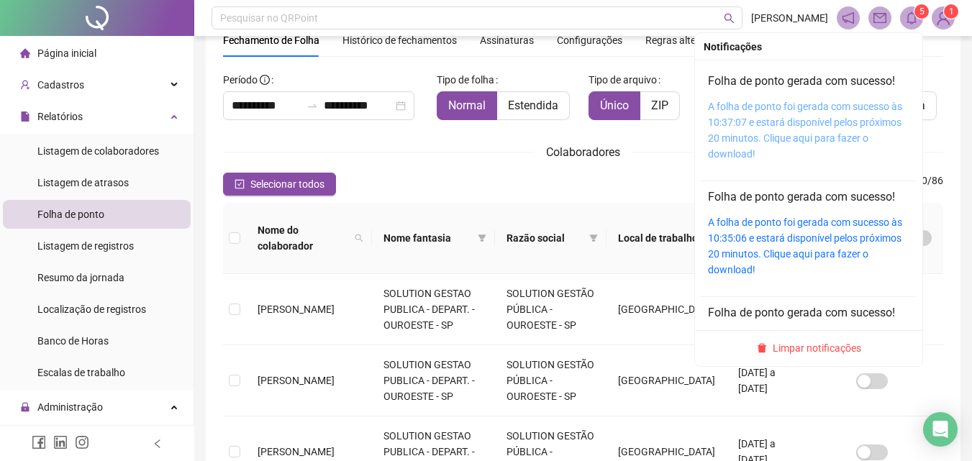
click at [796, 106] on link "A folha de ponto foi gerada com sucesso às 10:37:07 e estará disponível pelos p…" at bounding box center [805, 130] width 194 height 59
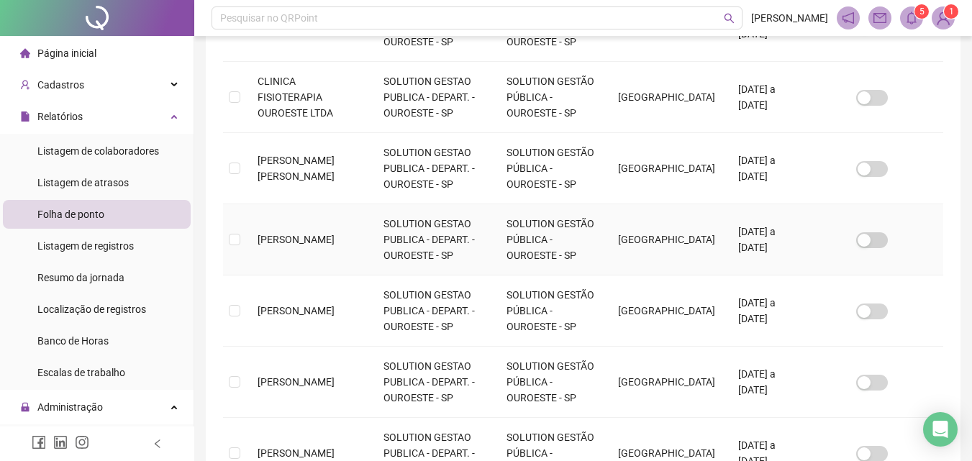
scroll to position [568, 0]
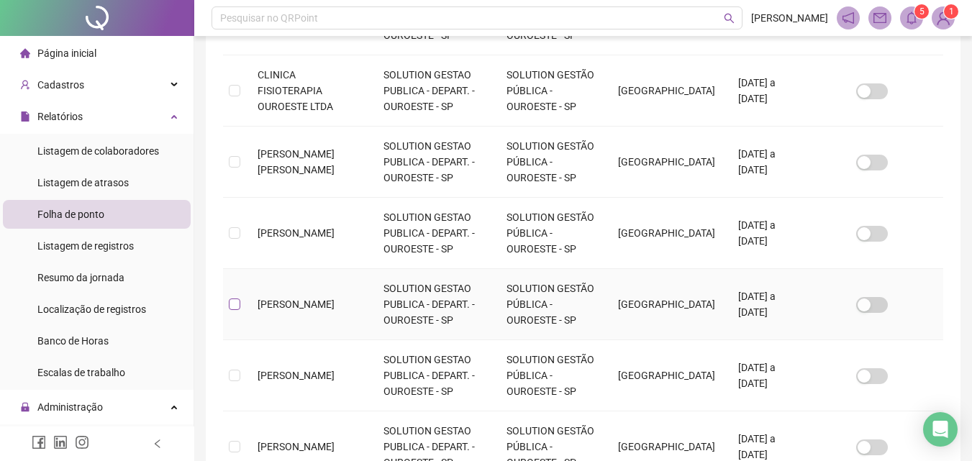
click at [235, 296] on label at bounding box center [235, 304] width 12 height 16
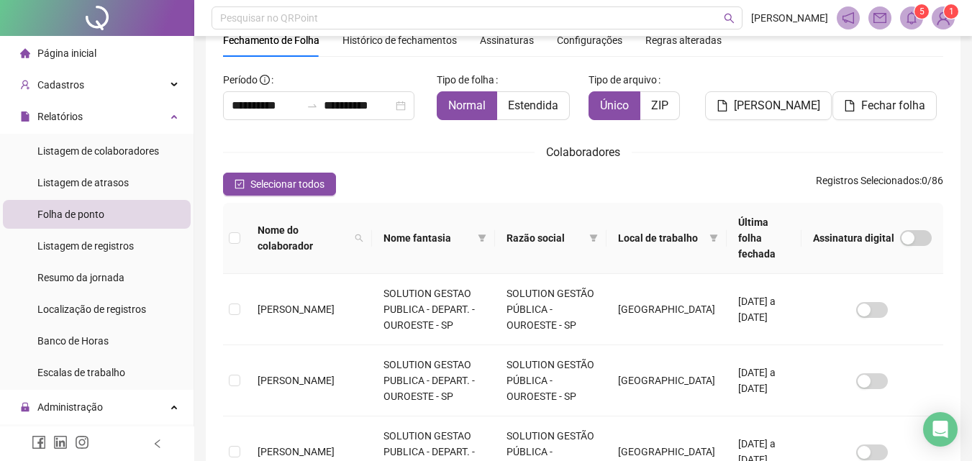
scroll to position [0, 0]
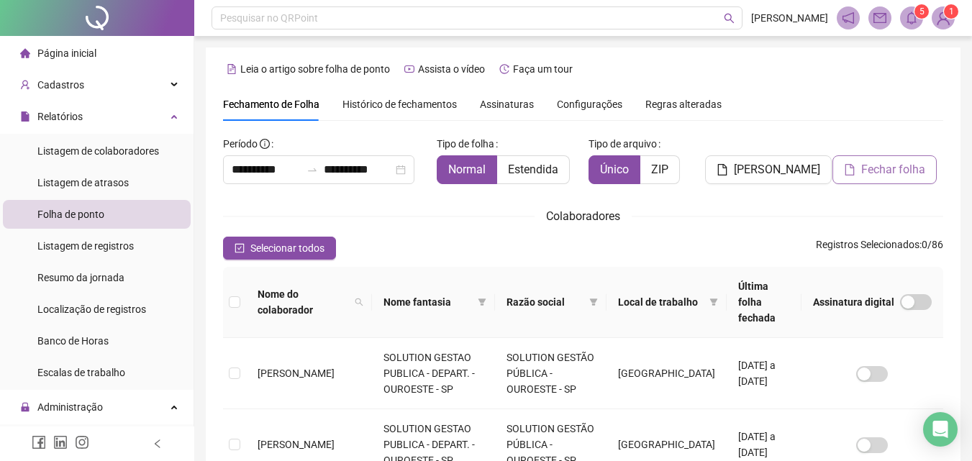
click at [865, 168] on span "Fechar folha" at bounding box center [893, 169] width 64 height 17
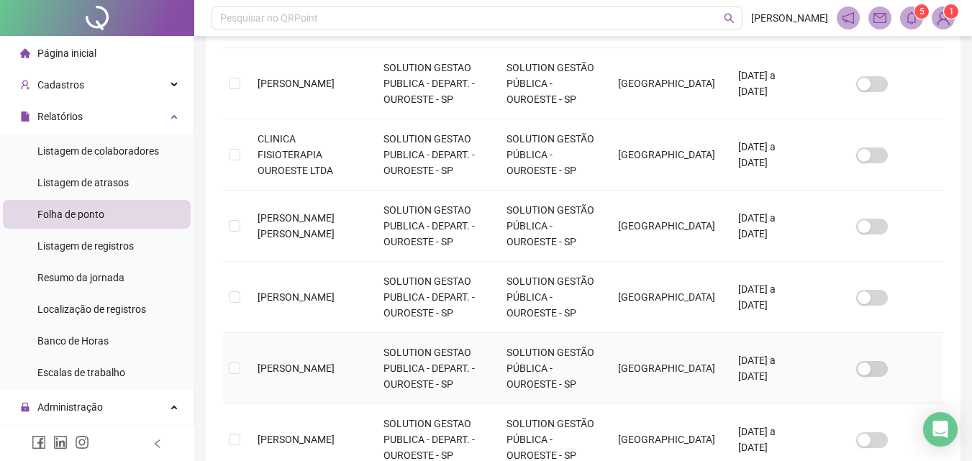
scroll to position [575, 0]
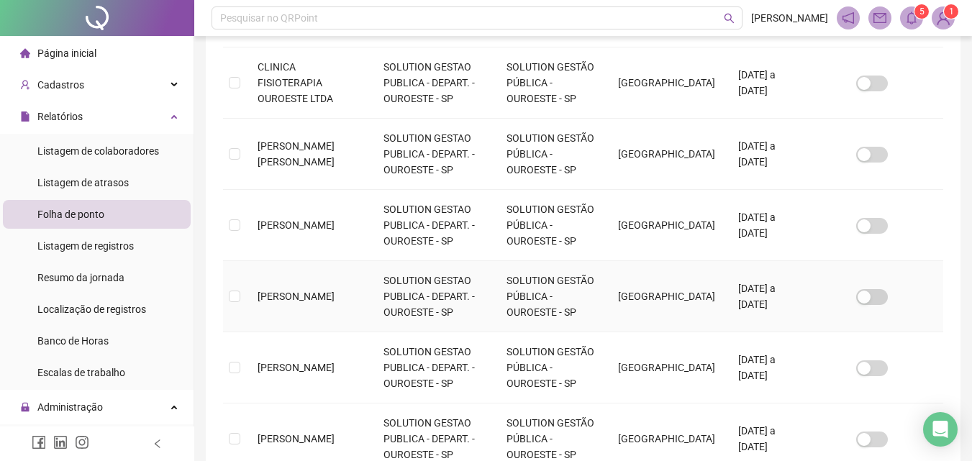
click at [227, 281] on td at bounding box center [234, 296] width 23 height 71
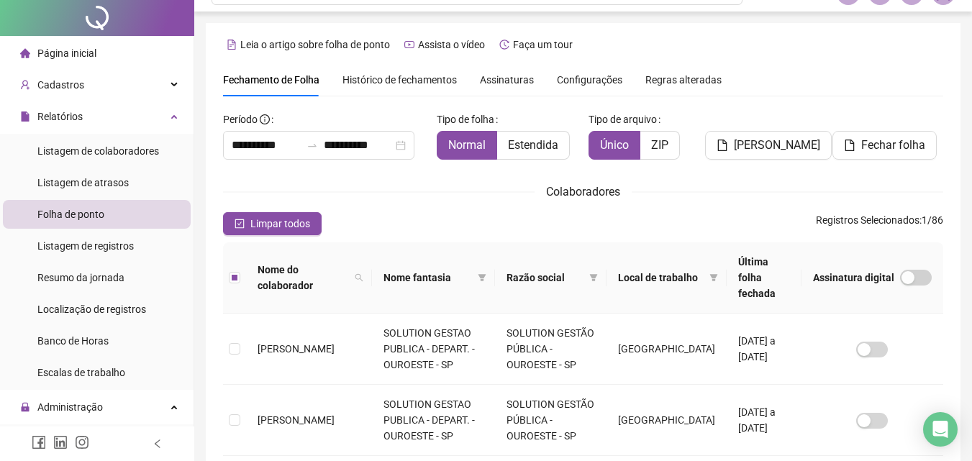
scroll to position [0, 0]
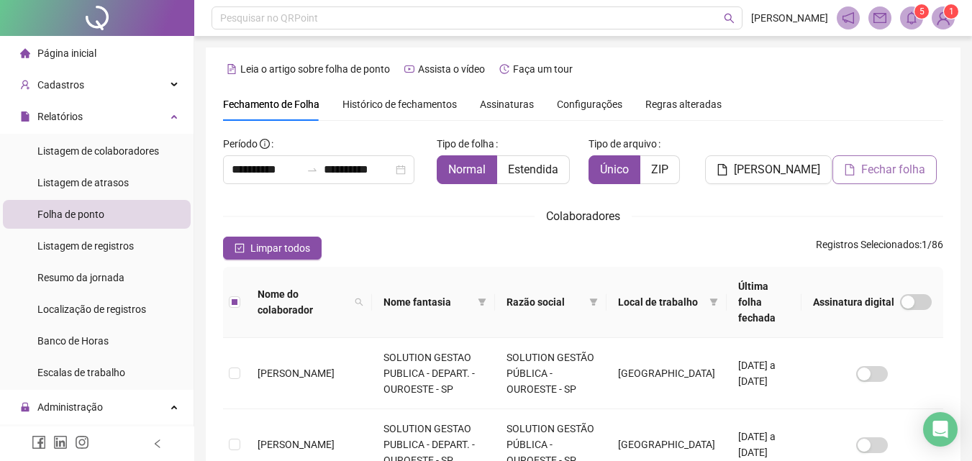
click at [870, 160] on button "Fechar folha" at bounding box center [884, 169] width 104 height 29
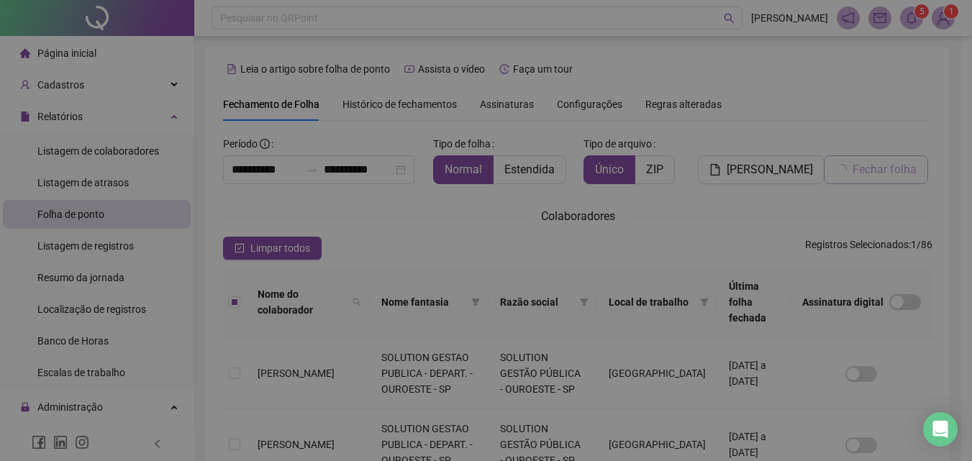
scroll to position [64, 0]
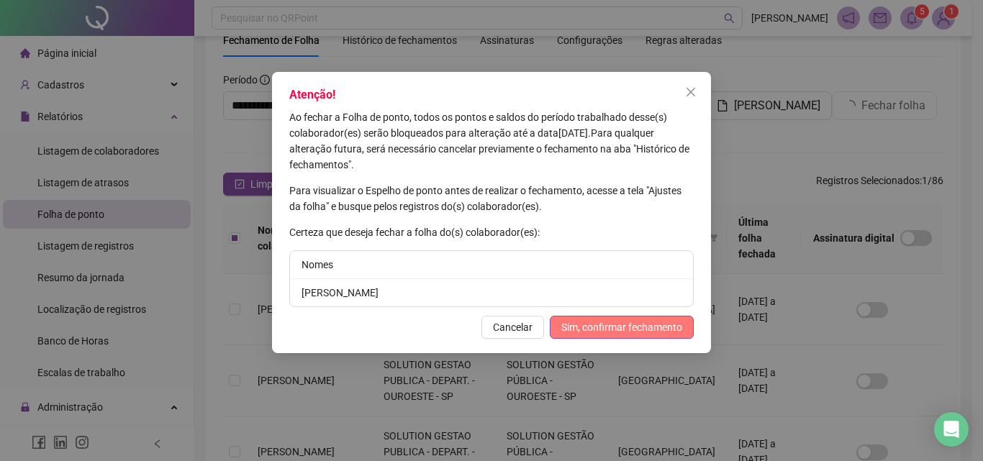
click at [630, 316] on button "Sim, confirmar fechamento" at bounding box center [622, 327] width 144 height 23
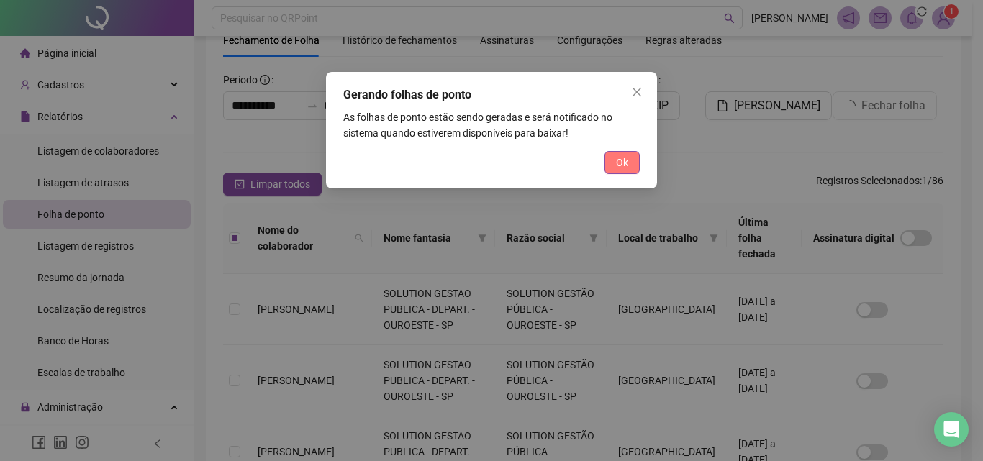
click at [616, 154] on button "Ok" at bounding box center [621, 162] width 35 height 23
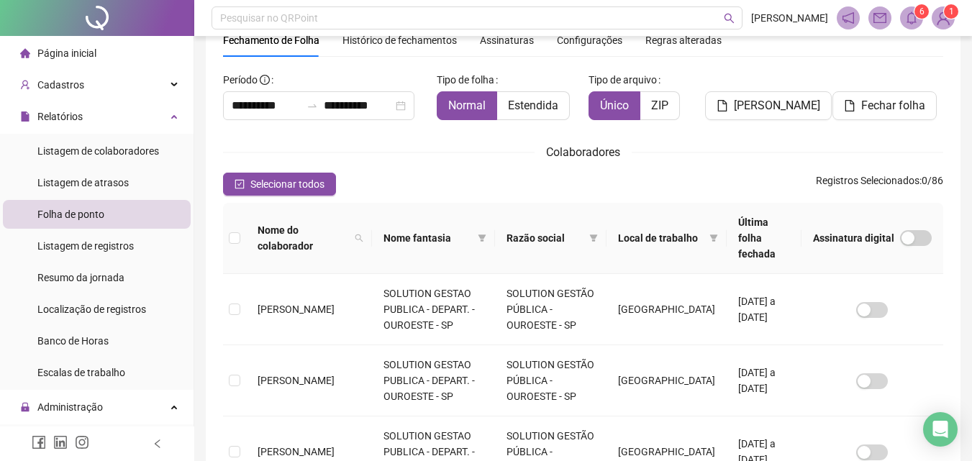
click at [904, 19] on span at bounding box center [911, 17] width 23 height 23
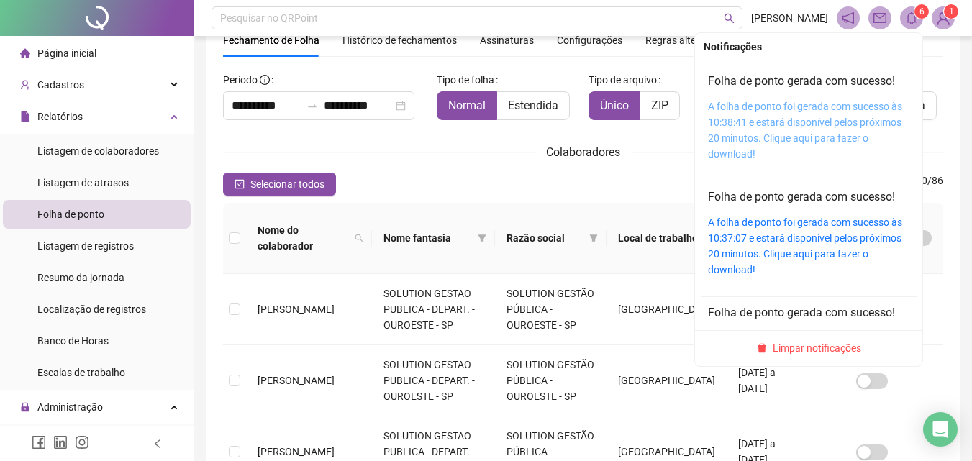
click at [793, 140] on link "A folha de ponto foi gerada com sucesso às 10:38:41 e estará disponível pelos p…" at bounding box center [805, 130] width 194 height 59
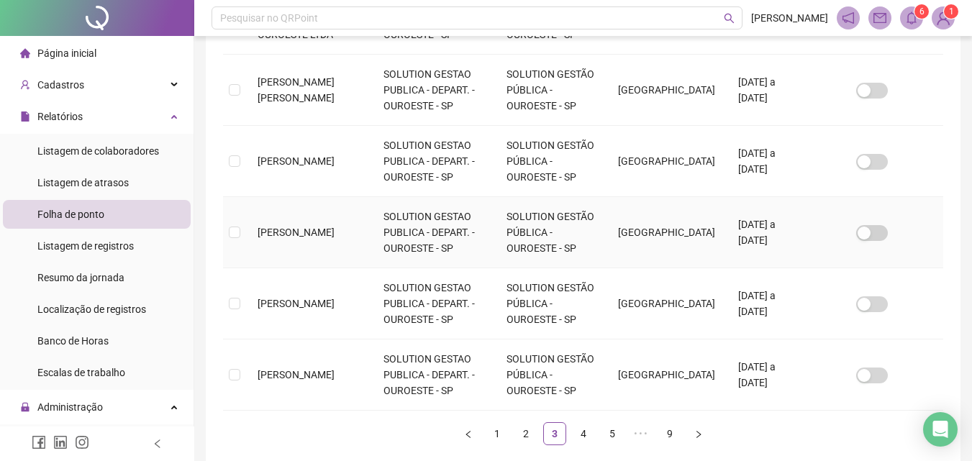
scroll to position [698, 0]
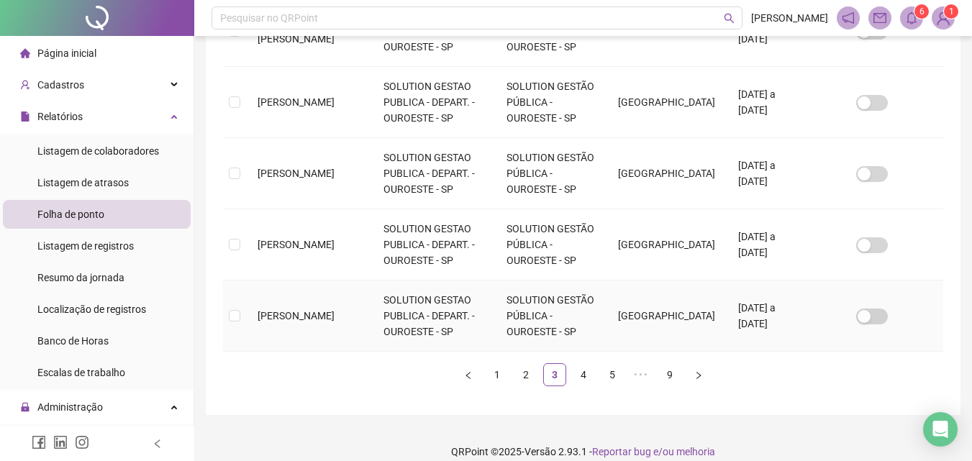
click at [298, 313] on td "EDUARDO DIAS XAVIER" at bounding box center [309, 316] width 126 height 71
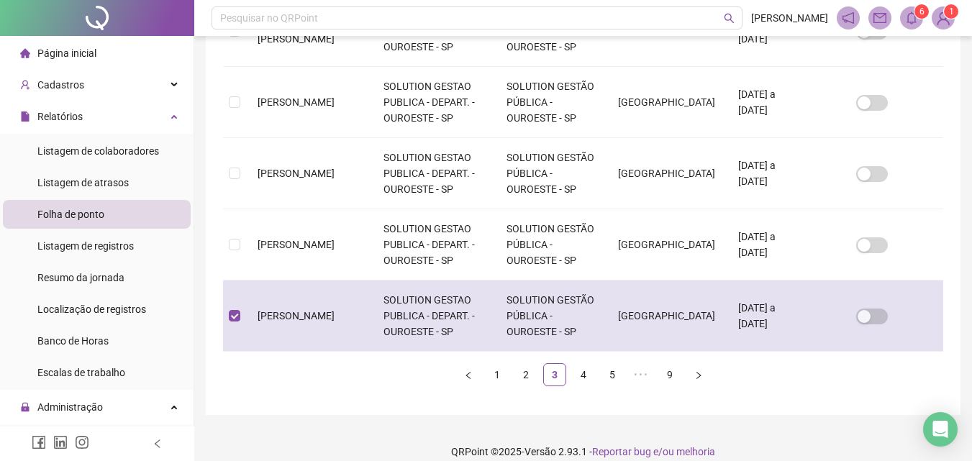
scroll to position [64, 0]
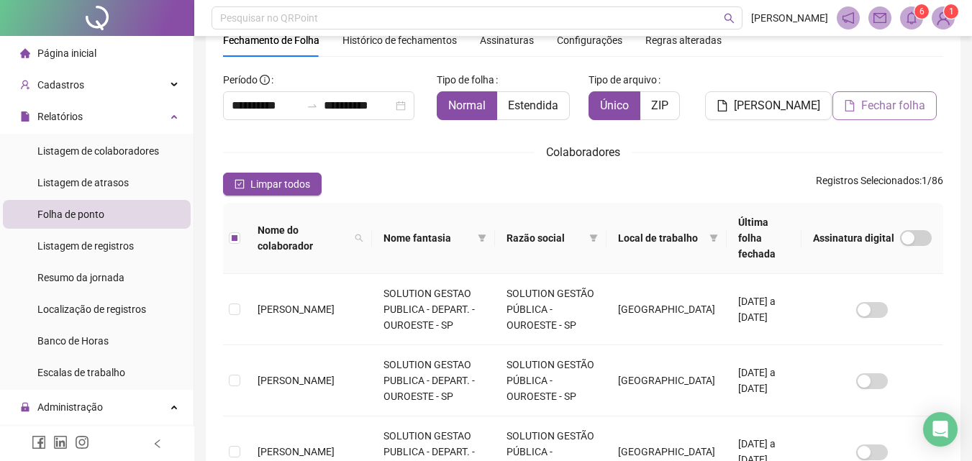
click at [891, 112] on span "Fechar folha" at bounding box center [893, 105] width 64 height 17
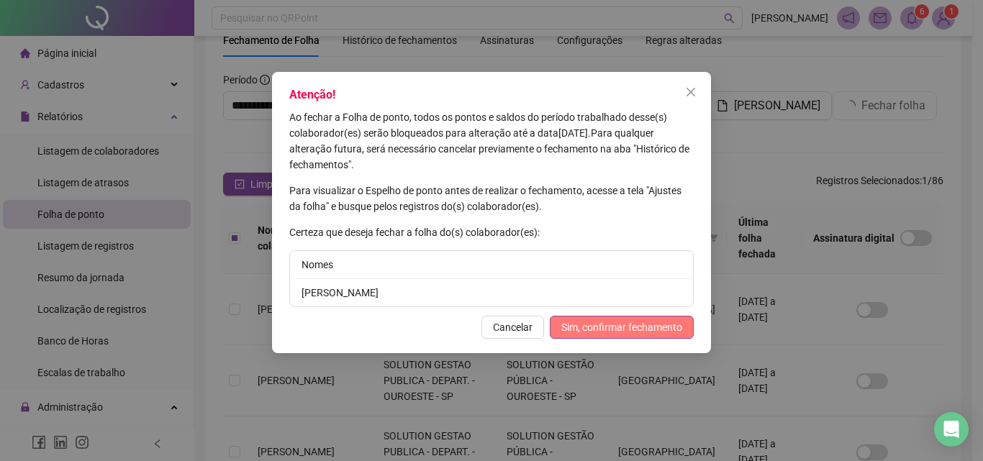
click at [632, 327] on span "Sim, confirmar fechamento" at bounding box center [621, 327] width 121 height 16
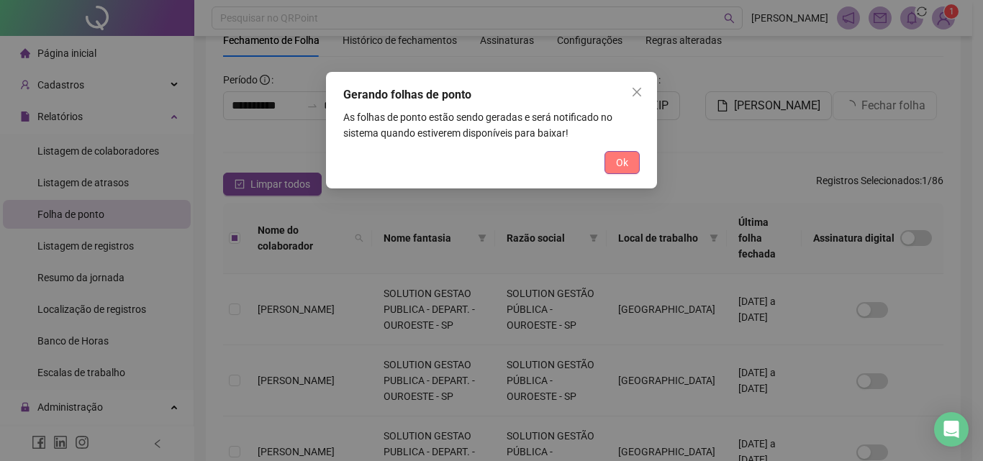
click at [622, 163] on span "Ok" at bounding box center [622, 163] width 12 height 16
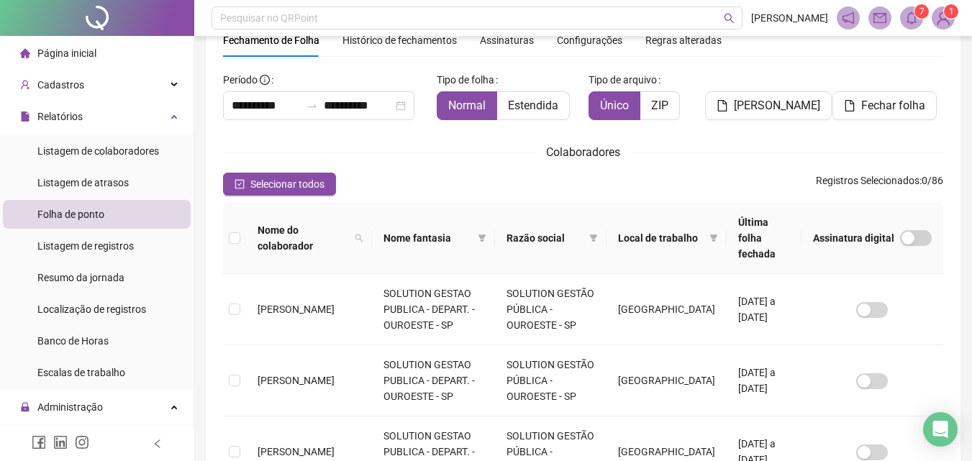
click at [910, 16] on icon "bell" at bounding box center [911, 18] width 13 height 13
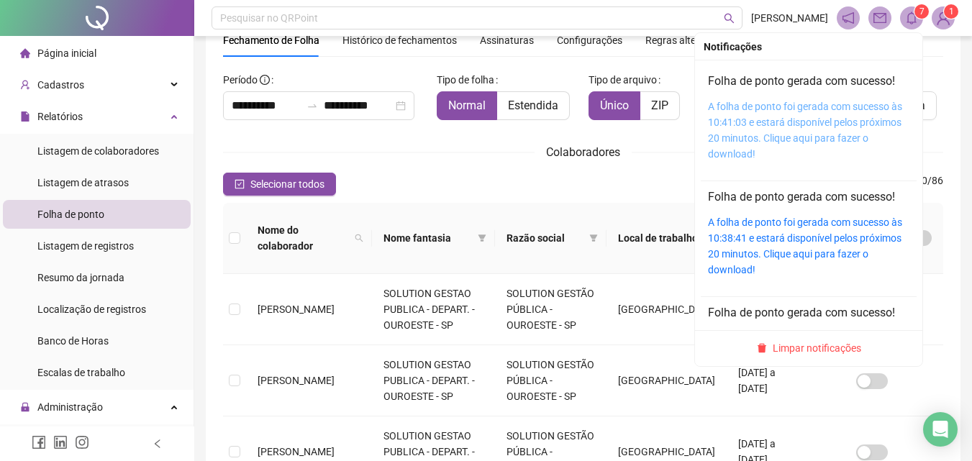
click at [809, 127] on link "A folha de ponto foi gerada com sucesso às 10:41:03 e estará disponível pelos p…" at bounding box center [805, 130] width 194 height 59
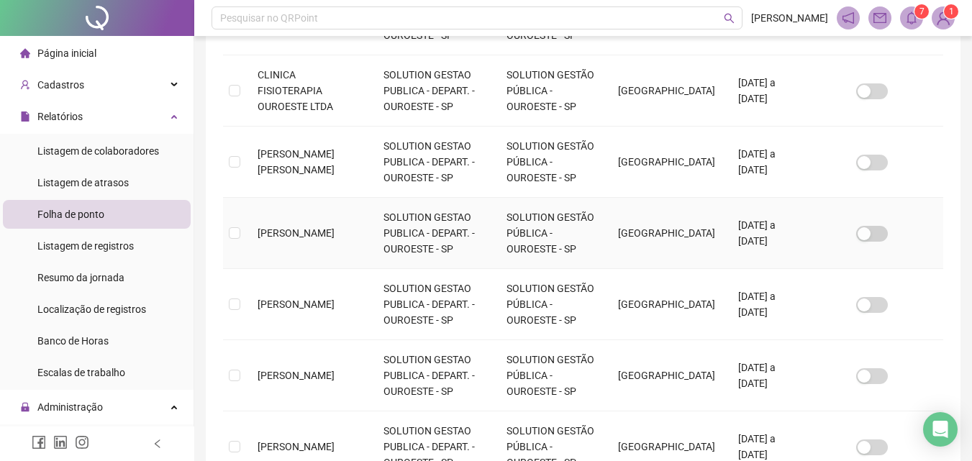
scroll to position [640, 0]
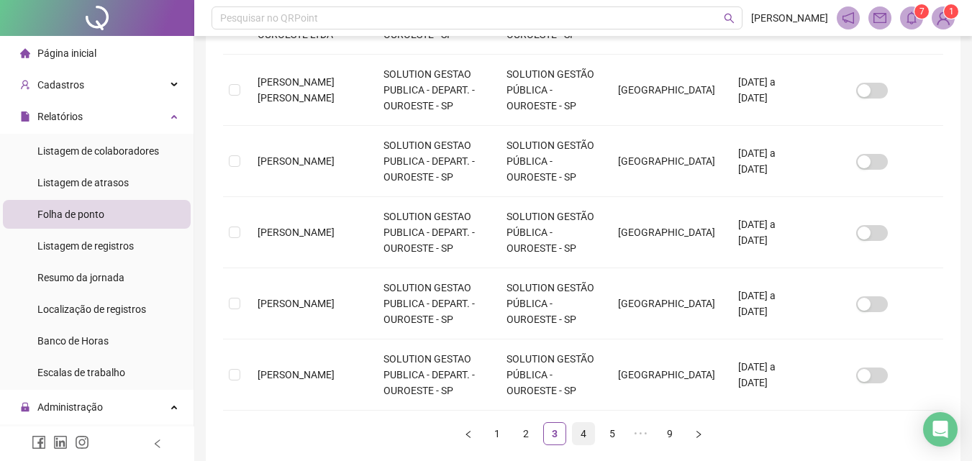
click at [581, 423] on link "4" at bounding box center [584, 434] width 22 height 22
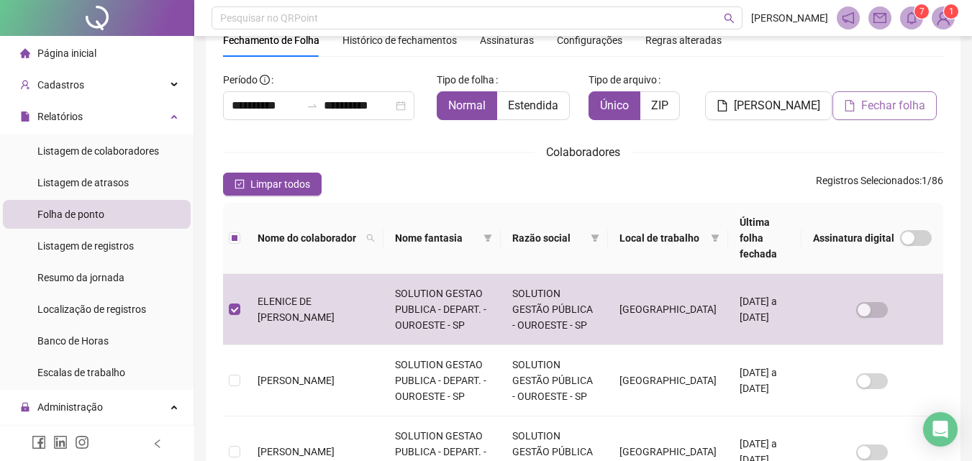
click at [865, 101] on span "Fechar folha" at bounding box center [893, 105] width 64 height 17
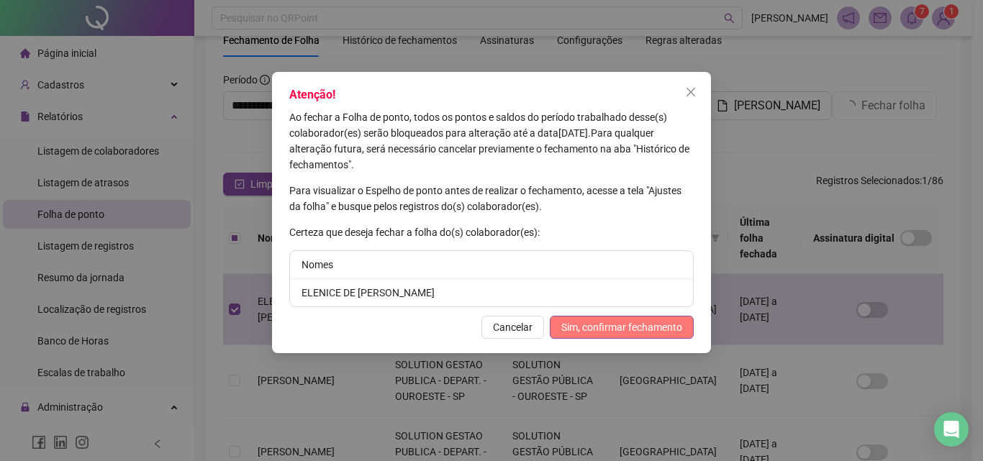
click at [605, 330] on span "Sim, confirmar fechamento" at bounding box center [621, 327] width 121 height 16
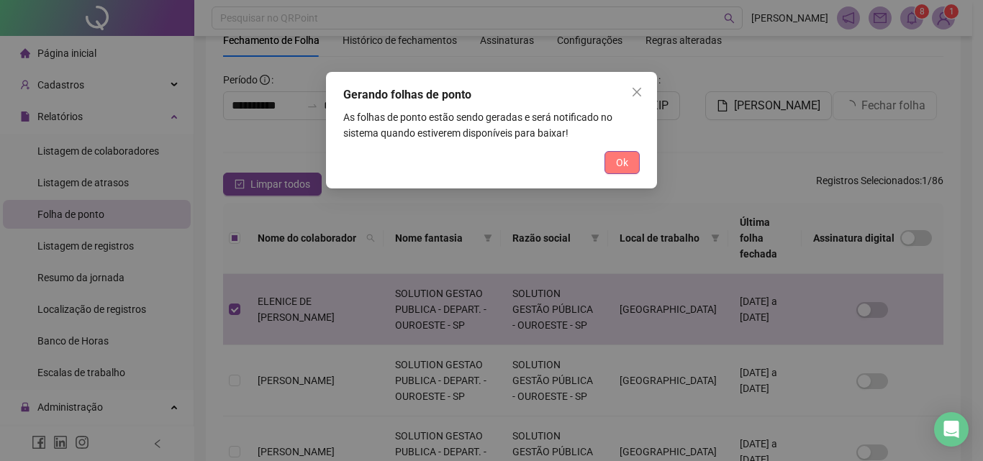
click at [627, 165] on span "Ok" at bounding box center [622, 163] width 12 height 16
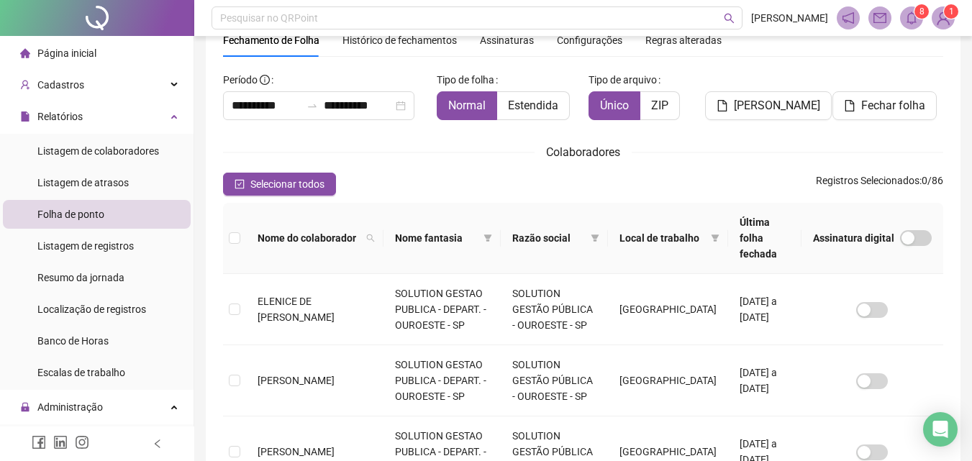
click at [912, 19] on icon "bell" at bounding box center [911, 18] width 13 height 13
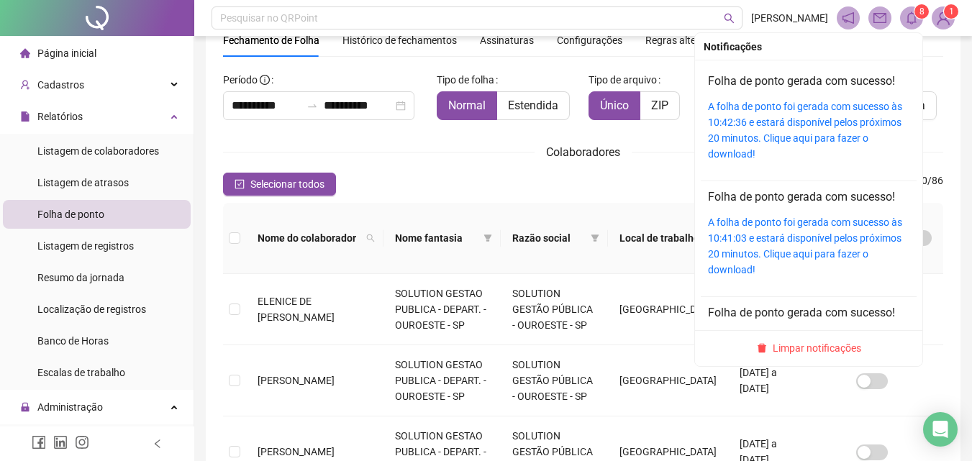
click at [831, 114] on div "A folha de ponto foi gerada com sucesso às 10:42:36 e estará disponível pelos p…" at bounding box center [808, 130] width 201 height 63
click at [773, 127] on link "A folha de ponto foi gerada com sucesso às 10:42:36 e estará disponível pelos p…" at bounding box center [805, 130] width 194 height 59
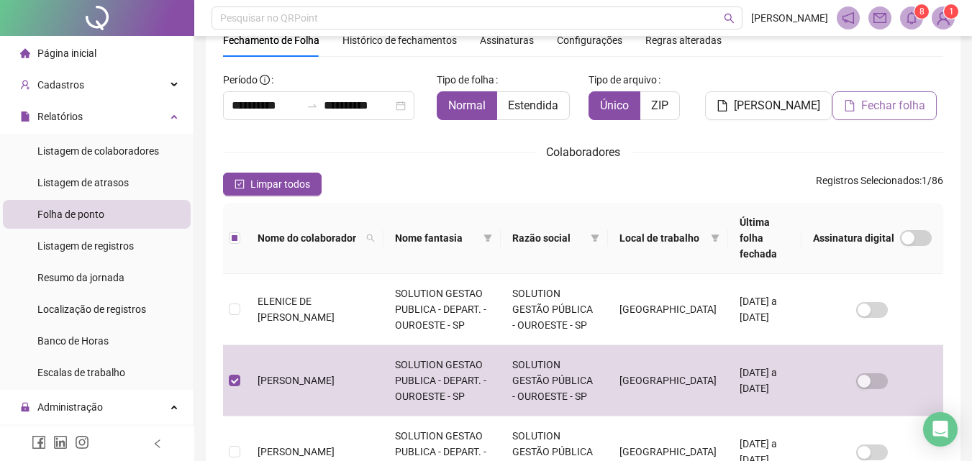
click at [894, 106] on span "Fechar folha" at bounding box center [893, 105] width 64 height 17
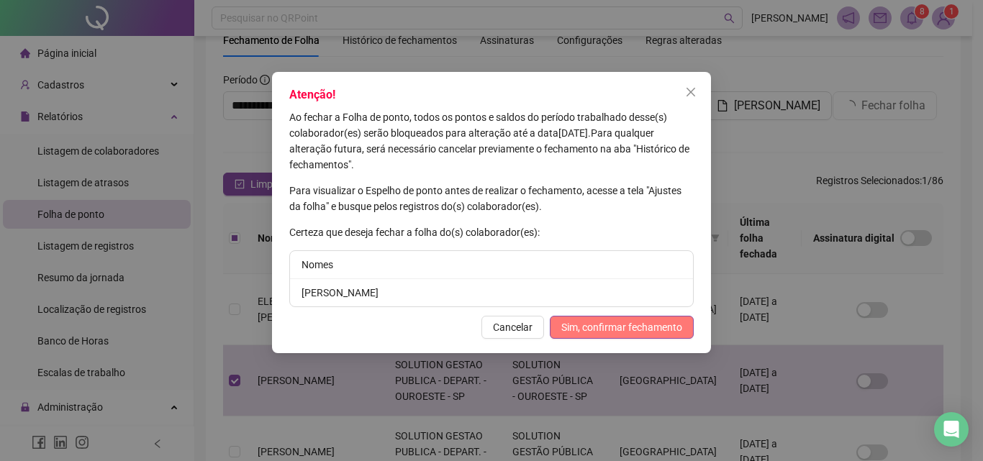
click at [627, 319] on button "Sim, confirmar fechamento" at bounding box center [622, 327] width 144 height 23
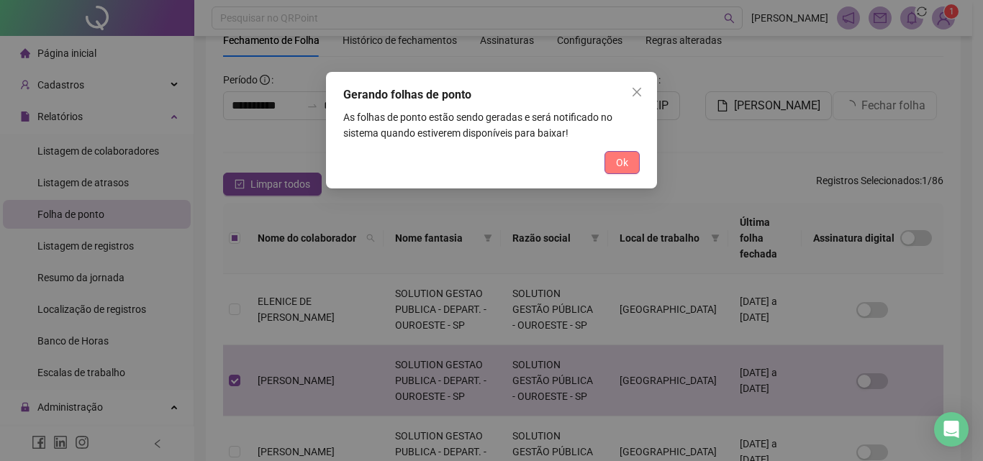
click at [632, 156] on button "Ok" at bounding box center [621, 162] width 35 height 23
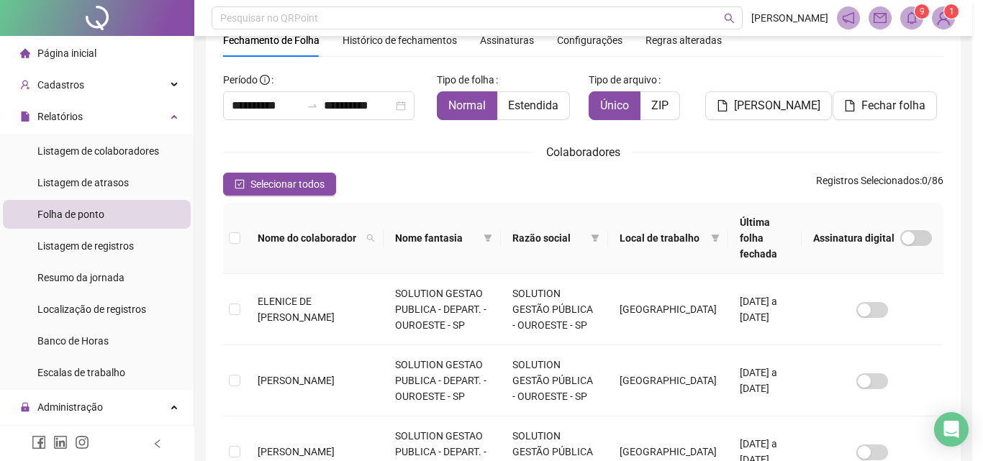
click at [917, 19] on body "**********" at bounding box center [486, 166] width 972 height 461
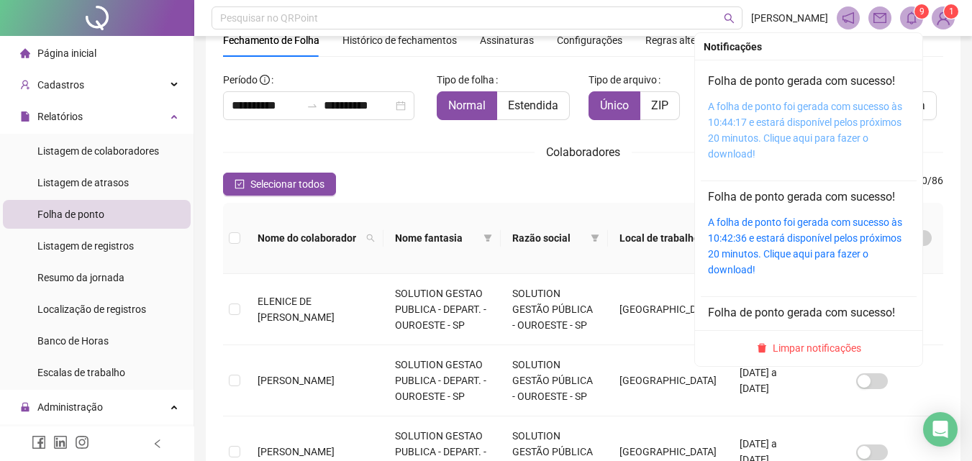
click at [828, 128] on link "A folha de ponto foi gerada com sucesso às 10:44:17 e estará disponível pelos p…" at bounding box center [805, 130] width 194 height 59
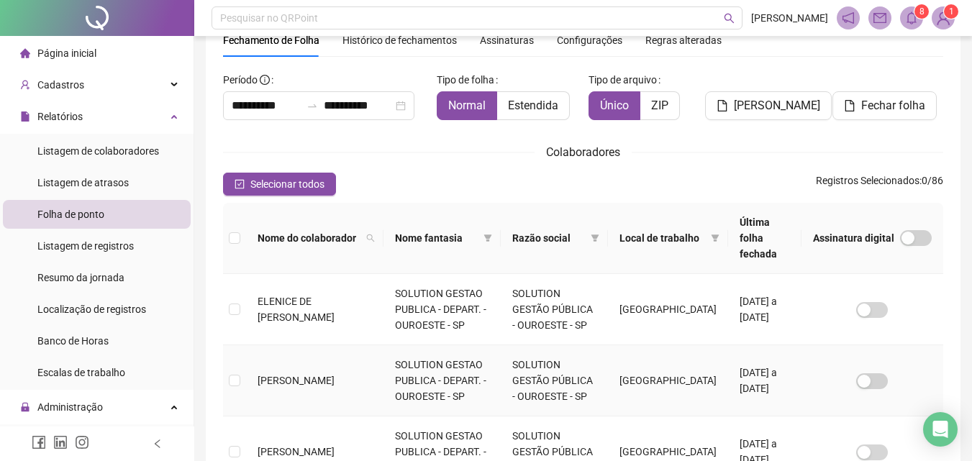
scroll to position [208, 0]
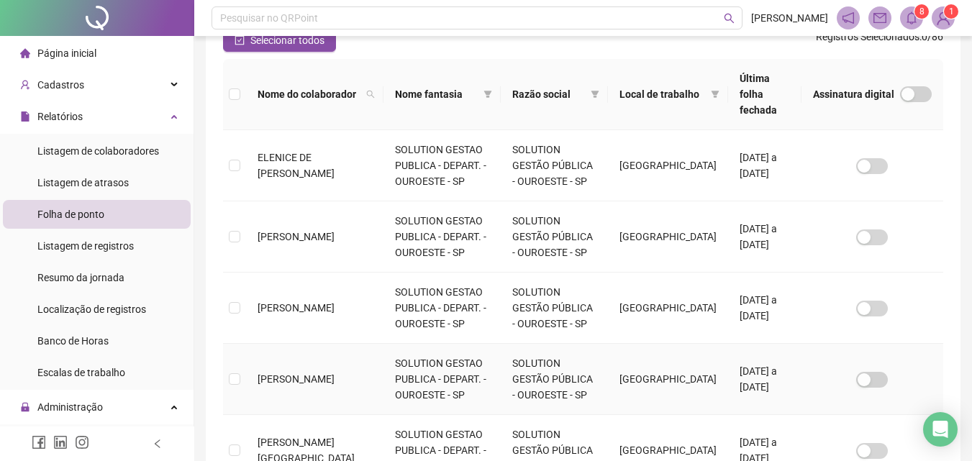
click at [288, 373] on span "ELIS REGINA VILELA DA SILVA" at bounding box center [296, 379] width 77 height 12
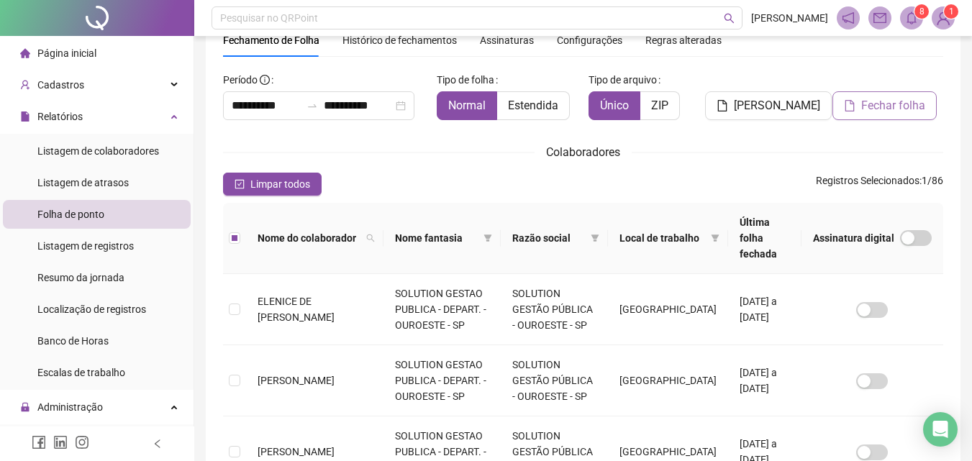
click at [866, 106] on span "Fechar folha" at bounding box center [893, 105] width 64 height 17
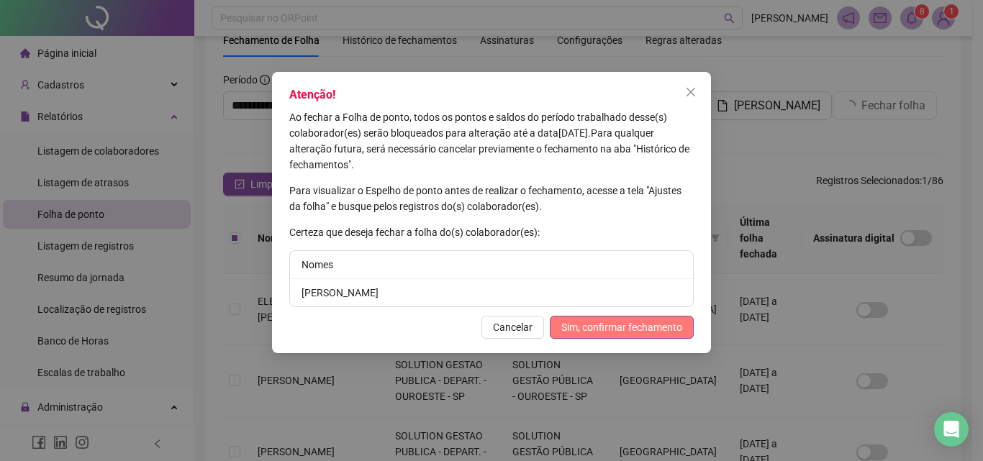
click at [668, 319] on button "Sim, confirmar fechamento" at bounding box center [622, 327] width 144 height 23
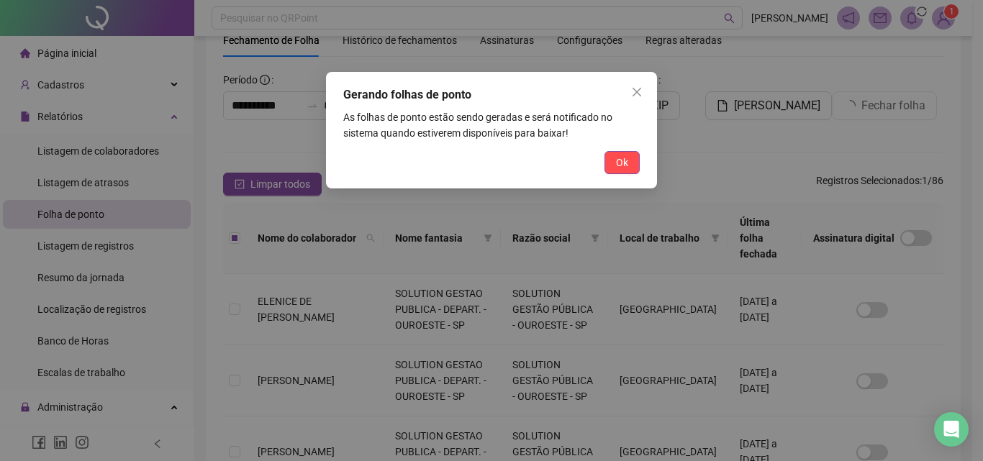
click at [624, 161] on span "Ok" at bounding box center [622, 163] width 12 height 16
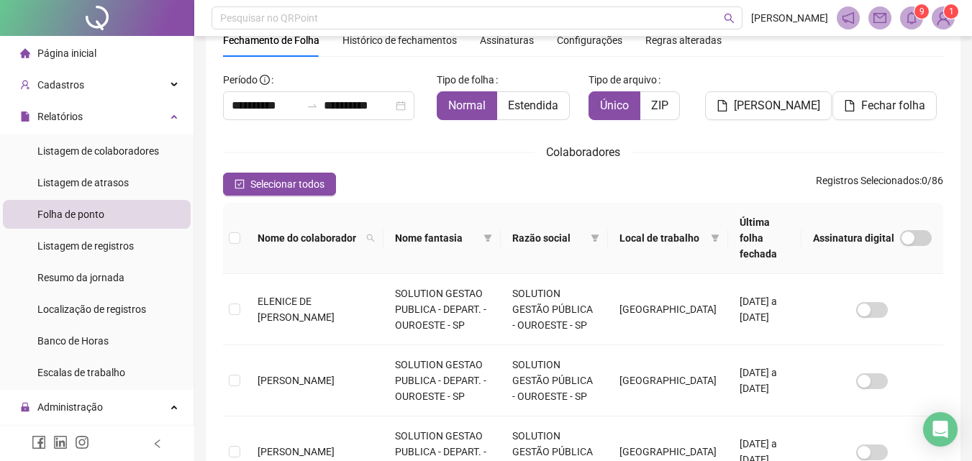
click at [906, 11] on span at bounding box center [911, 17] width 23 height 23
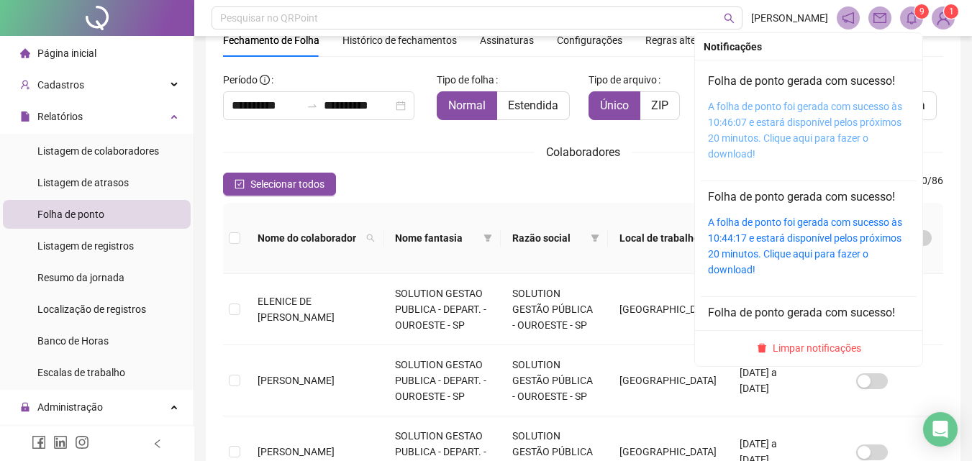
click at [790, 110] on link "A folha de ponto foi gerada com sucesso às 10:46:07 e estará disponível pelos p…" at bounding box center [805, 130] width 194 height 59
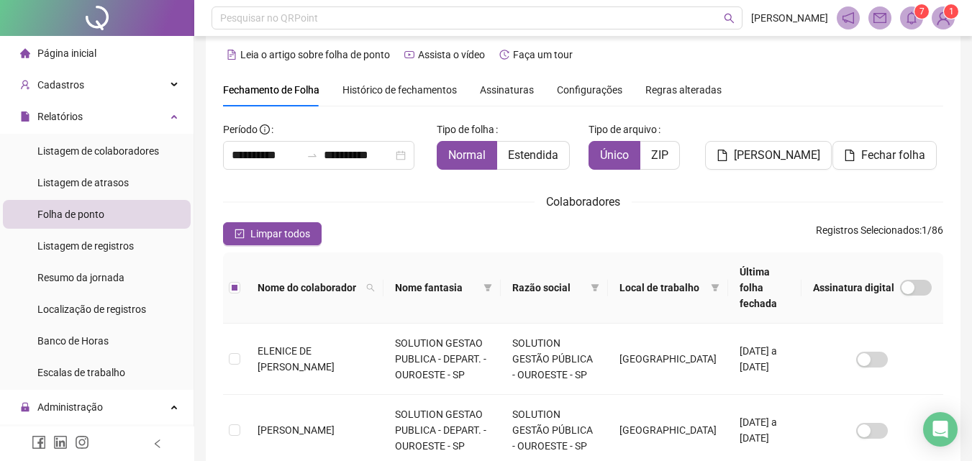
scroll to position [0, 0]
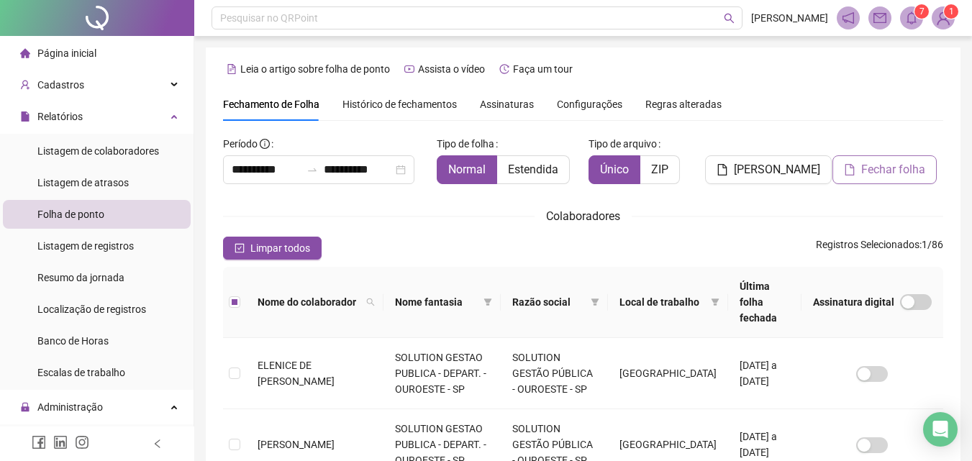
click at [882, 160] on button "Fechar folha" at bounding box center [884, 169] width 104 height 29
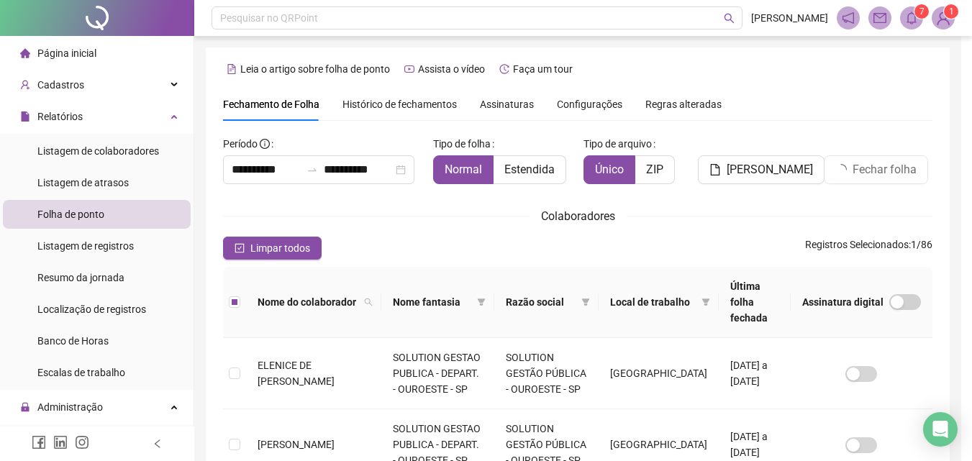
scroll to position [64, 0]
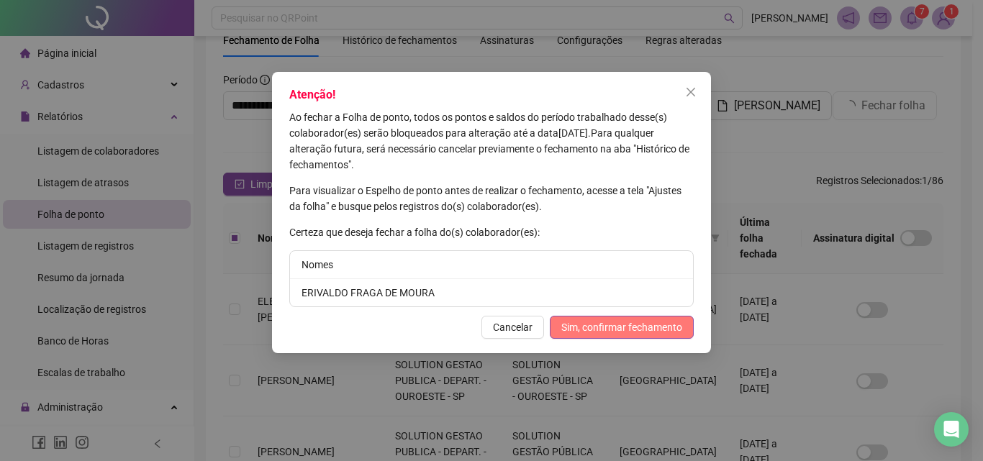
click at [641, 323] on span "Sim, confirmar fechamento" at bounding box center [621, 327] width 121 height 16
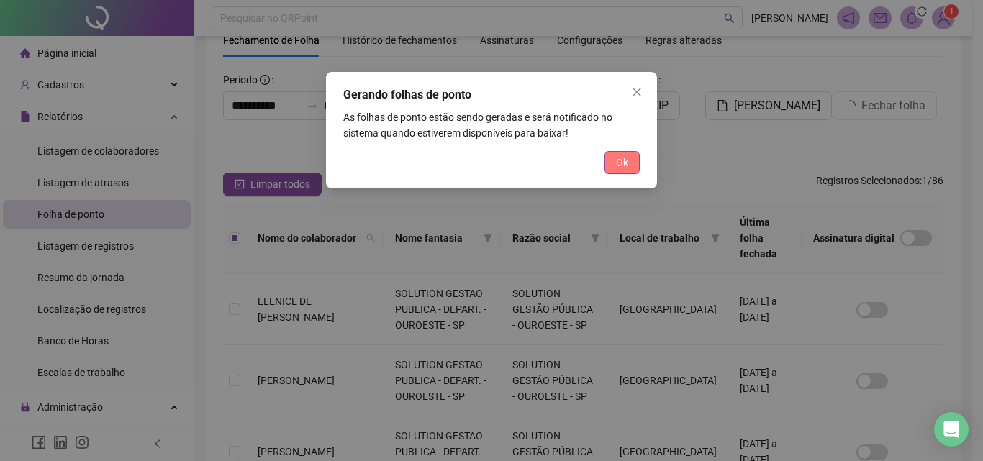
click at [632, 162] on button "Ok" at bounding box center [621, 162] width 35 height 23
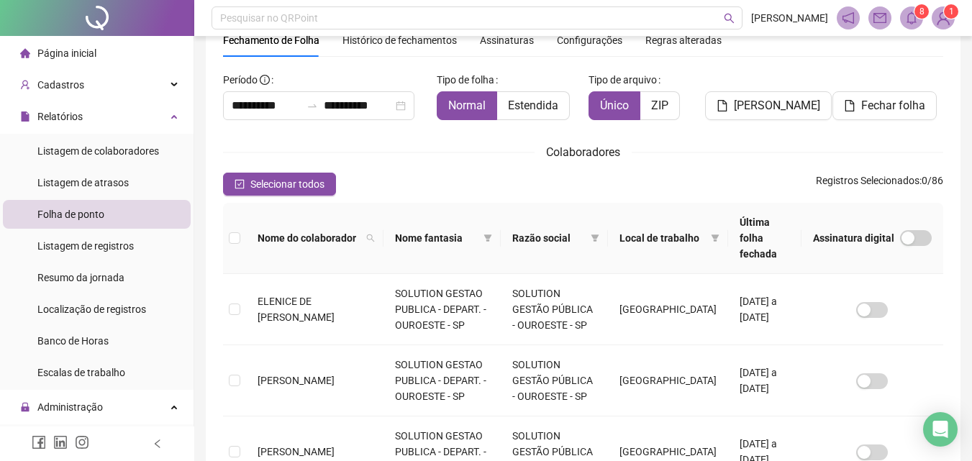
click at [917, 24] on icon "bell" at bounding box center [911, 18] width 13 height 13
click at [723, 127] on div "[PERSON_NAME]" at bounding box center [766, 99] width 122 height 63
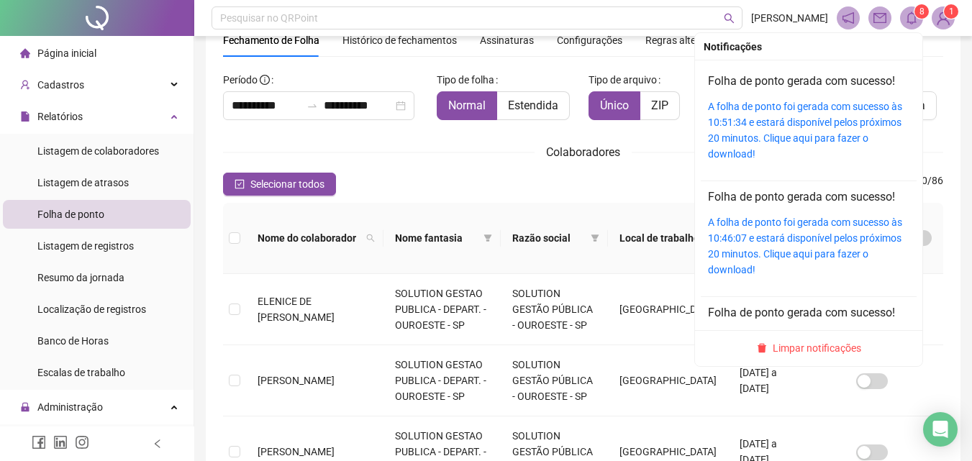
click at [919, 14] on span "8" at bounding box center [921, 11] width 5 height 10
click at [795, 112] on link "A folha de ponto foi gerada com sucesso às 10:51:34 e estará disponível pelos p…" at bounding box center [805, 130] width 194 height 59
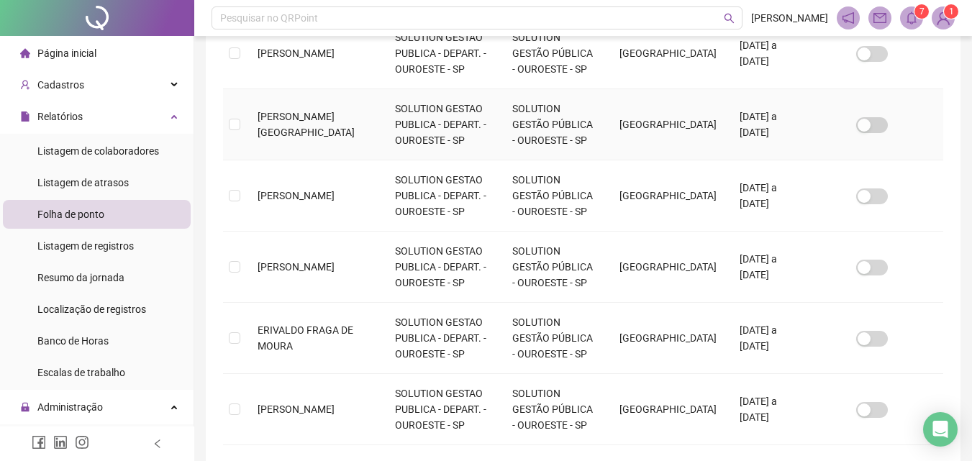
scroll to position [568, 0]
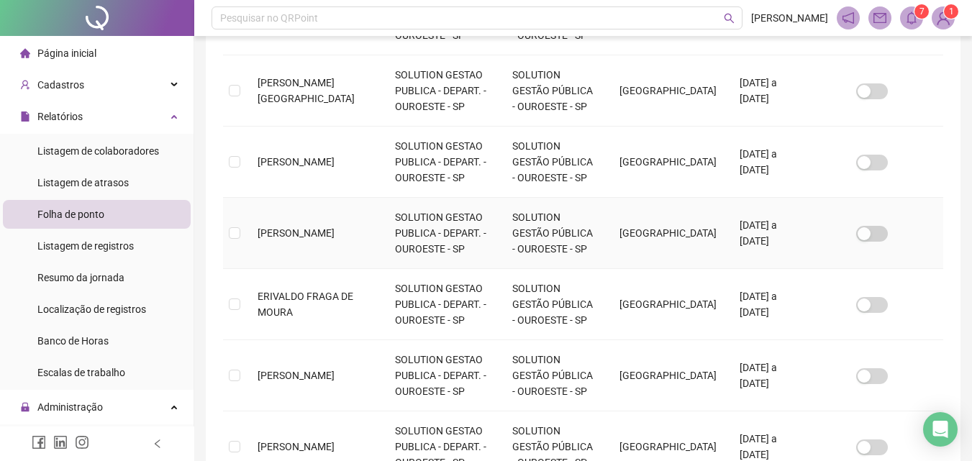
click at [227, 222] on td at bounding box center [234, 233] width 23 height 71
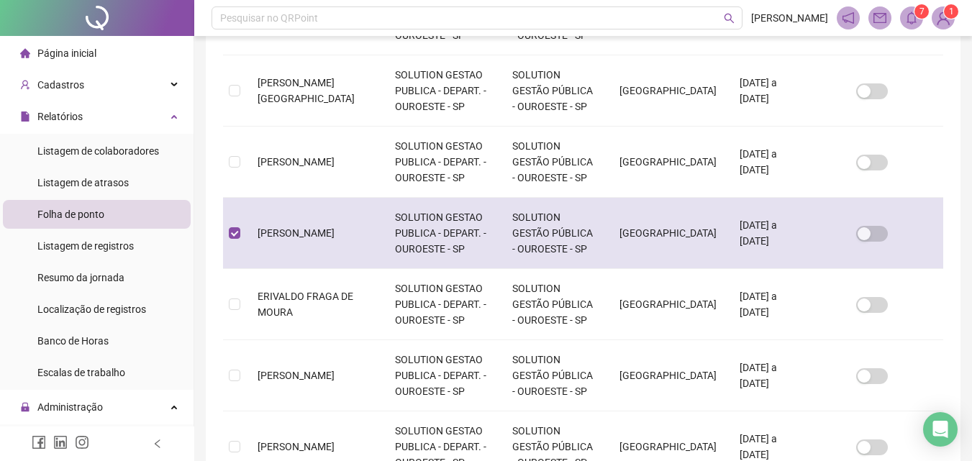
scroll to position [64, 0]
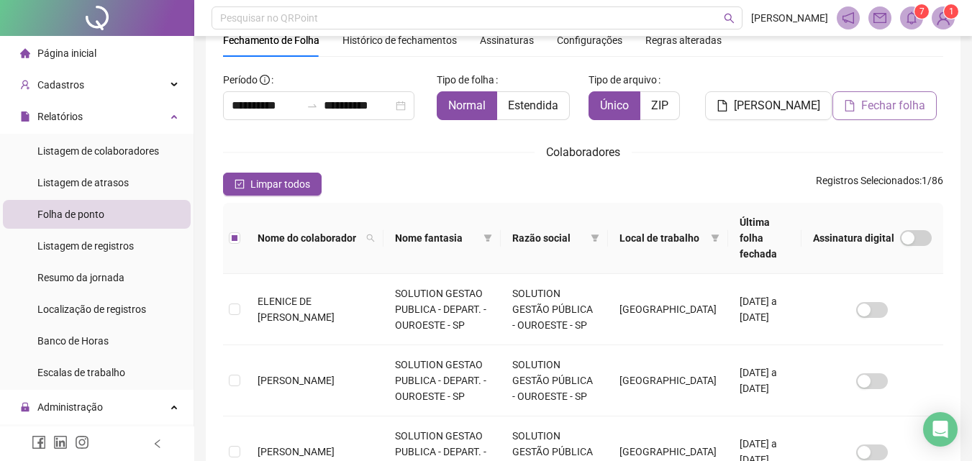
click at [871, 112] on span "Fechar folha" at bounding box center [893, 105] width 64 height 17
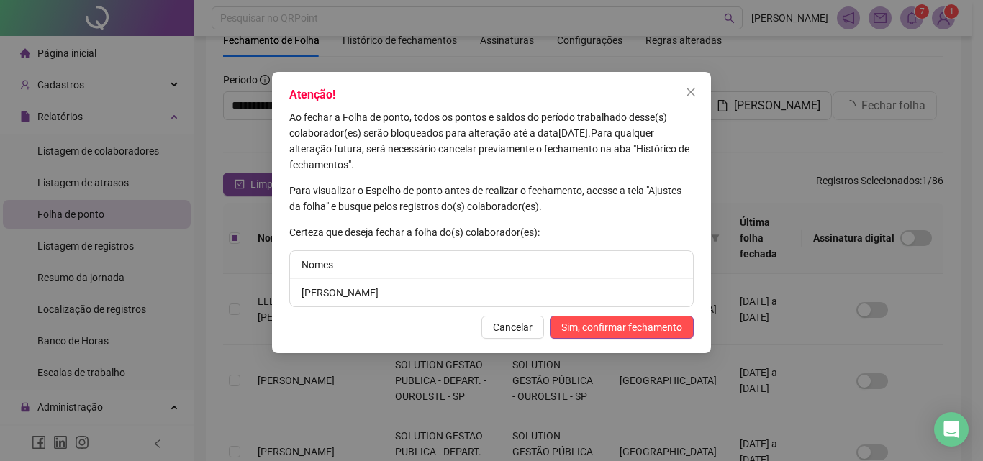
click at [609, 313] on div "Atenção! Ao fechar a Folha de ponto, todos os pontos e saldos do período trabal…" at bounding box center [491, 212] width 439 height 281
click at [609, 317] on button "Sim, confirmar fechamento" at bounding box center [622, 327] width 144 height 23
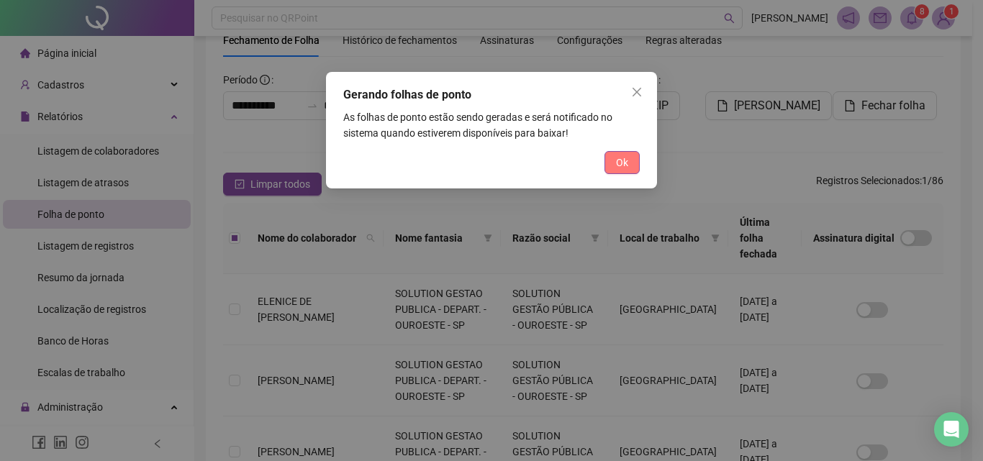
click at [613, 163] on button "Ok" at bounding box center [621, 162] width 35 height 23
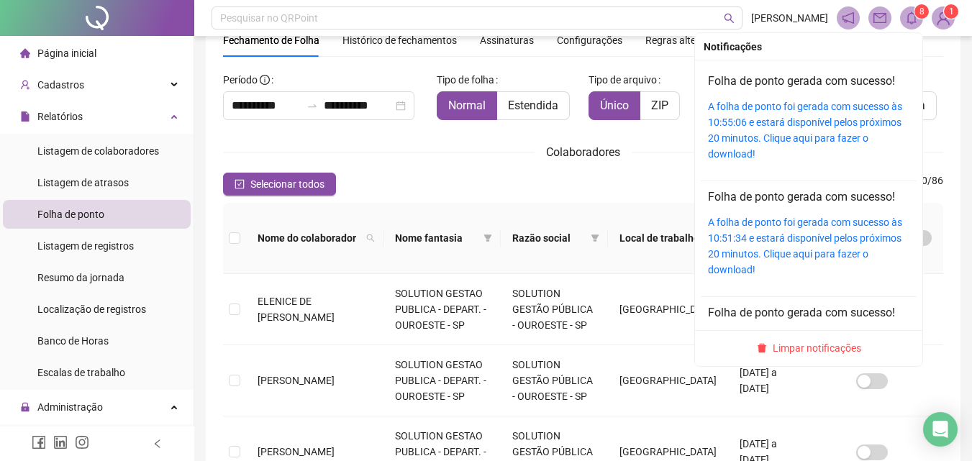
click at [926, 12] on sup "8" at bounding box center [921, 11] width 14 height 14
click at [746, 124] on link "A folha de ponto foi gerada com sucesso às 10:55:06 e estará disponível pelos p…" at bounding box center [805, 130] width 194 height 59
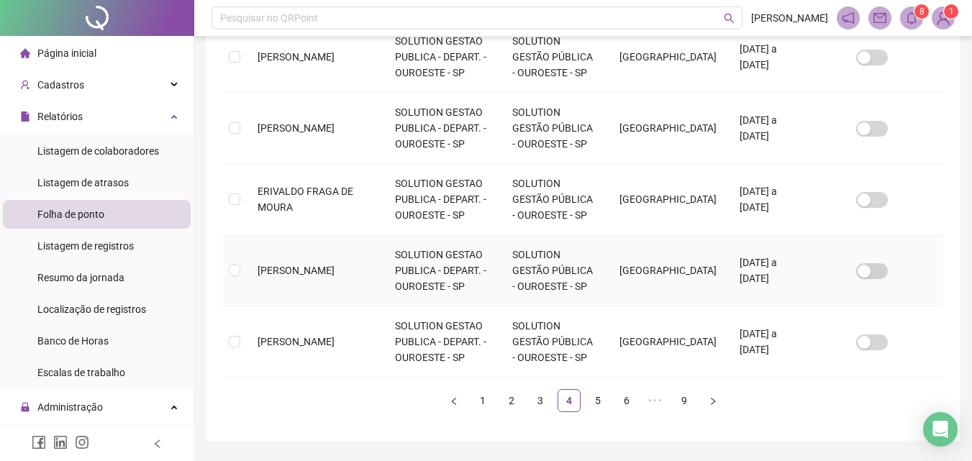
scroll to position [627, 0]
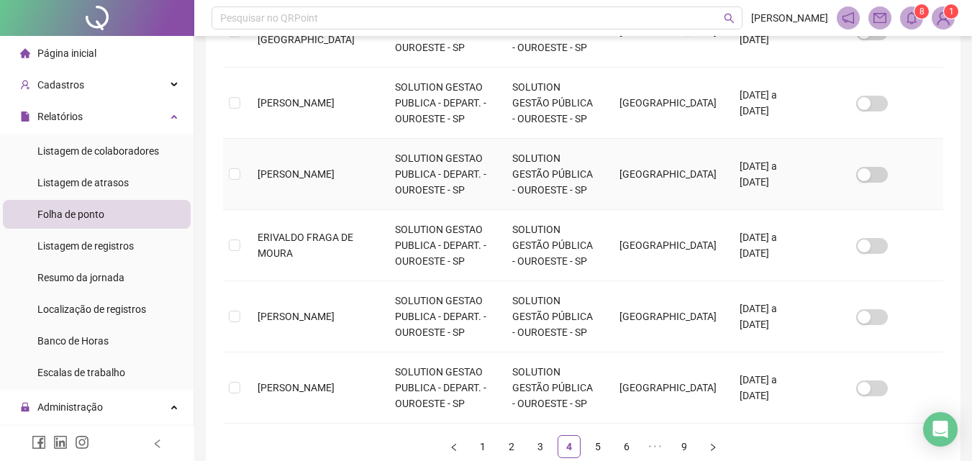
click at [291, 168] on span "[PERSON_NAME]" at bounding box center [296, 174] width 77 height 12
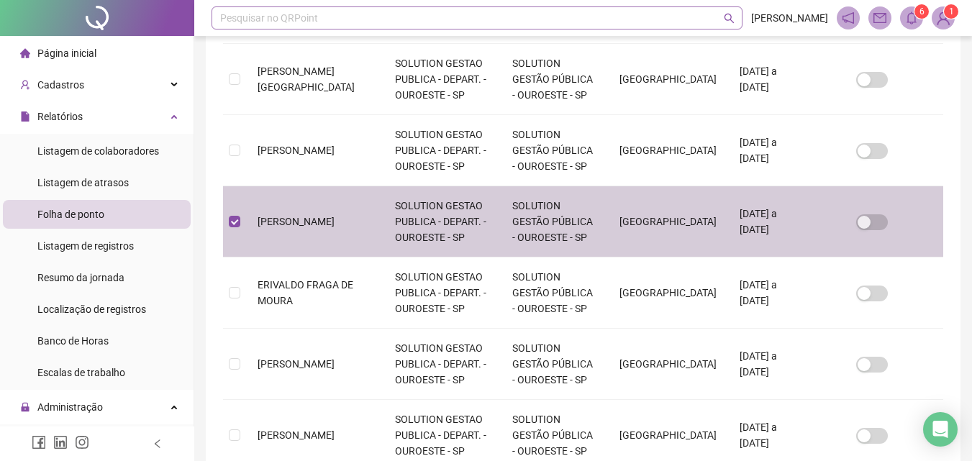
scroll to position [640, 0]
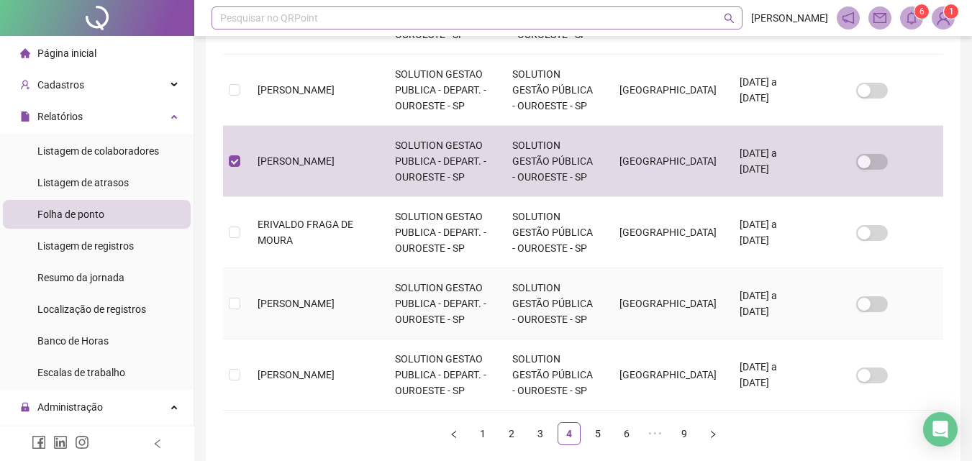
click at [238, 296] on label at bounding box center [235, 304] width 12 height 16
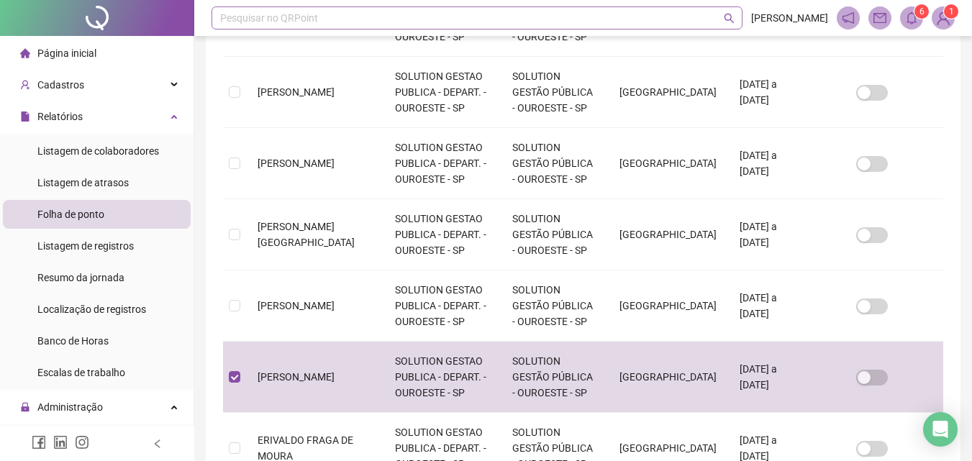
scroll to position [568, 0]
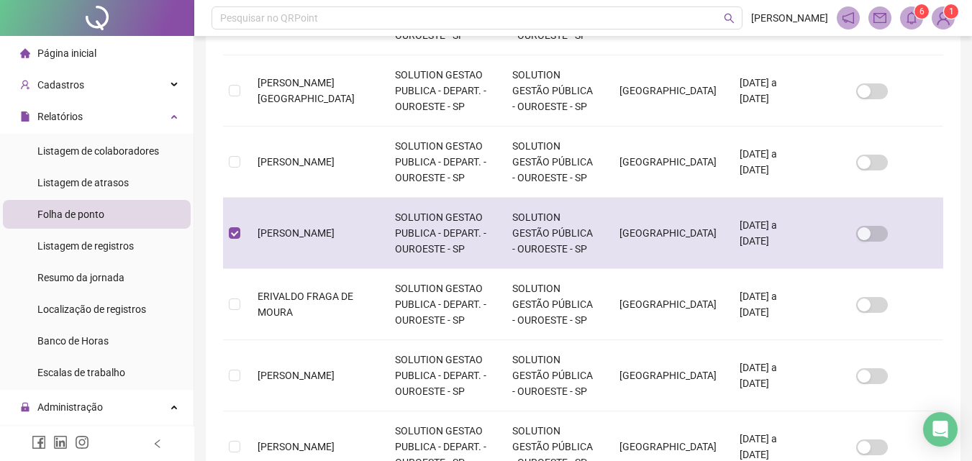
click at [227, 214] on td at bounding box center [234, 233] width 23 height 71
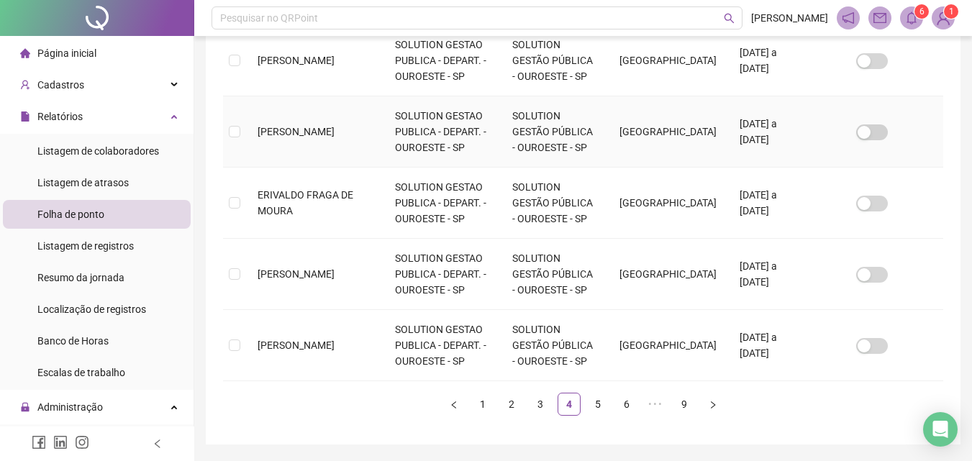
scroll to position [698, 0]
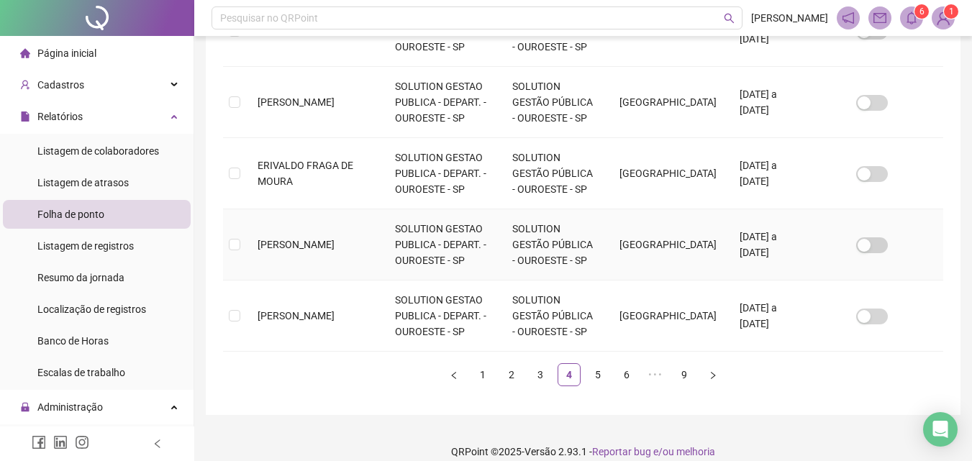
click at [227, 219] on td at bounding box center [234, 244] width 23 height 71
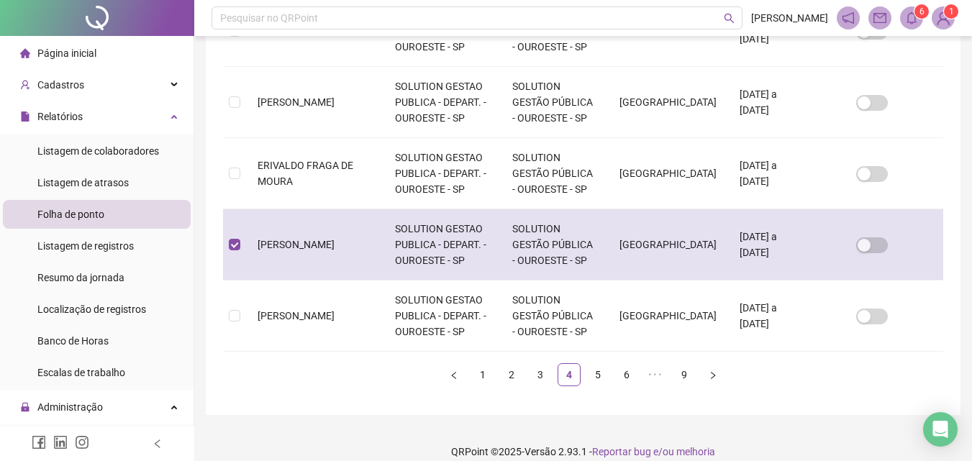
scroll to position [64, 0]
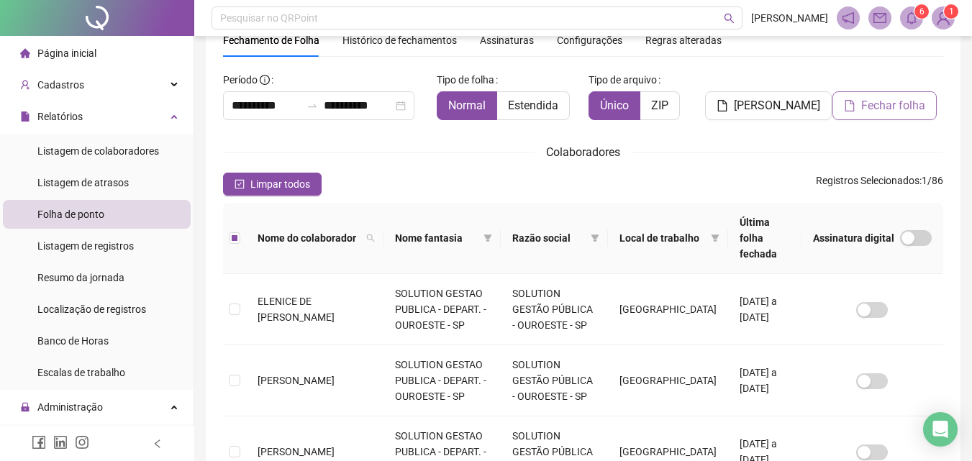
click at [876, 106] on span "Fechar folha" at bounding box center [893, 105] width 64 height 17
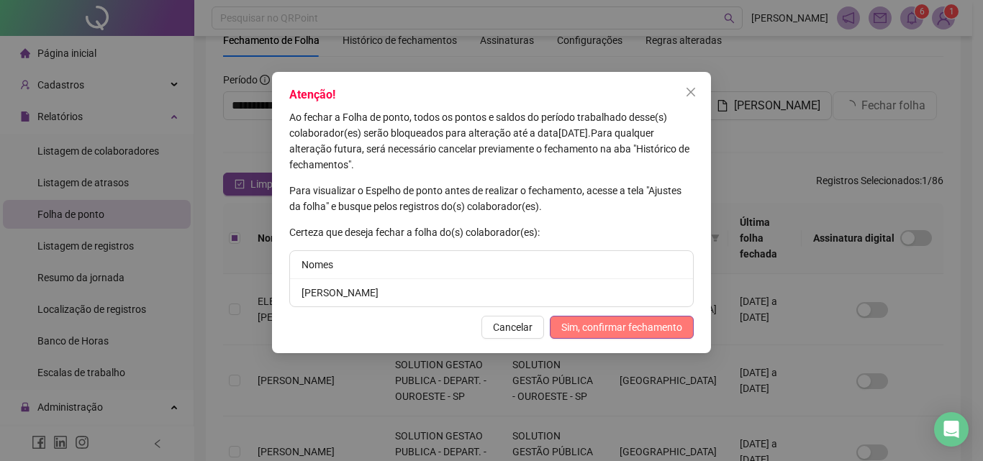
click at [604, 334] on span "Sim, confirmar fechamento" at bounding box center [621, 327] width 121 height 16
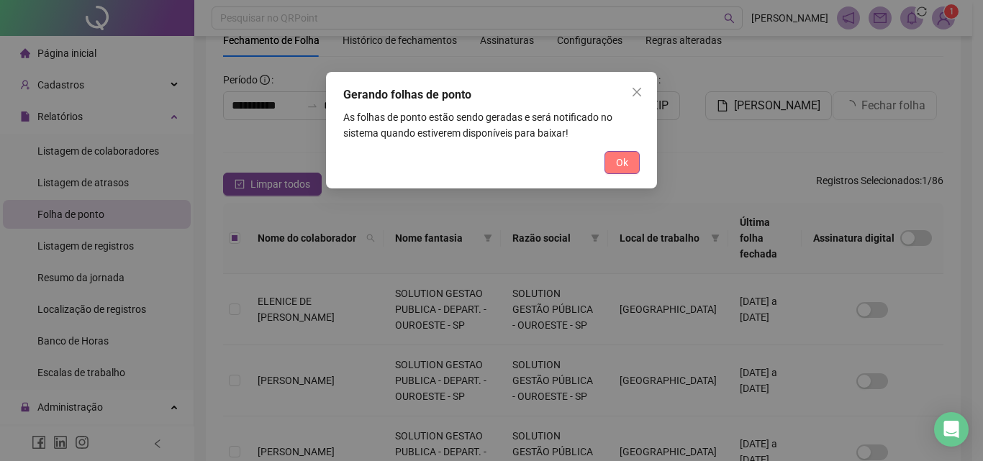
click at [616, 160] on span "Ok" at bounding box center [622, 163] width 12 height 16
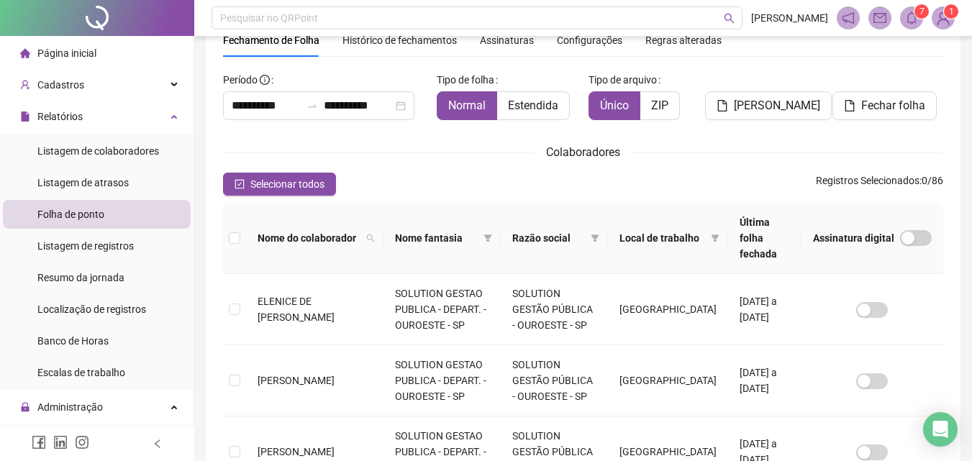
click at [916, 19] on icon "bell" at bounding box center [911, 18] width 13 height 13
click at [352, 250] on th "Nome do colaborador" at bounding box center [314, 238] width 137 height 71
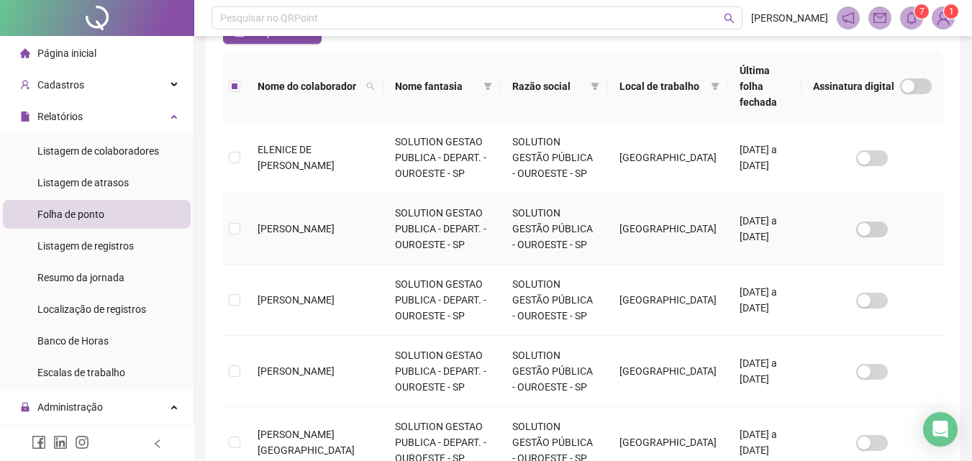
scroll to position [0, 0]
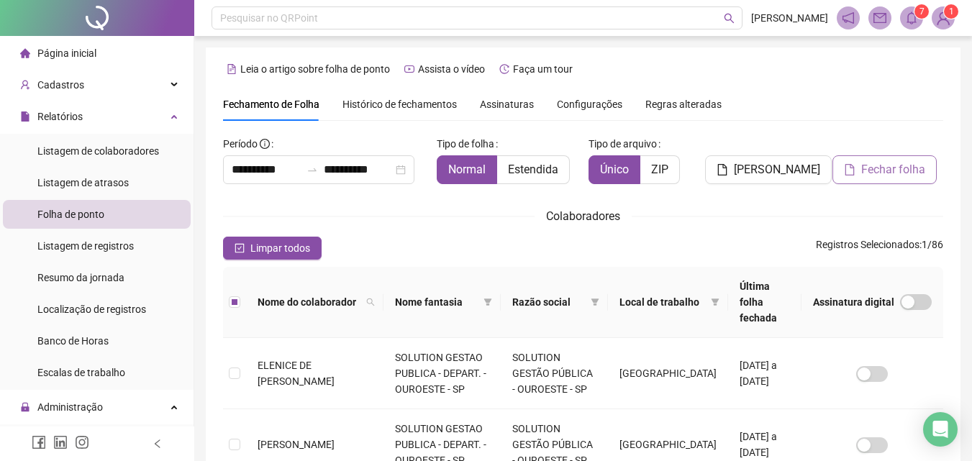
click at [880, 177] on span "Fechar folha" at bounding box center [893, 169] width 64 height 17
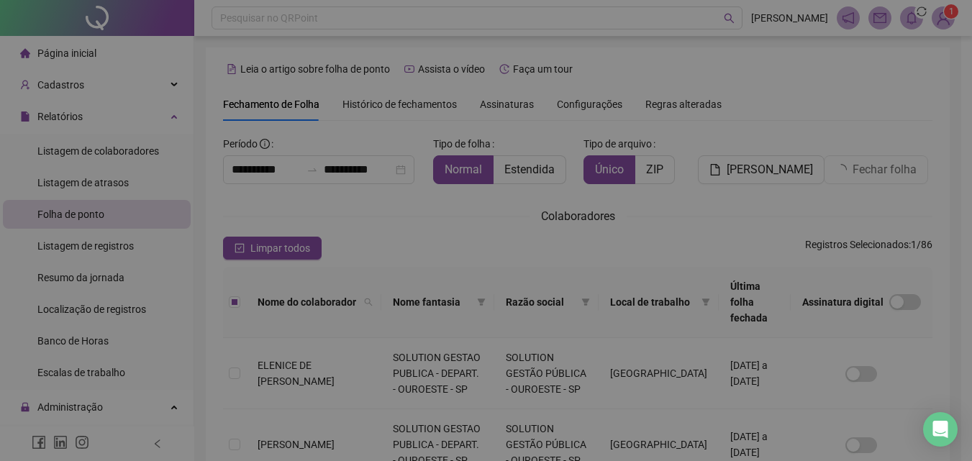
scroll to position [64, 0]
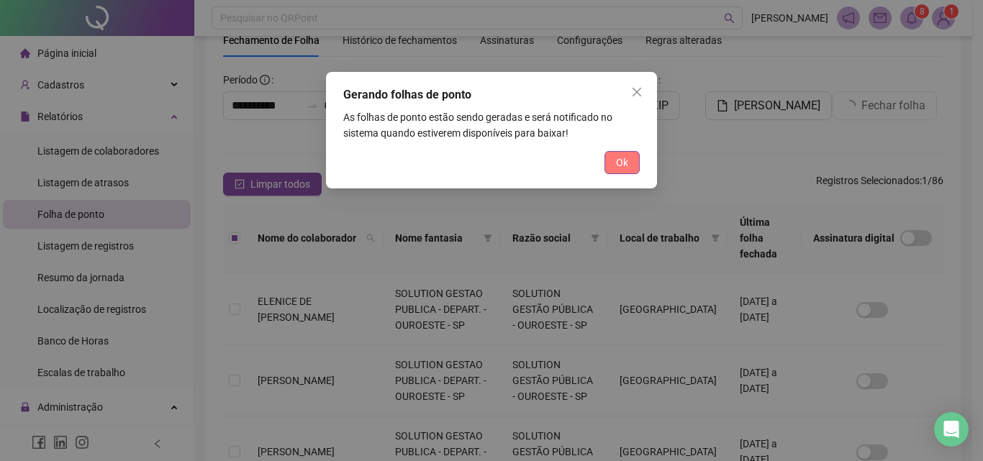
click at [627, 170] on button "Ok" at bounding box center [621, 162] width 35 height 23
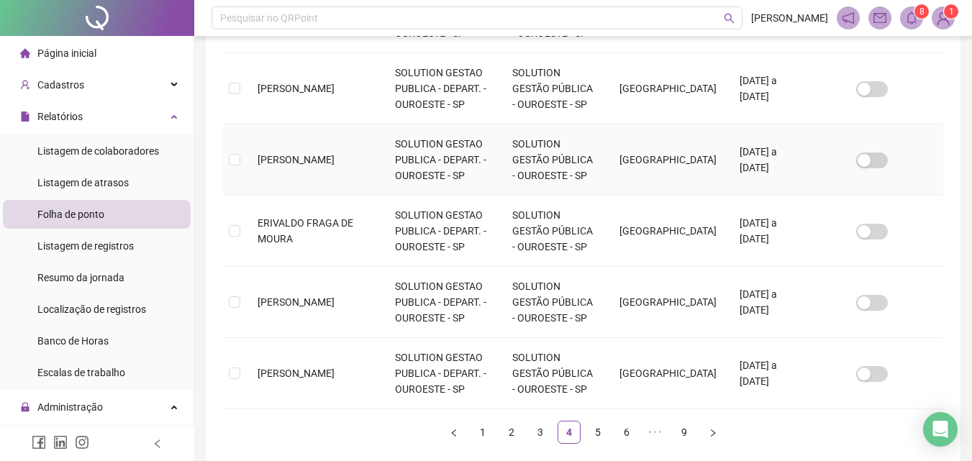
scroll to position [647, 0]
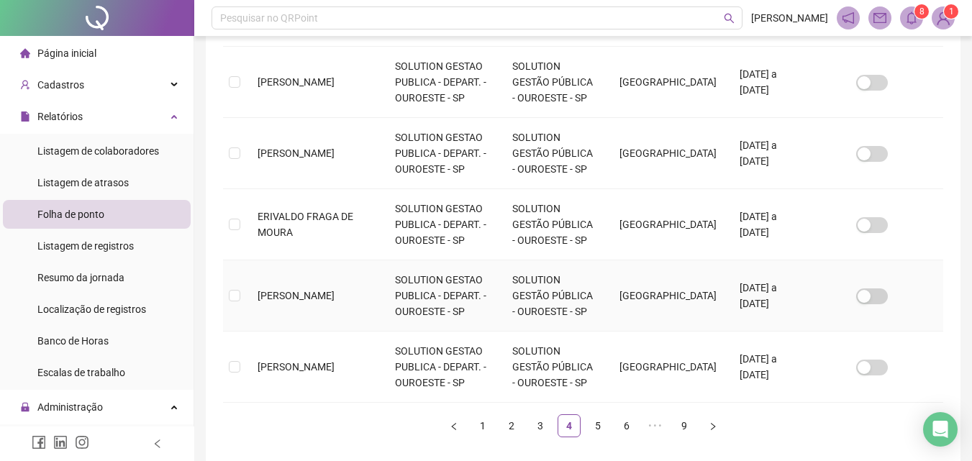
click at [255, 279] on td "[PERSON_NAME]" at bounding box center [314, 295] width 137 height 71
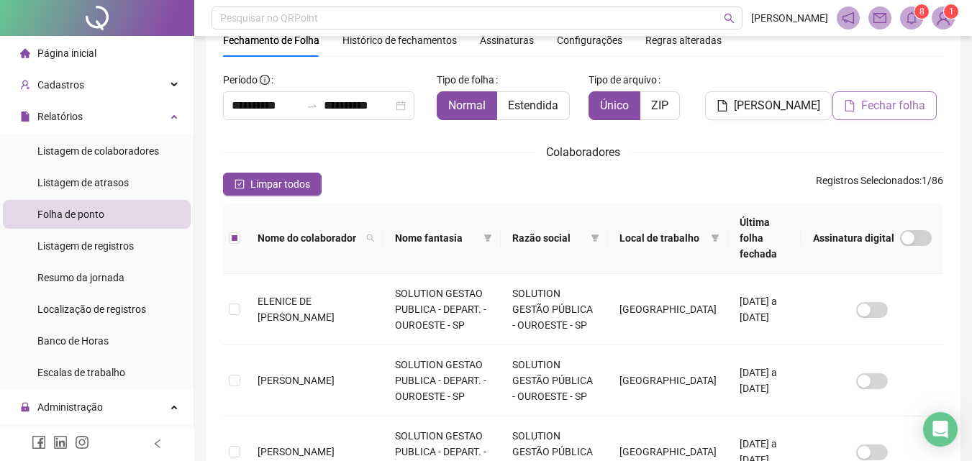
click at [874, 109] on span "Fechar folha" at bounding box center [893, 105] width 64 height 17
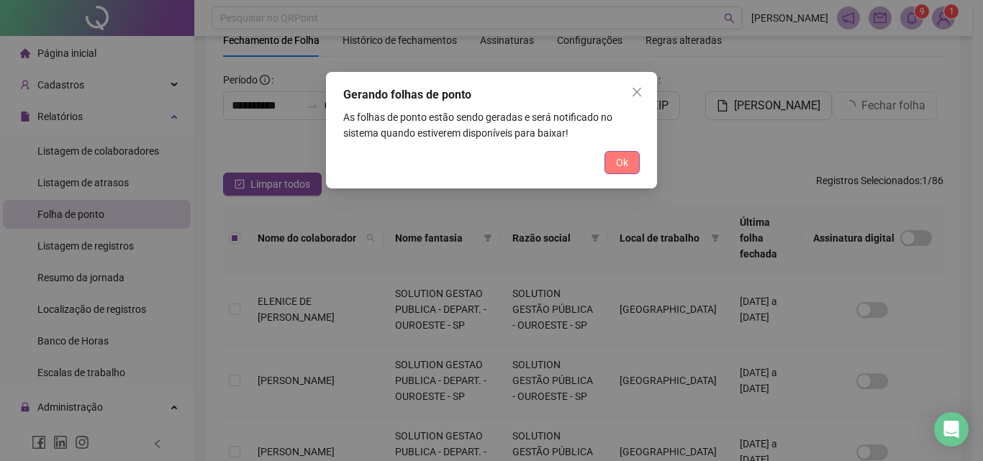
click at [617, 170] on span "Ok" at bounding box center [622, 163] width 12 height 16
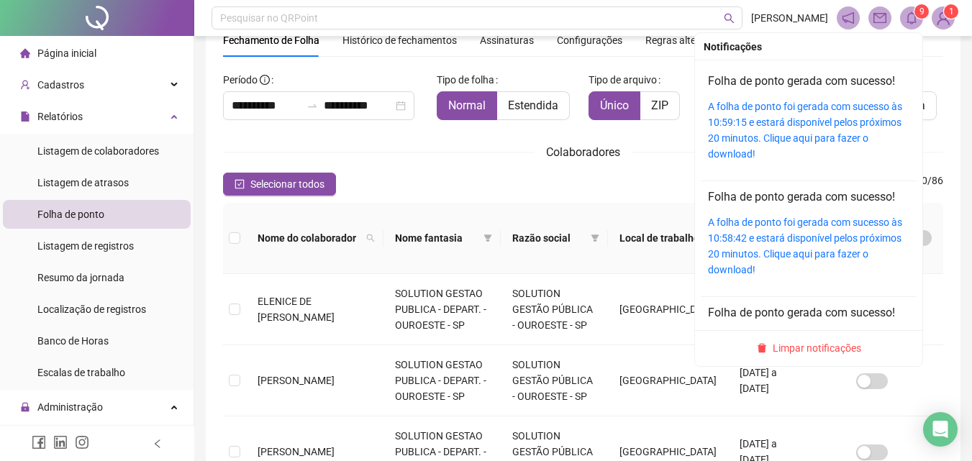
click at [919, 17] on span "9" at bounding box center [921, 11] width 5 height 10
click at [902, 18] on span at bounding box center [911, 17] width 23 height 23
click at [909, 17] on icon "bell" at bounding box center [911, 18] width 13 height 13
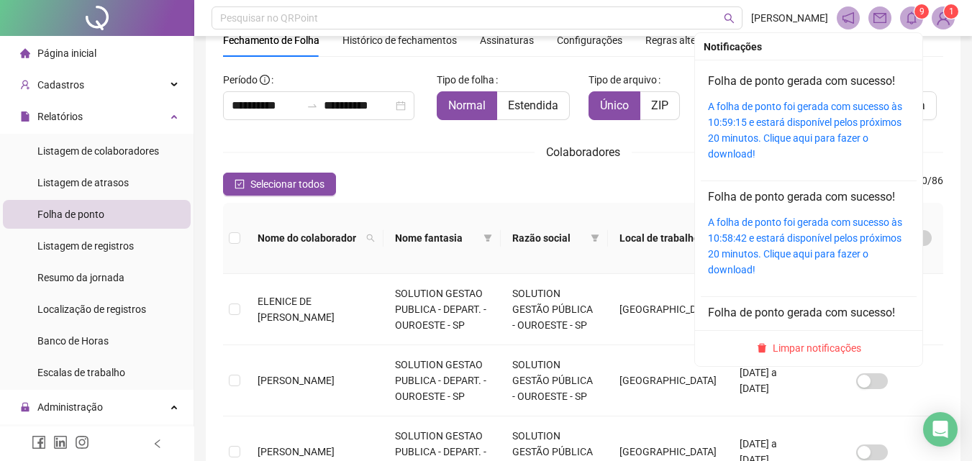
click at [907, 12] on icon "bell" at bounding box center [911, 18] width 13 height 13
click at [909, 21] on icon "bell" at bounding box center [911, 18] width 13 height 13
click at [802, 110] on link "A folha de ponto foi gerada com sucesso às 10:59:15 e estará disponível pelos p…" at bounding box center [805, 130] width 194 height 59
click at [810, 96] on div "Folha de ponto gerada com sucesso! A folha de ponto foi gerada com sucesso às 1…" at bounding box center [808, 117] width 201 height 89
click at [809, 127] on link "A folha de ponto foi gerada com sucesso às 10:59:15 e estará disponível pelos p…" at bounding box center [805, 130] width 194 height 59
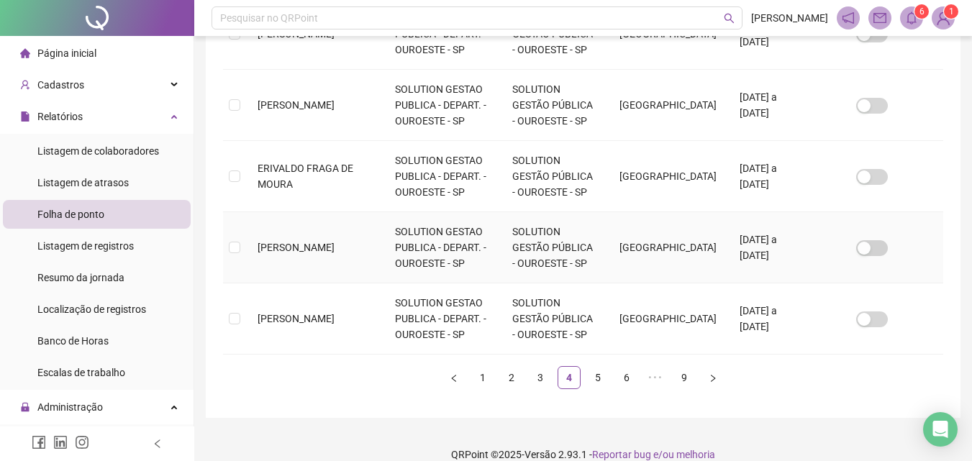
scroll to position [698, 0]
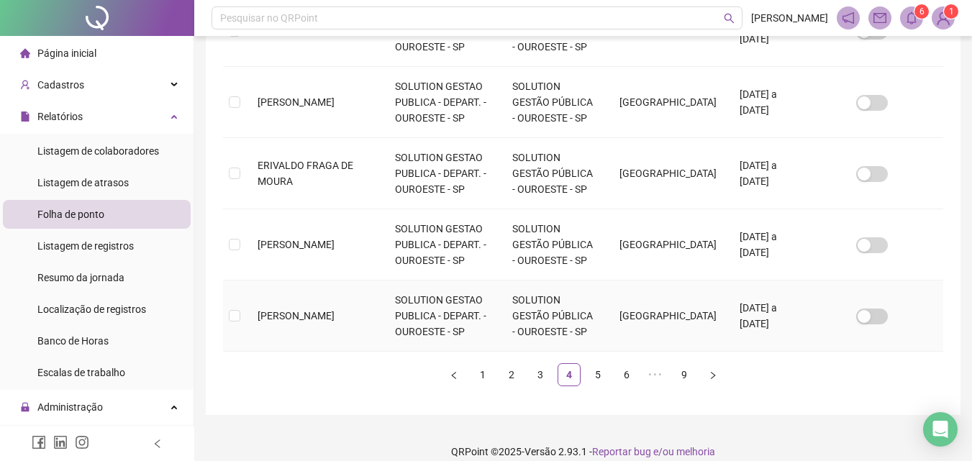
click at [250, 296] on td "FLAVIA BATISTA DO NASCIMENTO" at bounding box center [314, 316] width 137 height 71
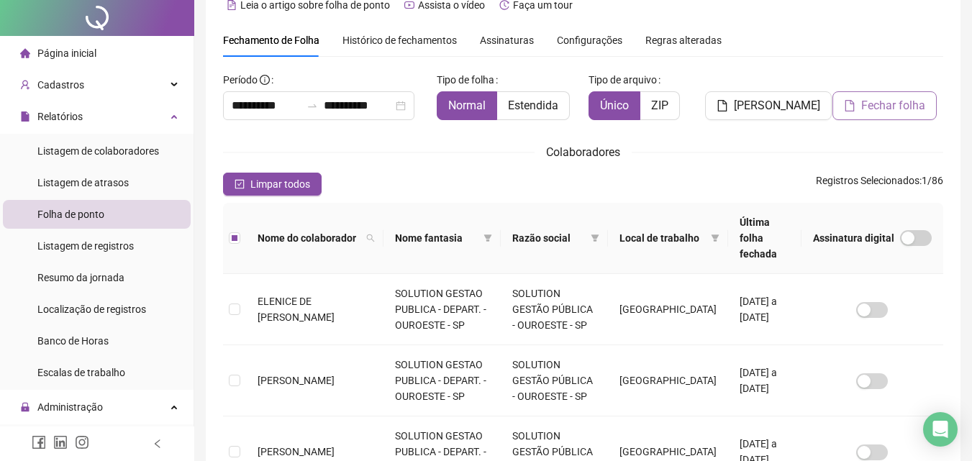
scroll to position [0, 0]
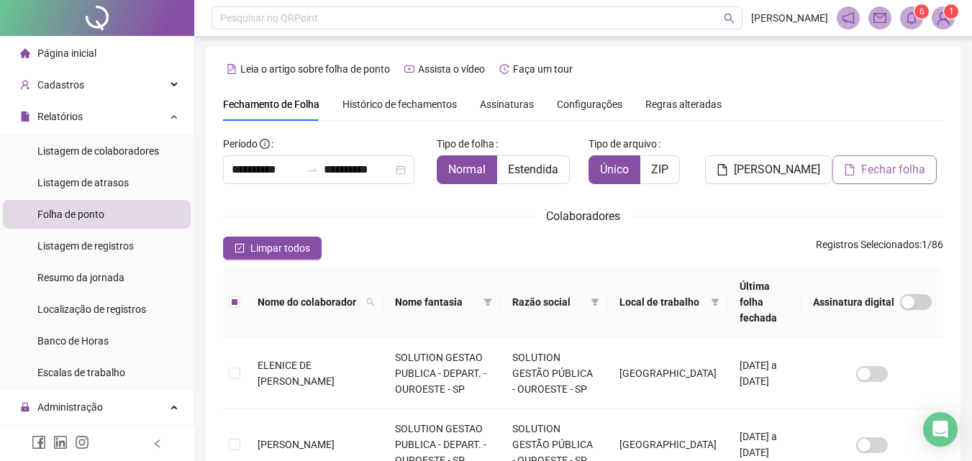
click at [892, 171] on span "Fechar folha" at bounding box center [893, 169] width 64 height 17
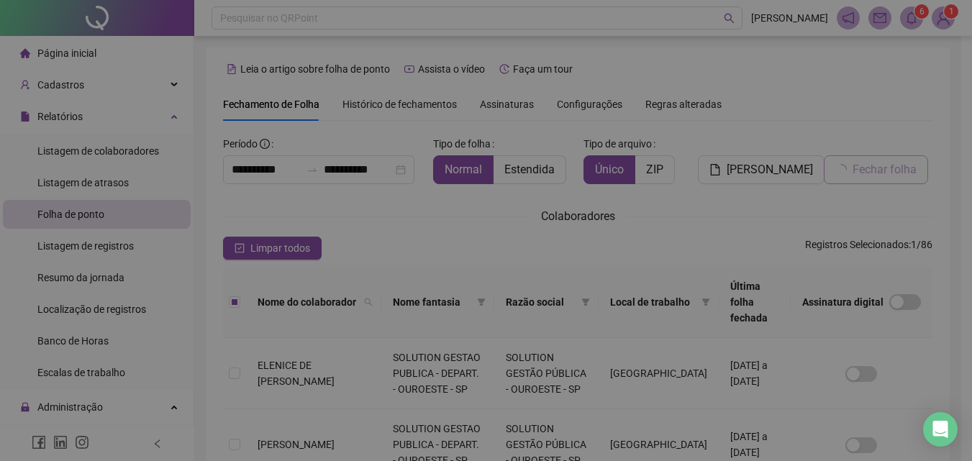
scroll to position [64, 0]
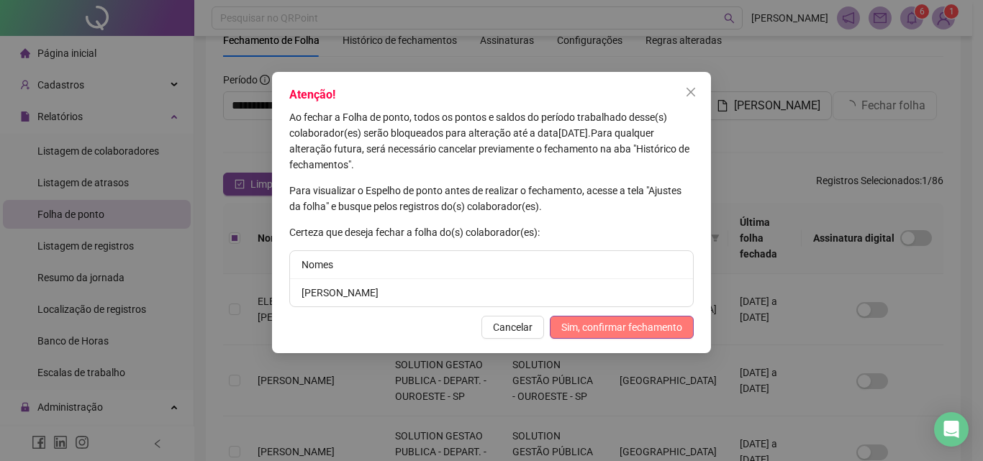
click at [666, 322] on span "Sim, confirmar fechamento" at bounding box center [621, 327] width 121 height 16
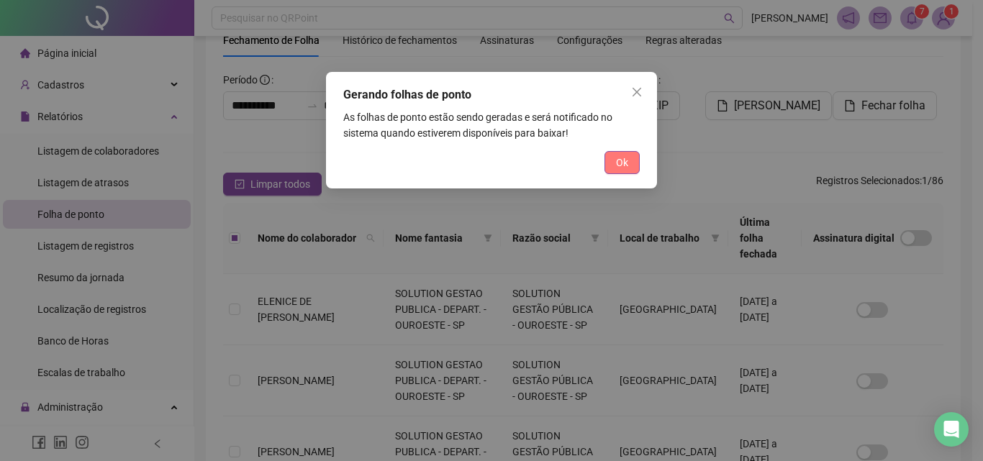
click at [616, 165] on span "Ok" at bounding box center [622, 163] width 12 height 16
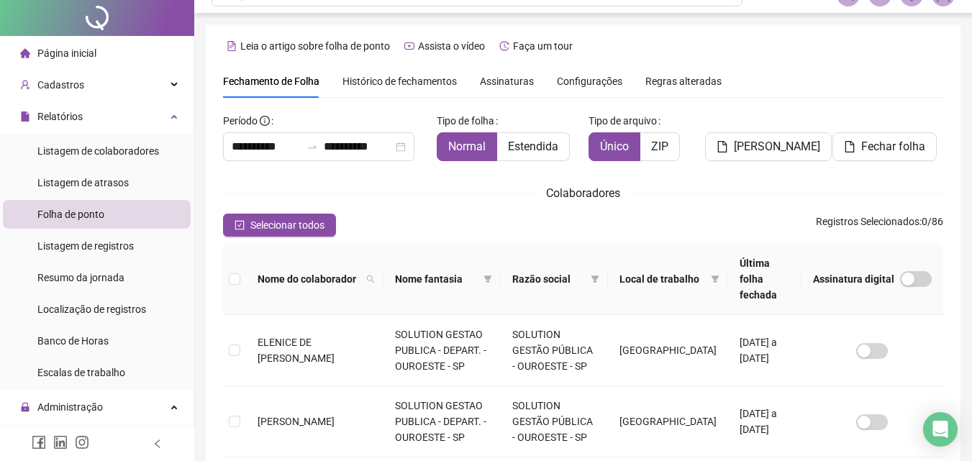
scroll to position [0, 0]
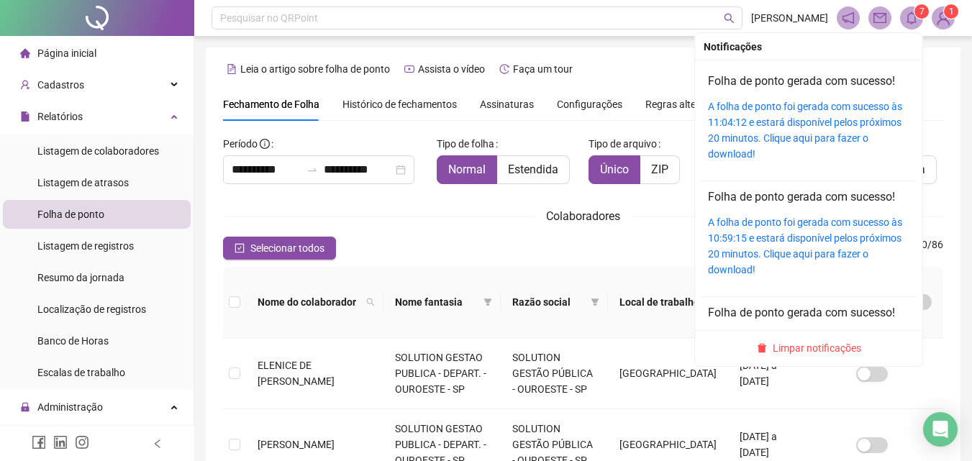
click at [924, 9] on sup "7" at bounding box center [921, 11] width 14 height 14
click at [742, 122] on link "A folha de ponto foi gerada com sucesso às 11:04:12 e estará disponível pelos p…" at bounding box center [805, 130] width 194 height 59
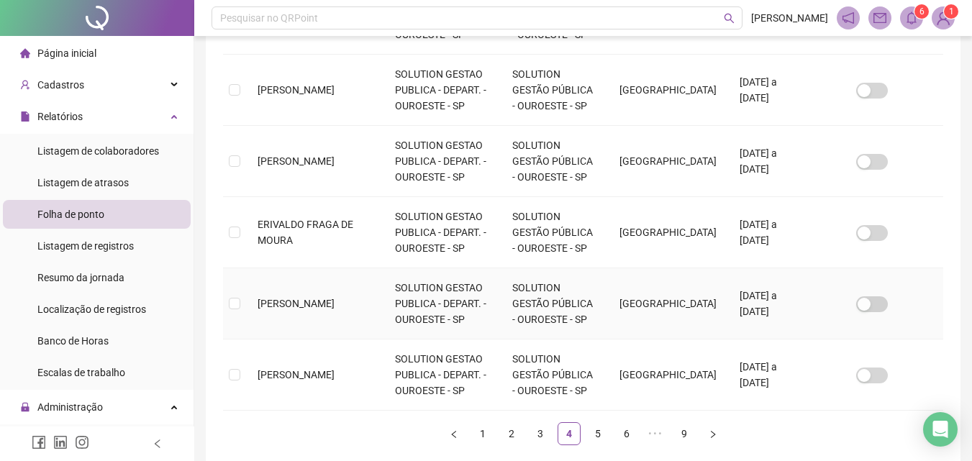
scroll to position [698, 0]
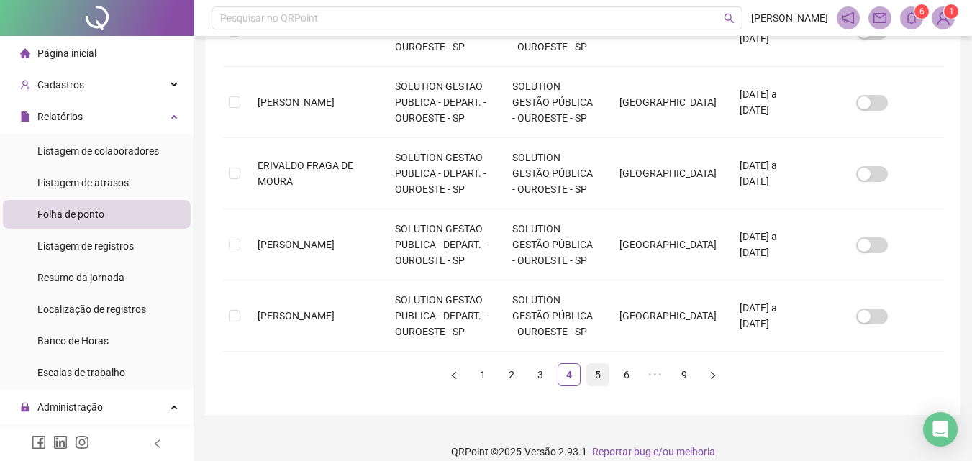
click at [607, 364] on link "5" at bounding box center [598, 375] width 22 height 22
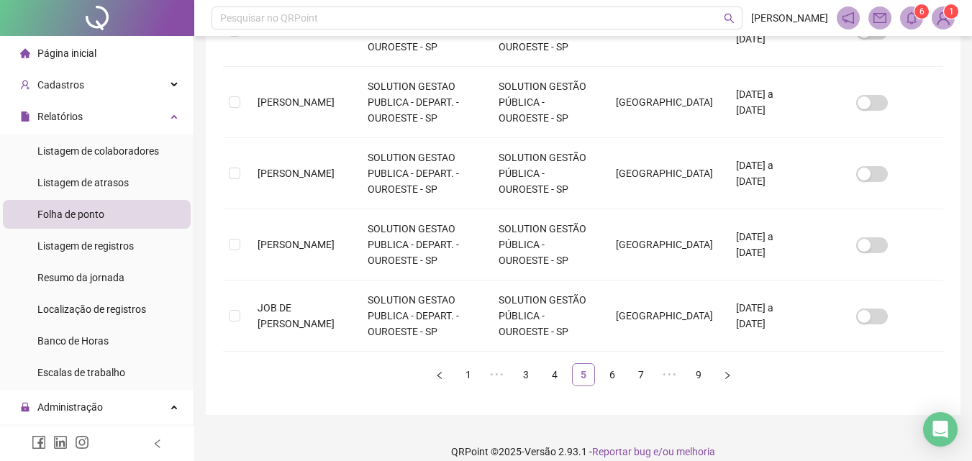
scroll to position [64, 0]
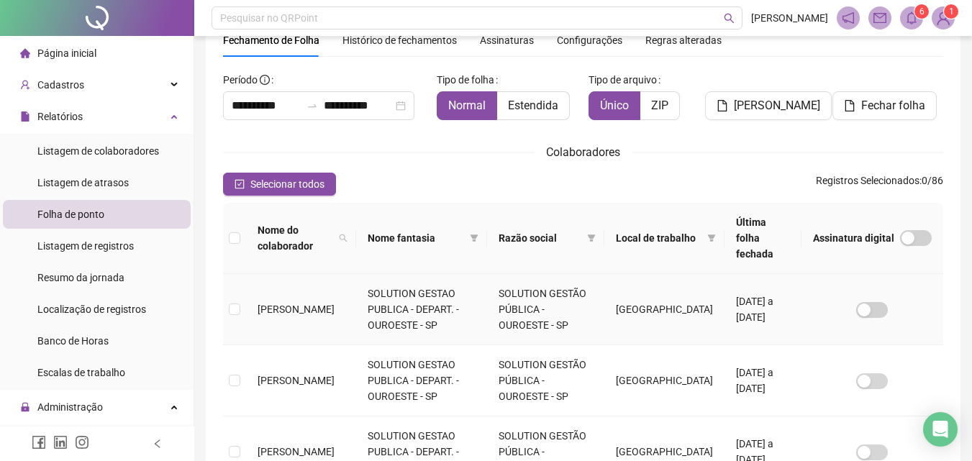
click at [236, 306] on td at bounding box center [234, 309] width 23 height 71
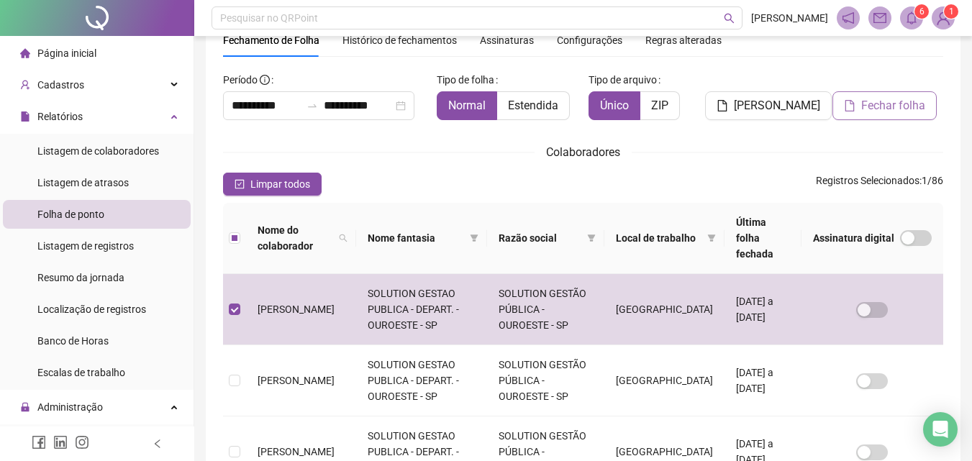
click at [851, 103] on icon "file" at bounding box center [849, 106] width 9 height 12
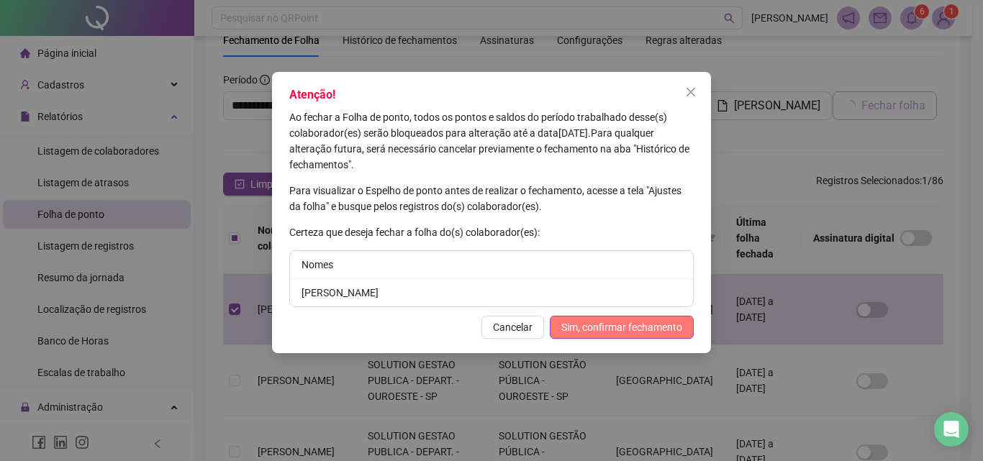
click at [651, 316] on button "Sim, confirmar fechamento" at bounding box center [622, 327] width 144 height 23
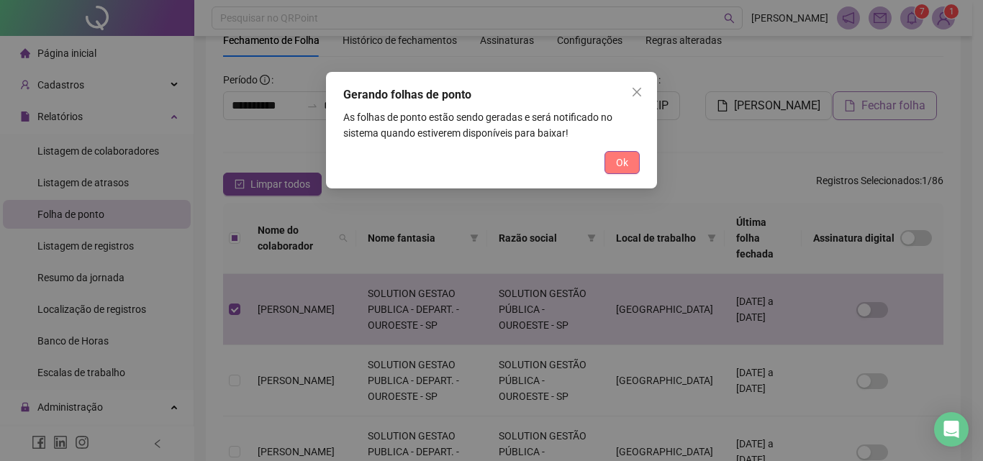
click at [620, 166] on span "Ok" at bounding box center [622, 163] width 12 height 16
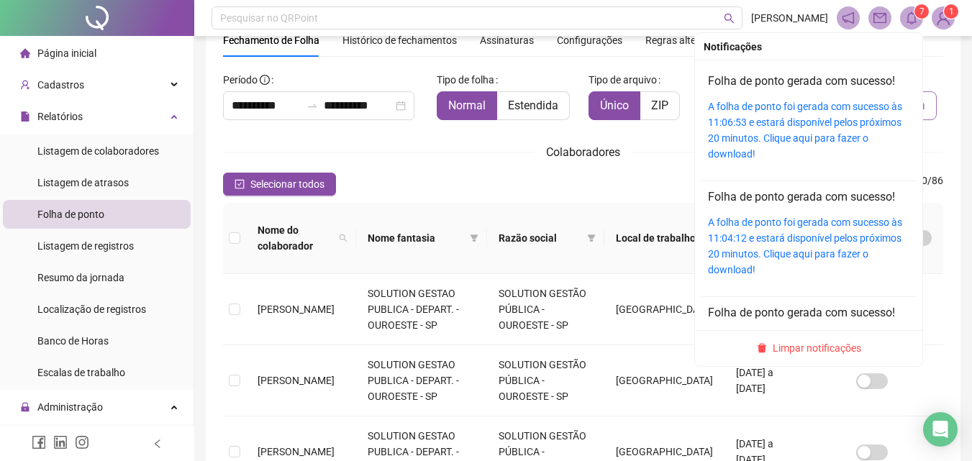
click at [920, 22] on span at bounding box center [911, 17] width 23 height 23
click at [798, 107] on link "A folha de ponto foi gerada com sucesso às 11:06:53 e estará disponível pelos p…" at bounding box center [805, 130] width 194 height 59
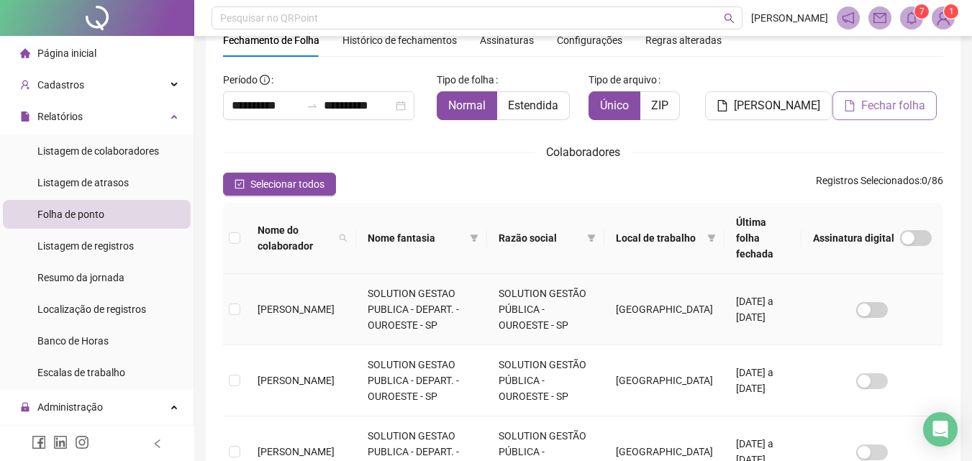
scroll to position [136, 0]
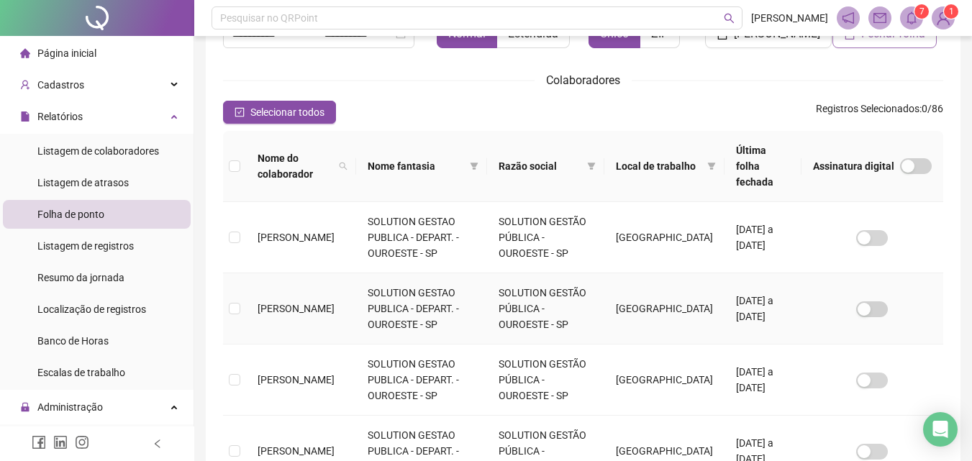
click at [286, 303] on span "GILMAR NUNES DE SOUZA" at bounding box center [296, 309] width 77 height 12
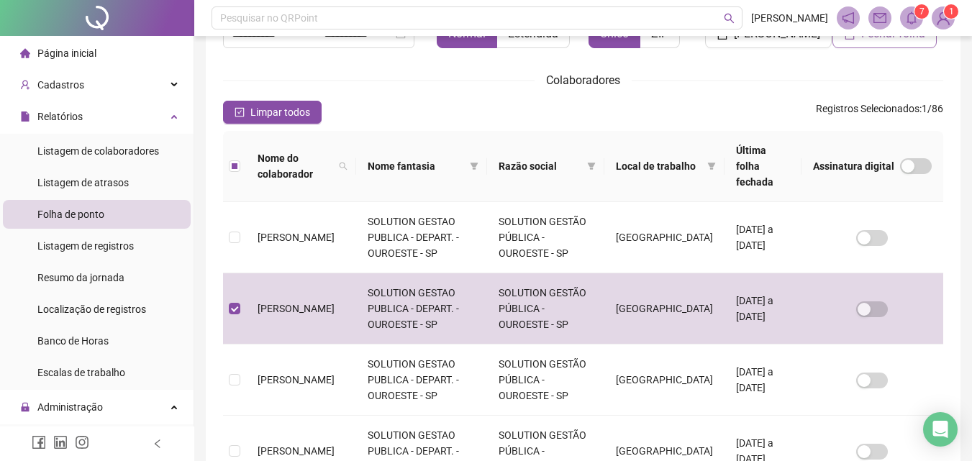
scroll to position [64, 0]
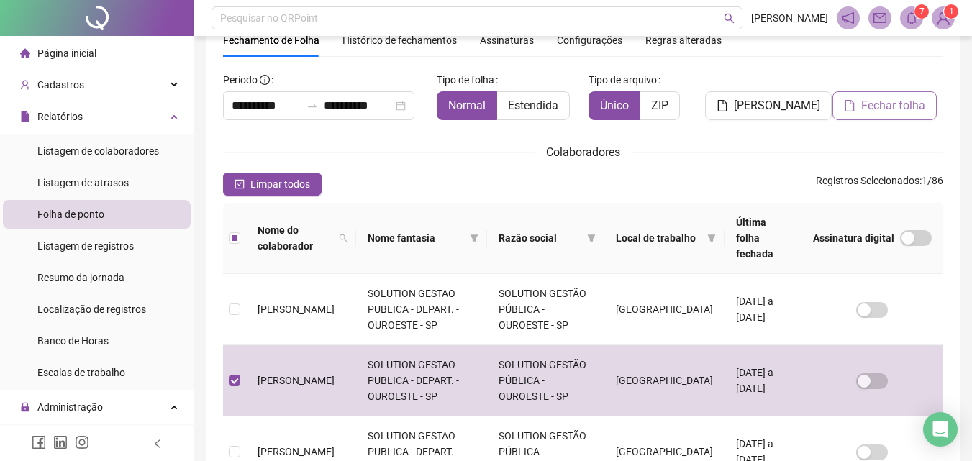
click at [892, 112] on span "Fechar folha" at bounding box center [893, 105] width 64 height 17
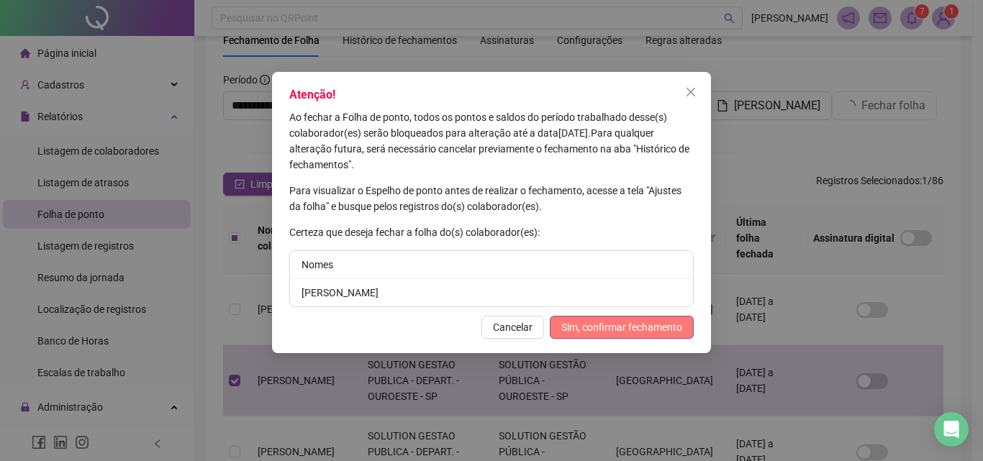
click at [593, 326] on span "Sim, confirmar fechamento" at bounding box center [621, 327] width 121 height 16
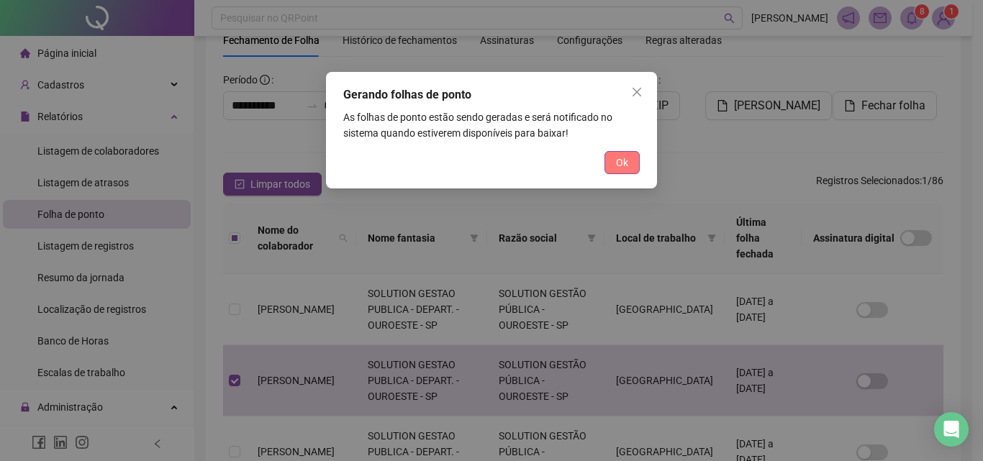
click at [614, 163] on button "Ok" at bounding box center [621, 162] width 35 height 23
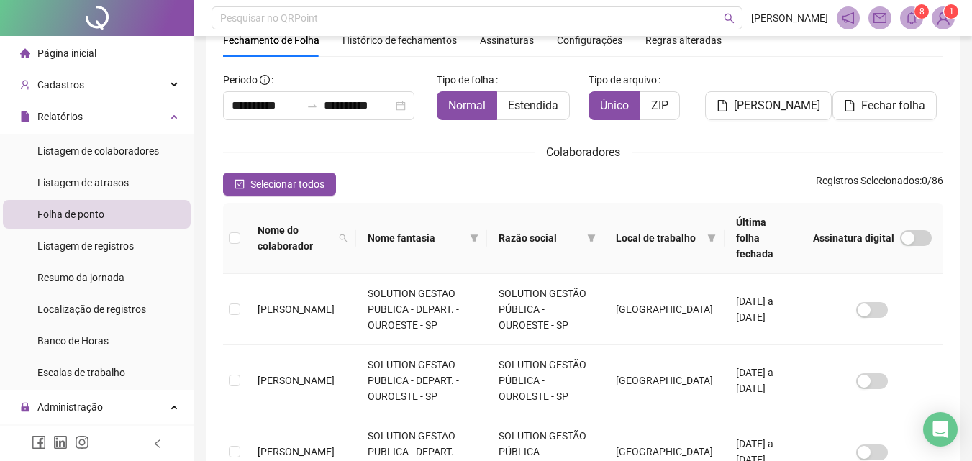
click at [913, 17] on icon "bell" at bounding box center [911, 18] width 13 height 13
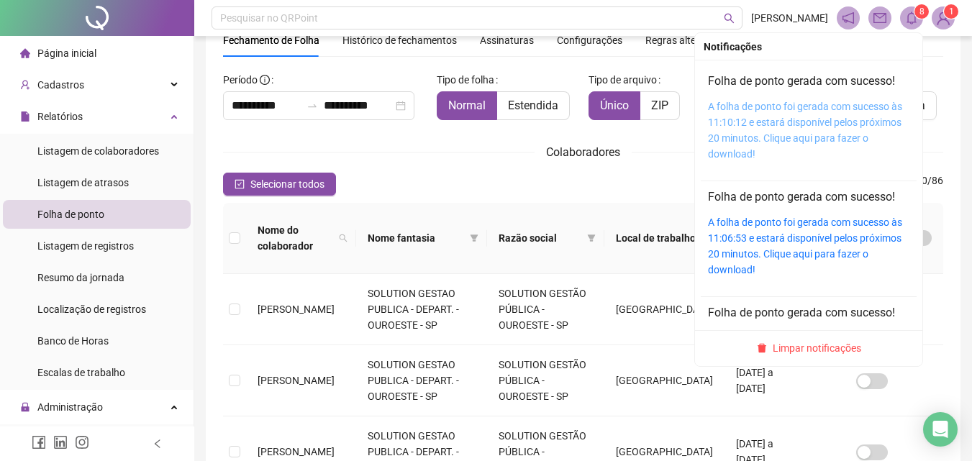
click at [826, 128] on link "A folha de ponto foi gerada com sucesso às 11:10:12 e estará disponível pelos p…" at bounding box center [805, 130] width 194 height 59
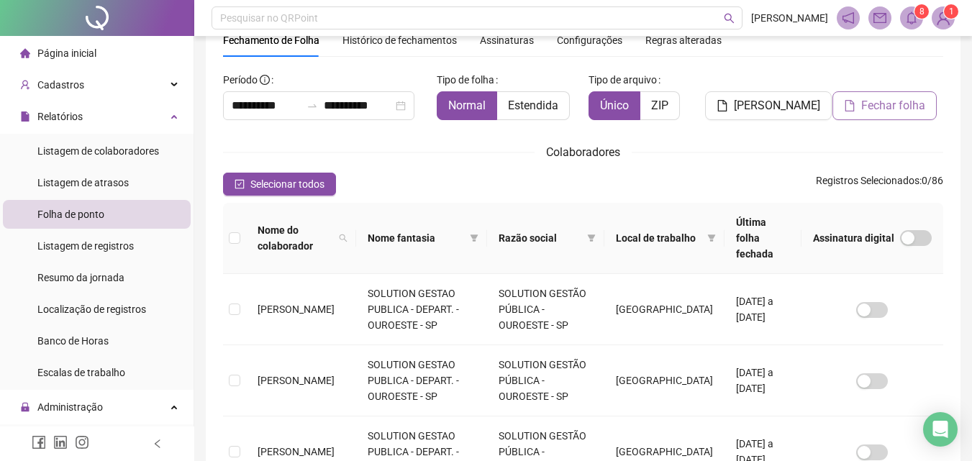
click at [877, 102] on span "Fechar folha" at bounding box center [893, 105] width 64 height 17
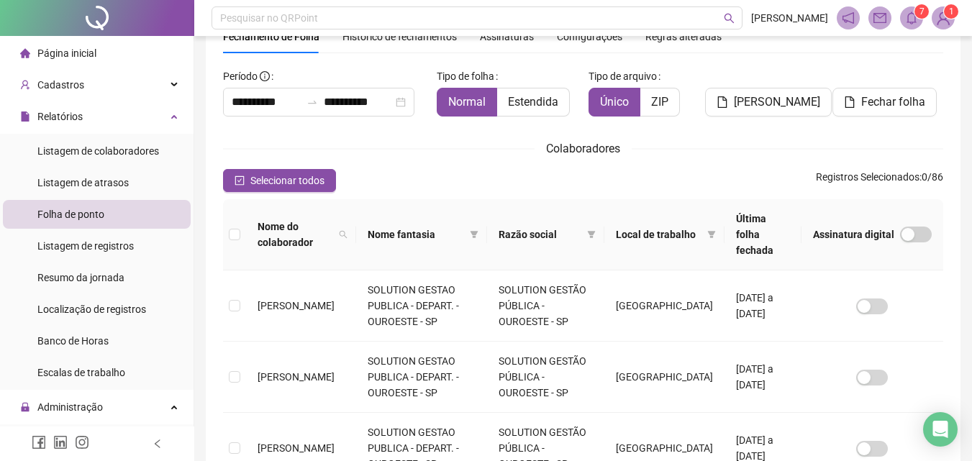
scroll to position [144, 0]
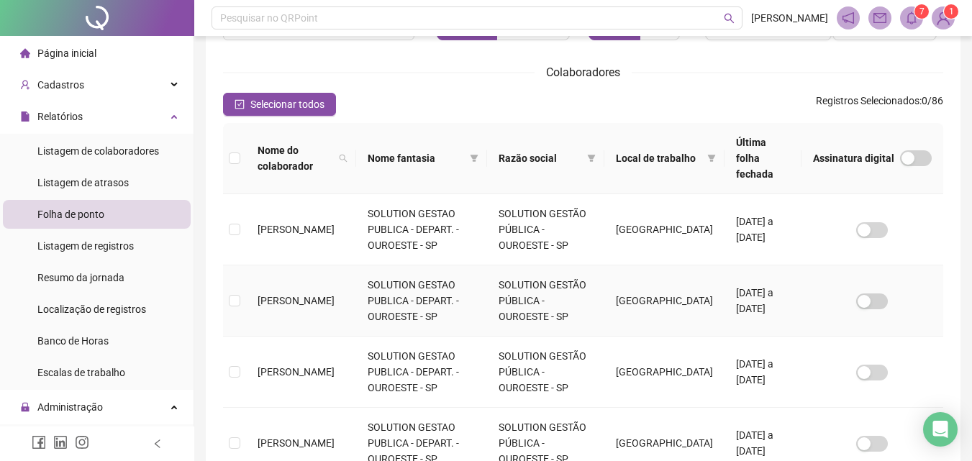
click at [262, 295] on span "GILMAR NUNES DE SOUZA" at bounding box center [296, 301] width 77 height 12
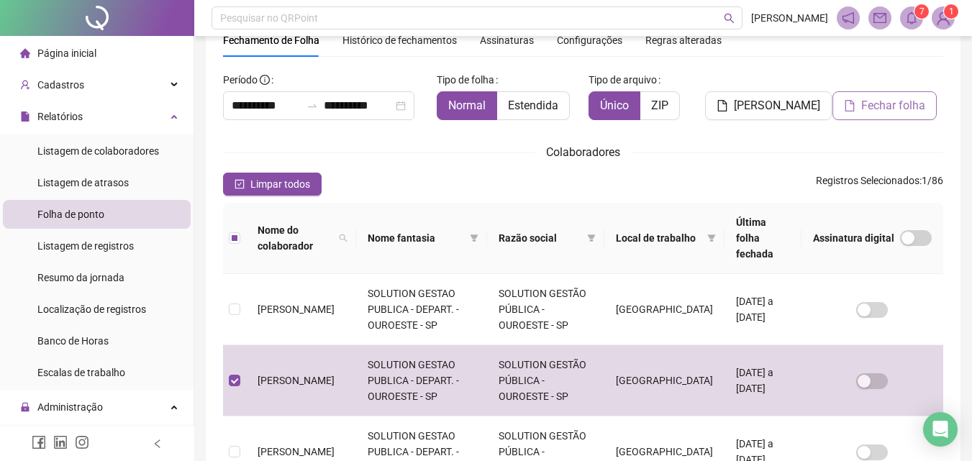
click at [886, 101] on span "Fechar folha" at bounding box center [893, 105] width 64 height 17
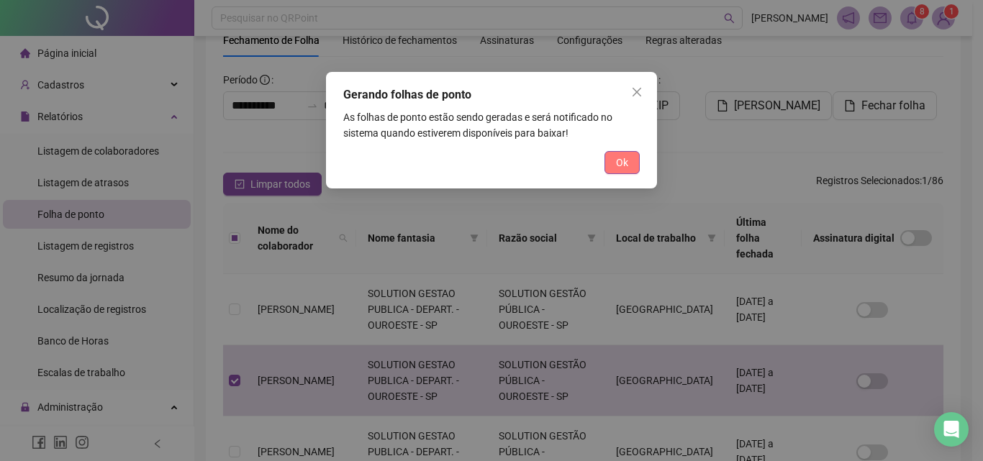
click at [623, 164] on span "Ok" at bounding box center [622, 163] width 12 height 16
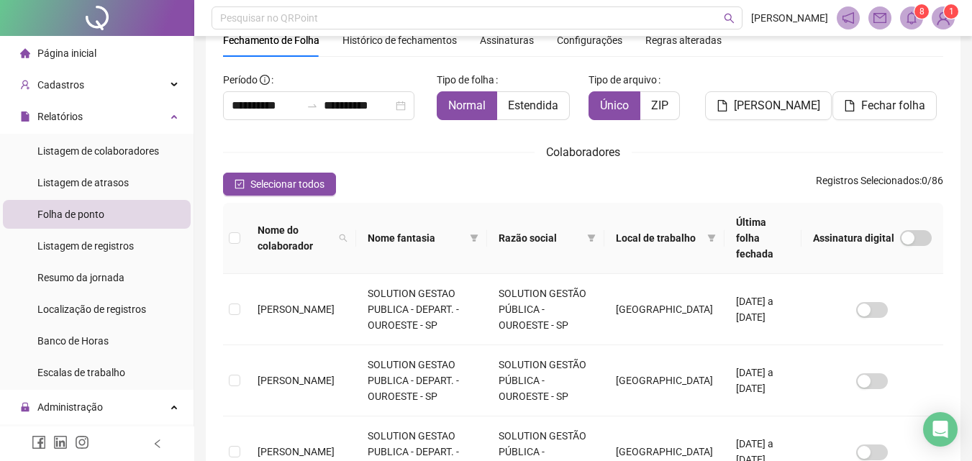
click at [917, 17] on sup "8" at bounding box center [921, 11] width 14 height 14
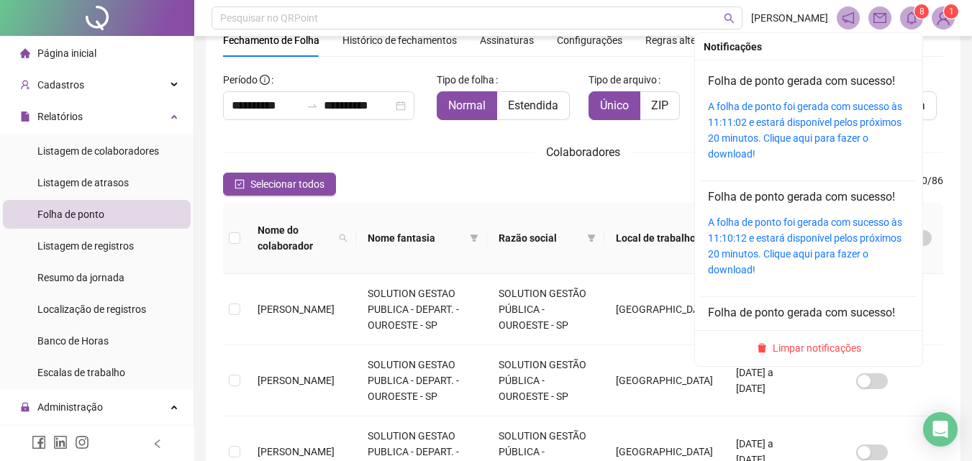
click at [763, 130] on div "A folha de ponto foi gerada com sucesso às 11:11:02 e estará disponível pelos p…" at bounding box center [808, 130] width 201 height 63
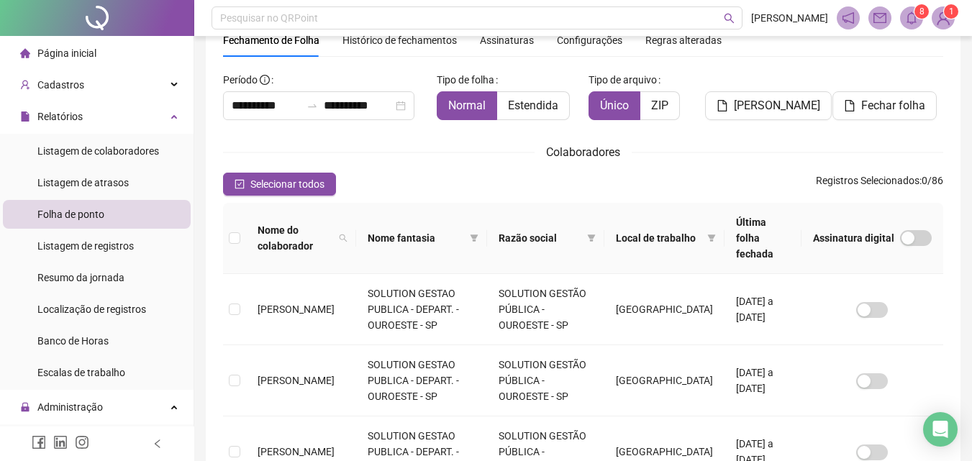
click at [906, 14] on icon "bell" at bounding box center [911, 18] width 13 height 13
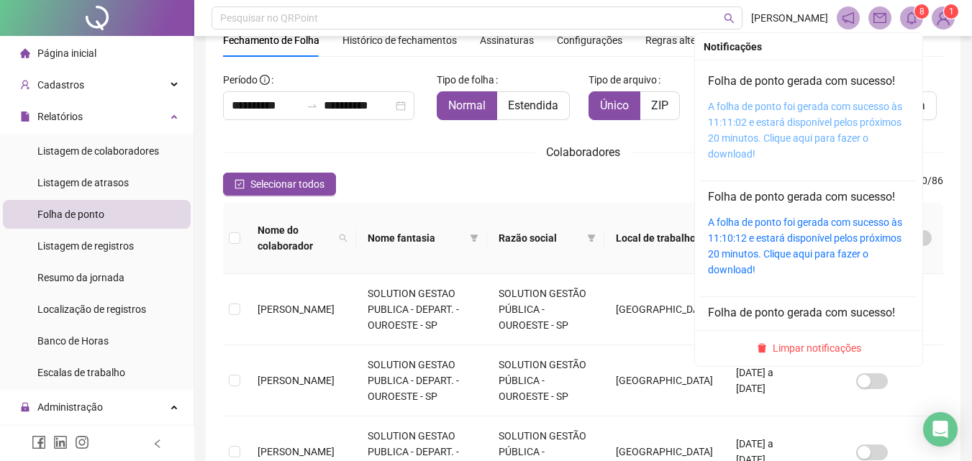
click at [831, 120] on link "A folha de ponto foi gerada com sucesso às 11:11:02 e estará disponível pelos p…" at bounding box center [805, 130] width 194 height 59
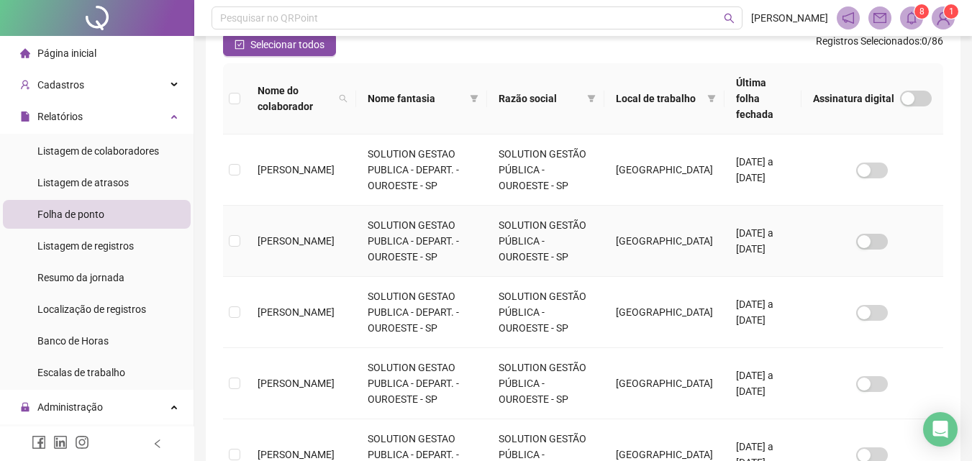
scroll to position [208, 0]
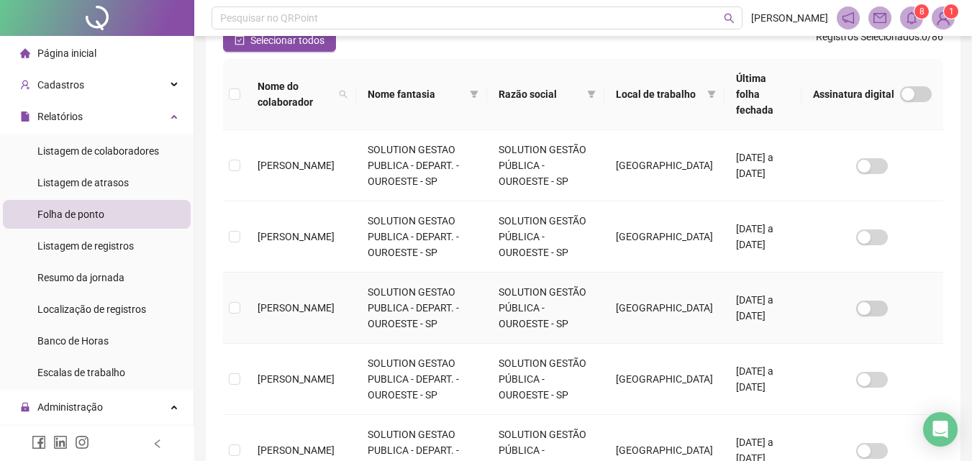
click at [261, 302] on span "GIOVANA MARETI LOPES" at bounding box center [296, 308] width 77 height 12
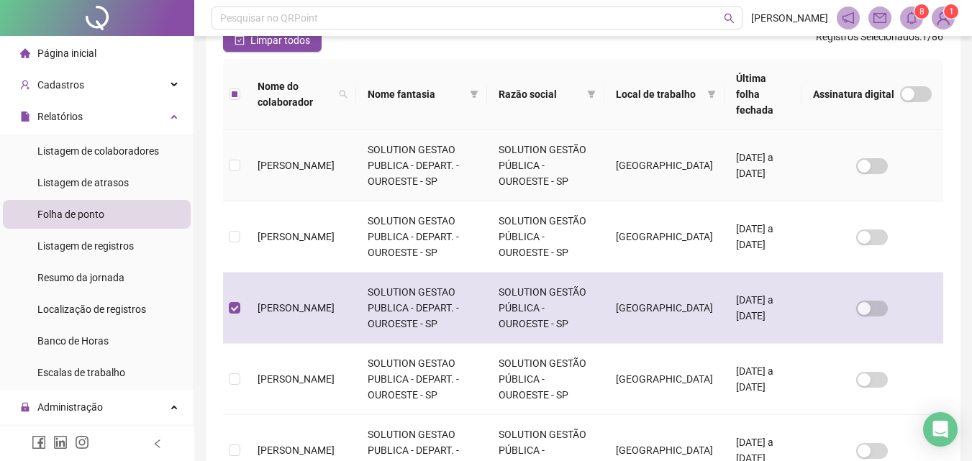
scroll to position [64, 0]
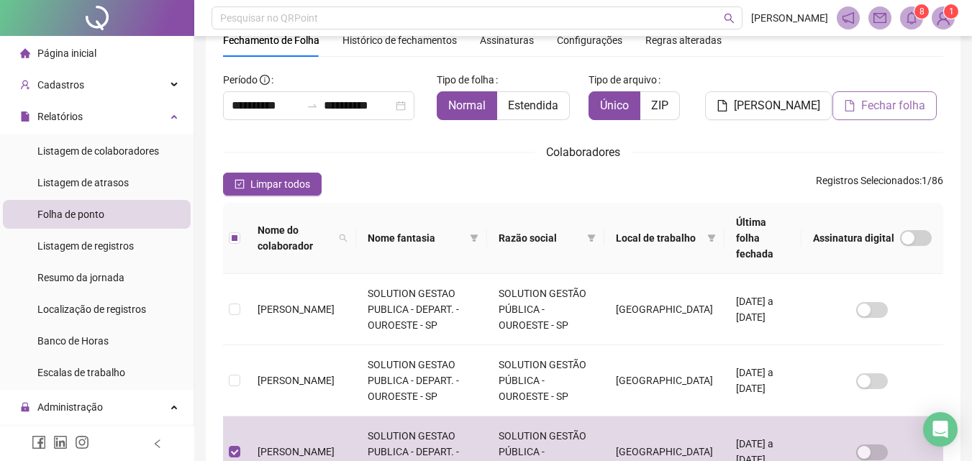
click at [877, 104] on span "Fechar folha" at bounding box center [893, 105] width 64 height 17
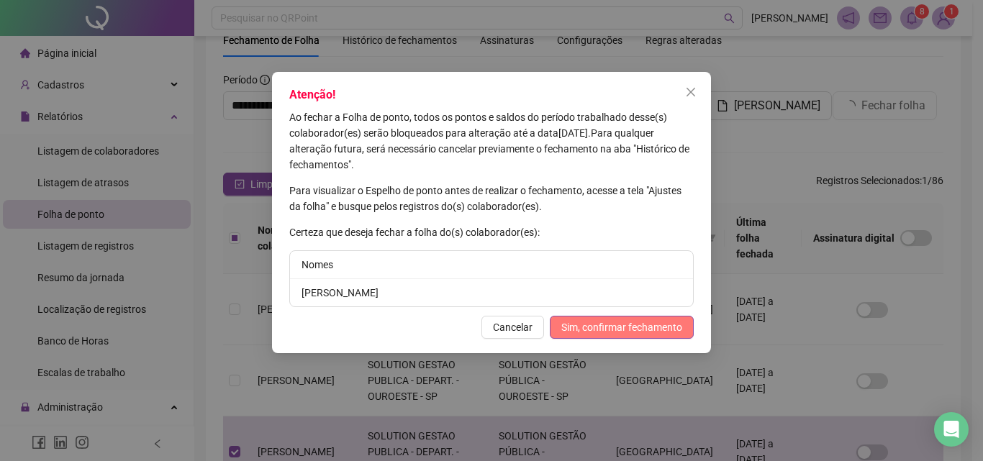
click at [661, 323] on span "Sim, confirmar fechamento" at bounding box center [621, 327] width 121 height 16
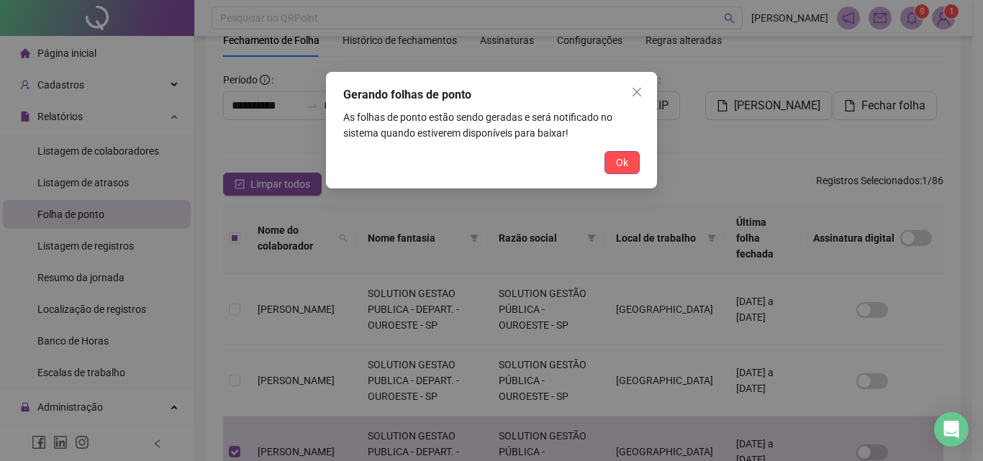
click at [627, 182] on div "Gerando folhas de ponto As folhas de ponto estão sendo geradas e será notificad…" at bounding box center [491, 130] width 331 height 117
click at [625, 155] on span "Ok" at bounding box center [622, 163] width 12 height 16
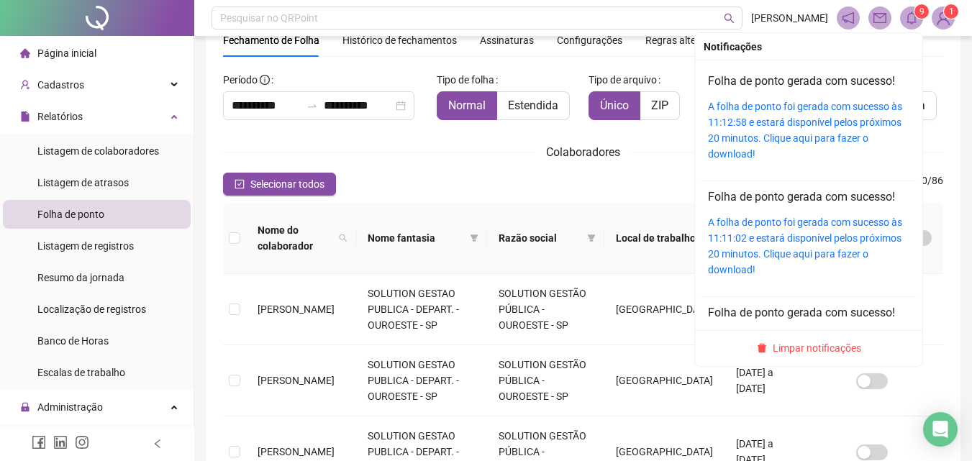
click at [911, 16] on icon "bell" at bounding box center [911, 18] width 13 height 13
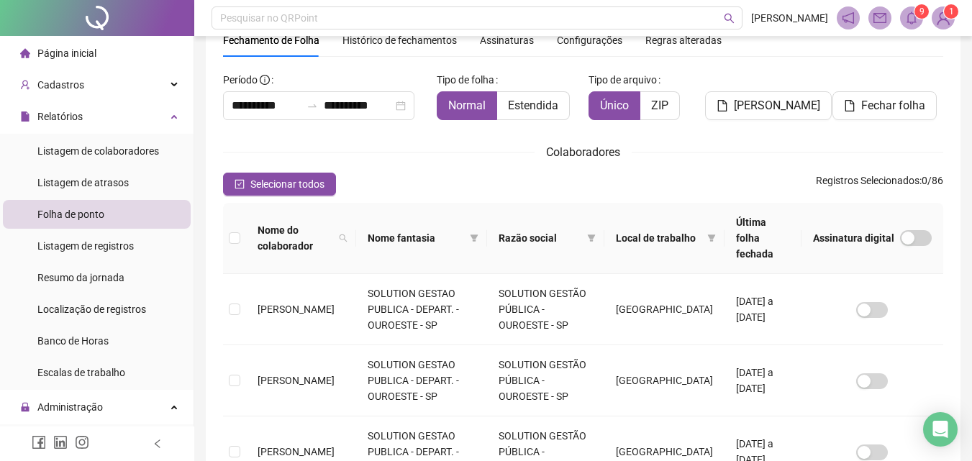
click at [910, 22] on icon "bell" at bounding box center [911, 18] width 13 height 13
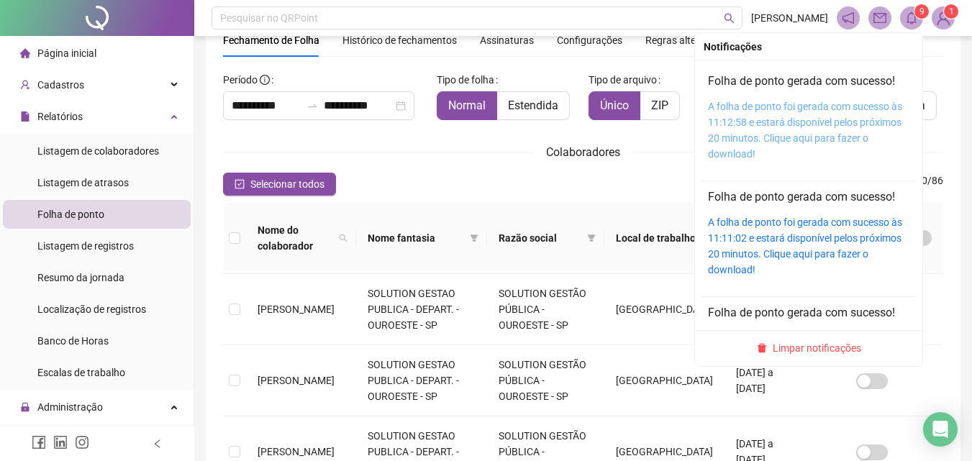
click at [802, 115] on link "A folha de ponto foi gerada com sucesso às 11:12:58 e estará disponível pelos p…" at bounding box center [805, 130] width 194 height 59
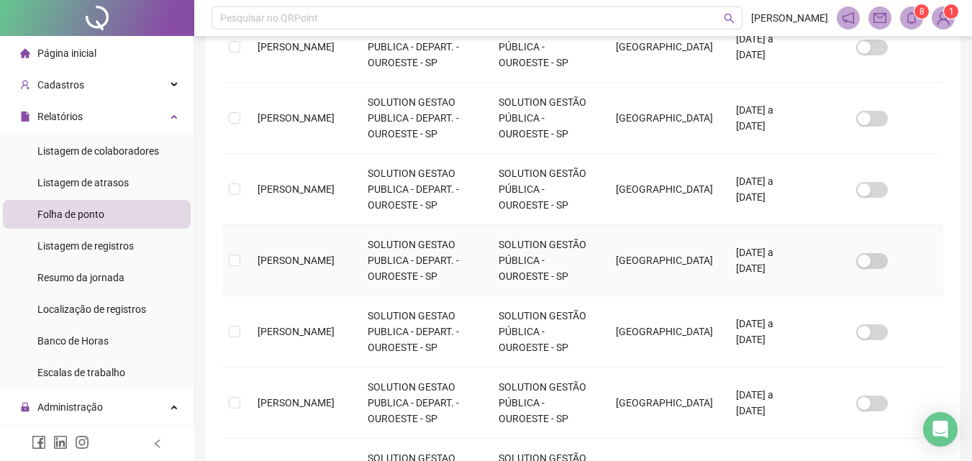
scroll to position [352, 0]
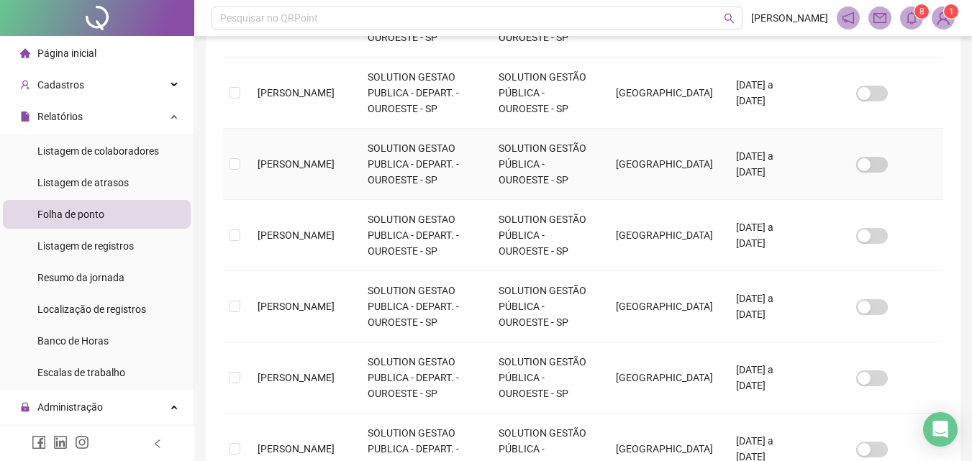
click at [248, 139] on td "GIOVANA MARETI LOPES" at bounding box center [301, 164] width 110 height 71
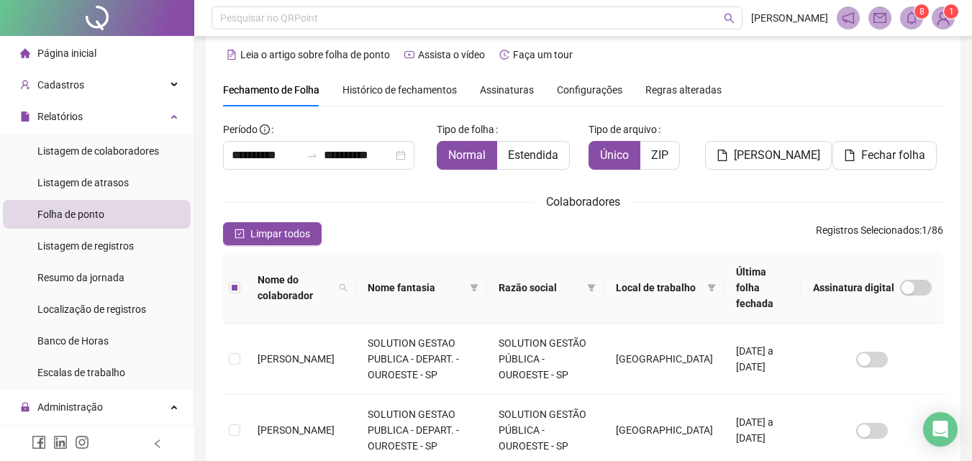
scroll to position [0, 0]
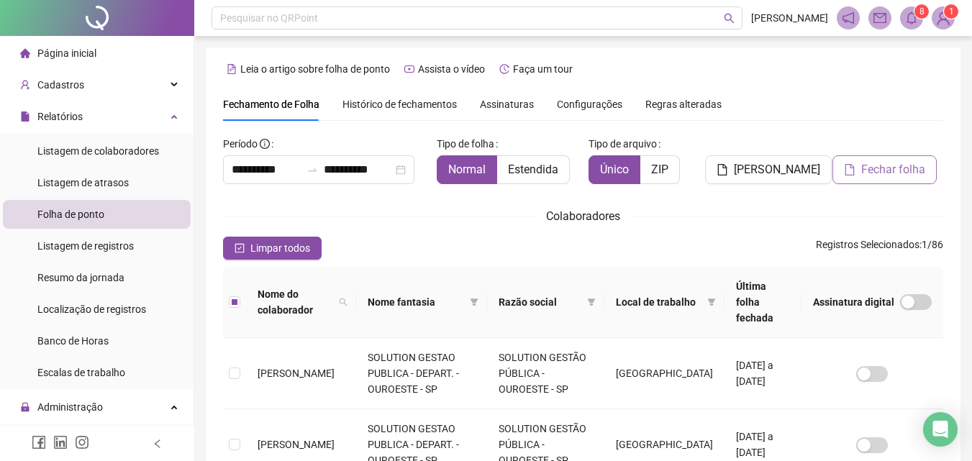
click at [875, 167] on span "Fechar folha" at bounding box center [893, 169] width 64 height 17
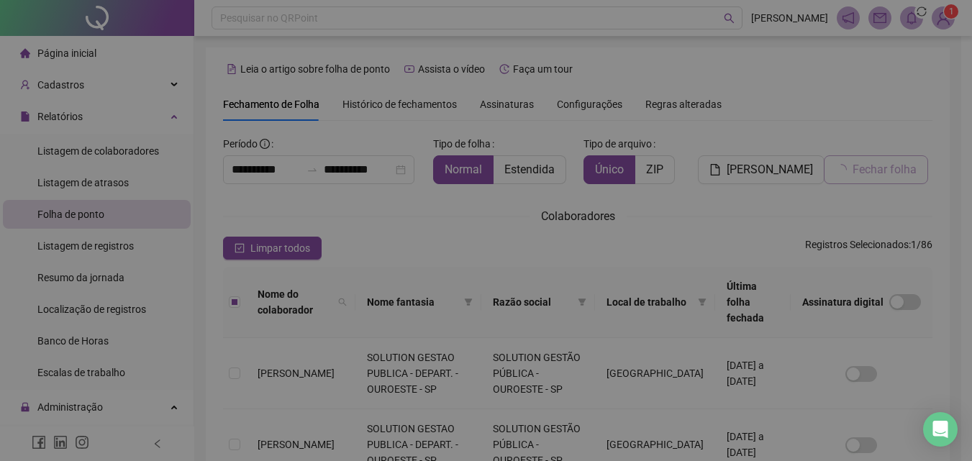
scroll to position [64, 0]
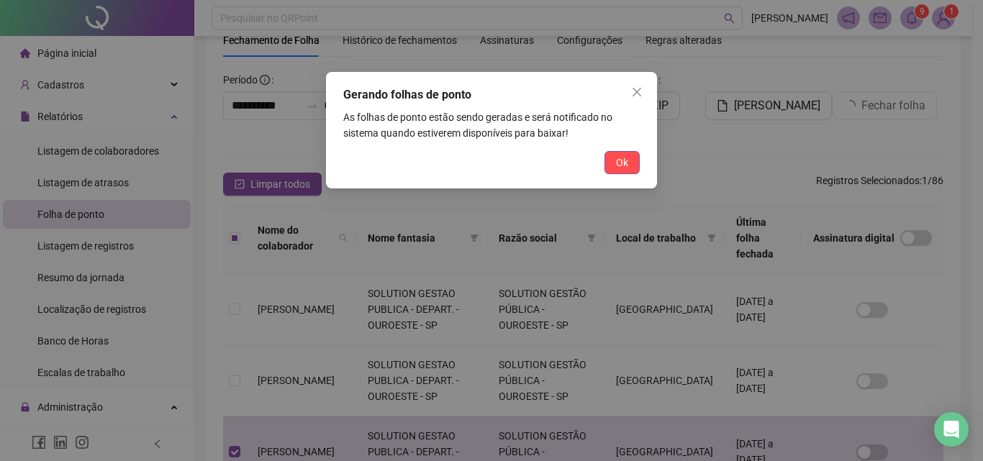
click at [615, 160] on button "Ok" at bounding box center [621, 162] width 35 height 23
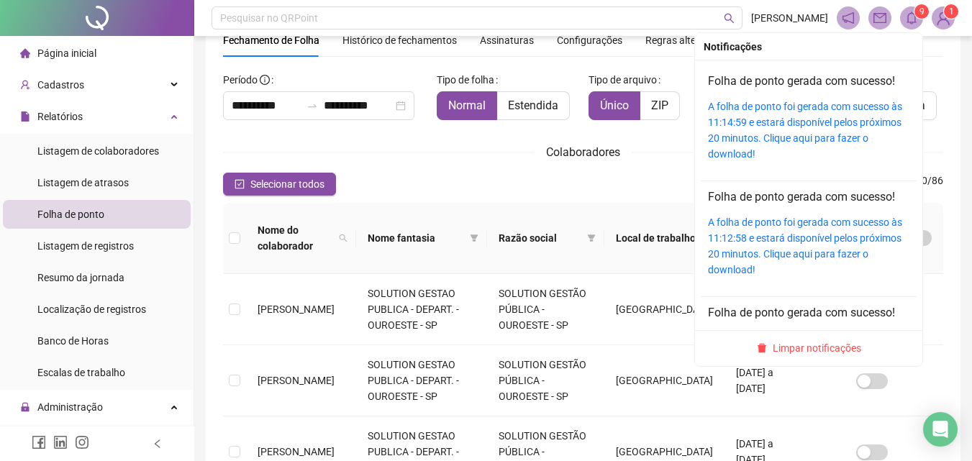
click at [917, 21] on icon "bell" at bounding box center [911, 18] width 13 height 13
click at [768, 125] on link "A folha de ponto foi gerada com sucesso às 11:14:59 e estará disponível pelos p…" at bounding box center [805, 130] width 194 height 59
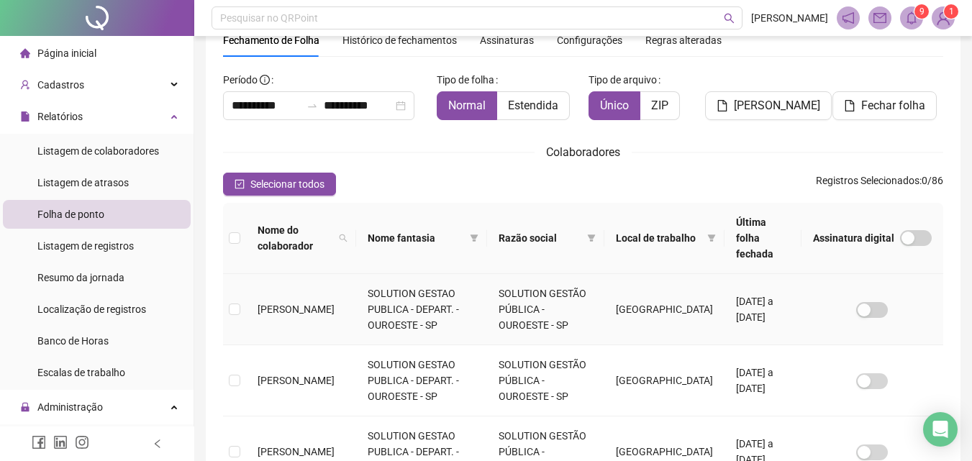
scroll to position [208, 0]
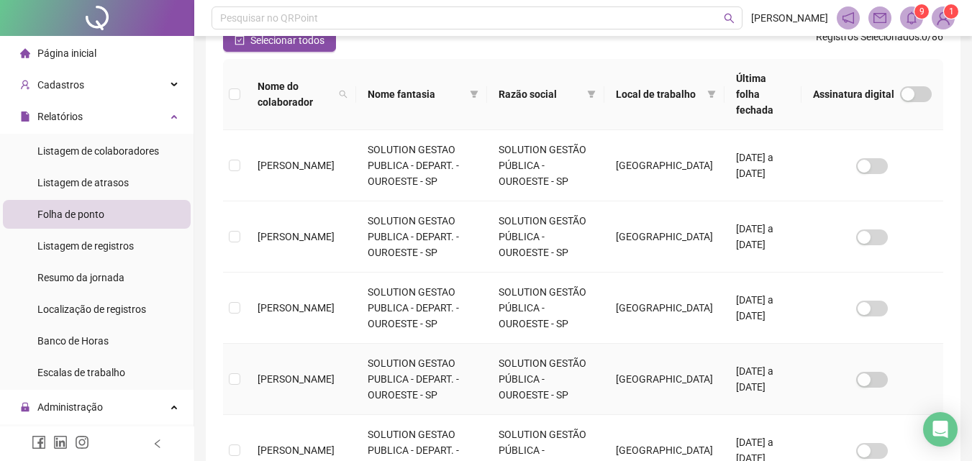
click at [256, 345] on td "GISLAINE GONÇALVES DE SOUSA" at bounding box center [301, 379] width 110 height 71
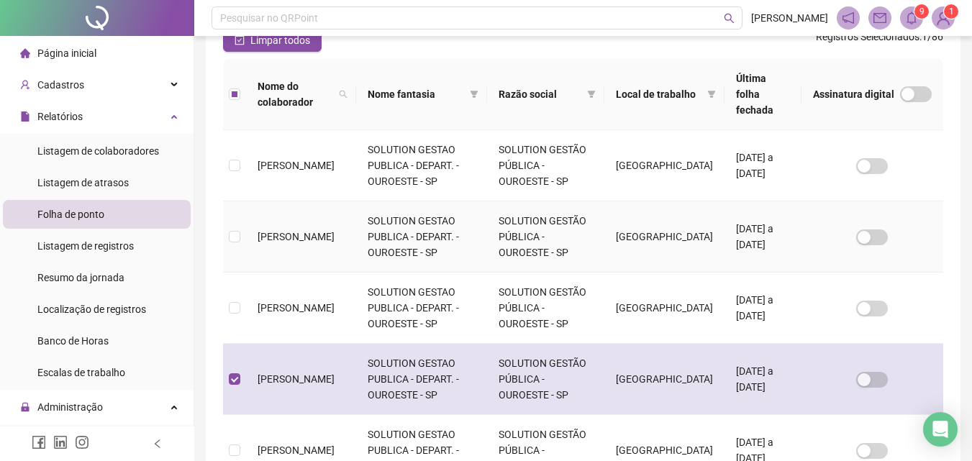
scroll to position [64, 0]
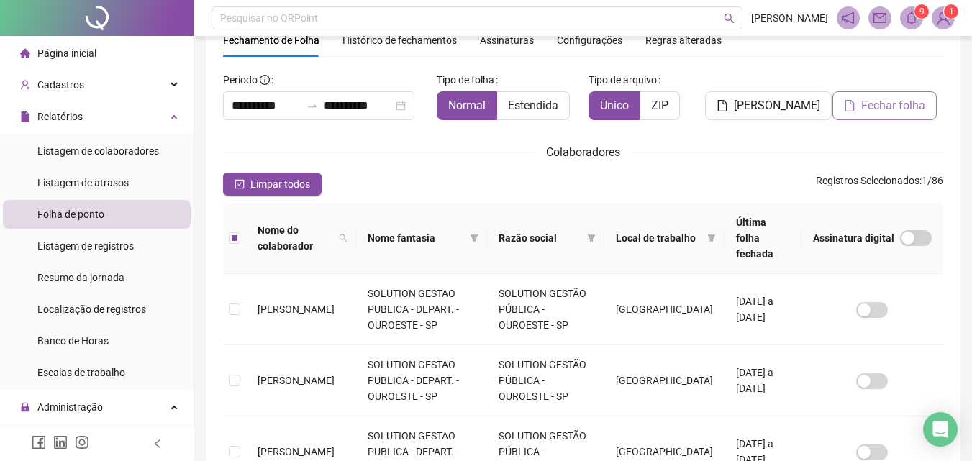
click at [871, 114] on span "Fechar folha" at bounding box center [893, 105] width 64 height 17
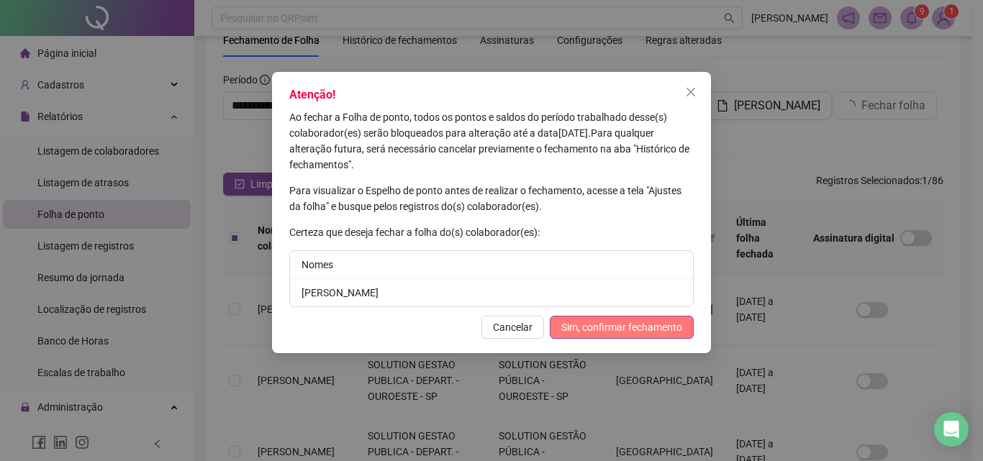
click at [638, 320] on span "Sim, confirmar fechamento" at bounding box center [621, 327] width 121 height 16
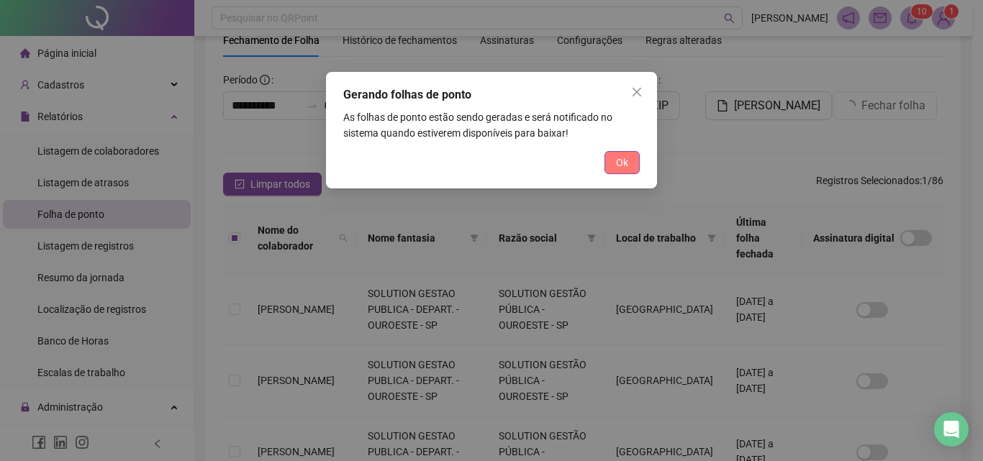
click at [624, 160] on span "Ok" at bounding box center [622, 163] width 12 height 16
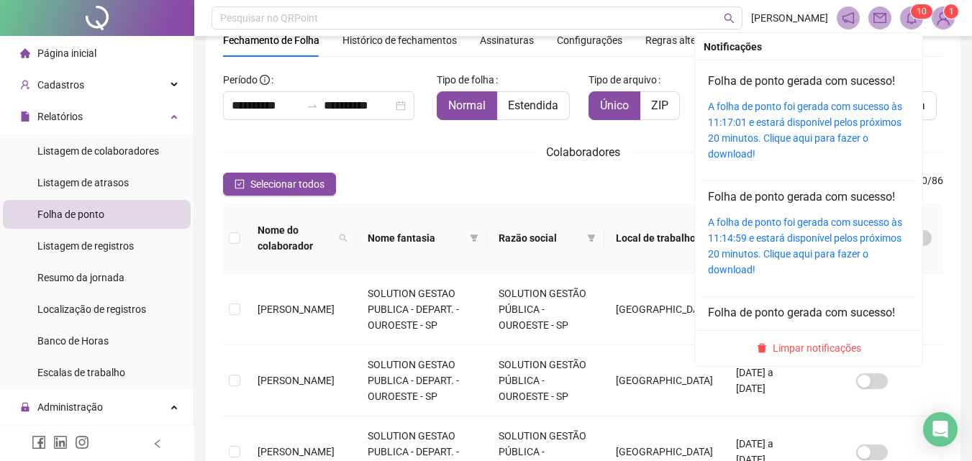
drag, startPoint x: 916, startPoint y: 9, endPoint x: 866, endPoint y: 47, distance: 62.6
click at [915, 10] on sup "1 0" at bounding box center [922, 11] width 22 height 14
click at [801, 109] on link "A folha de ponto foi gerada com sucesso às 11:17:01 e estará disponível pelos p…" at bounding box center [805, 130] width 194 height 59
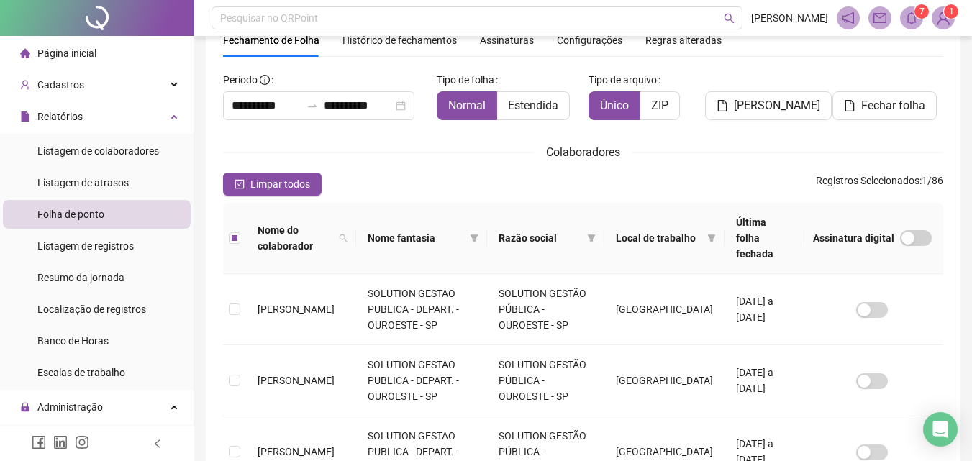
scroll to position [0, 0]
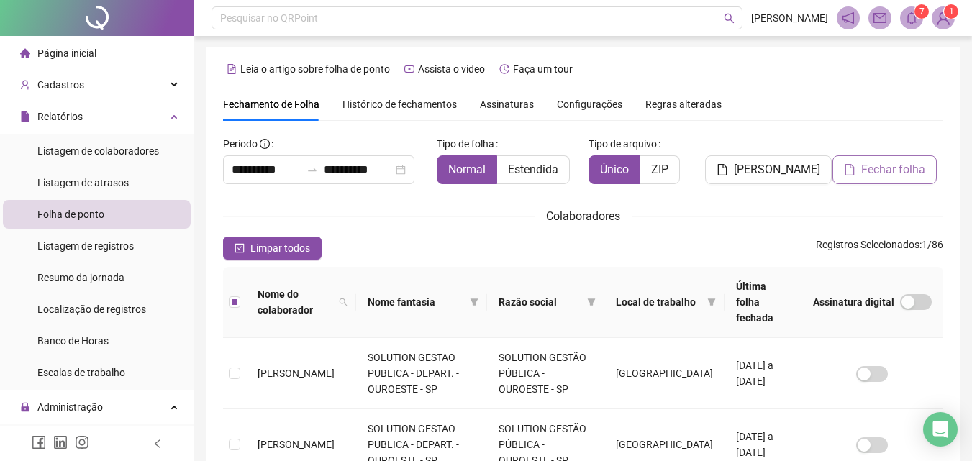
click at [850, 164] on icon "file" at bounding box center [849, 170] width 9 height 12
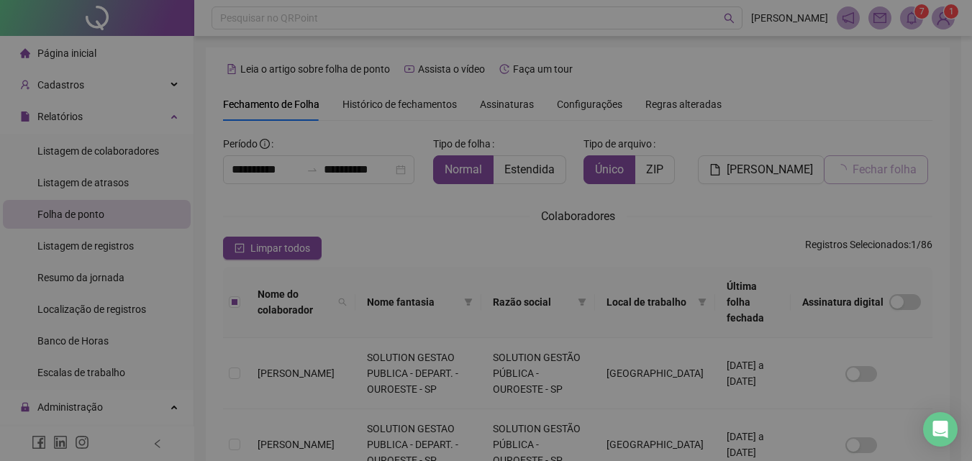
scroll to position [64, 0]
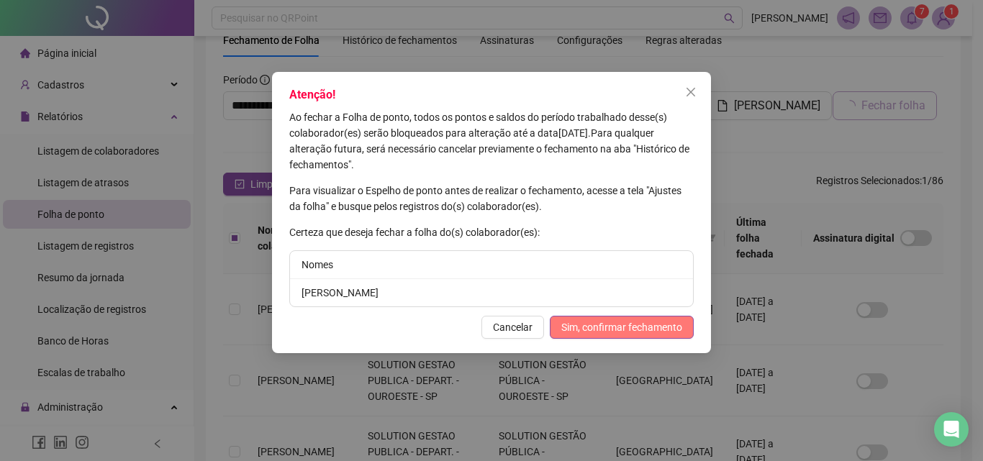
click at [632, 322] on span "Sim, confirmar fechamento" at bounding box center [621, 327] width 121 height 16
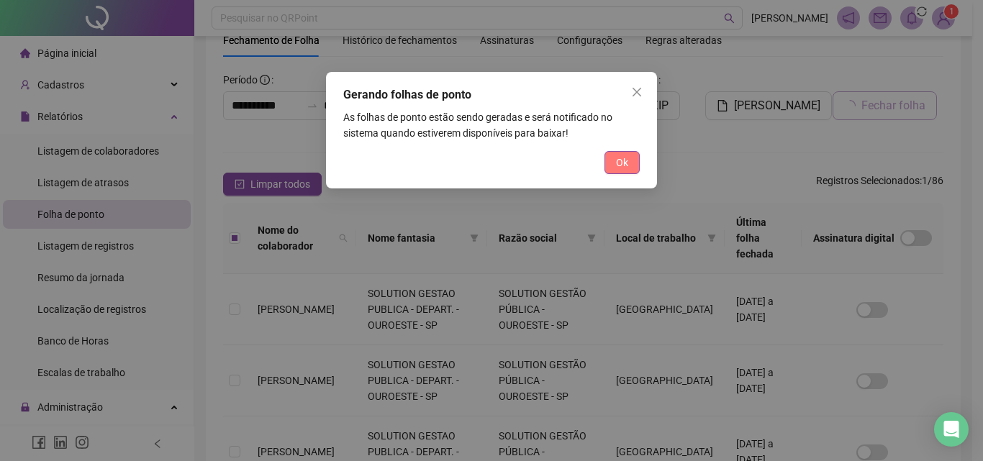
click at [636, 155] on button "Ok" at bounding box center [621, 162] width 35 height 23
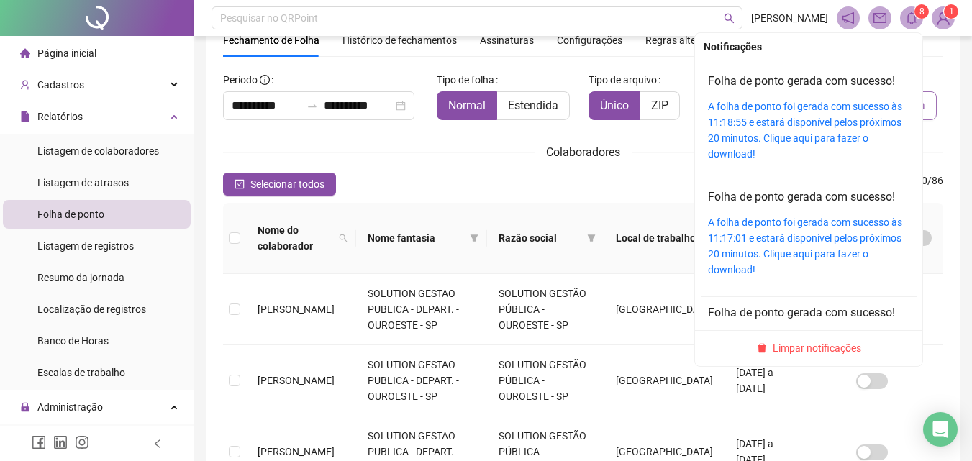
click at [915, 12] on sup "8" at bounding box center [921, 11] width 14 height 14
click at [804, 123] on link "A folha de ponto foi gerada com sucesso às 11:18:55 e estará disponível pelos p…" at bounding box center [805, 130] width 194 height 59
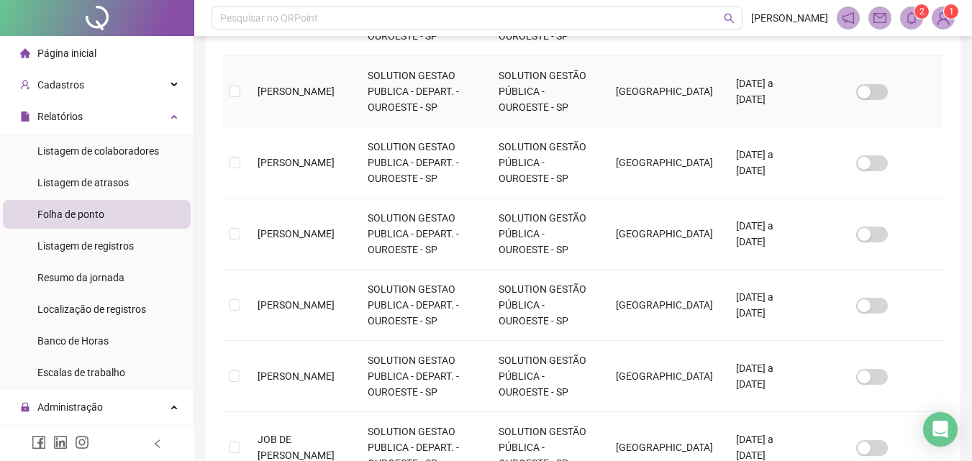
scroll to position [640, 0]
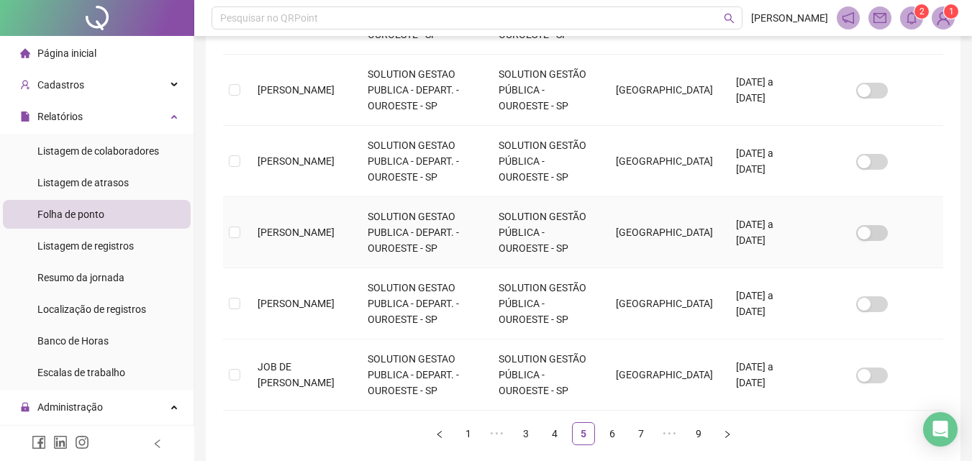
click at [245, 221] on td at bounding box center [234, 232] width 23 height 71
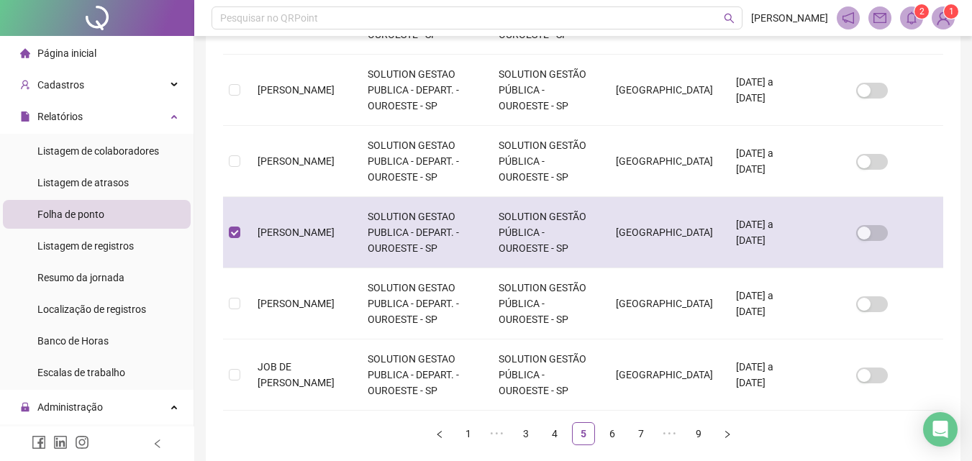
scroll to position [64, 0]
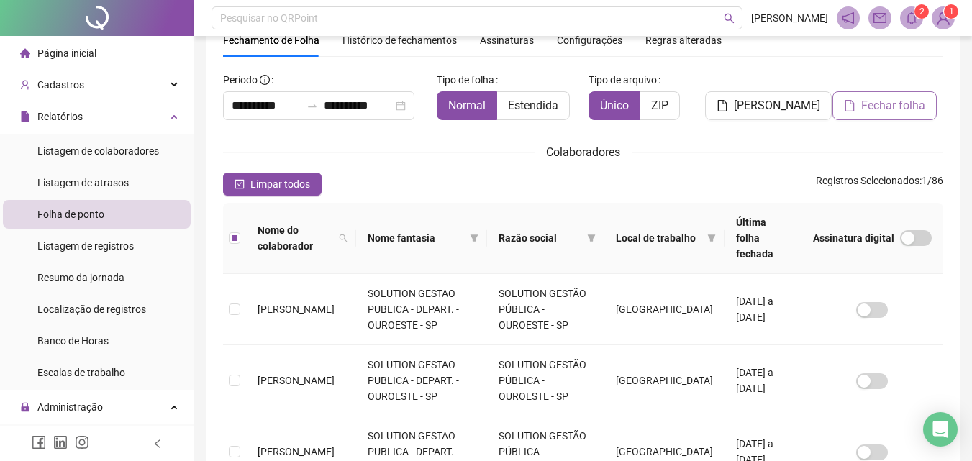
click at [856, 106] on button "Fechar folha" at bounding box center [884, 105] width 104 height 29
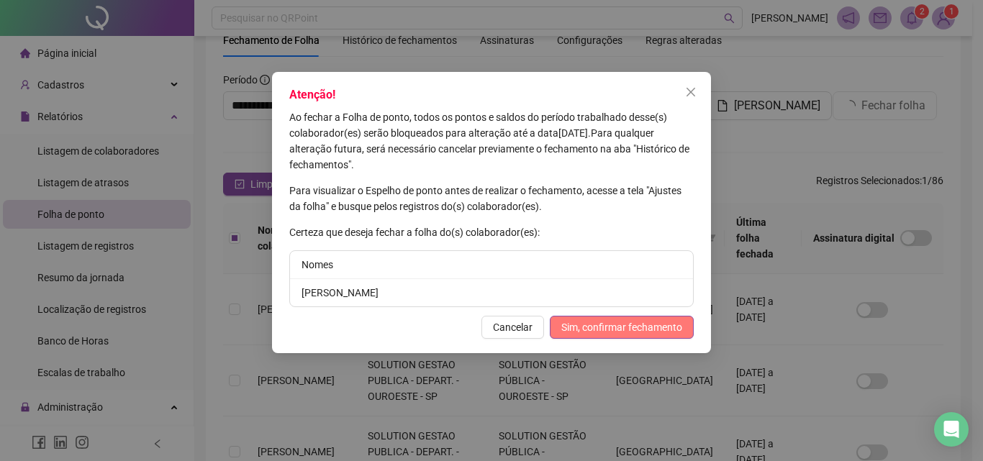
click at [637, 324] on span "Sim, confirmar fechamento" at bounding box center [621, 327] width 121 height 16
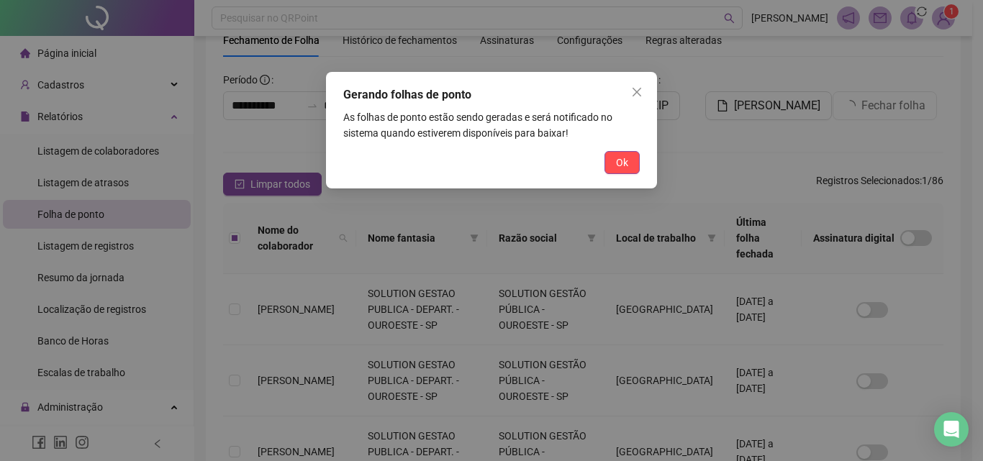
click at [619, 149] on div "Gerando folhas de ponto As folhas de ponto estão sendo geradas e será notificad…" at bounding box center [491, 130] width 331 height 117
click at [620, 163] on span "Ok" at bounding box center [622, 163] width 12 height 16
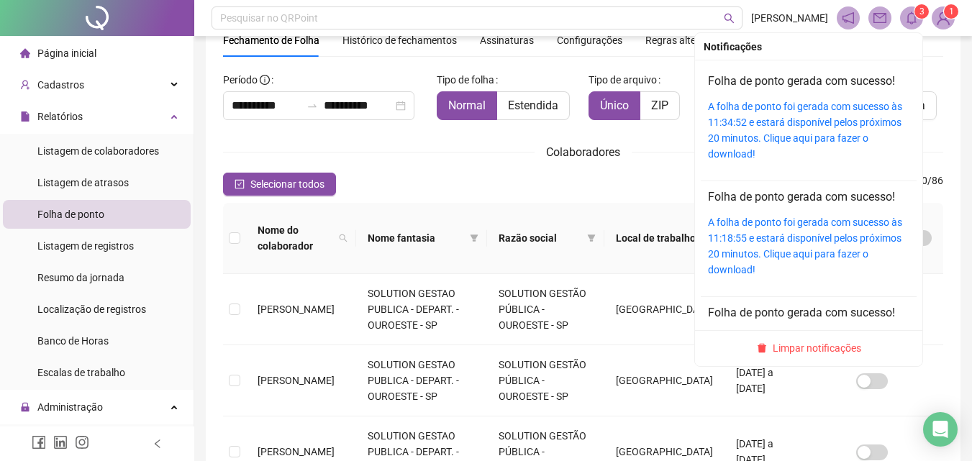
click at [916, 17] on sup "3" at bounding box center [921, 11] width 14 height 14
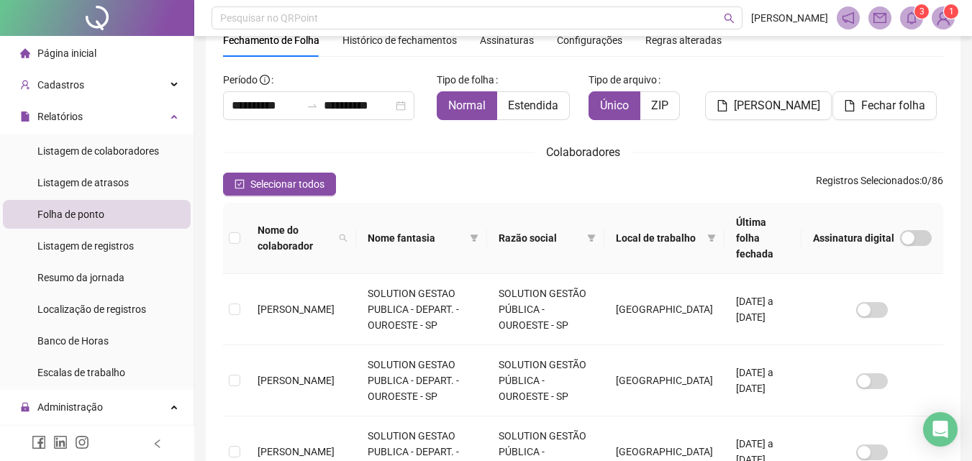
click at [914, 14] on icon "bell" at bounding box center [911, 18] width 10 height 13
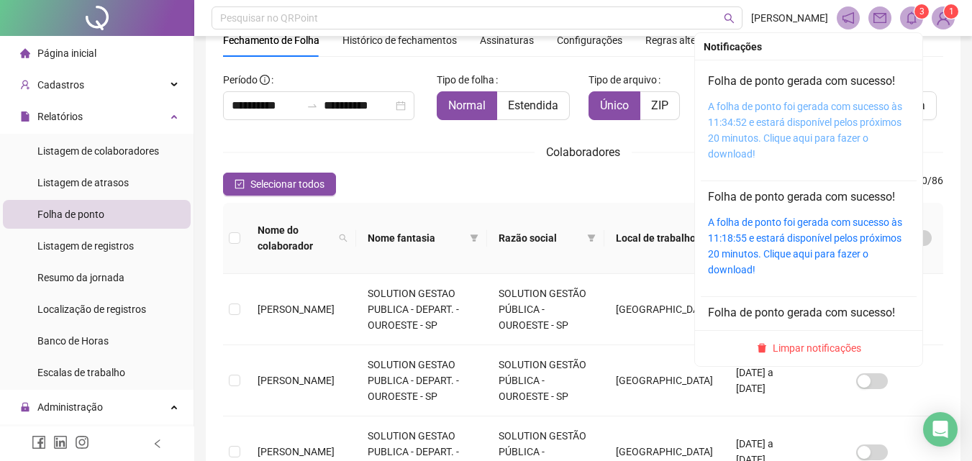
click at [836, 119] on link "A folha de ponto foi gerada com sucesso às 11:34:52 e estará disponível pelos p…" at bounding box center [805, 130] width 194 height 59
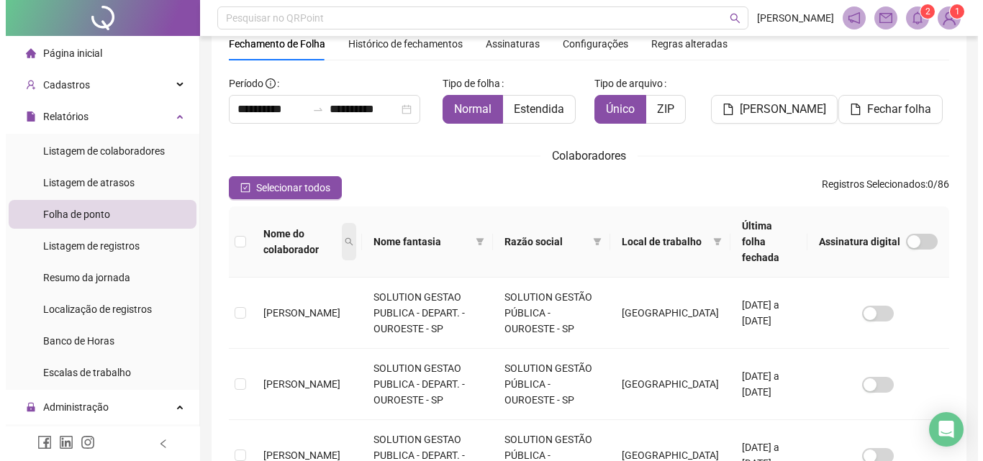
scroll to position [0, 0]
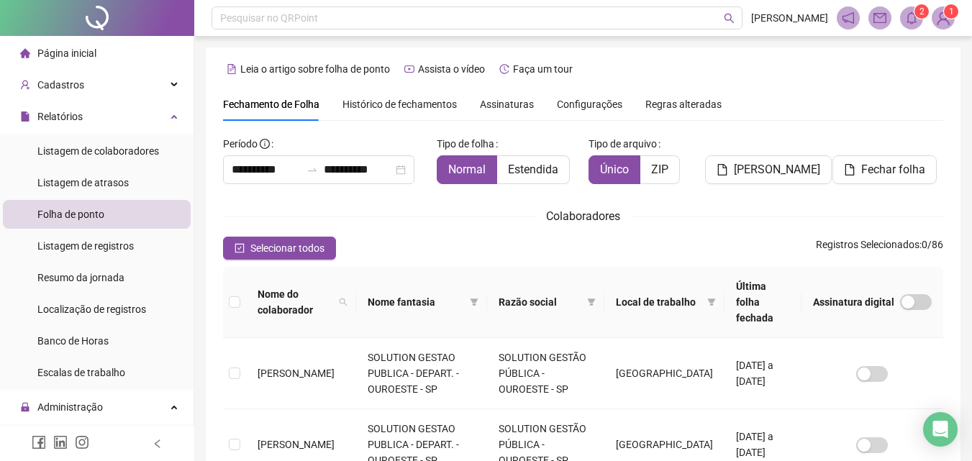
click at [393, 106] on span "Histórico de fechamentos" at bounding box center [399, 105] width 114 height 12
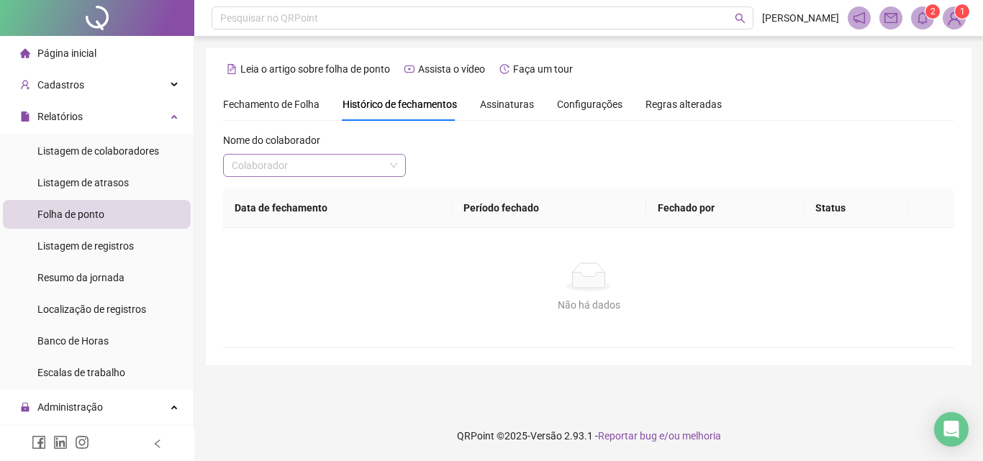
click at [334, 169] on input "search" at bounding box center [308, 166] width 153 height 22
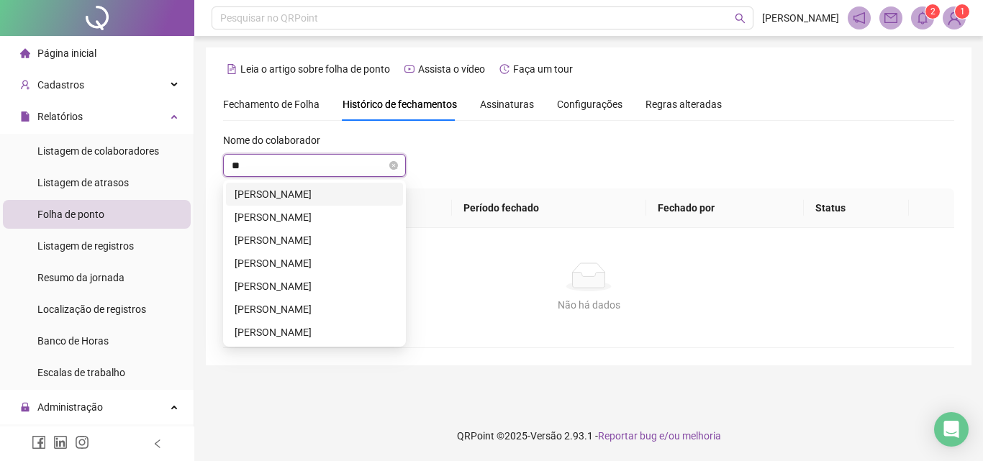
type input "***"
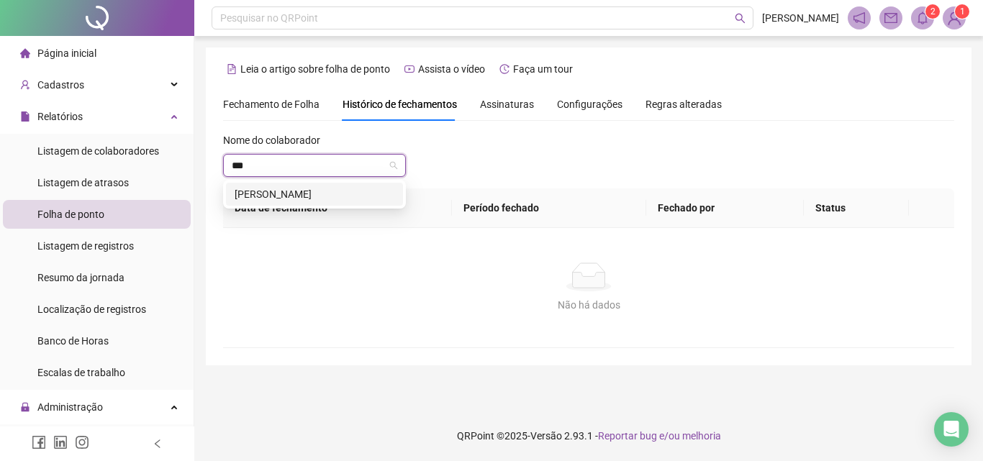
click at [315, 196] on div "GIOVANA MARETI LOPES" at bounding box center [315, 194] width 160 height 16
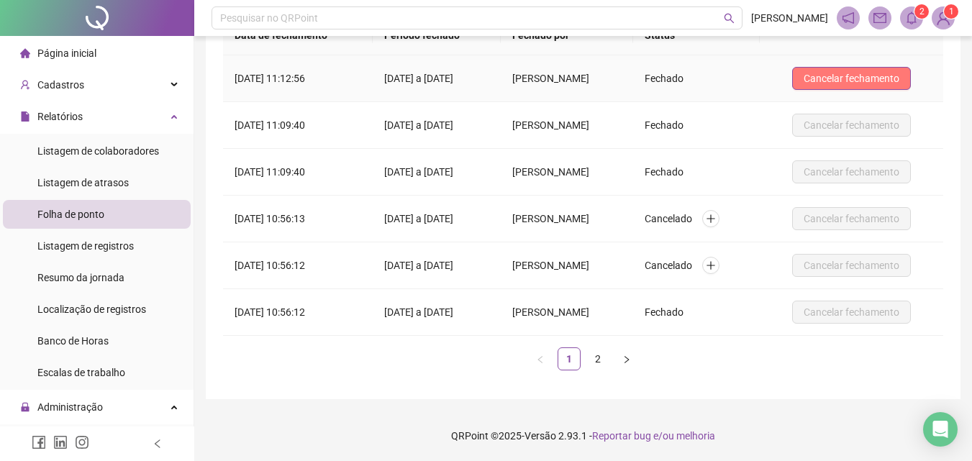
click at [888, 67] on button "Cancelar fechamento" at bounding box center [851, 78] width 119 height 23
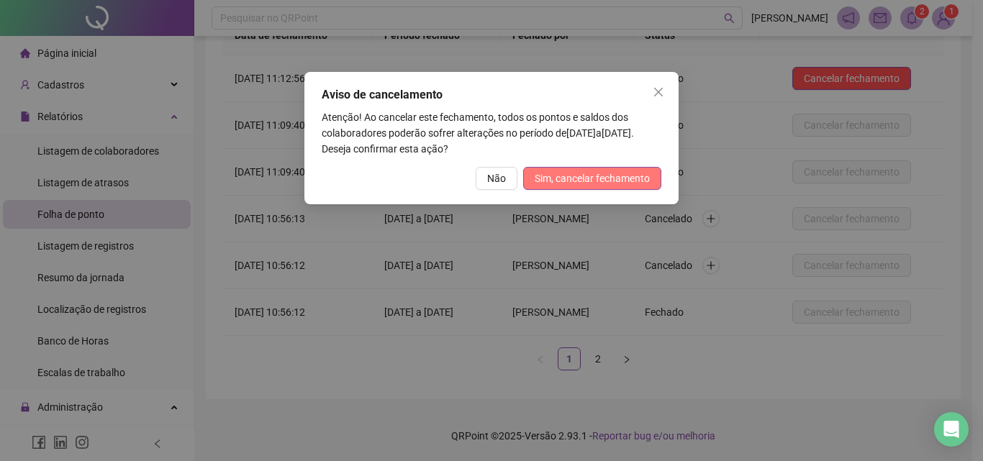
click at [603, 182] on span "Sim, cancelar fechamento" at bounding box center [591, 178] width 115 height 16
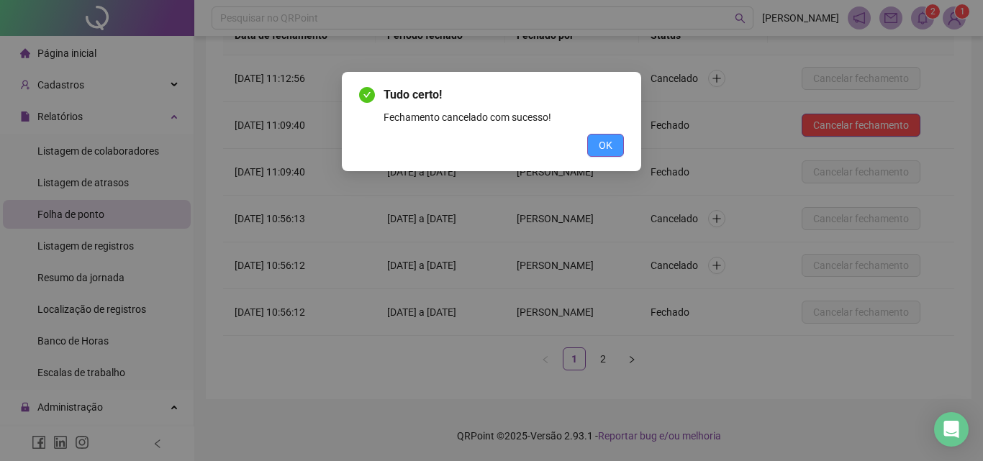
click at [620, 148] on button "OK" at bounding box center [605, 145] width 37 height 23
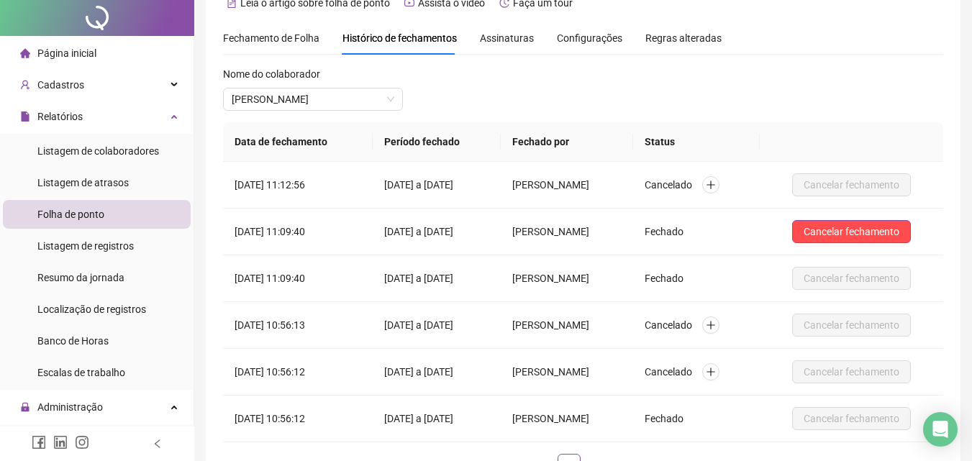
scroll to position [0, 0]
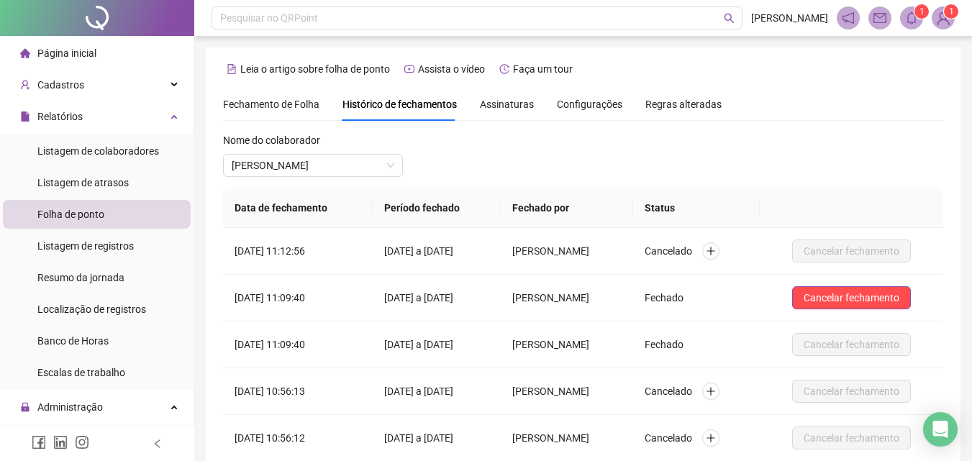
click at [282, 104] on span "Fechamento de Folha" at bounding box center [271, 105] width 96 height 12
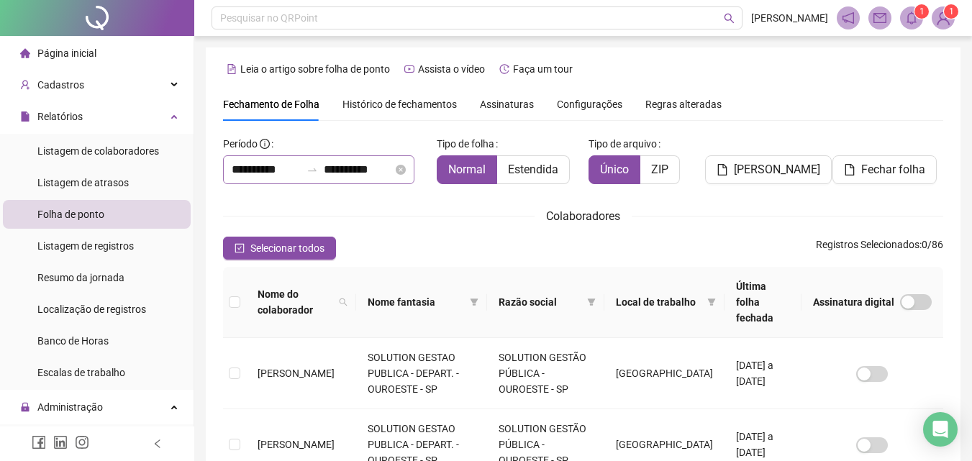
type input "**********"
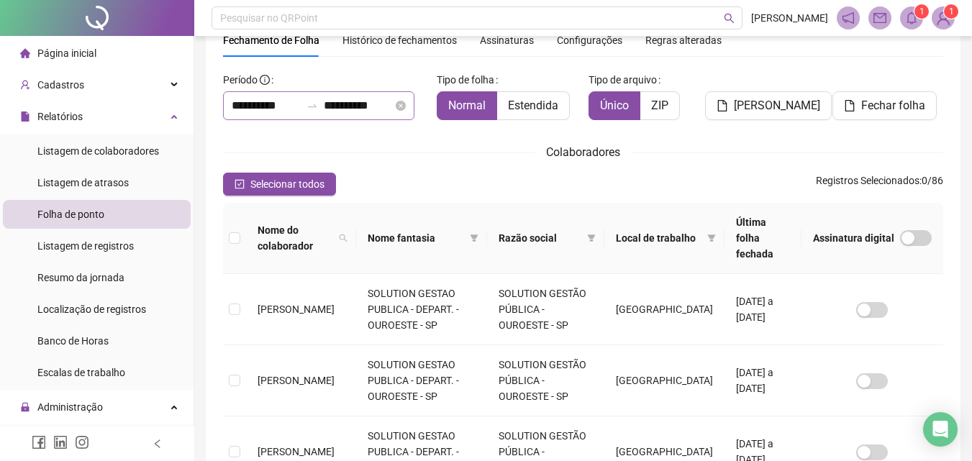
click at [258, 95] on div "**********" at bounding box center [318, 105] width 191 height 29
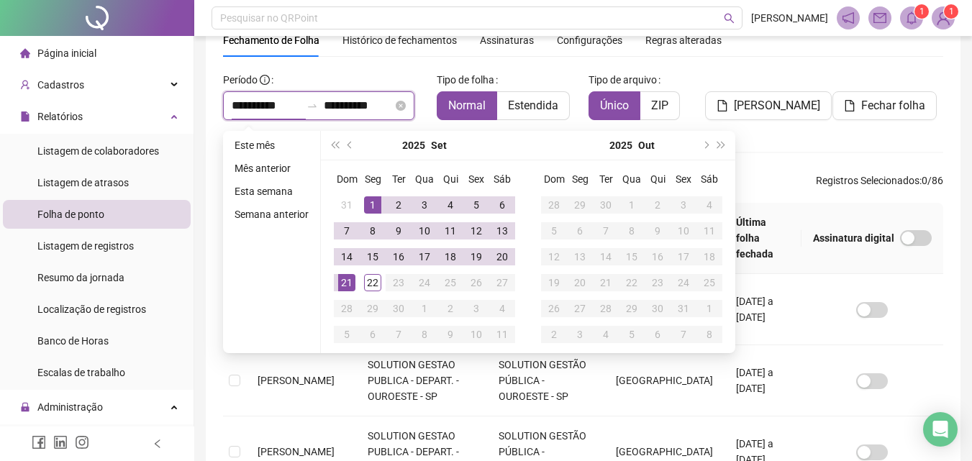
click at [260, 104] on input "**********" at bounding box center [266, 105] width 69 height 17
click at [348, 150] on button "prev-year" at bounding box center [350, 145] width 16 height 29
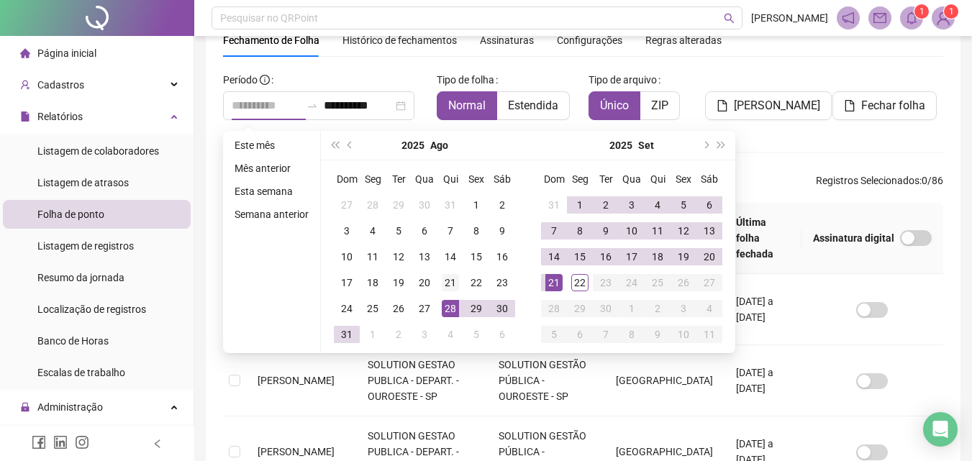
type input "**********"
click at [448, 281] on div "21" at bounding box center [450, 282] width 17 height 17
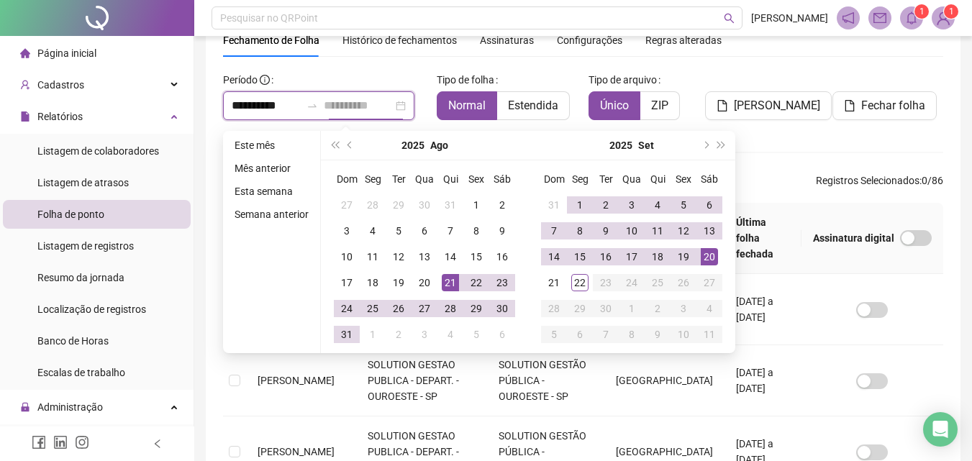
type input "**********"
click at [716, 256] on div "20" at bounding box center [709, 256] width 17 height 17
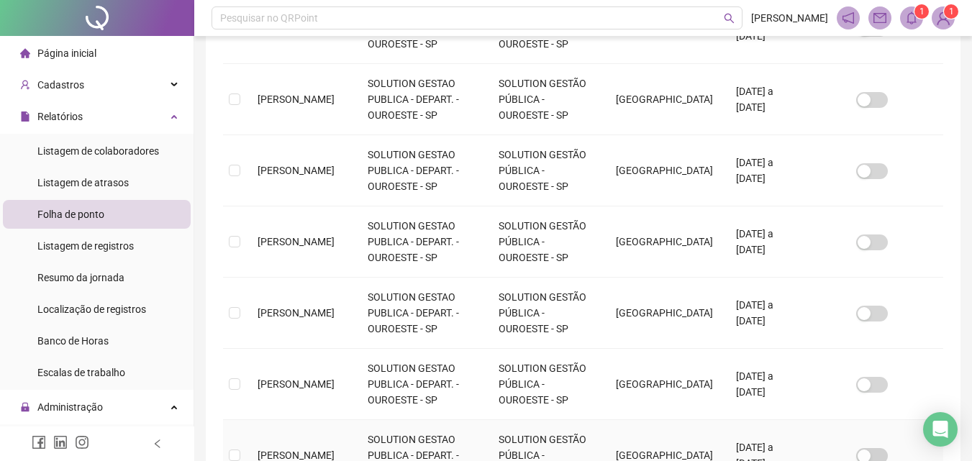
scroll to position [339, 0]
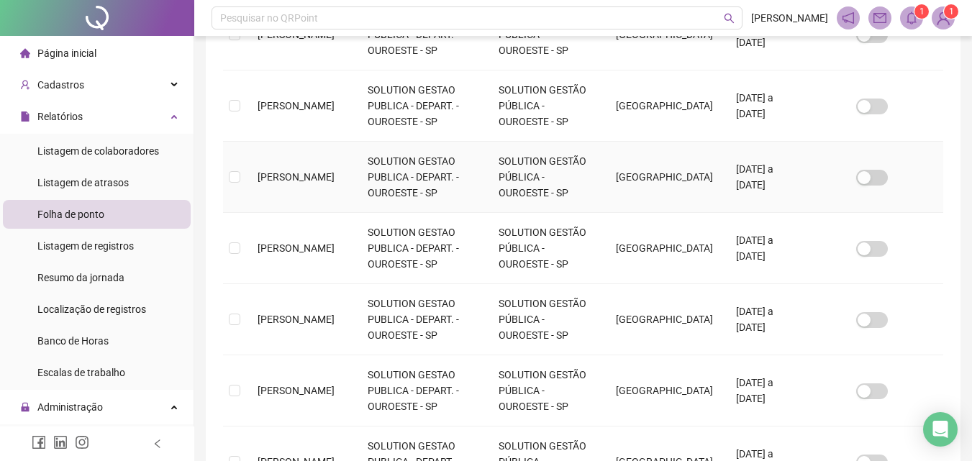
click at [245, 160] on td at bounding box center [234, 177] width 23 height 71
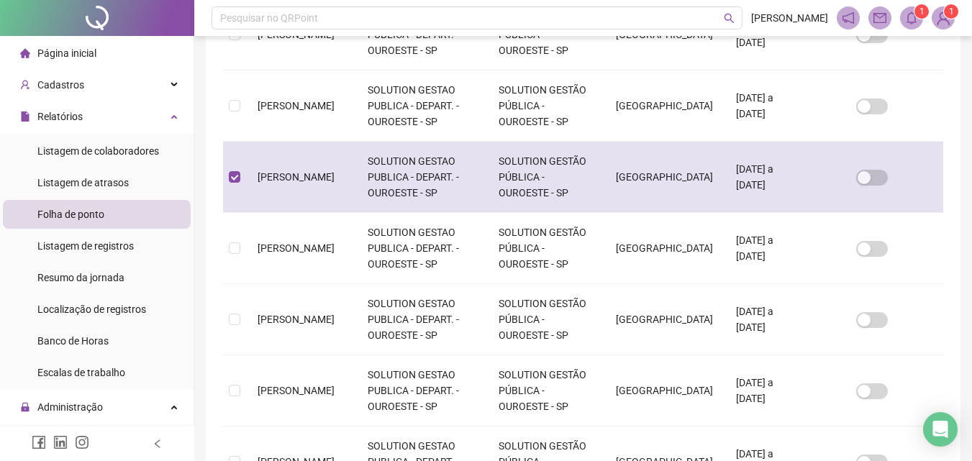
scroll to position [64, 0]
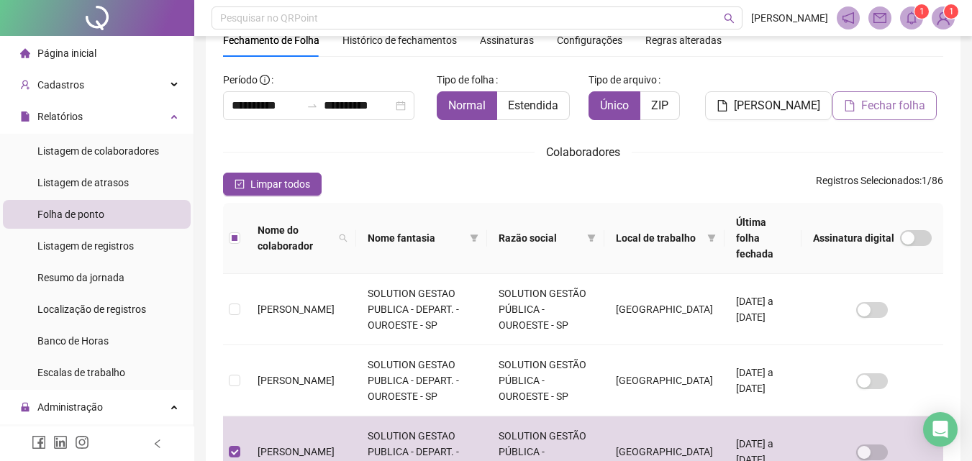
click at [902, 103] on span "Fechar folha" at bounding box center [893, 105] width 64 height 17
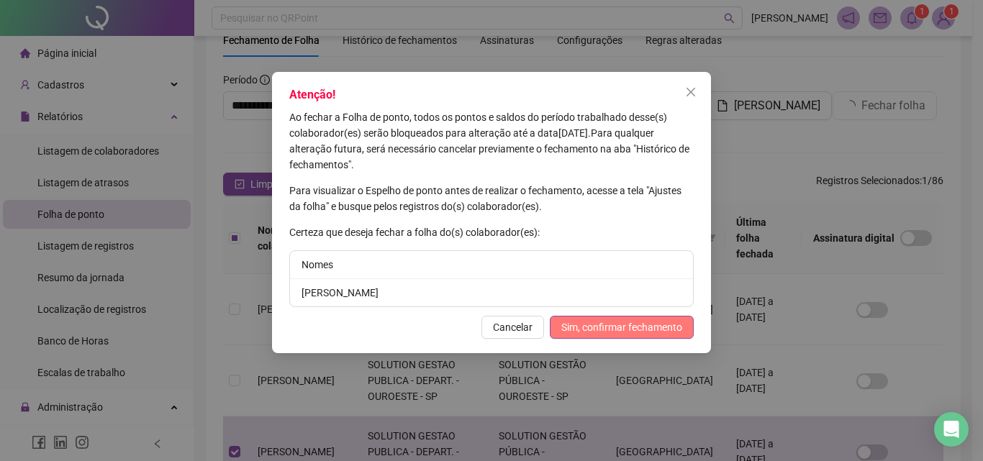
click at [589, 321] on span "Sim, confirmar fechamento" at bounding box center [621, 327] width 121 height 16
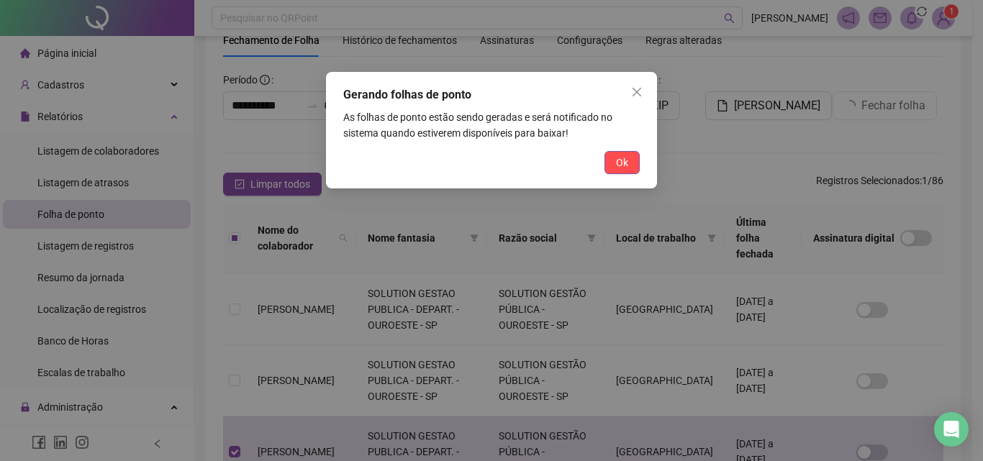
click at [624, 150] on div "Gerando folhas de ponto As folhas de ponto estão sendo geradas e será notificad…" at bounding box center [491, 130] width 331 height 117
click at [624, 167] on span "Ok" at bounding box center [622, 163] width 12 height 16
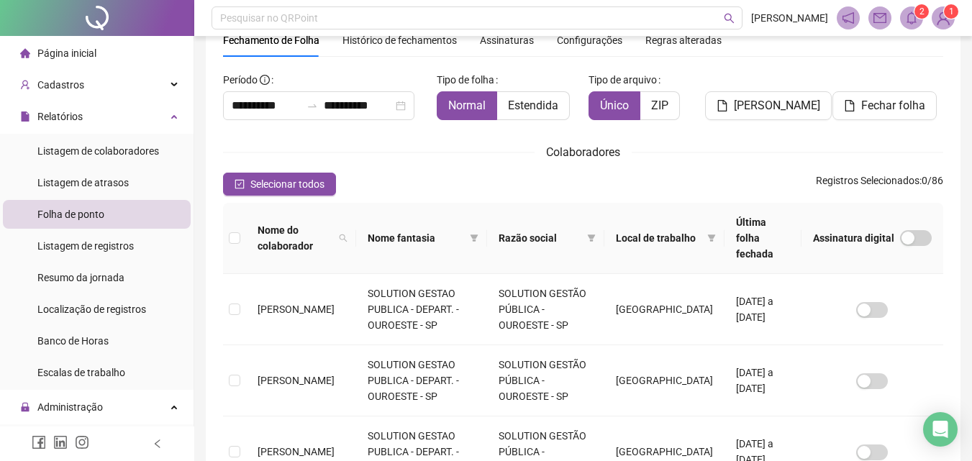
click at [909, 24] on span at bounding box center [911, 17] width 23 height 23
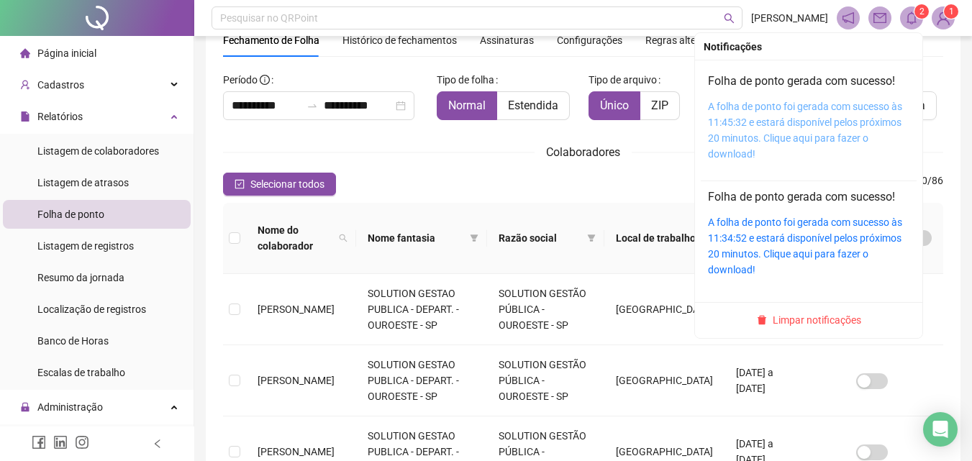
click at [807, 127] on link "A folha de ponto foi gerada com sucesso às 11:45:32 e estará disponível pelos p…" at bounding box center [805, 130] width 194 height 59
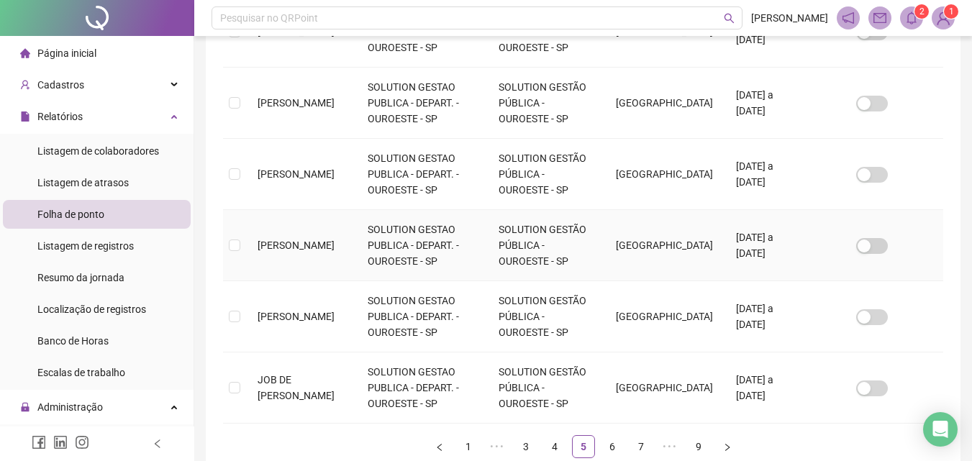
scroll to position [698, 0]
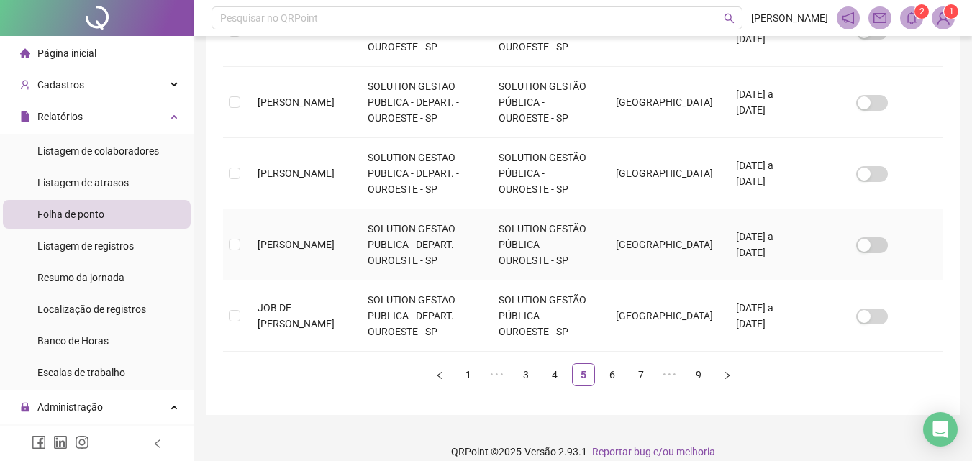
click at [229, 219] on td at bounding box center [234, 244] width 23 height 71
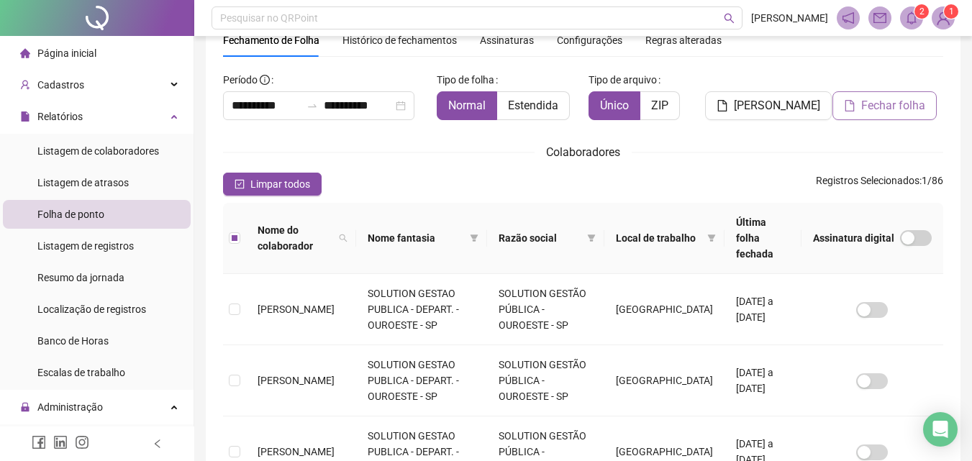
click at [886, 101] on span "Fechar folha" at bounding box center [893, 105] width 64 height 17
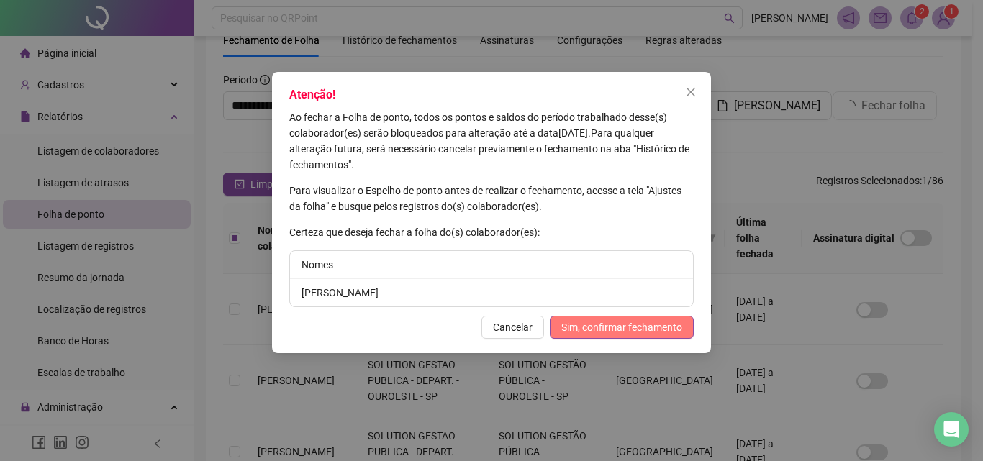
click at [657, 324] on span "Sim, confirmar fechamento" at bounding box center [621, 327] width 121 height 16
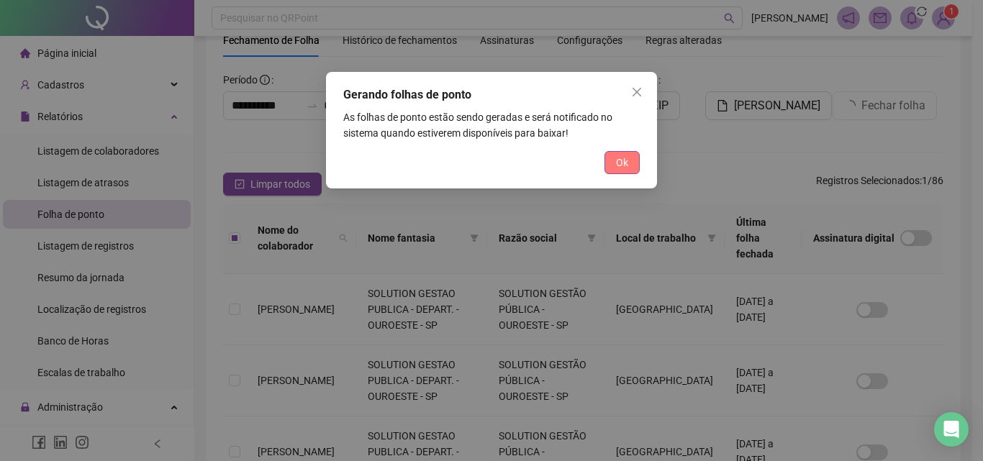
click at [629, 165] on button "Ok" at bounding box center [621, 162] width 35 height 23
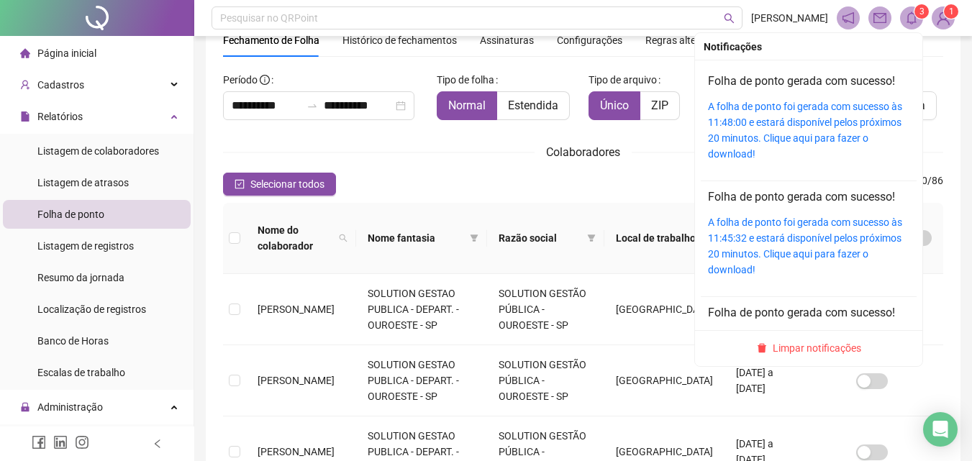
click at [914, 14] on icon "bell" at bounding box center [911, 18] width 10 height 13
click at [724, 117] on link "A folha de ponto foi gerada com sucesso às 11:48:00 e estará disponível pelos p…" at bounding box center [805, 130] width 194 height 59
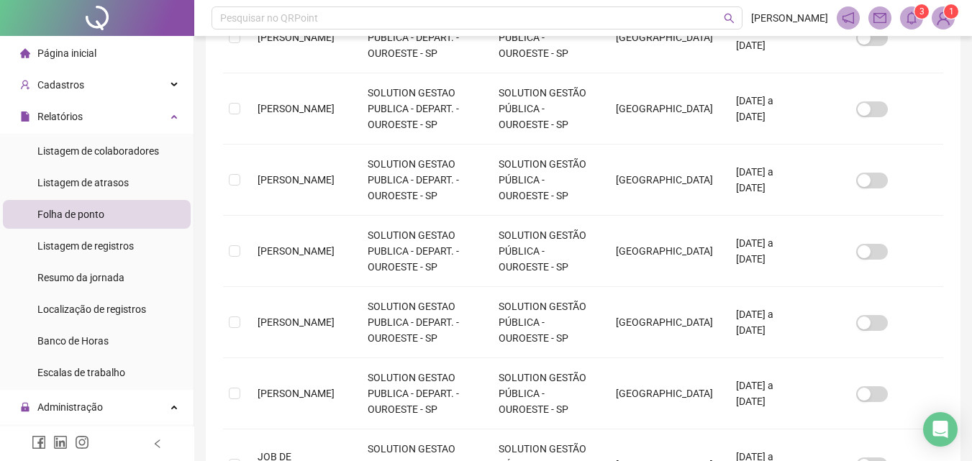
scroll to position [647, 0]
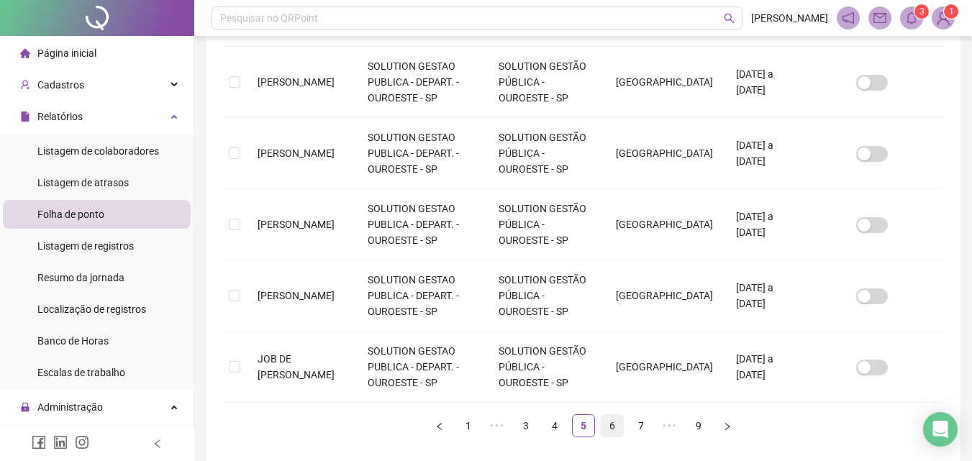
click at [614, 415] on link "6" at bounding box center [612, 426] width 22 height 22
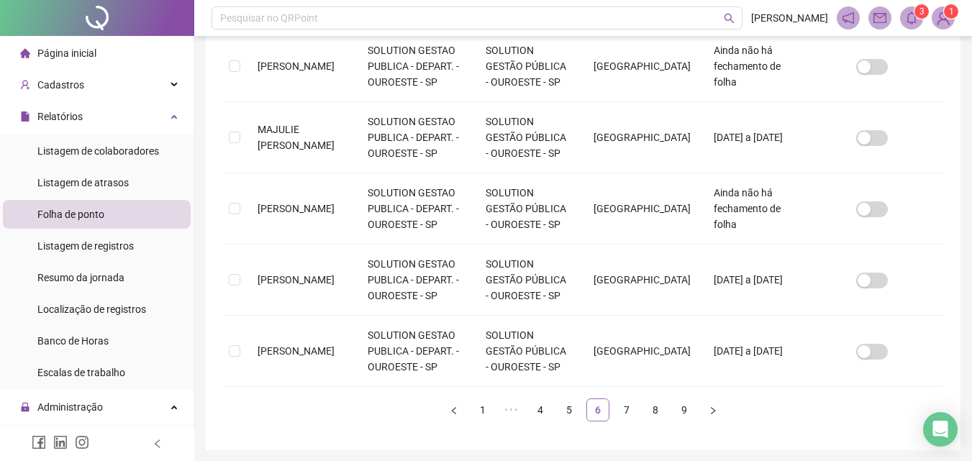
scroll to position [64, 0]
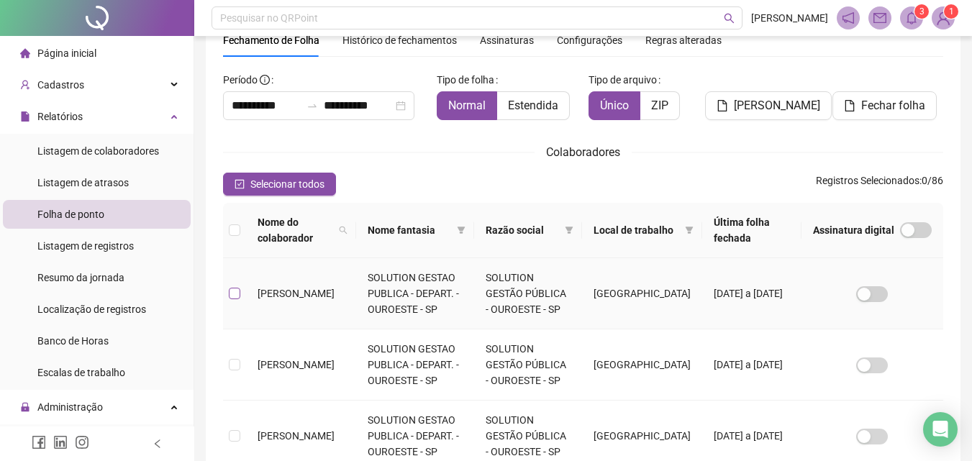
click at [235, 286] on label at bounding box center [235, 294] width 12 height 16
click at [240, 292] on td at bounding box center [234, 293] width 23 height 71
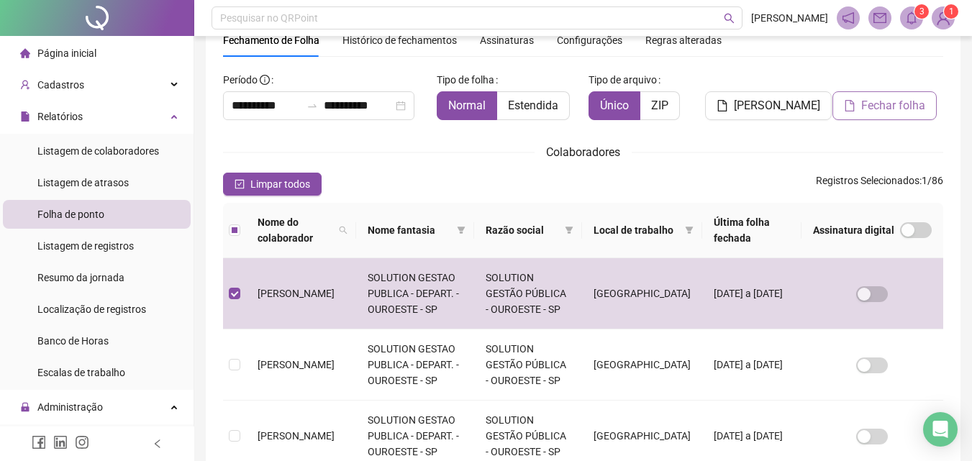
click at [910, 104] on span "Fechar folha" at bounding box center [893, 105] width 64 height 17
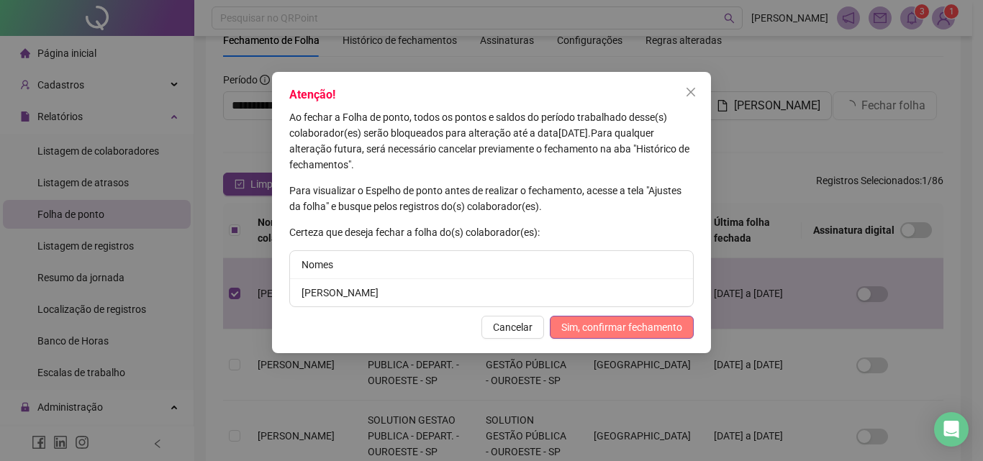
click at [587, 328] on span "Sim, confirmar fechamento" at bounding box center [621, 327] width 121 height 16
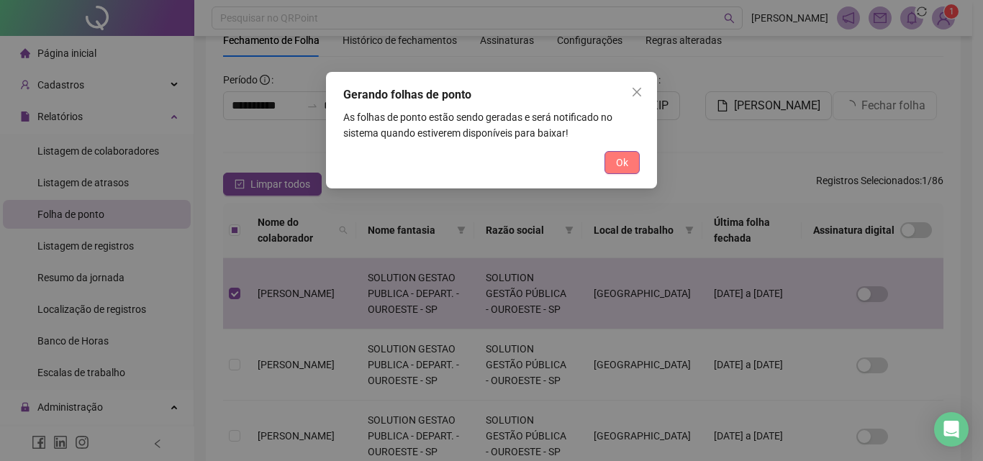
click at [624, 163] on span "Ok" at bounding box center [622, 163] width 12 height 16
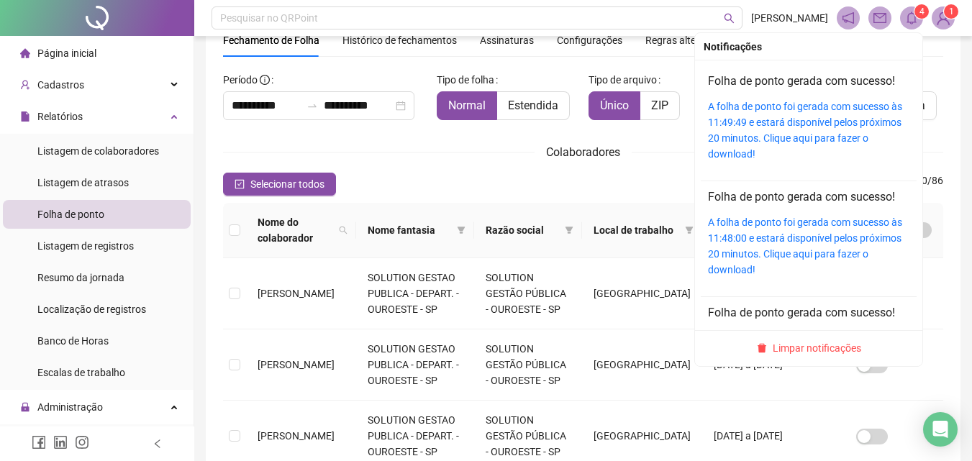
click at [906, 17] on icon "bell" at bounding box center [911, 18] width 13 height 13
click at [842, 122] on link "A folha de ponto foi gerada com sucesso às 11:49:49 e estará disponível pelos p…" at bounding box center [805, 130] width 194 height 59
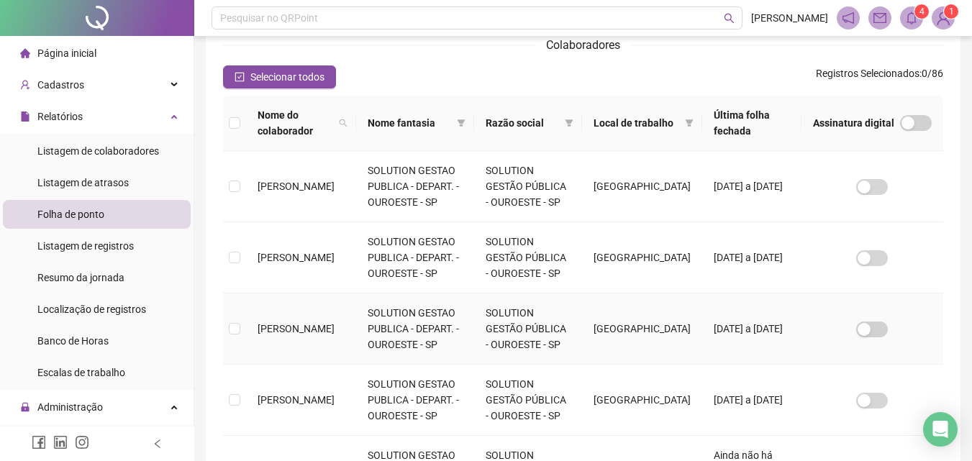
scroll to position [208, 0]
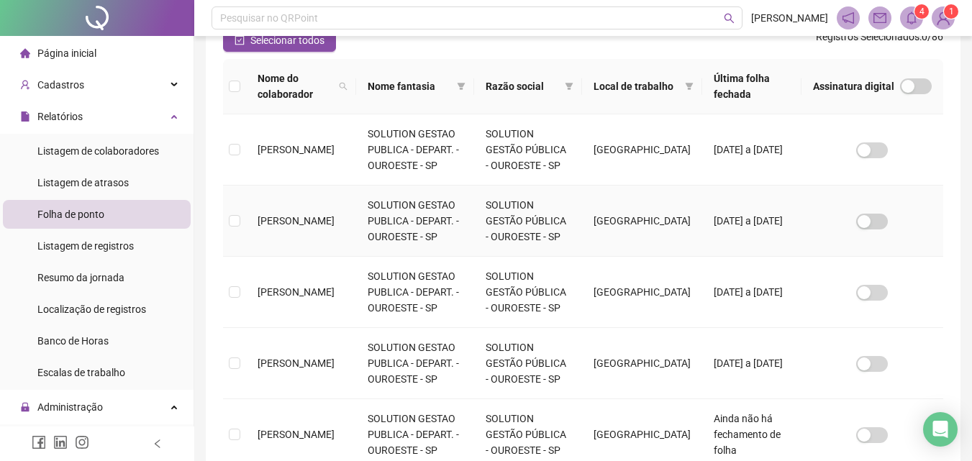
click at [235, 94] on label at bounding box center [235, 86] width 12 height 16
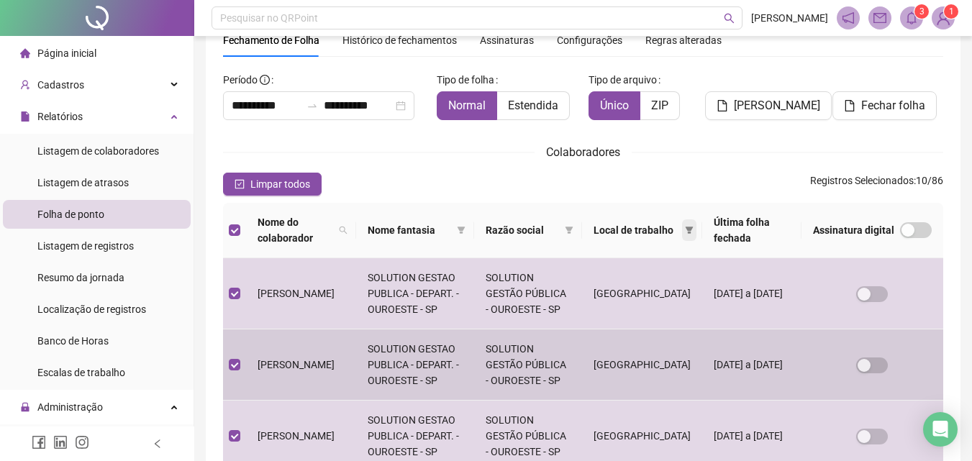
scroll to position [0, 0]
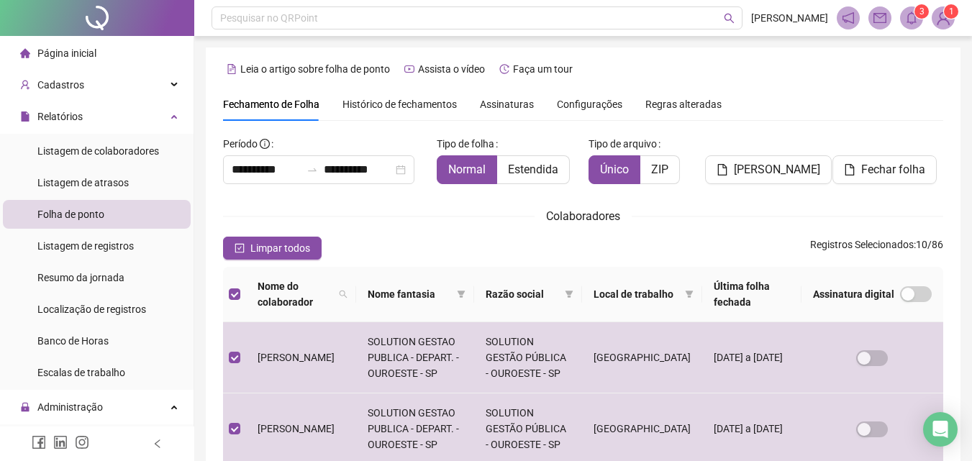
click at [248, 280] on th "Nome do colaborador" at bounding box center [301, 294] width 110 height 55
click at [263, 257] on button "Limpar todos" at bounding box center [272, 248] width 99 height 23
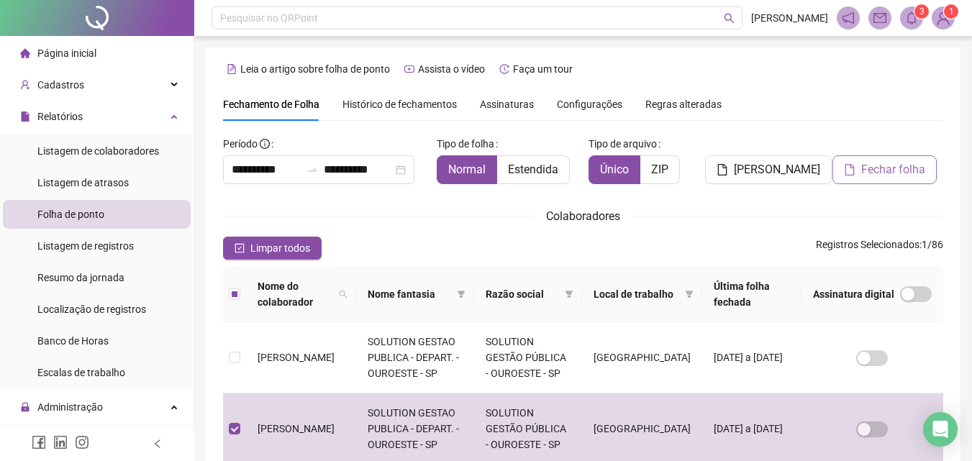
click at [889, 173] on span "Fechar folha" at bounding box center [893, 169] width 64 height 17
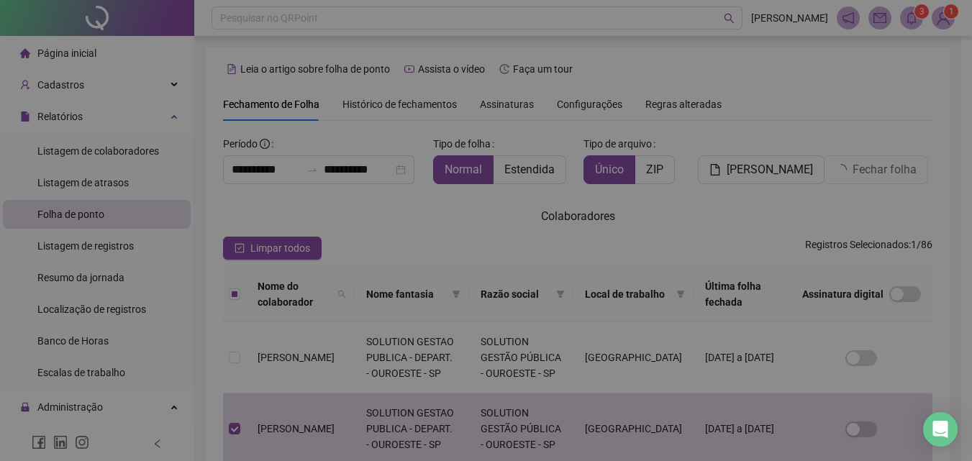
scroll to position [64, 0]
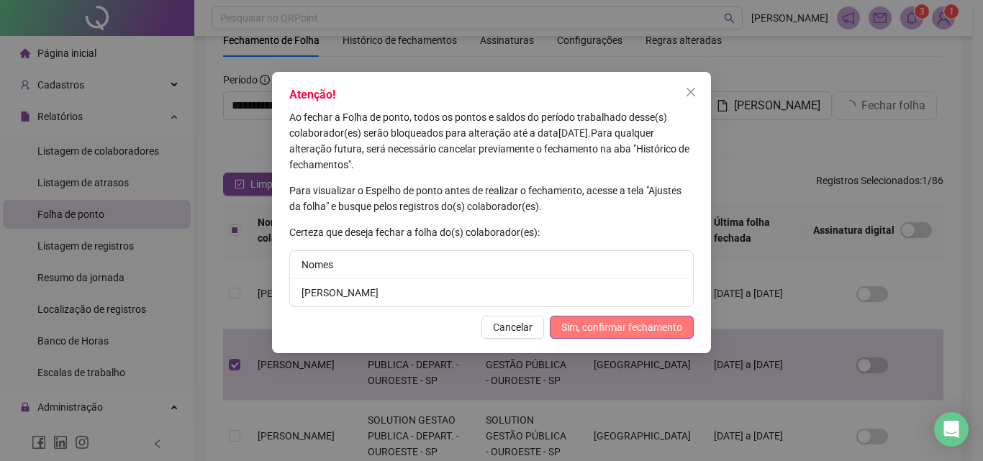
click at [629, 326] on span "Sim, confirmar fechamento" at bounding box center [621, 327] width 121 height 16
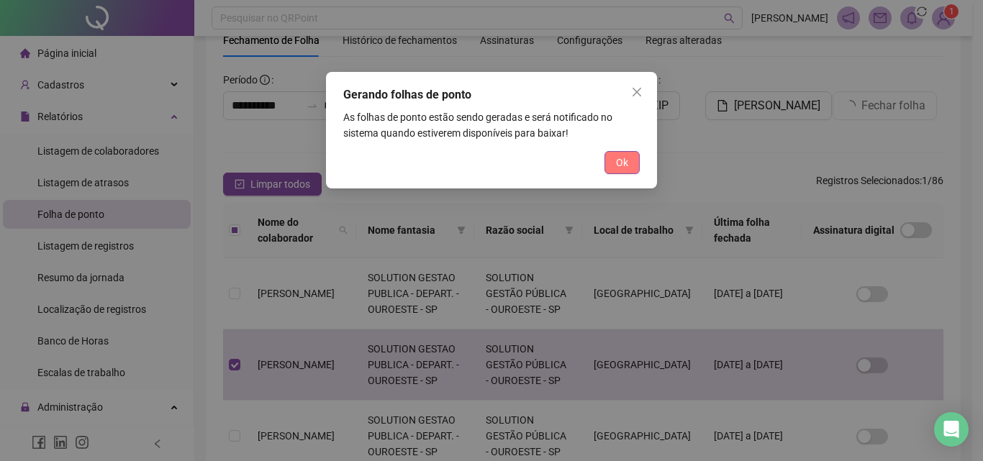
click at [625, 161] on span "Ok" at bounding box center [622, 163] width 12 height 16
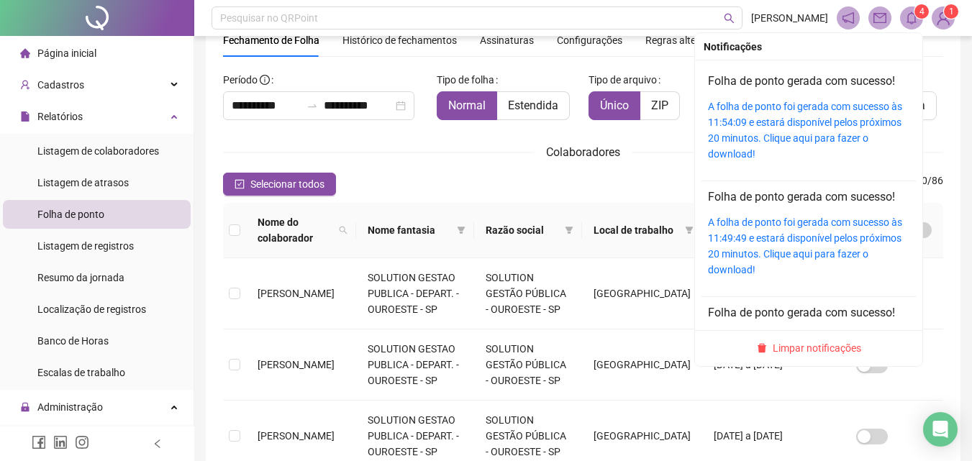
click at [924, 13] on sup "4" at bounding box center [921, 11] width 14 height 14
click at [792, 113] on div "A folha de ponto foi gerada com sucesso às 11:54:09 e estará disponível pelos p…" at bounding box center [808, 130] width 201 height 63
click at [790, 120] on link "A folha de ponto foi gerada com sucesso às 11:54:09 e estará disponível pelos p…" at bounding box center [805, 130] width 194 height 59
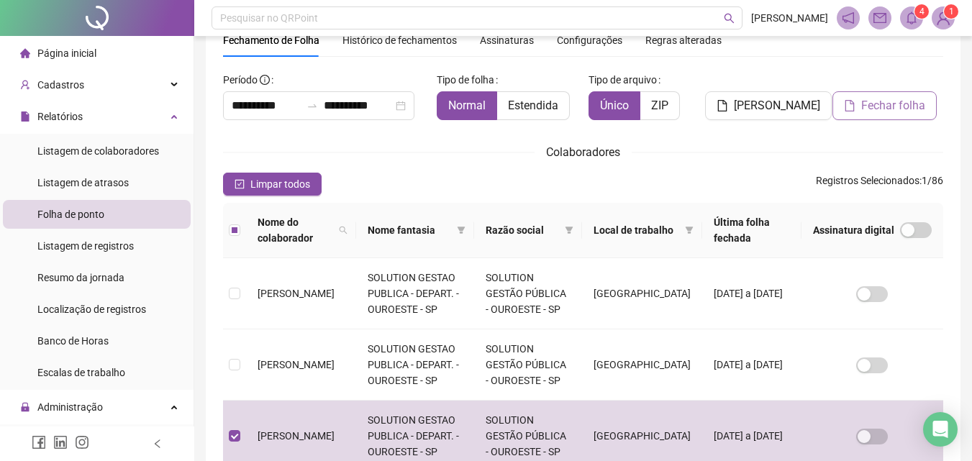
click at [870, 104] on span "Fechar folha" at bounding box center [893, 105] width 64 height 17
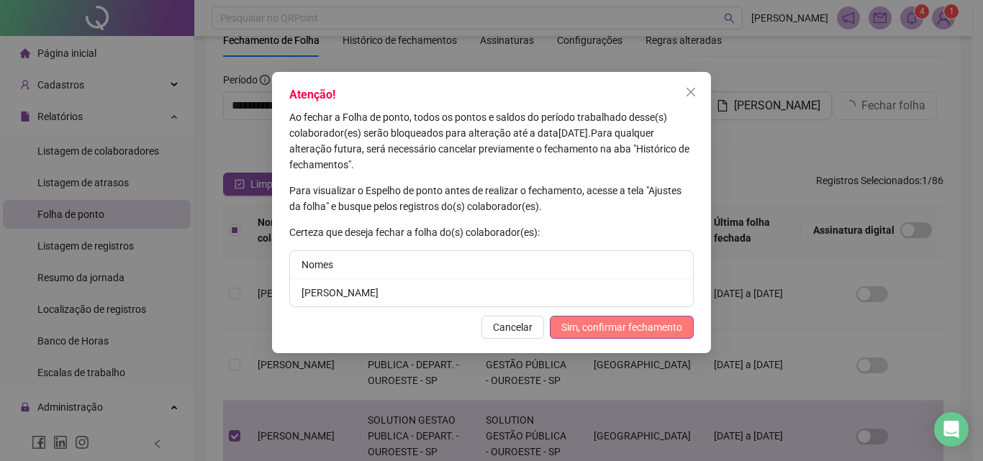
click at [655, 326] on span "Sim, confirmar fechamento" at bounding box center [621, 327] width 121 height 16
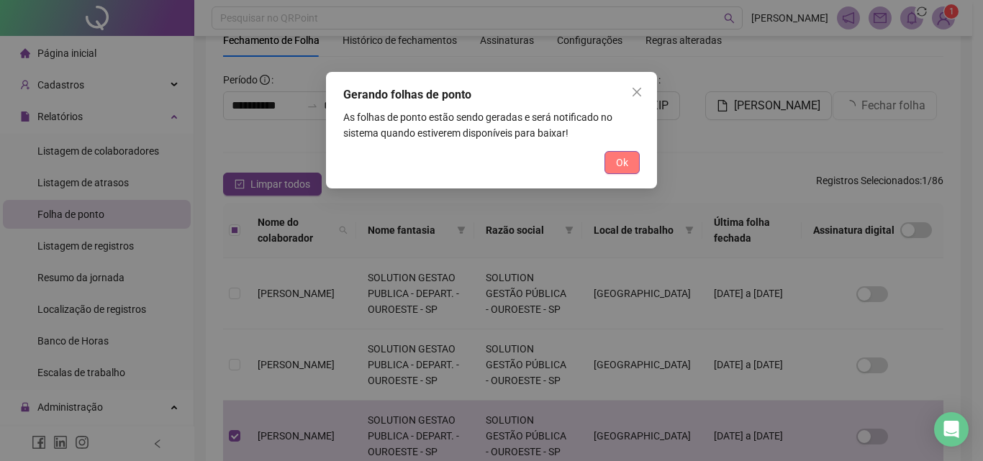
click at [619, 154] on button "Ok" at bounding box center [621, 162] width 35 height 23
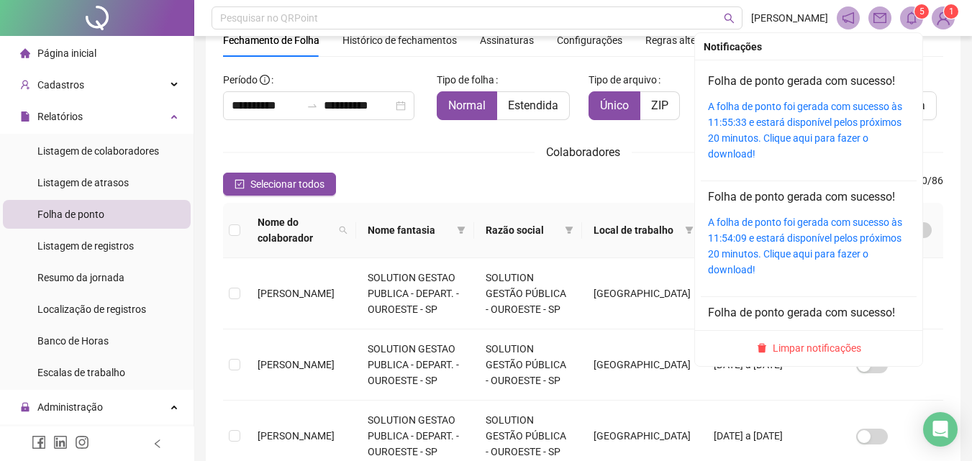
click at [735, 113] on div "A folha de ponto foi gerada com sucesso às 11:55:33 e estará disponível pelos p…" at bounding box center [808, 130] width 201 height 63
click at [761, 123] on link "A folha de ponto foi gerada com sucesso às 11:55:33 e estará disponível pelos p…" at bounding box center [805, 130] width 194 height 59
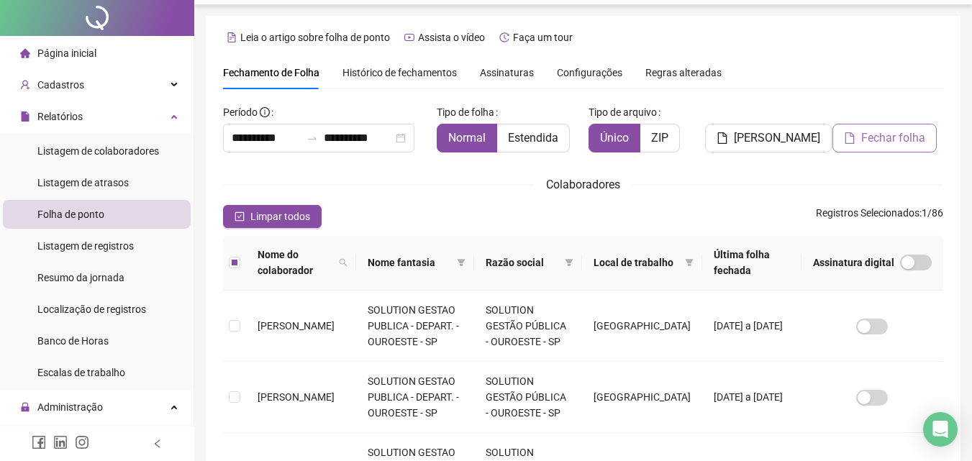
scroll to position [0, 0]
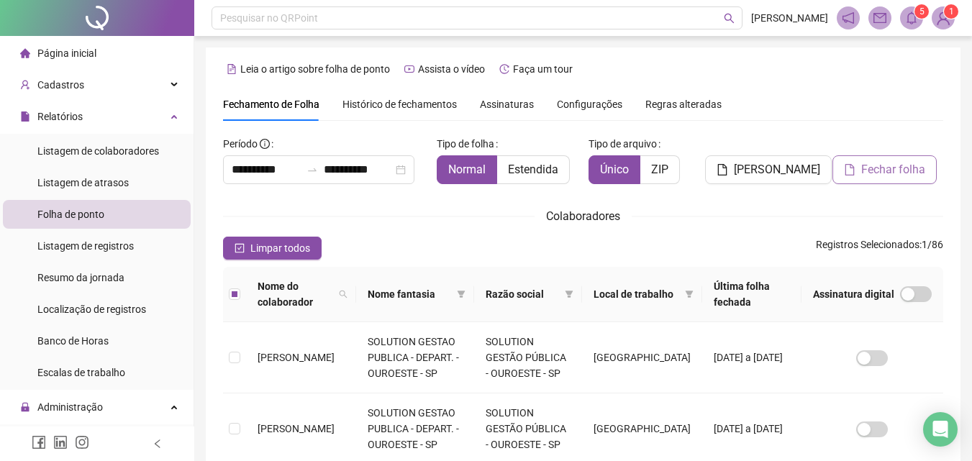
click at [909, 178] on button "Fechar folha" at bounding box center [884, 169] width 104 height 29
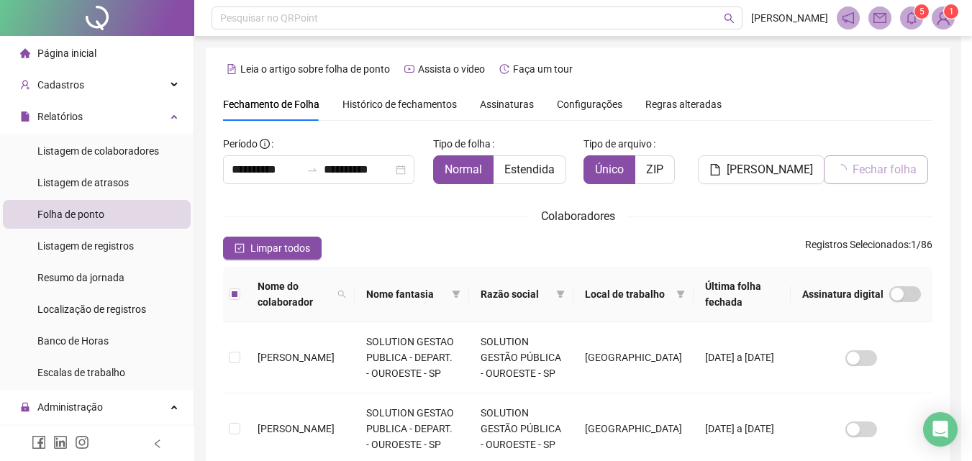
scroll to position [64, 0]
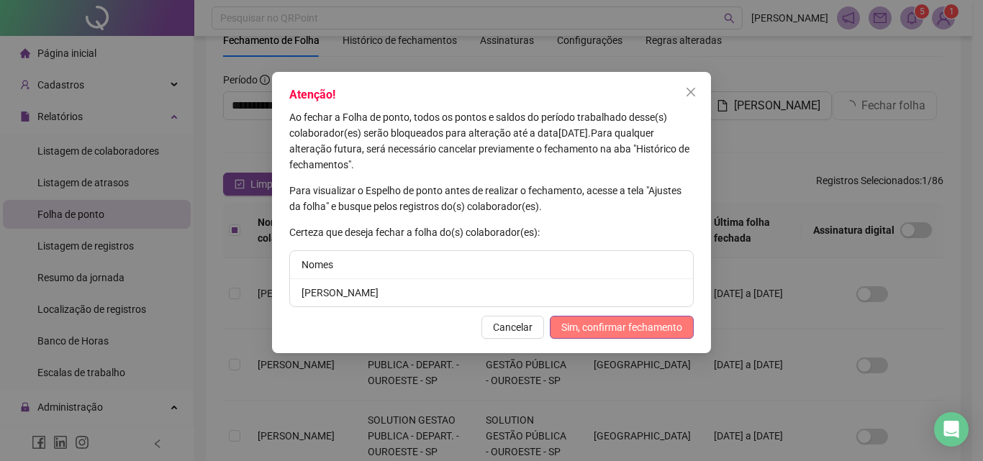
click at [652, 321] on span "Sim, confirmar fechamento" at bounding box center [621, 327] width 121 height 16
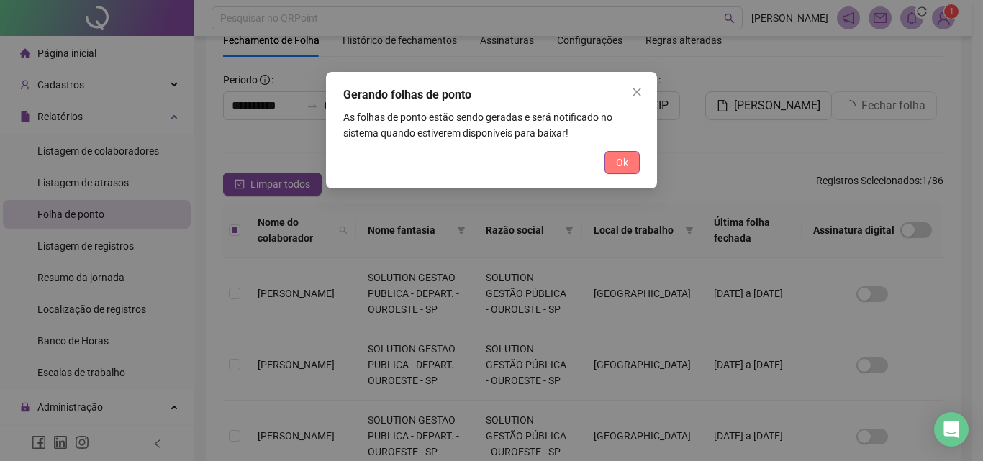
click at [625, 160] on span "Ok" at bounding box center [622, 163] width 12 height 16
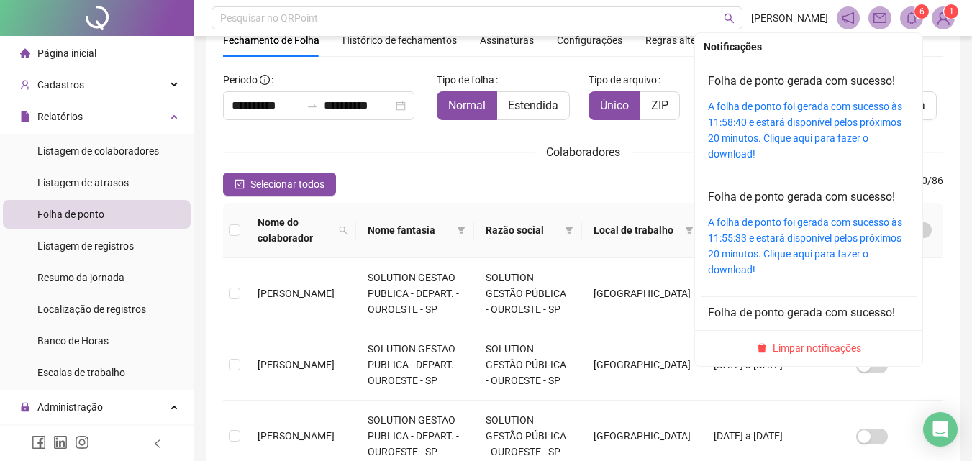
click at [916, 20] on icon "bell" at bounding box center [911, 18] width 13 height 13
click at [809, 103] on link "A folha de ponto foi gerada com sucesso às 11:58:40 e estará disponível pelos p…" at bounding box center [805, 130] width 194 height 59
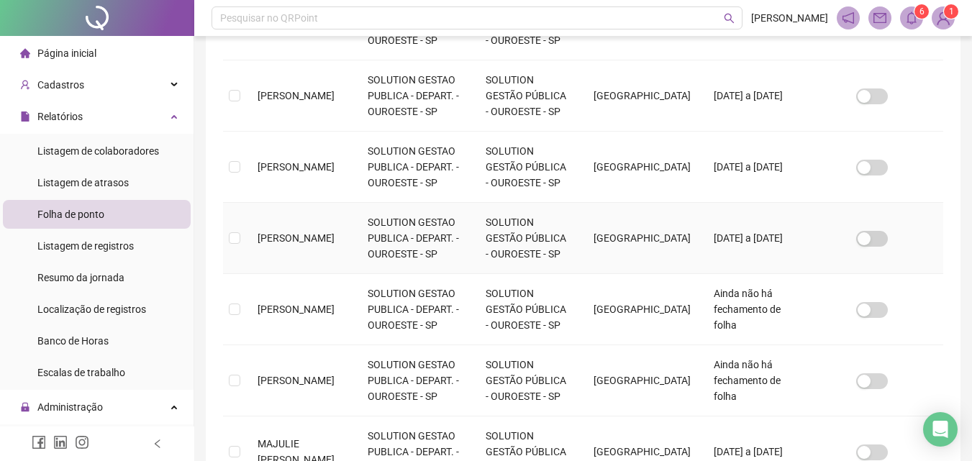
scroll to position [424, 0]
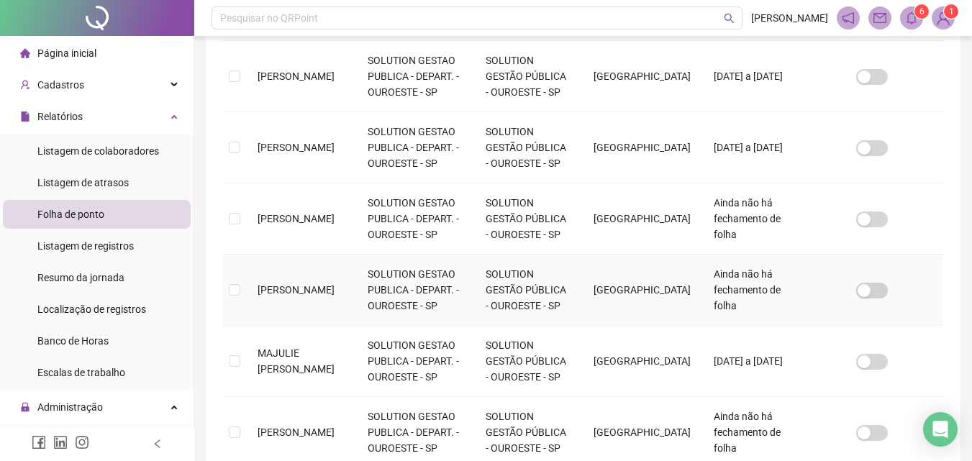
click at [239, 299] on td at bounding box center [234, 290] width 23 height 71
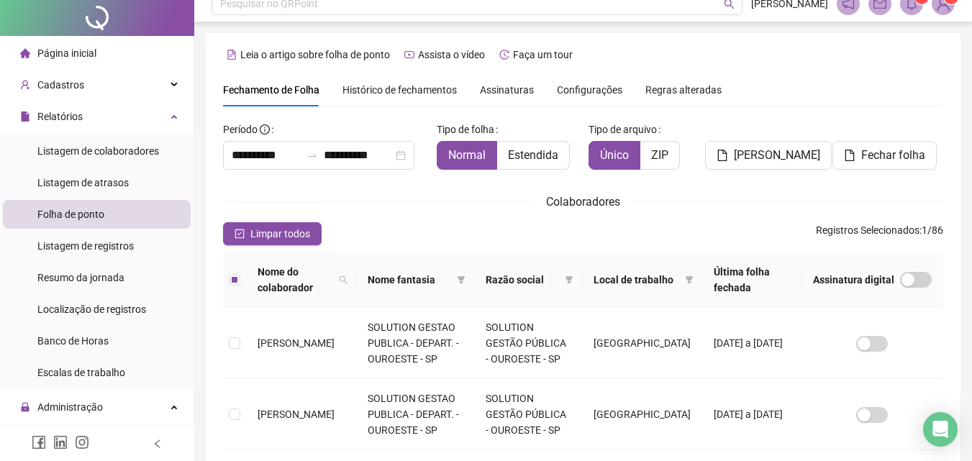
scroll to position [0, 0]
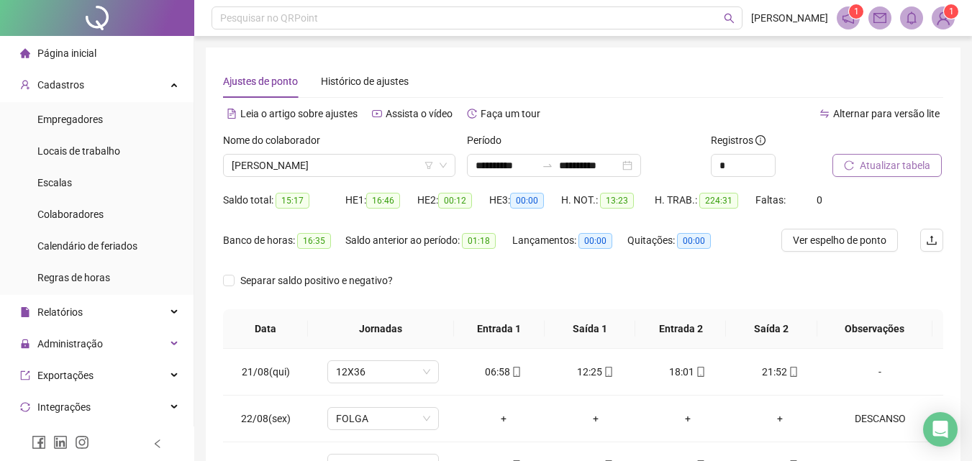
click at [883, 167] on span "Atualizar tabela" at bounding box center [895, 166] width 70 height 16
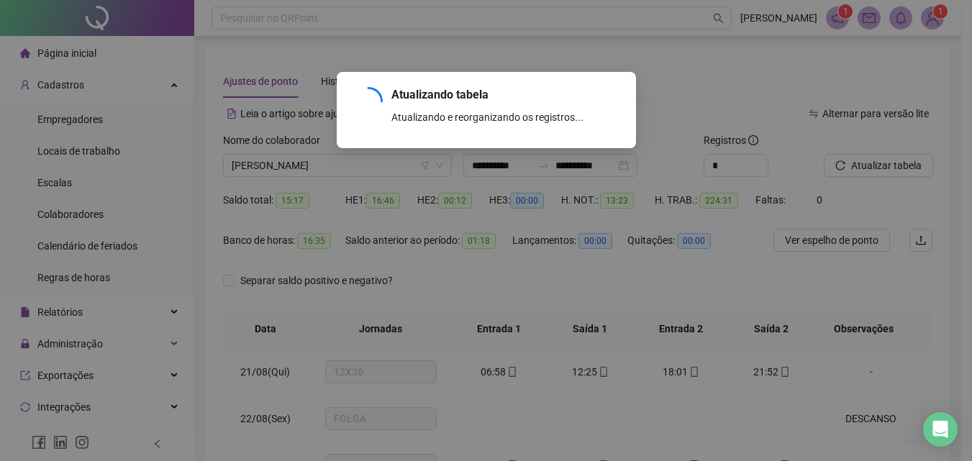
click at [867, 168] on div "Atualizando tabela Atualizando e reorganizando os registros... OK" at bounding box center [486, 230] width 972 height 461
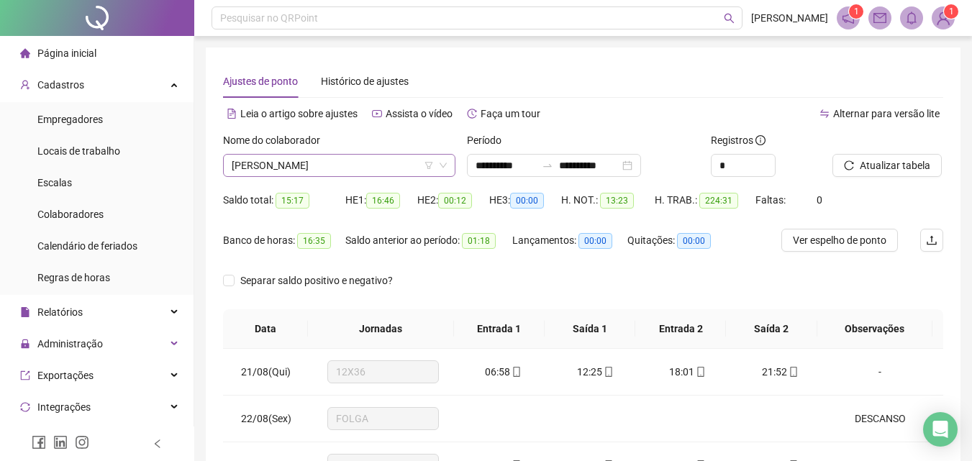
click at [358, 160] on span "[PERSON_NAME]" at bounding box center [339, 166] width 215 height 22
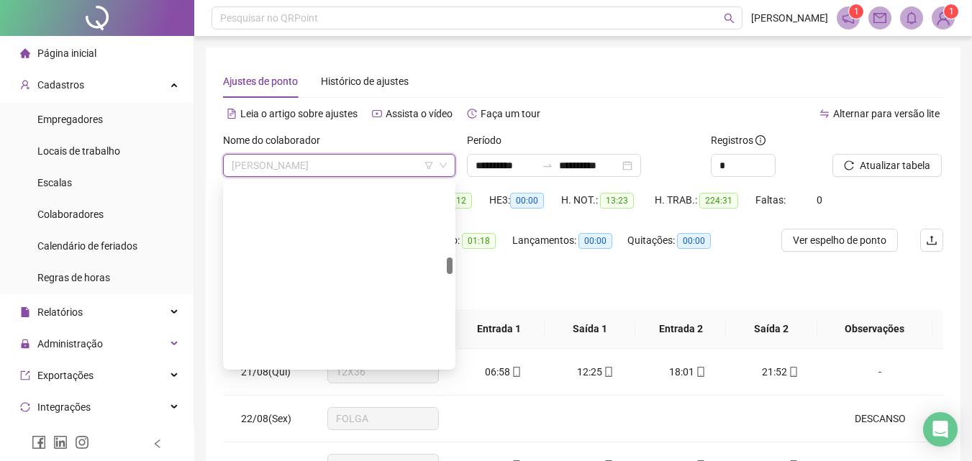
click at [360, 158] on span "[PERSON_NAME]" at bounding box center [339, 166] width 215 height 22
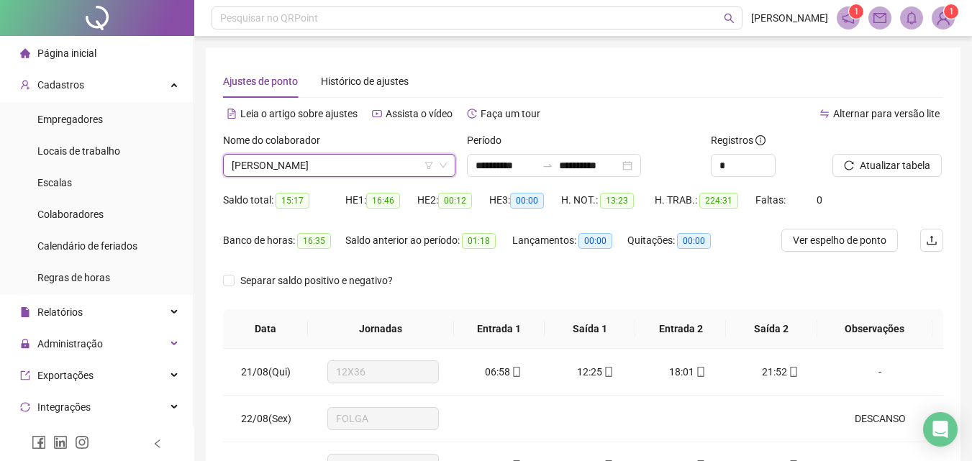
click at [363, 170] on span "[PERSON_NAME]" at bounding box center [339, 166] width 215 height 22
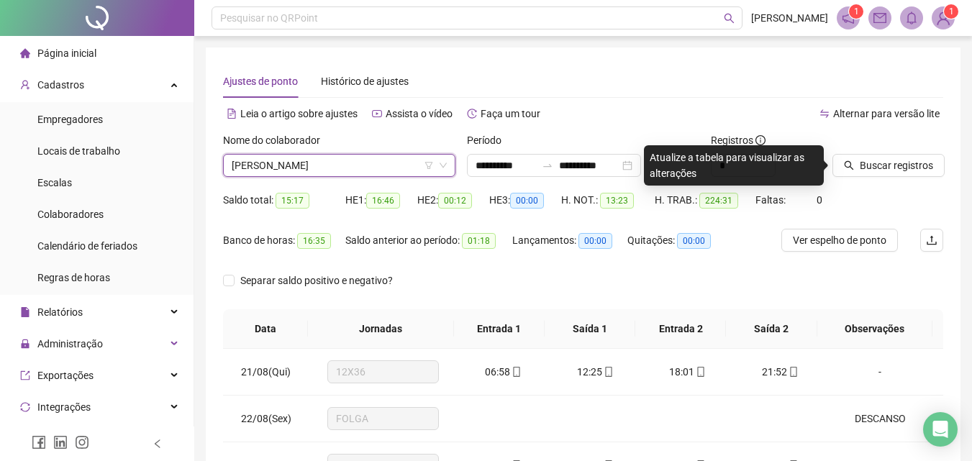
drag, startPoint x: 870, startPoint y: 156, endPoint x: 380, endPoint y: 231, distance: 495.6
click at [871, 156] on button "Buscar registros" at bounding box center [888, 165] width 112 height 23
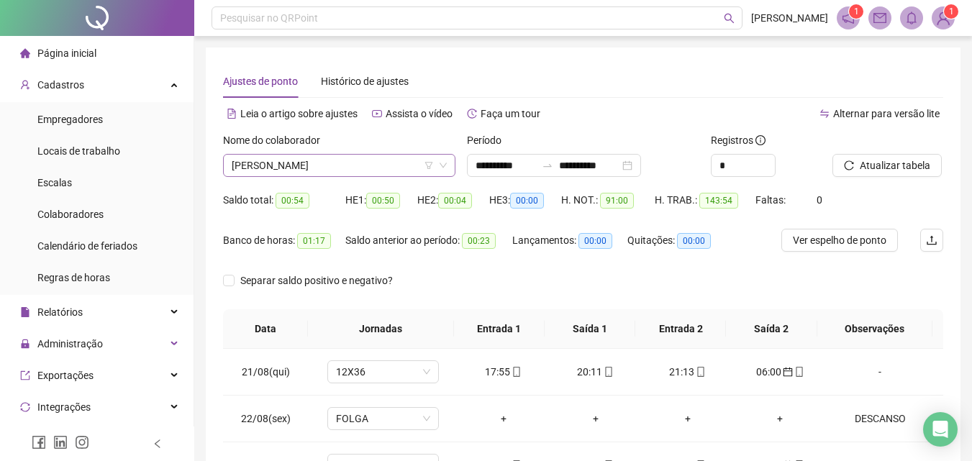
click at [337, 165] on span "[PERSON_NAME]" at bounding box center [339, 166] width 215 height 22
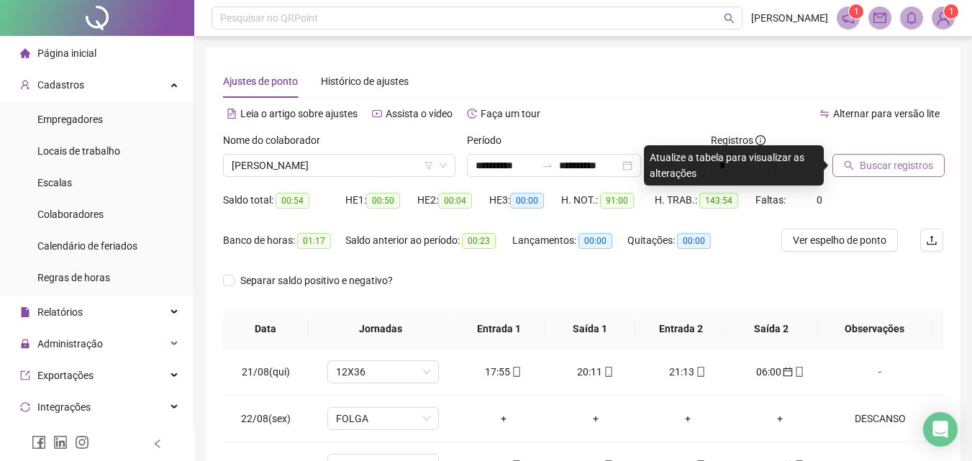
click at [919, 163] on span "Buscar registros" at bounding box center [896, 166] width 73 height 16
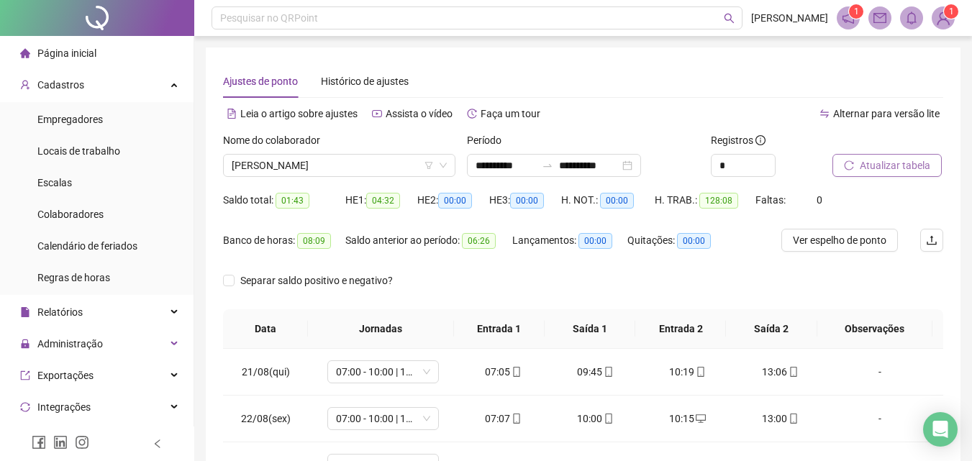
click at [891, 160] on span "Atualizar tabela" at bounding box center [895, 166] width 70 height 16
click at [862, 164] on span "Atualizar tabela" at bounding box center [895, 166] width 70 height 16
click at [365, 157] on span "[PERSON_NAME]" at bounding box center [339, 166] width 215 height 22
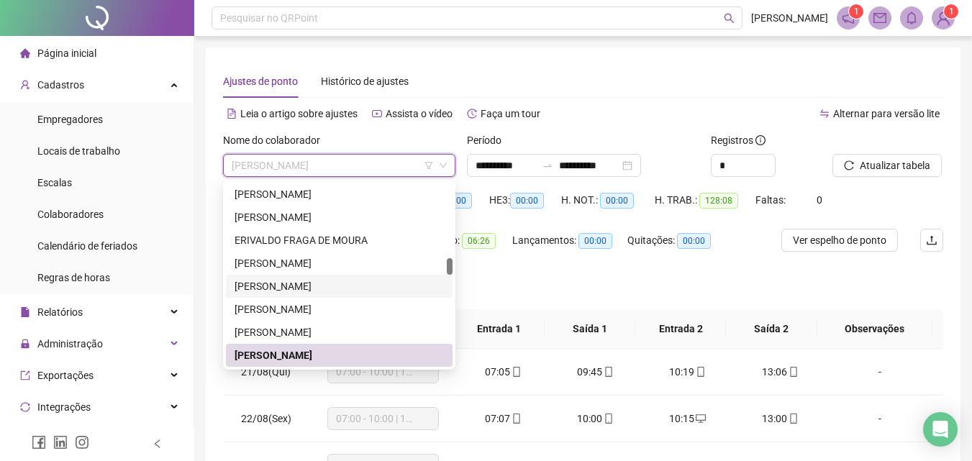
scroll to position [878, 0]
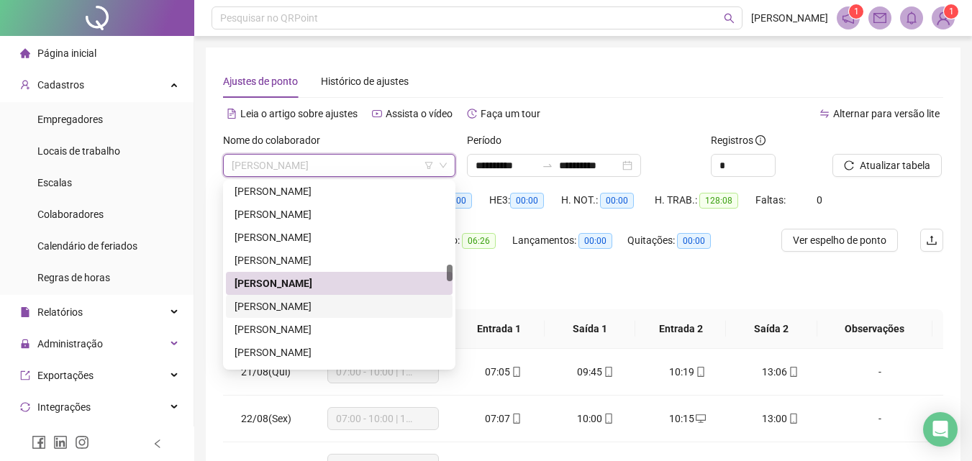
click at [279, 295] on div "[PERSON_NAME]" at bounding box center [339, 306] width 227 height 23
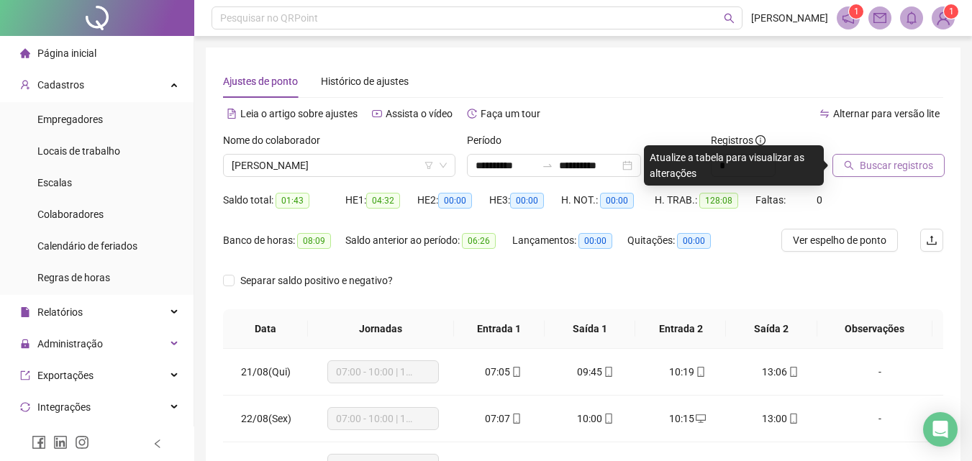
click at [884, 159] on span "Buscar registros" at bounding box center [896, 166] width 73 height 16
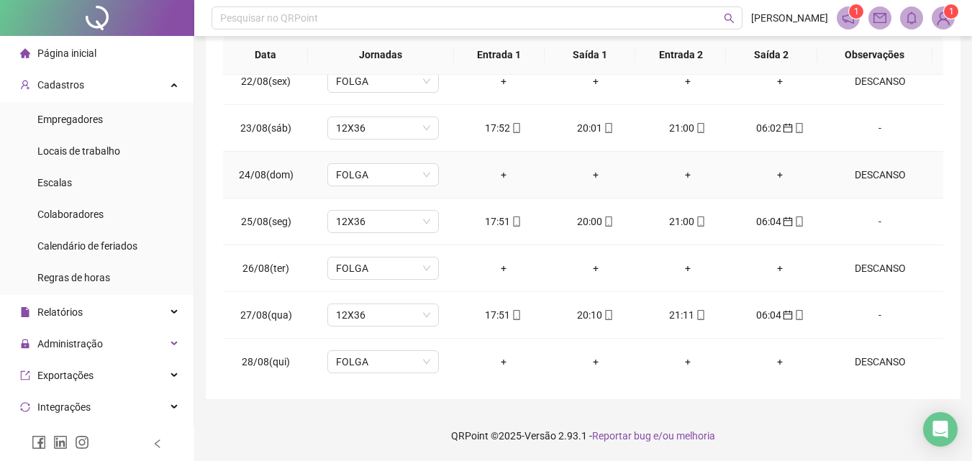
scroll to position [0, 0]
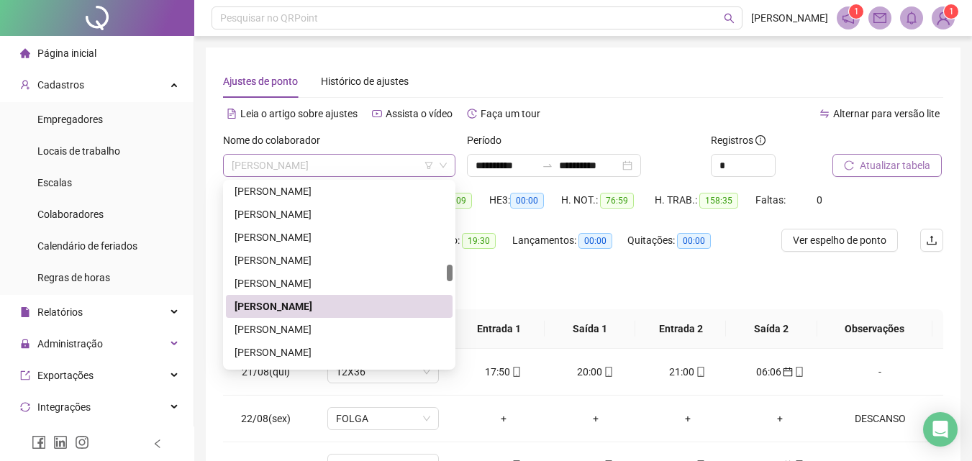
click at [327, 165] on span "[PERSON_NAME]" at bounding box center [339, 166] width 215 height 22
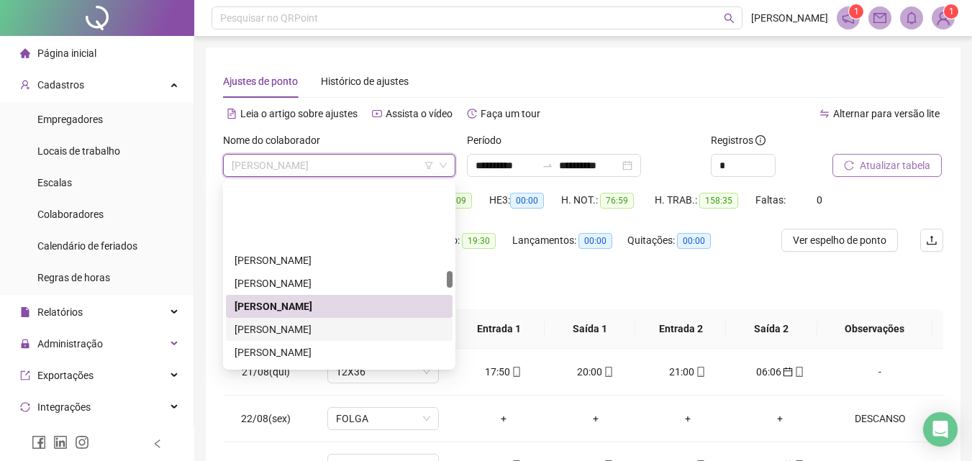
click at [291, 368] on div "[PERSON_NAME]" at bounding box center [339, 376] width 209 height 16
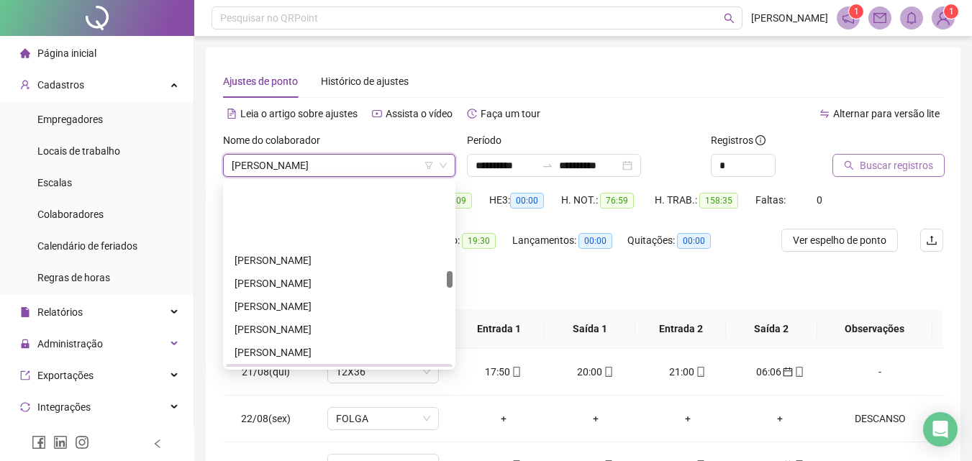
scroll to position [950, 0]
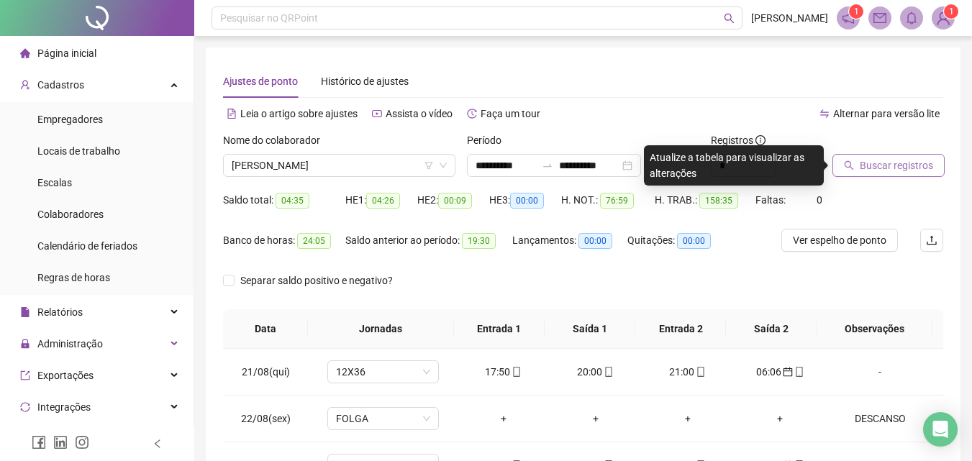
click at [893, 163] on span "Buscar registros" at bounding box center [896, 166] width 73 height 16
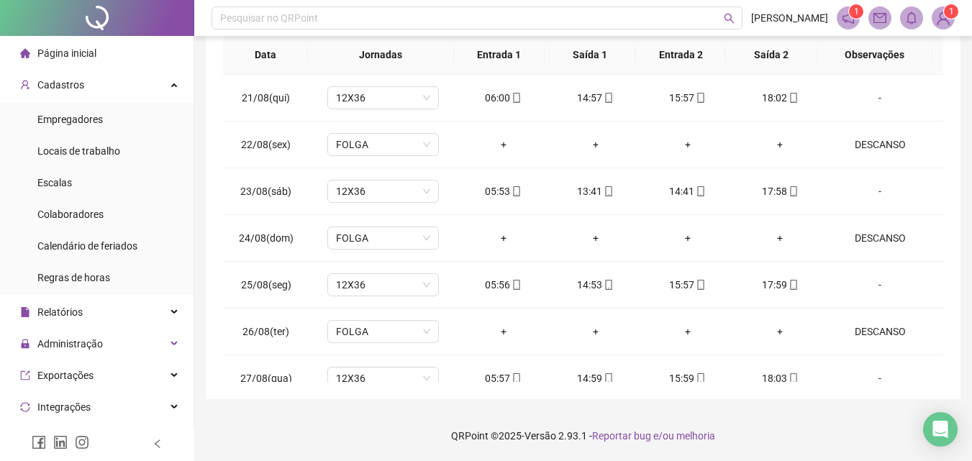
scroll to position [0, 0]
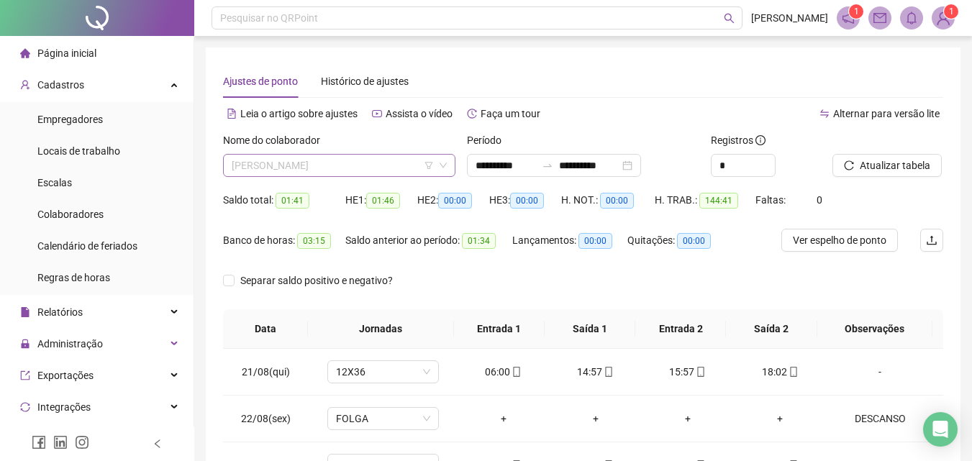
click at [373, 162] on span "[PERSON_NAME]" at bounding box center [339, 166] width 215 height 22
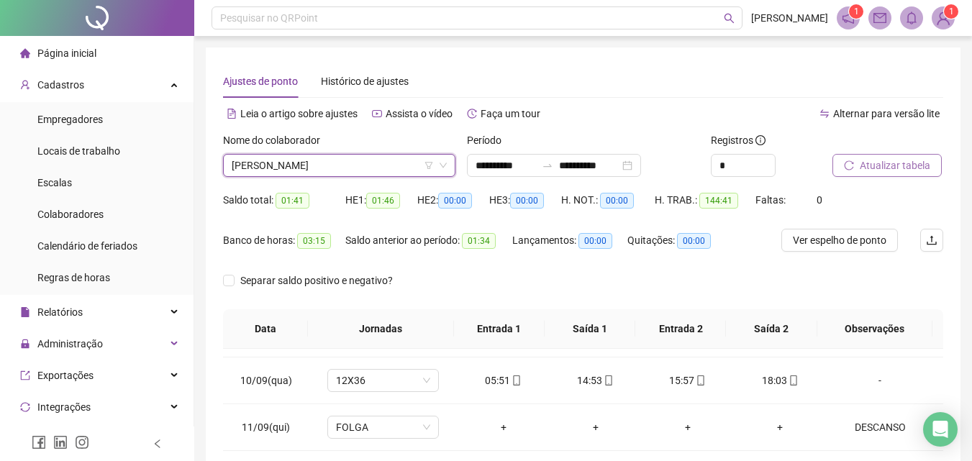
click at [909, 170] on span "Atualizar tabela" at bounding box center [895, 166] width 70 height 16
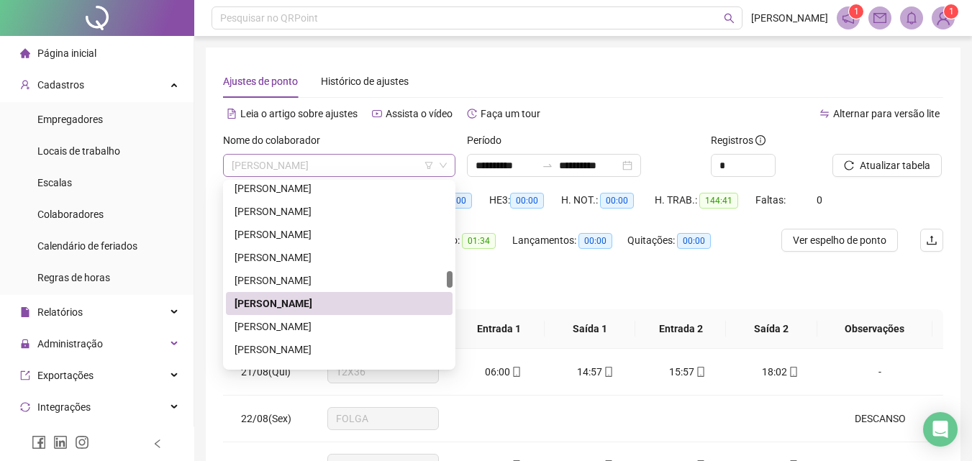
click at [341, 160] on span "[PERSON_NAME]" at bounding box center [339, 166] width 215 height 22
click at [276, 330] on div "[PERSON_NAME]" at bounding box center [339, 327] width 209 height 16
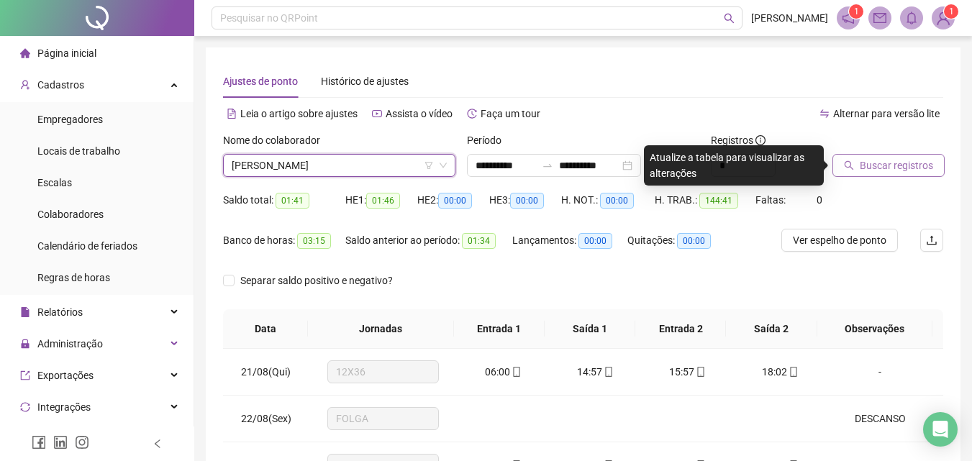
click at [901, 156] on button "Buscar registros" at bounding box center [888, 165] width 112 height 23
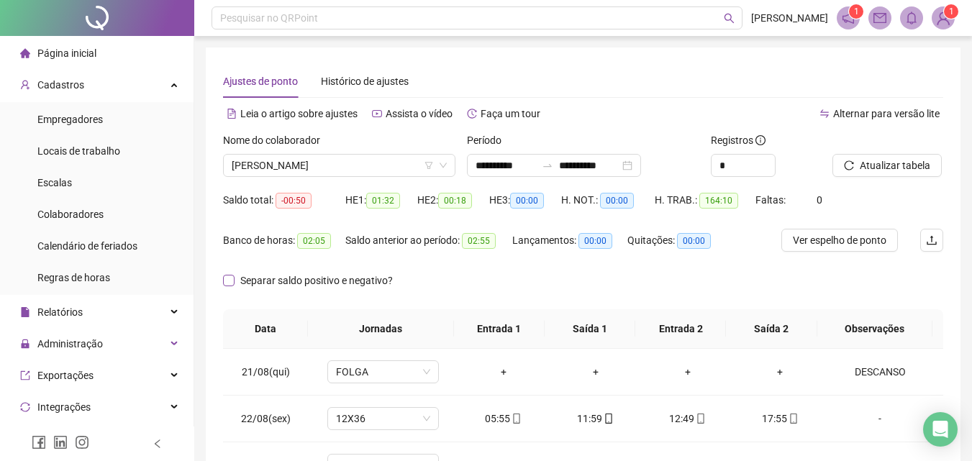
click at [242, 276] on span "Separar saldo positivo e negativo?" at bounding box center [317, 281] width 164 height 16
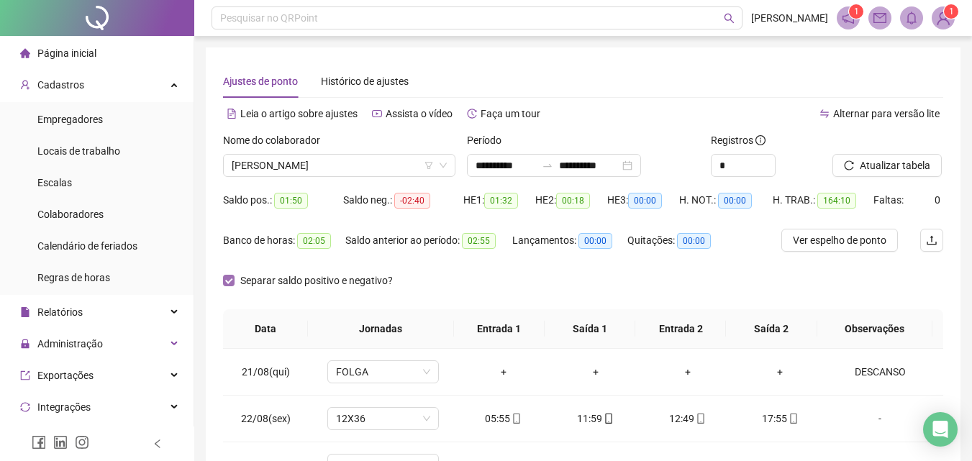
click at [242, 276] on span "Separar saldo positivo e negativo?" at bounding box center [317, 281] width 164 height 16
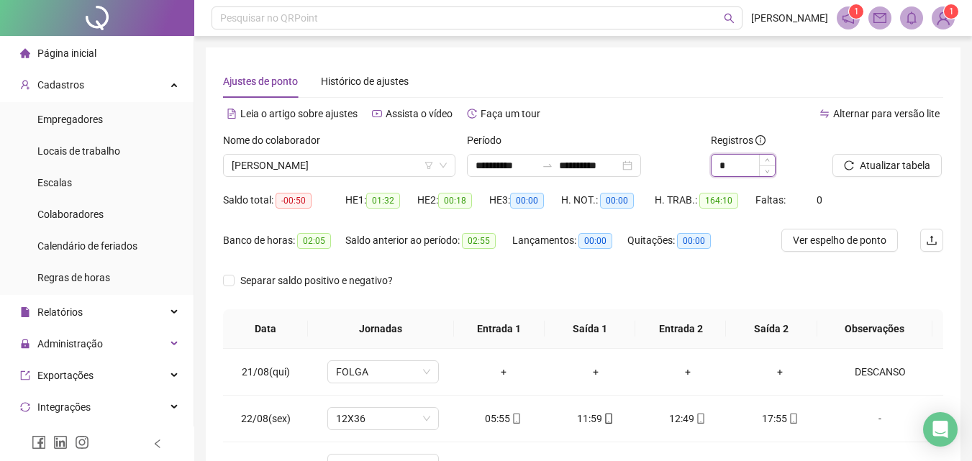
click at [727, 165] on input "*" at bounding box center [742, 166] width 63 height 22
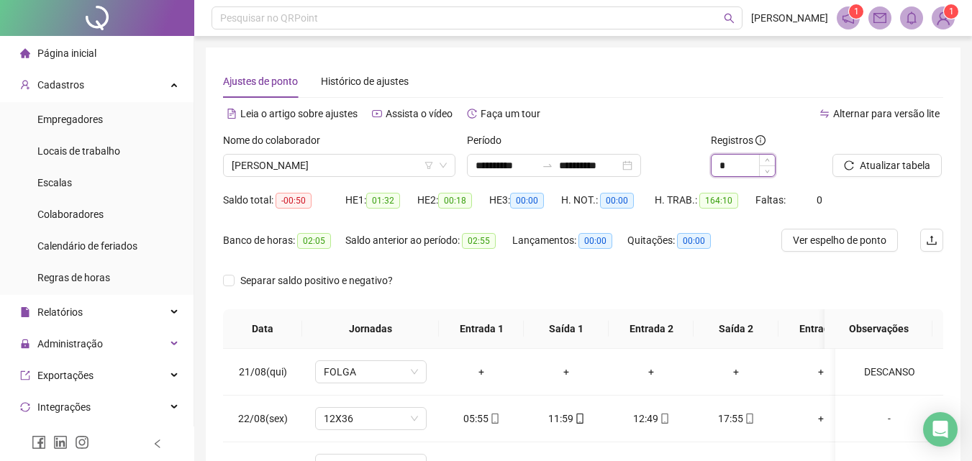
type input "*"
click at [904, 164] on span "Atualizar tabela" at bounding box center [895, 166] width 70 height 16
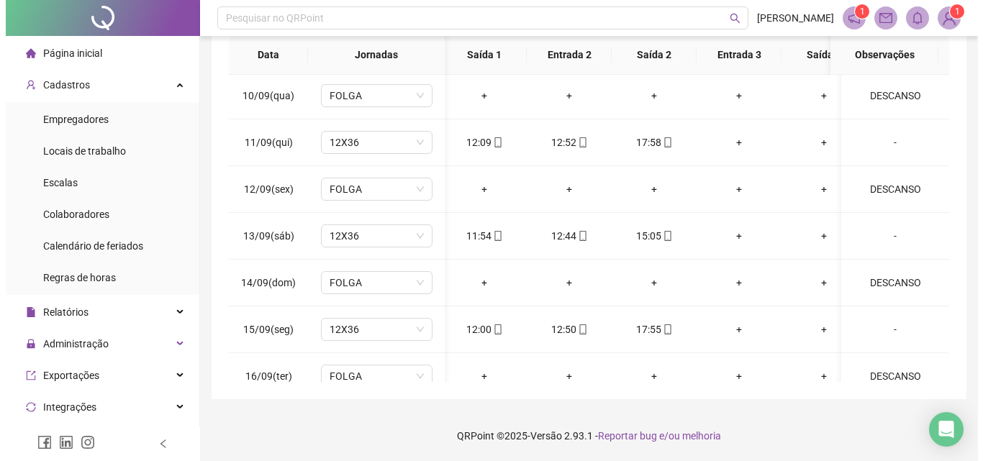
scroll to position [0, 124]
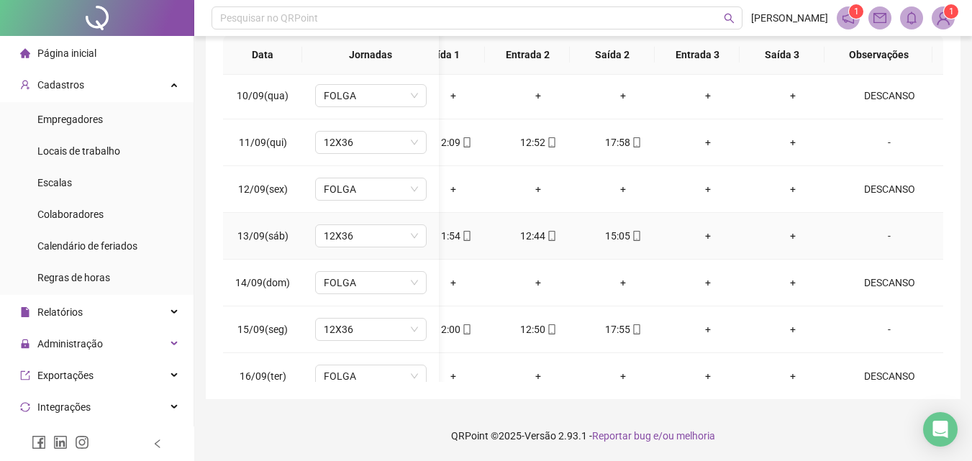
click at [885, 235] on div "-" at bounding box center [889, 236] width 85 height 16
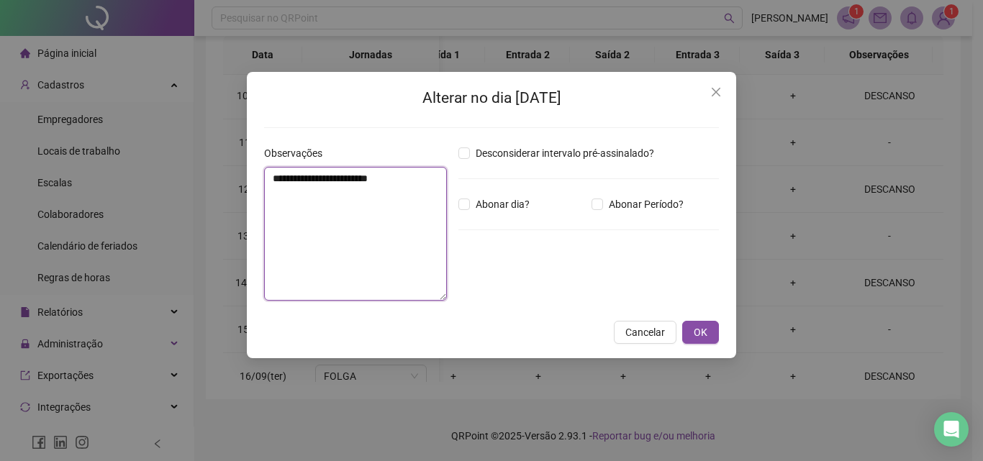
click at [340, 222] on textarea "**********" at bounding box center [355, 234] width 183 height 134
type textarea "**********"
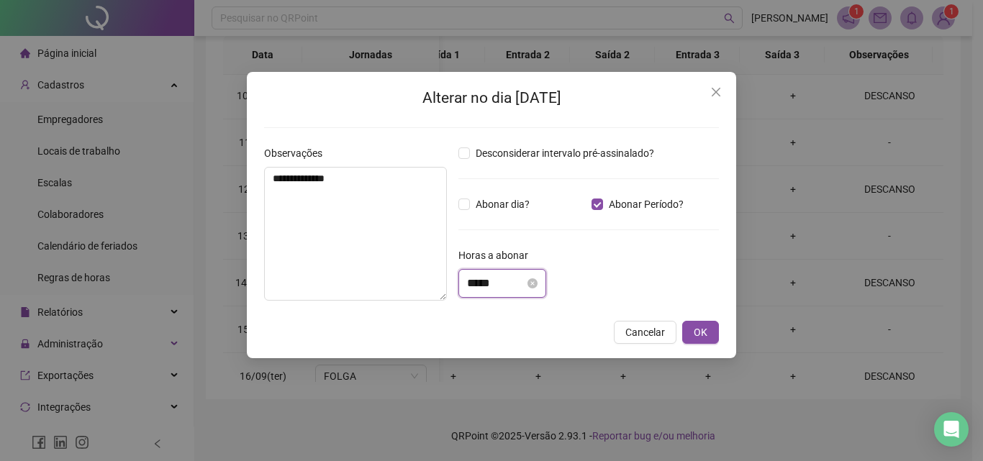
click at [478, 286] on input "*****" at bounding box center [496, 283] width 58 height 17
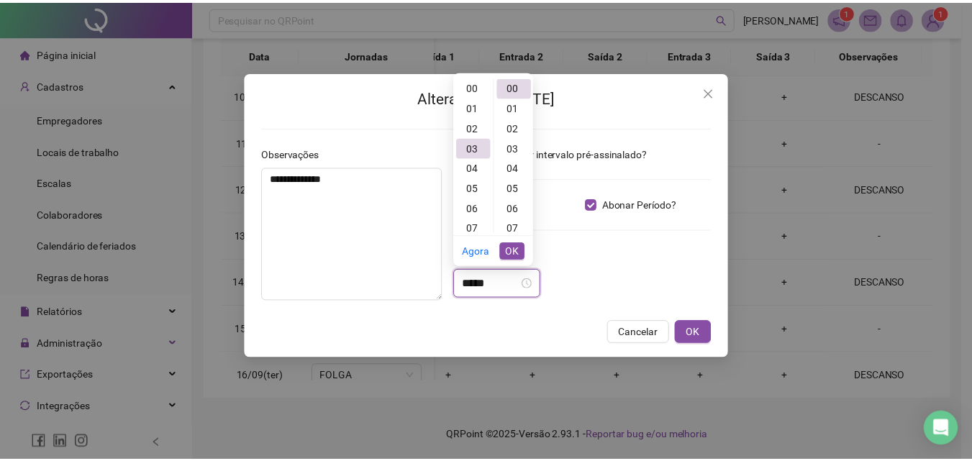
scroll to position [60, 0]
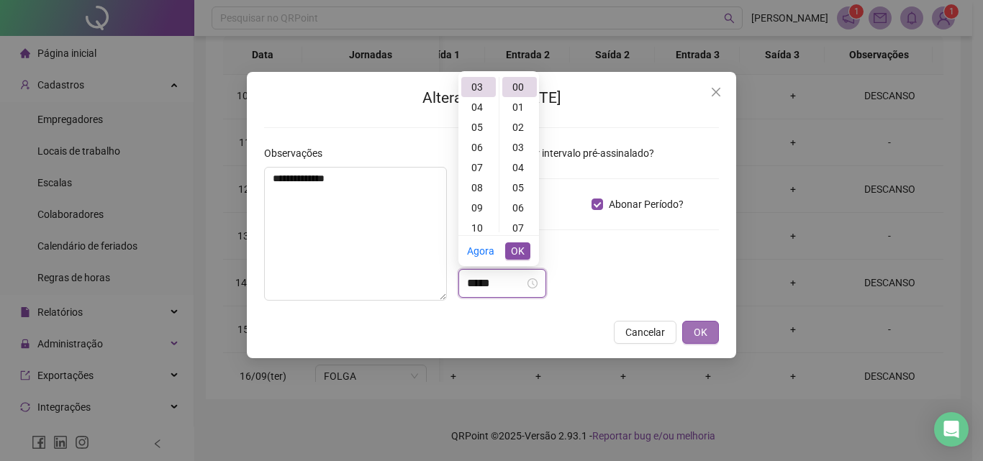
type input "*****"
click at [698, 333] on span "OK" at bounding box center [700, 332] width 14 height 16
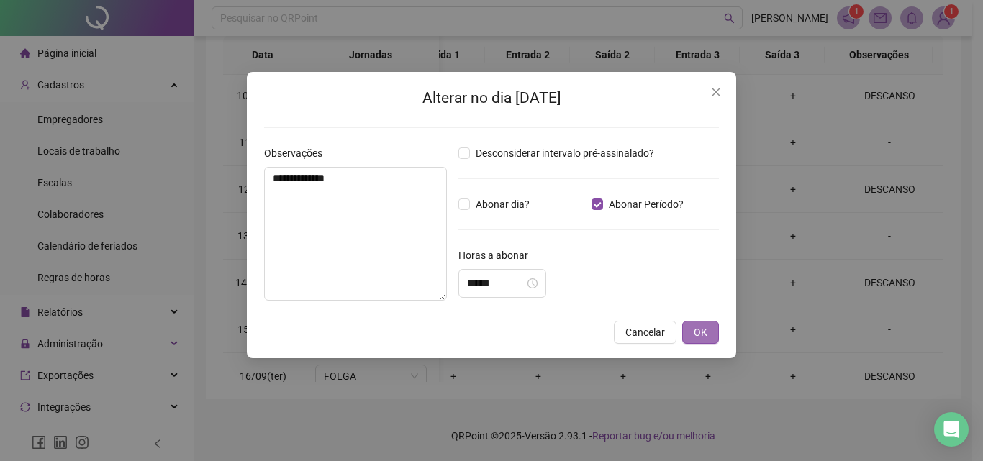
click at [698, 333] on div "**********" at bounding box center [491, 230] width 983 height 461
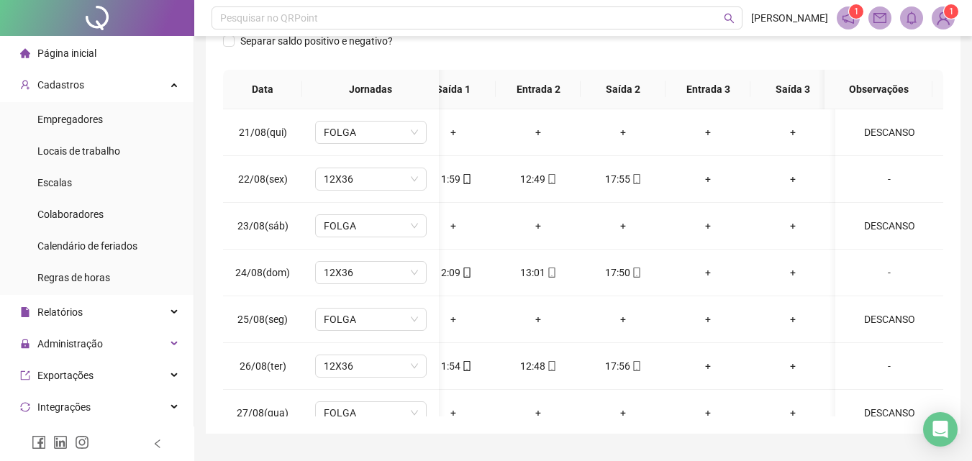
scroll to position [58, 0]
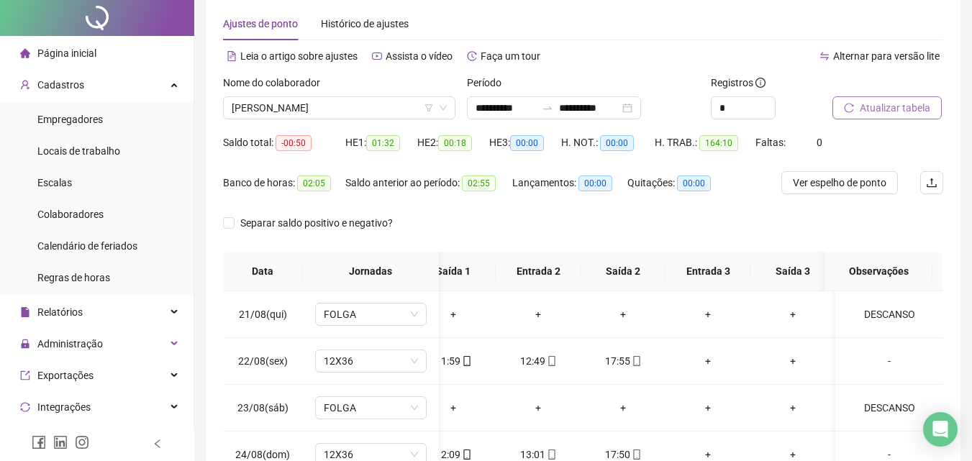
click at [883, 116] on span "Atualizar tabela" at bounding box center [895, 108] width 70 height 16
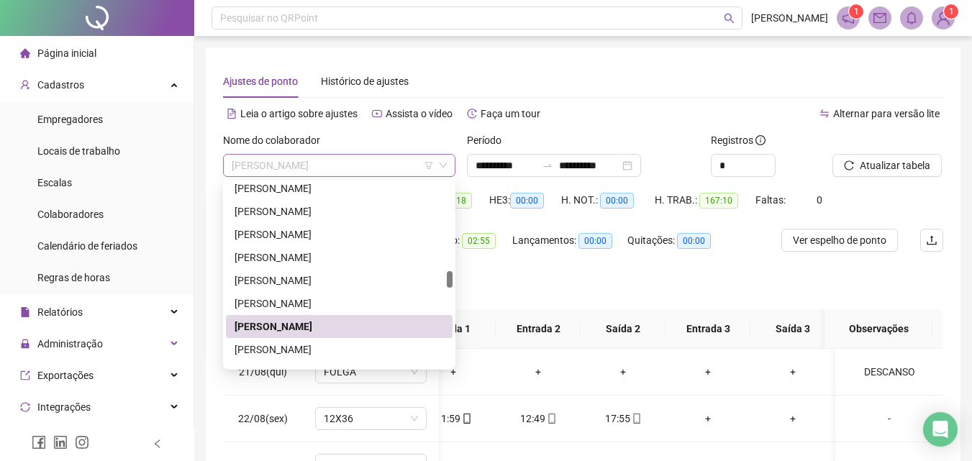
click at [414, 170] on span "[PERSON_NAME]" at bounding box center [339, 166] width 215 height 22
click at [417, 165] on span "[PERSON_NAME]" at bounding box center [339, 166] width 215 height 22
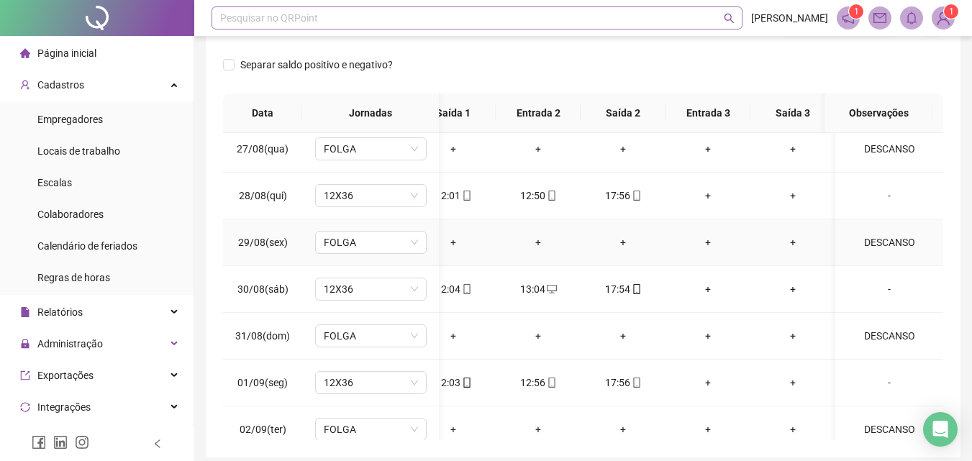
scroll to position [504, 113]
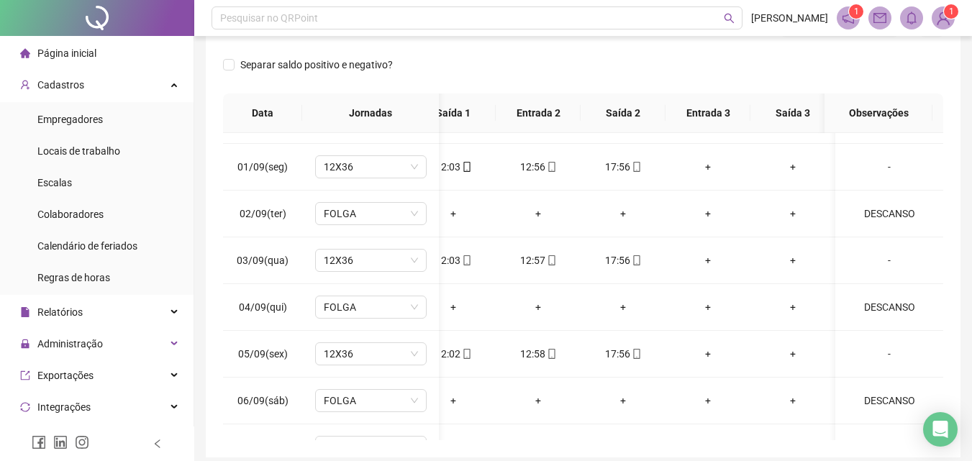
click at [835, 252] on td "-" at bounding box center [889, 260] width 108 height 47
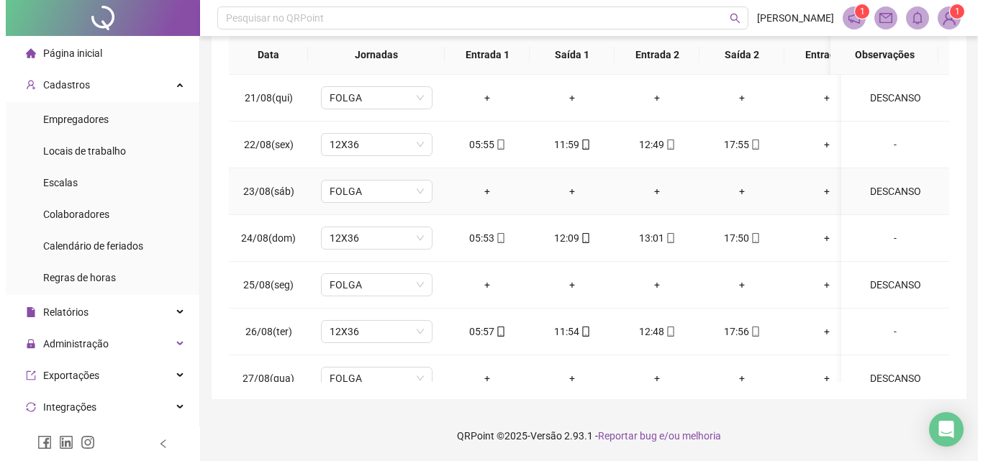
scroll to position [0, 0]
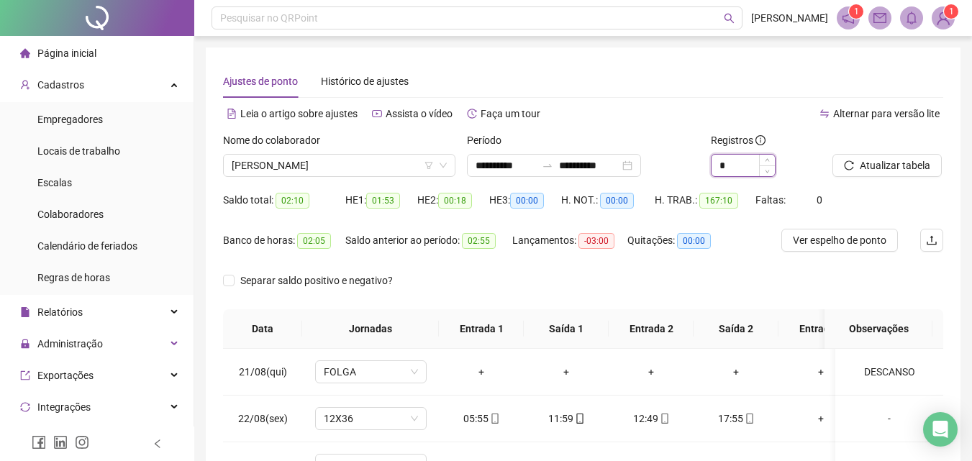
click at [750, 166] on input "*" at bounding box center [742, 166] width 63 height 22
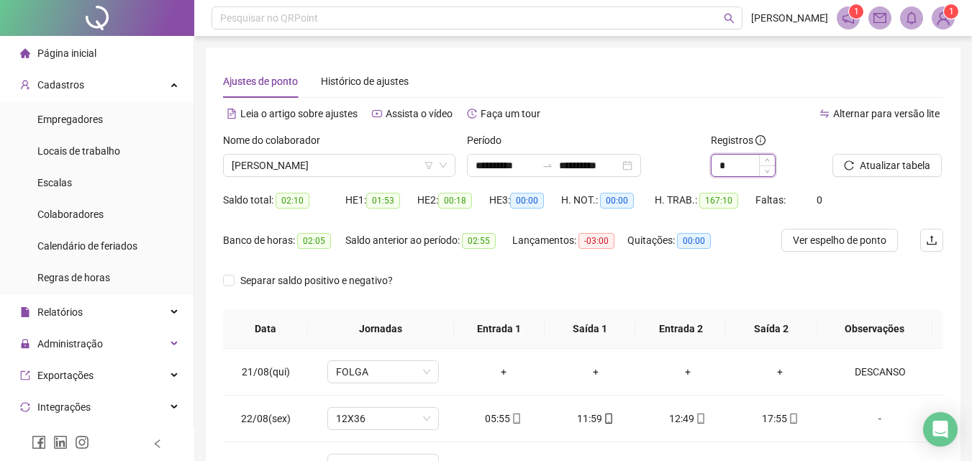
type input "*"
click at [871, 169] on span "Atualizar tabela" at bounding box center [895, 166] width 70 height 16
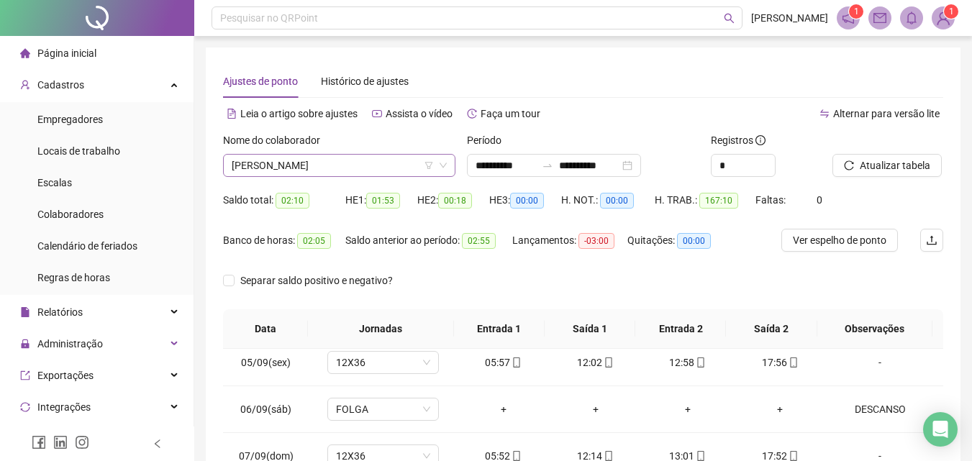
click at [385, 163] on span "[PERSON_NAME]" at bounding box center [339, 166] width 215 height 22
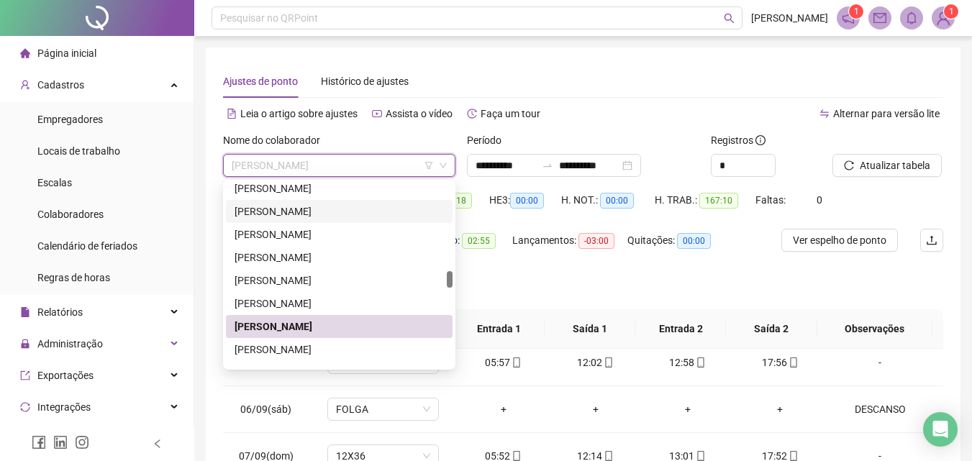
click at [287, 211] on div "[PERSON_NAME]" at bounding box center [339, 212] width 209 height 16
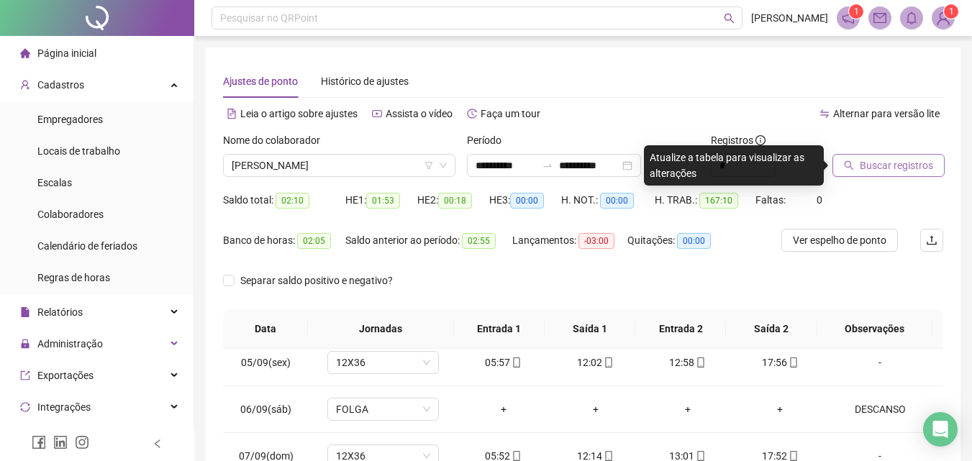
click at [873, 158] on span "Buscar registros" at bounding box center [896, 166] width 73 height 16
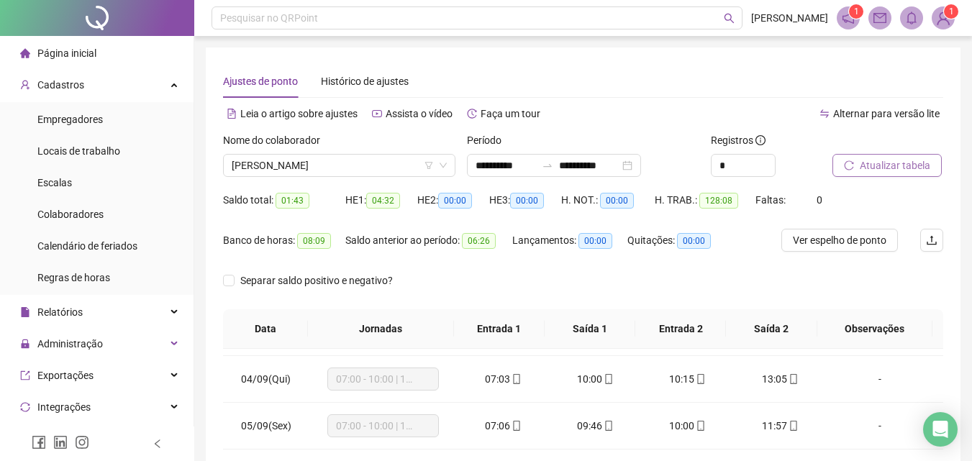
click at [865, 165] on span "Atualizar tabela" at bounding box center [895, 166] width 70 height 16
click at [841, 160] on button "Atualizar tabela" at bounding box center [886, 165] width 109 height 23
click at [870, 167] on span "Atualizar tabela" at bounding box center [895, 166] width 70 height 16
click at [867, 167] on span "Atualizar tabela" at bounding box center [895, 166] width 70 height 16
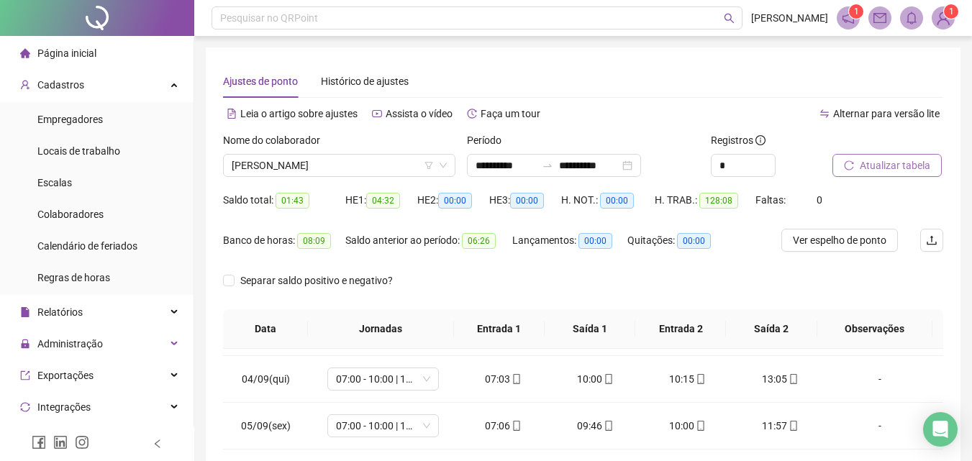
click at [867, 167] on span "Atualizar tabela" at bounding box center [895, 166] width 70 height 16
click at [913, 165] on span "Atualizar tabela" at bounding box center [895, 166] width 70 height 16
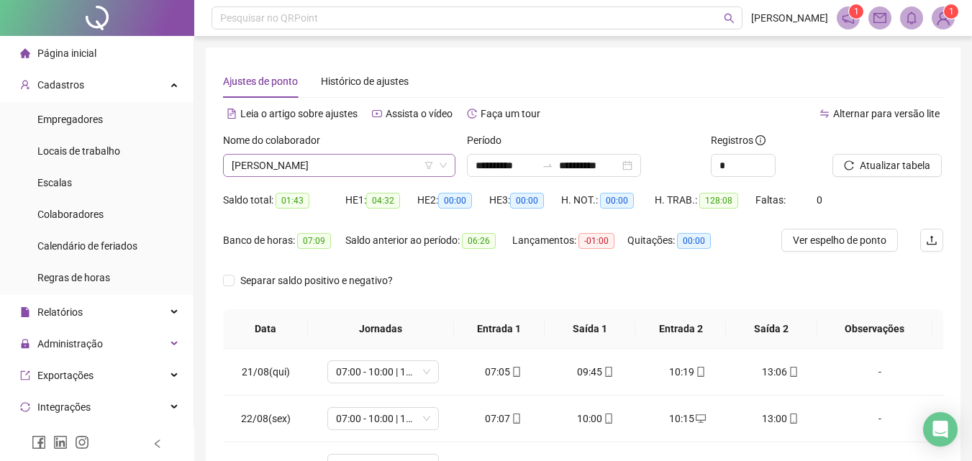
click at [386, 170] on span "[PERSON_NAME]" at bounding box center [339, 166] width 215 height 22
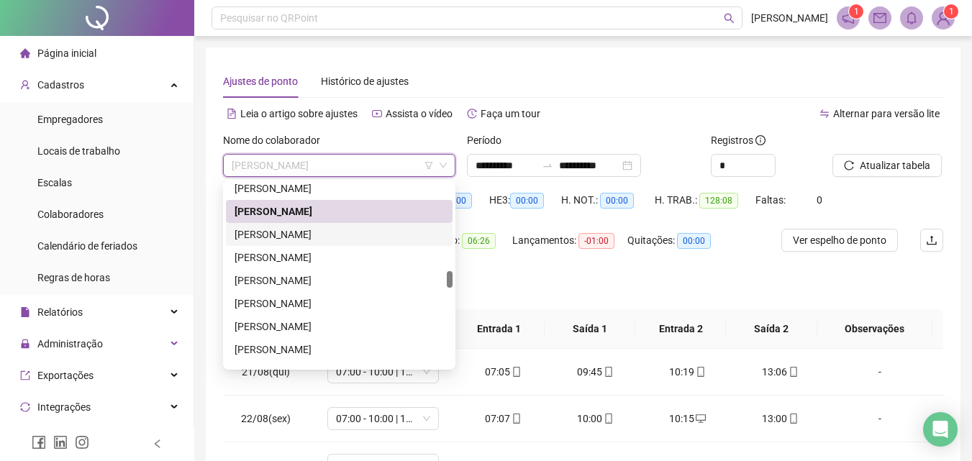
click at [317, 227] on div "[PERSON_NAME]" at bounding box center [339, 235] width 209 height 16
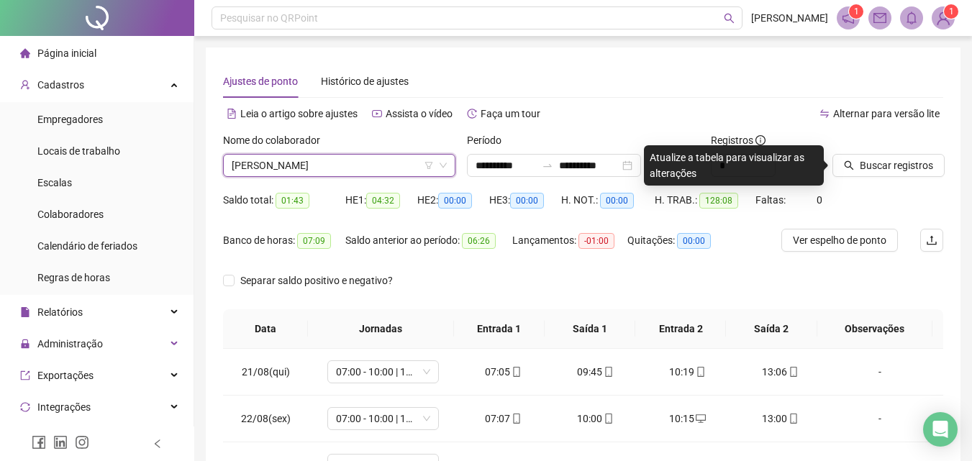
click at [345, 166] on span "[PERSON_NAME]" at bounding box center [339, 166] width 215 height 22
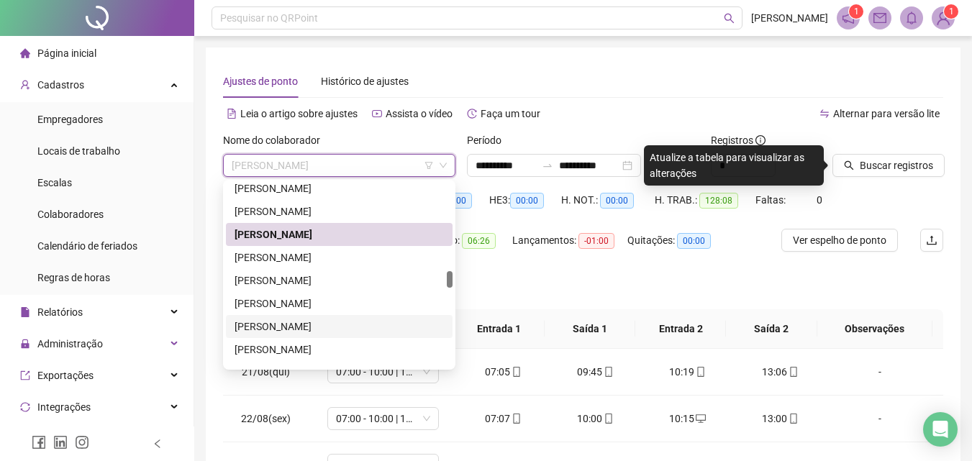
click at [302, 319] on div "[PERSON_NAME]" at bounding box center [339, 327] width 209 height 16
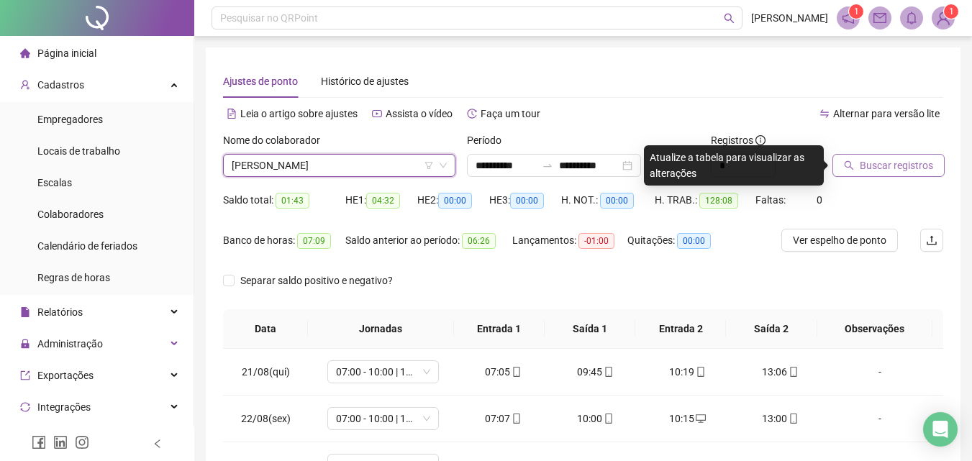
click at [939, 163] on button "Buscar registros" at bounding box center [888, 165] width 112 height 23
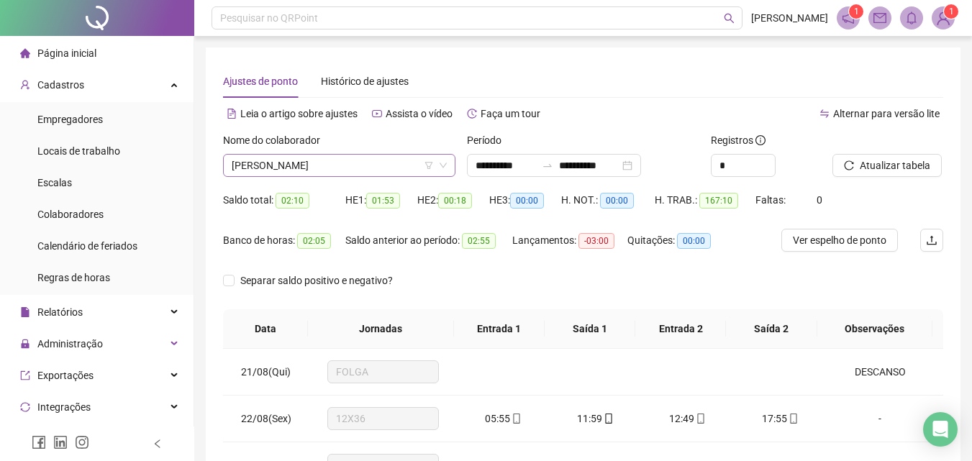
click at [370, 160] on span "[PERSON_NAME]" at bounding box center [339, 166] width 215 height 22
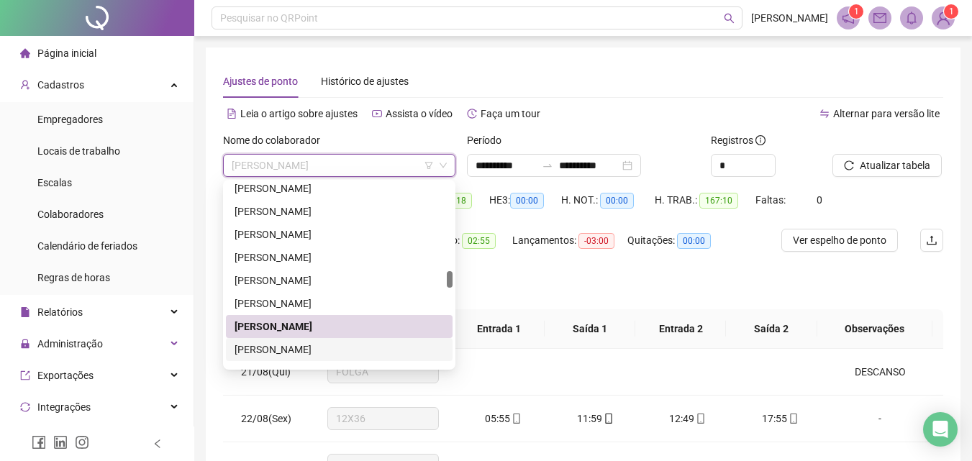
click at [298, 344] on div "[PERSON_NAME]" at bounding box center [339, 350] width 209 height 16
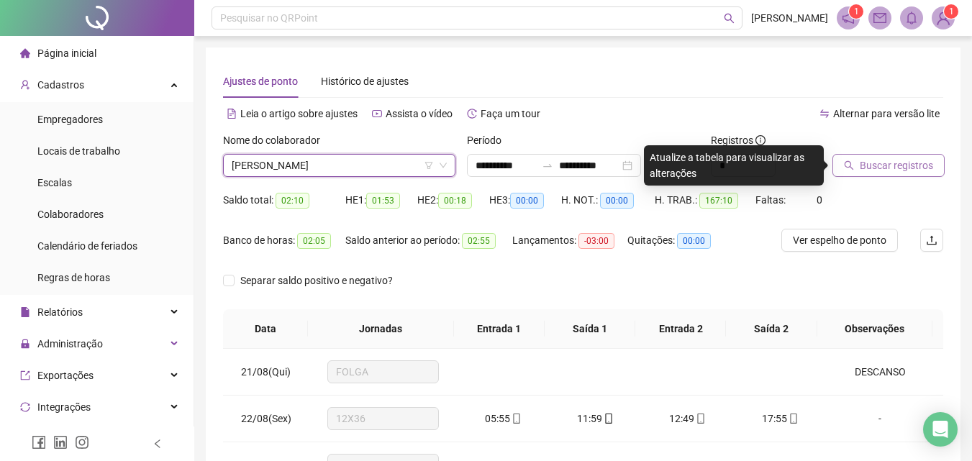
click at [891, 158] on span "Buscar registros" at bounding box center [896, 166] width 73 height 16
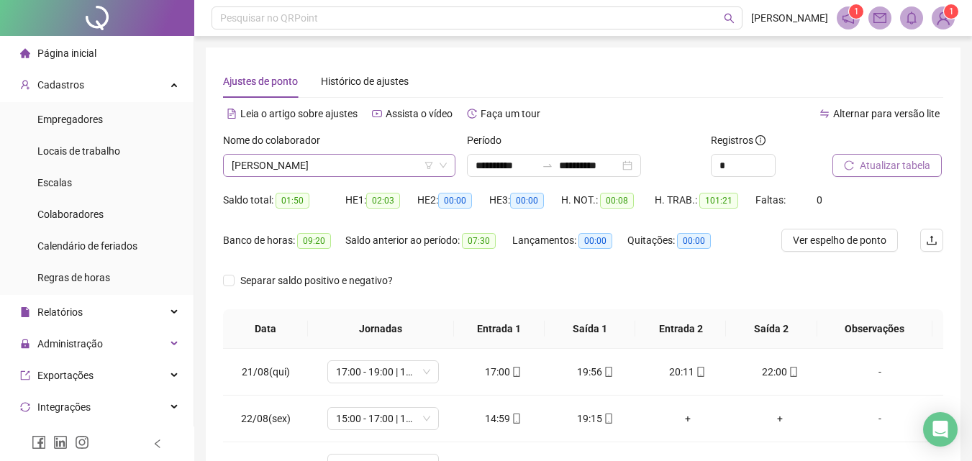
click at [347, 161] on span "[PERSON_NAME]" at bounding box center [339, 166] width 215 height 22
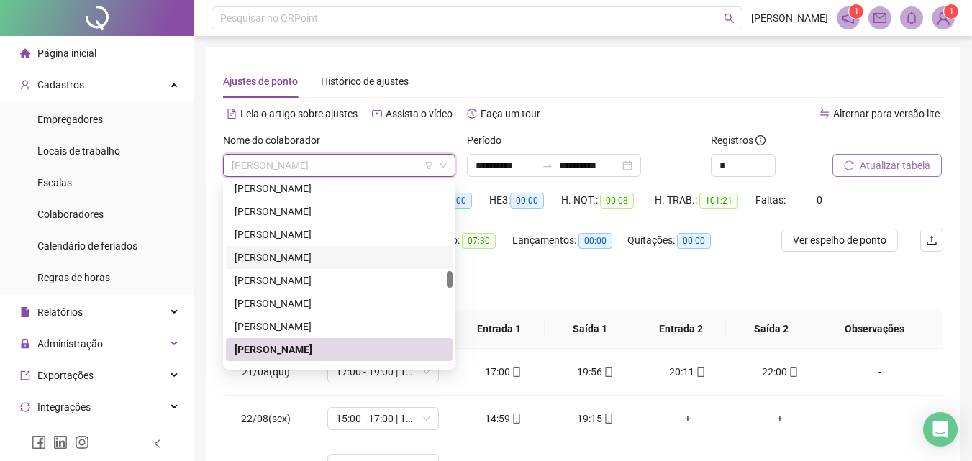
scroll to position [1093, 0]
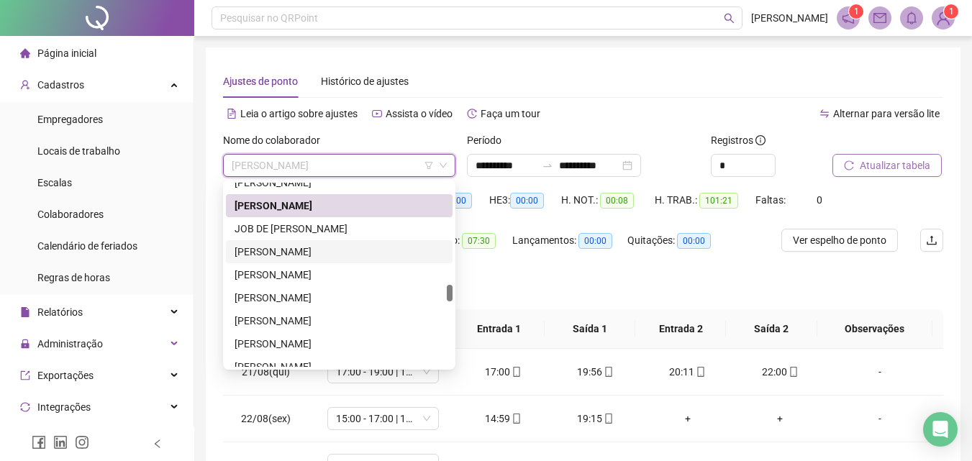
click at [258, 247] on div "[PERSON_NAME]" at bounding box center [339, 252] width 209 height 16
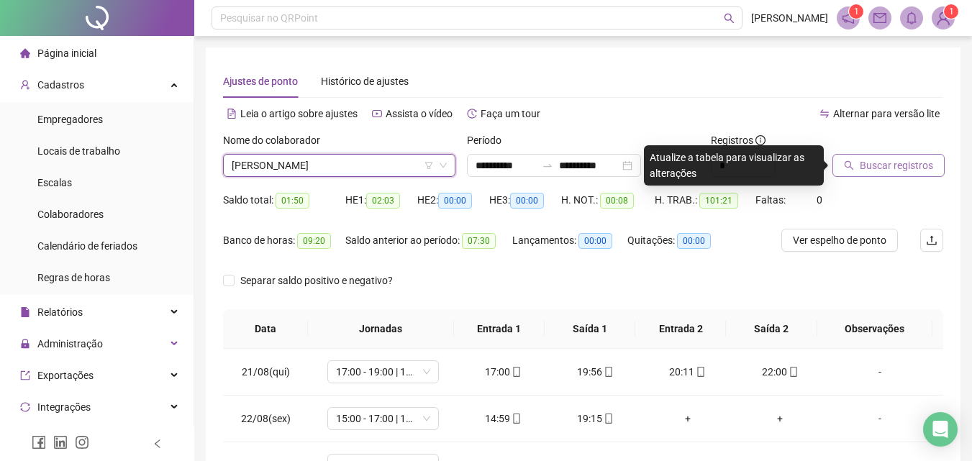
click at [883, 176] on button "Buscar registros" at bounding box center [888, 165] width 112 height 23
click at [897, 154] on button "Buscar registros" at bounding box center [888, 165] width 112 height 23
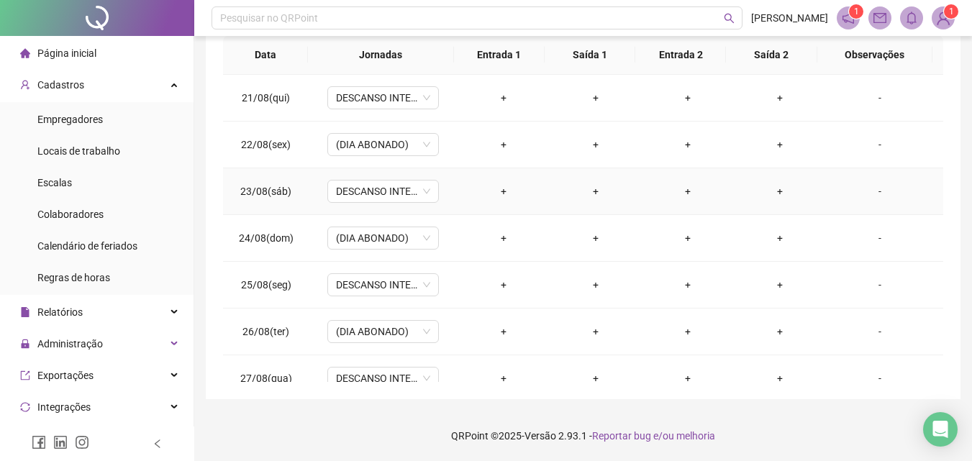
scroll to position [0, 0]
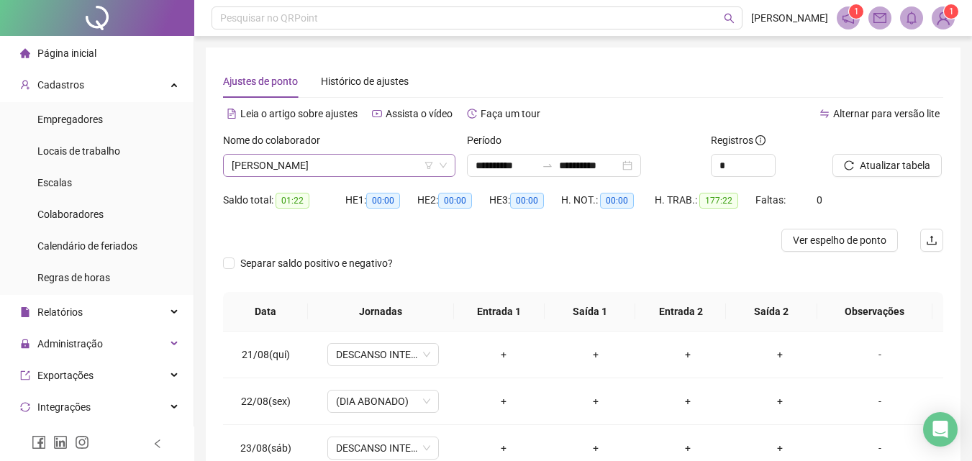
click at [310, 165] on span "[PERSON_NAME]" at bounding box center [339, 166] width 215 height 22
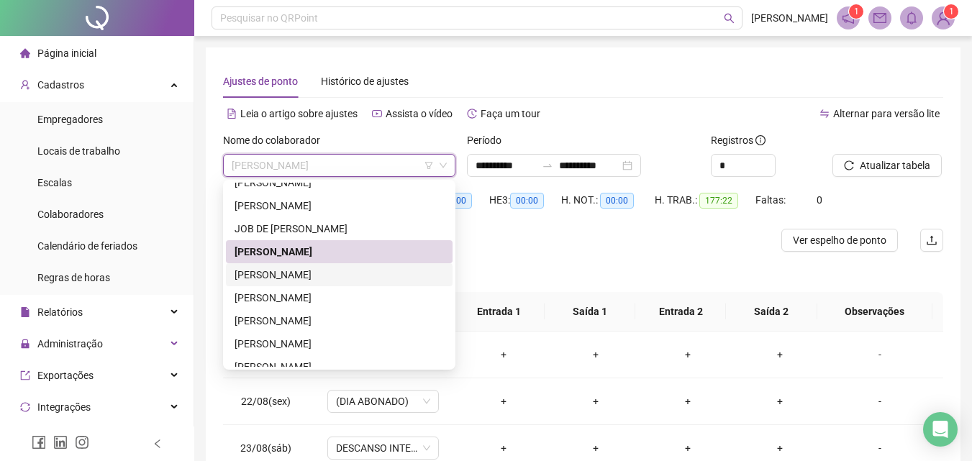
click at [268, 275] on div "[PERSON_NAME]" at bounding box center [339, 275] width 209 height 16
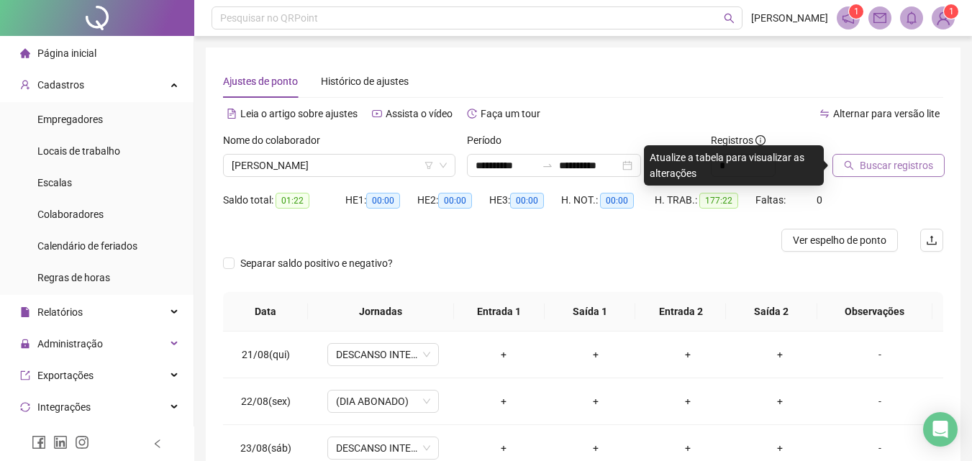
click at [923, 160] on span "Buscar registros" at bounding box center [896, 166] width 73 height 16
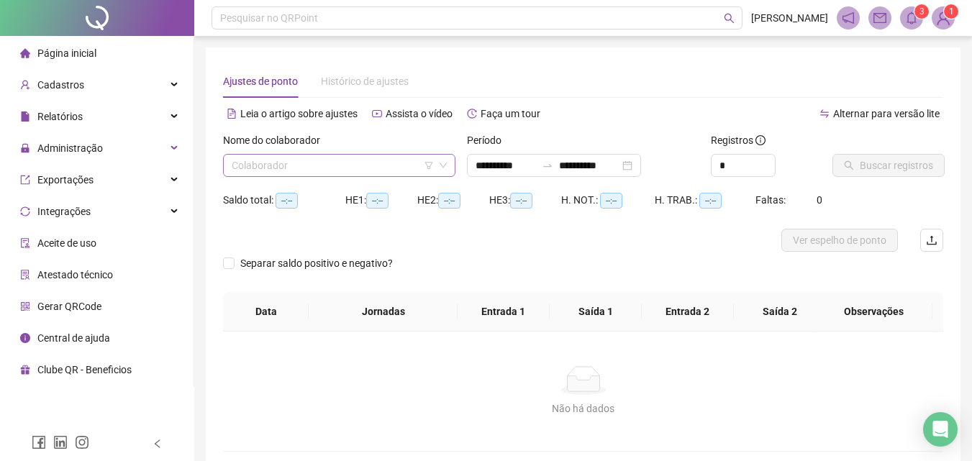
type input "**********"
click at [512, 166] on input "**********" at bounding box center [505, 166] width 60 height 16
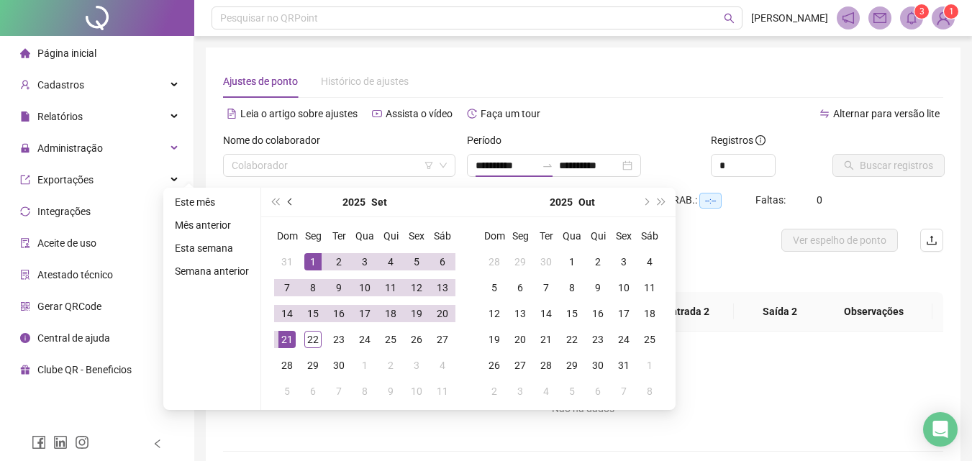
click at [293, 204] on button "prev-year" at bounding box center [291, 202] width 16 height 29
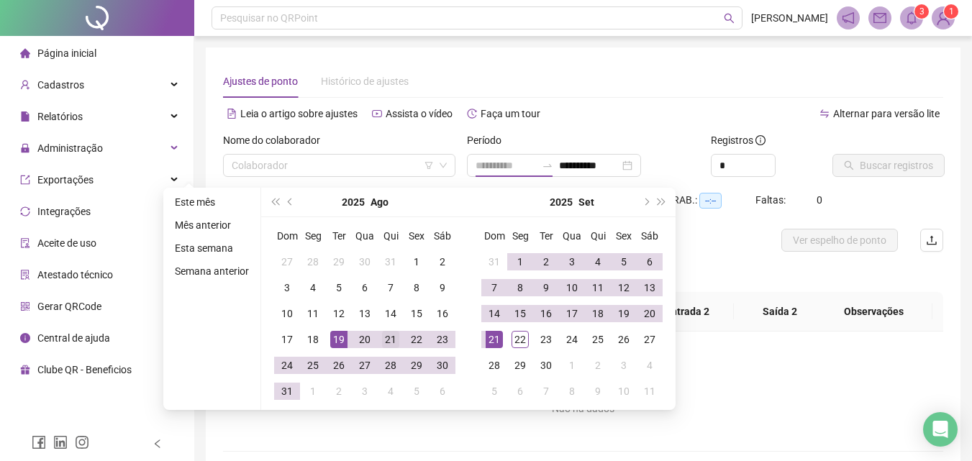
type input "**********"
drag, startPoint x: 391, startPoint y: 341, endPoint x: 495, endPoint y: 319, distance: 105.8
click at [391, 341] on div "21" at bounding box center [390, 339] width 17 height 17
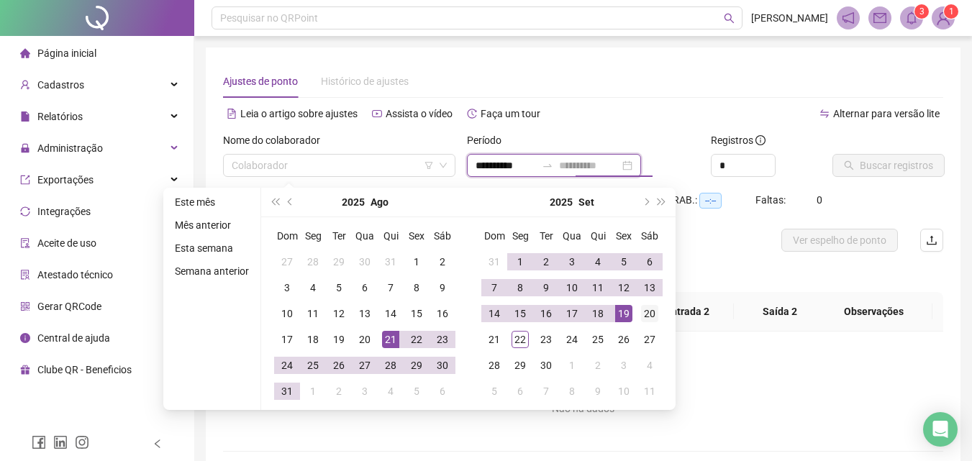
type input "**********"
click at [644, 309] on div "20" at bounding box center [649, 313] width 17 height 17
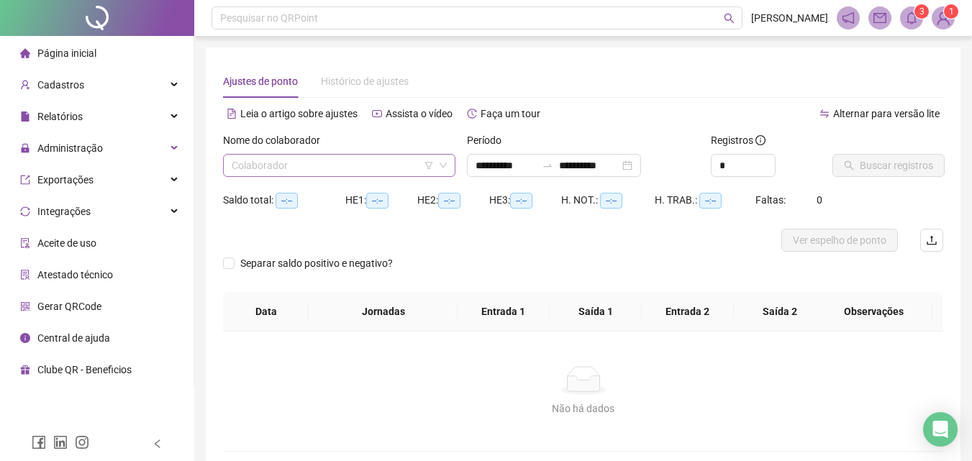
click at [409, 162] on input "search" at bounding box center [333, 166] width 202 height 22
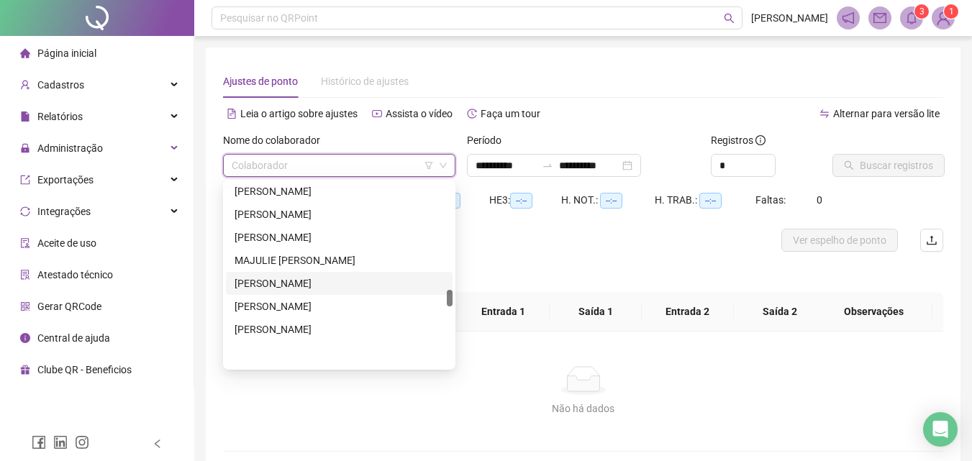
scroll to position [1151, 0]
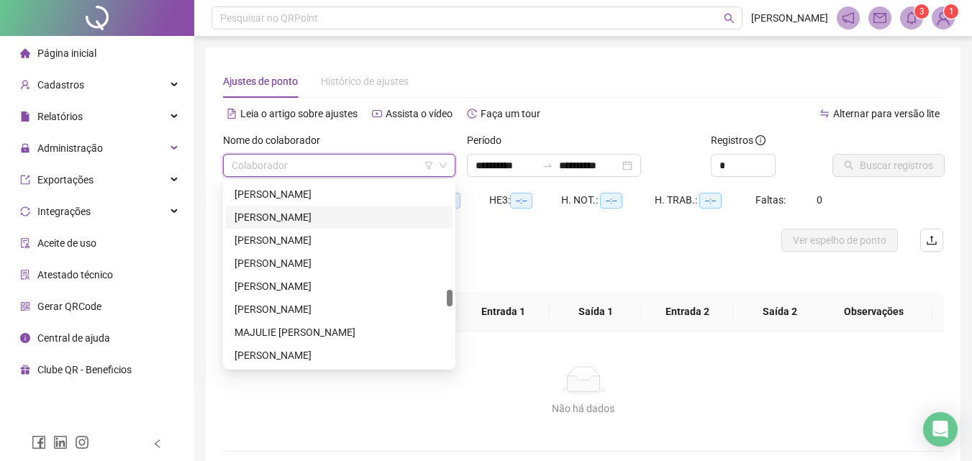
click at [263, 214] on div "[PERSON_NAME]" at bounding box center [339, 217] width 209 height 16
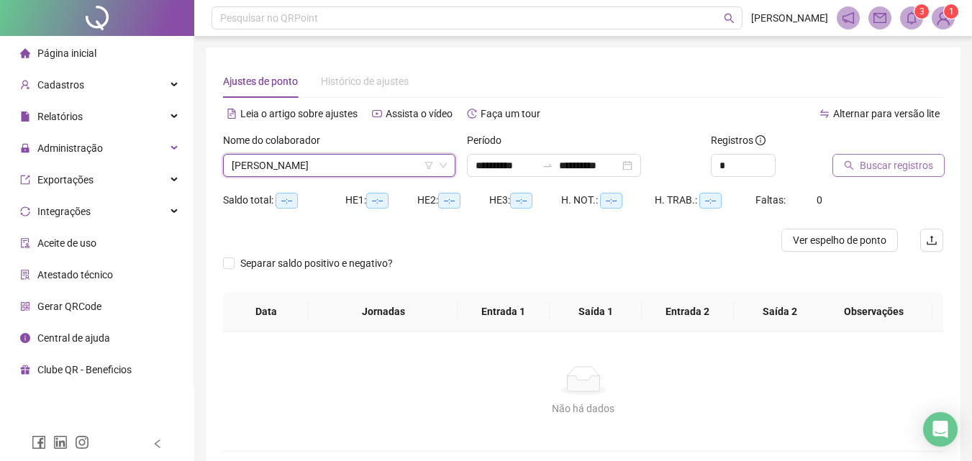
click at [873, 159] on span "Buscar registros" at bounding box center [896, 166] width 73 height 16
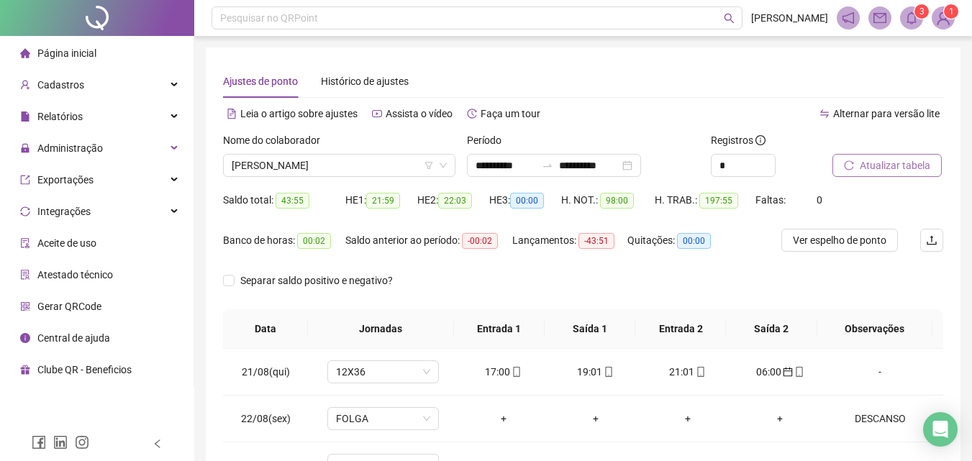
click at [915, 160] on span "Atualizar tabela" at bounding box center [895, 166] width 70 height 16
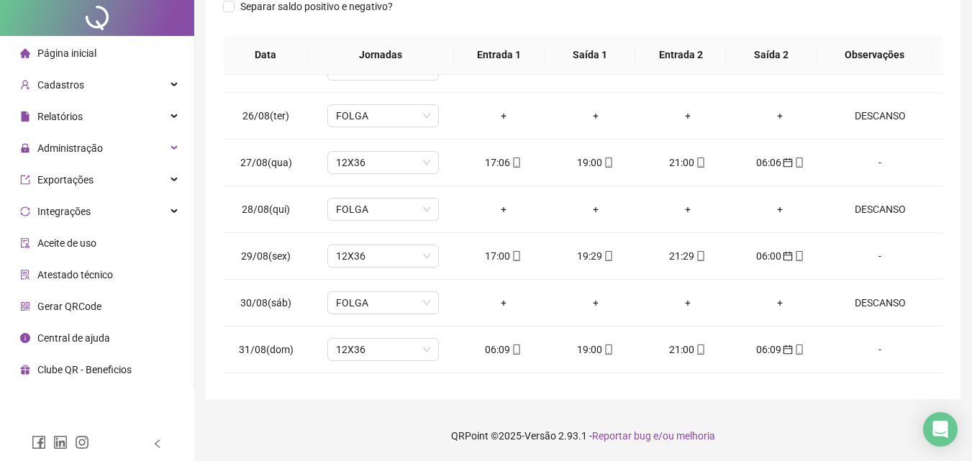
scroll to position [0, 0]
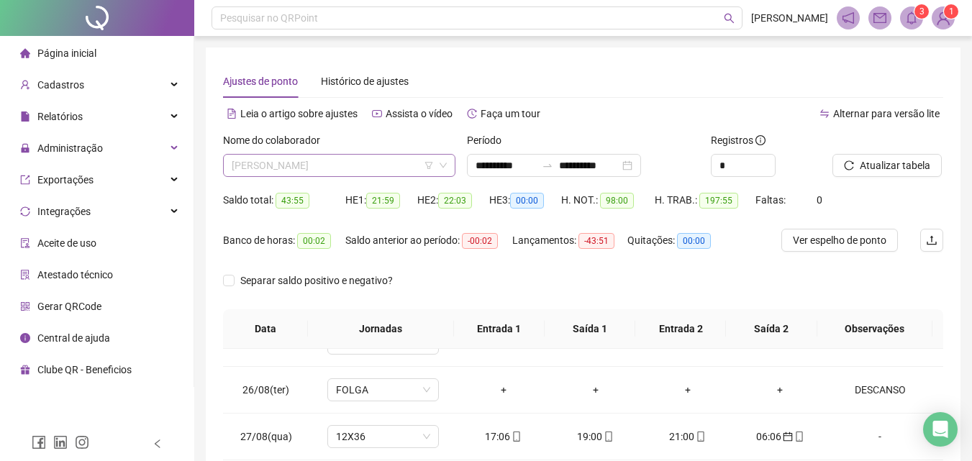
click at [383, 168] on span "[PERSON_NAME]" at bounding box center [339, 166] width 215 height 22
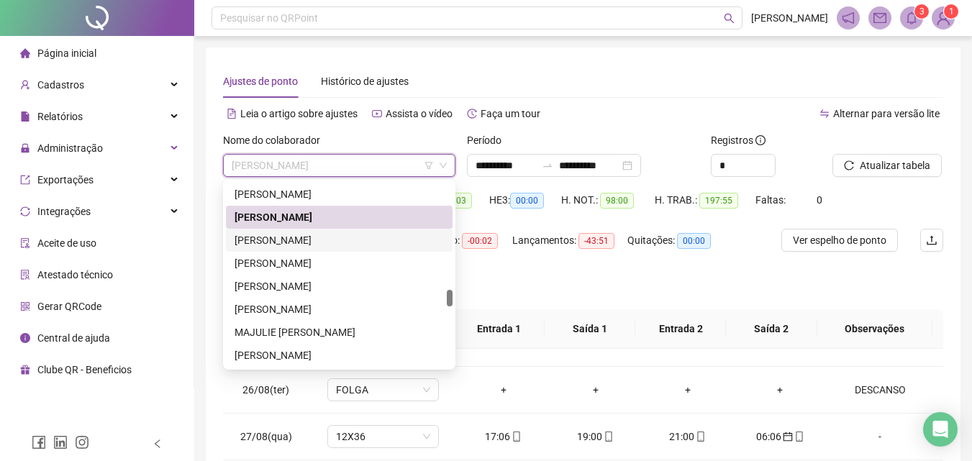
click at [327, 237] on div "[PERSON_NAME]" at bounding box center [339, 240] width 209 height 16
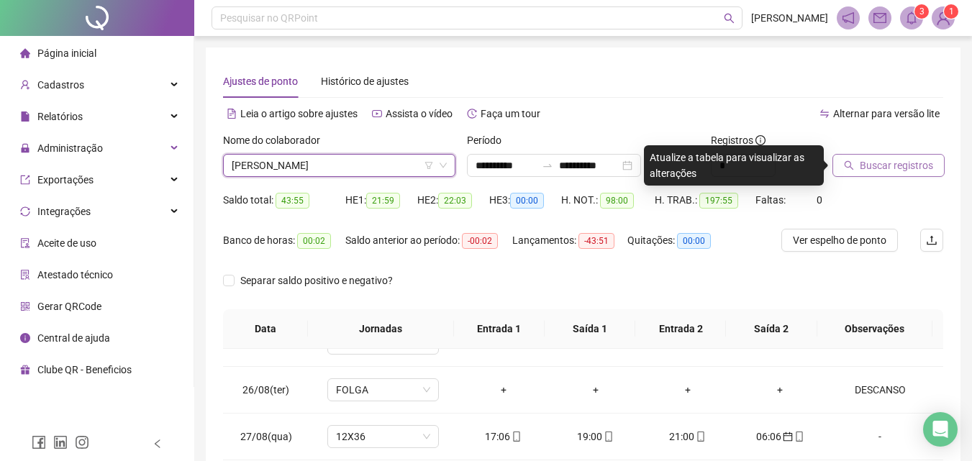
click at [857, 162] on button "Buscar registros" at bounding box center [888, 165] width 112 height 23
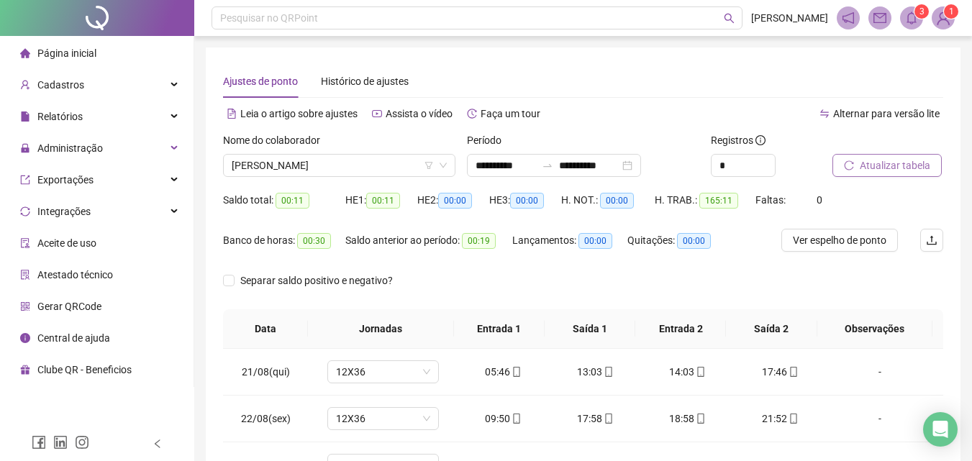
click at [929, 170] on span "Atualizar tabela" at bounding box center [895, 166] width 70 height 16
click at [367, 168] on span "[PERSON_NAME]" at bounding box center [339, 166] width 215 height 22
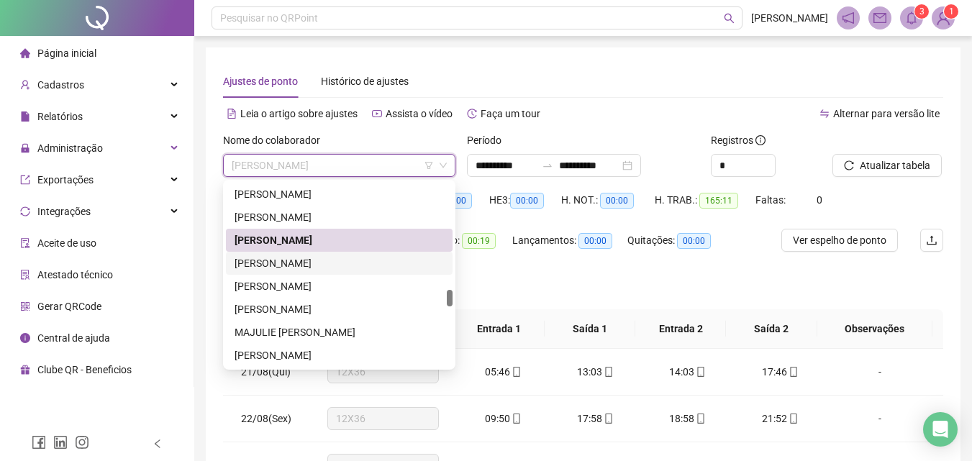
click at [247, 262] on div "[PERSON_NAME]" at bounding box center [339, 263] width 209 height 16
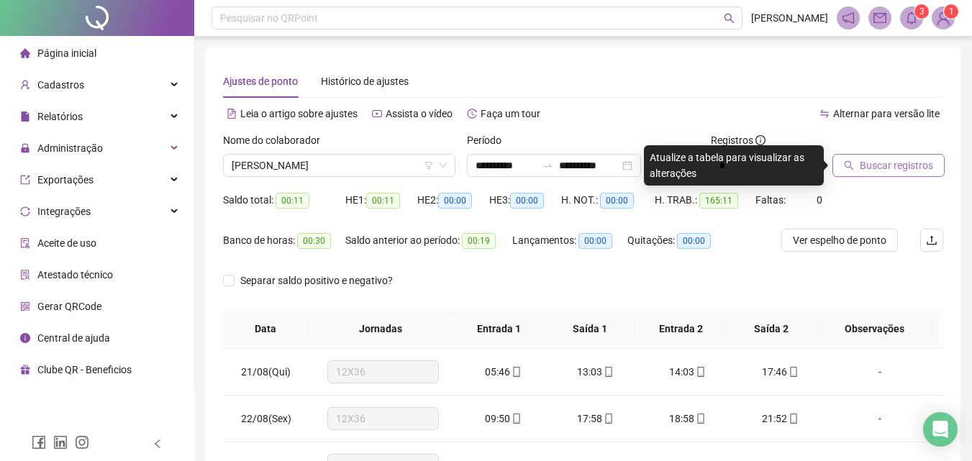
click at [860, 163] on span "Buscar registros" at bounding box center [896, 166] width 73 height 16
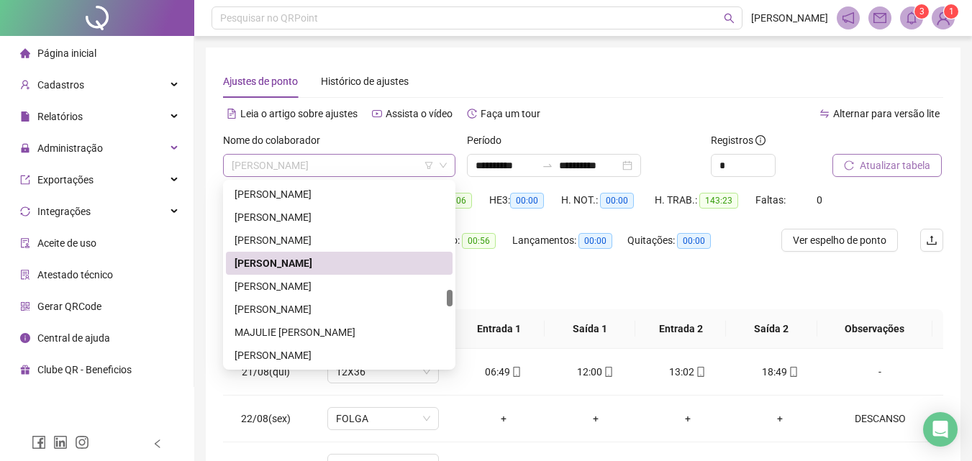
click at [359, 169] on span "[PERSON_NAME]" at bounding box center [339, 166] width 215 height 22
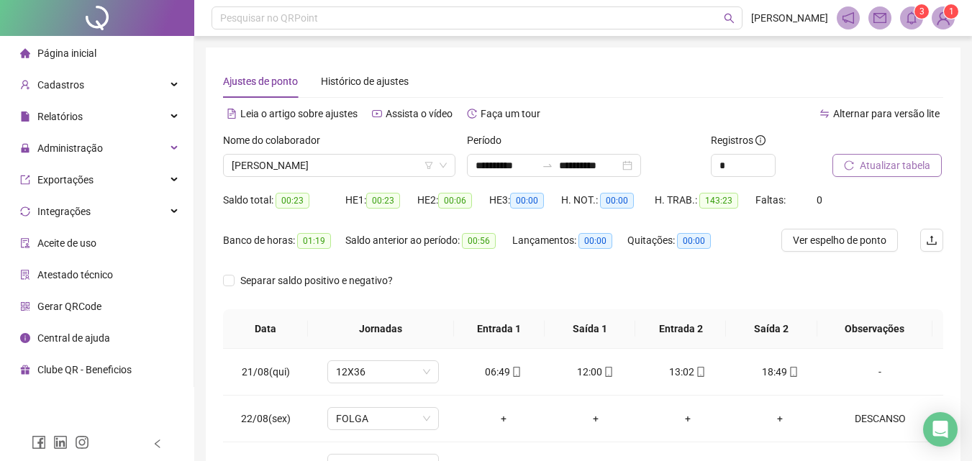
click at [570, 116] on div "Leia o artigo sobre ajustes Assista o vídeo Faça um tour" at bounding box center [403, 113] width 360 height 23
click at [306, 170] on span "[PERSON_NAME]" at bounding box center [339, 166] width 215 height 22
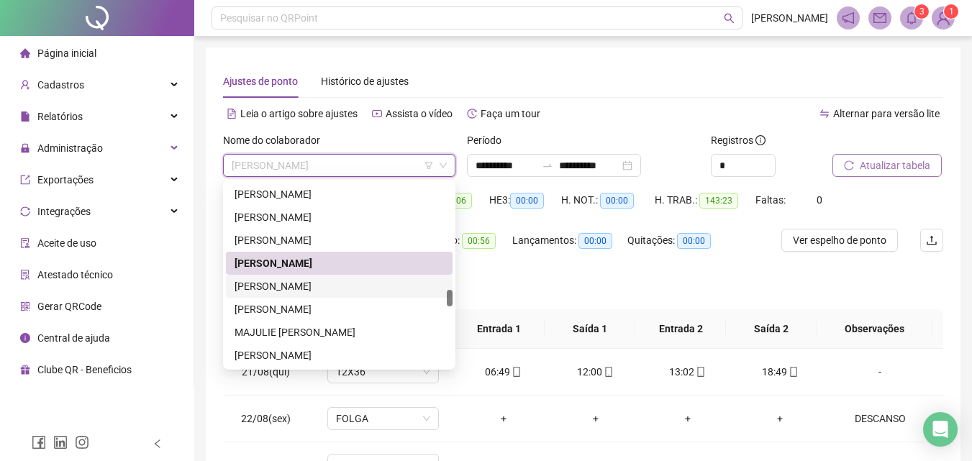
click at [291, 278] on div "[PERSON_NAME]" at bounding box center [339, 286] width 209 height 16
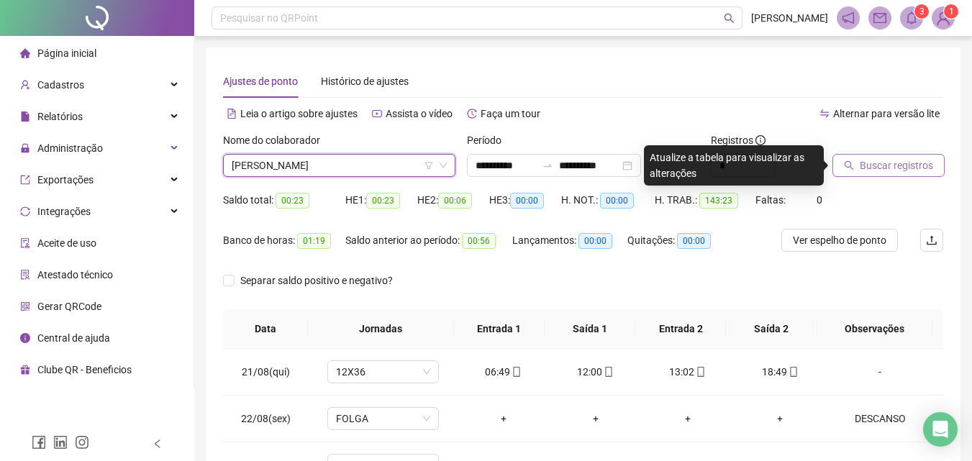
click at [921, 163] on span "Buscar registros" at bounding box center [896, 166] width 73 height 16
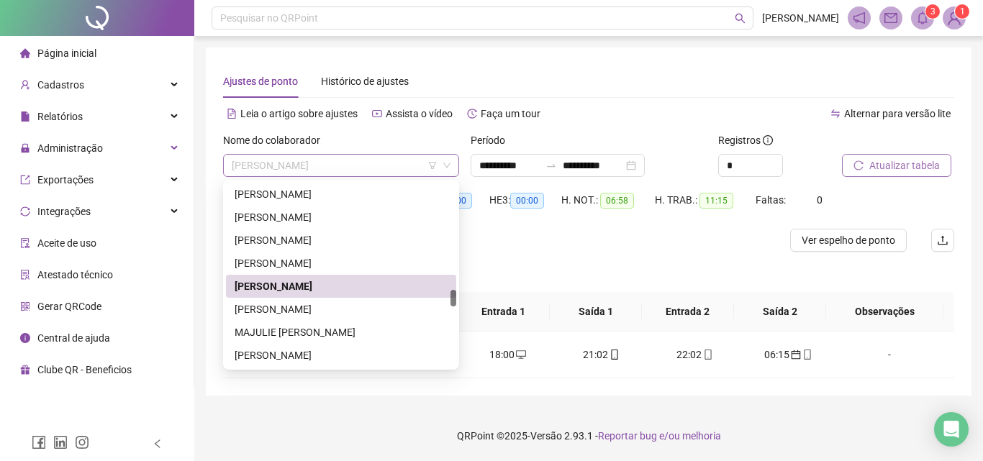
click at [362, 170] on span "[PERSON_NAME]" at bounding box center [341, 166] width 219 height 22
click at [301, 306] on div "[PERSON_NAME]" at bounding box center [341, 309] width 213 height 16
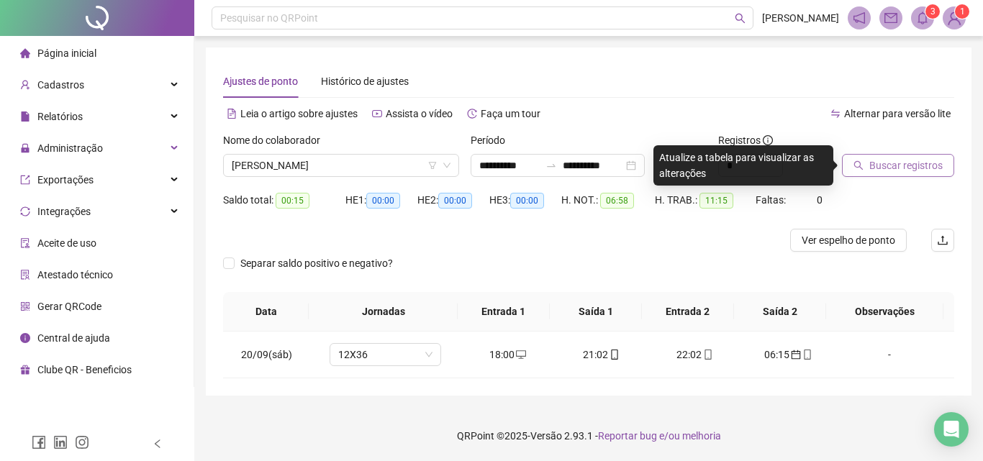
click at [918, 163] on span "Buscar registros" at bounding box center [905, 166] width 73 height 16
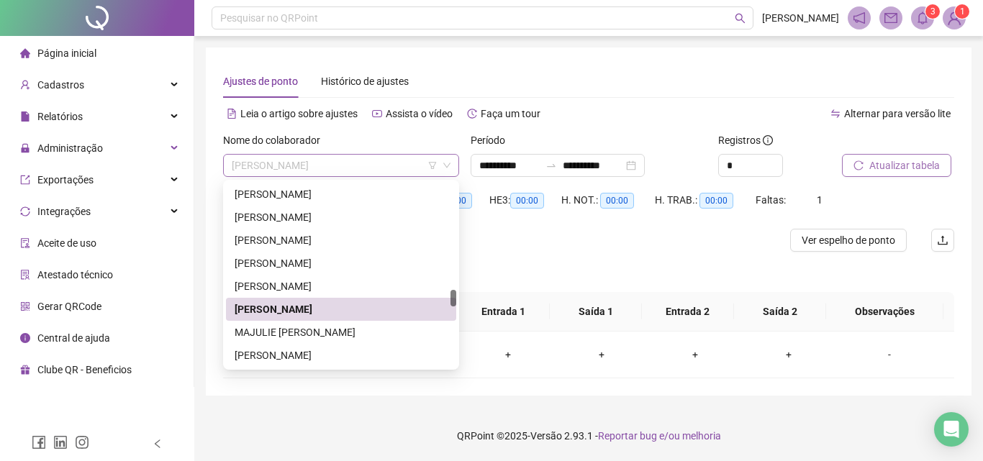
click at [359, 166] on span "[PERSON_NAME]" at bounding box center [341, 166] width 219 height 22
click at [274, 279] on div "[PERSON_NAME]" at bounding box center [341, 286] width 213 height 16
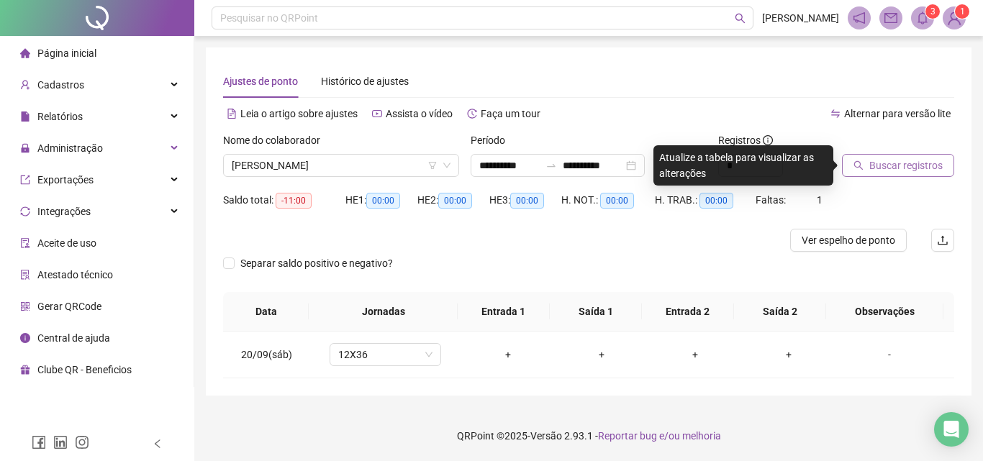
click at [904, 164] on span "Buscar registros" at bounding box center [905, 166] width 73 height 16
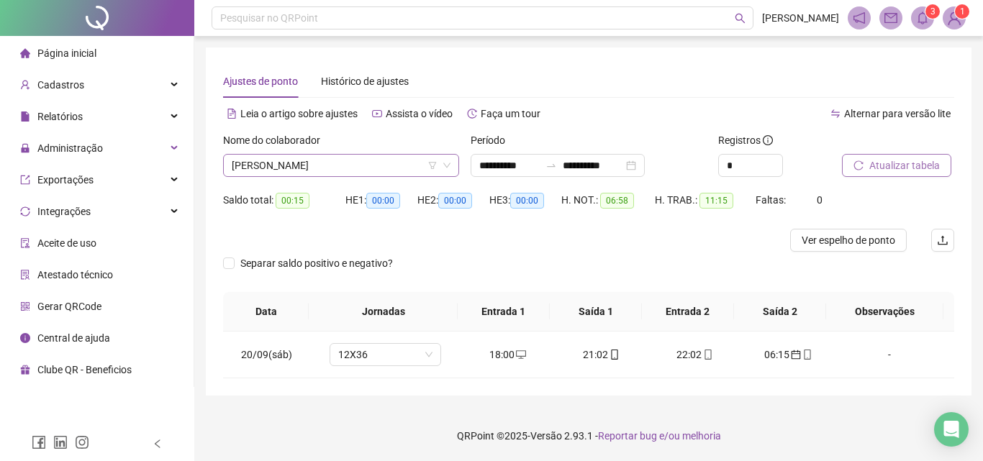
click at [343, 163] on span "[PERSON_NAME]" at bounding box center [341, 166] width 219 height 22
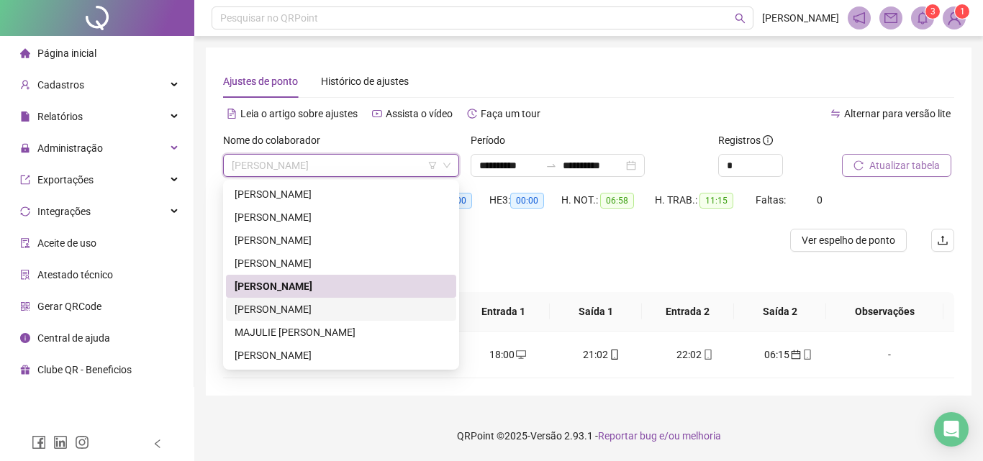
click at [288, 306] on div "[PERSON_NAME]" at bounding box center [341, 309] width 213 height 16
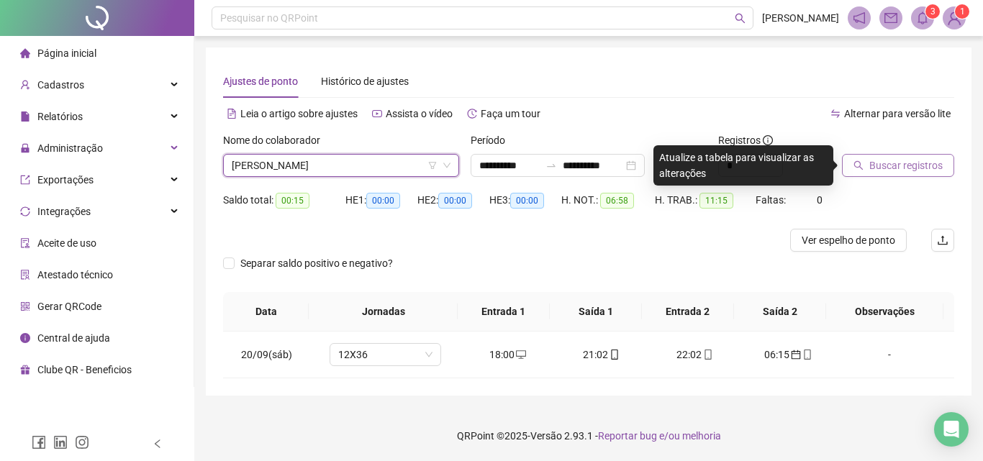
click at [329, 159] on span "[PERSON_NAME]" at bounding box center [341, 166] width 219 height 22
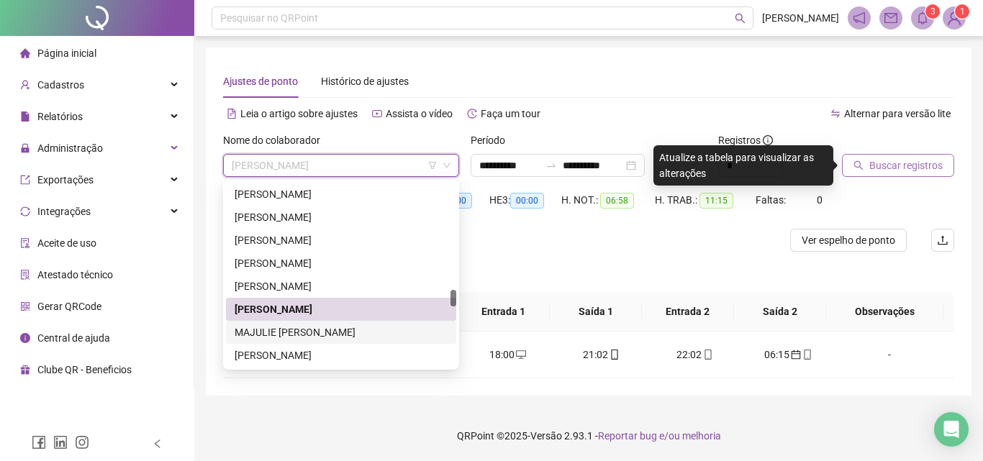
click at [321, 330] on div "MAJULIE [PERSON_NAME]" at bounding box center [341, 332] width 213 height 16
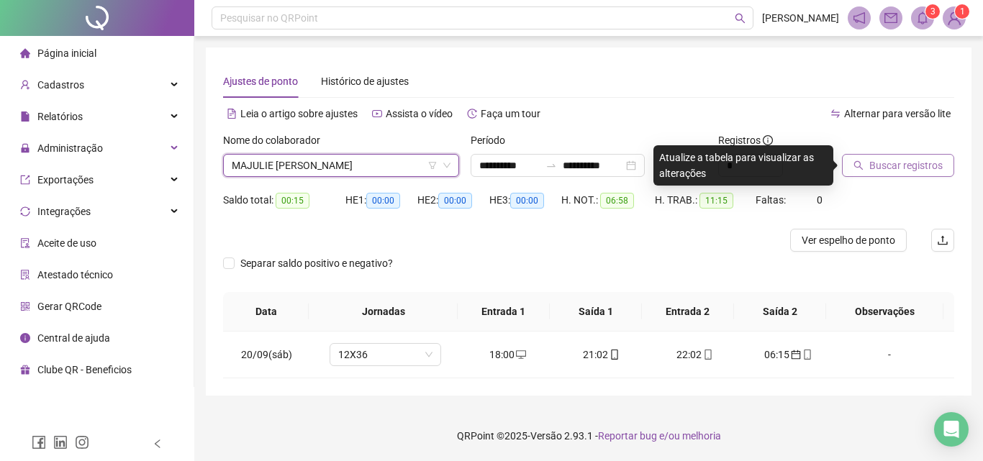
click at [919, 165] on span "Buscar registros" at bounding box center [905, 166] width 73 height 16
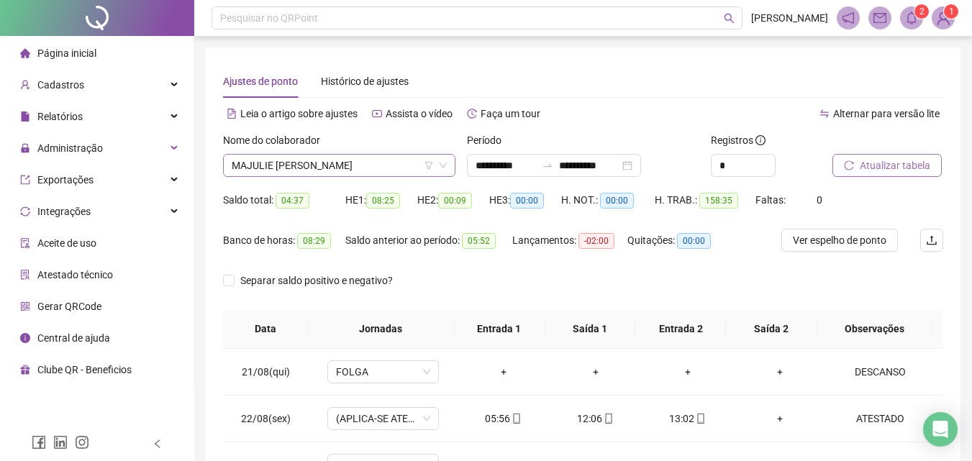
click at [296, 160] on span "MAJULIE [PERSON_NAME]" at bounding box center [339, 166] width 215 height 22
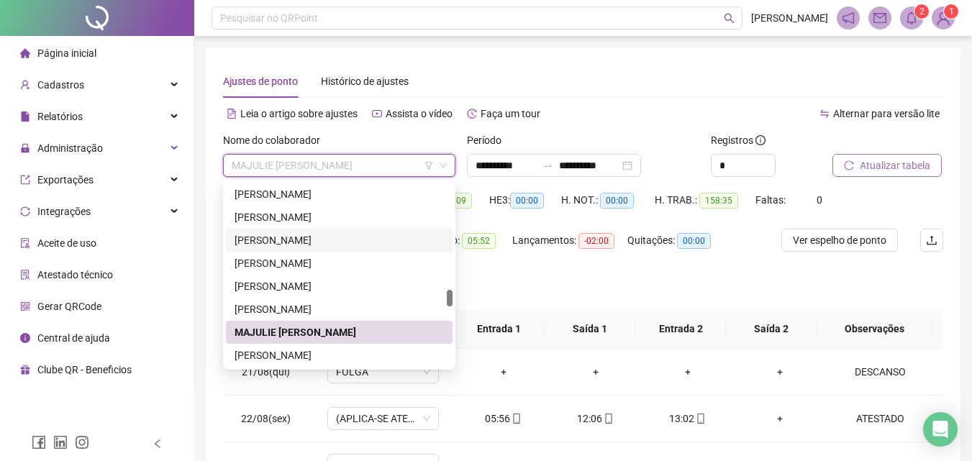
click at [268, 358] on div "[PERSON_NAME]" at bounding box center [339, 355] width 209 height 16
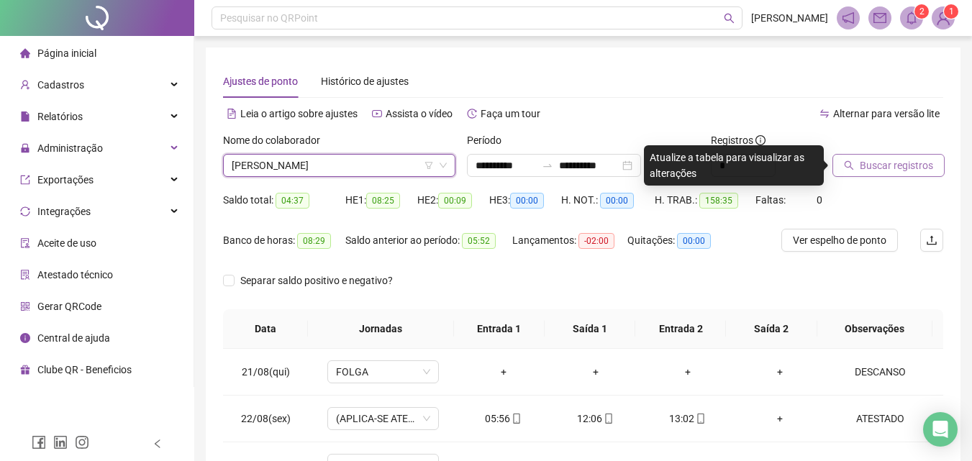
click at [921, 157] on button "Buscar registros" at bounding box center [888, 165] width 112 height 23
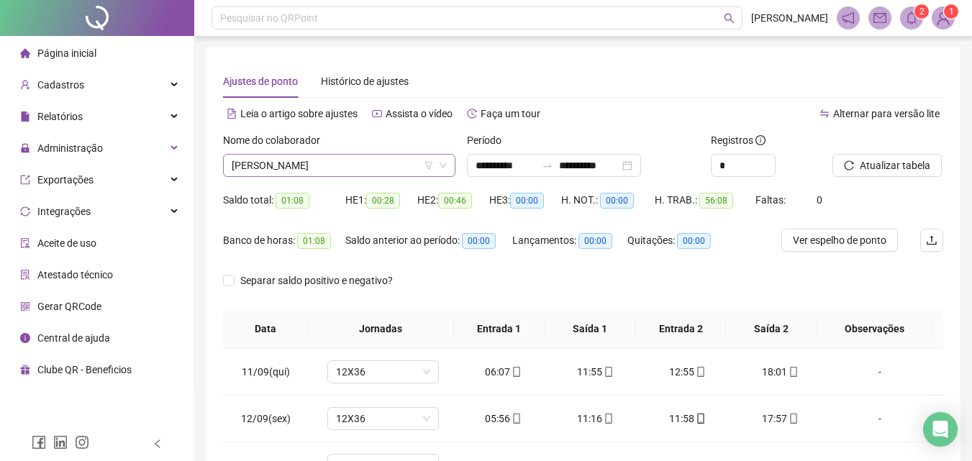
click at [416, 165] on span "[PERSON_NAME]" at bounding box center [339, 166] width 215 height 22
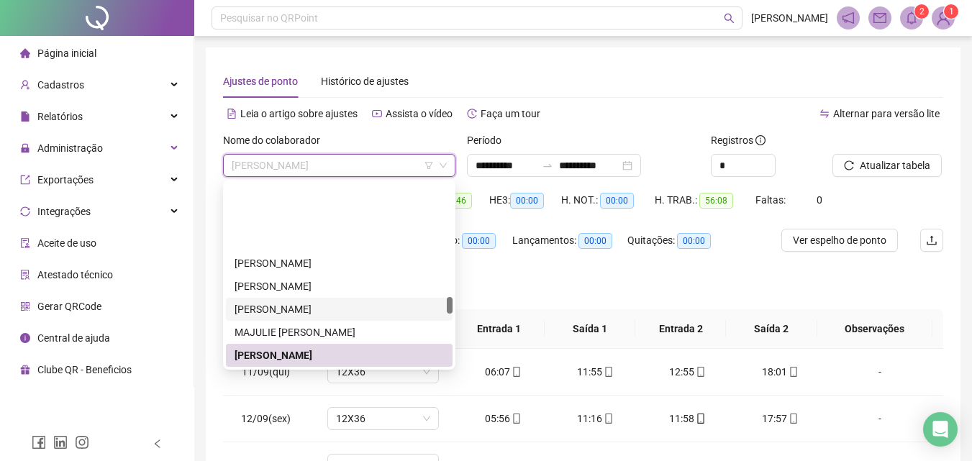
scroll to position [1223, 0]
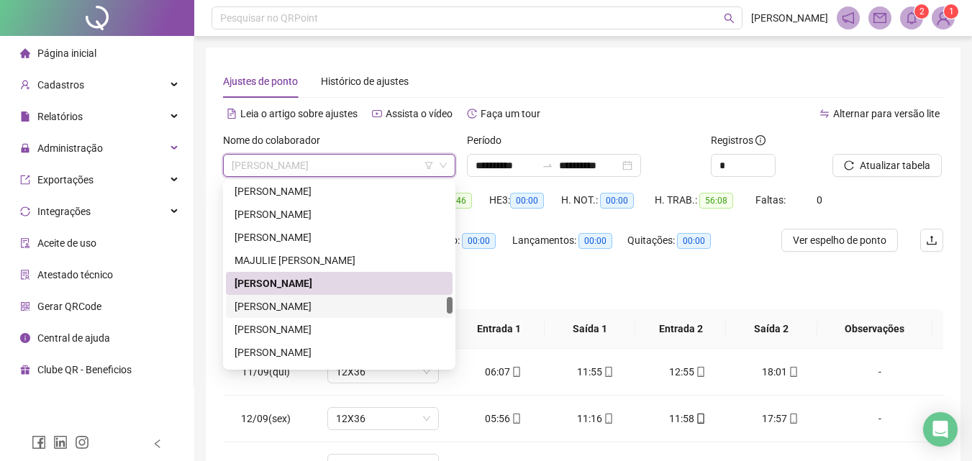
click at [293, 309] on div "[PERSON_NAME]" at bounding box center [339, 307] width 209 height 16
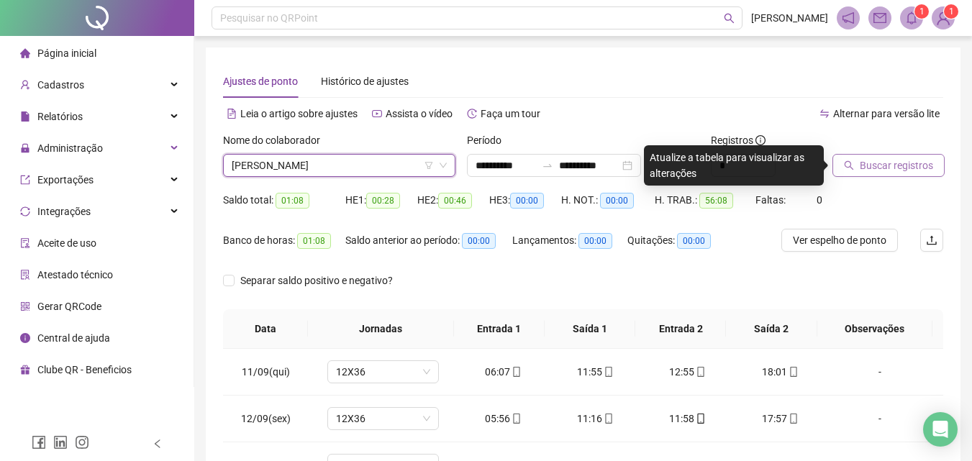
click at [912, 163] on span "Buscar registros" at bounding box center [896, 166] width 73 height 16
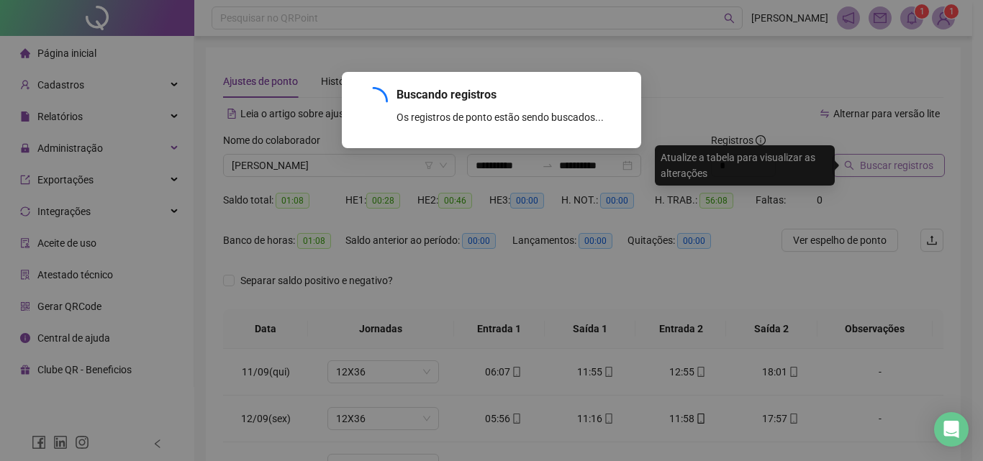
click at [912, 163] on div "Buscando registros Os registros de ponto estão sendo buscados... OK" at bounding box center [491, 230] width 983 height 461
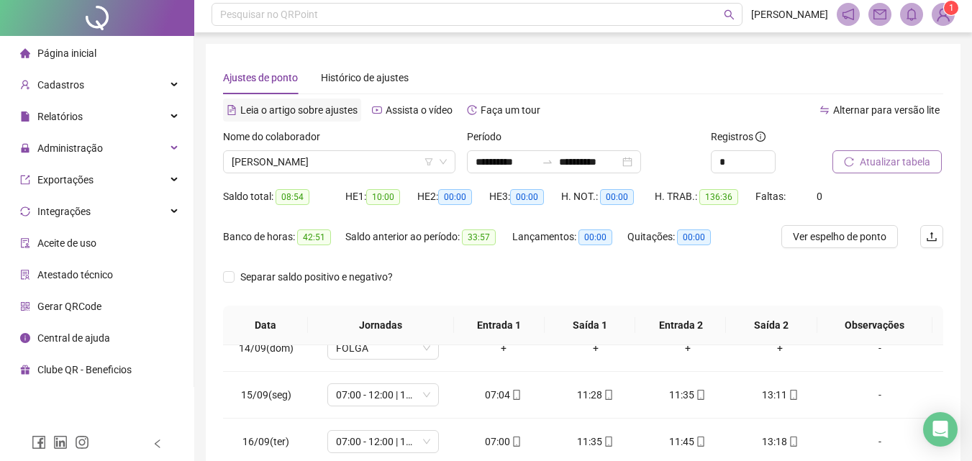
scroll to position [0, 0]
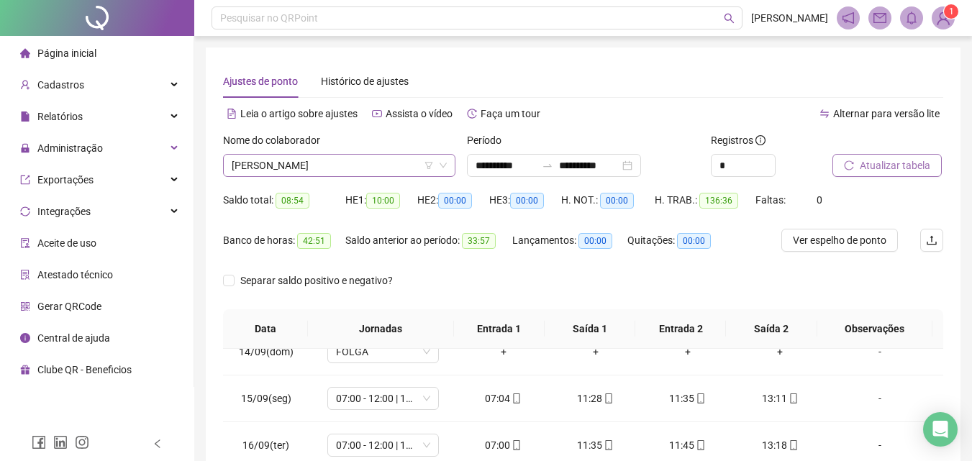
click at [327, 166] on span "[PERSON_NAME]" at bounding box center [339, 166] width 215 height 22
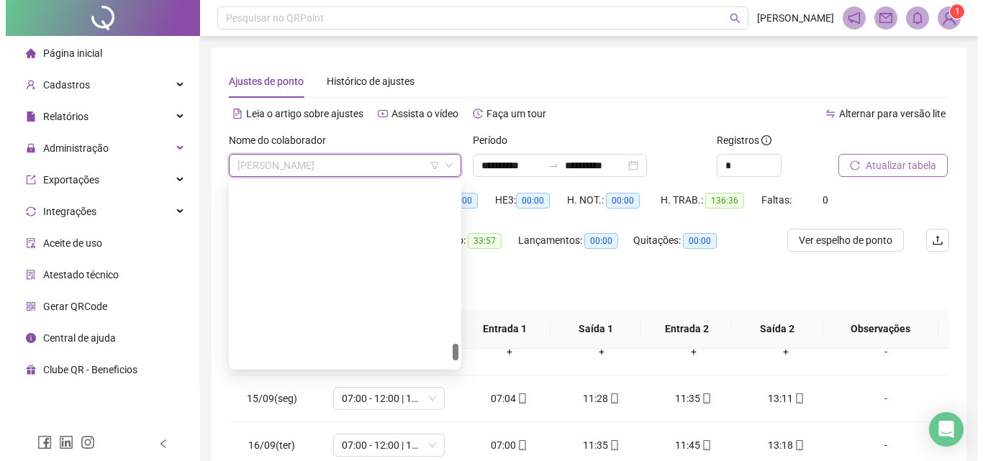
scroll to position [1726, 0]
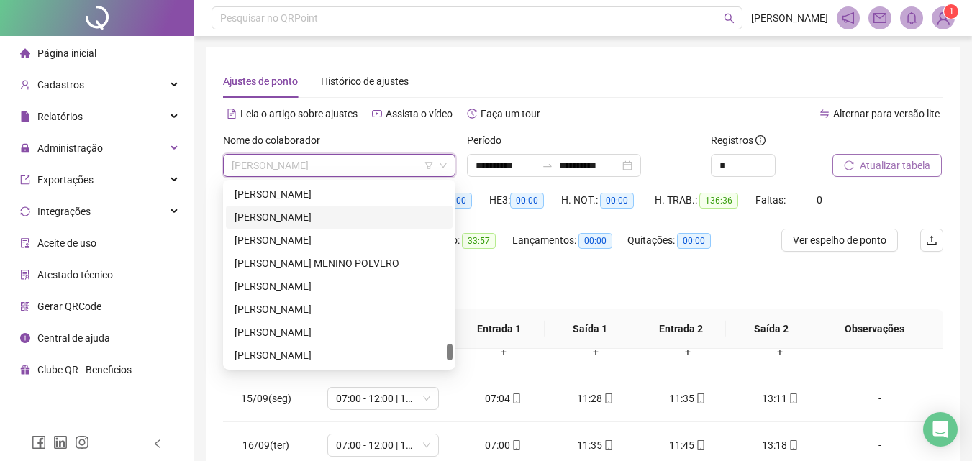
click at [328, 215] on div "[PERSON_NAME]" at bounding box center [339, 217] width 209 height 16
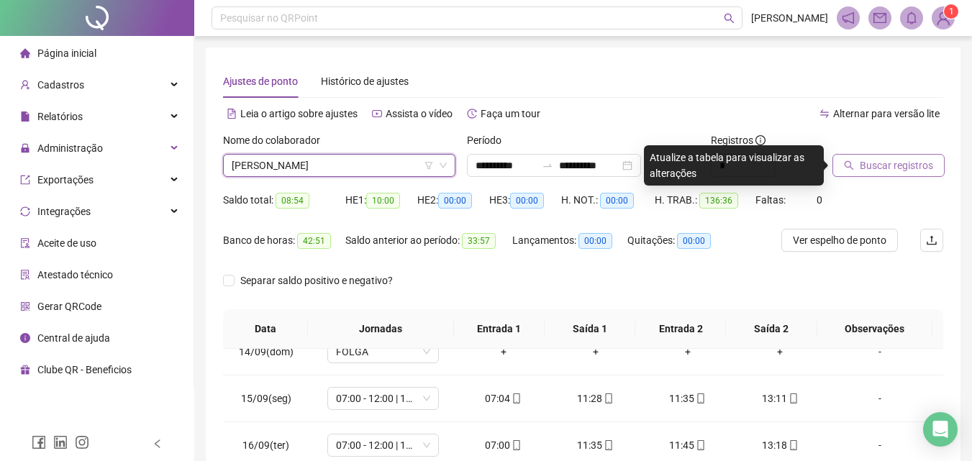
click at [936, 151] on div "Buscar registros" at bounding box center [887, 154] width 111 height 45
click at [915, 169] on span "Buscar registros" at bounding box center [896, 166] width 73 height 16
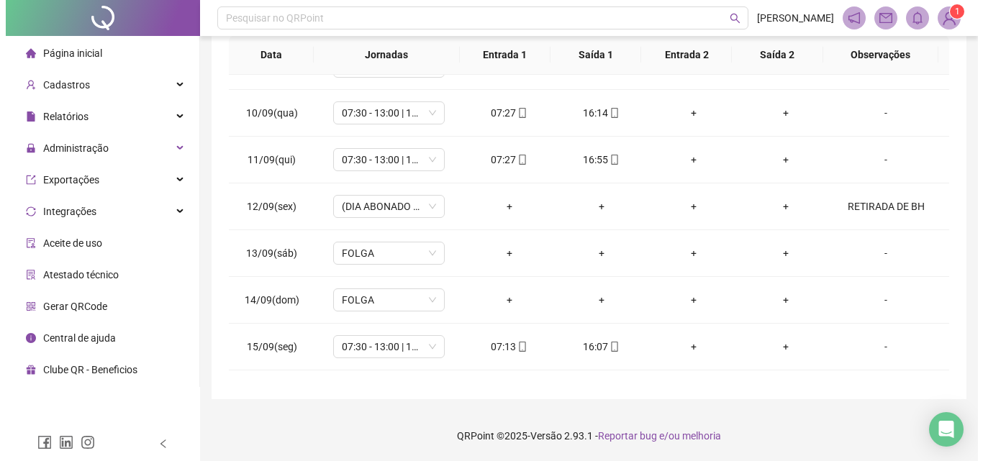
scroll to position [1142, 0]
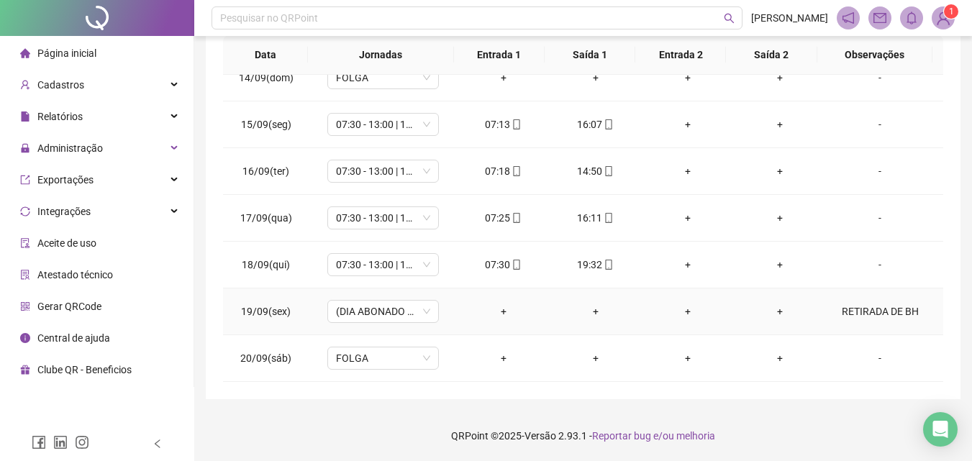
click at [865, 317] on div "RETIRADA DE BH" at bounding box center [879, 312] width 85 height 16
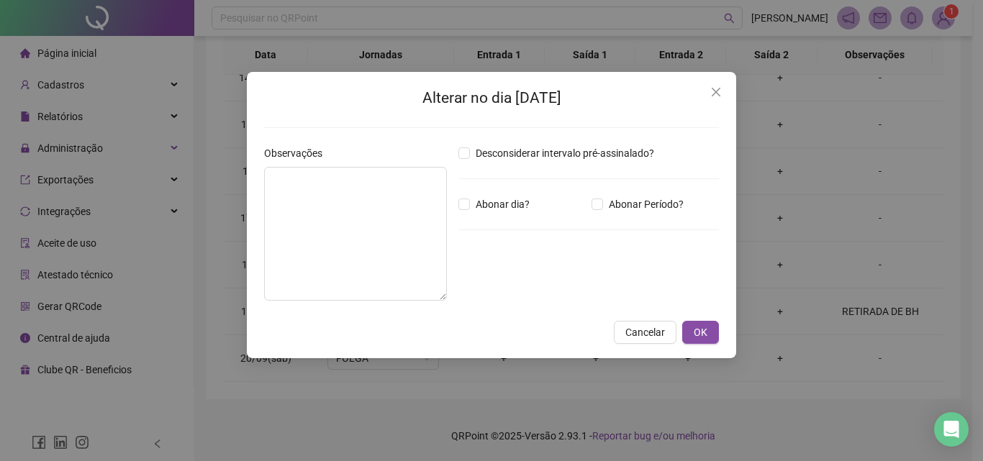
type textarea "**********"
click at [501, 287] on input "*****" at bounding box center [496, 283] width 58 height 17
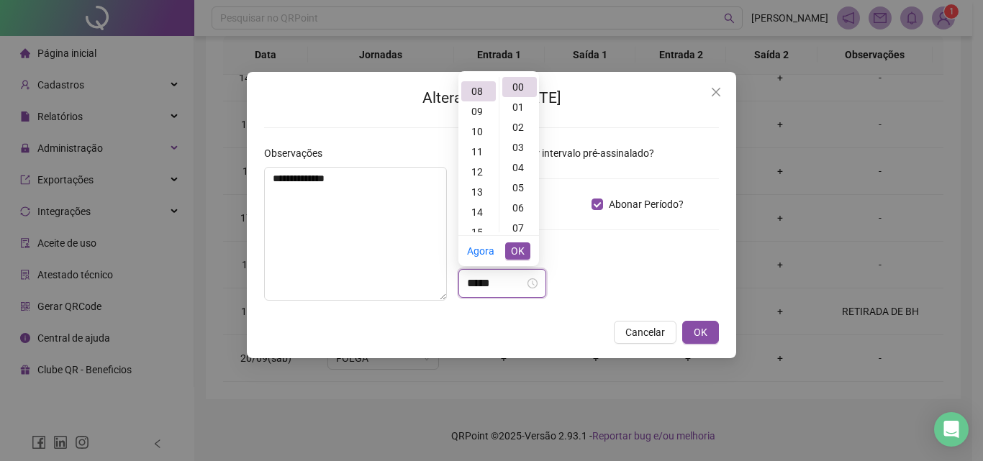
scroll to position [161, 0]
type input "*"
click at [475, 143] on div "07" at bounding box center [478, 139] width 35 height 20
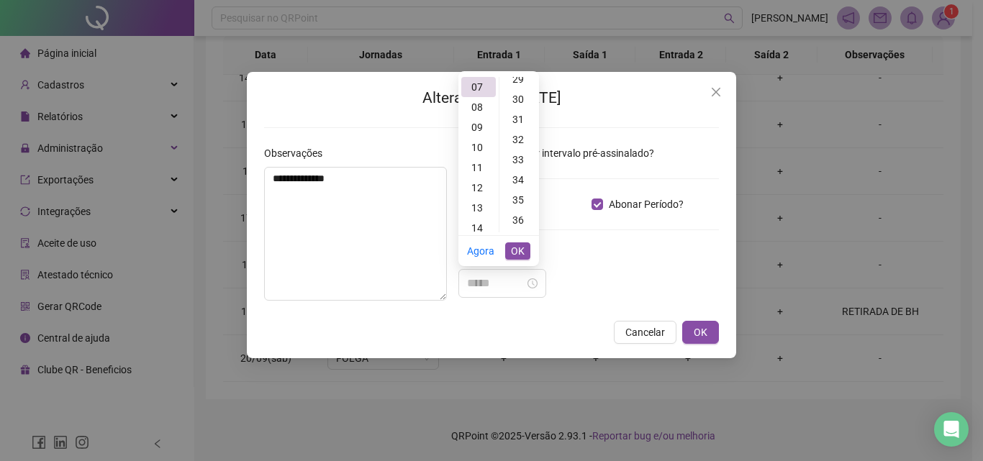
scroll to position [575, 0]
click at [514, 115] on div "30" at bounding box center [519, 116] width 35 height 20
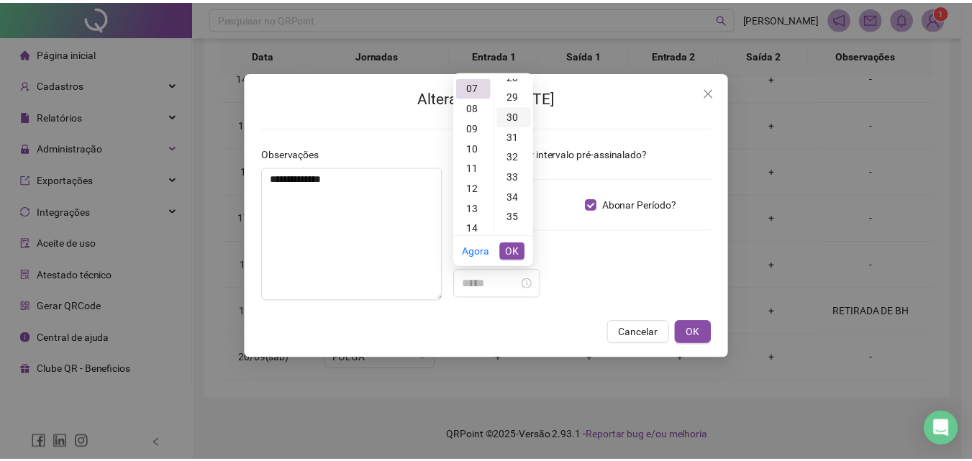
scroll to position [604, 0]
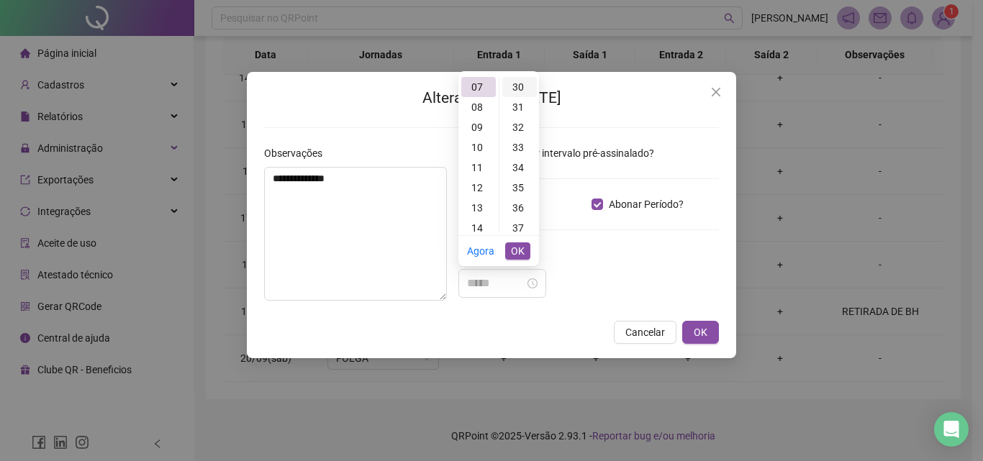
type input "*****"
click at [519, 91] on div "30" at bounding box center [519, 87] width 35 height 20
click at [524, 257] on span "OK" at bounding box center [518, 251] width 14 height 16
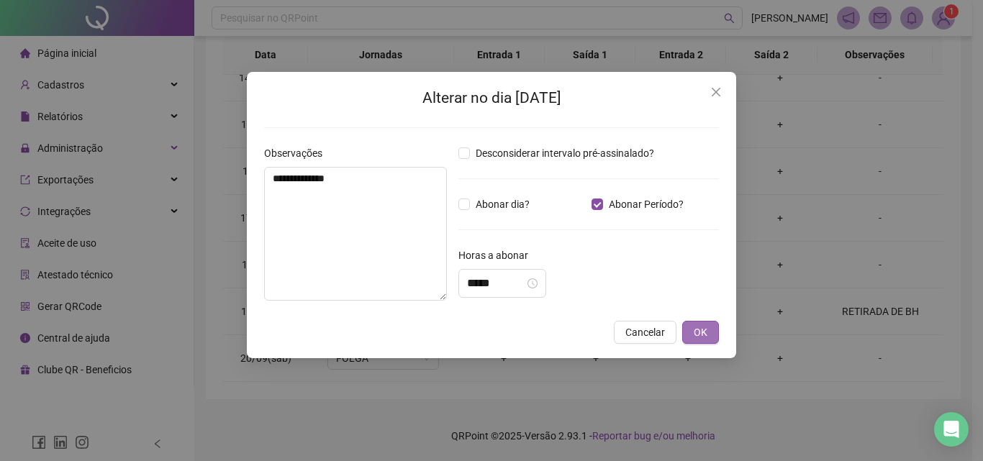
click at [709, 321] on button "OK" at bounding box center [700, 332] width 37 height 23
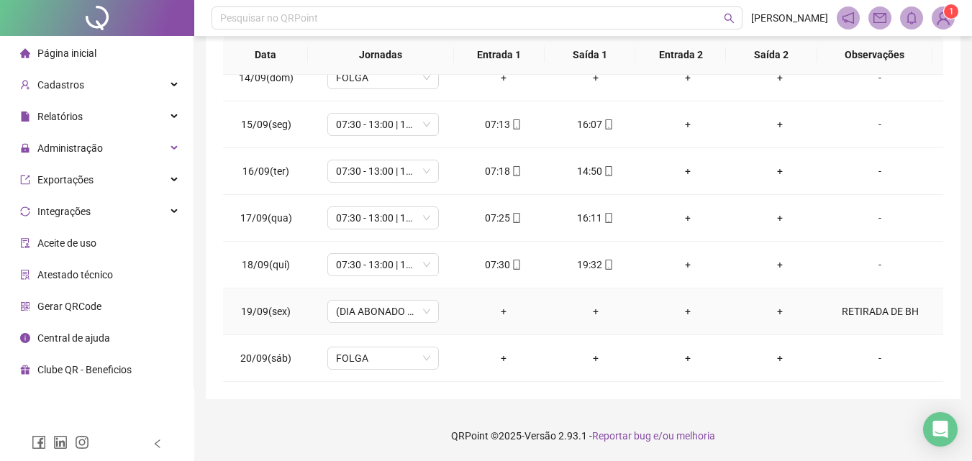
click at [698, 335] on td "+" at bounding box center [688, 311] width 92 height 47
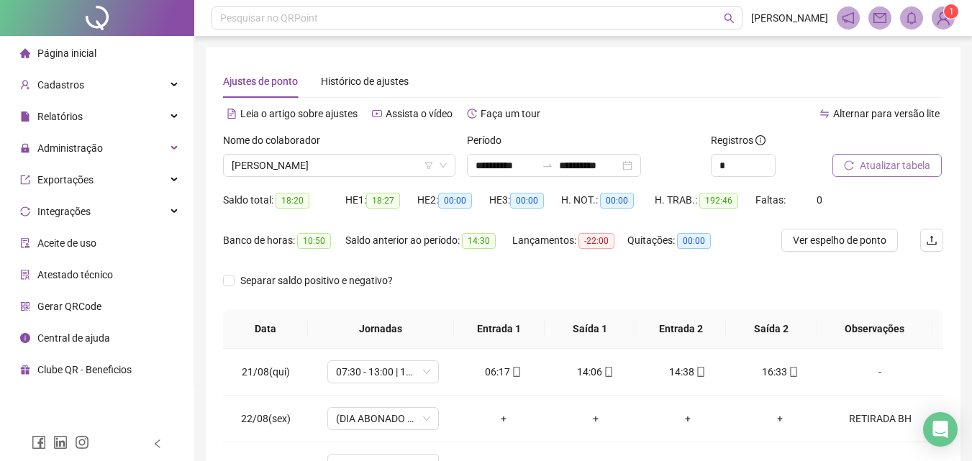
click at [863, 167] on span "Atualizar tabela" at bounding box center [895, 166] width 70 height 16
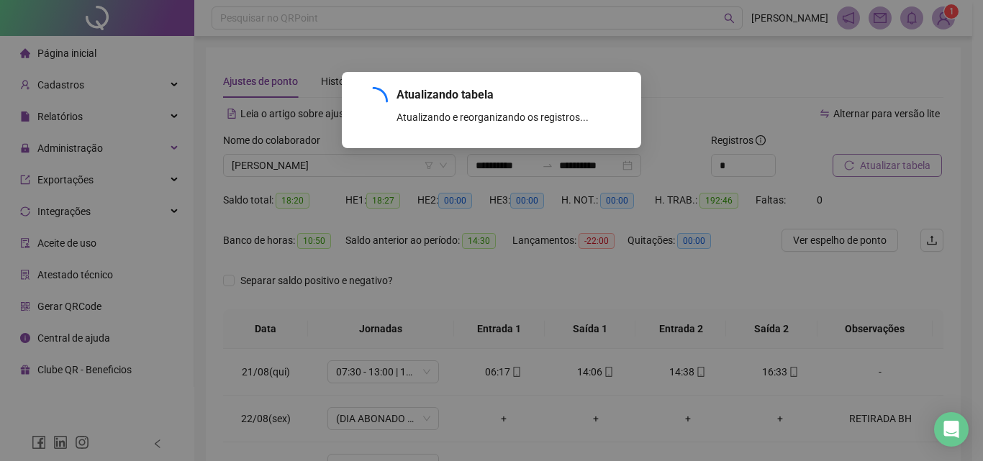
click at [863, 167] on div "Atualizando tabela Atualizando e reorganizando os registros... OK" at bounding box center [491, 230] width 983 height 461
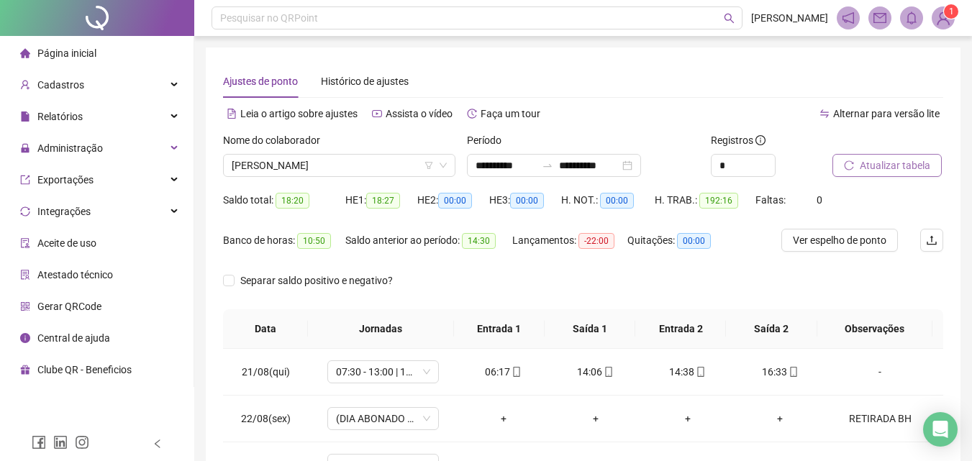
click at [881, 168] on span "Atualizar tabela" at bounding box center [895, 166] width 70 height 16
click at [352, 163] on span "[PERSON_NAME]" at bounding box center [339, 166] width 215 height 22
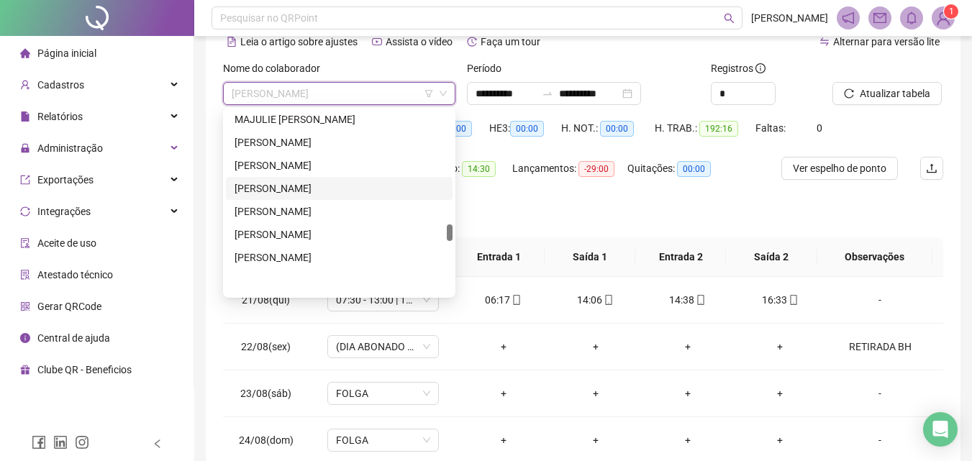
scroll to position [1220, 0]
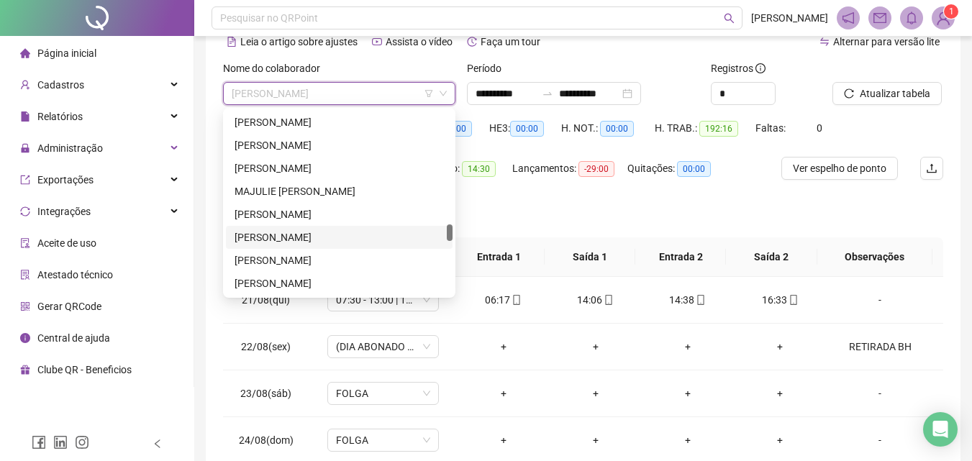
click at [332, 229] on div "[PERSON_NAME]" at bounding box center [339, 237] width 227 height 23
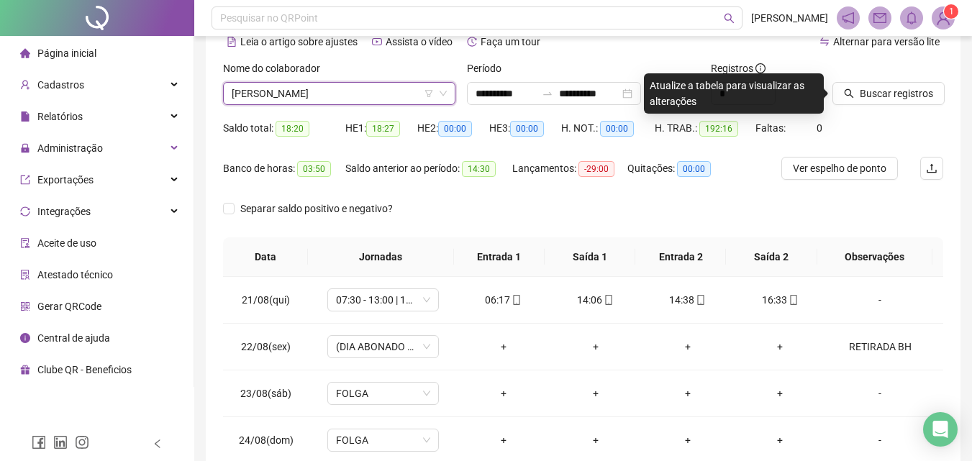
click at [943, 96] on div "Buscar registros" at bounding box center [888, 88] width 122 height 56
click at [934, 91] on button "Buscar registros" at bounding box center [888, 93] width 112 height 23
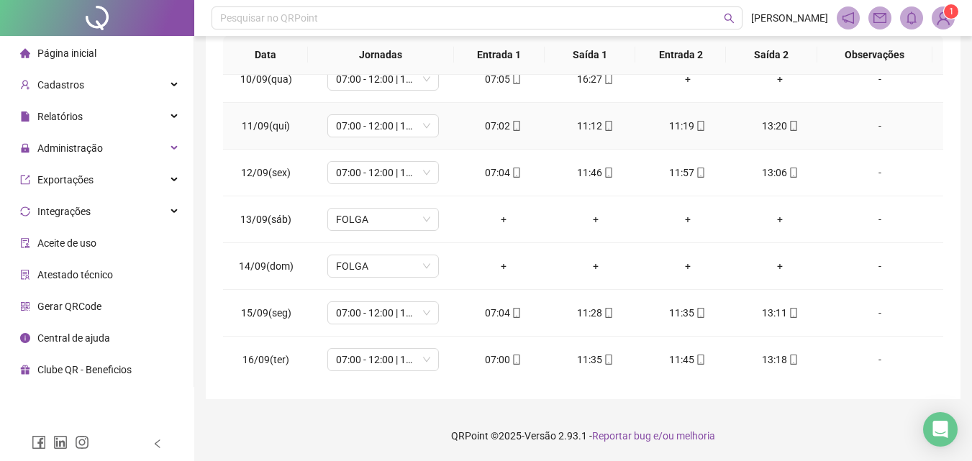
scroll to position [1142, 0]
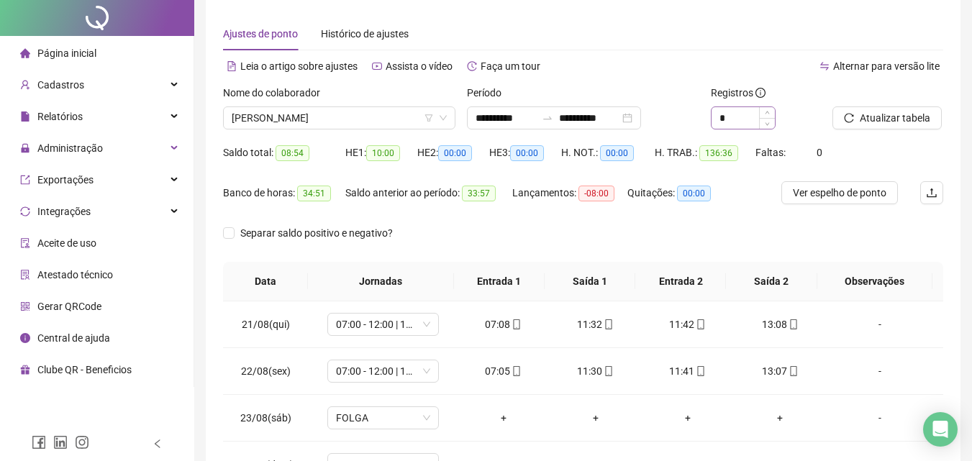
scroll to position [0, 0]
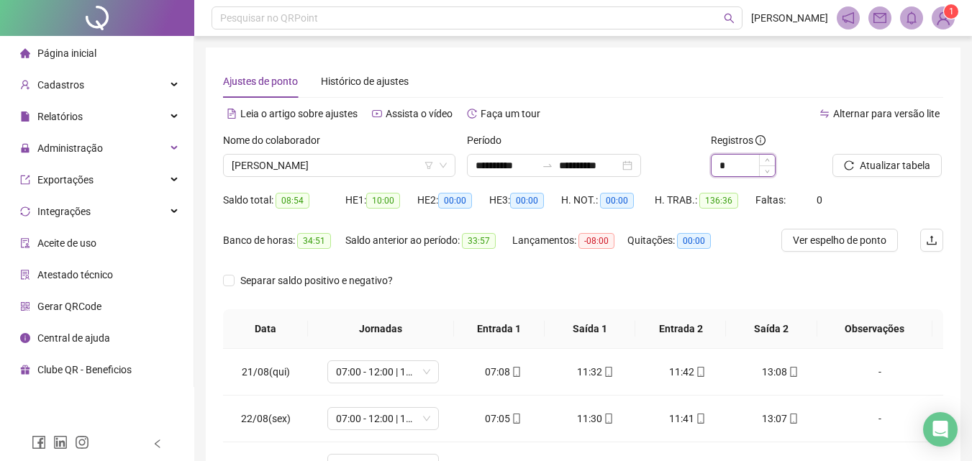
click at [750, 156] on input "*" at bounding box center [742, 166] width 63 height 22
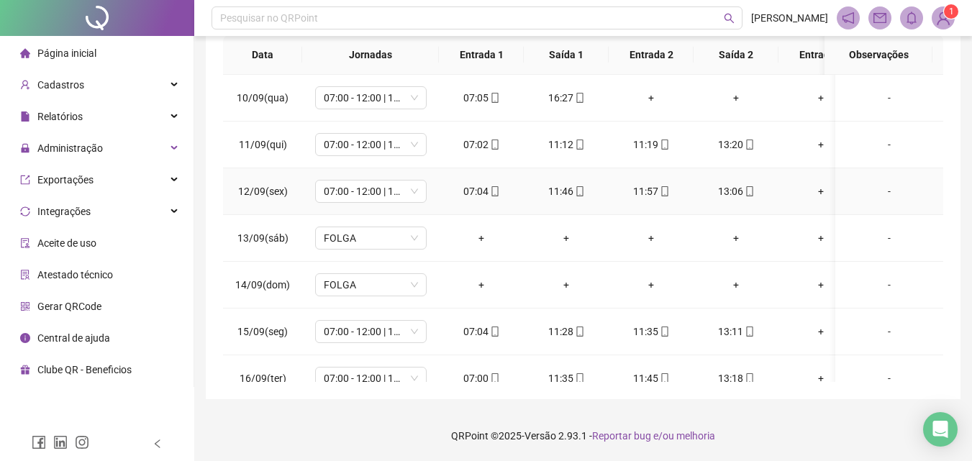
scroll to position [1153, 0]
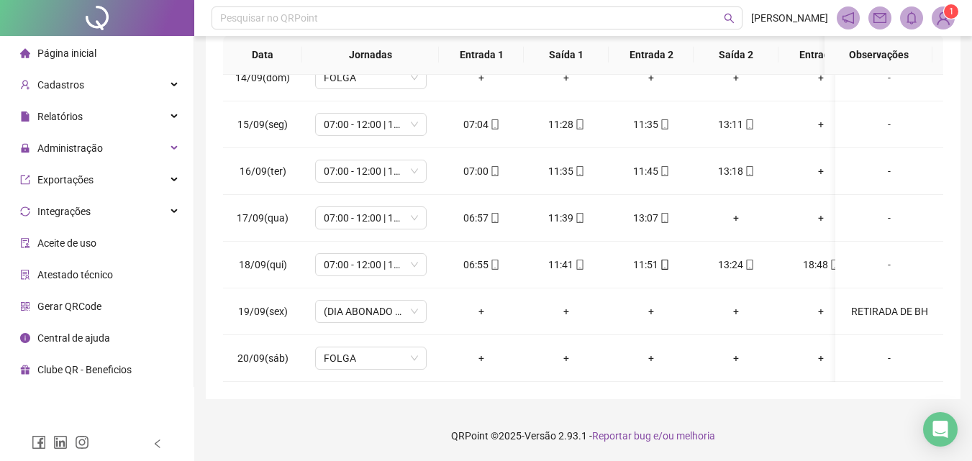
type input "*"
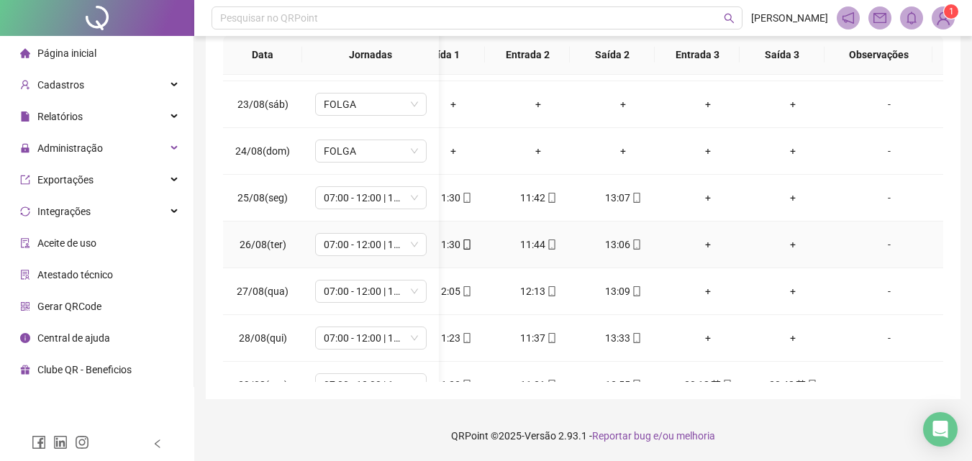
scroll to position [0, 124]
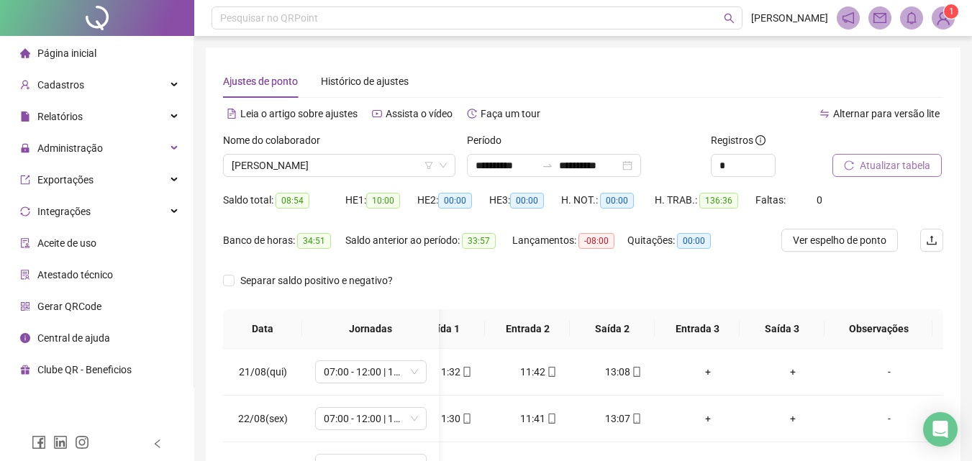
click at [874, 165] on span "Atualizar tabela" at bounding box center [895, 166] width 70 height 16
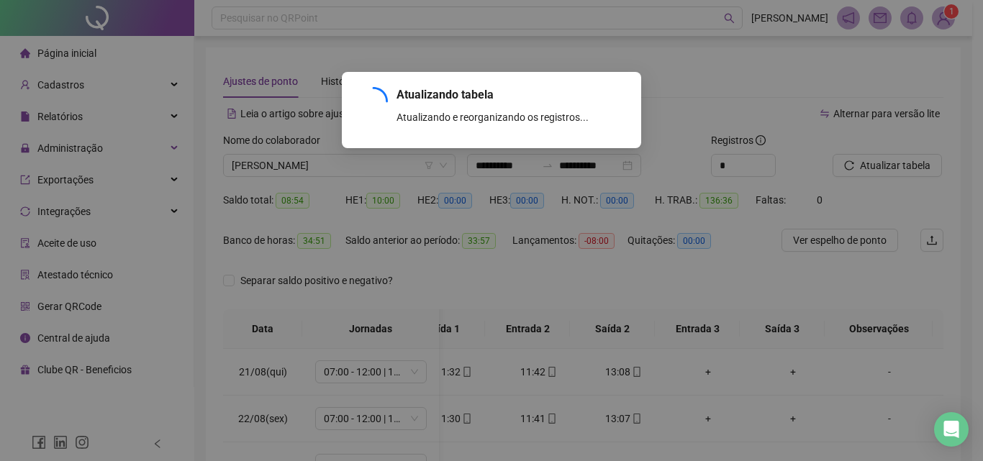
click at [729, 162] on div "Atualizando tabela Atualizando e reorganizando os registros... OK" at bounding box center [491, 230] width 983 height 461
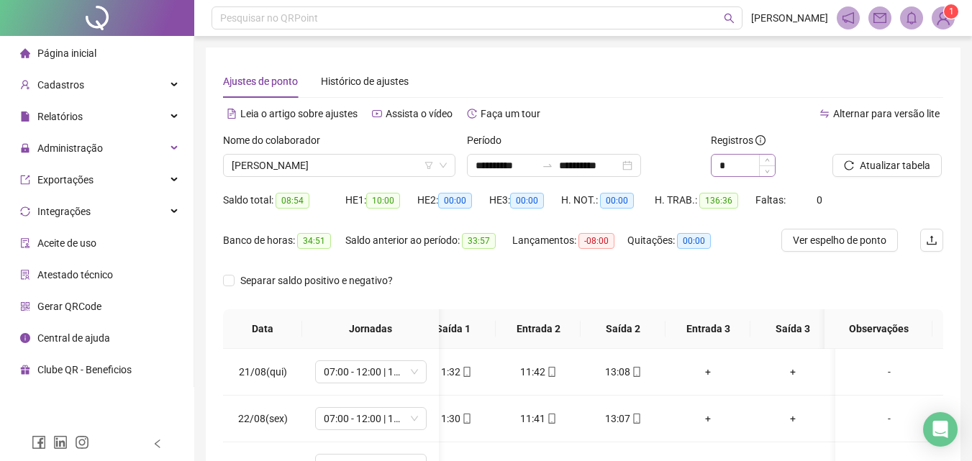
scroll to position [0, 113]
click at [731, 162] on input "*" at bounding box center [742, 166] width 63 height 22
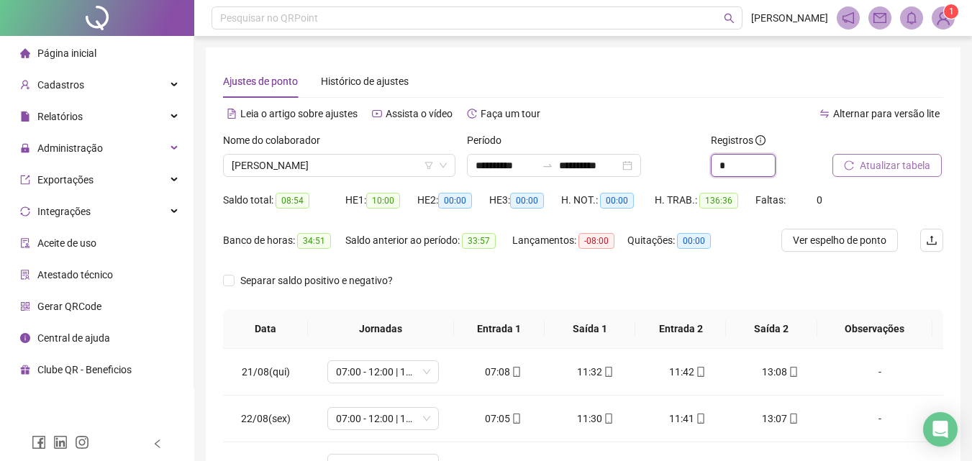
scroll to position [0, 0]
type input "*"
click at [904, 167] on span "Atualizar tabela" at bounding box center [895, 166] width 70 height 16
click at [891, 166] on span "Atualizar tabela" at bounding box center [895, 166] width 70 height 16
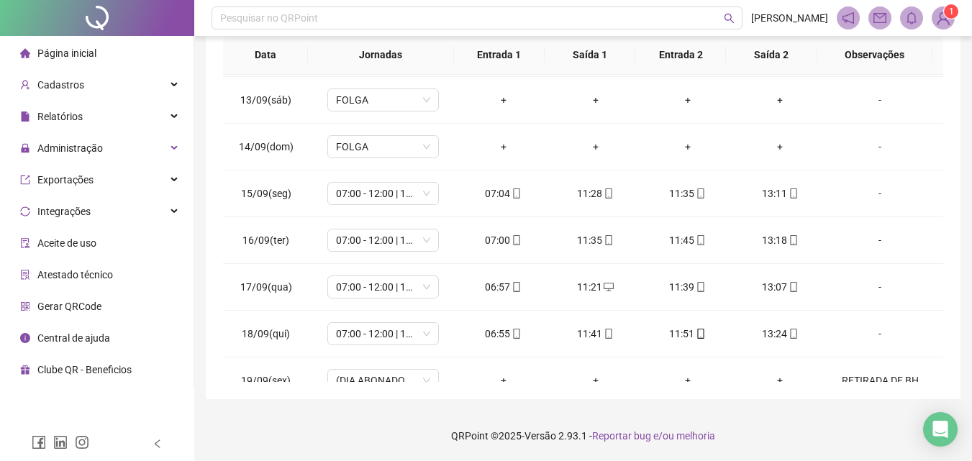
scroll to position [1142, 0]
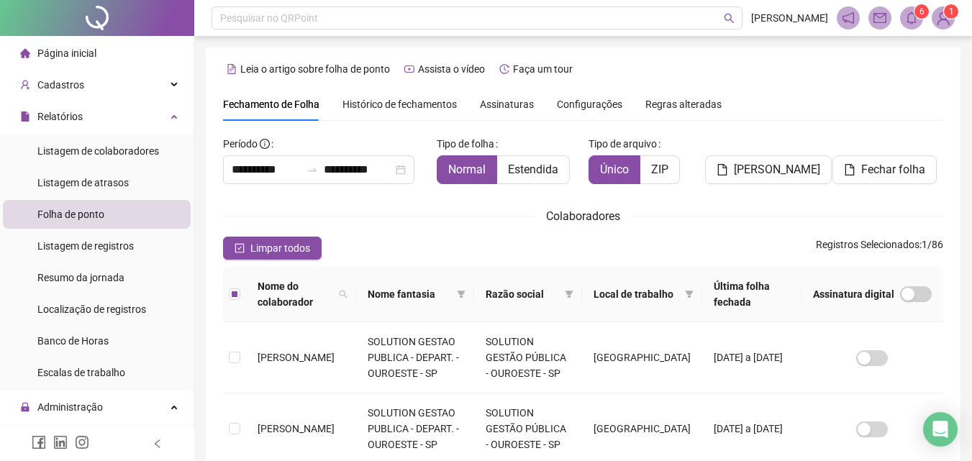
click at [845, 166] on icon "file" at bounding box center [850, 170] width 12 height 12
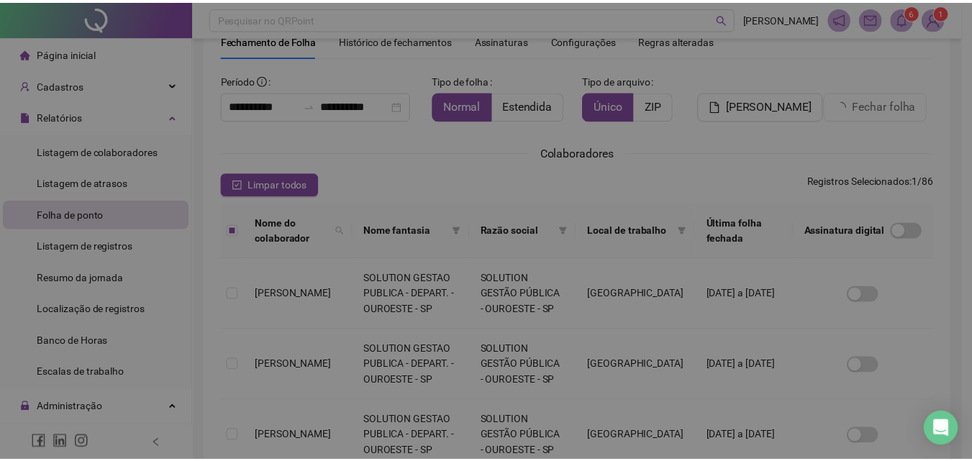
scroll to position [64, 0]
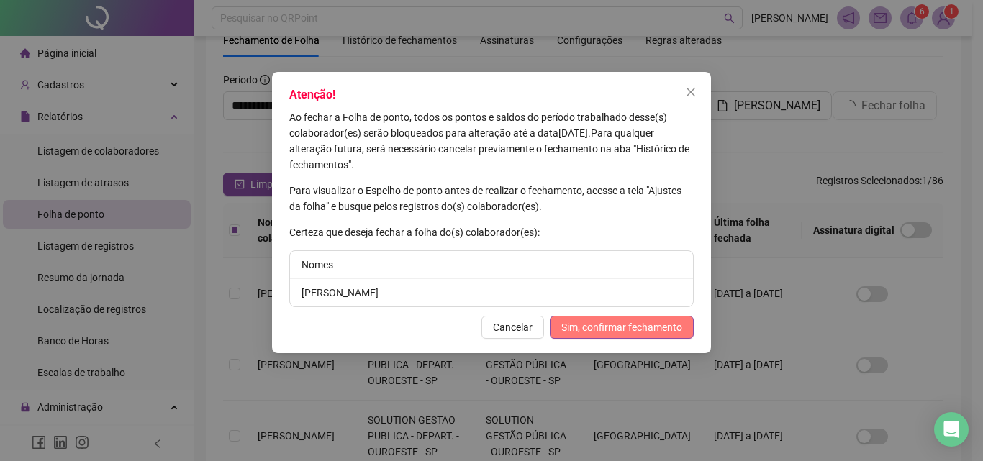
click at [632, 335] on span "Sim, confirmar fechamento" at bounding box center [621, 327] width 121 height 16
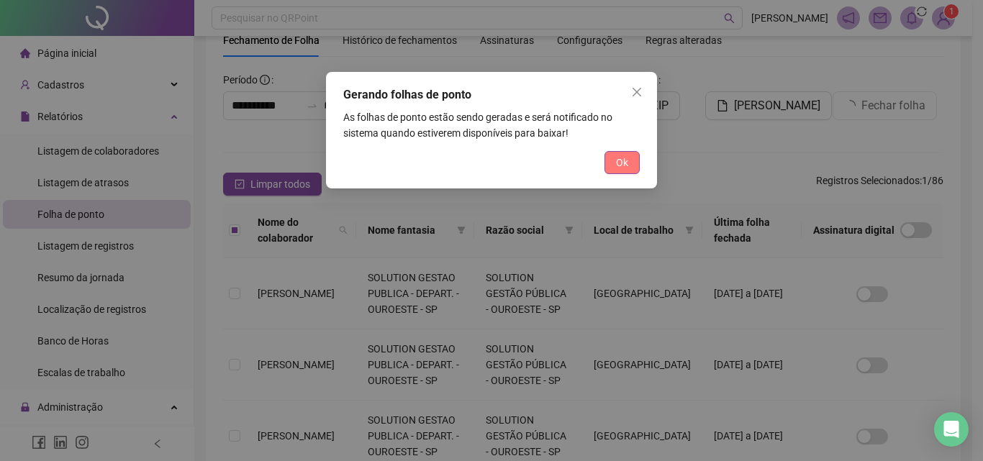
click at [623, 160] on span "Ok" at bounding box center [622, 163] width 12 height 16
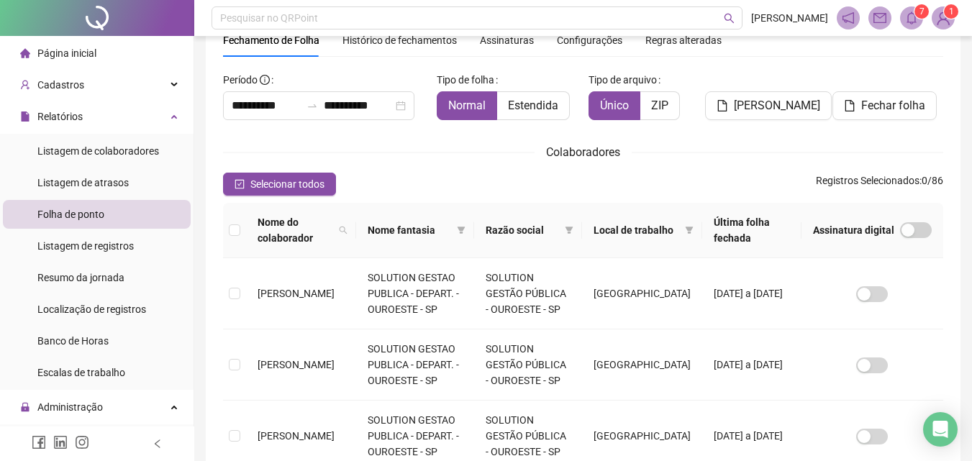
click at [919, 19] on span at bounding box center [911, 17] width 23 height 23
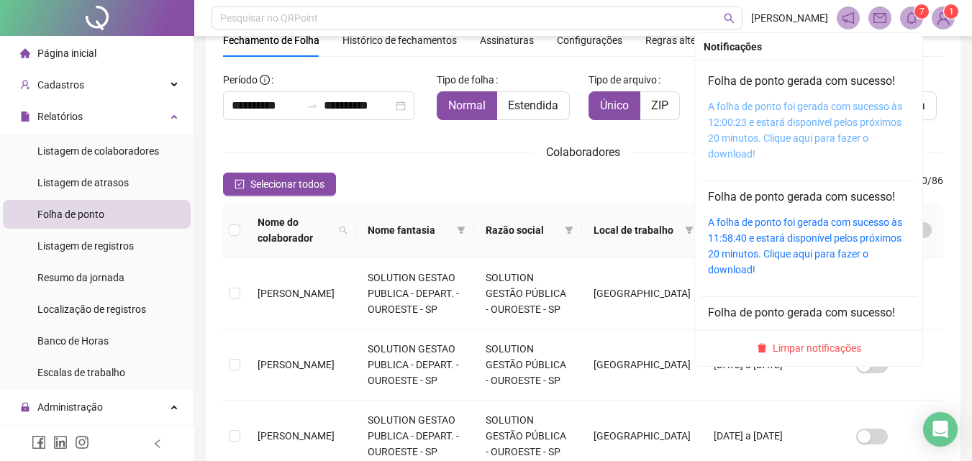
click at [806, 124] on link "A folha de ponto foi gerada com sucesso às 12:00:23 e estará disponível pelos p…" at bounding box center [805, 130] width 194 height 59
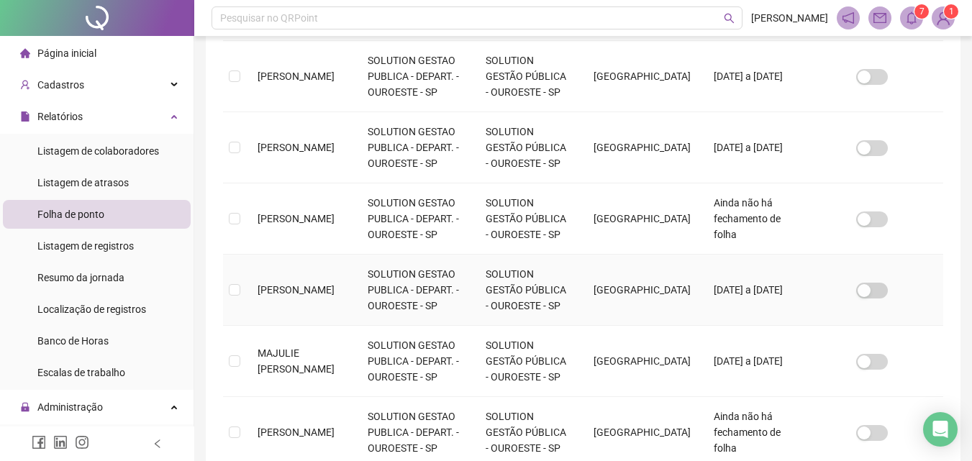
scroll to position [496, 0]
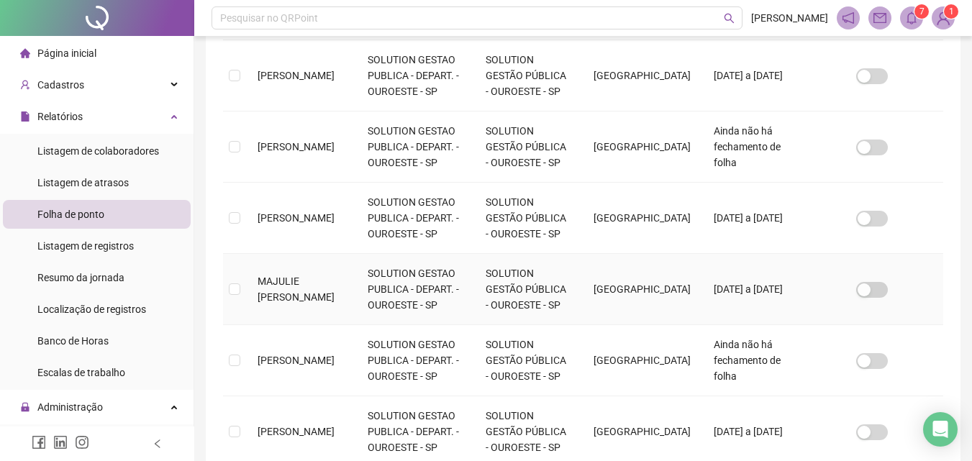
click at [245, 290] on td at bounding box center [234, 289] width 23 height 71
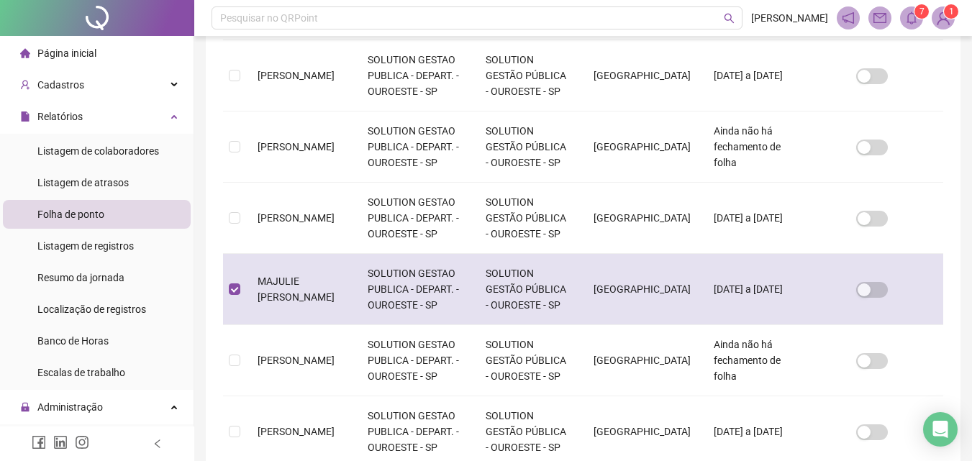
scroll to position [64, 0]
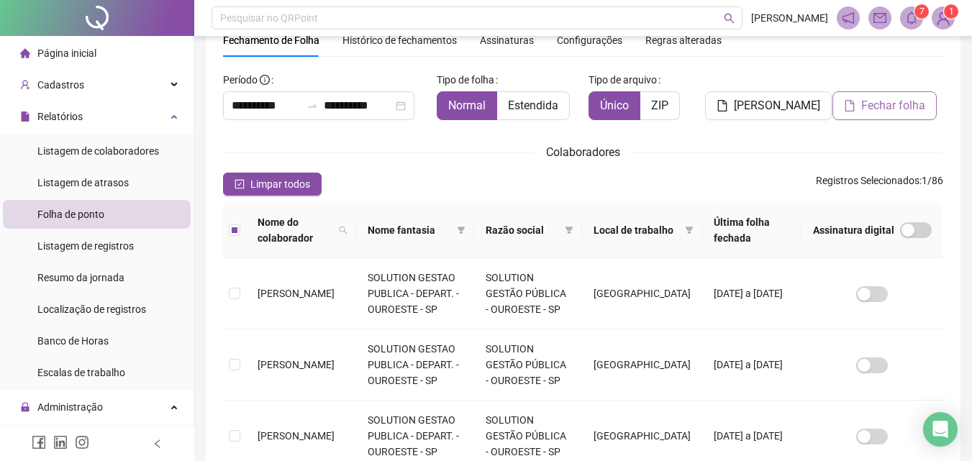
click at [879, 108] on span "Fechar folha" at bounding box center [893, 105] width 64 height 17
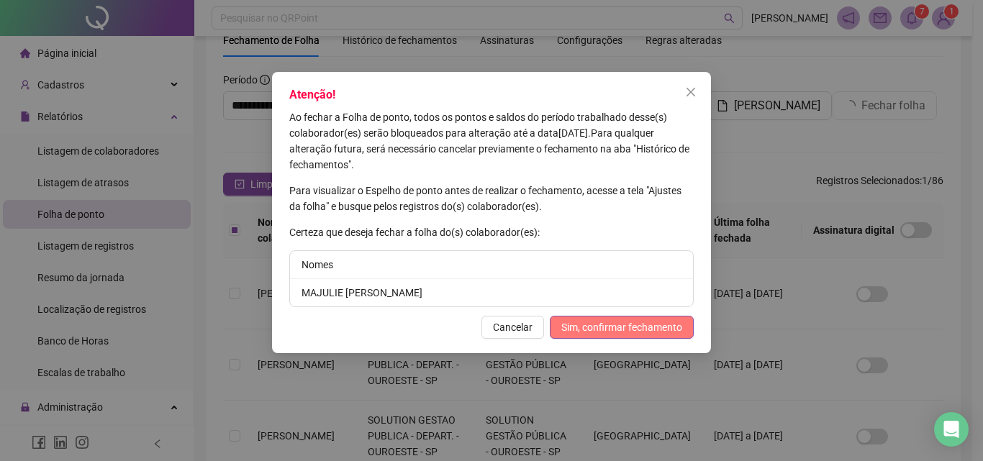
click at [632, 327] on span "Sim, confirmar fechamento" at bounding box center [621, 327] width 121 height 16
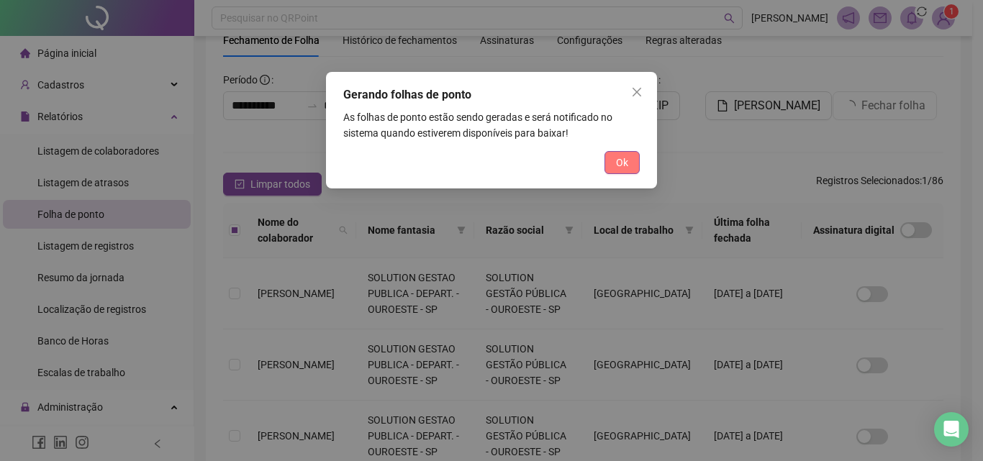
click at [629, 158] on button "Ok" at bounding box center [621, 162] width 35 height 23
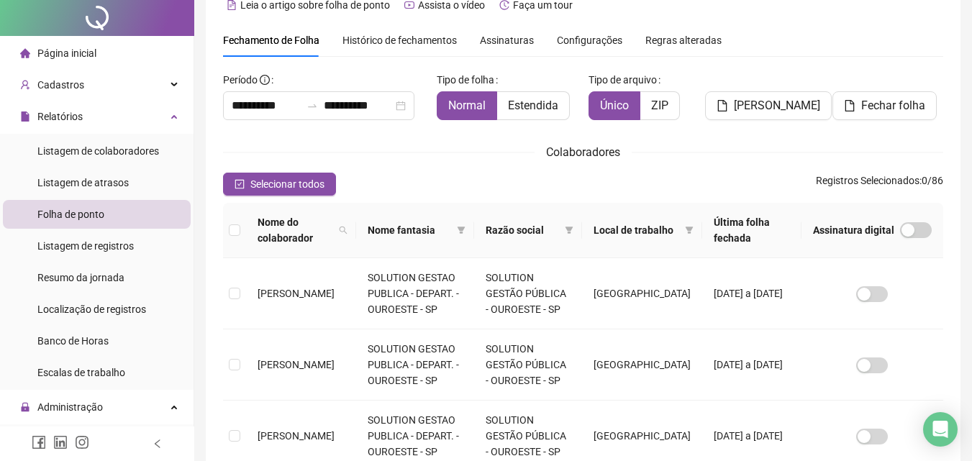
scroll to position [0, 0]
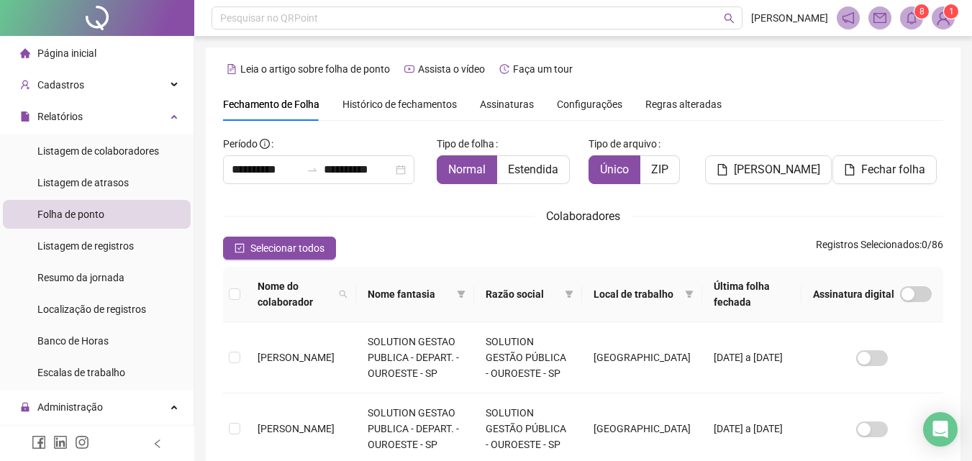
click at [906, 20] on icon "bell" at bounding box center [911, 18] width 13 height 13
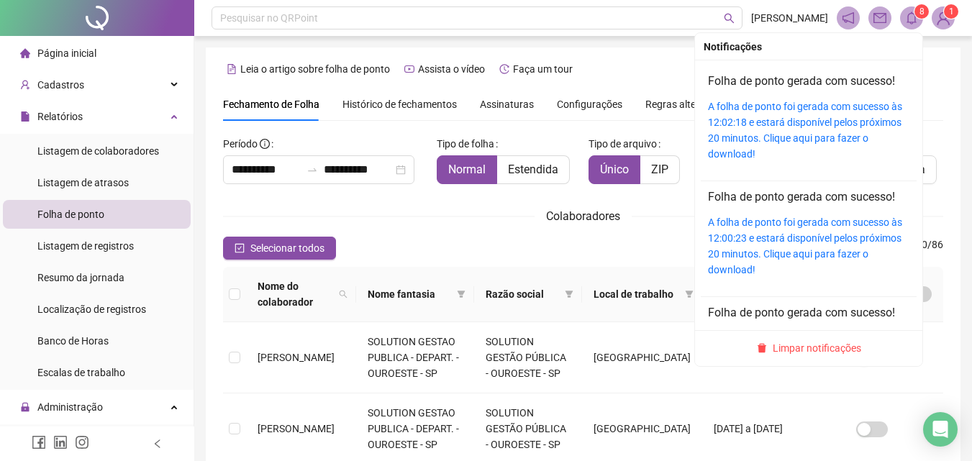
click at [758, 129] on div "A folha de ponto foi gerada com sucesso às 12:02:18 e estará disponível pelos p…" at bounding box center [808, 130] width 201 height 63
click at [905, 18] on icon "bell" at bounding box center [911, 18] width 13 height 13
click at [834, 114] on div "A folha de ponto foi gerada com sucesso às 12:02:18 e estará disponível pelos p…" at bounding box center [808, 130] width 201 height 63
click at [816, 118] on link "A folha de ponto foi gerada com sucesso às 12:02:18 e estará disponível pelos p…" at bounding box center [805, 130] width 194 height 59
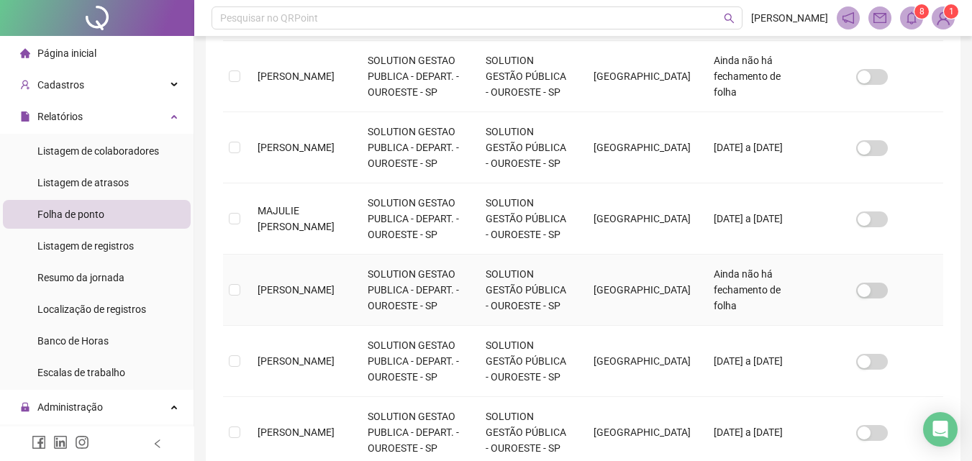
scroll to position [575, 0]
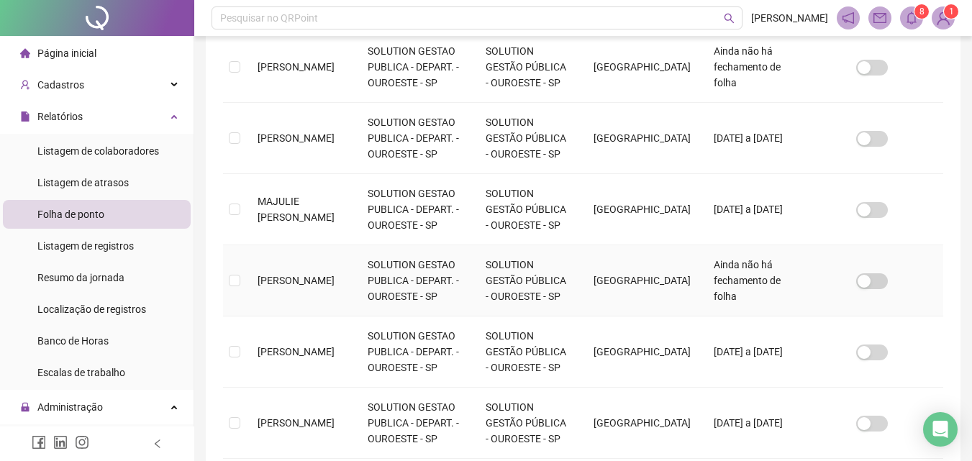
click at [256, 278] on td "MARCOS FREITAS BRITO" at bounding box center [301, 280] width 110 height 71
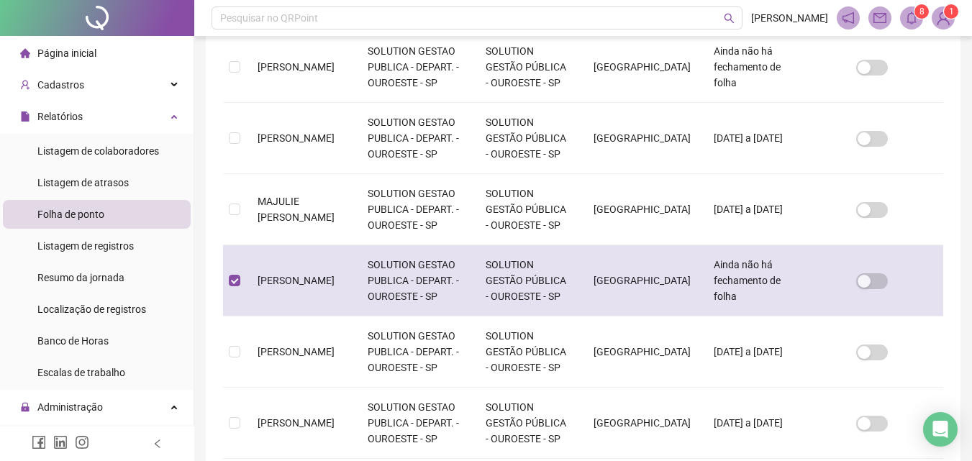
scroll to position [64, 0]
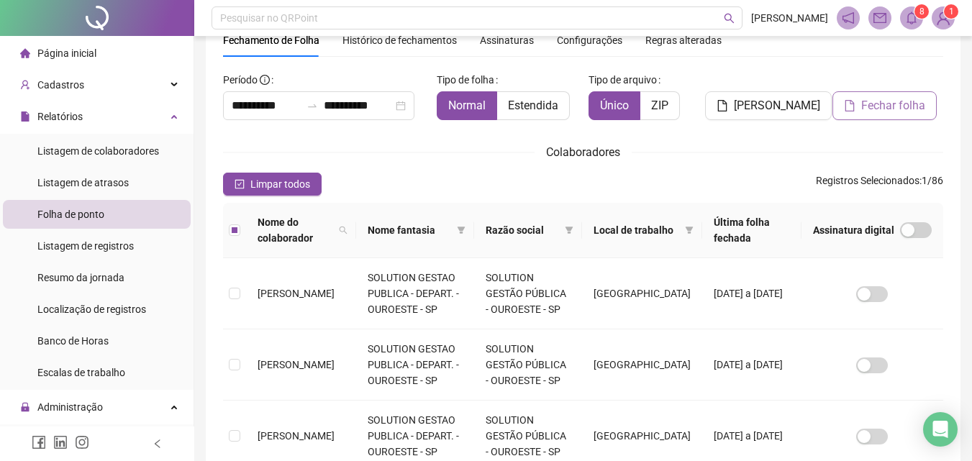
click at [918, 109] on span "Fechar folha" at bounding box center [893, 105] width 64 height 17
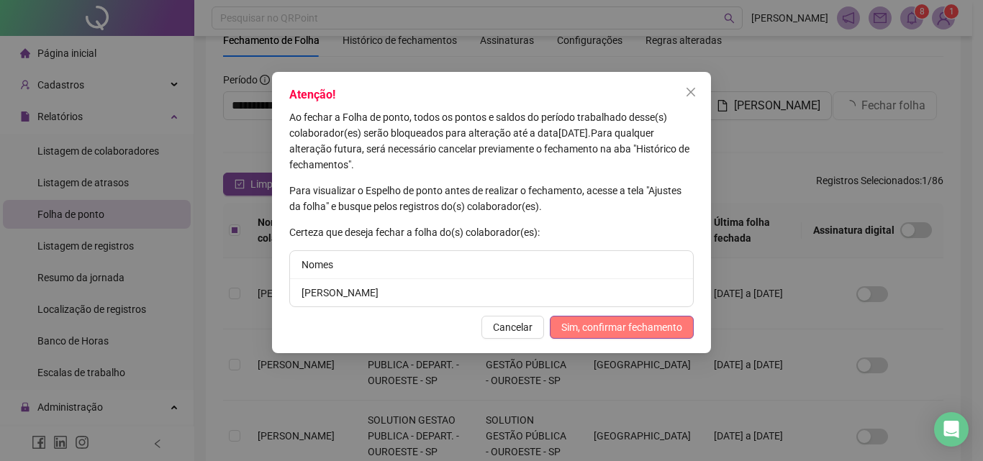
click at [610, 332] on span "Sim, confirmar fechamento" at bounding box center [621, 327] width 121 height 16
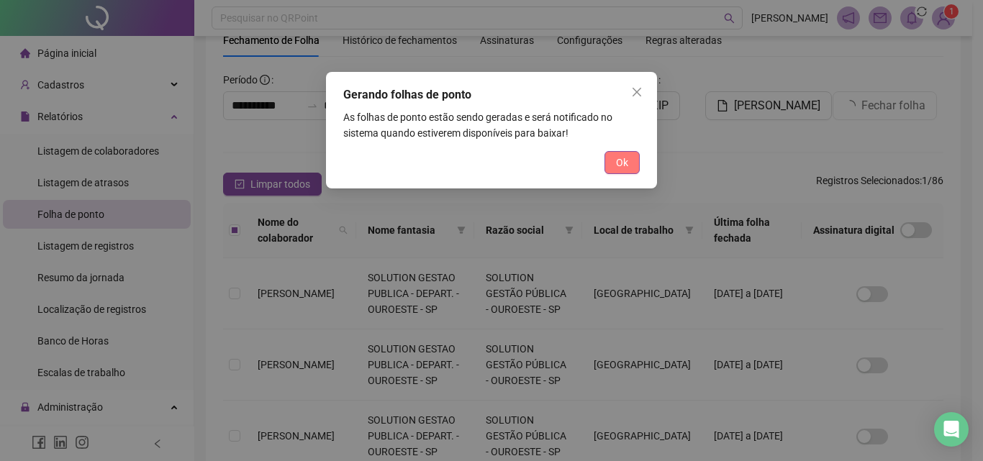
click at [624, 158] on span "Ok" at bounding box center [622, 163] width 12 height 16
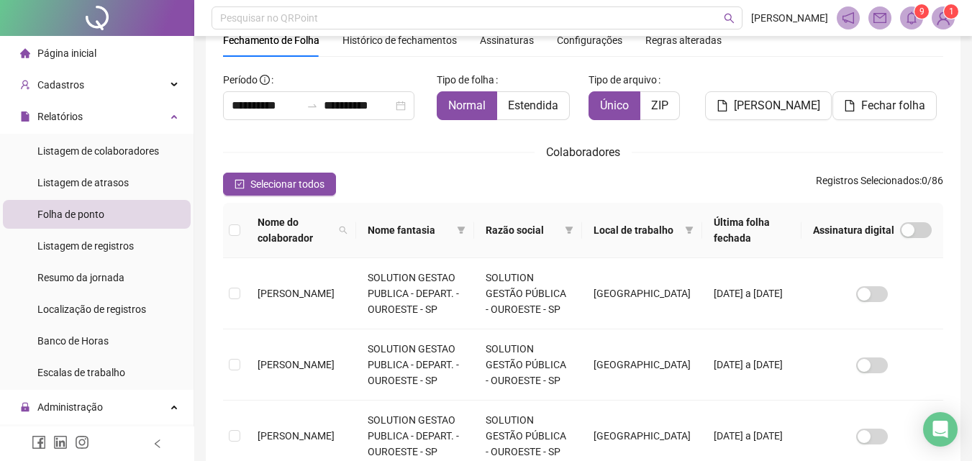
click at [943, 76] on div "Fechar folha" at bounding box center [888, 99] width 122 height 63
click at [916, 12] on sup "9" at bounding box center [921, 11] width 14 height 14
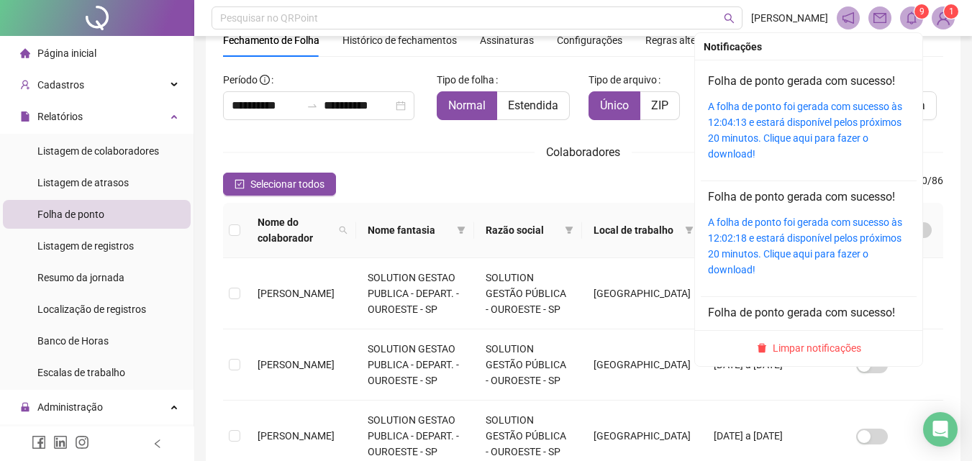
click at [823, 96] on div "Folha de ponto gerada com sucesso! A folha de ponto foi gerada com sucesso às 1…" at bounding box center [808, 117] width 201 height 89
click at [811, 116] on link "A folha de ponto foi gerada com sucesso às 12:04:13 e estará disponível pelos p…" at bounding box center [805, 130] width 194 height 59
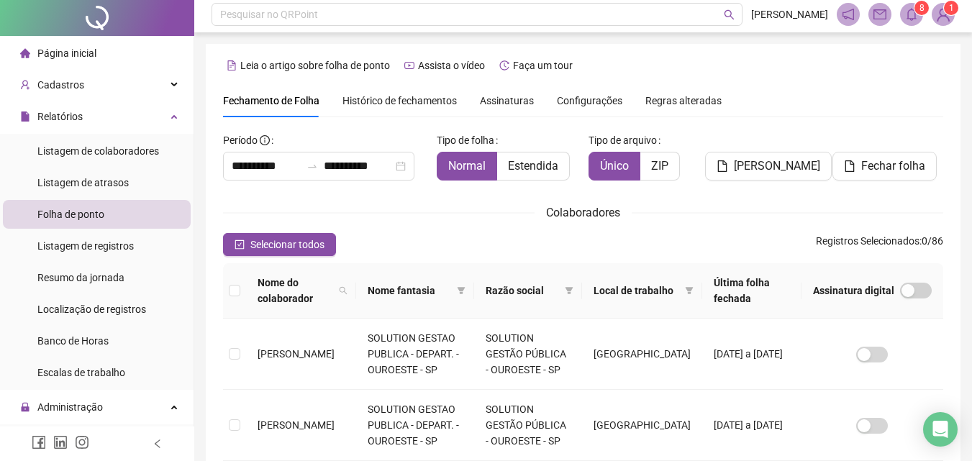
scroll to position [0, 0]
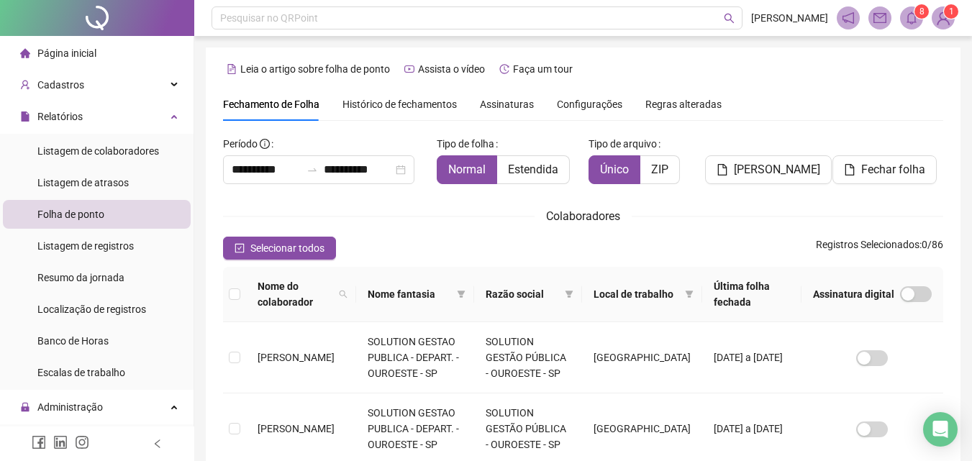
click at [391, 101] on span "Histórico de fechamentos" at bounding box center [399, 105] width 114 height 12
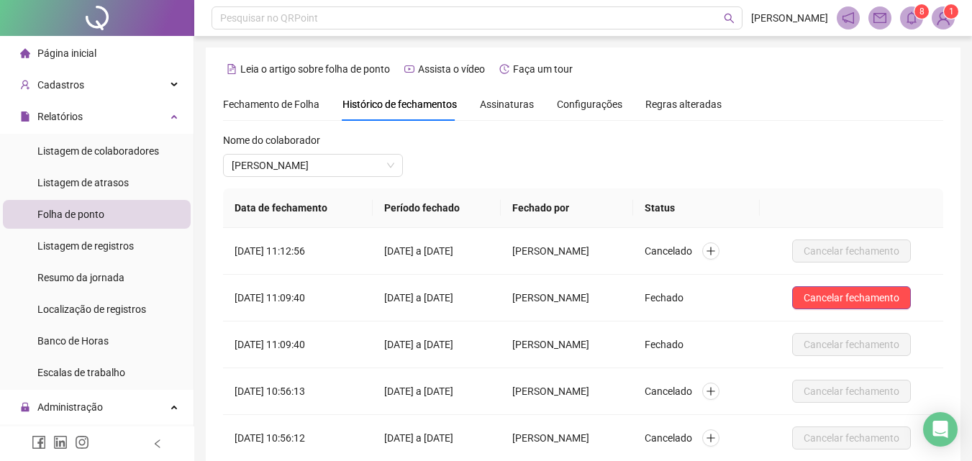
scroll to position [64, 0]
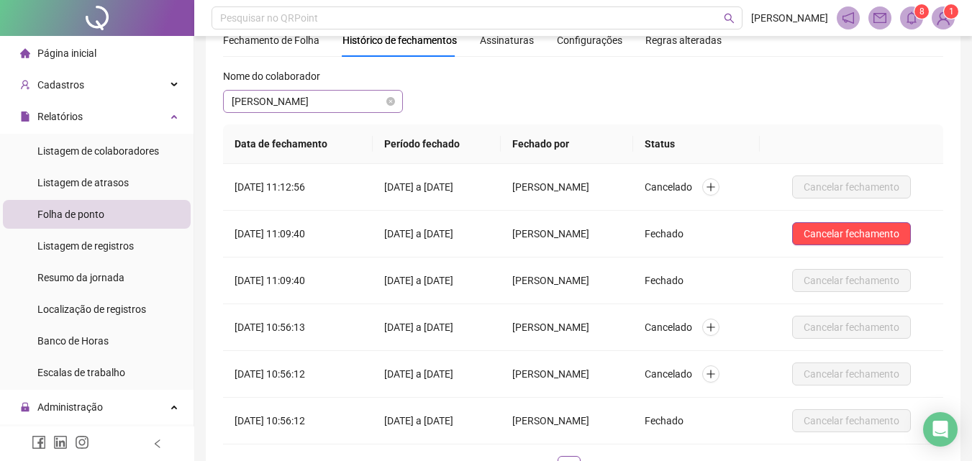
click at [283, 96] on span "GIOVANA MARETI LOPES" at bounding box center [313, 102] width 163 height 22
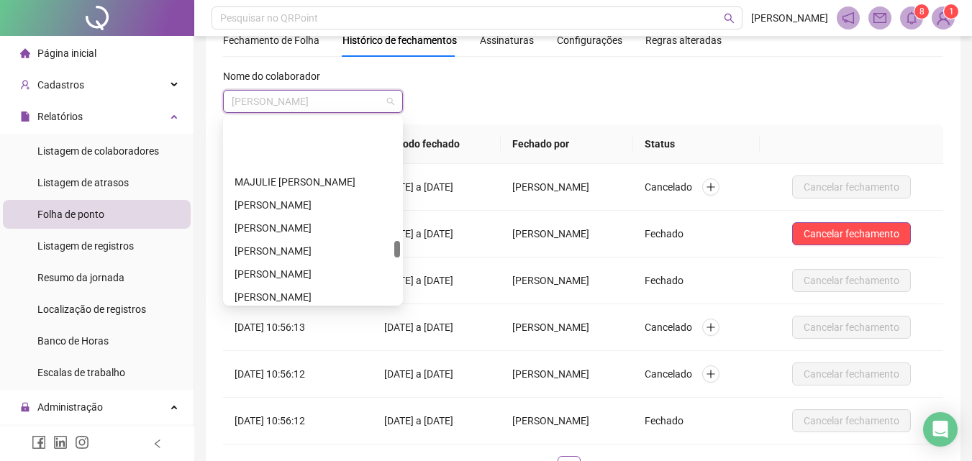
scroll to position [1309, 0]
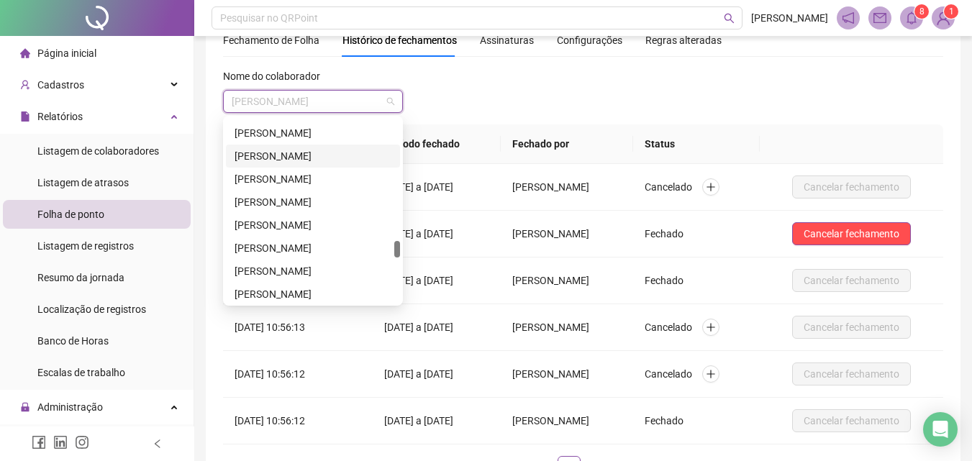
click at [290, 148] on div "[PERSON_NAME]" at bounding box center [313, 156] width 157 height 16
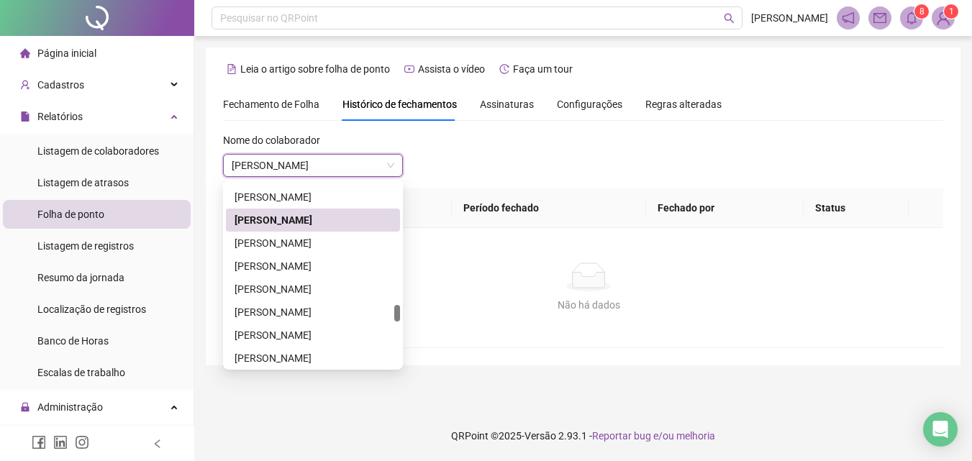
scroll to position [173, 0]
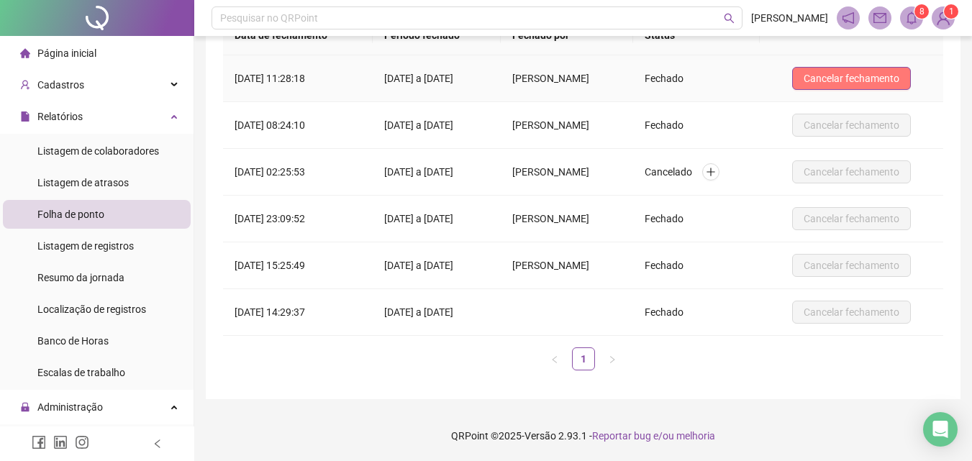
click at [844, 83] on span "Cancelar fechamento" at bounding box center [852, 78] width 96 height 16
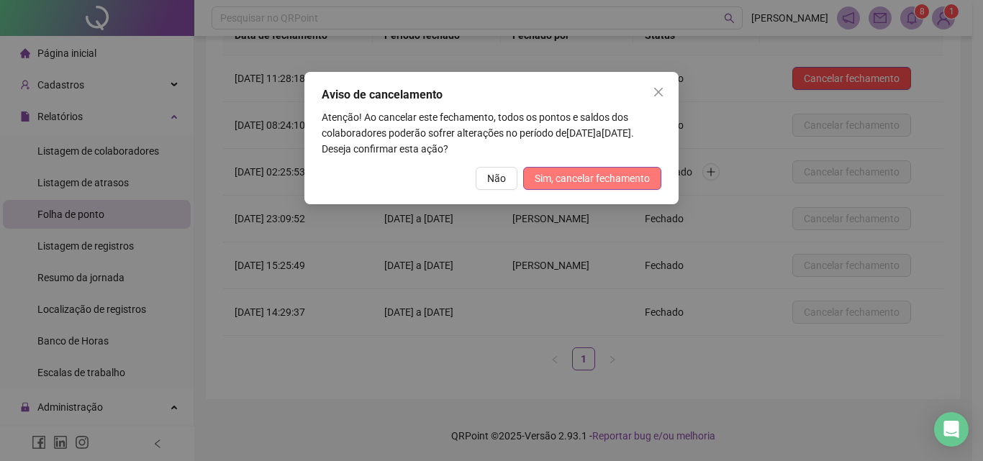
click at [552, 175] on span "Sim, cancelar fechamento" at bounding box center [591, 178] width 115 height 16
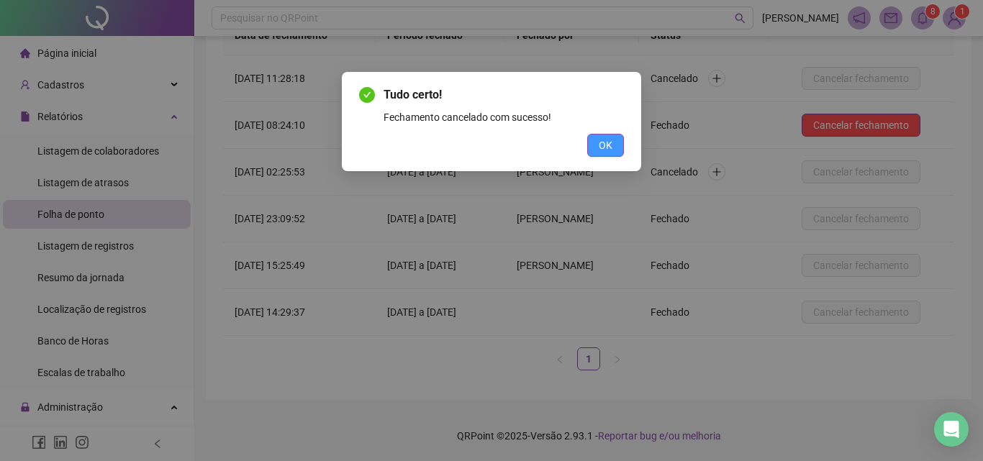
click at [591, 150] on button "OK" at bounding box center [605, 145] width 37 height 23
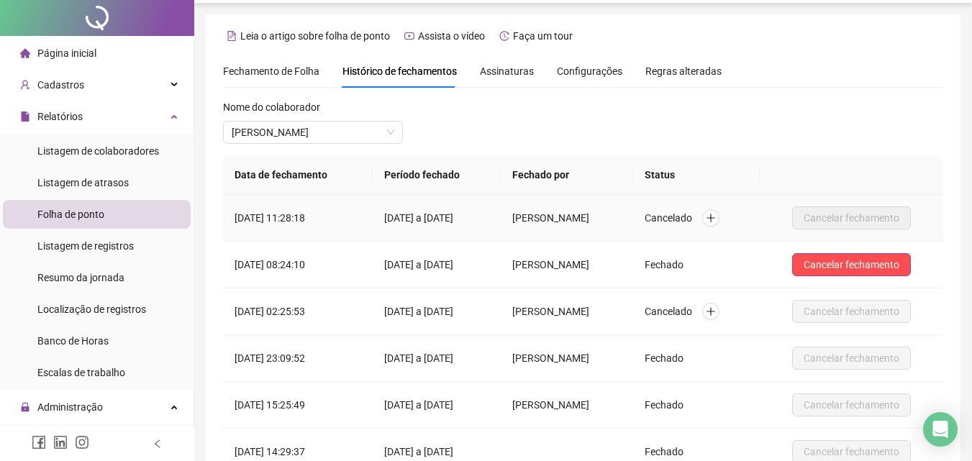
scroll to position [0, 0]
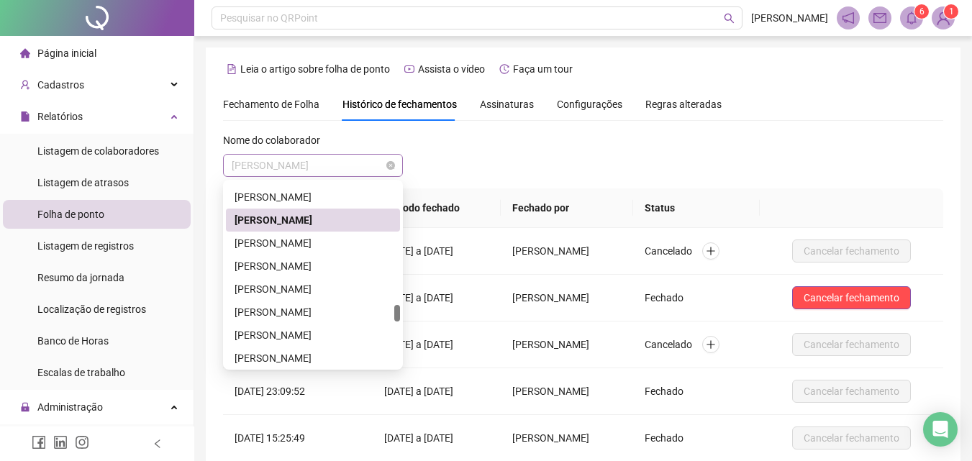
click at [291, 166] on span "[PERSON_NAME]" at bounding box center [313, 166] width 163 height 22
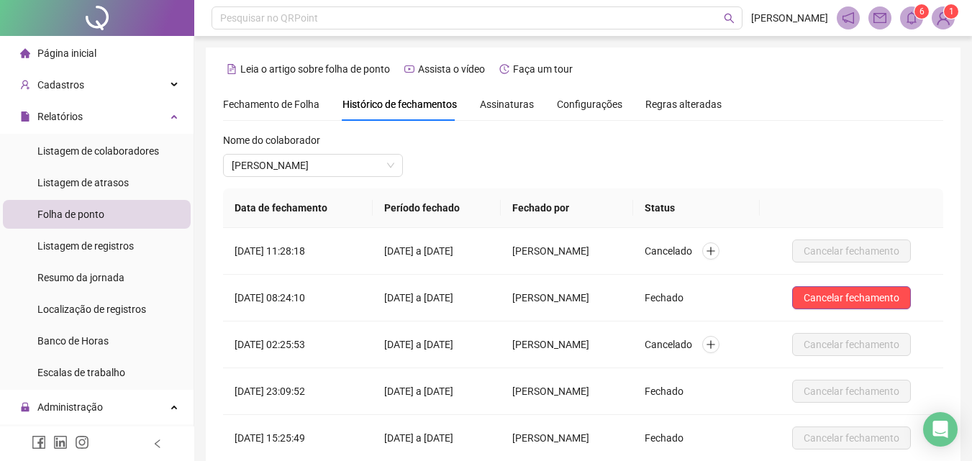
click at [273, 104] on span "Fechamento de Folha" at bounding box center [271, 105] width 96 height 12
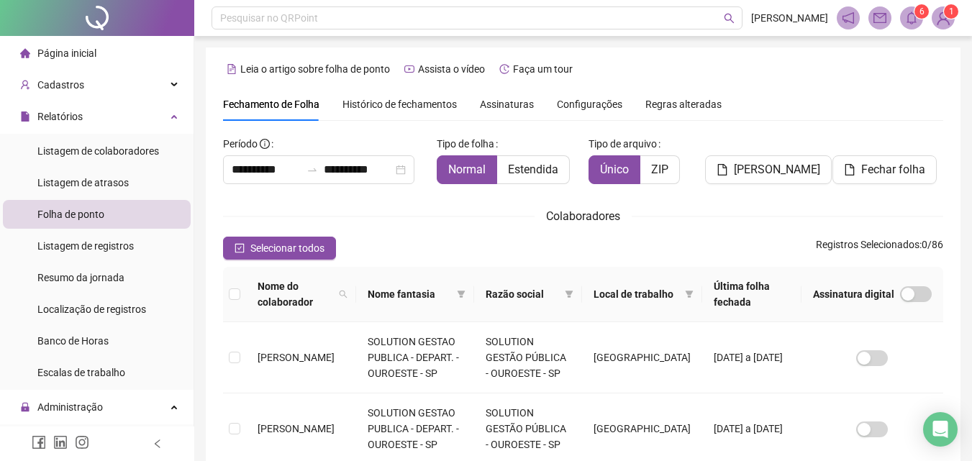
type input "**********"
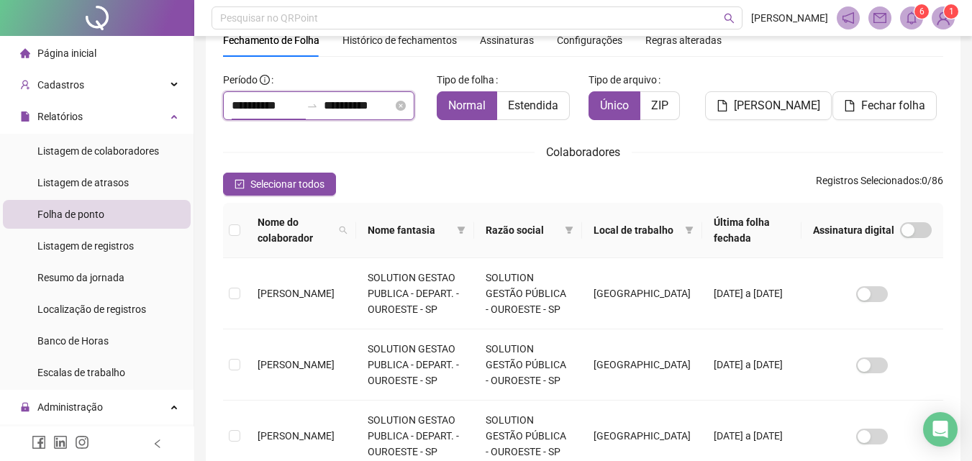
click at [240, 109] on input "**********" at bounding box center [266, 105] width 69 height 17
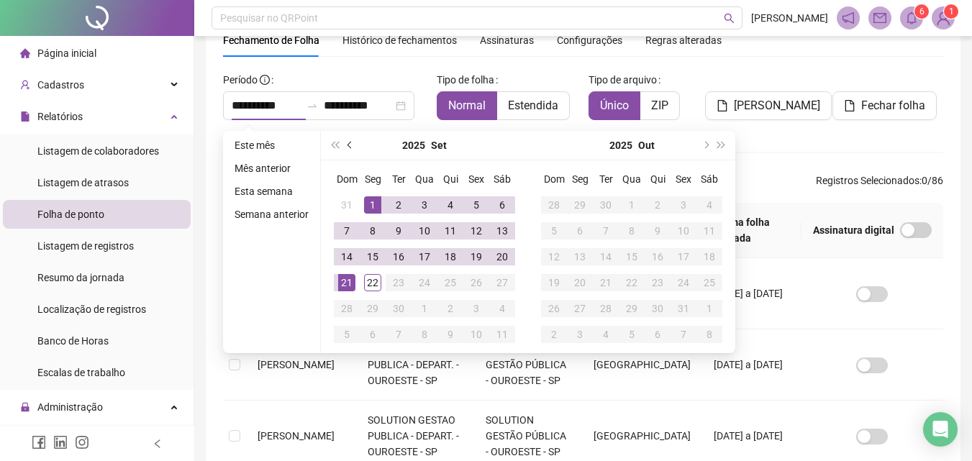
click at [345, 146] on button "prev-year" at bounding box center [350, 145] width 16 height 29
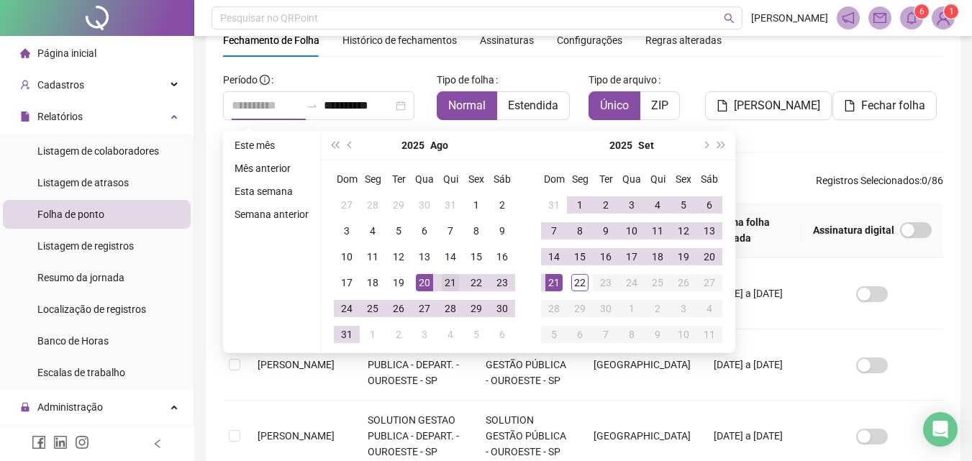
type input "**********"
click at [446, 281] on div "21" at bounding box center [450, 282] width 17 height 17
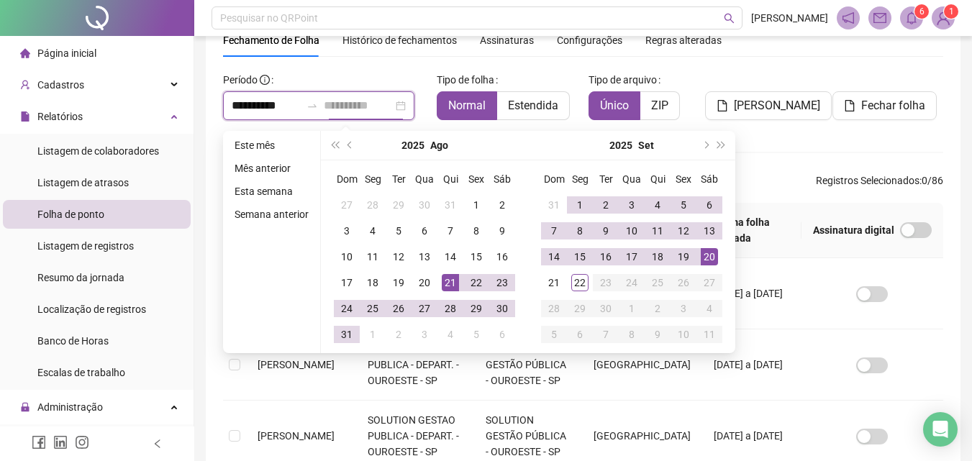
type input "**********"
click at [705, 258] on div "20" at bounding box center [709, 256] width 17 height 17
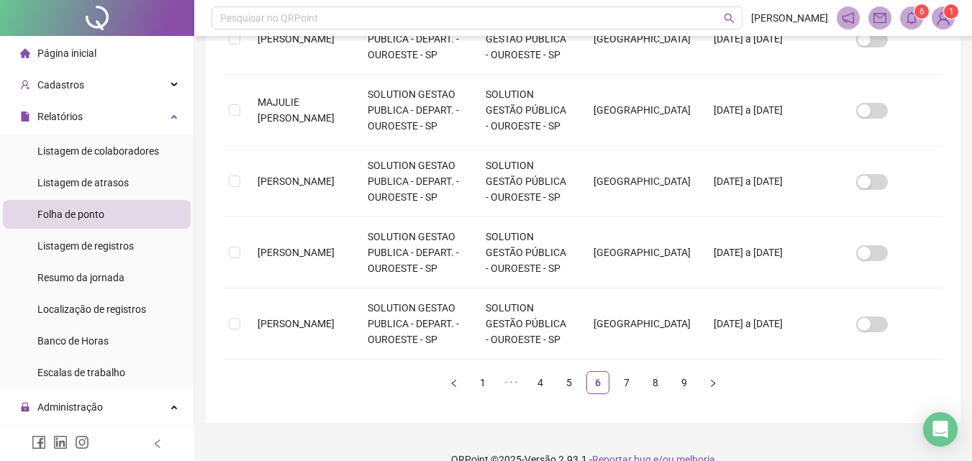
scroll to position [698, 0]
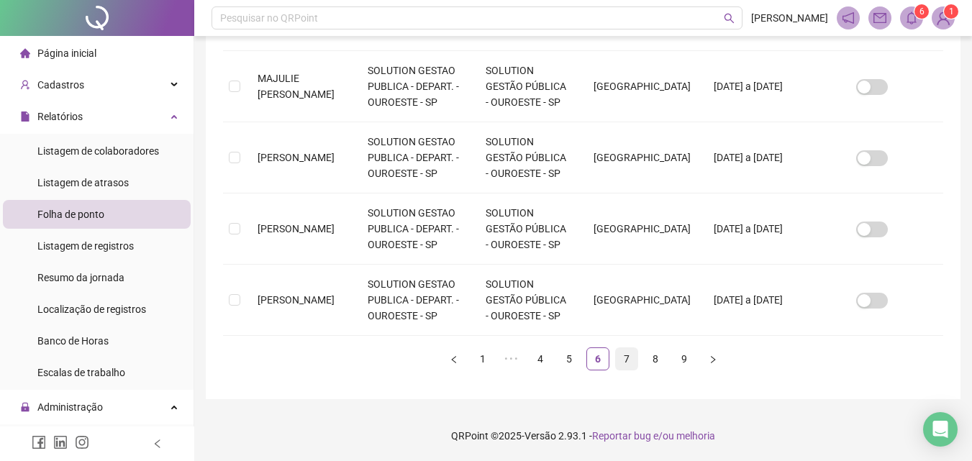
click at [620, 354] on link "7" at bounding box center [627, 359] width 22 height 22
click at [645, 358] on link "8" at bounding box center [641, 359] width 22 height 22
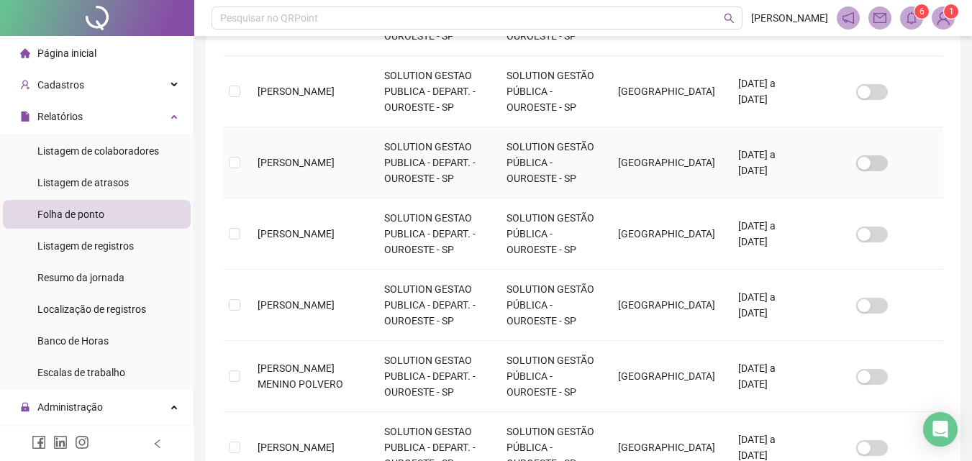
scroll to position [568, 0]
click at [241, 219] on td at bounding box center [234, 233] width 23 height 71
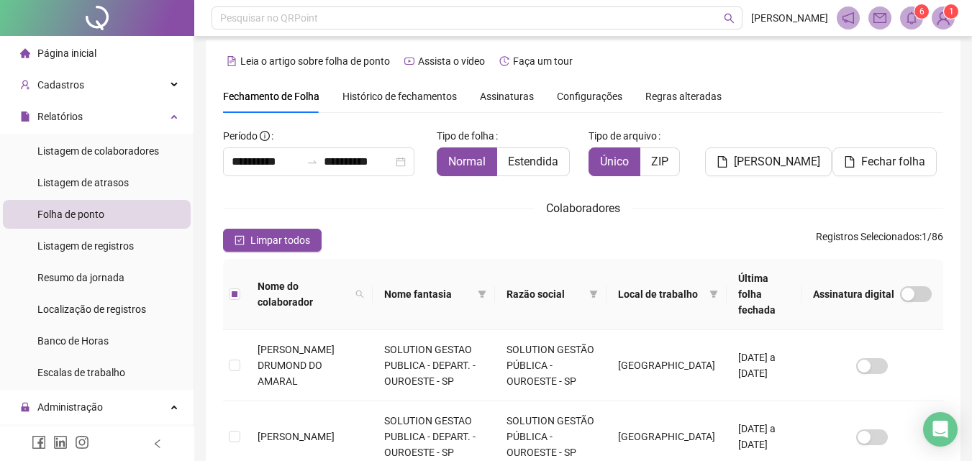
scroll to position [0, 0]
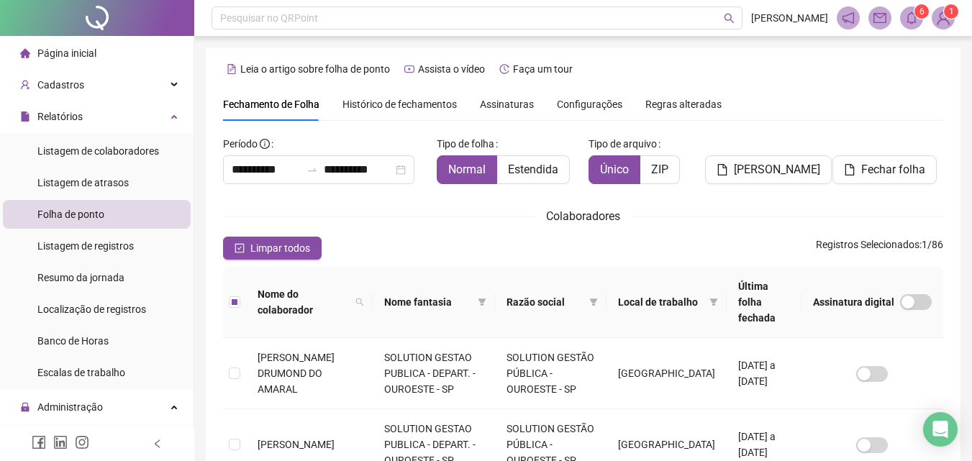
click at [903, 150] on div "Fechar folha" at bounding box center [887, 158] width 111 height 52
click at [906, 160] on button "Fechar folha" at bounding box center [884, 169] width 104 height 29
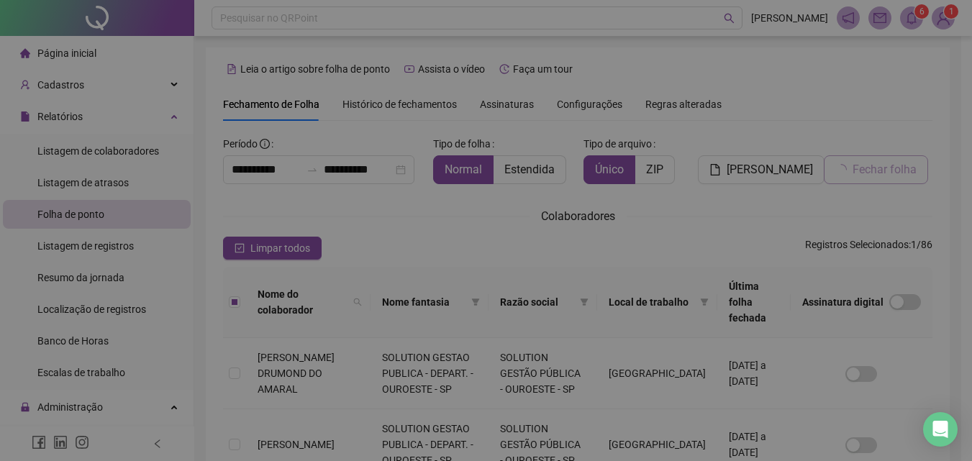
scroll to position [64, 0]
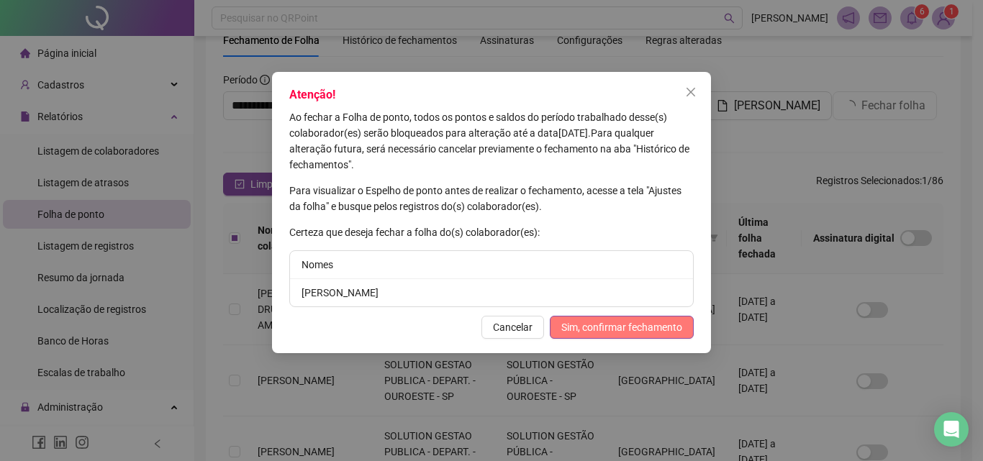
click at [625, 327] on span "Sim, confirmar fechamento" at bounding box center [621, 327] width 121 height 16
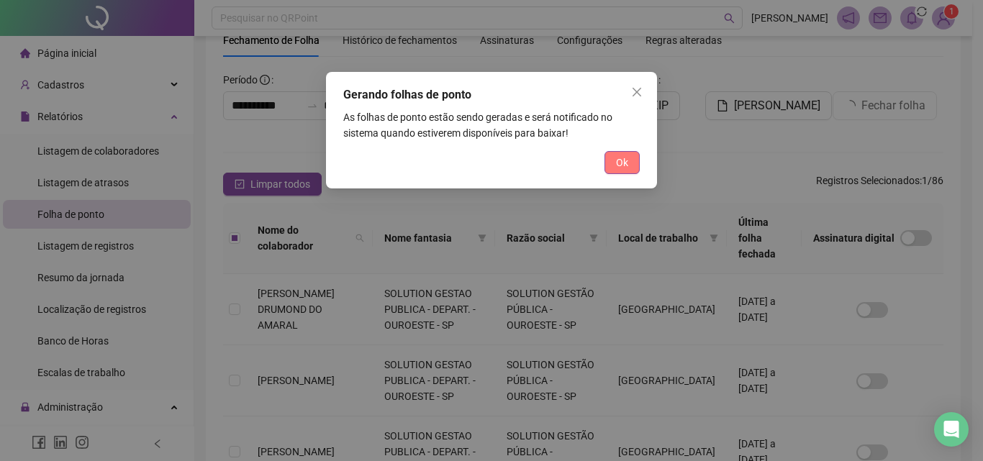
click at [624, 160] on span "Ok" at bounding box center [622, 163] width 12 height 16
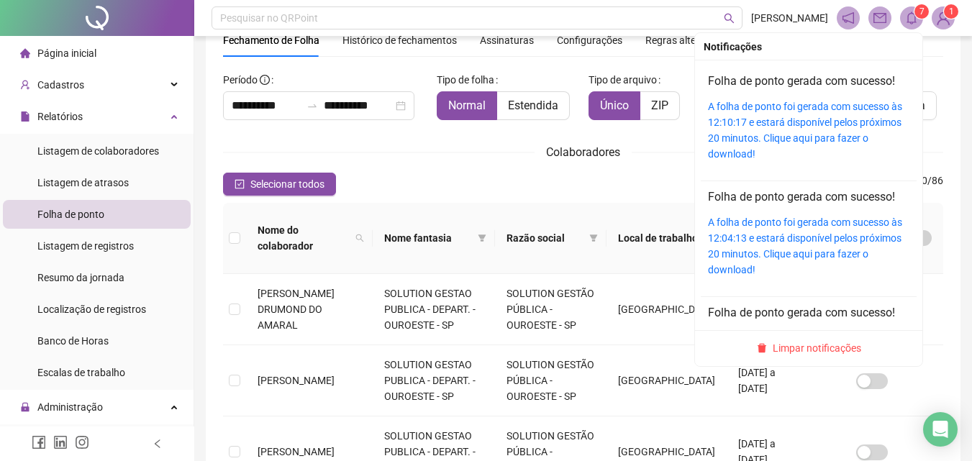
click at [917, 15] on sup "7" at bounding box center [921, 11] width 14 height 14
click at [806, 132] on link "A folha de ponto foi gerada com sucesso às 12:10:17 e estará disponível pelos p…" at bounding box center [805, 130] width 194 height 59
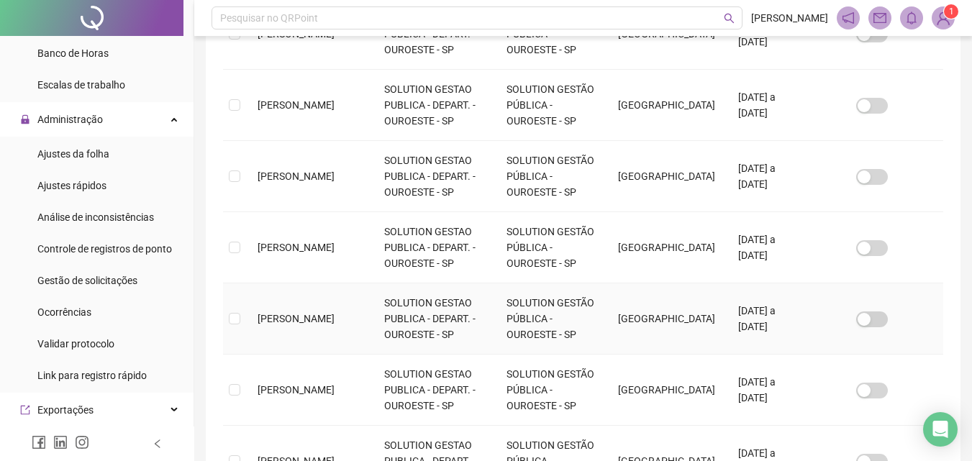
scroll to position [698, 0]
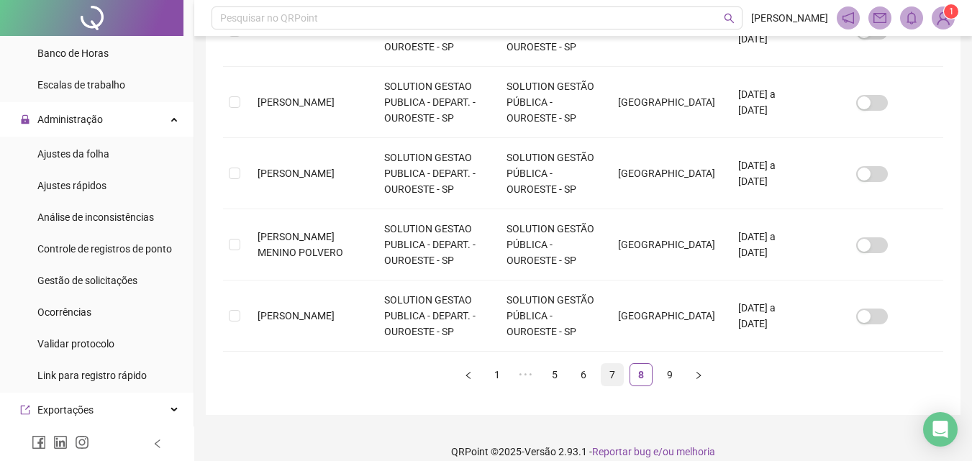
click at [622, 364] on link "7" at bounding box center [612, 375] width 22 height 22
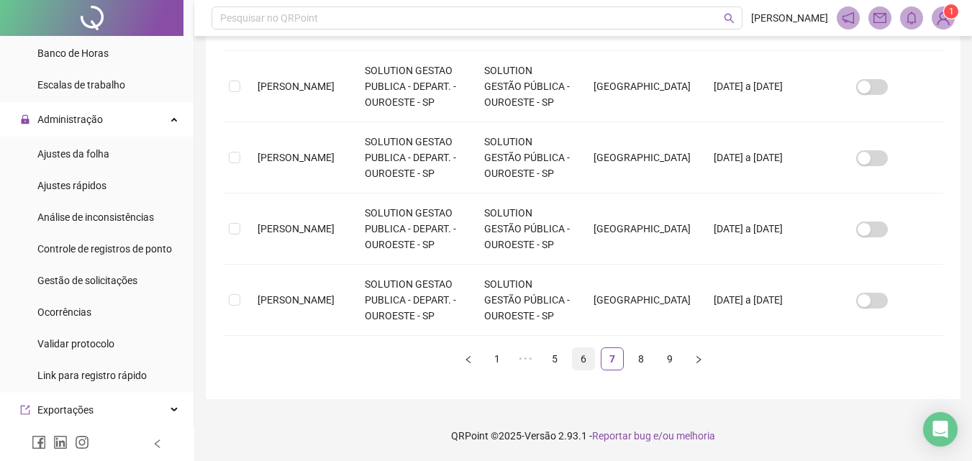
click at [582, 360] on link "6" at bounding box center [584, 359] width 22 height 22
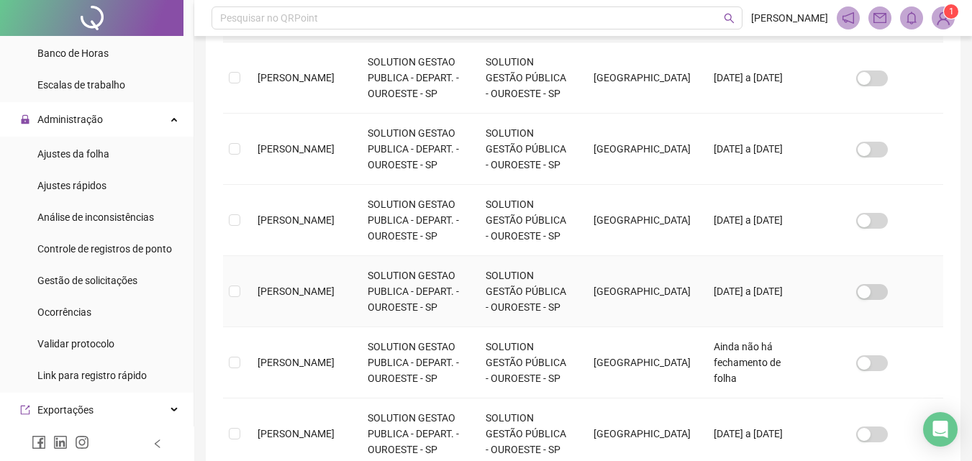
scroll to position [568, 0]
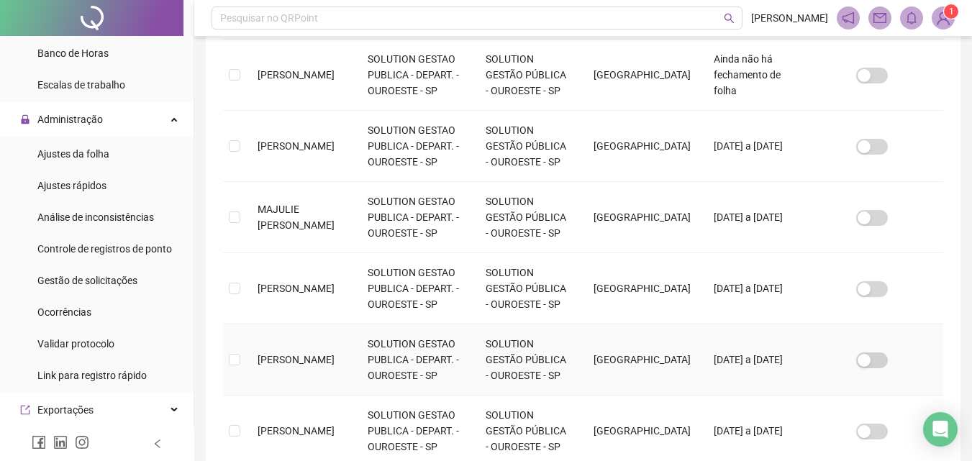
click at [243, 351] on td at bounding box center [234, 359] width 23 height 71
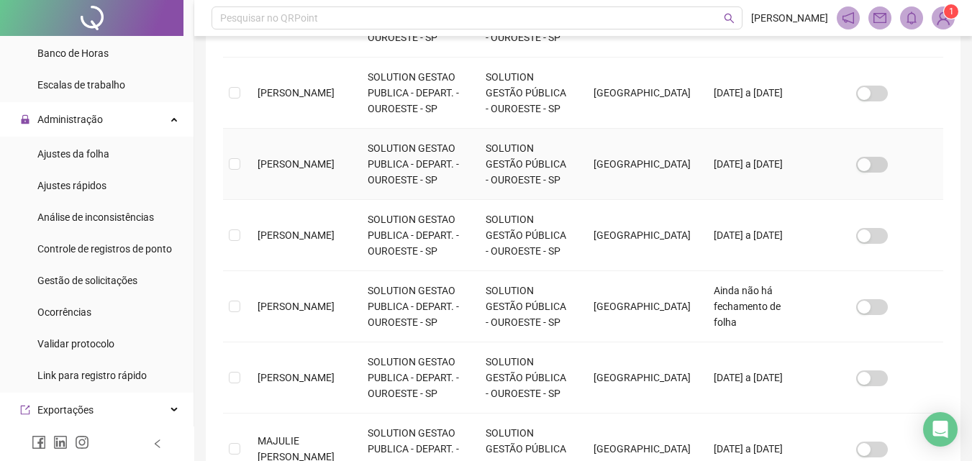
scroll to position [0, 0]
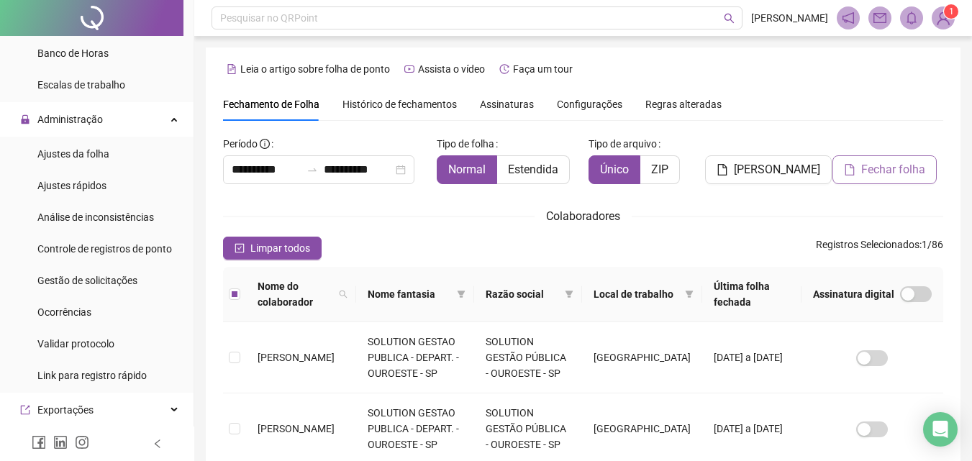
click at [905, 166] on span "Fechar folha" at bounding box center [893, 169] width 64 height 17
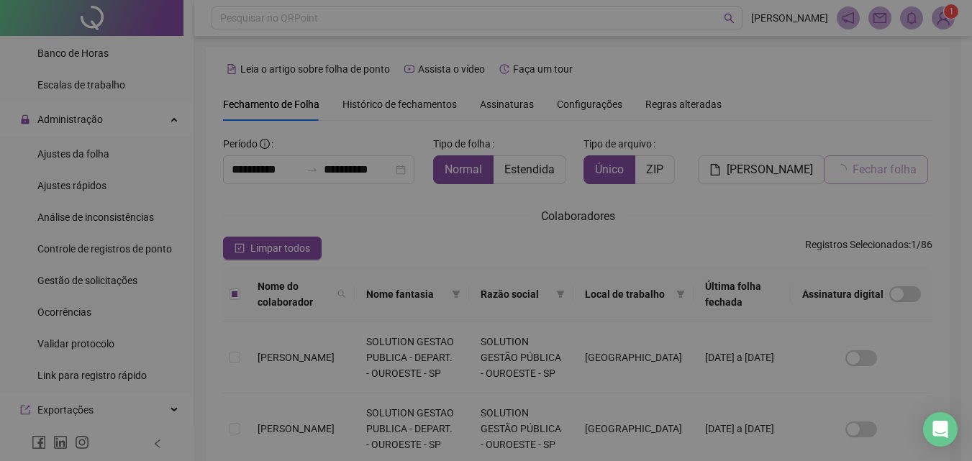
scroll to position [64, 0]
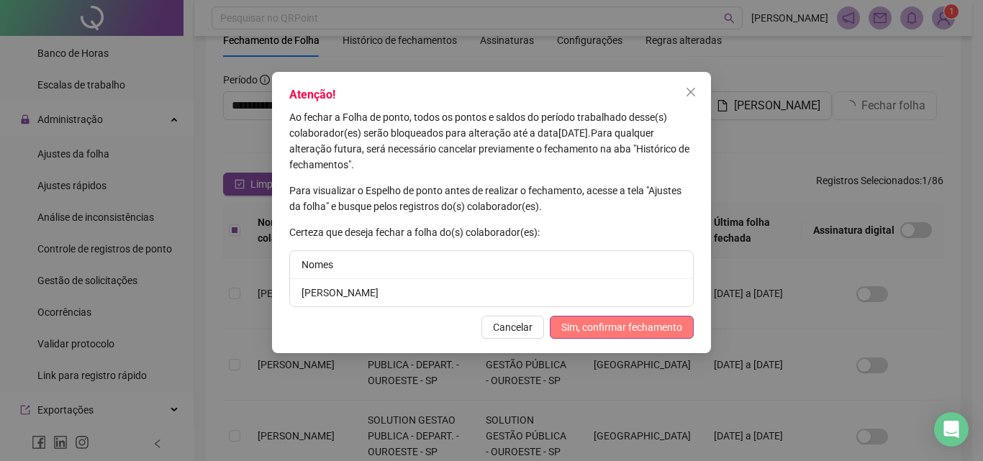
click at [679, 322] on span "Sim, confirmar fechamento" at bounding box center [621, 327] width 121 height 16
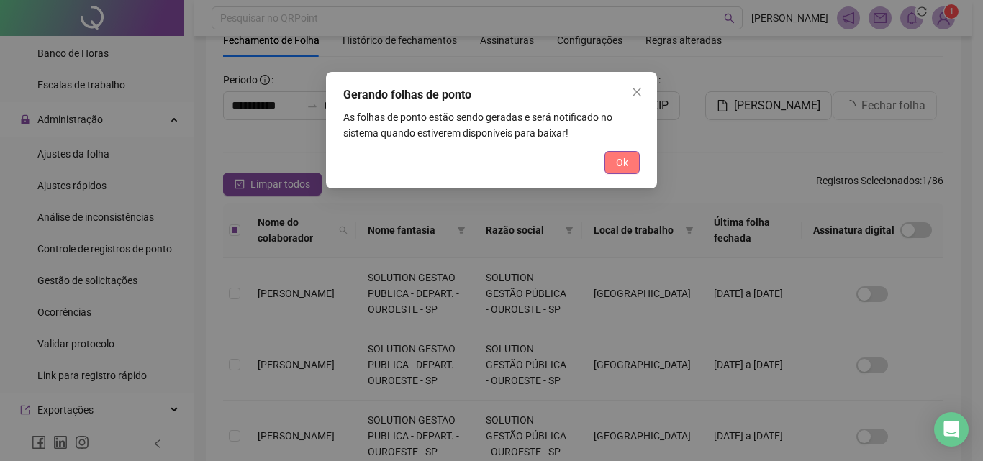
click at [635, 166] on button "Ok" at bounding box center [621, 162] width 35 height 23
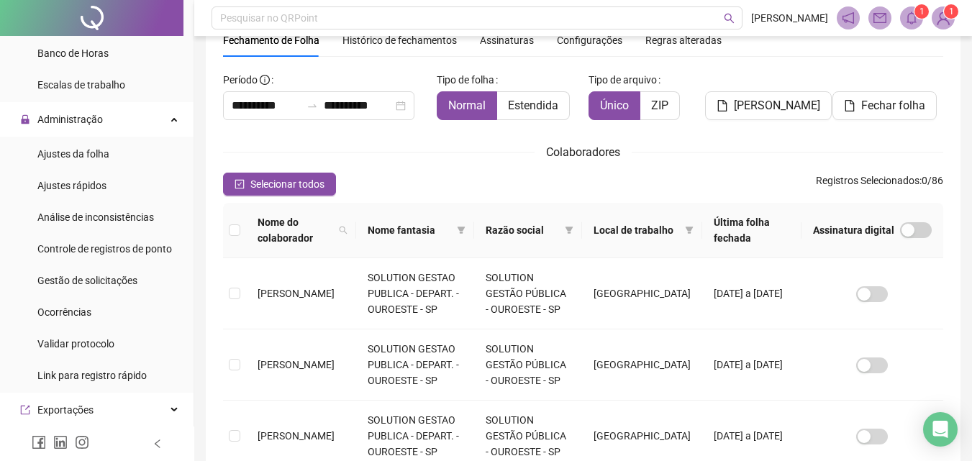
scroll to position [0, 0]
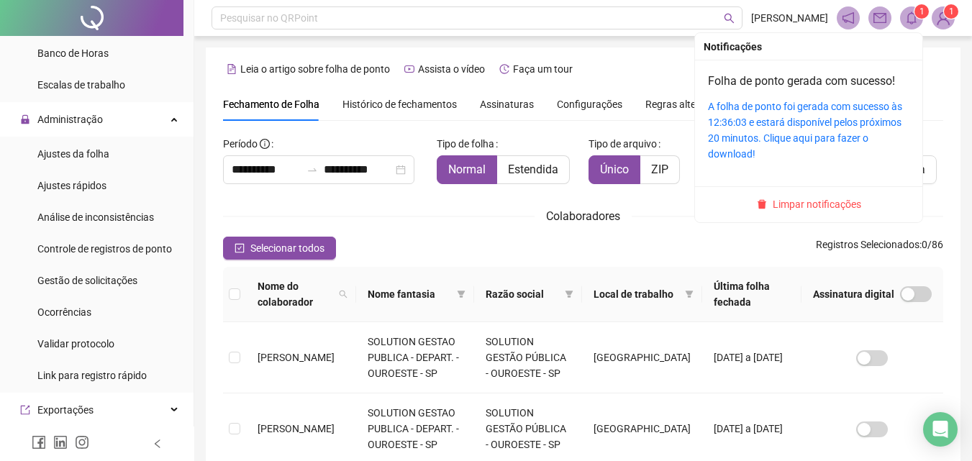
click at [913, 13] on icon "bell" at bounding box center [911, 18] width 10 height 13
click at [776, 117] on link "A folha de ponto foi gerada com sucesso às 12:36:03 e estará disponível pelos p…" at bounding box center [805, 130] width 194 height 59
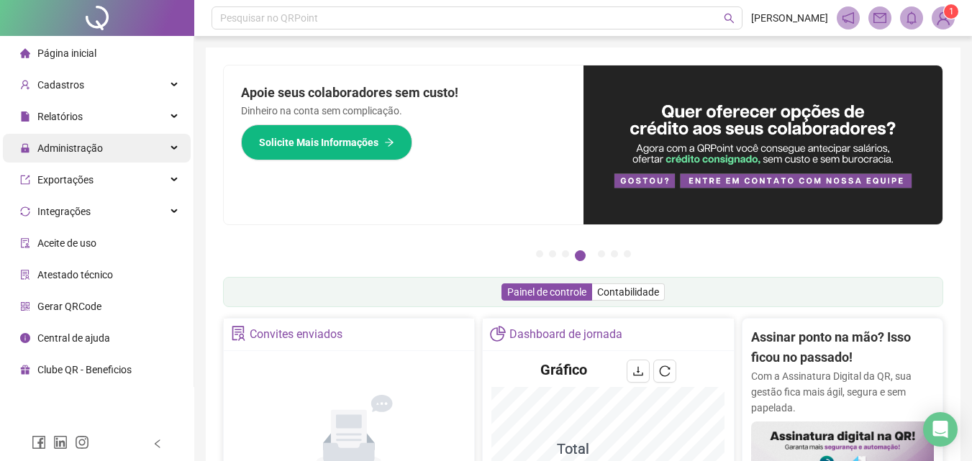
click at [81, 142] on span "Administração" at bounding box center [69, 148] width 65 height 12
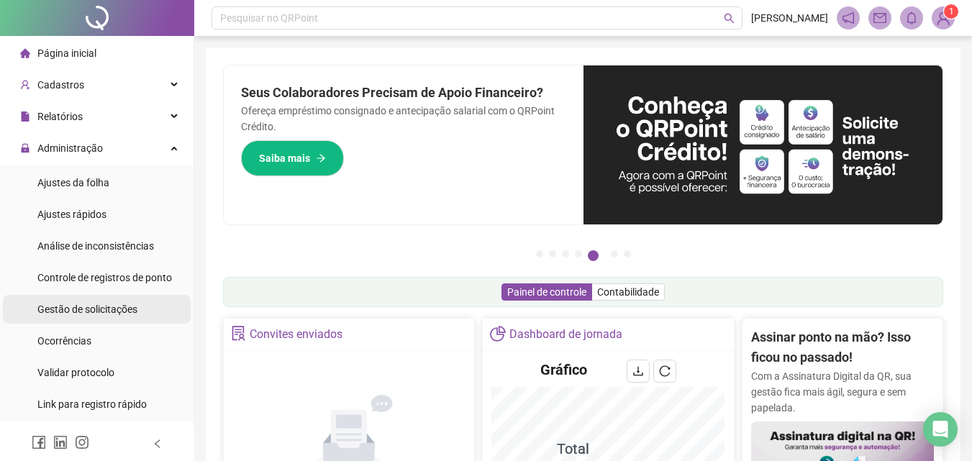
click at [80, 306] on span "Gestão de solicitações" at bounding box center [87, 310] width 100 height 12
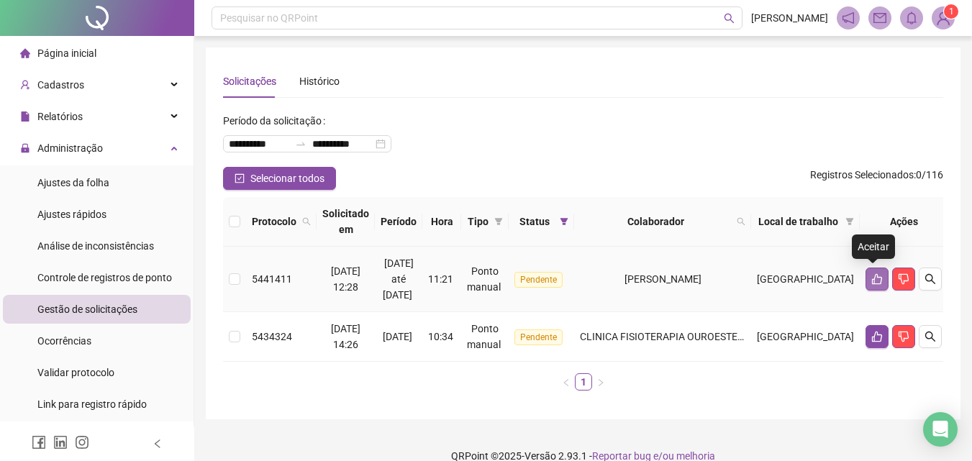
click at [865, 275] on button "button" at bounding box center [876, 279] width 23 height 23
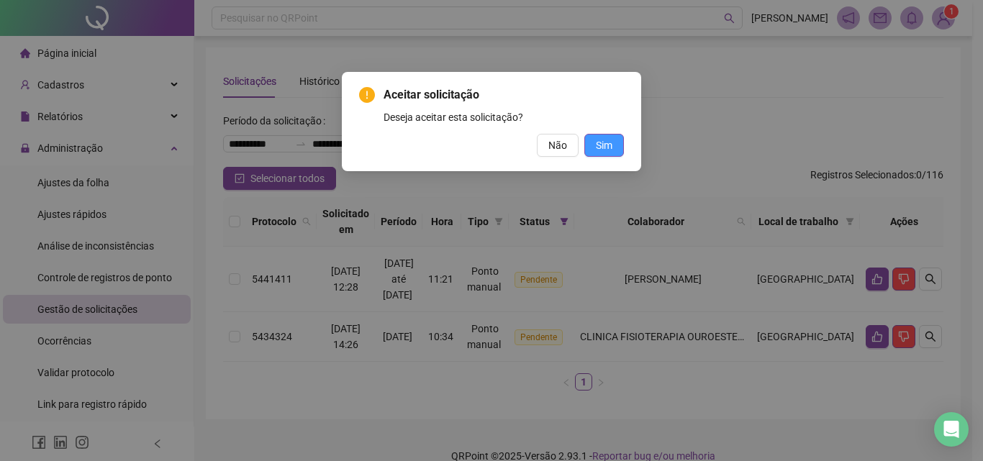
click at [602, 135] on button "Sim" at bounding box center [604, 145] width 40 height 23
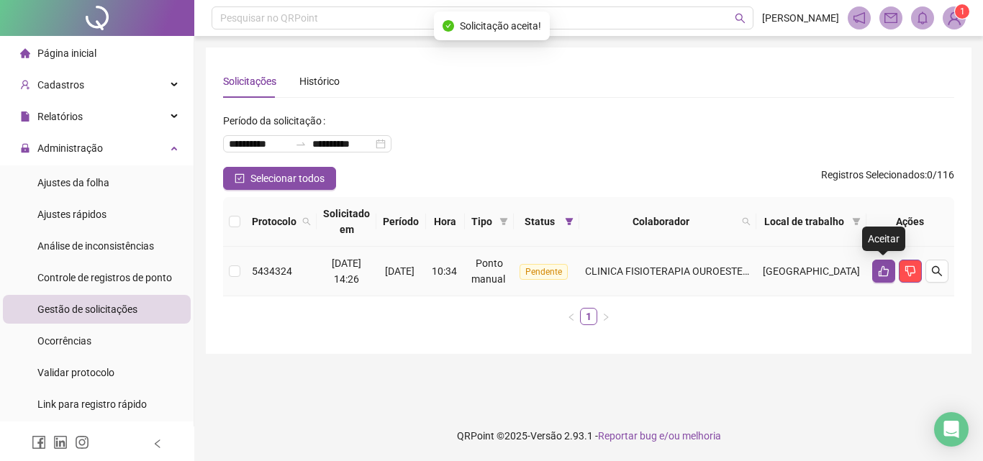
click at [882, 268] on icon "like" at bounding box center [883, 271] width 10 height 11
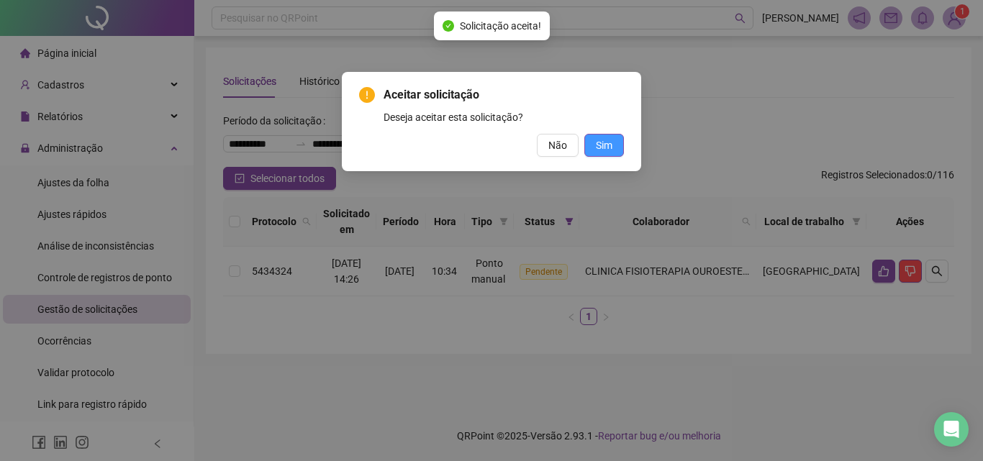
click at [599, 142] on span "Sim" at bounding box center [604, 145] width 17 height 16
